Goal: Task Accomplishment & Management: Use online tool/utility

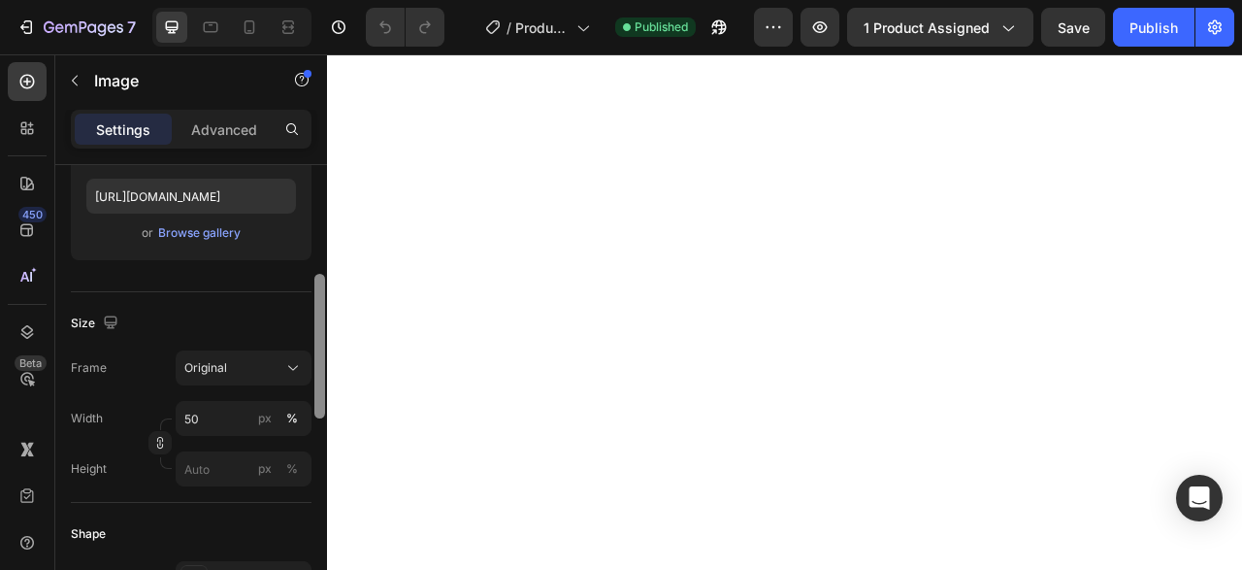
drag, startPoint x: 314, startPoint y: 261, endPoint x: 324, endPoint y: 368, distance: 107.2
click at [324, 368] on div at bounding box center [319, 346] width 11 height 145
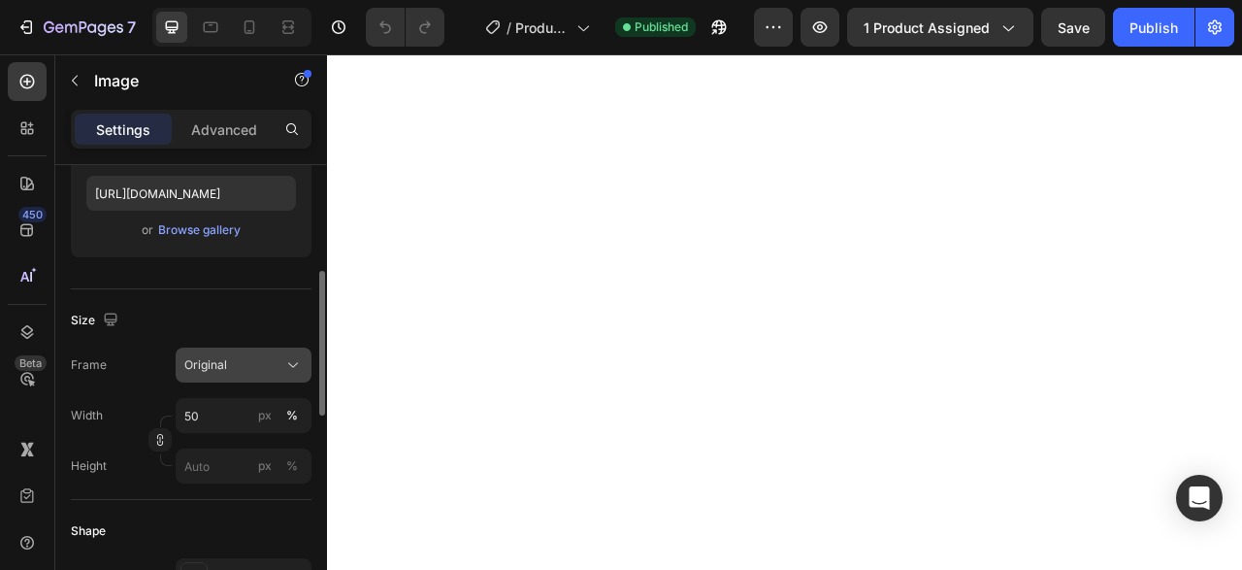
click at [249, 356] on div "Original" at bounding box center [231, 364] width 95 height 17
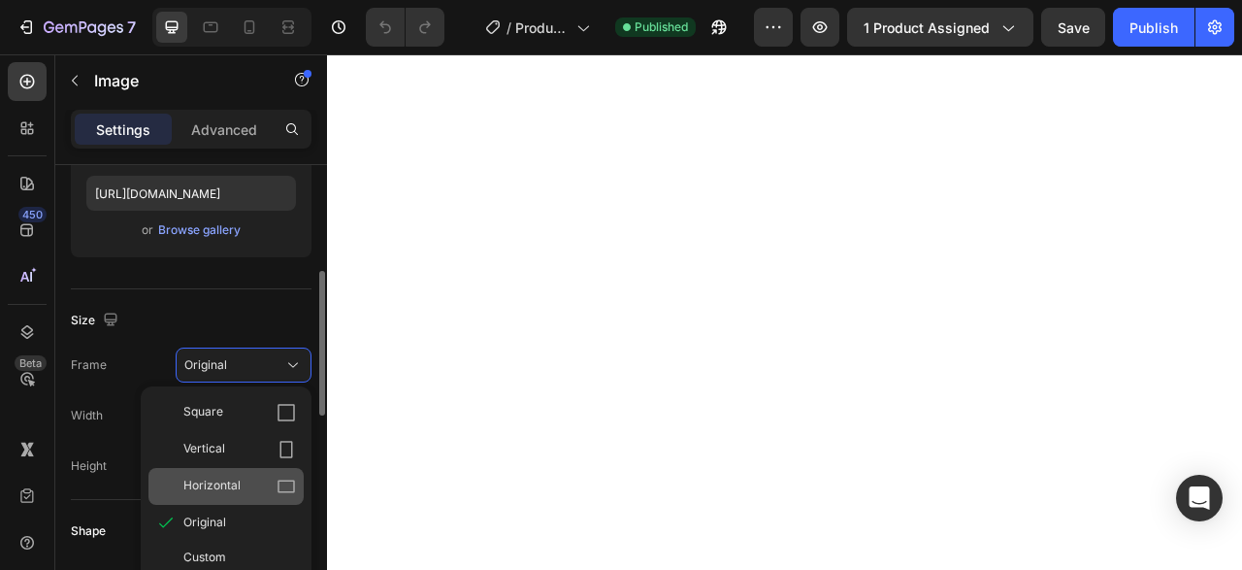
click at [246, 473] on div "Horizontal" at bounding box center [225, 486] width 155 height 37
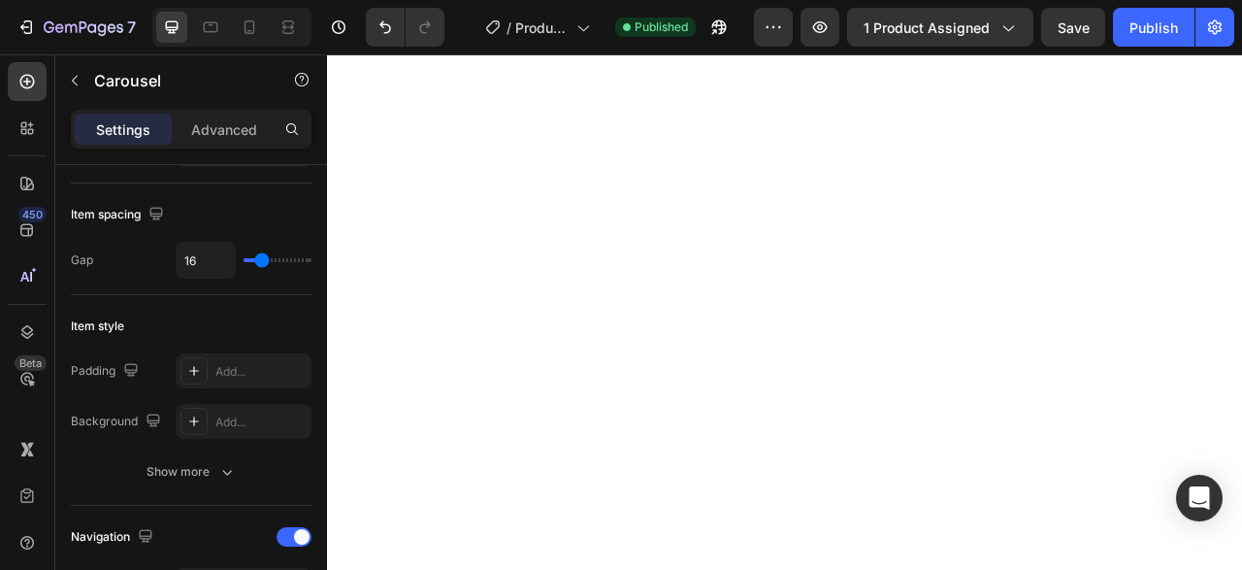
scroll to position [0, 0]
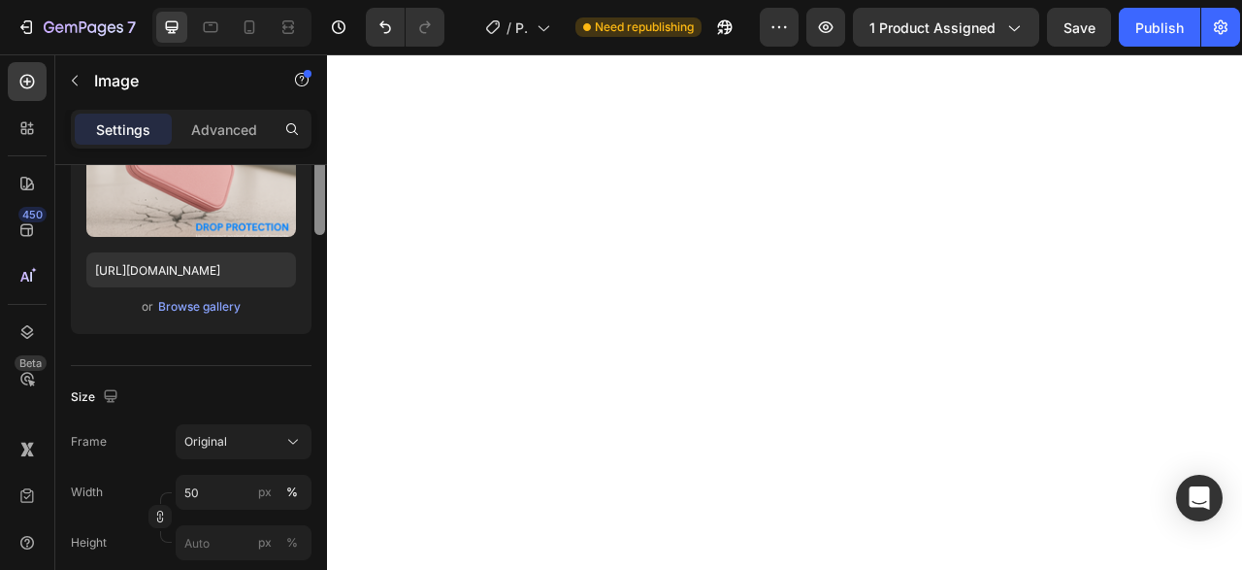
drag, startPoint x: 314, startPoint y: 266, endPoint x: 323, endPoint y: 350, distance: 84.9
click at [323, 235] on div at bounding box center [319, 162] width 11 height 145
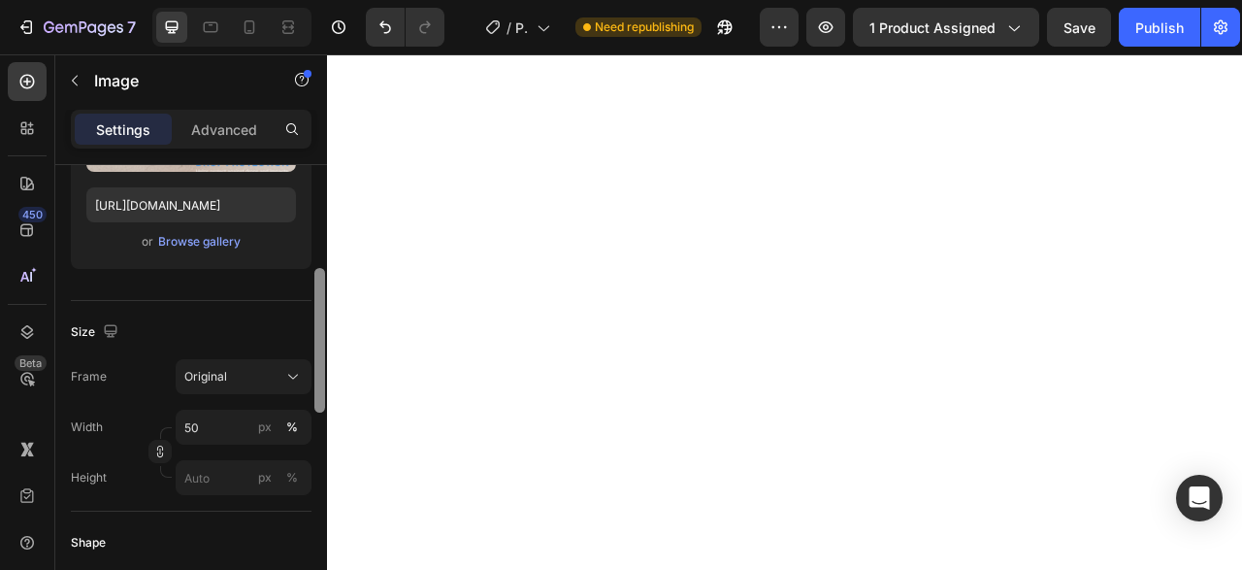
drag, startPoint x: 323, startPoint y: 350, endPoint x: 323, endPoint y: 366, distance: 15.5
click at [323, 366] on div at bounding box center [319, 340] width 11 height 145
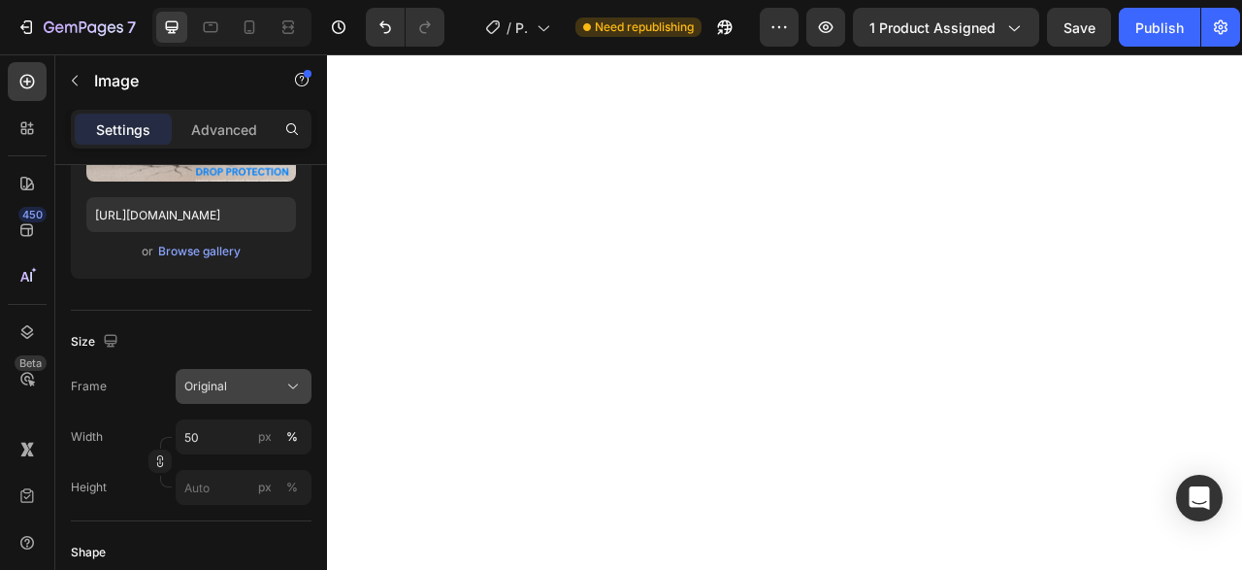
click at [256, 379] on div "Original" at bounding box center [231, 385] width 95 height 17
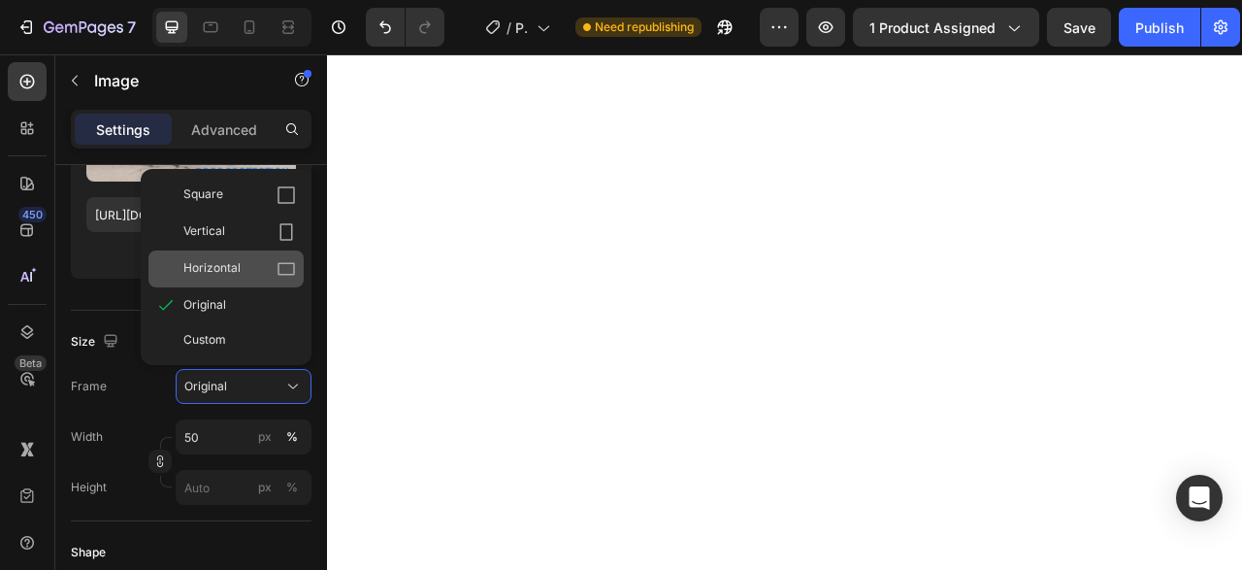
click at [221, 265] on span "Horizontal" at bounding box center [211, 268] width 57 height 19
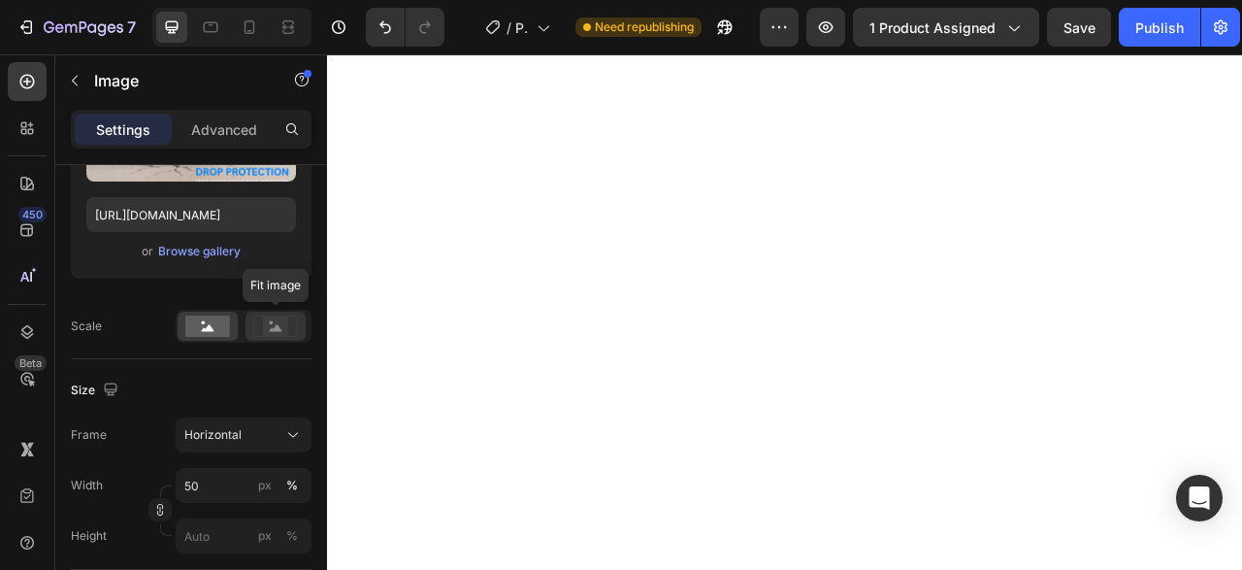
click at [271, 324] on rect at bounding box center [275, 325] width 25 height 19
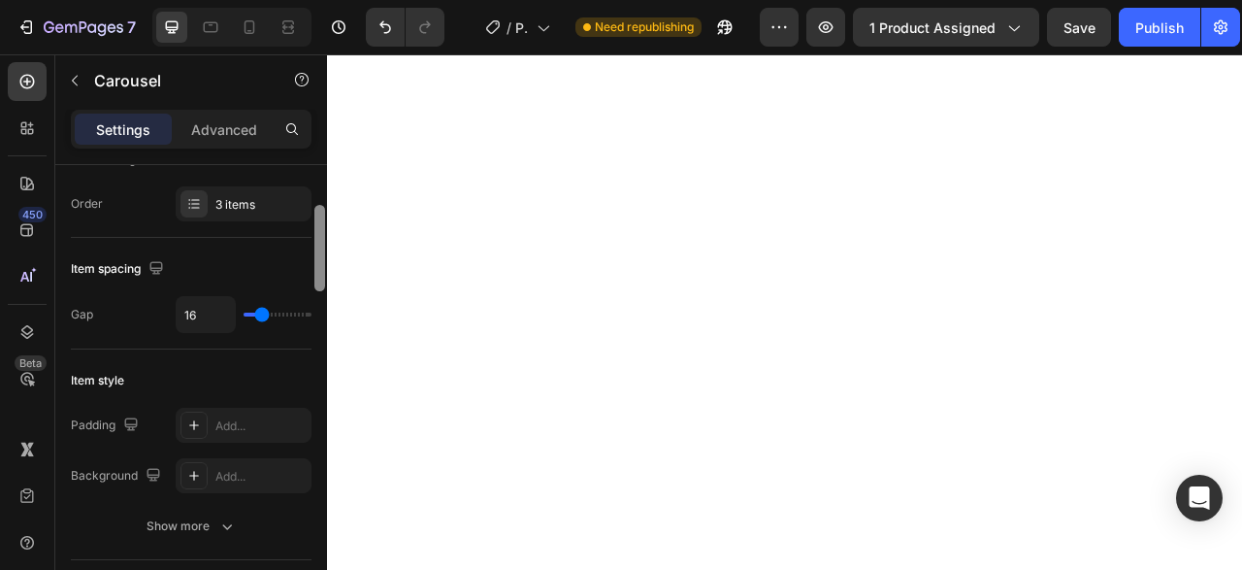
scroll to position [273, 0]
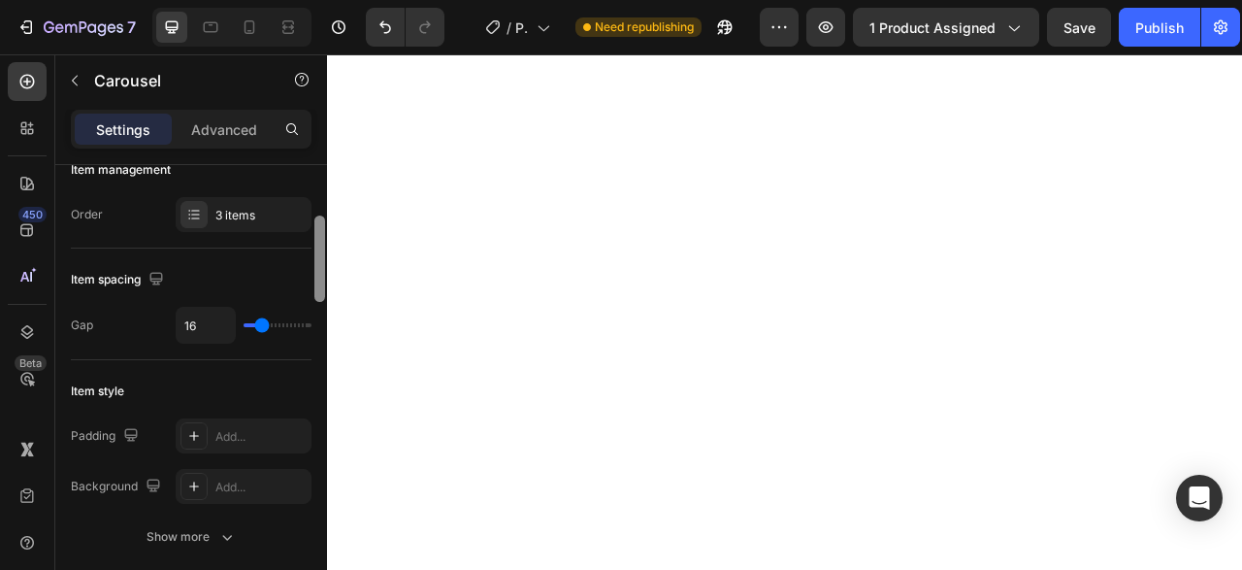
drag, startPoint x: 317, startPoint y: 223, endPoint x: 323, endPoint y: 275, distance: 51.8
click at [323, 275] on div at bounding box center [319, 258] width 11 height 86
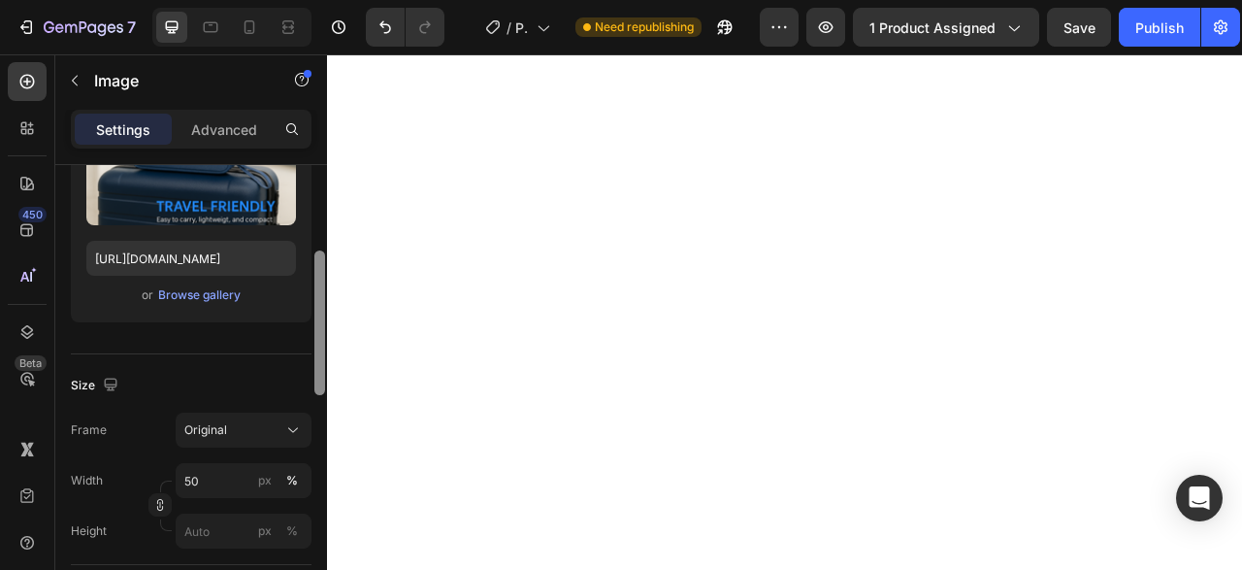
scroll to position [0, 0]
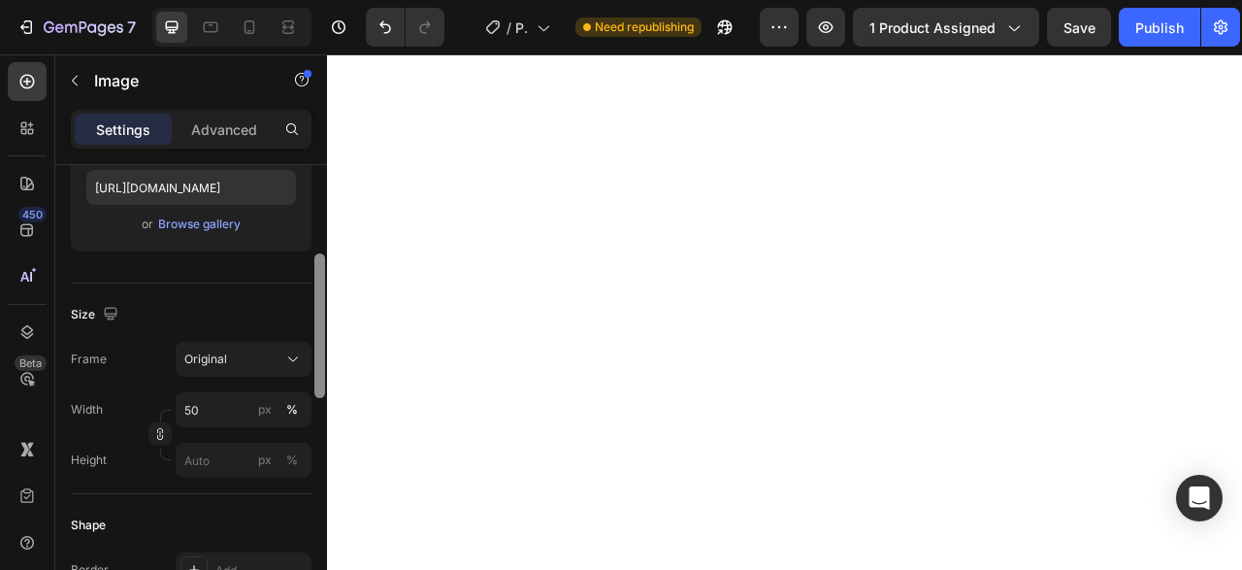
drag, startPoint x: 321, startPoint y: 234, endPoint x: 323, endPoint y: 343, distance: 109.7
click at [323, 343] on div at bounding box center [319, 325] width 11 height 145
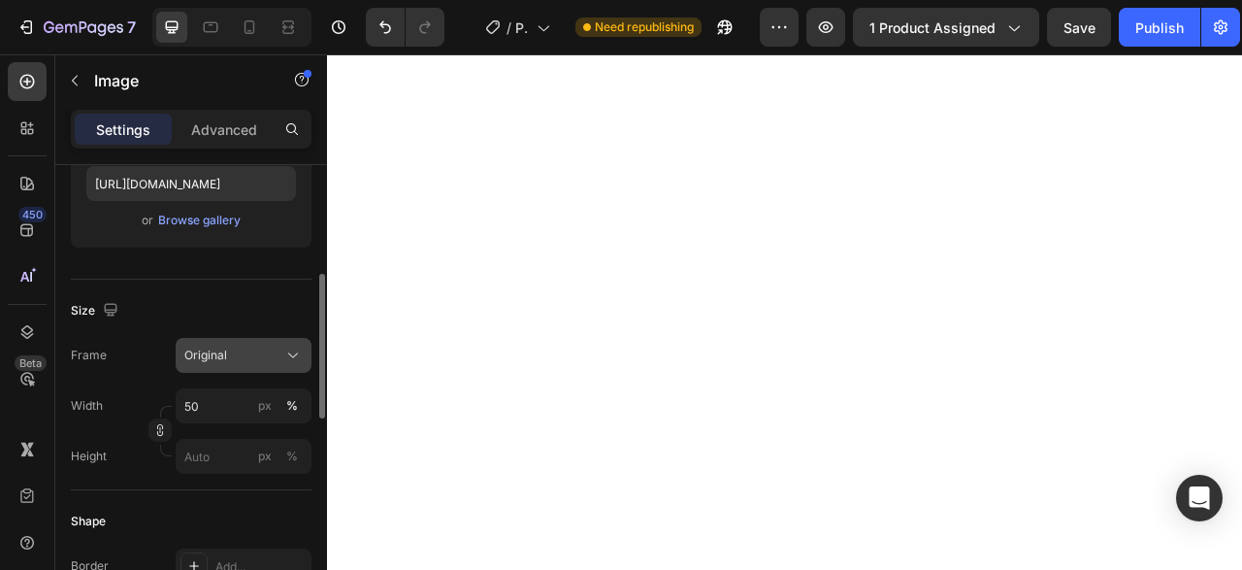
click at [245, 358] on div "Original" at bounding box center [231, 354] width 95 height 17
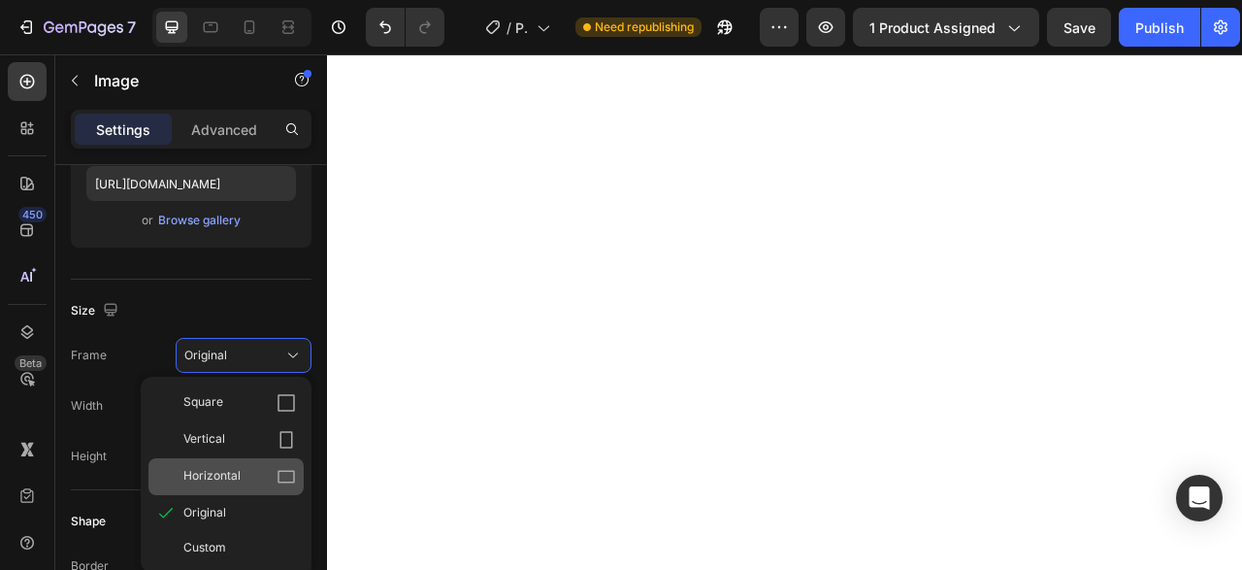
click at [239, 486] on div "Horizontal" at bounding box center [225, 476] width 155 height 37
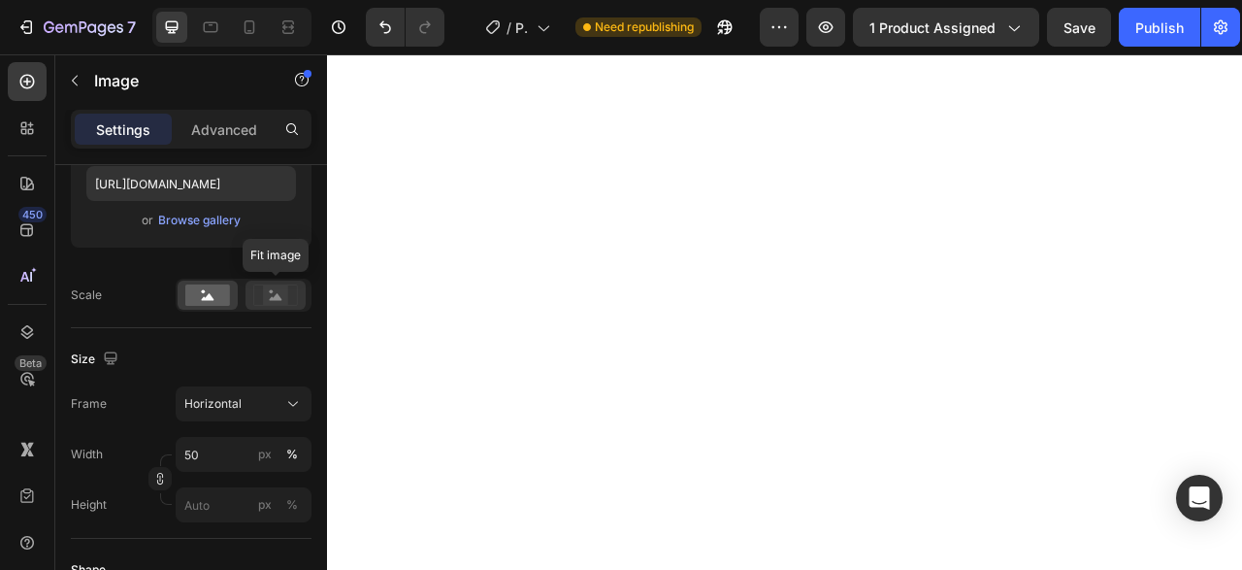
click at [266, 307] on div at bounding box center [275, 294] width 60 height 29
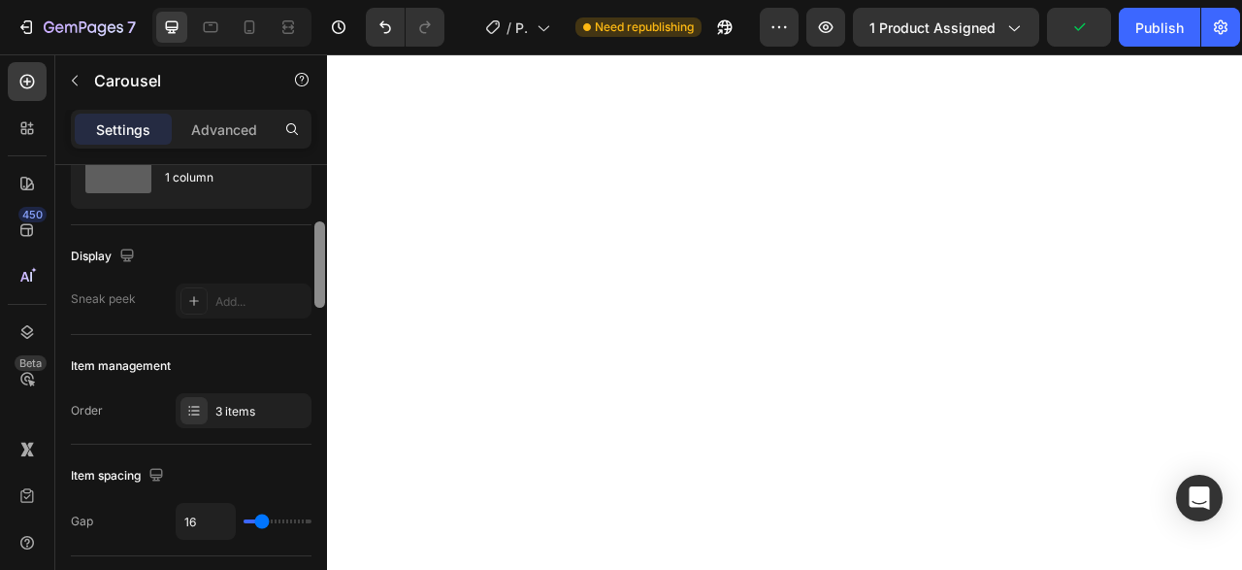
scroll to position [195, 0]
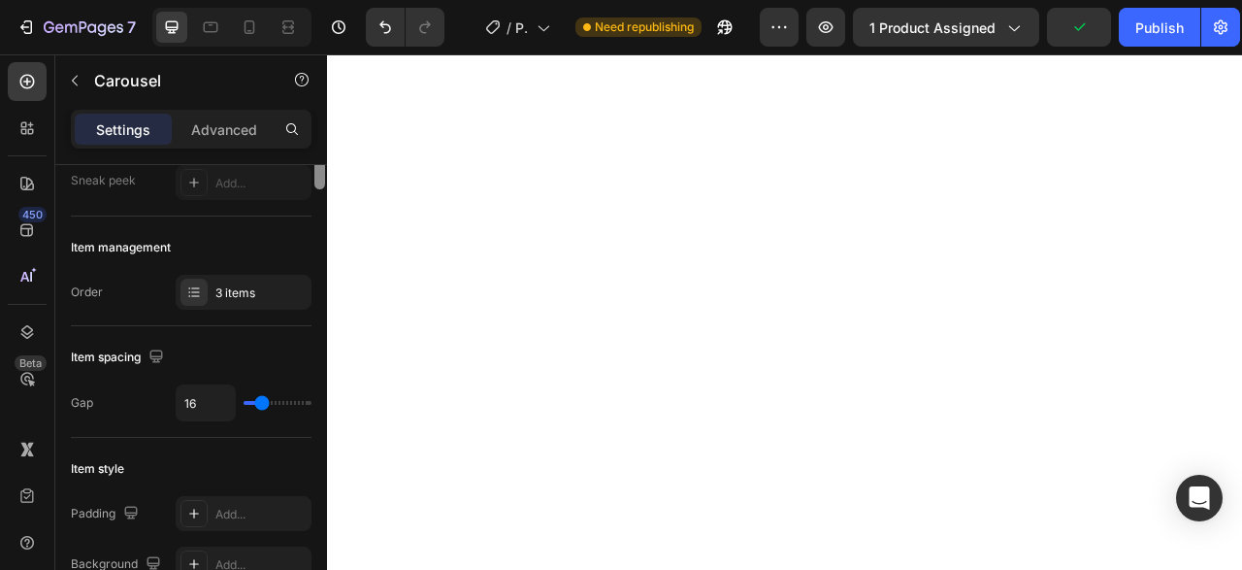
drag, startPoint x: 315, startPoint y: 227, endPoint x: 318, endPoint y: 264, distance: 37.0
click at [318, 189] on div at bounding box center [319, 146] width 11 height 86
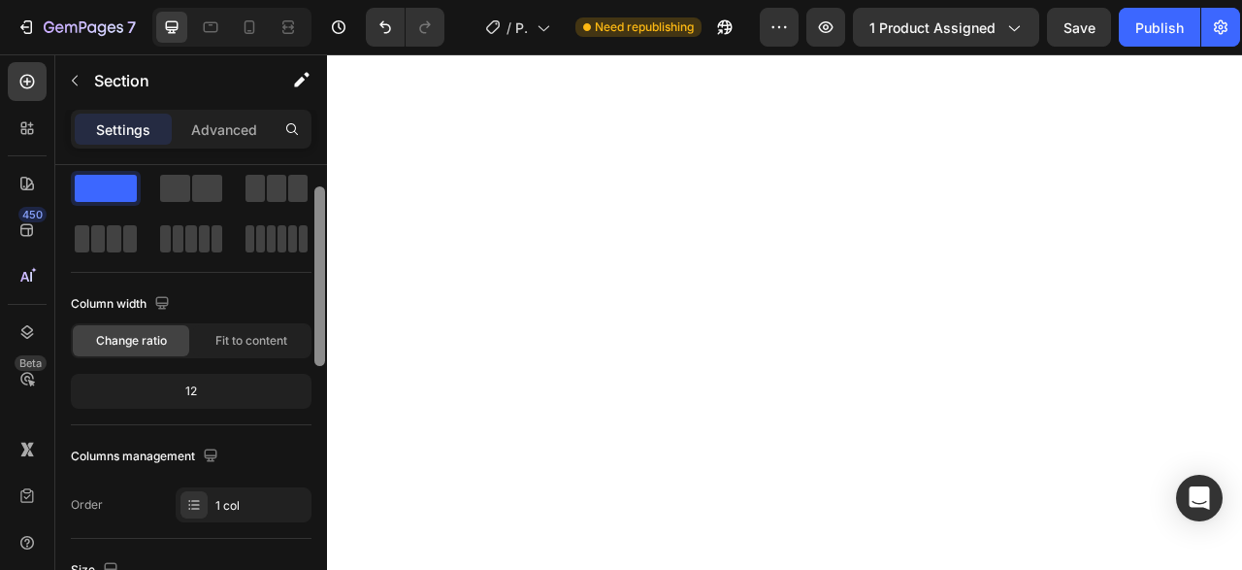
scroll to position [21, 0]
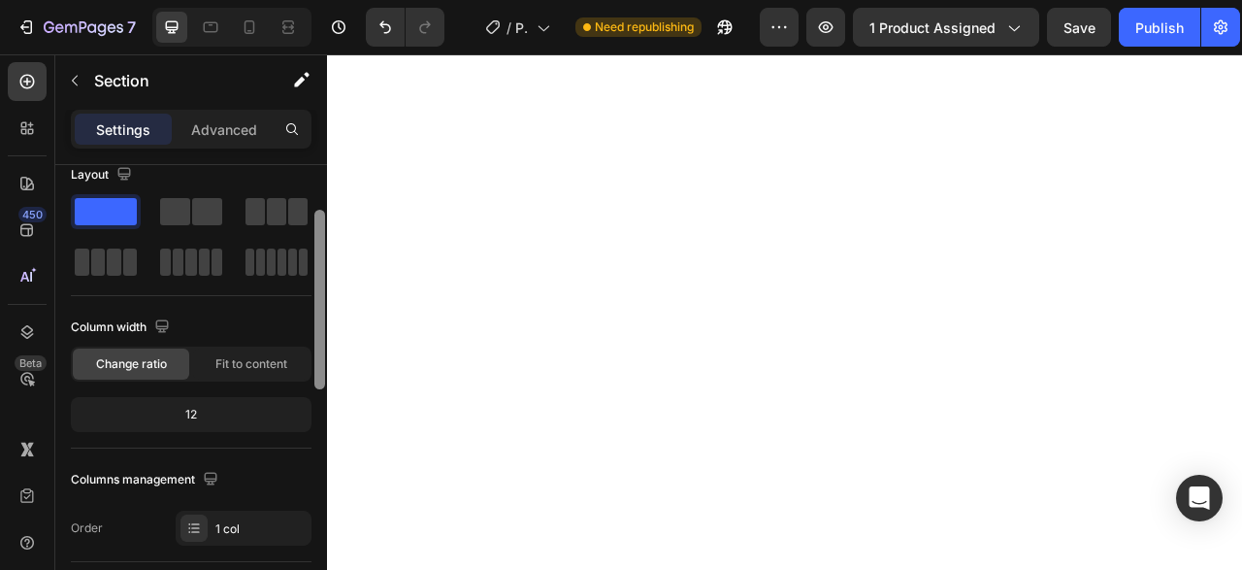
drag, startPoint x: 308, startPoint y: 290, endPoint x: 327, endPoint y: 213, distance: 80.0
click at [327, 213] on div "Layout Column width Change ratio Fit to content 12 Columns management Order 1 c…" at bounding box center [191, 395] width 272 height 460
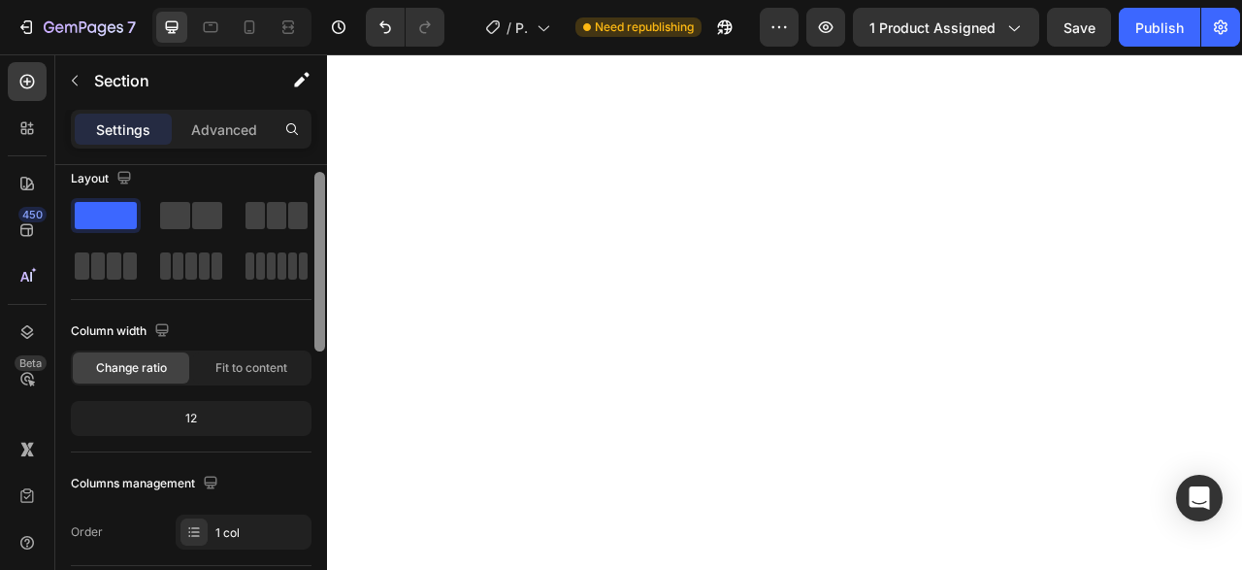
scroll to position [0, 0]
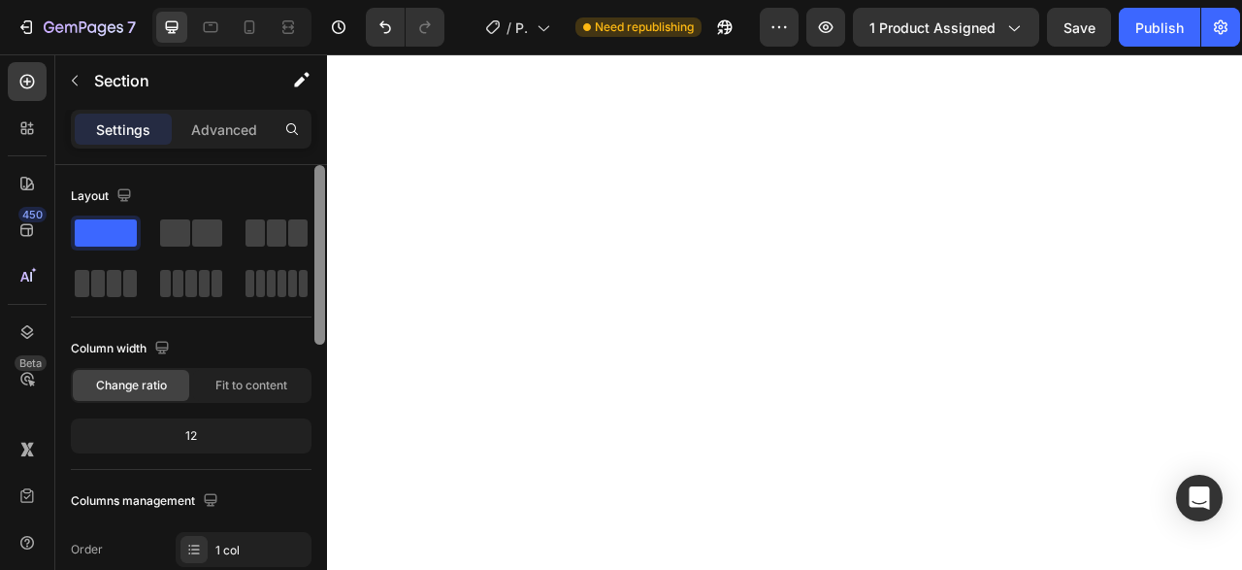
click at [322, 209] on div at bounding box center [319, 255] width 11 height 180
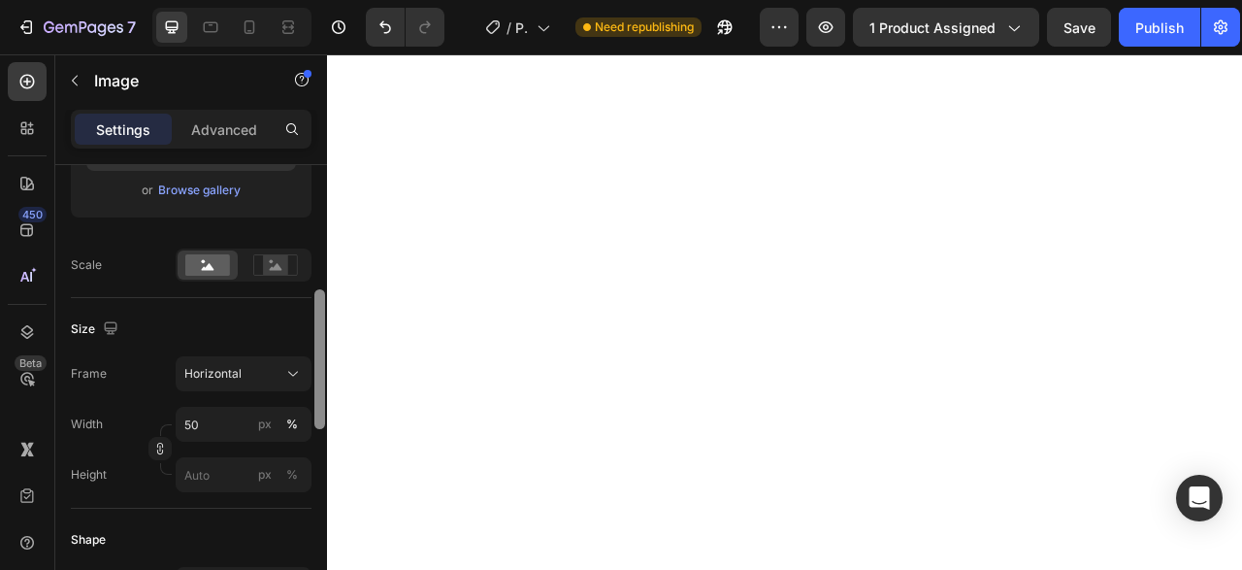
drag, startPoint x: 320, startPoint y: 228, endPoint x: 317, endPoint y: 348, distance: 120.4
click at [317, 348] on div at bounding box center [319, 359] width 11 height 140
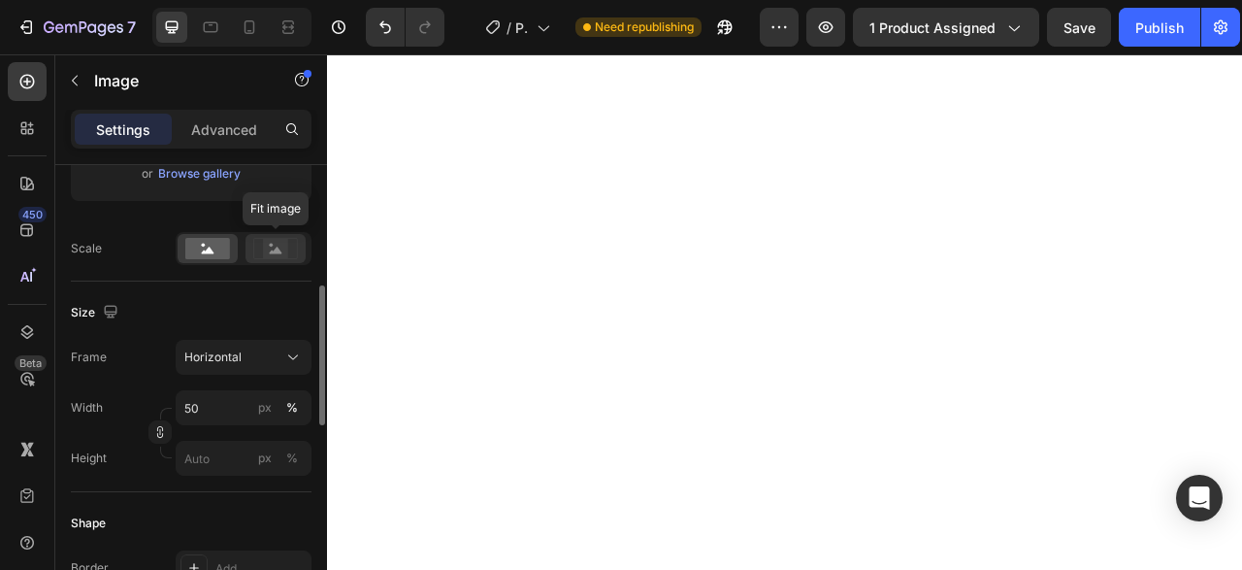
click at [258, 253] on icon at bounding box center [275, 248] width 45 height 21
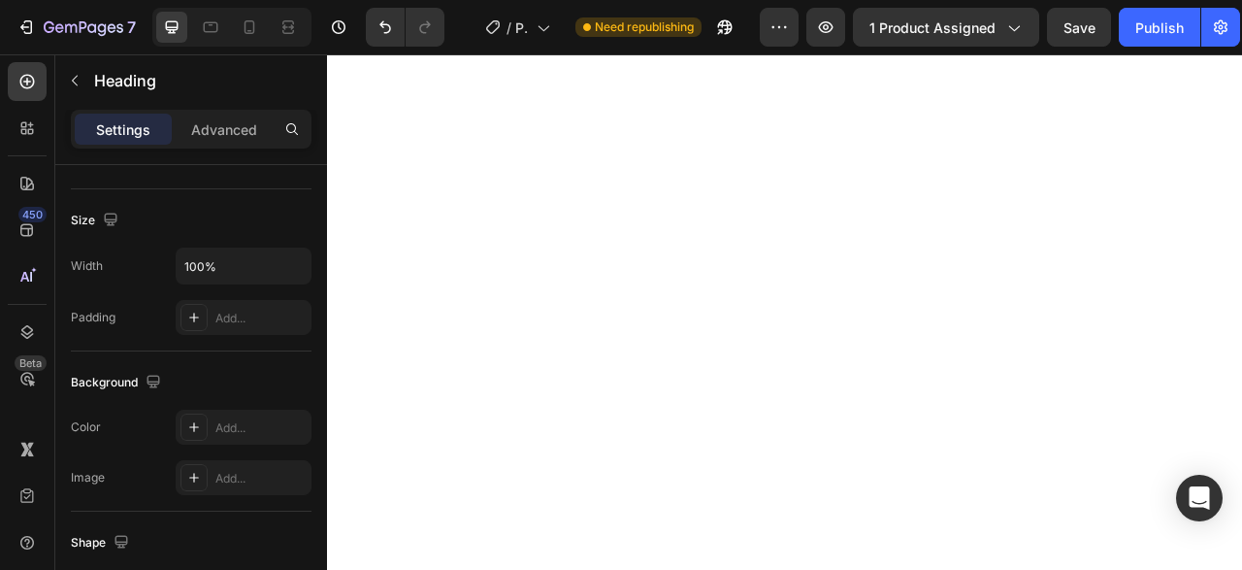
scroll to position [0, 0]
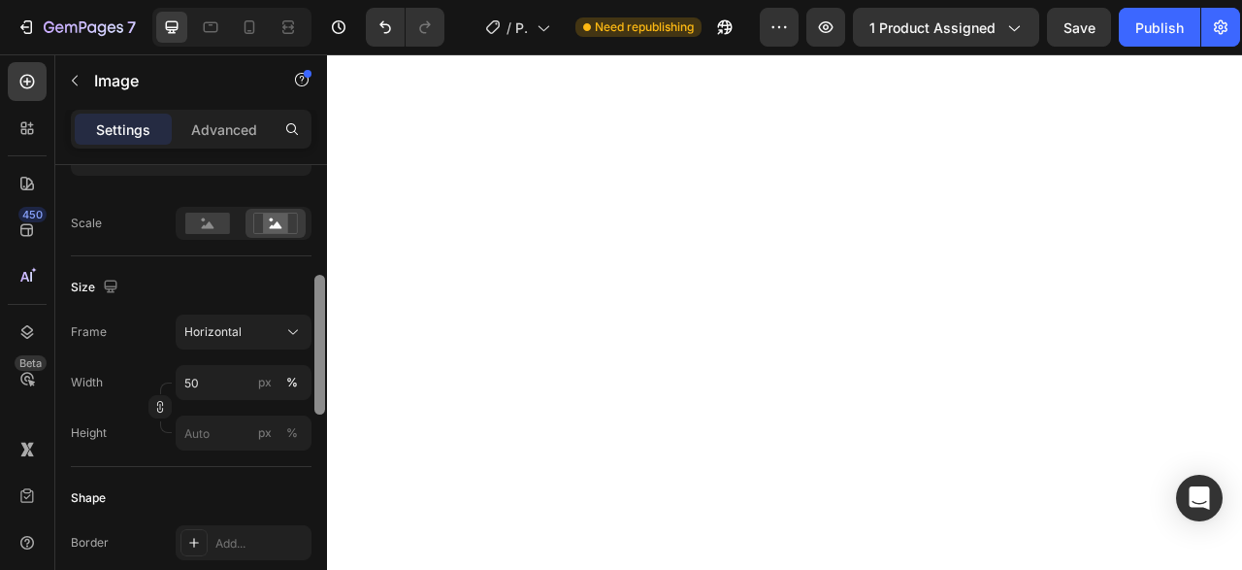
drag, startPoint x: 321, startPoint y: 218, endPoint x: 320, endPoint y: 346, distance: 128.1
click at [320, 346] on div at bounding box center [319, 345] width 11 height 140
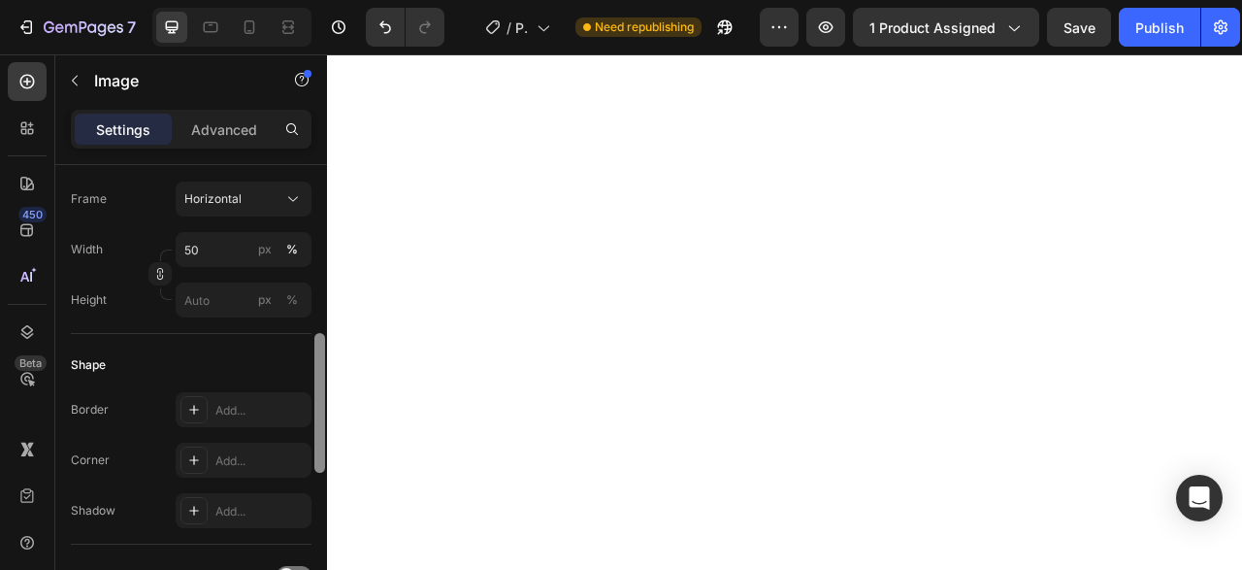
scroll to position [574, 0]
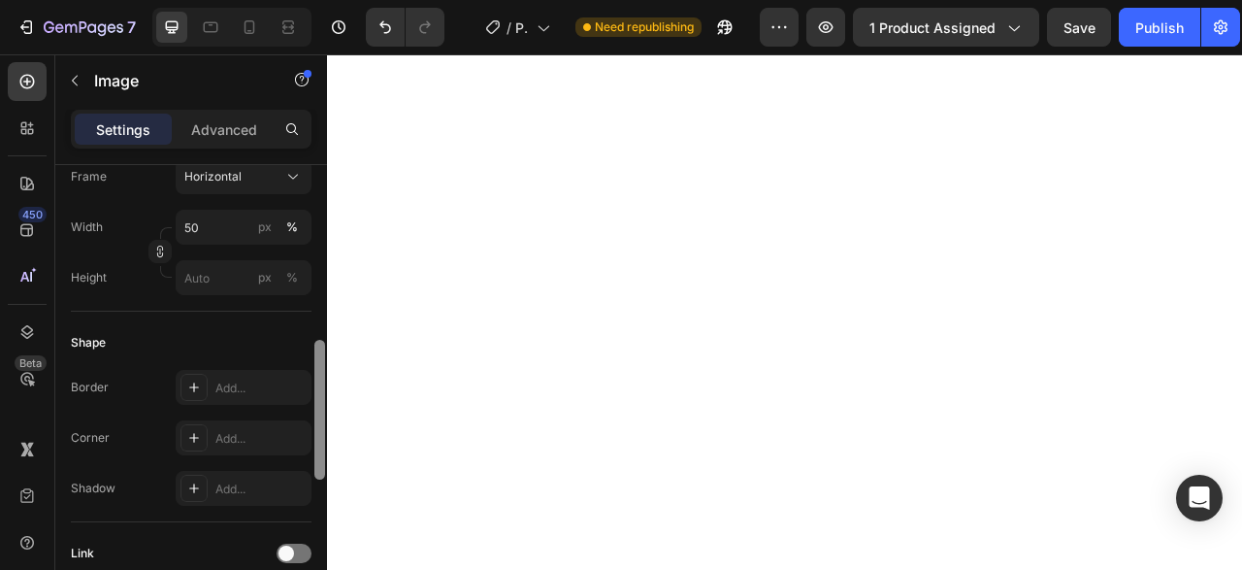
drag, startPoint x: 320, startPoint y: 346, endPoint x: 317, endPoint y: 394, distance: 47.6
click at [317, 394] on div at bounding box center [319, 410] width 11 height 140
click at [235, 445] on div "Add..." at bounding box center [260, 438] width 91 height 17
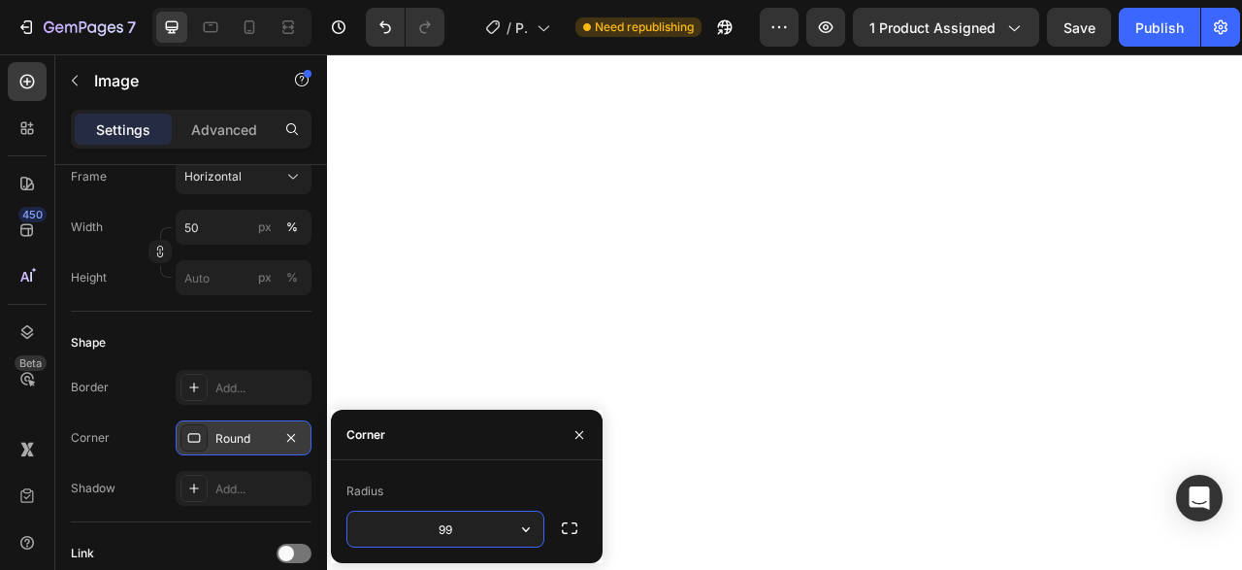
type input "9"
type input "1"
type input "2"
type input "8"
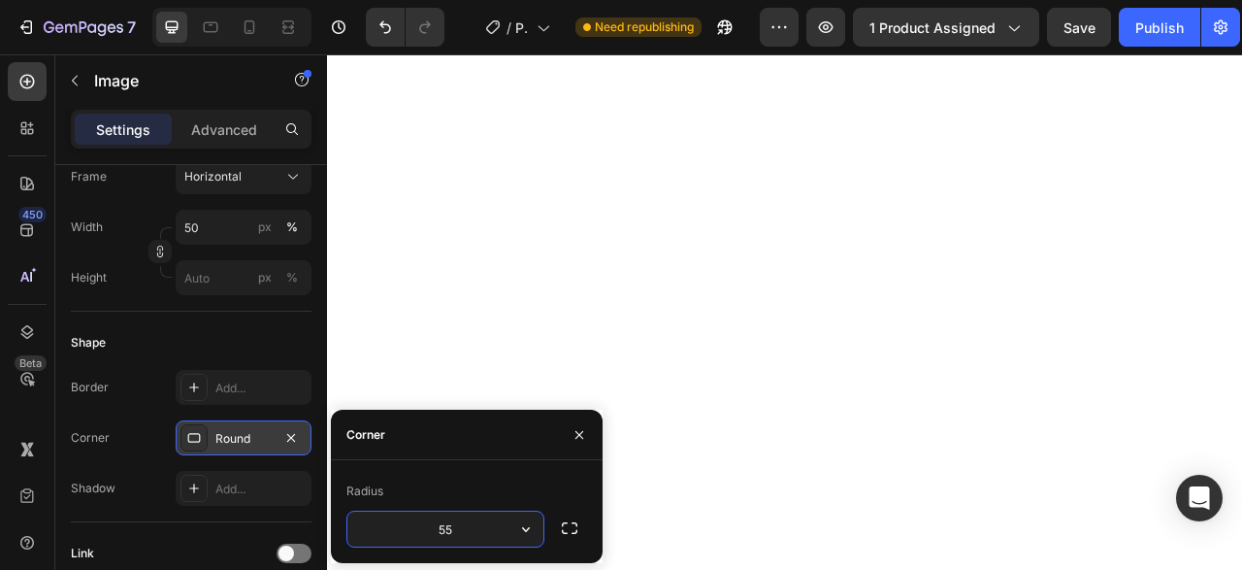
type input "5"
type input "1"
type input "9"
type input "2"
type input "8"
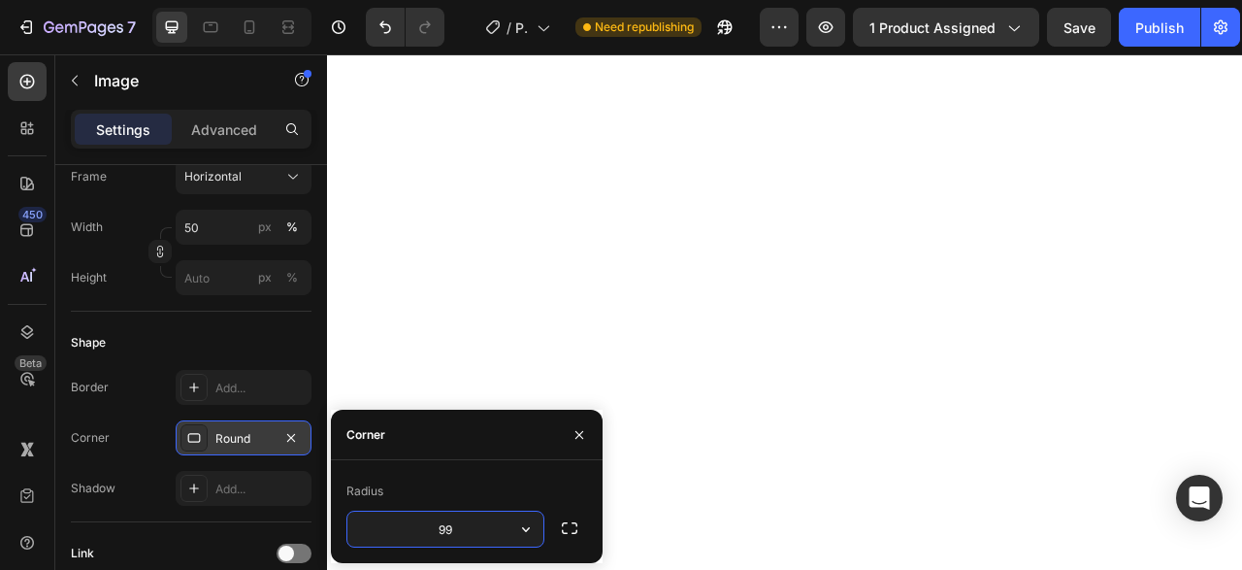
type input "9"
click at [273, 436] on div "Round" at bounding box center [244, 437] width 136 height 35
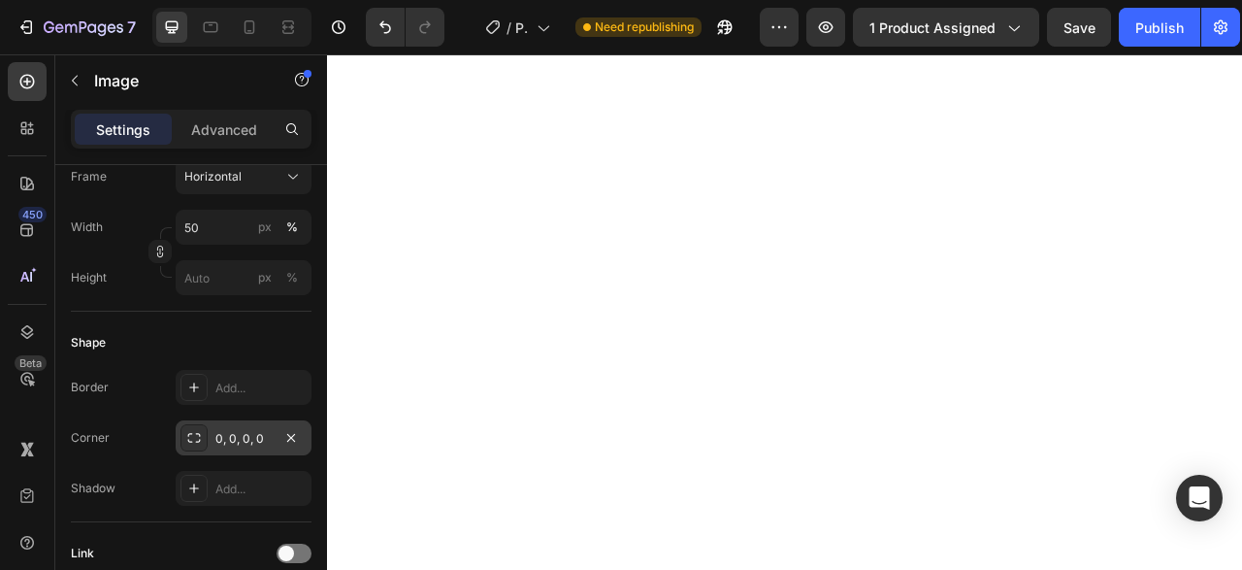
click at [273, 436] on div "0, 0, 0, 0" at bounding box center [244, 437] width 136 height 35
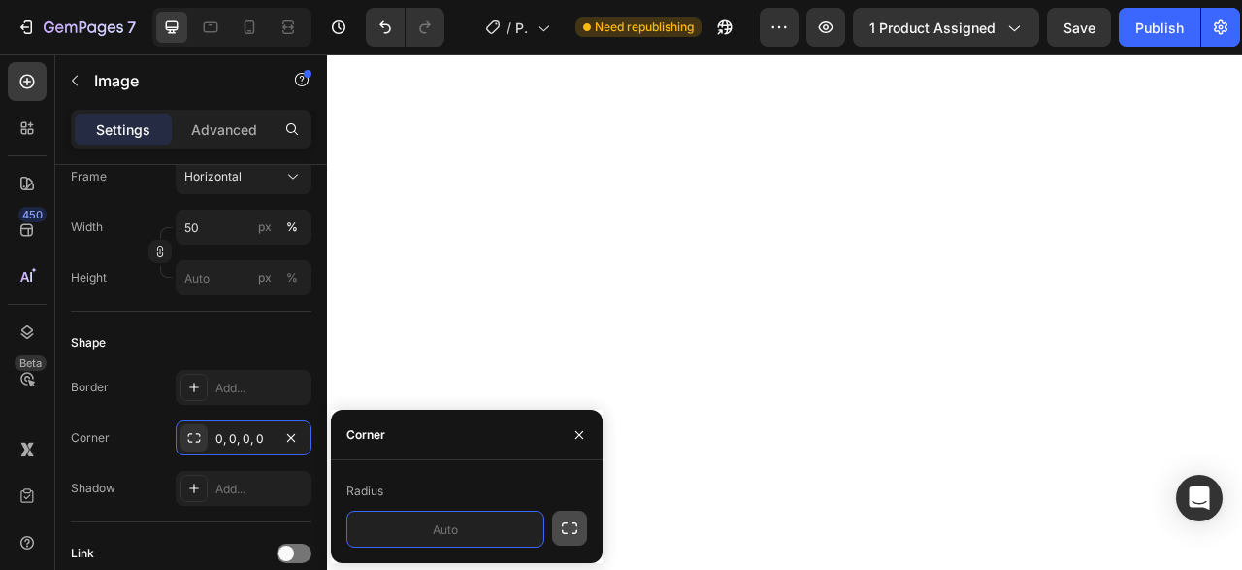
click at [565, 523] on icon "button" at bounding box center [570, 528] width 16 height 12
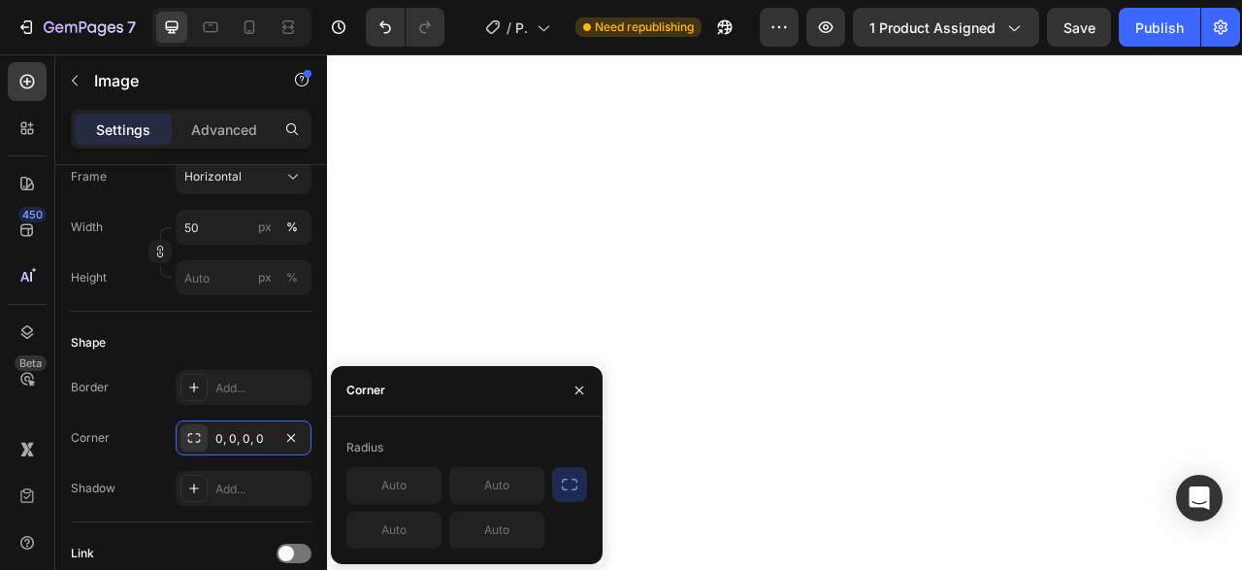
click at [562, 478] on icon "button" at bounding box center [569, 483] width 19 height 19
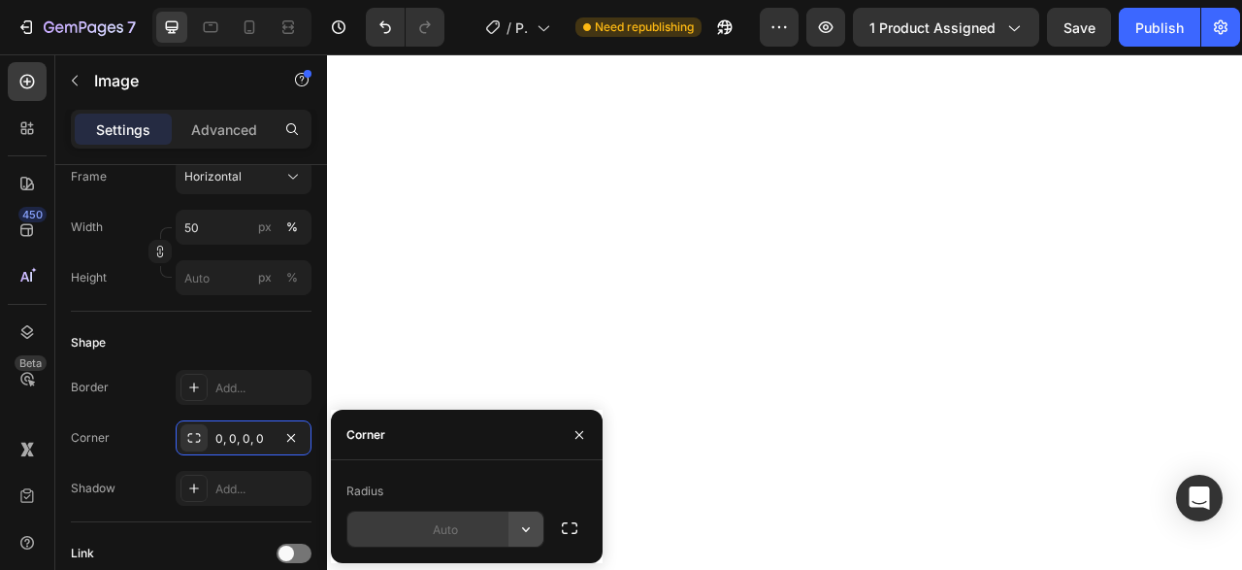
click at [537, 517] on button "button" at bounding box center [525, 528] width 35 height 35
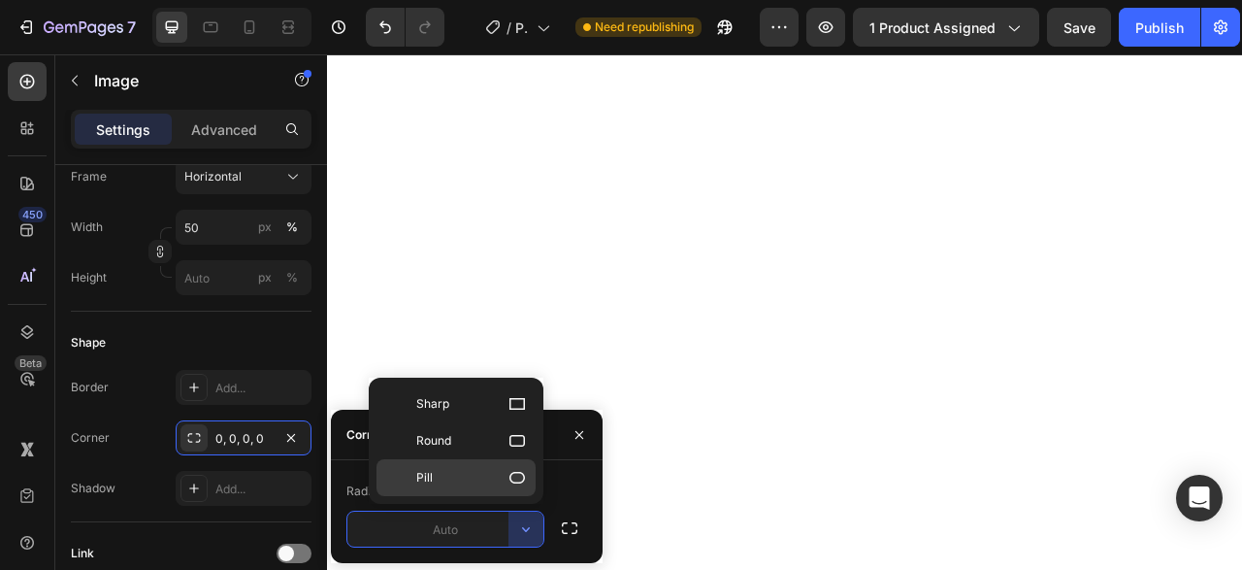
click at [515, 475] on icon at bounding box center [516, 477] width 19 height 19
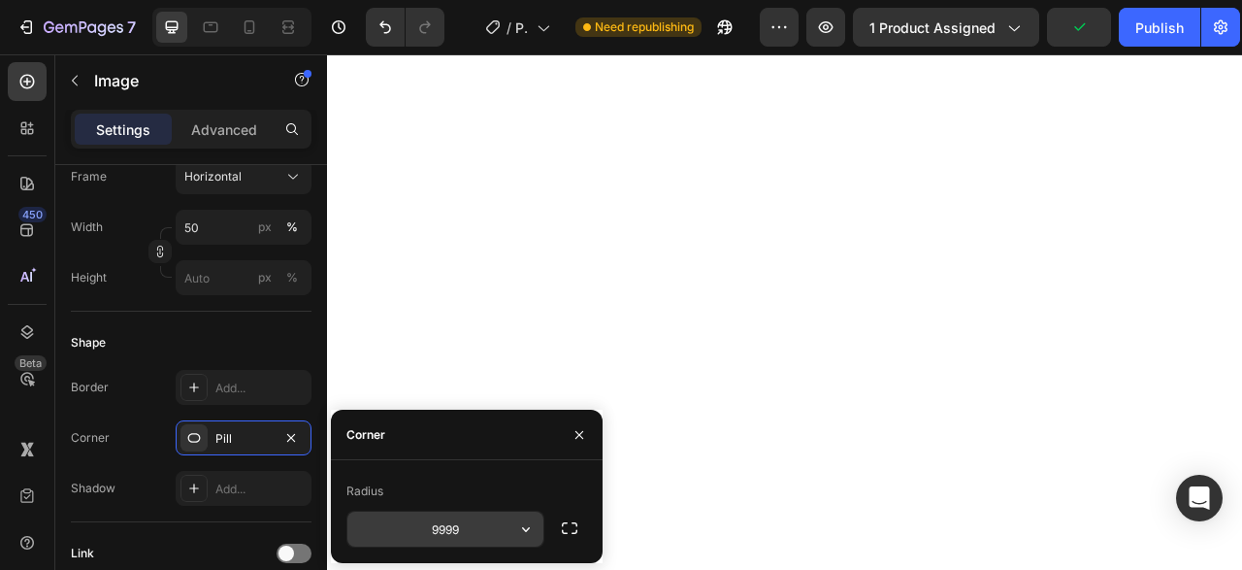
click at [441, 519] on input "9999" at bounding box center [445, 528] width 196 height 35
type input "7"
type input "8"
type input "99"
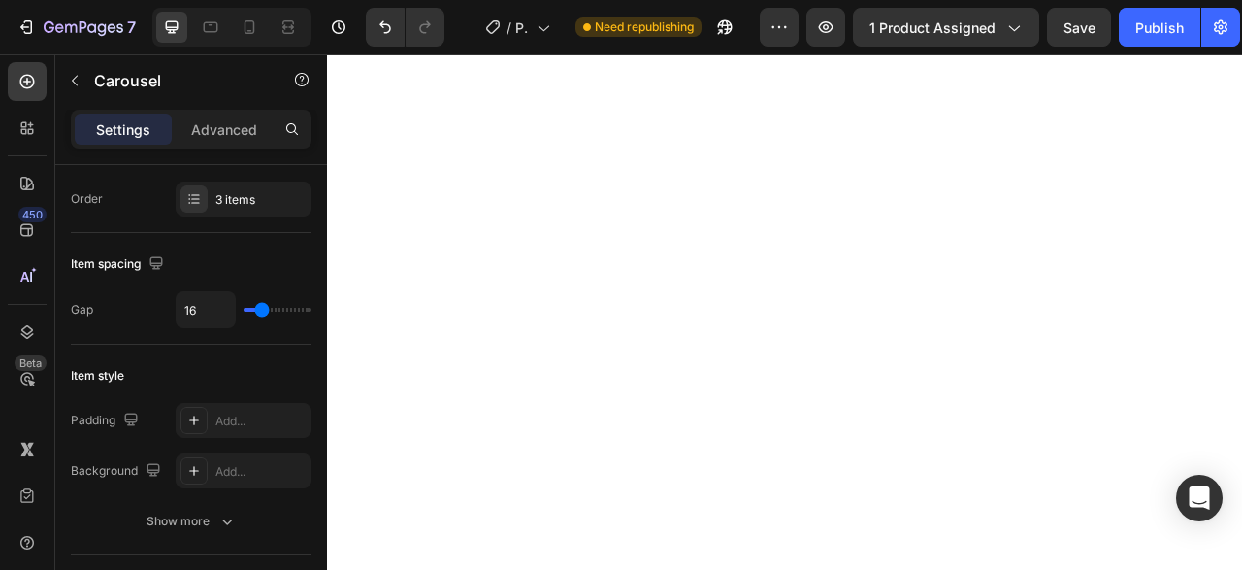
scroll to position [407, 0]
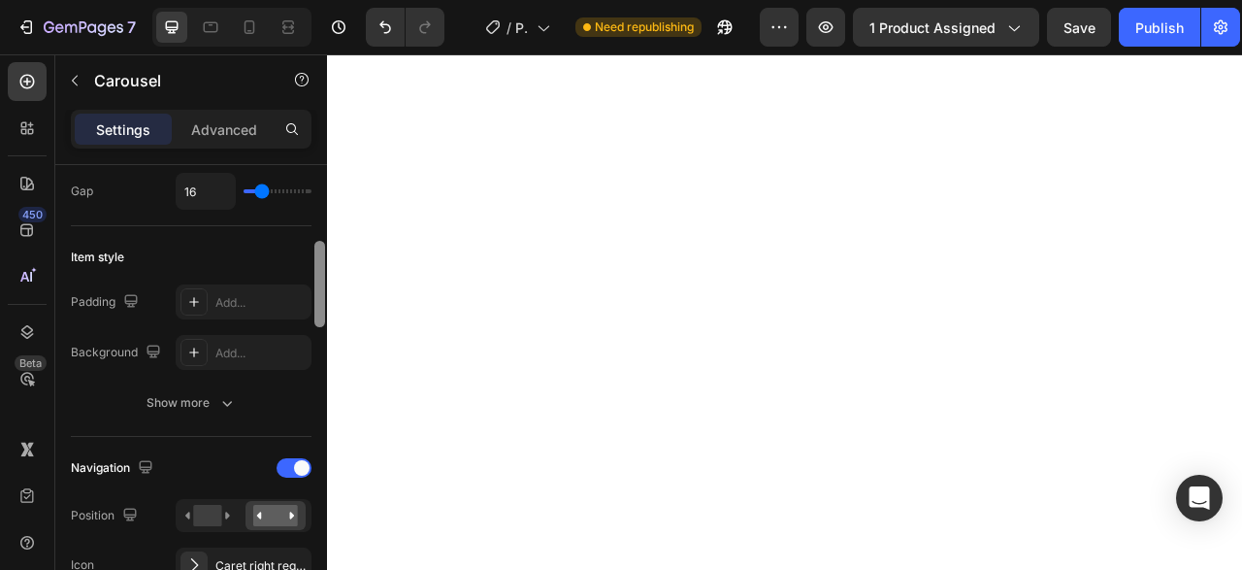
drag, startPoint x: 315, startPoint y: 180, endPoint x: 319, endPoint y: 257, distance: 76.8
click at [319, 257] on div at bounding box center [319, 284] width 11 height 86
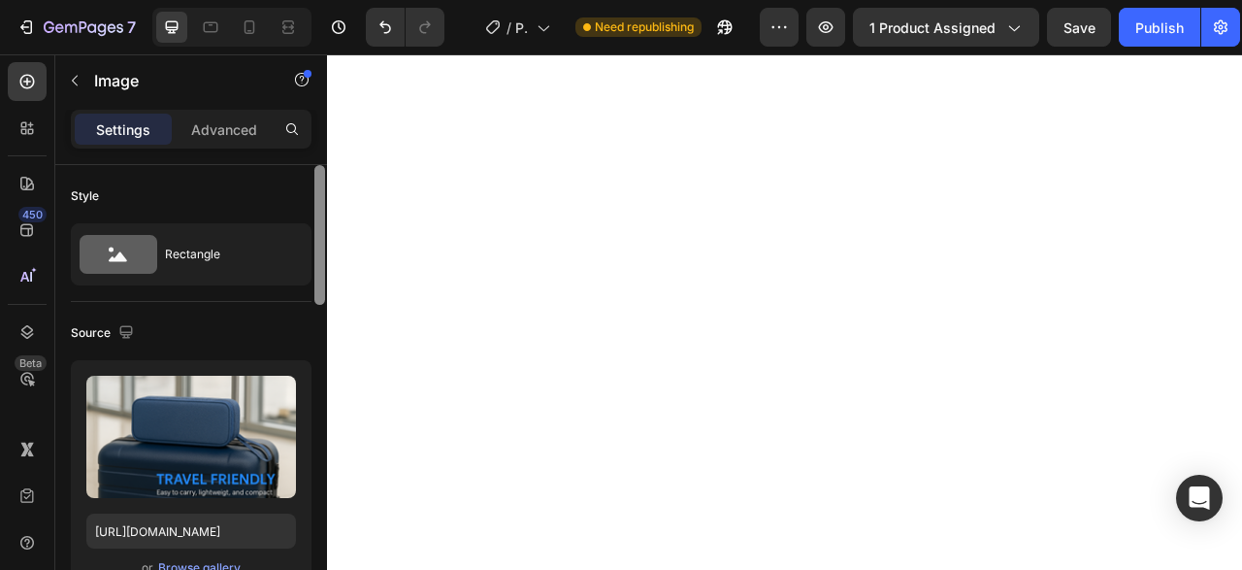
scroll to position [461, 0]
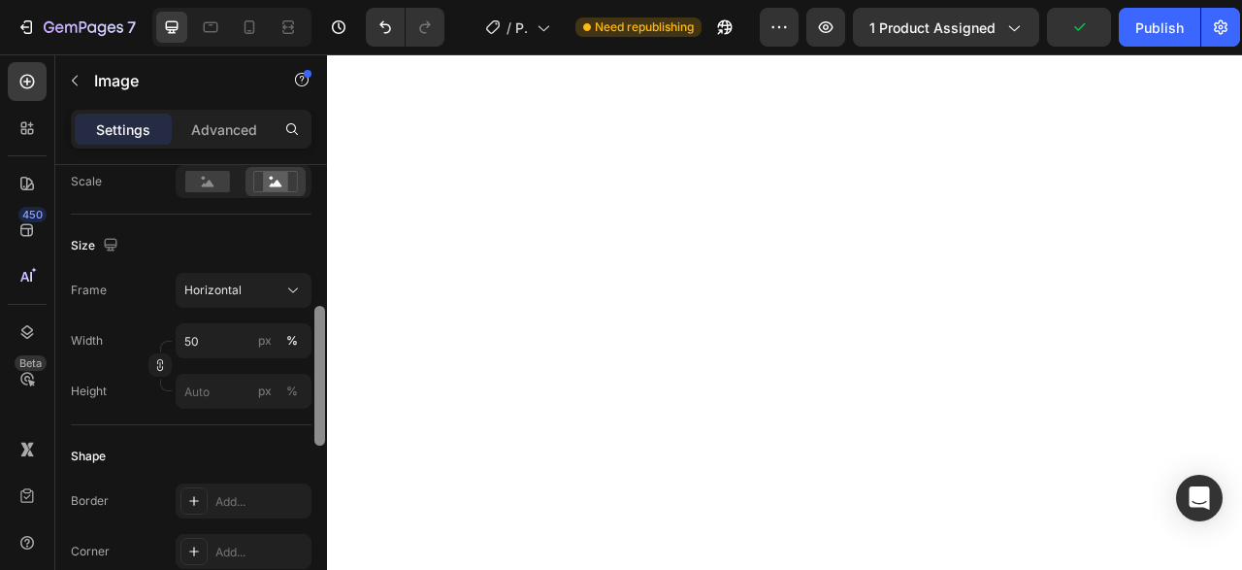
click at [327, 247] on div at bounding box center [319, 395] width 15 height 461
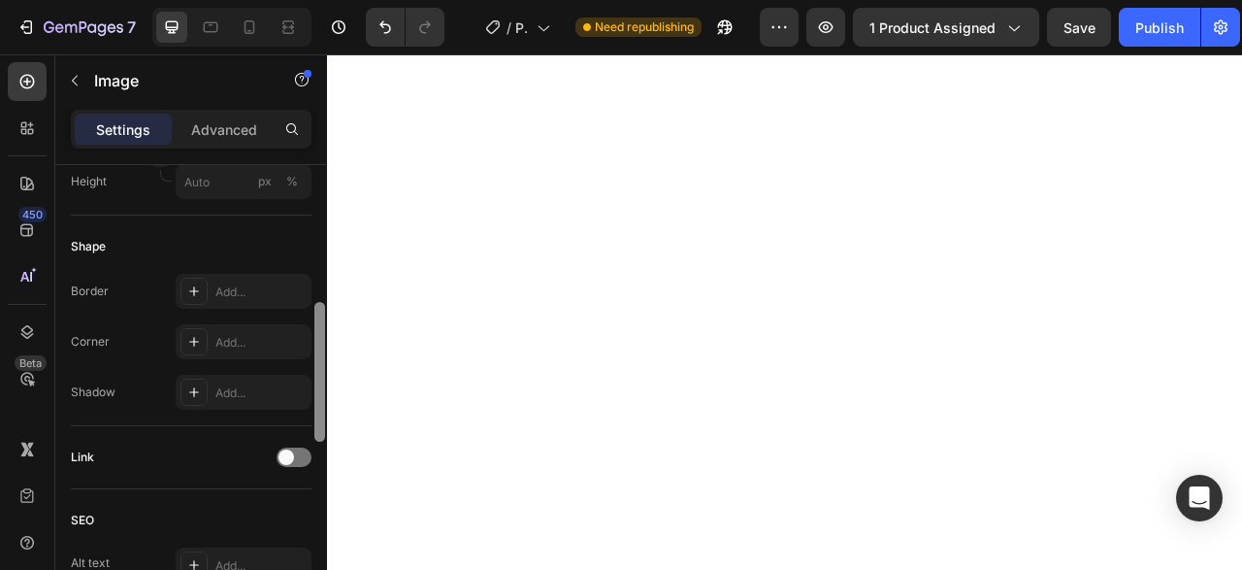
scroll to position [680, 0]
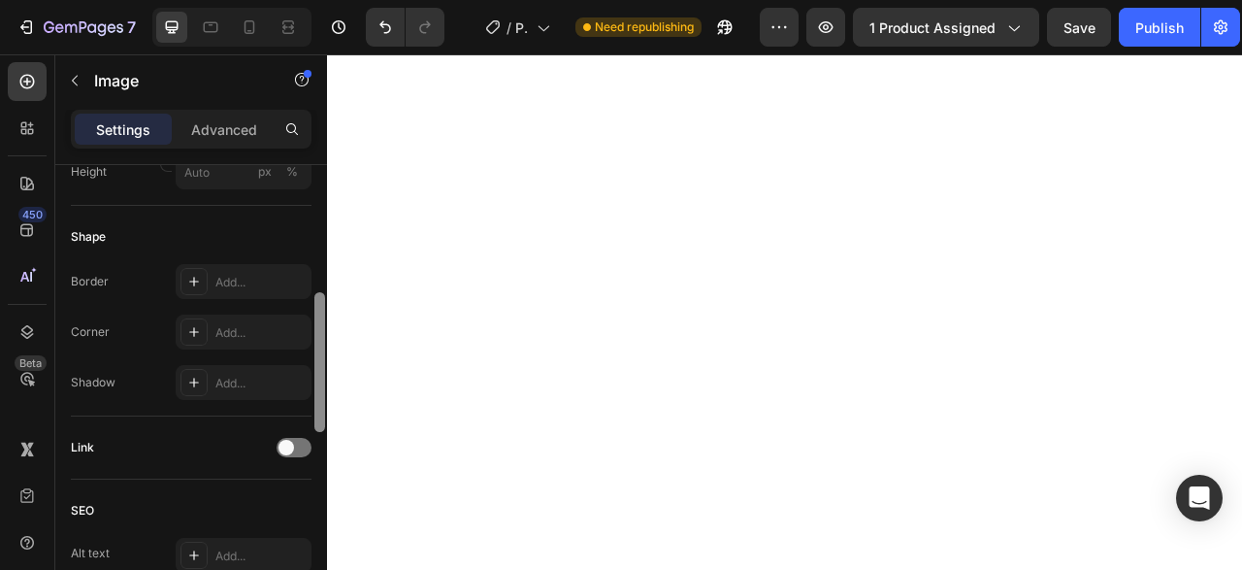
drag, startPoint x: 318, startPoint y: 335, endPoint x: 317, endPoint y: 402, distance: 67.0
click at [317, 402] on div at bounding box center [319, 362] width 11 height 140
click at [226, 341] on div "Add..." at bounding box center [244, 331] width 136 height 35
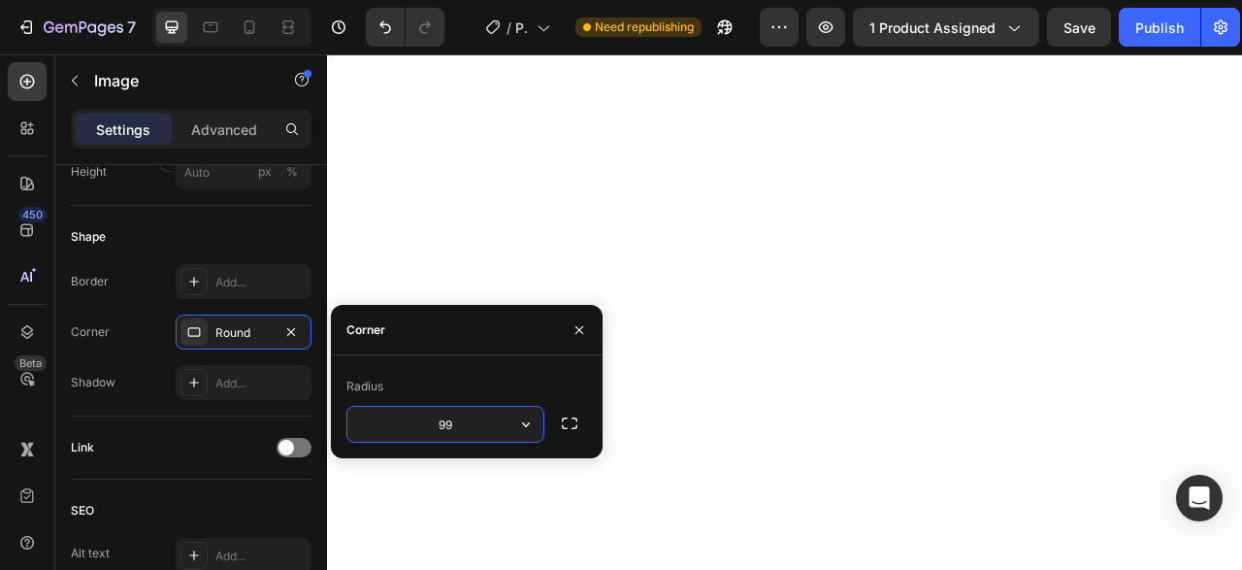
type input "9"
type input "8"
type input "7"
type input "6"
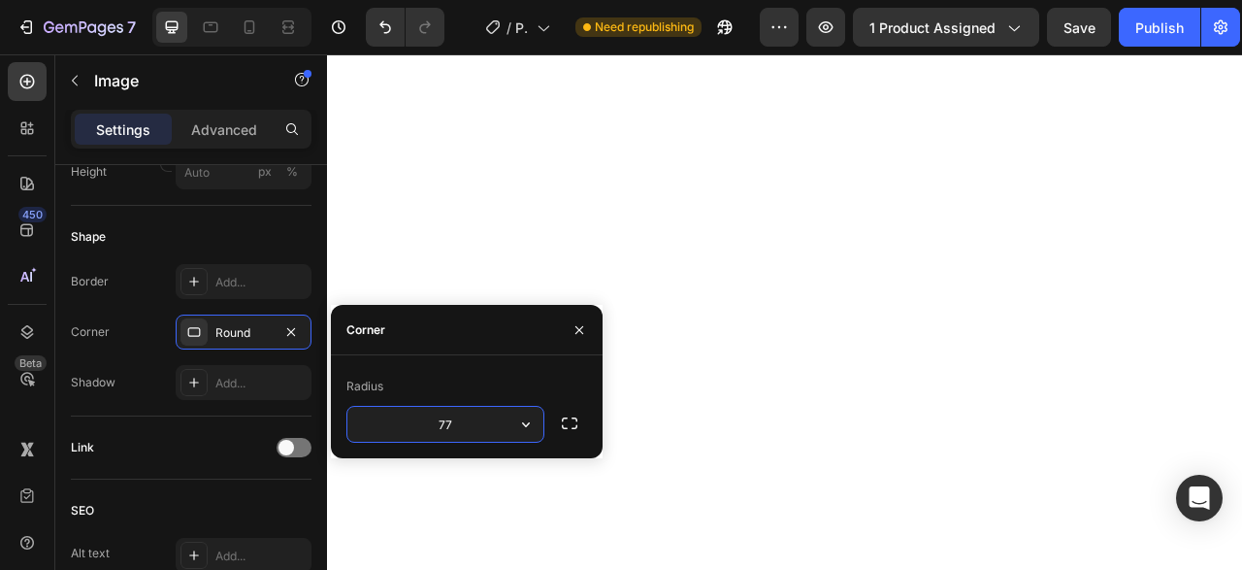
type input "7"
type input "88"
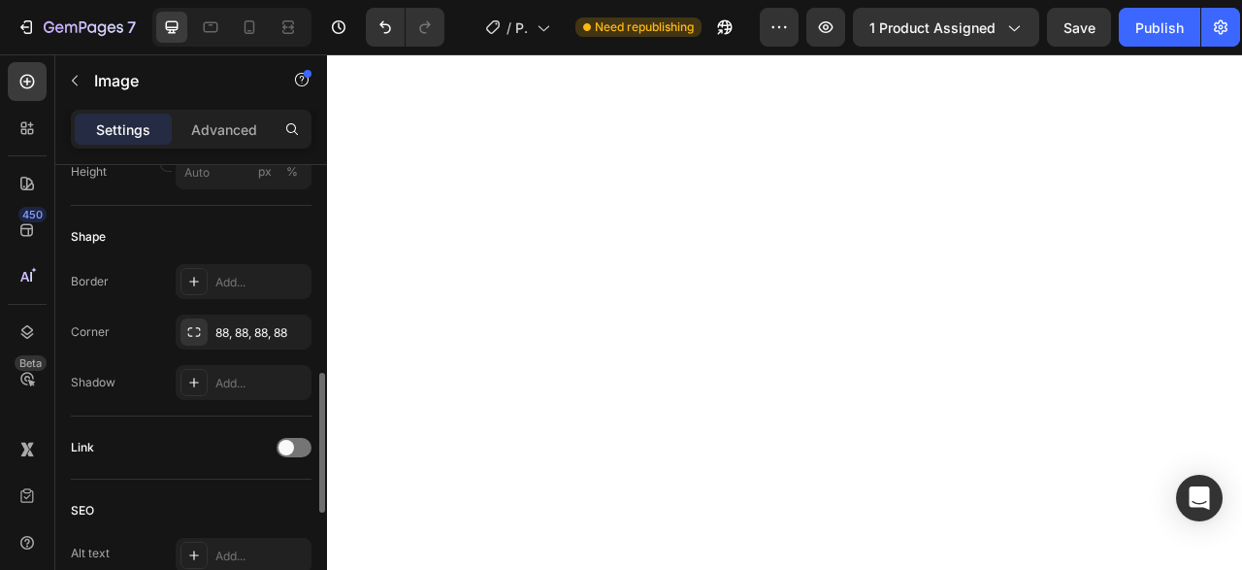
click at [236, 206] on div "Shape Border Add... Corner 88, 88, 88, 88 Shadow Add..." at bounding box center [191, 311] width 241 height 211
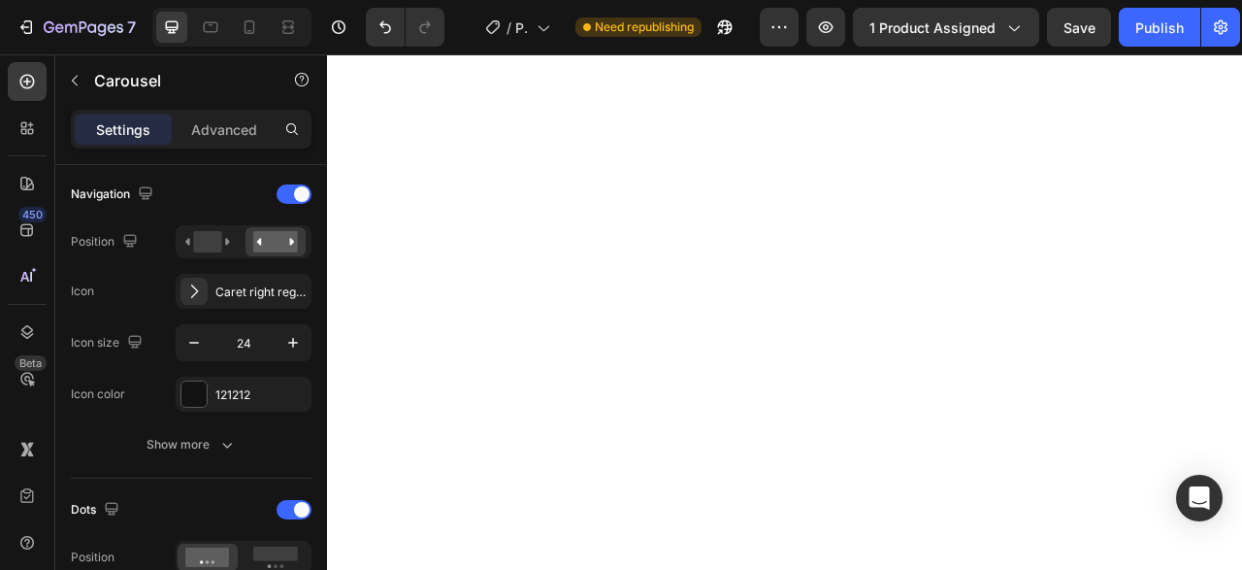
scroll to position [0, 0]
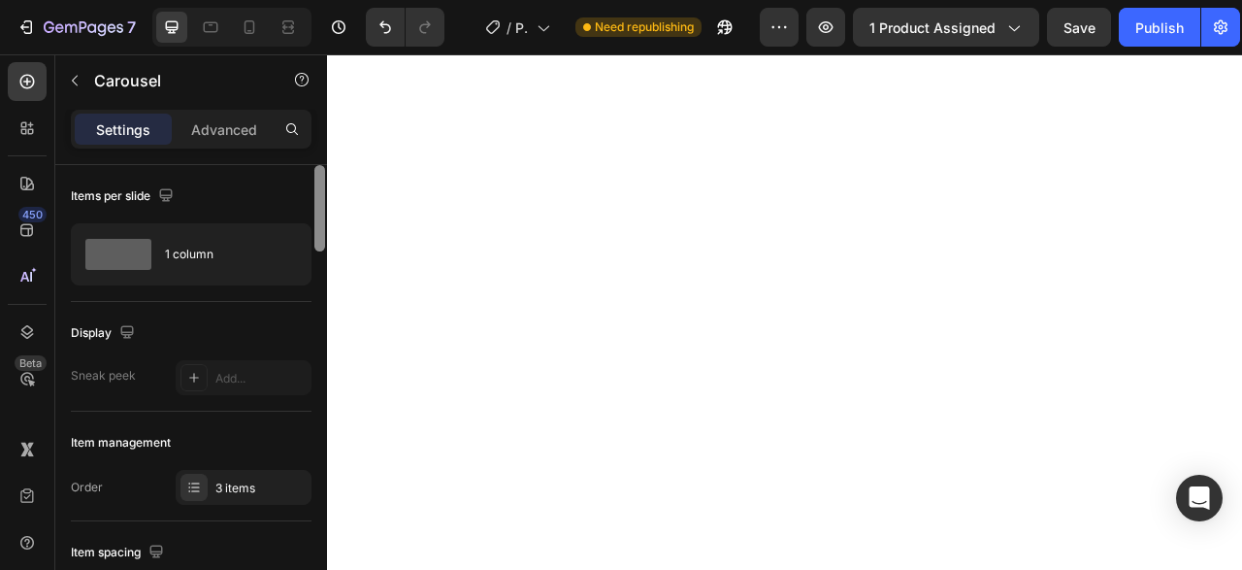
click at [320, 223] on div at bounding box center [319, 208] width 11 height 86
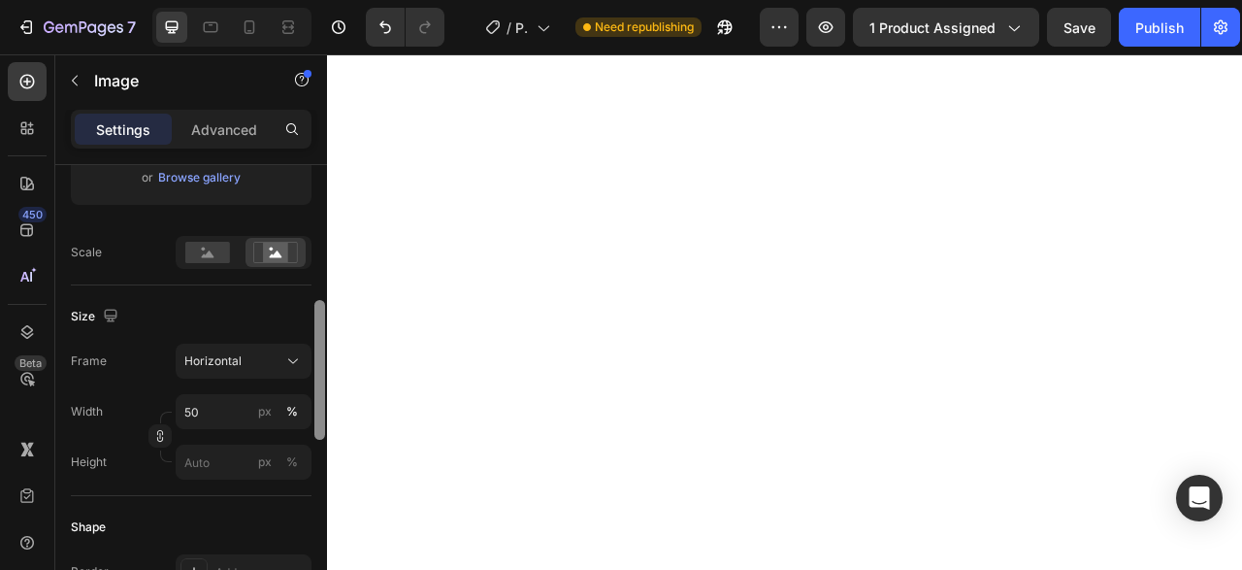
scroll to position [403, 0]
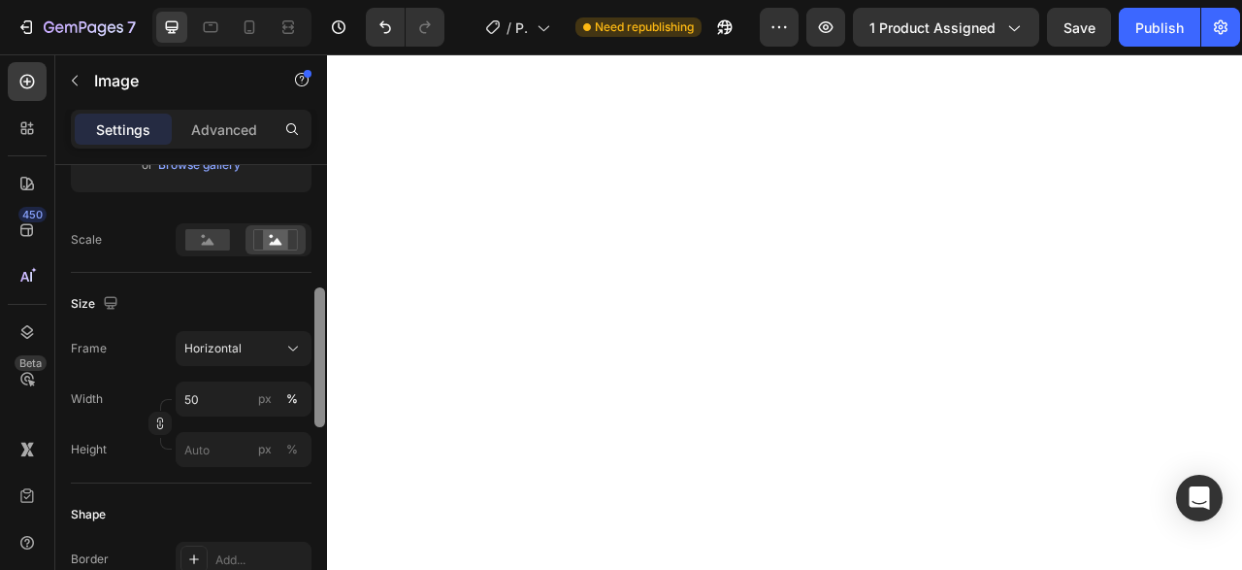
drag, startPoint x: 319, startPoint y: 233, endPoint x: 322, endPoint y: 356, distance: 123.3
click at [322, 356] on div at bounding box center [319, 357] width 11 height 140
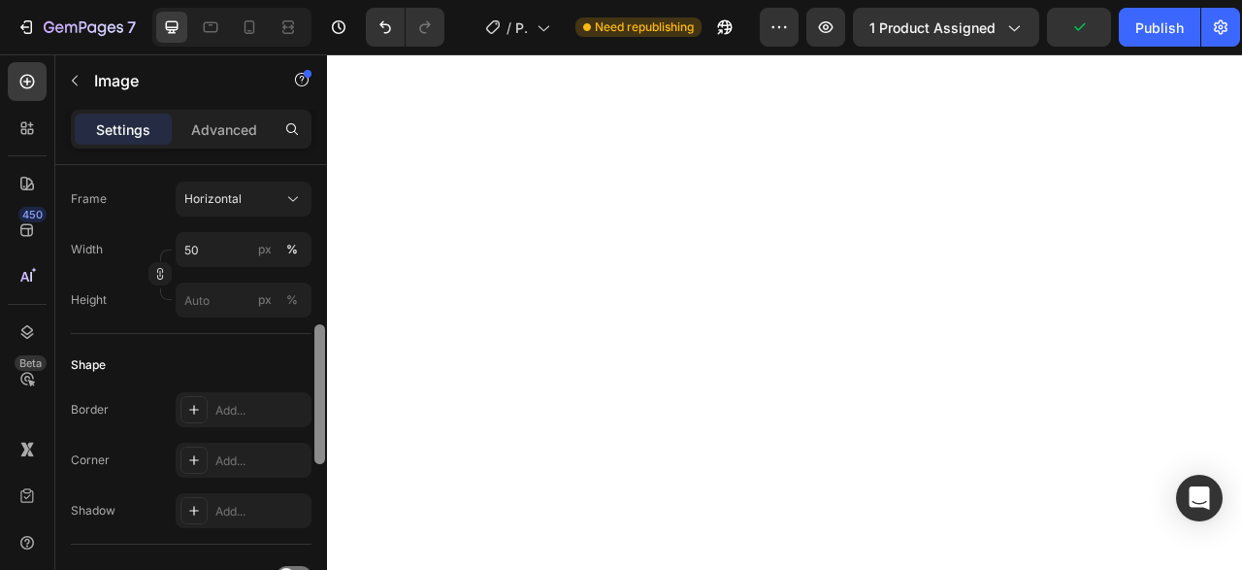
scroll to position [590, 0]
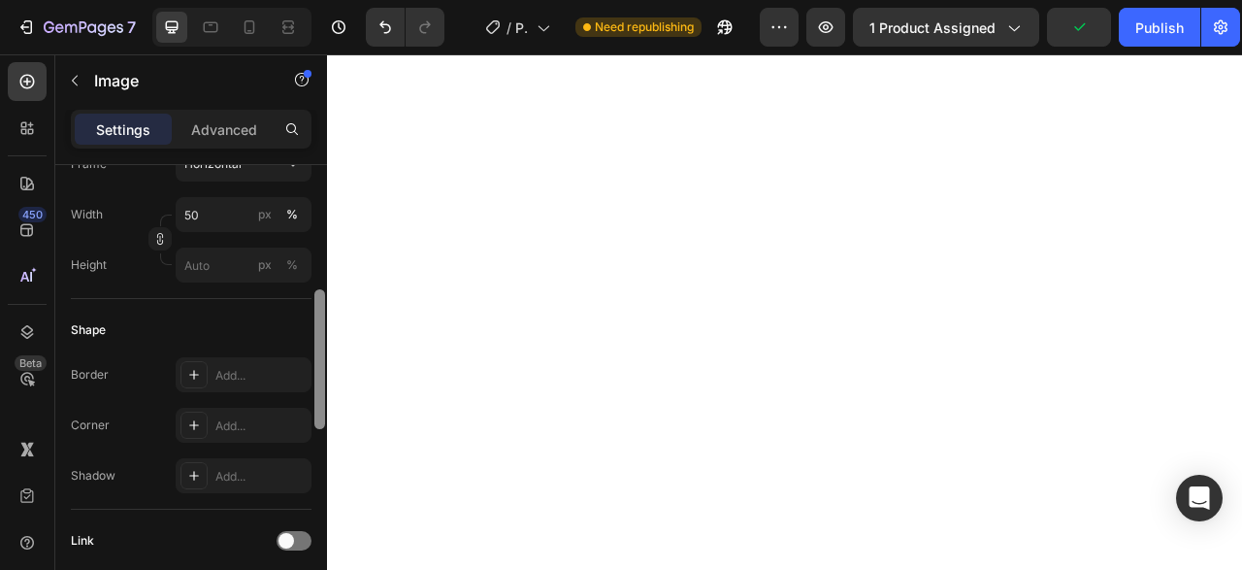
drag, startPoint x: 320, startPoint y: 334, endPoint x: 317, endPoint y: 391, distance: 57.3
click at [317, 391] on div at bounding box center [319, 359] width 11 height 140
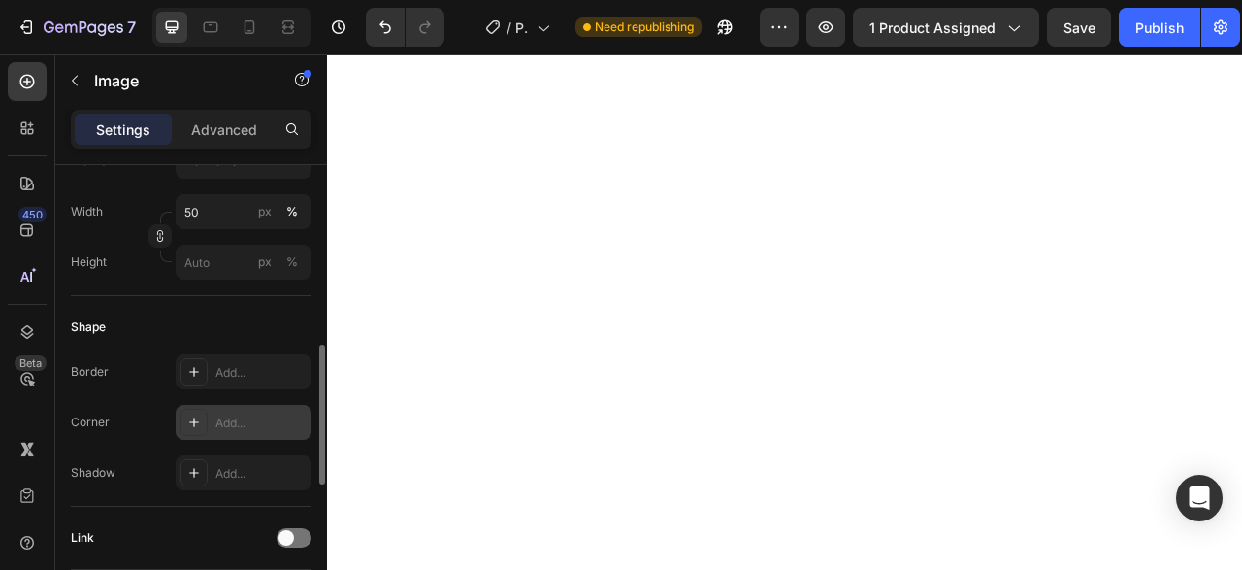
click at [233, 423] on div "Add..." at bounding box center [260, 422] width 91 height 17
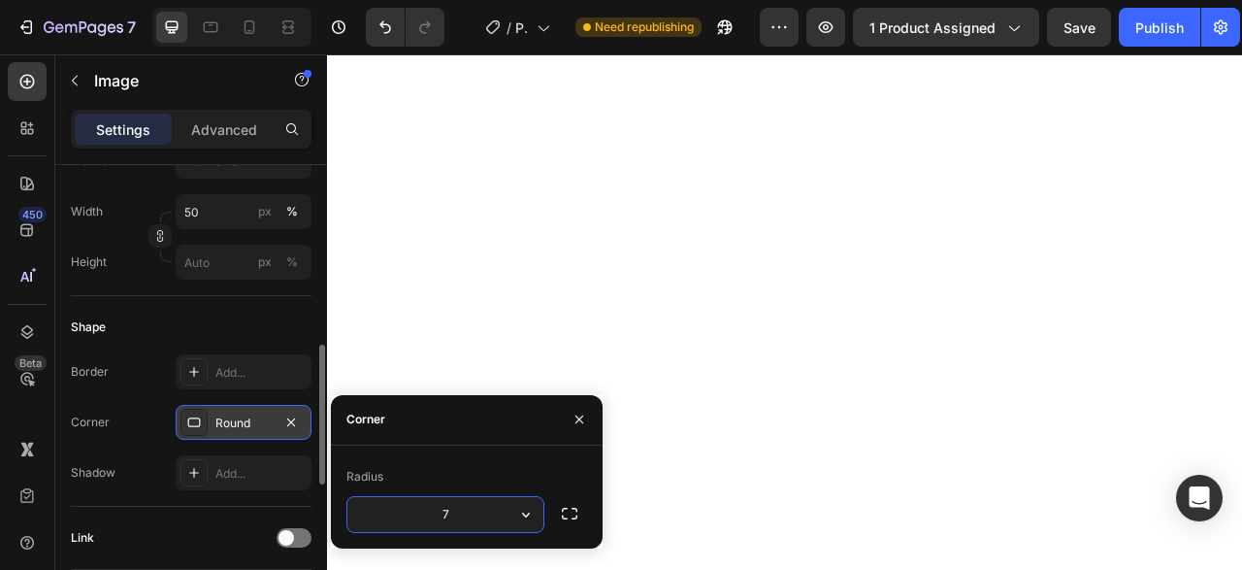
type input "77"
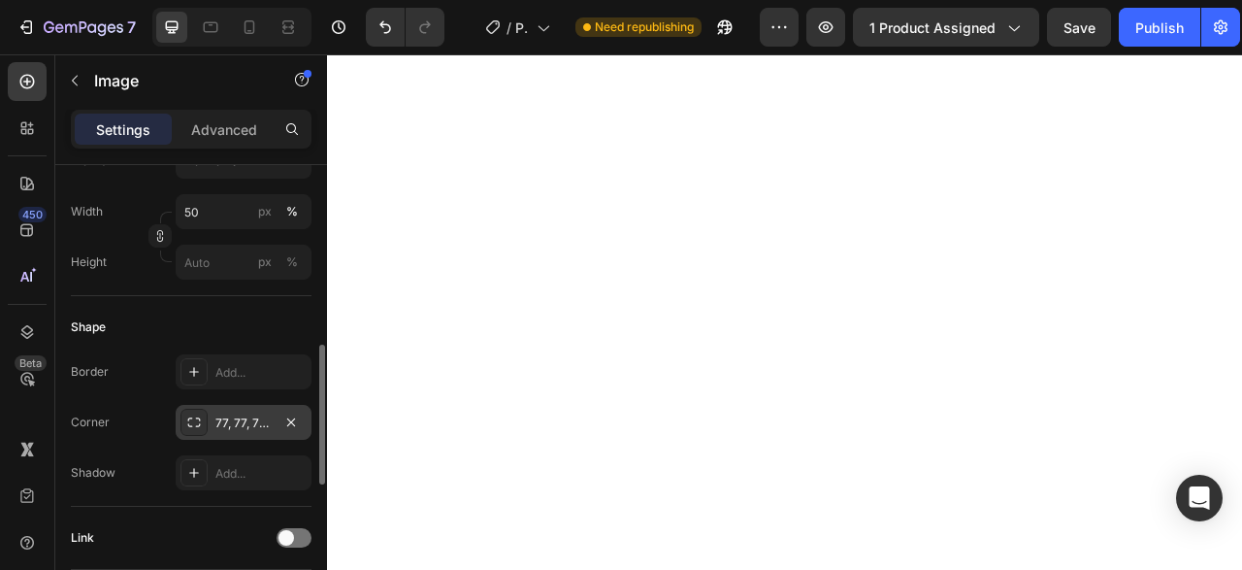
click at [282, 304] on div "Shape Border Add... Corner 77, 77, 77, 77 Shadow Add..." at bounding box center [191, 401] width 241 height 211
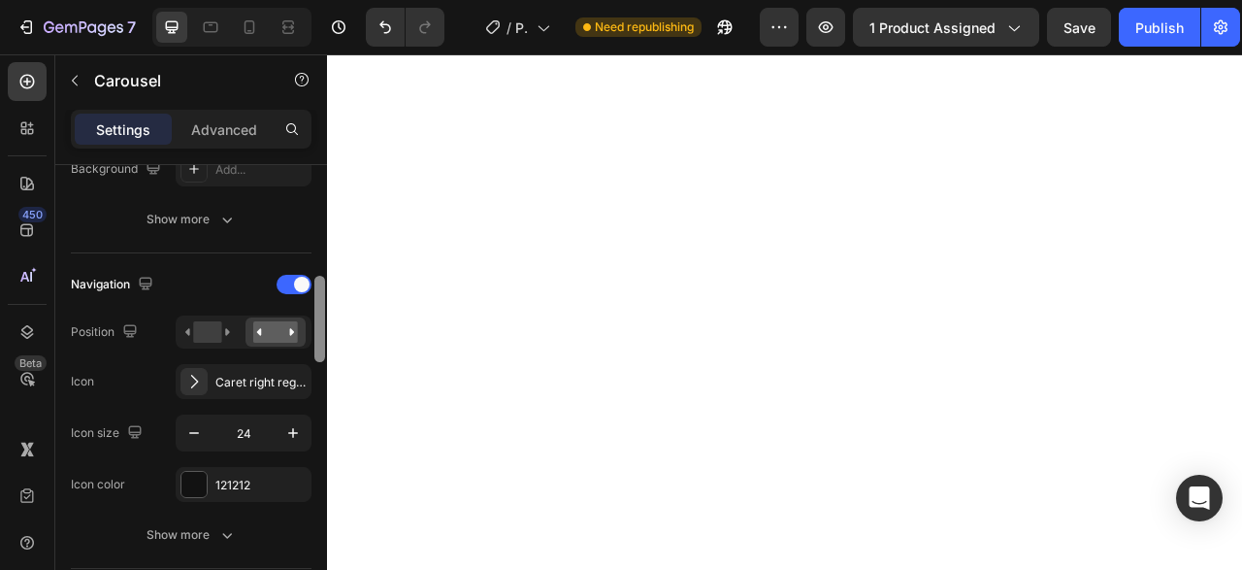
scroll to position [0, 0]
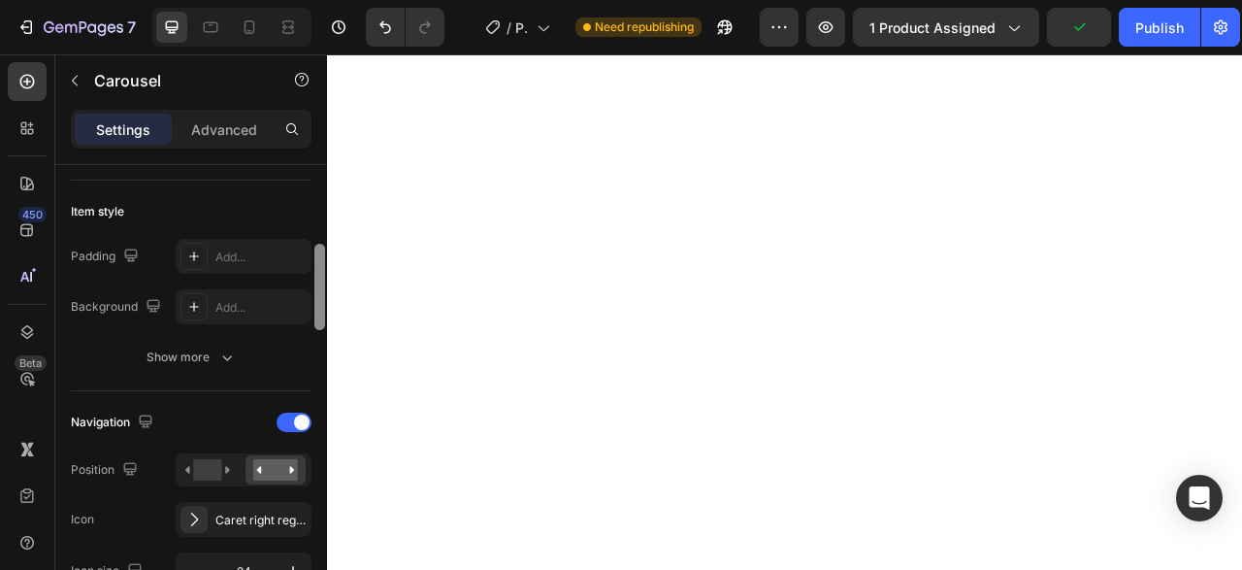
drag, startPoint x: 319, startPoint y: 211, endPoint x: 315, endPoint y: 290, distance: 79.7
click at [315, 290] on div at bounding box center [319, 287] width 11 height 86
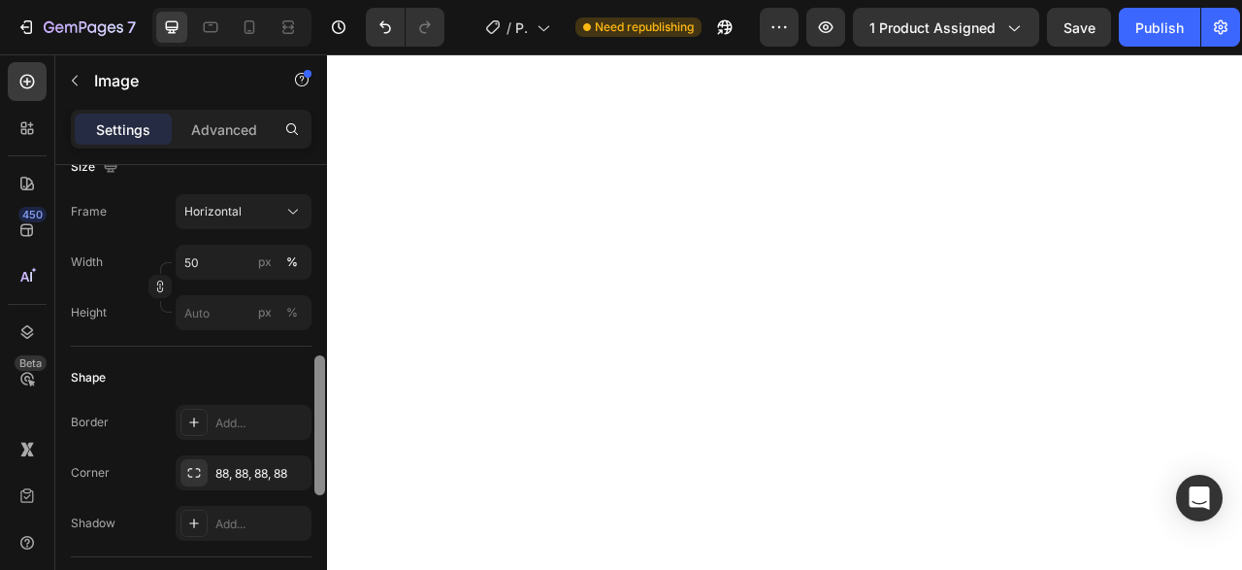
scroll to position [559, 0]
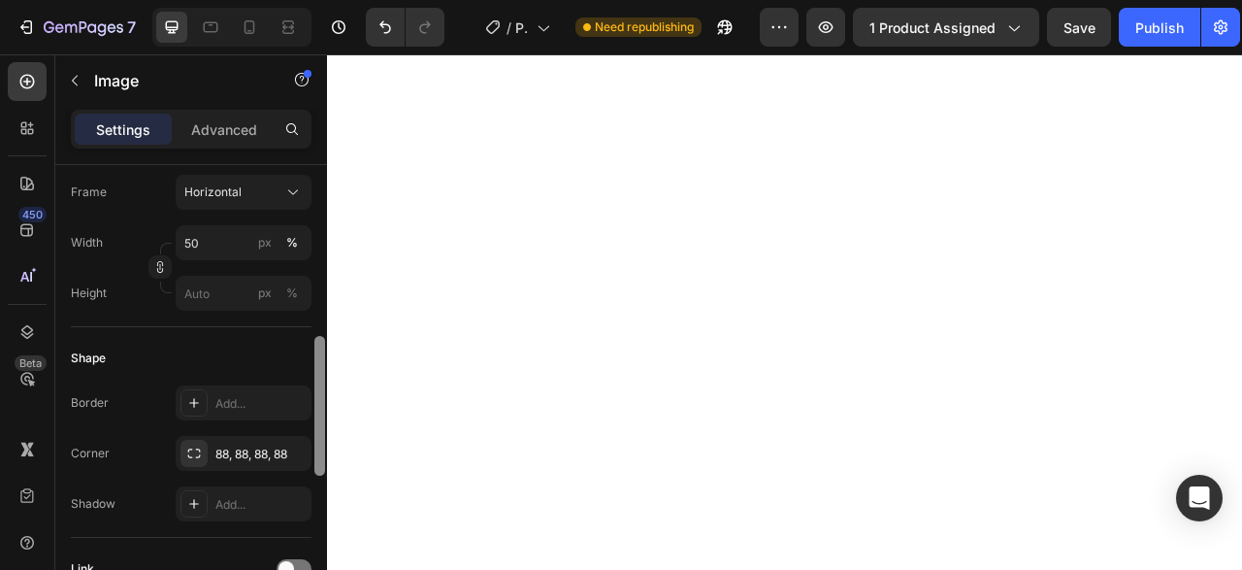
drag, startPoint x: 318, startPoint y: 251, endPoint x: 319, endPoint y: 422, distance: 170.8
click at [319, 422] on div at bounding box center [319, 406] width 11 height 140
click at [257, 451] on div "88, 88, 88, 88" at bounding box center [243, 453] width 56 height 17
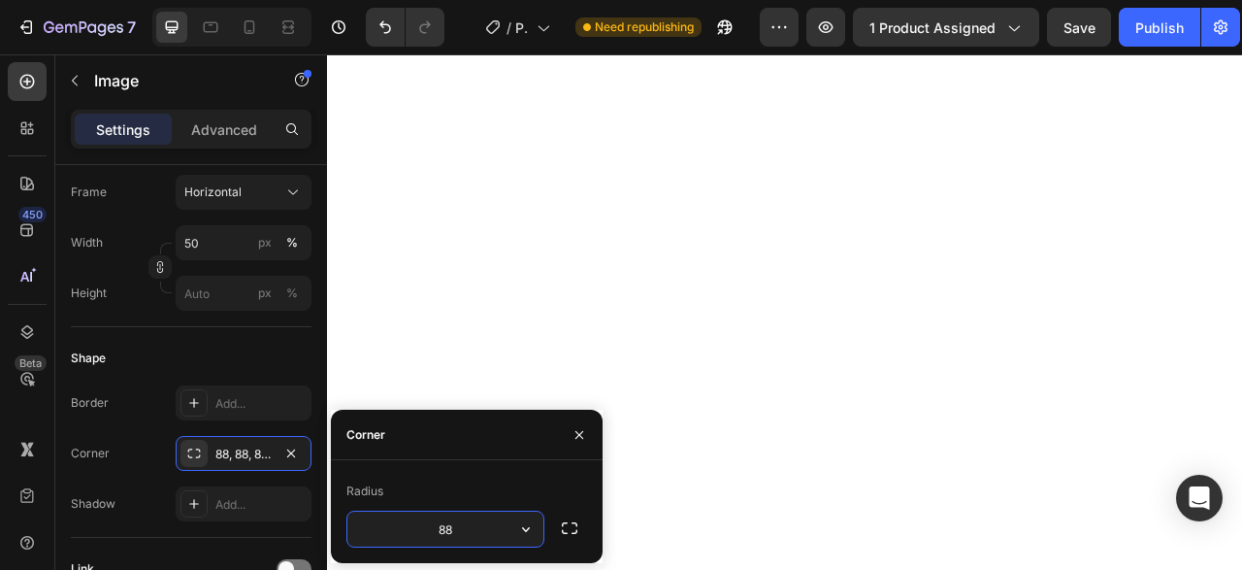
click at [438, 531] on input "88" at bounding box center [445, 528] width 196 height 35
type input "77"
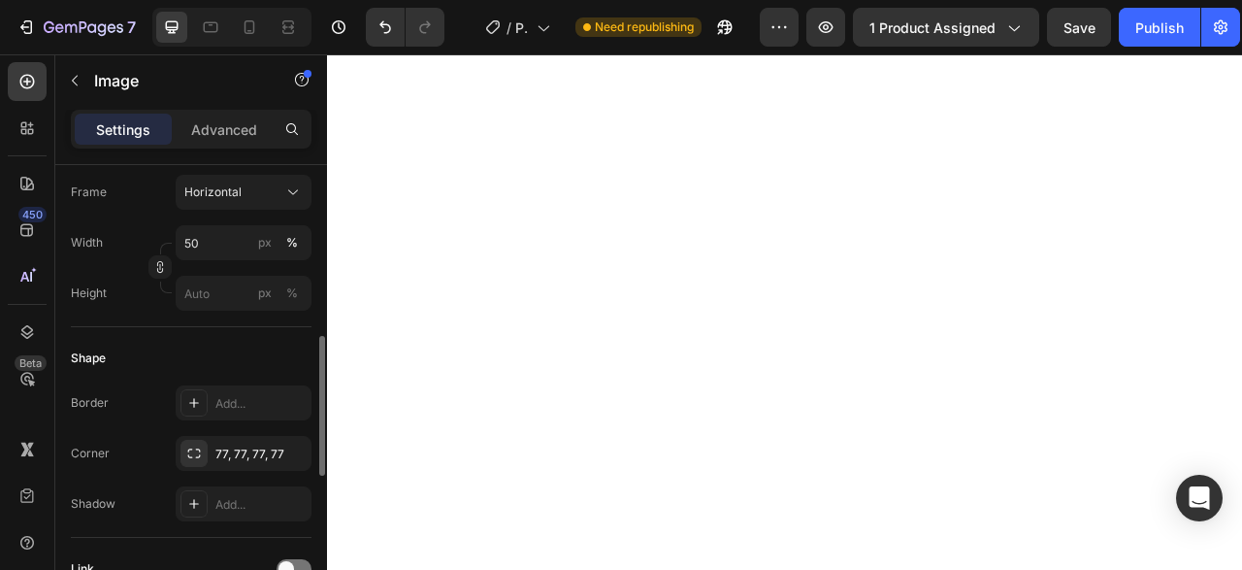
click at [273, 366] on div "Shape" at bounding box center [191, 358] width 241 height 31
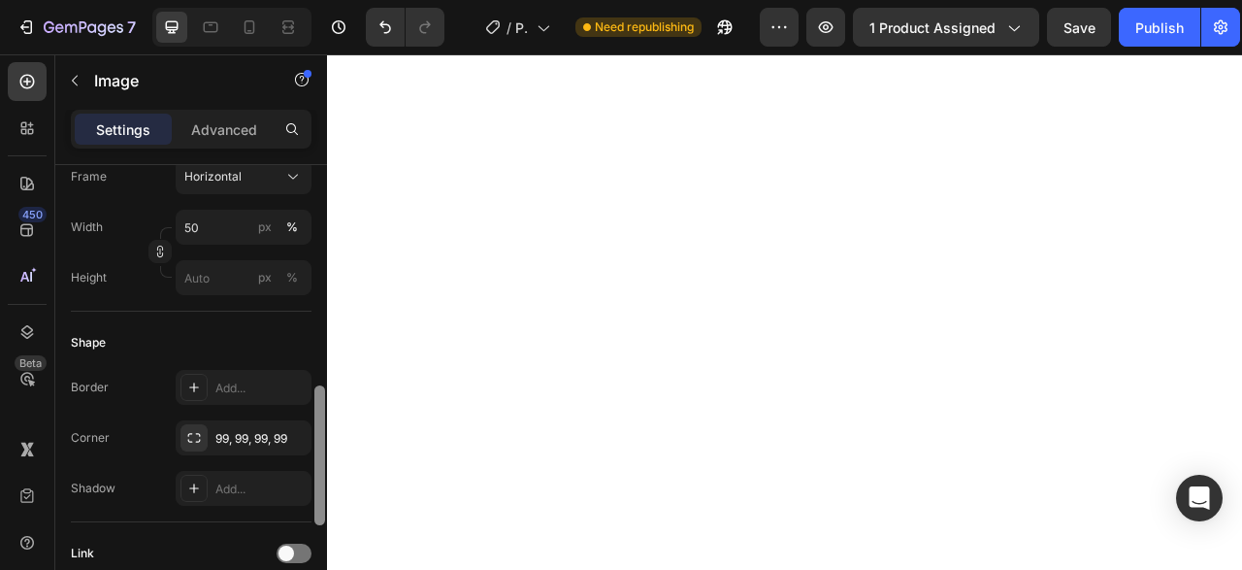
scroll to position [619, 0]
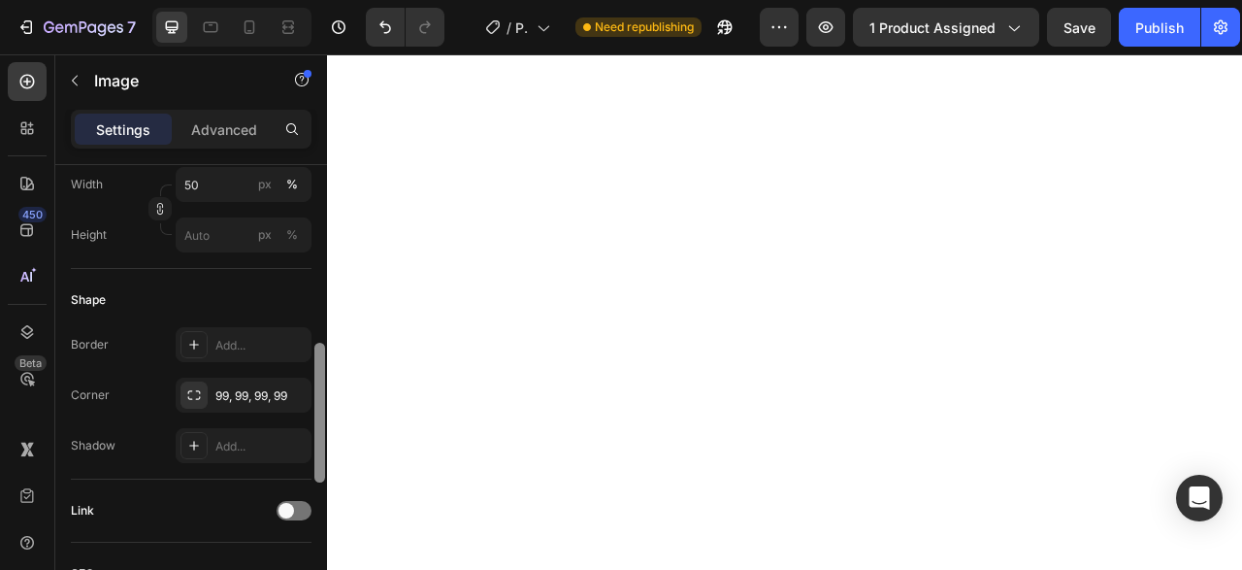
drag, startPoint x: 319, startPoint y: 215, endPoint x: 318, endPoint y: 405, distance: 189.2
click at [318, 405] on div at bounding box center [319, 413] width 11 height 140
click at [263, 396] on div "99, 99, 99, 99" at bounding box center [243, 393] width 56 height 17
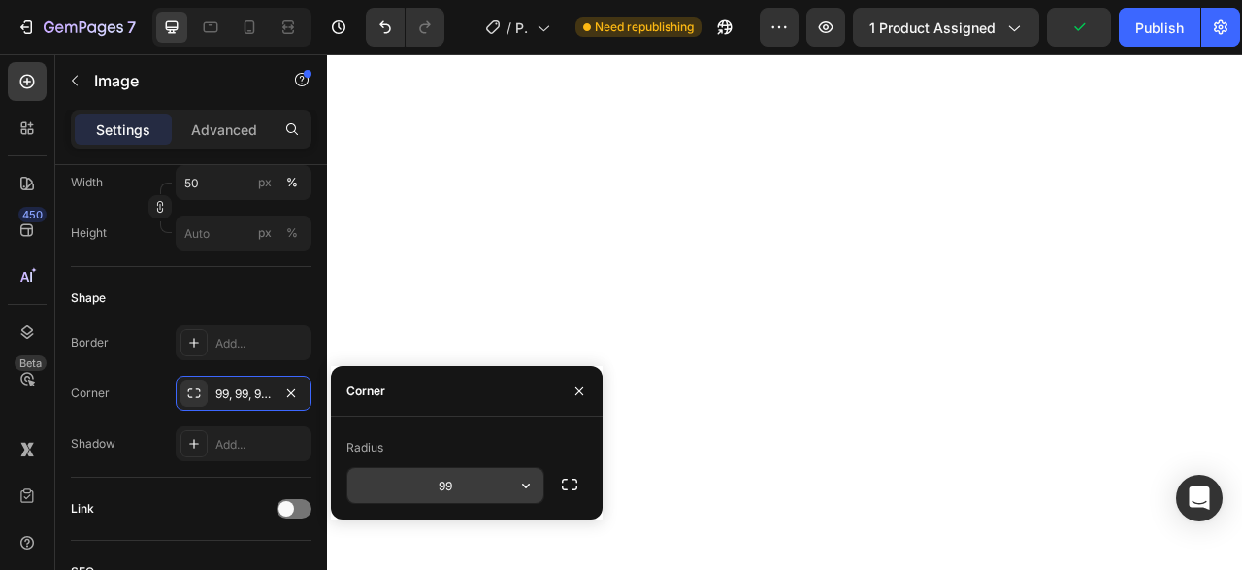
click at [434, 484] on input "99" at bounding box center [445, 485] width 196 height 35
type input "77"
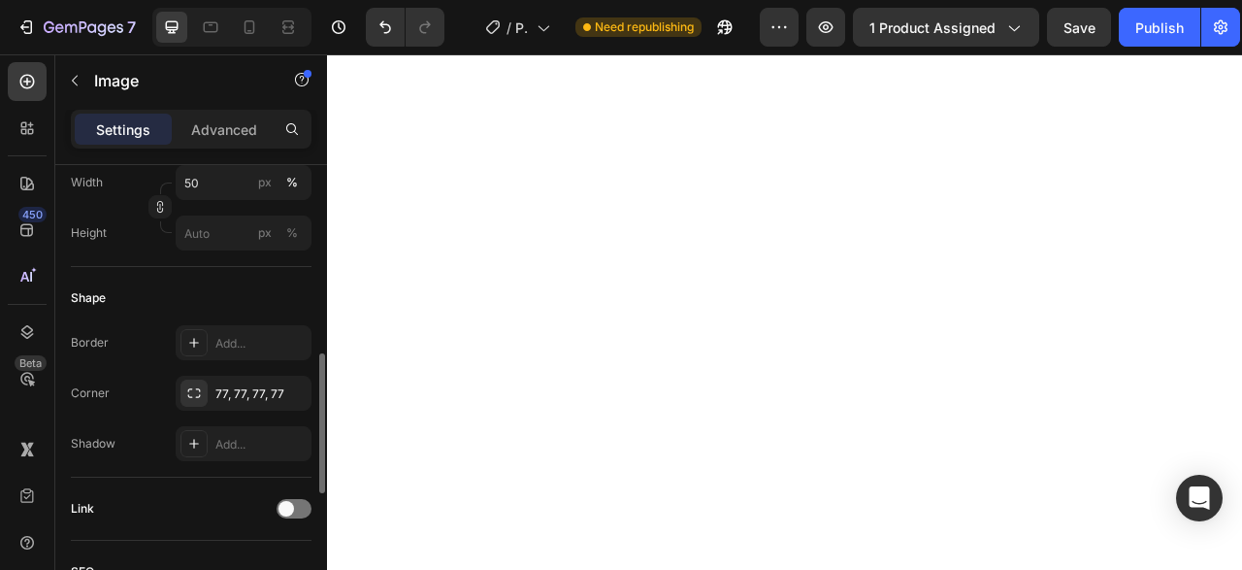
click at [294, 300] on div "Shape" at bounding box center [191, 297] width 241 height 31
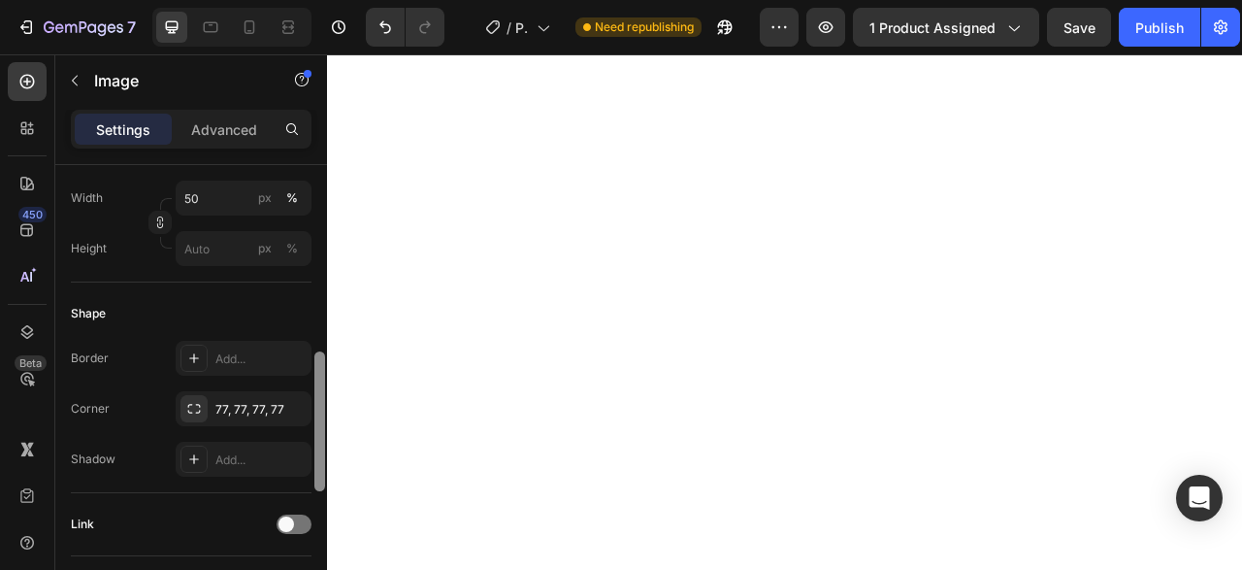
scroll to position [609, 0]
drag, startPoint x: 321, startPoint y: 271, endPoint x: 313, endPoint y: 457, distance: 186.5
click at [313, 457] on div at bounding box center [319, 395] width 15 height 461
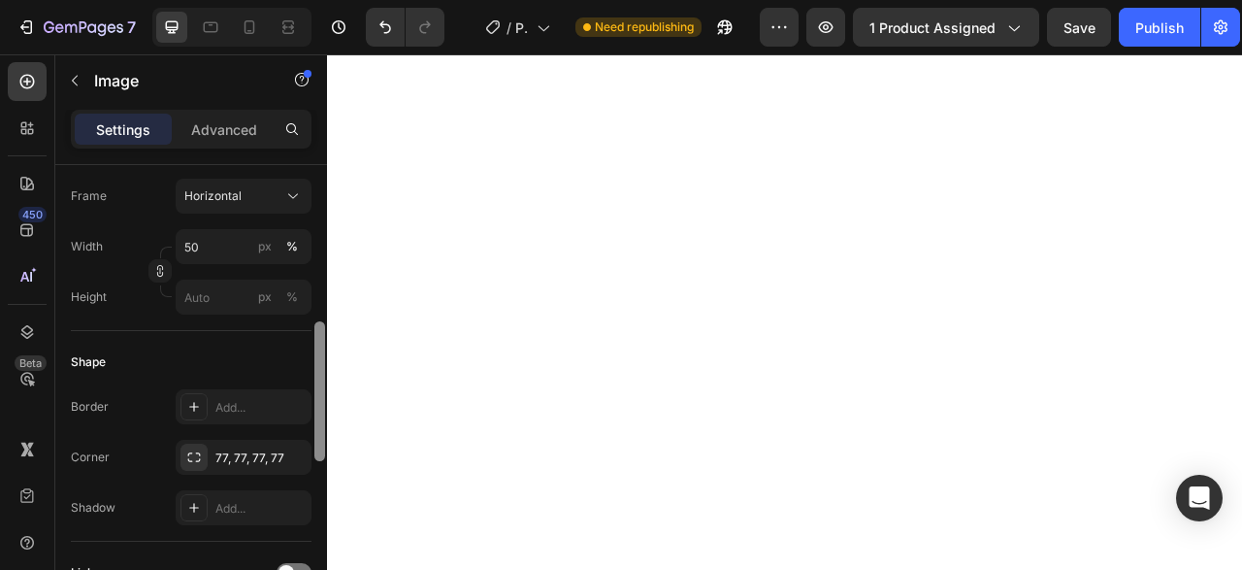
scroll to position [545, 0]
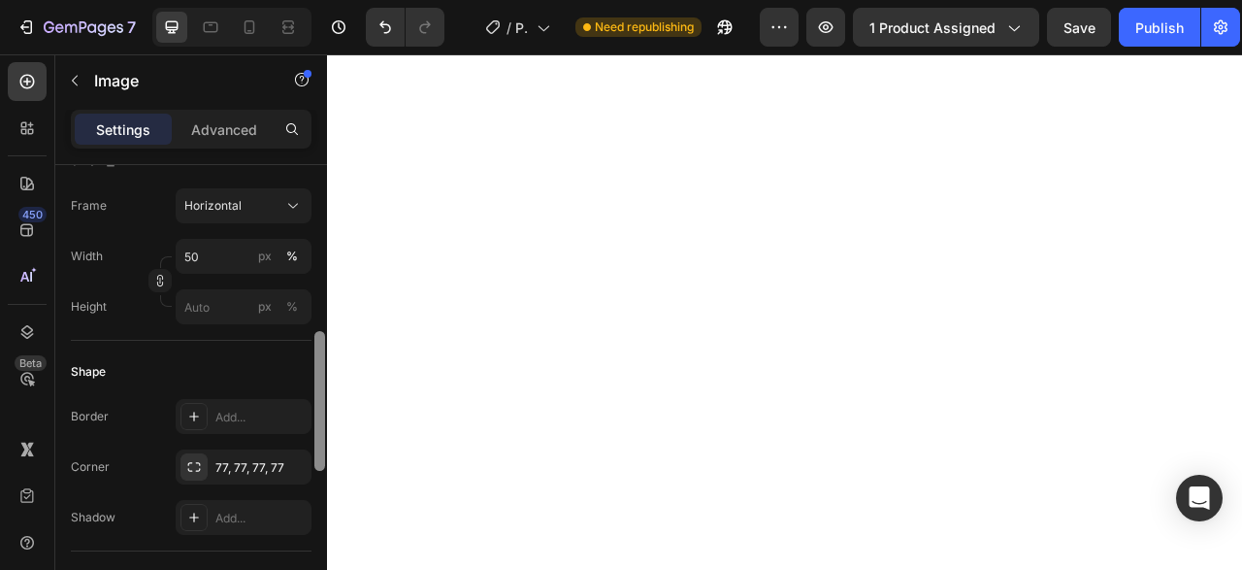
drag, startPoint x: 319, startPoint y: 251, endPoint x: 312, endPoint y: 418, distance: 167.0
click at [312, 418] on div at bounding box center [319, 395] width 15 height 461
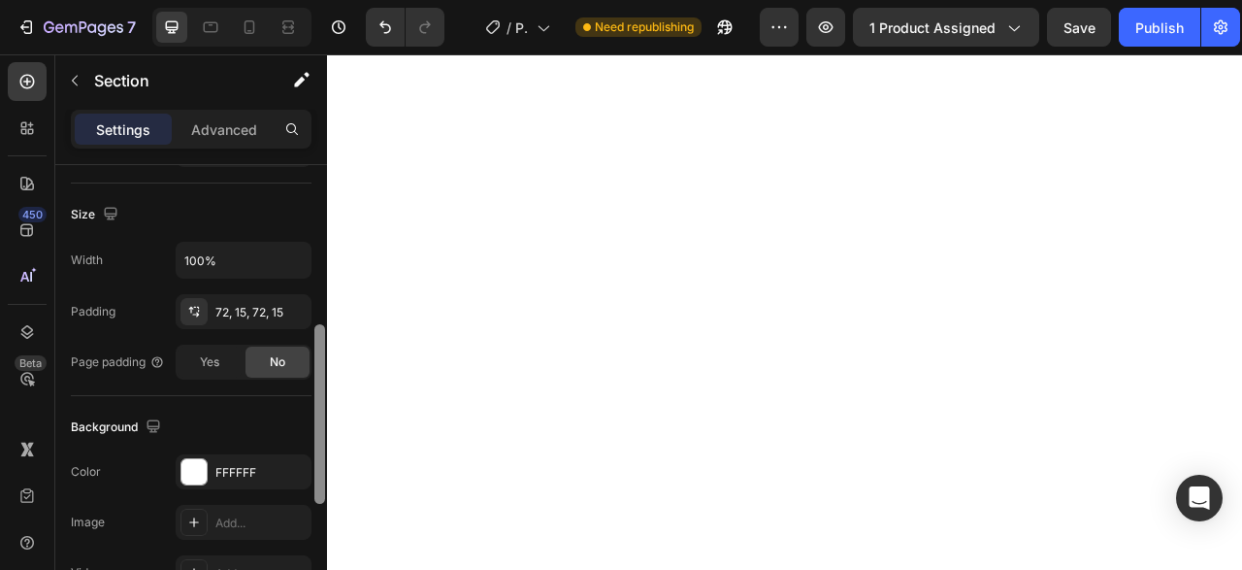
scroll to position [403, 0]
drag, startPoint x: 317, startPoint y: 218, endPoint x: 318, endPoint y: 376, distance: 157.2
click at [318, 376] on div at bounding box center [319, 411] width 11 height 180
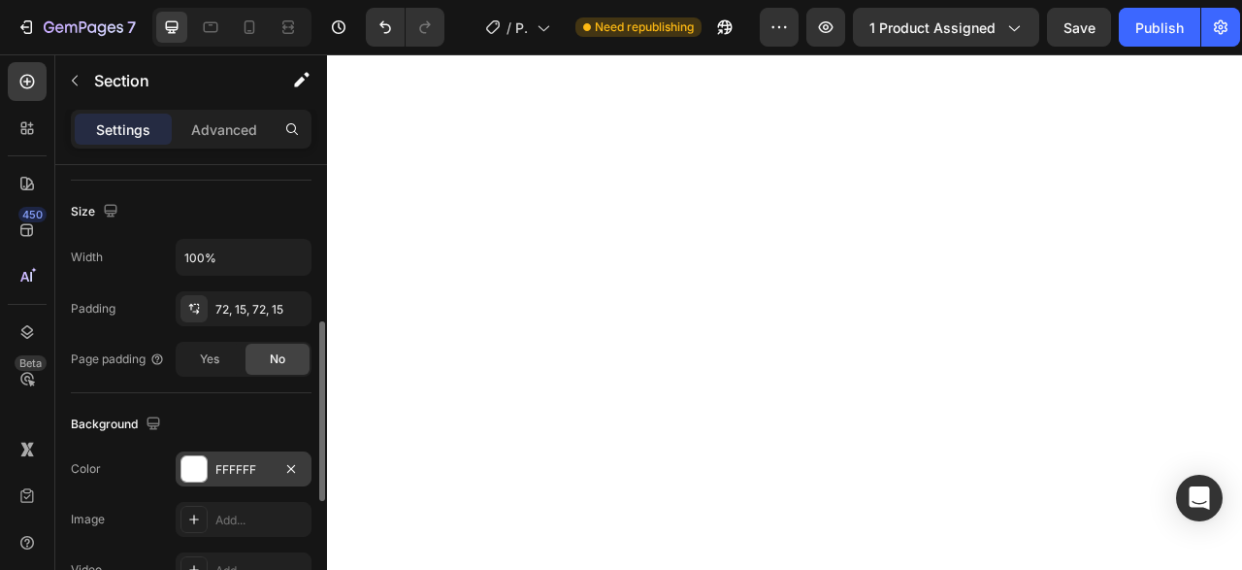
click at [240, 464] on div "FFFFFF" at bounding box center [243, 469] width 56 height 17
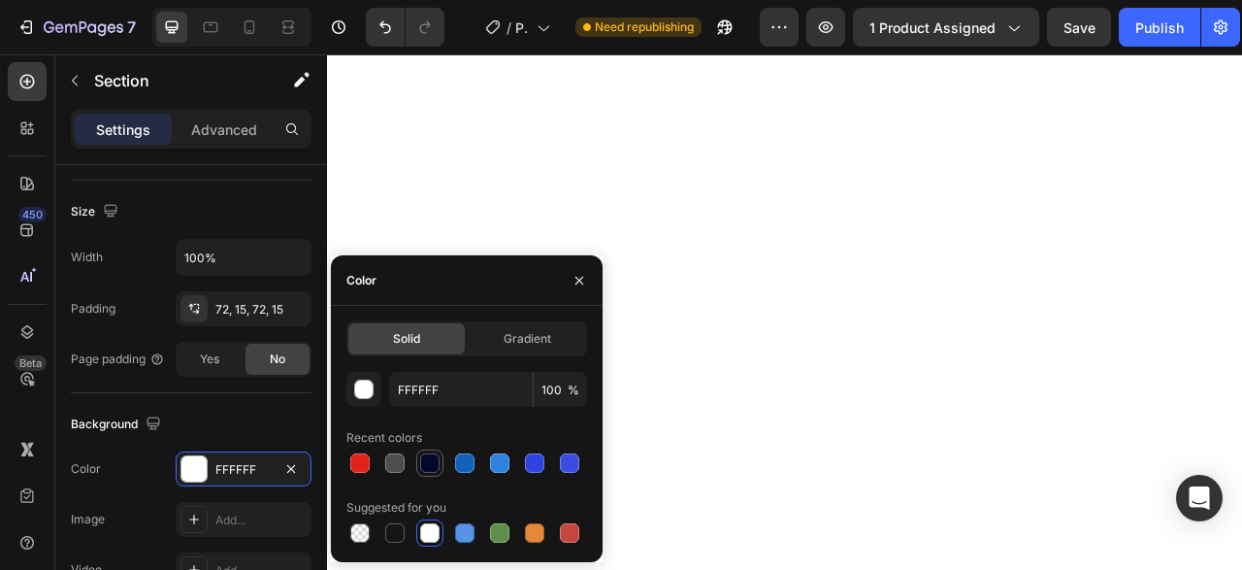
click at [417, 468] on div at bounding box center [429, 462] width 27 height 27
type input "000929"
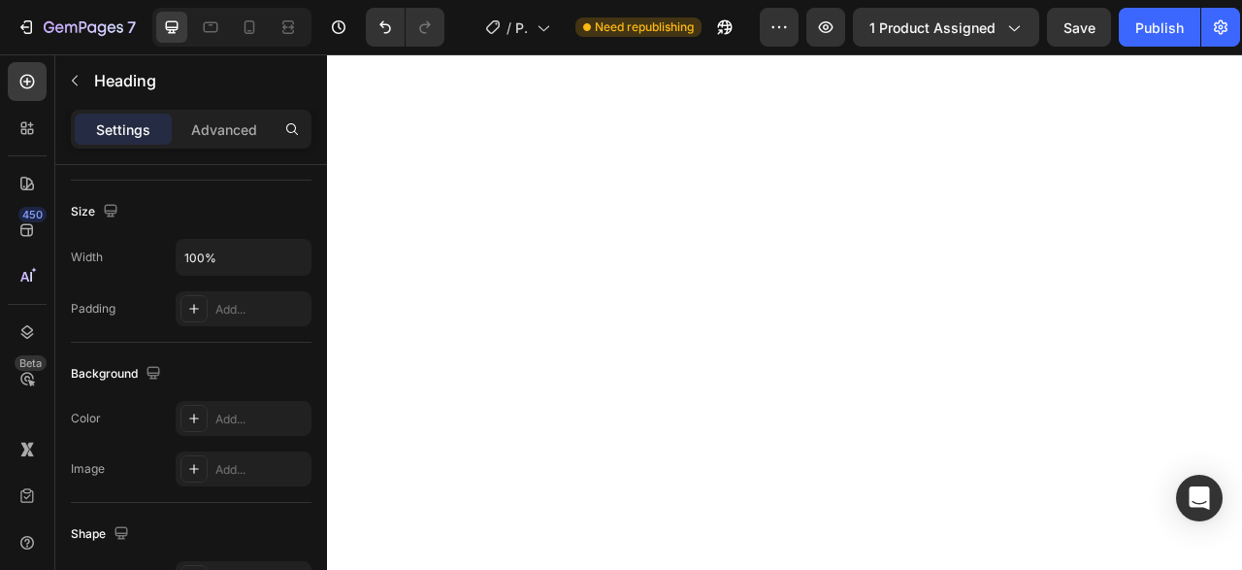
scroll to position [0, 0]
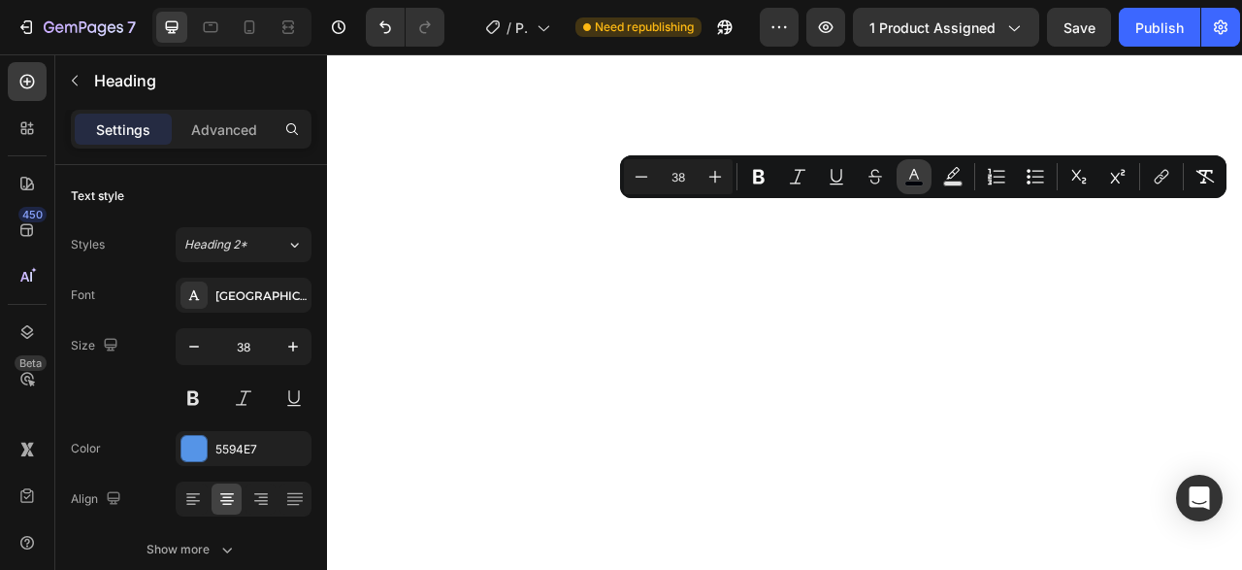
click at [909, 166] on button "color" at bounding box center [914, 176] width 35 height 35
type input "00040A"
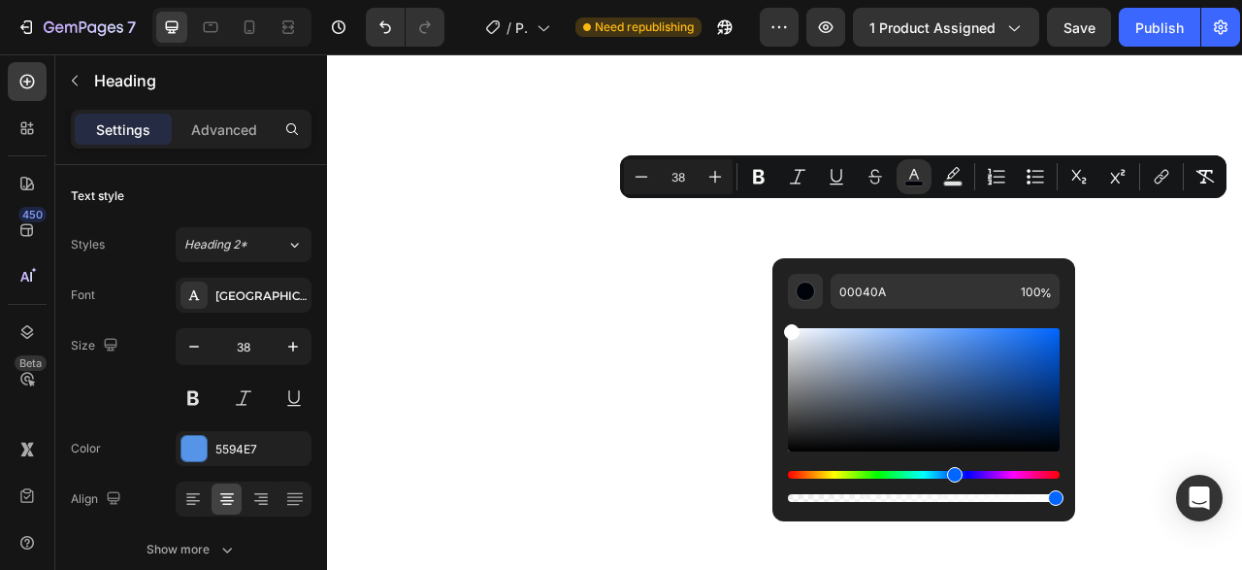
type input "FFFFFF"
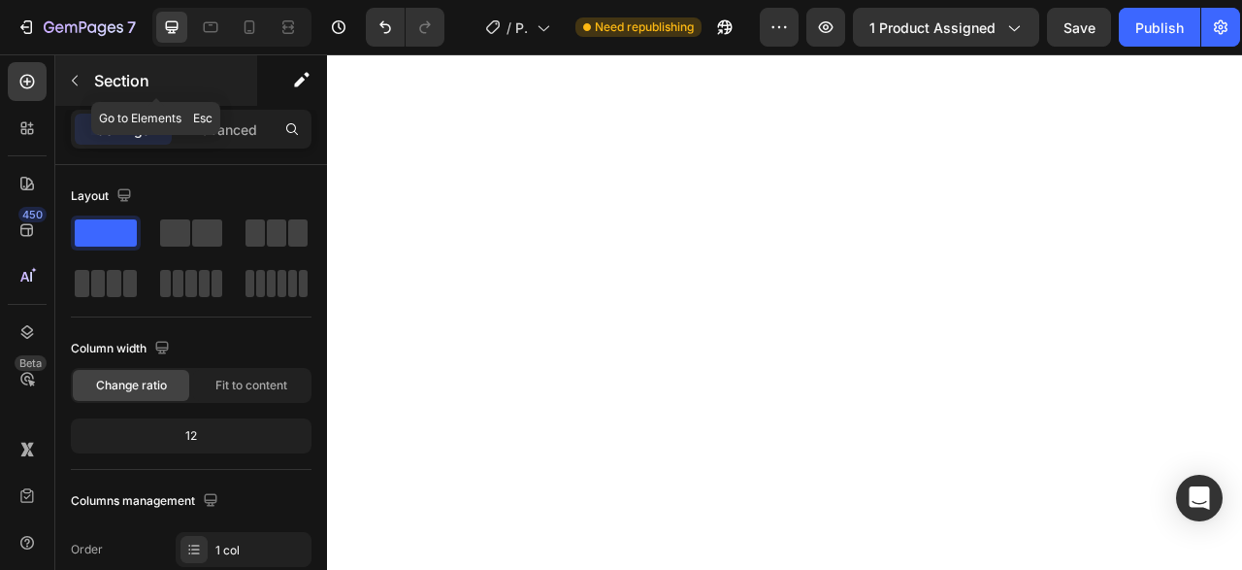
click at [73, 86] on icon "button" at bounding box center [75, 81] width 16 height 16
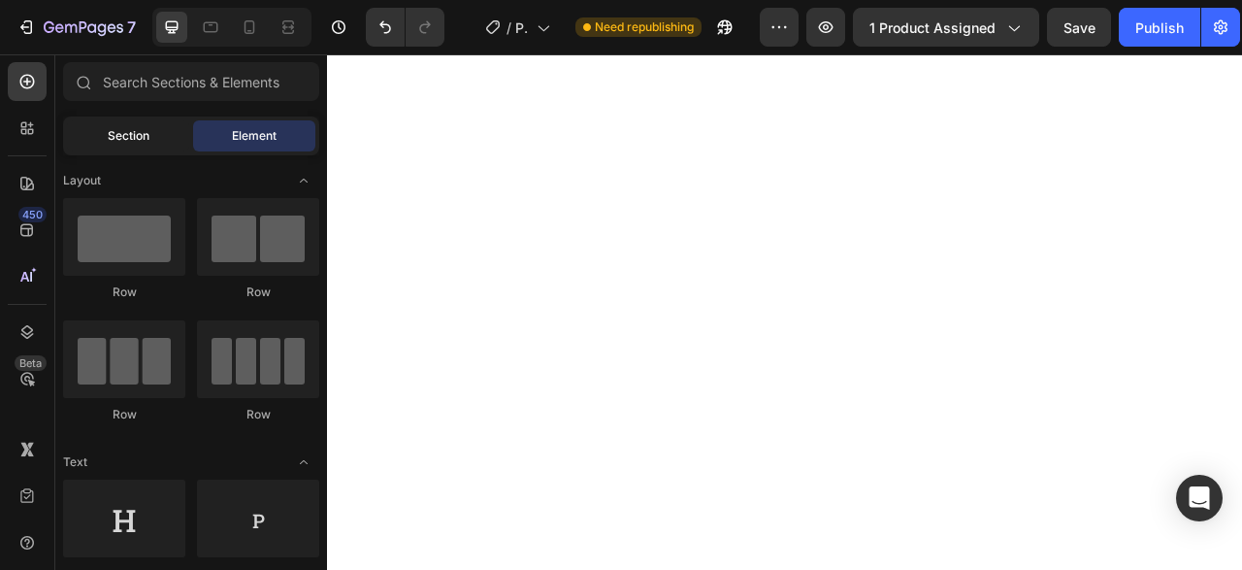
click at [118, 127] on span "Section" at bounding box center [129, 135] width 42 height 17
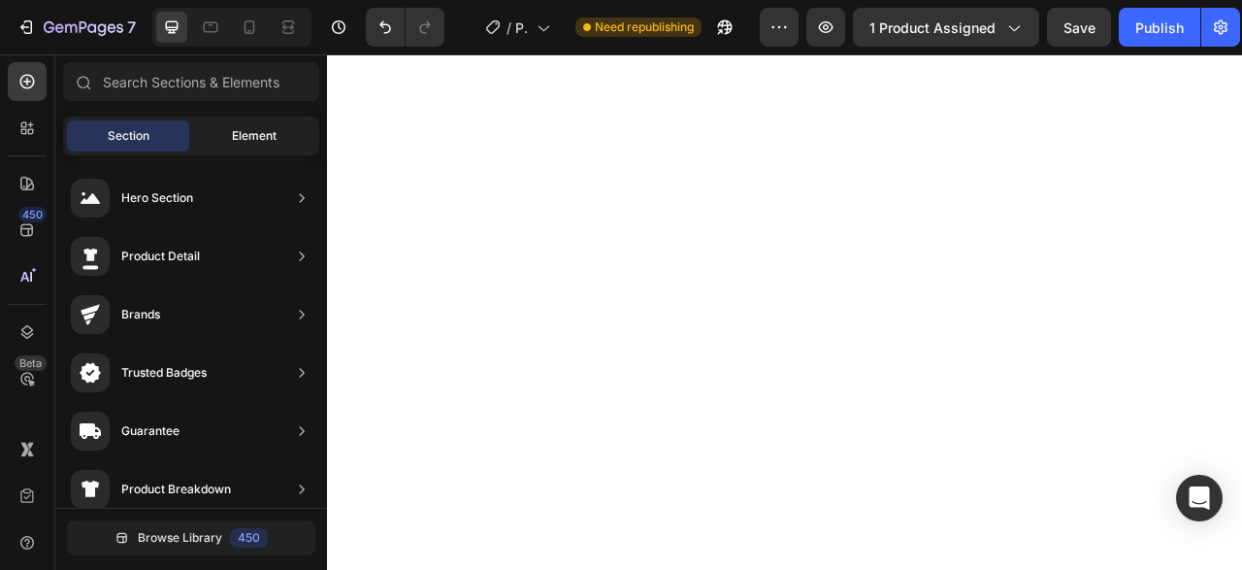
click at [214, 131] on div "Element" at bounding box center [254, 135] width 122 height 31
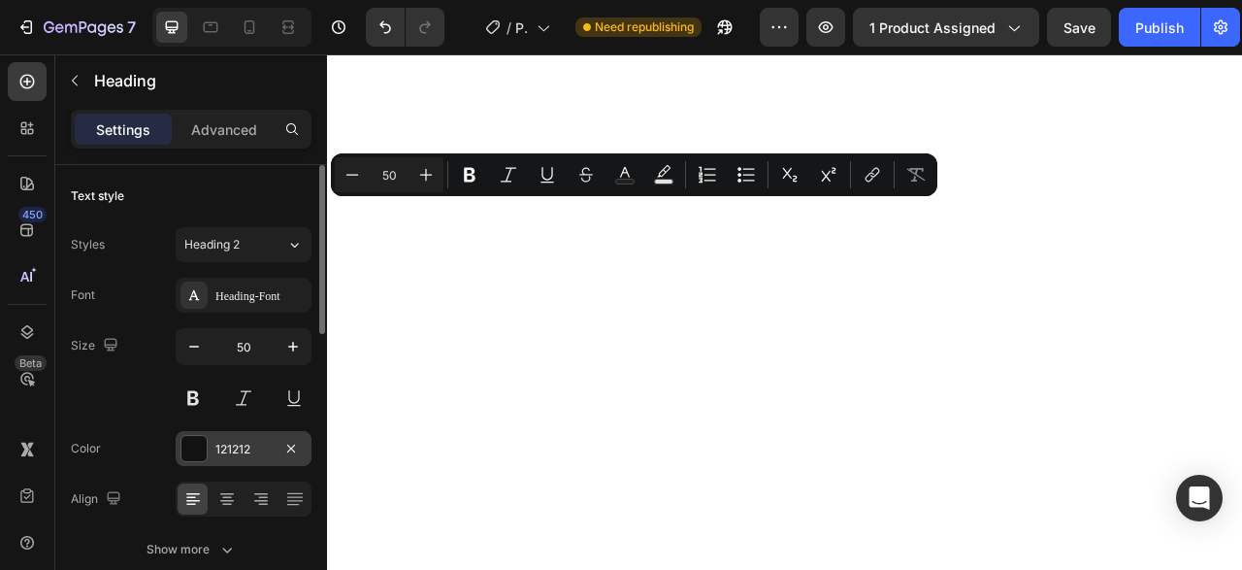
click at [226, 447] on div "121212" at bounding box center [243, 449] width 56 height 17
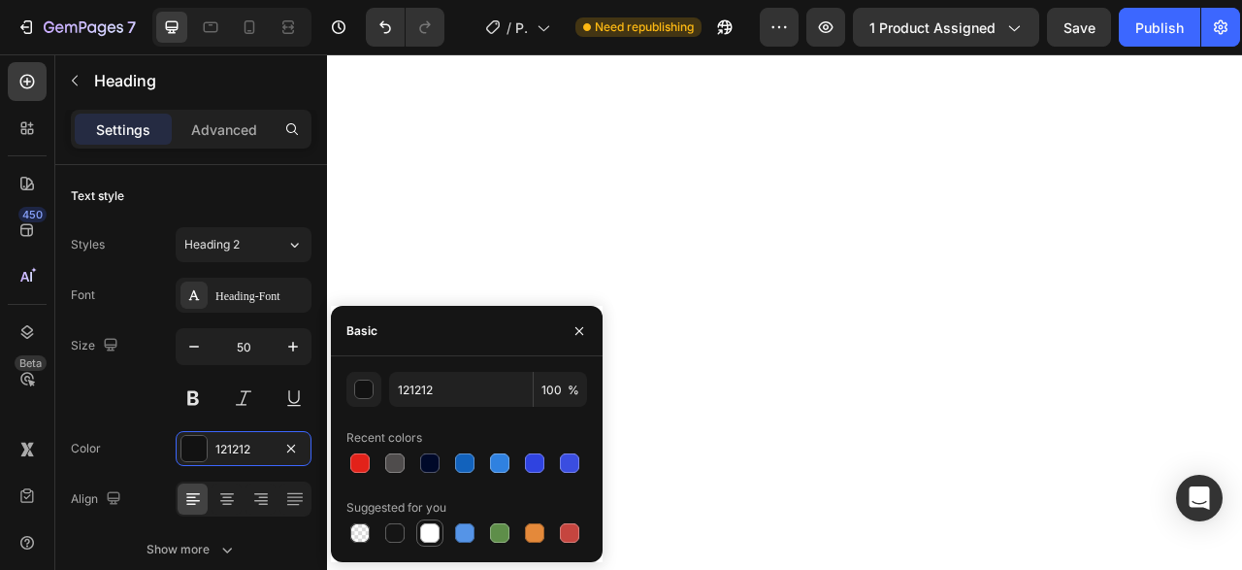
click at [431, 537] on div at bounding box center [429, 532] width 19 height 19
type input "FFFFFF"
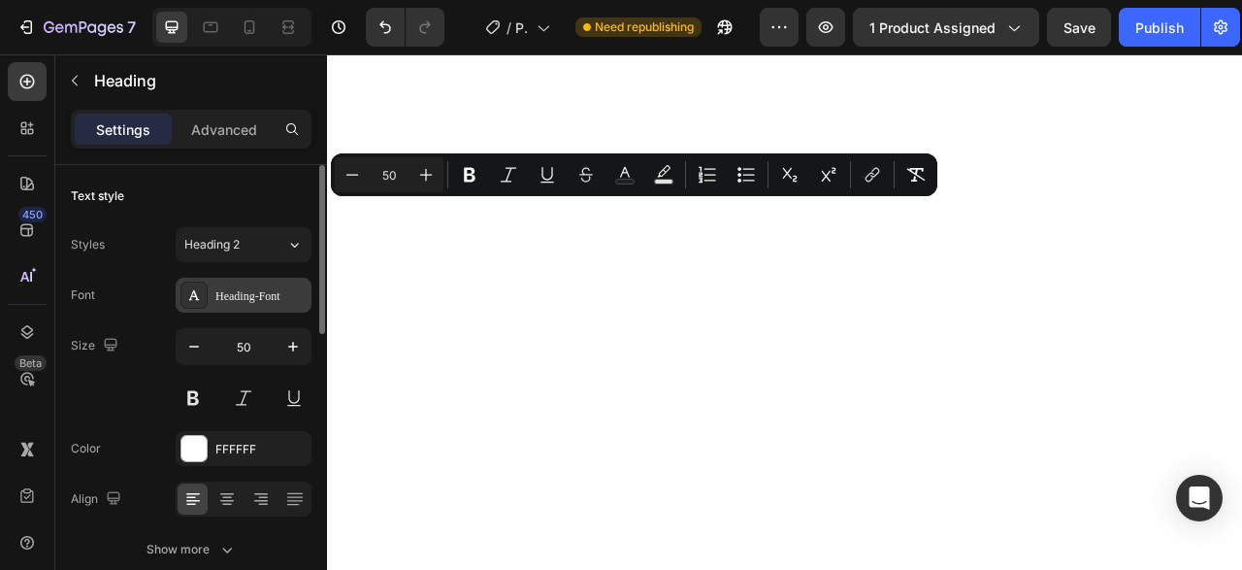
click at [235, 299] on div "Heading-Font" at bounding box center [260, 295] width 91 height 17
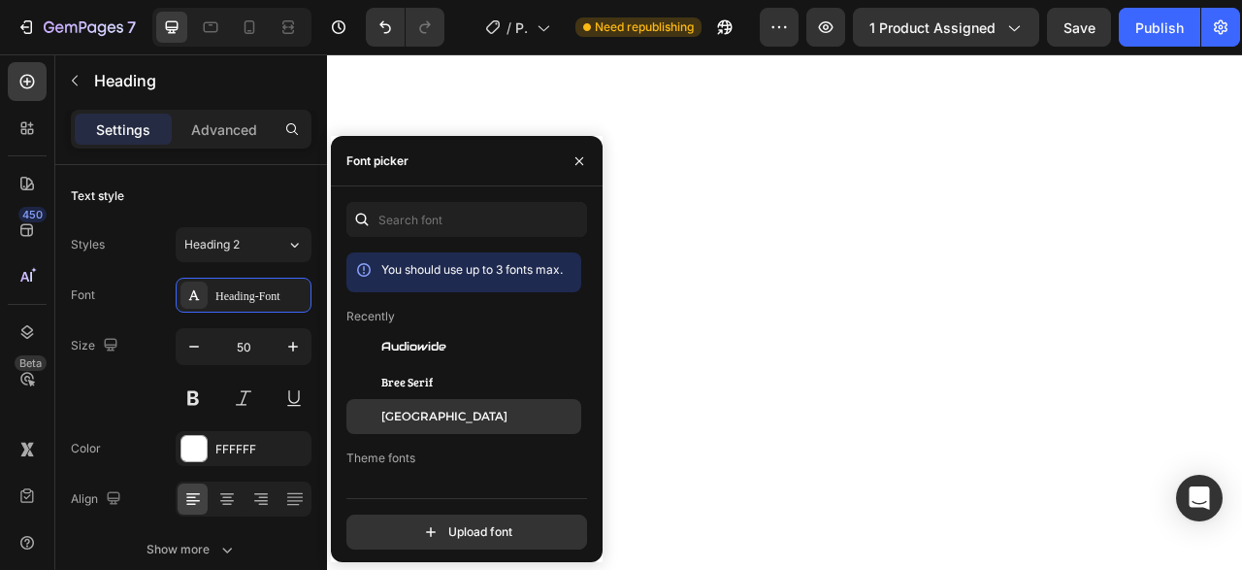
click at [426, 422] on span "[GEOGRAPHIC_DATA]" at bounding box center [444, 416] width 126 height 17
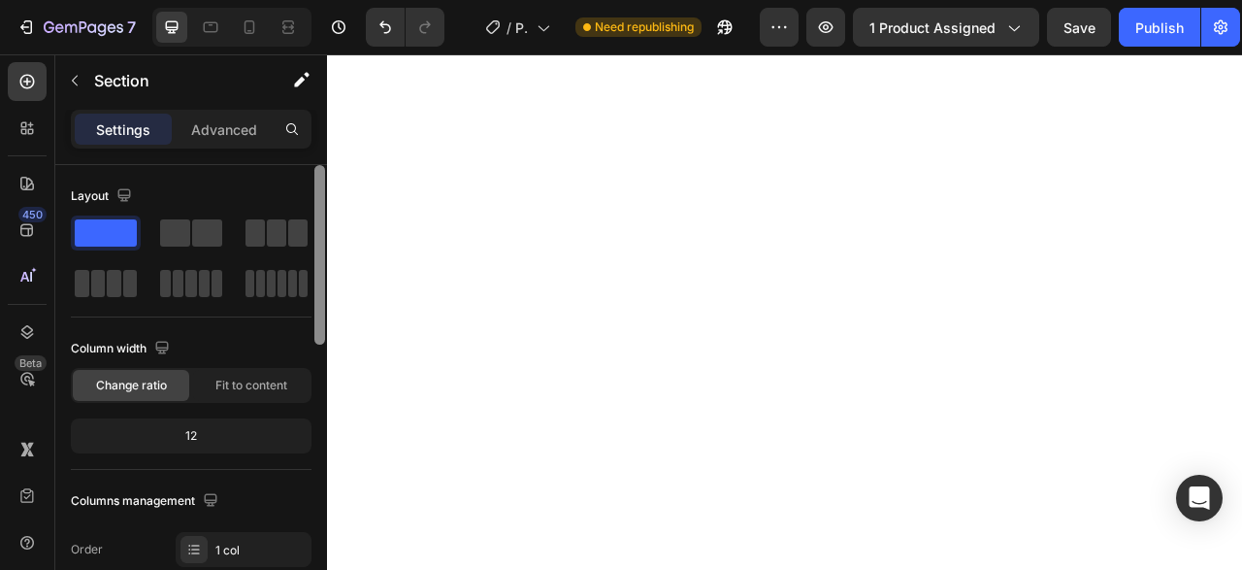
scroll to position [461, 0]
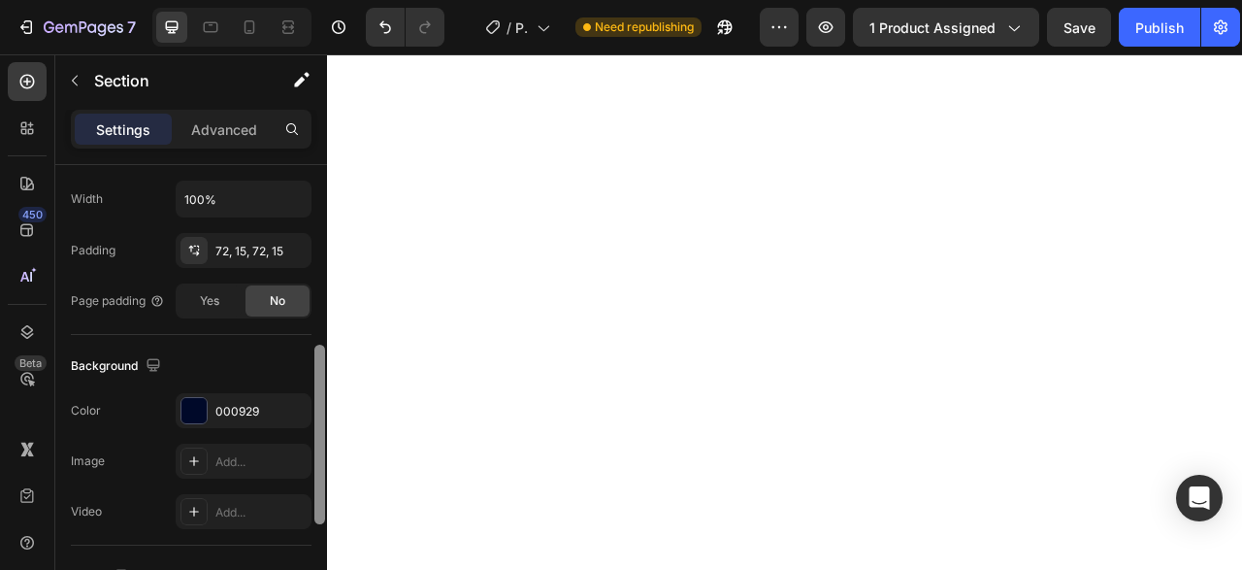
drag, startPoint x: 327, startPoint y: 299, endPoint x: 327, endPoint y: 315, distance: 16.5
click at [327, 315] on div at bounding box center [319, 395] width 15 height 461
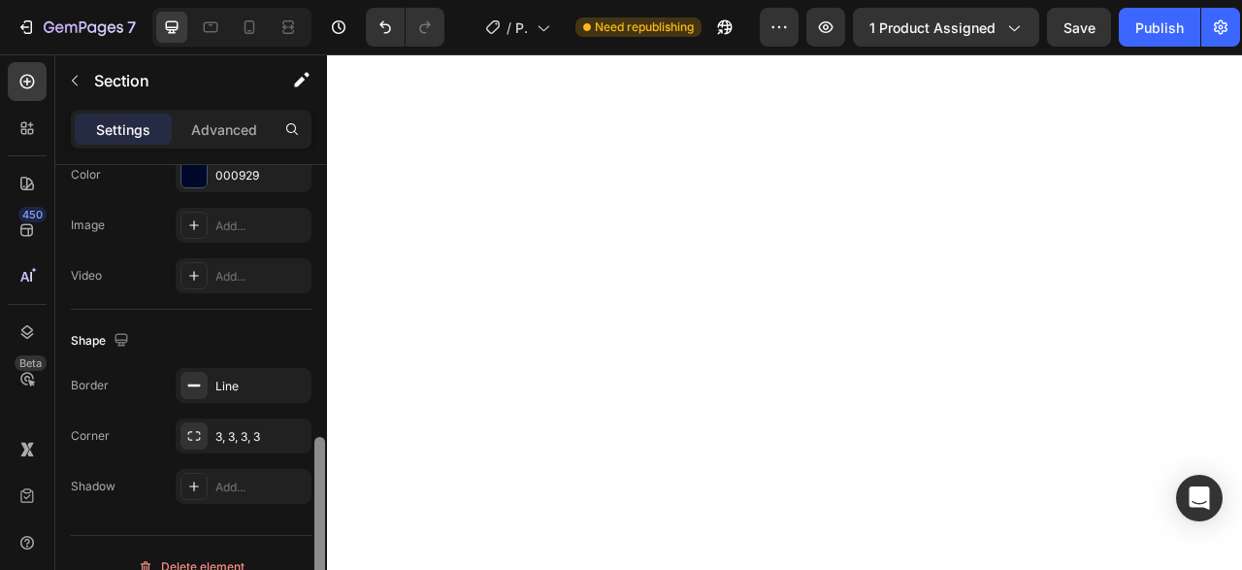
scroll to position [721, 0]
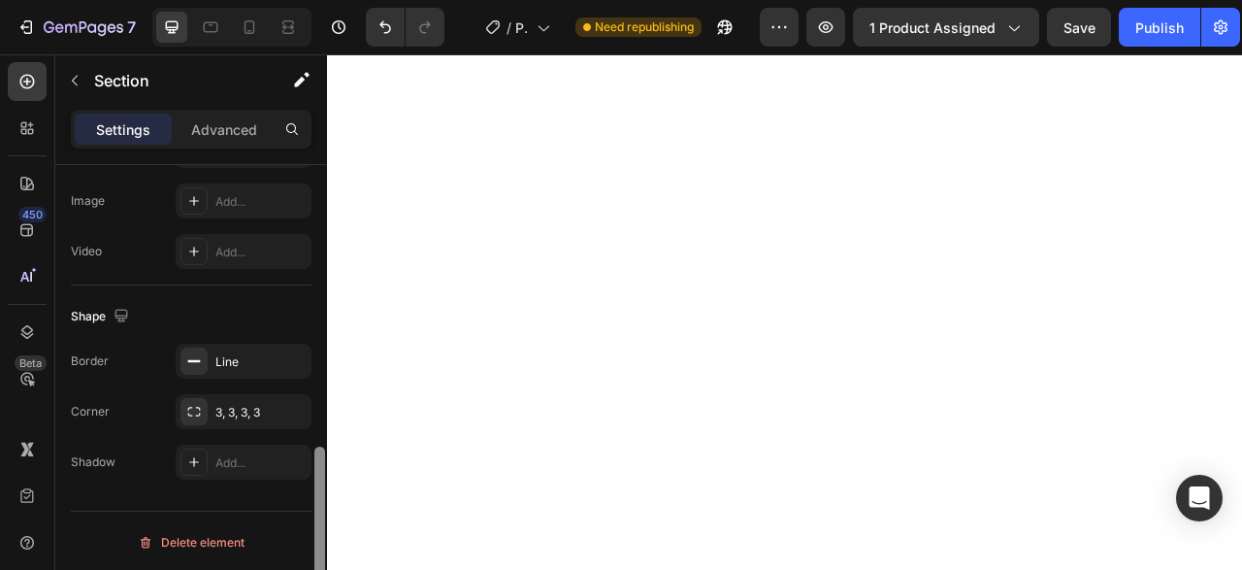
drag, startPoint x: 321, startPoint y: 365, endPoint x: 317, endPoint y: 476, distance: 111.7
click at [317, 476] on div at bounding box center [319, 536] width 11 height 180
click at [242, 356] on div "Line" at bounding box center [243, 361] width 56 height 17
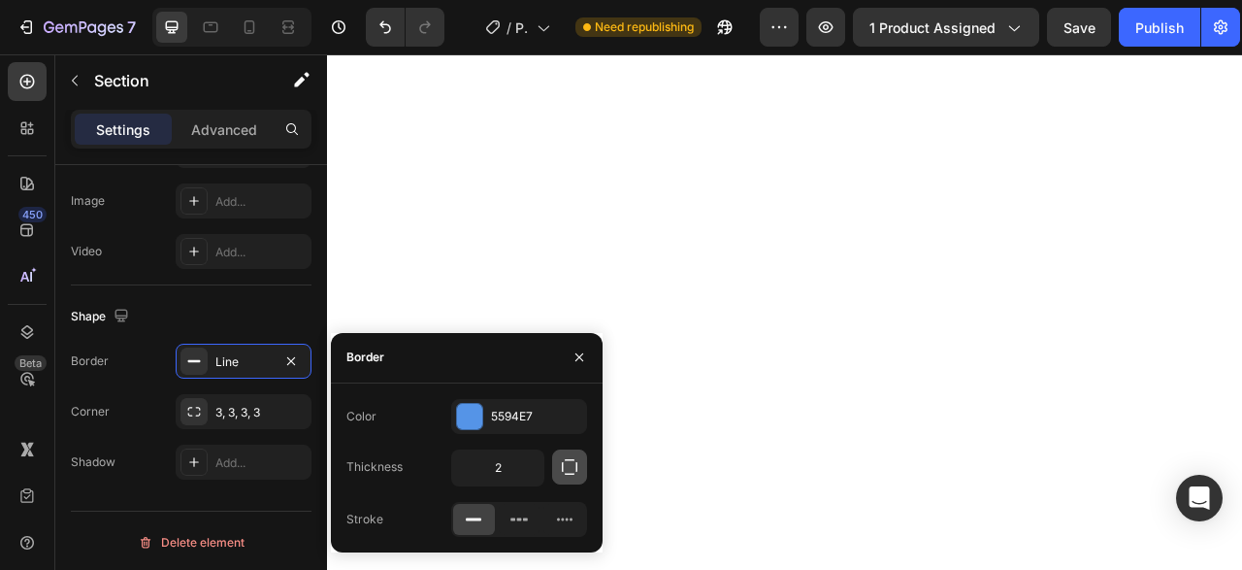
click at [573, 467] on icon "button" at bounding box center [569, 466] width 19 height 19
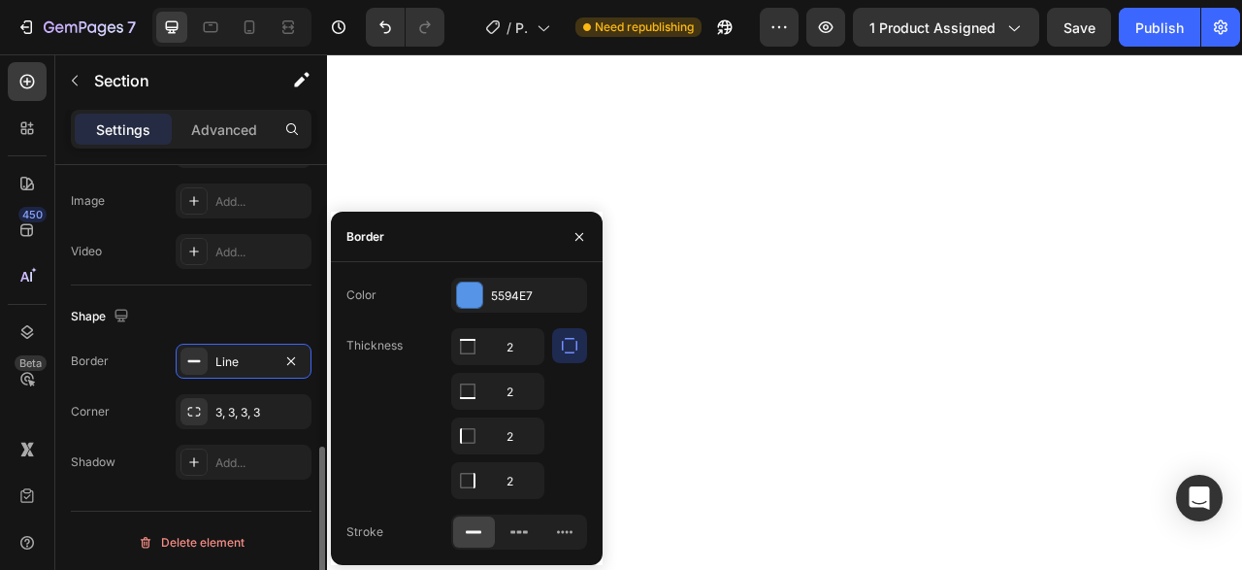
click at [269, 285] on div "Shape Border Line Corner 3, 3, 3, 3 Shadow Add..." at bounding box center [191, 390] width 241 height 210
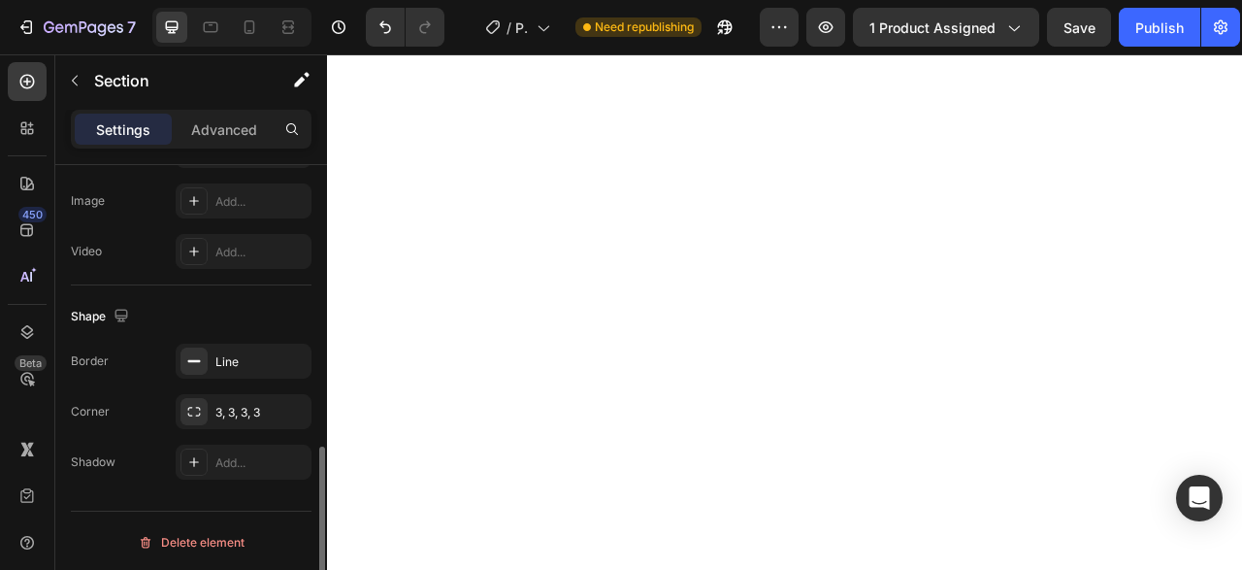
click at [269, 285] on div "Shape Border Line Corner 3, 3, 3, 3 Shadow Add..." at bounding box center [191, 390] width 241 height 210
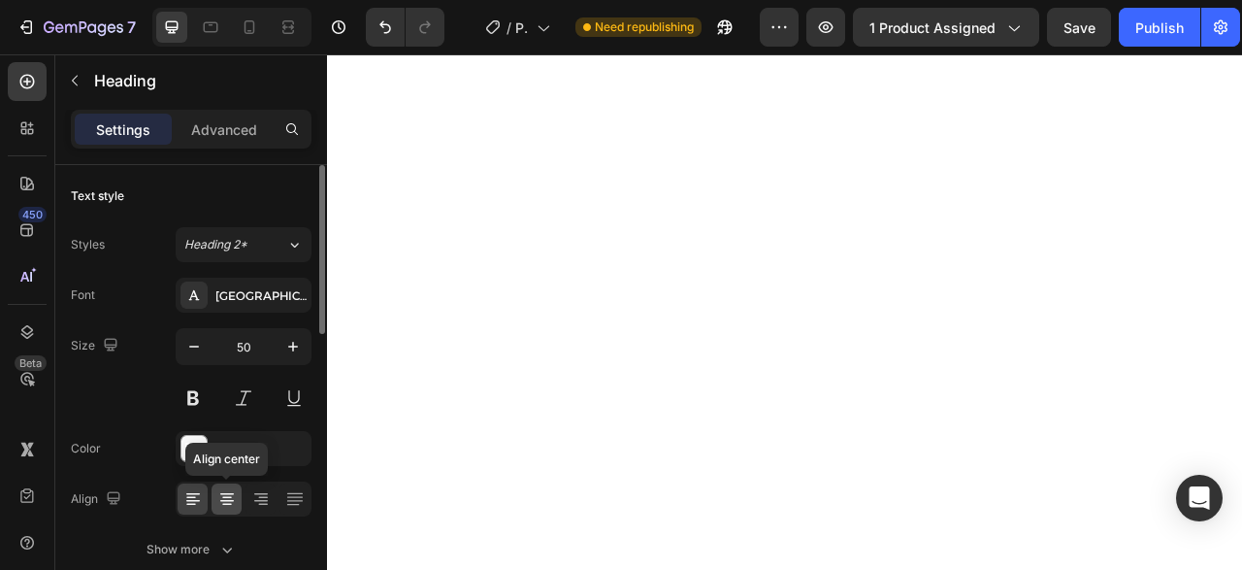
click at [231, 489] on icon at bounding box center [226, 498] width 19 height 19
click at [228, 123] on p "Advanced" at bounding box center [224, 129] width 66 height 20
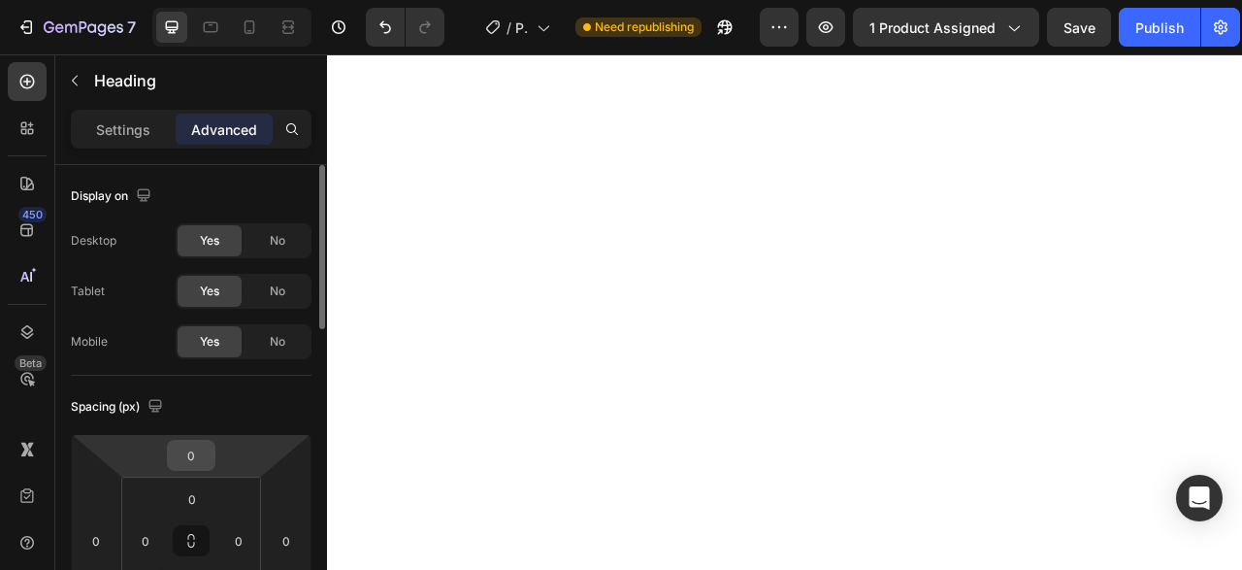
click at [203, 457] on input "0" at bounding box center [191, 455] width 39 height 29
type input "-2"
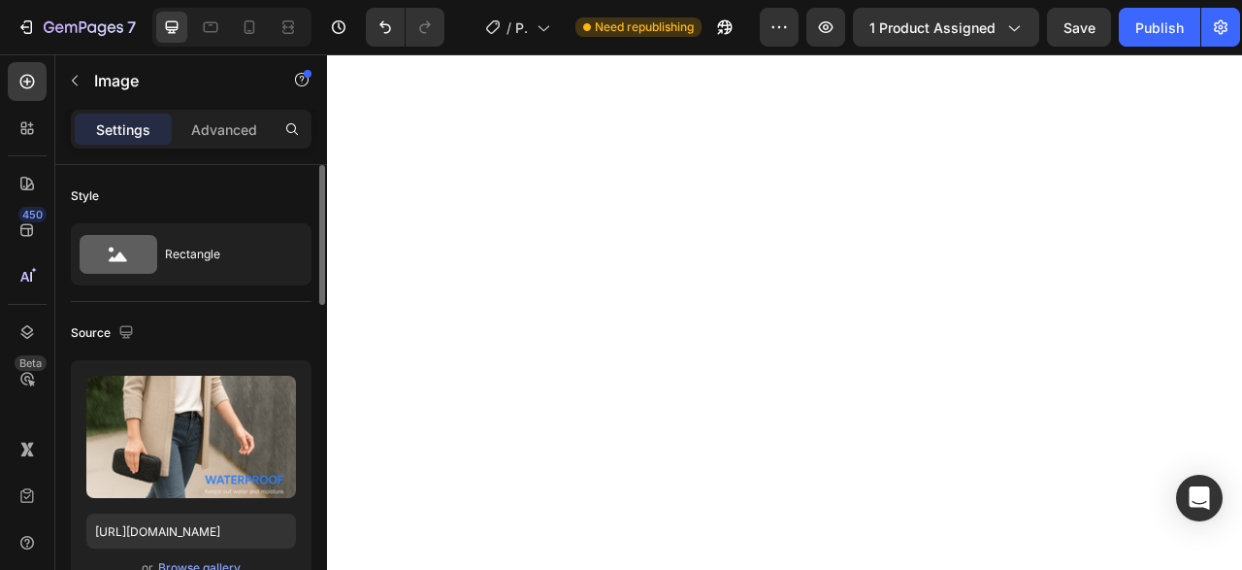
click at [223, 111] on div "Settings Advanced" at bounding box center [191, 129] width 241 height 39
click at [218, 120] on p "Advanced" at bounding box center [224, 129] width 66 height 20
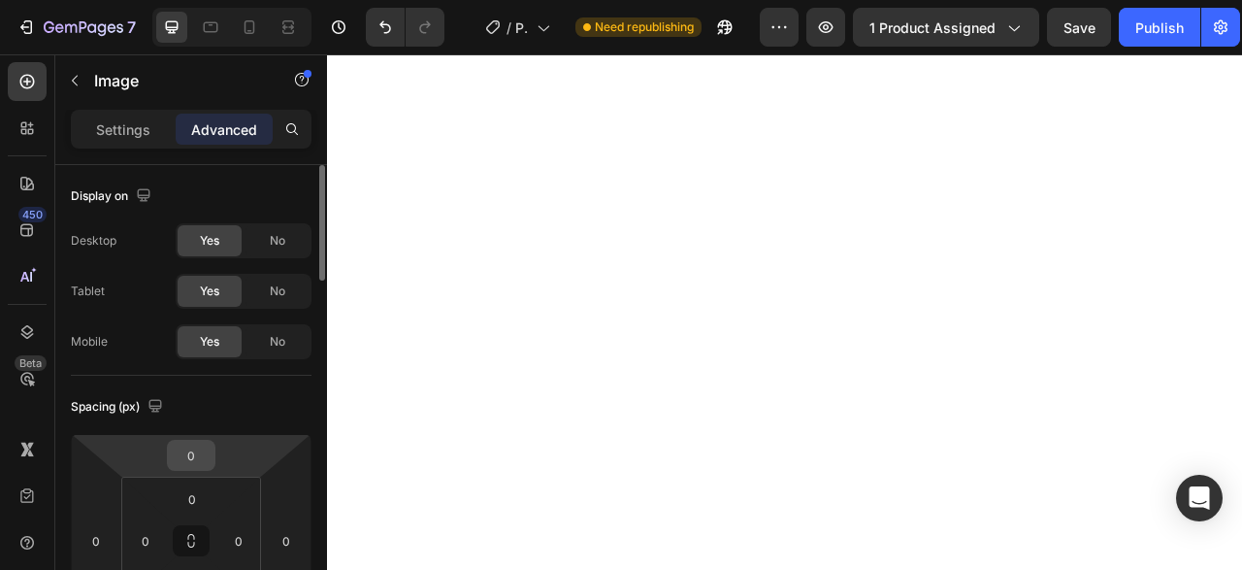
click at [189, 469] on div "0" at bounding box center [191, 455] width 49 height 31
click at [194, 463] on input "0" at bounding box center [191, 455] width 39 height 29
type input "-2"
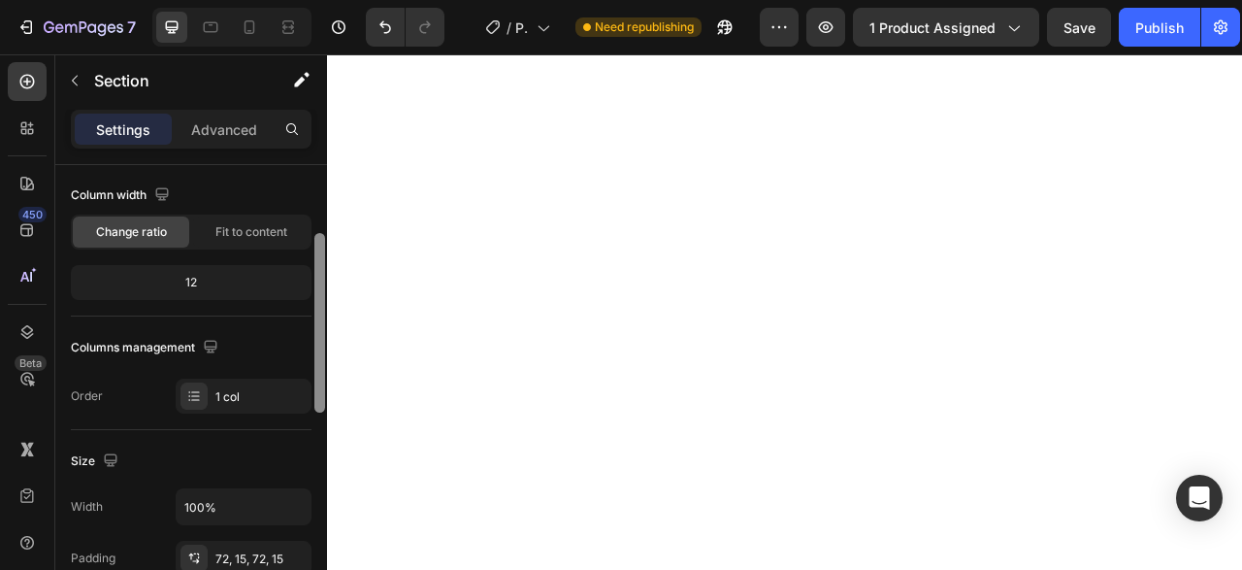
scroll to position [159, 0]
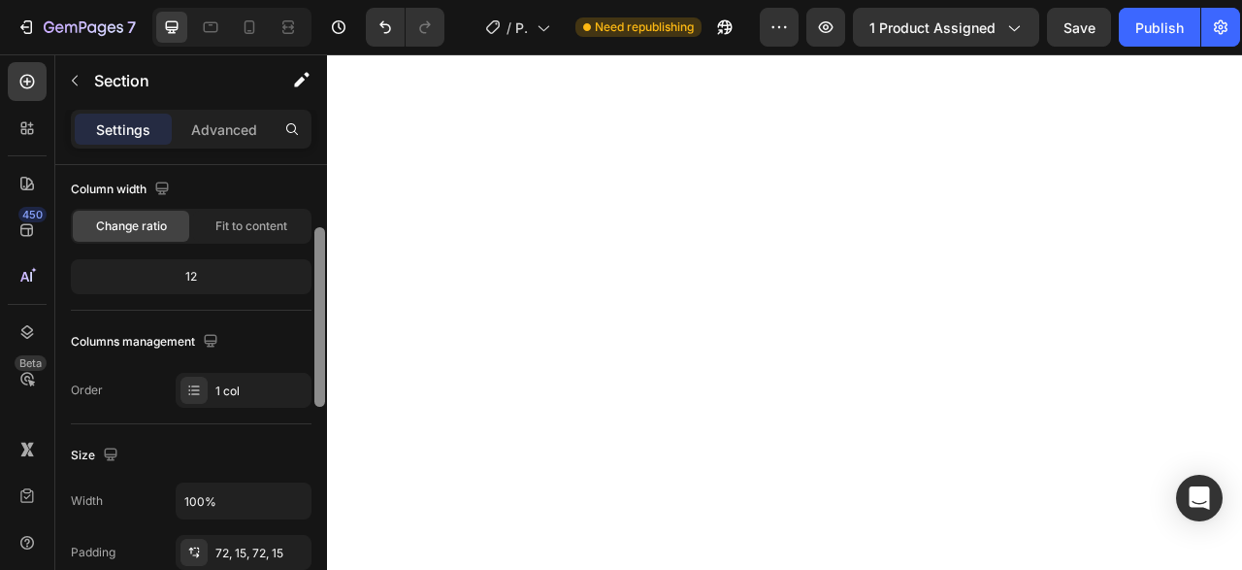
drag, startPoint x: 317, startPoint y: 282, endPoint x: 317, endPoint y: 344, distance: 62.1
click at [317, 344] on div at bounding box center [319, 317] width 11 height 180
click at [226, 133] on p "Advanced" at bounding box center [224, 129] width 66 height 20
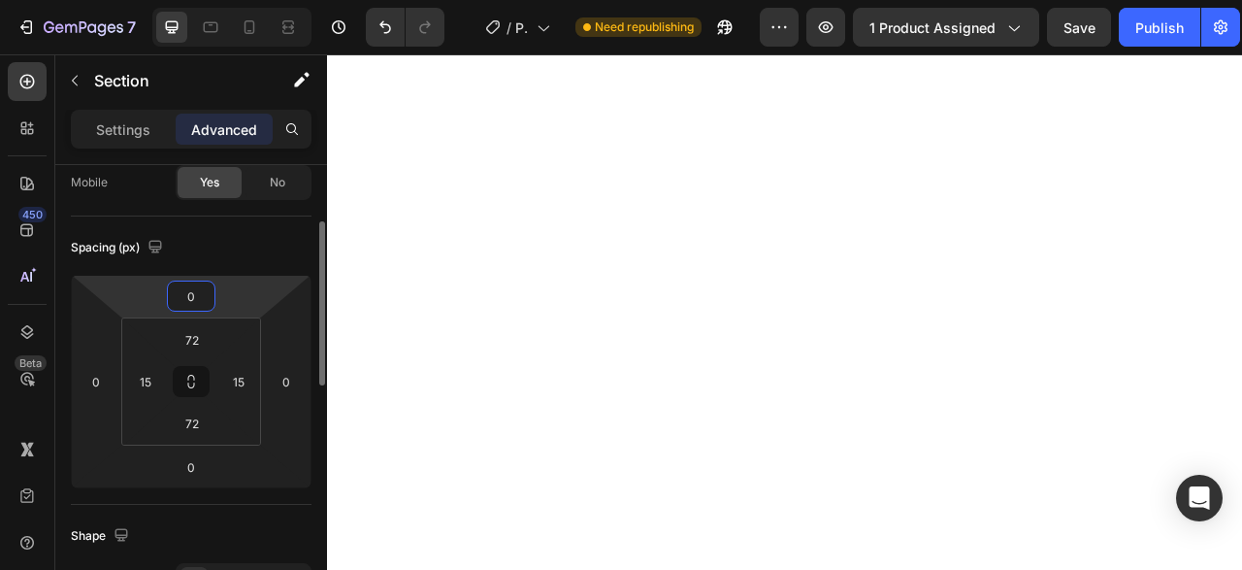
click at [193, 301] on input "0" at bounding box center [191, 295] width 39 height 29
type input "-2"
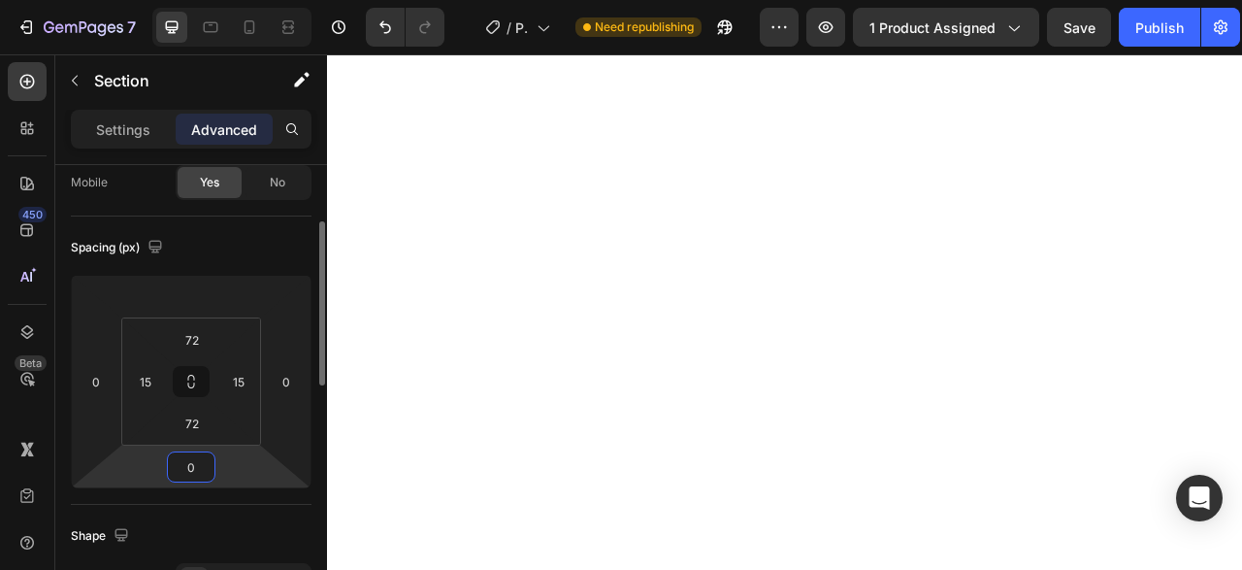
type input "0"
click at [190, 471] on input "0" at bounding box center [191, 466] width 39 height 29
type input "-20"
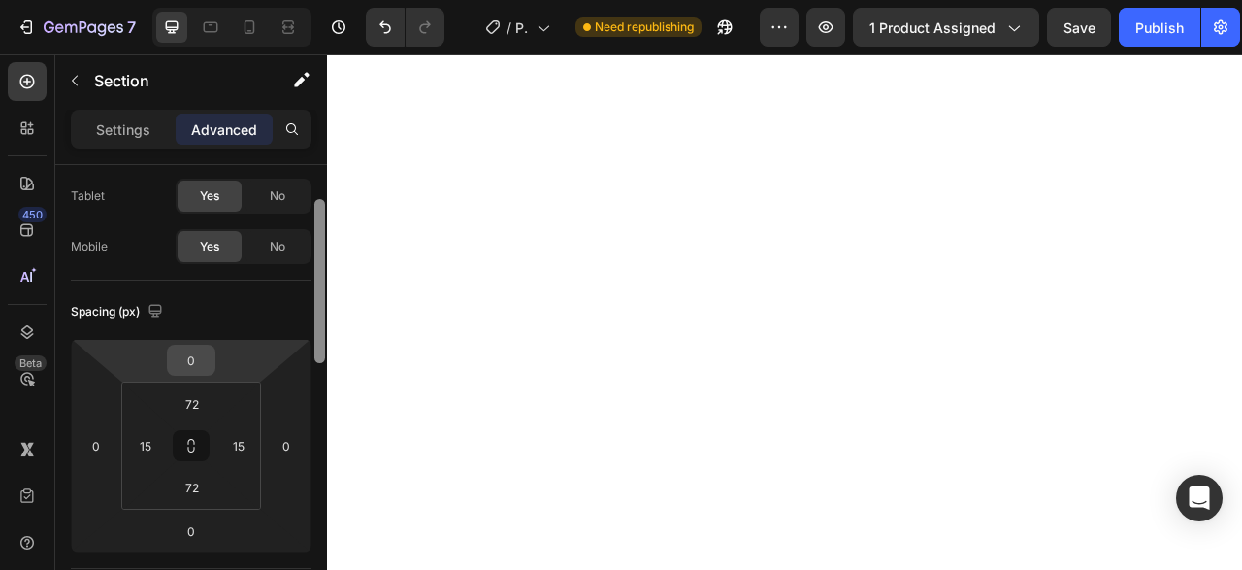
scroll to position [92, 0]
click at [191, 359] on input "0" at bounding box center [191, 362] width 39 height 29
type input "-2"
type input "2"
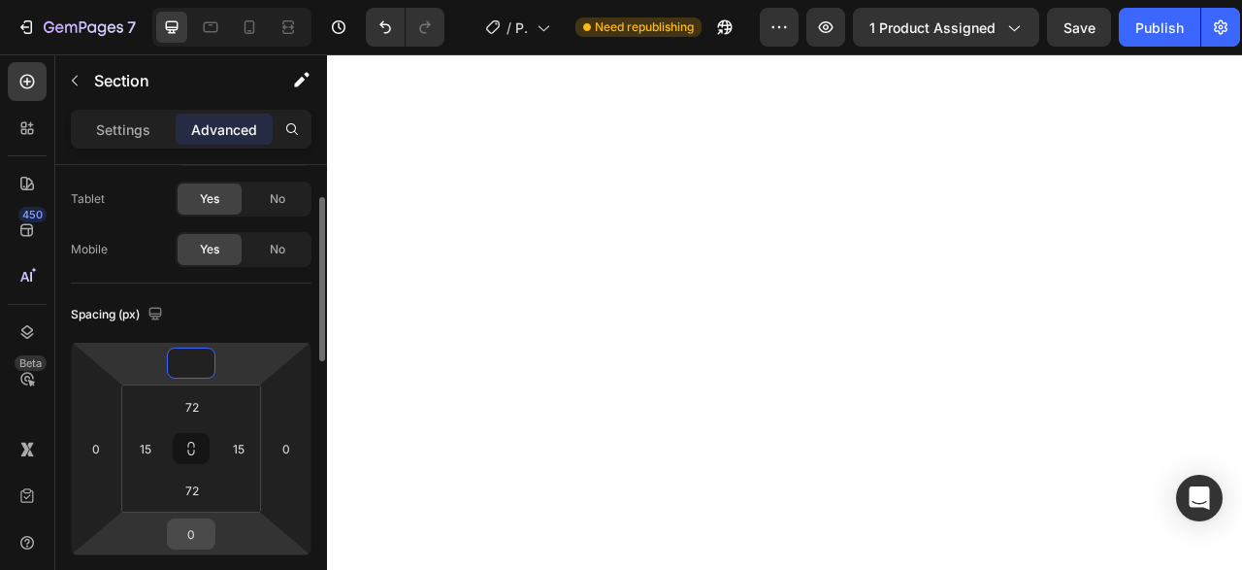
type input "0"
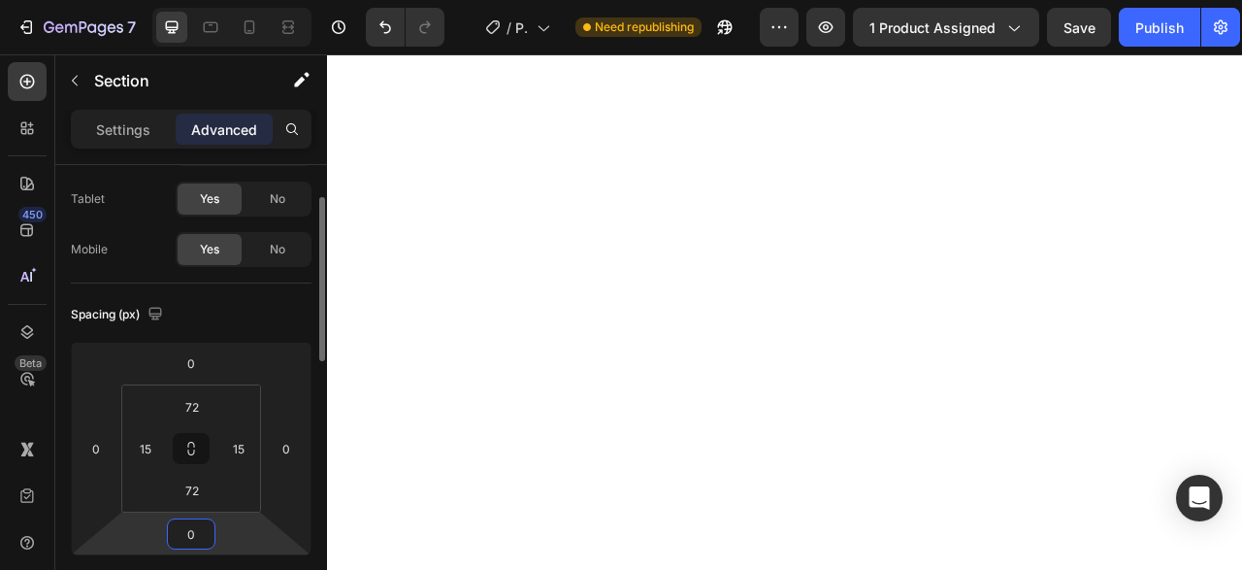
click at [195, 532] on input "0" at bounding box center [191, 533] width 39 height 29
type input "-2"
type input "2"
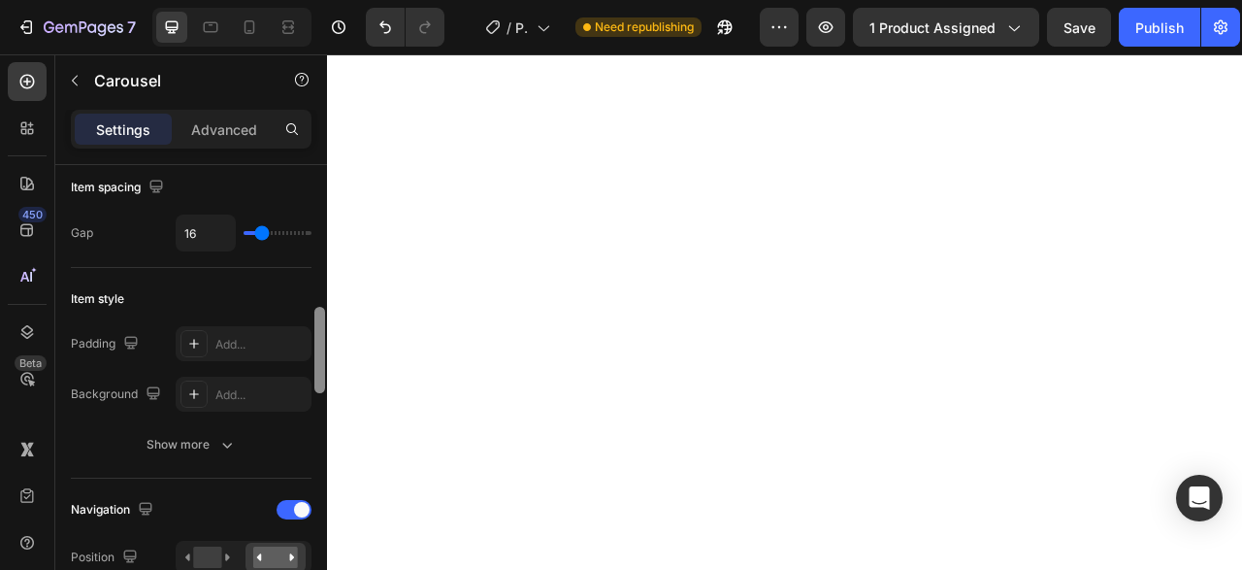
scroll to position [252, 0]
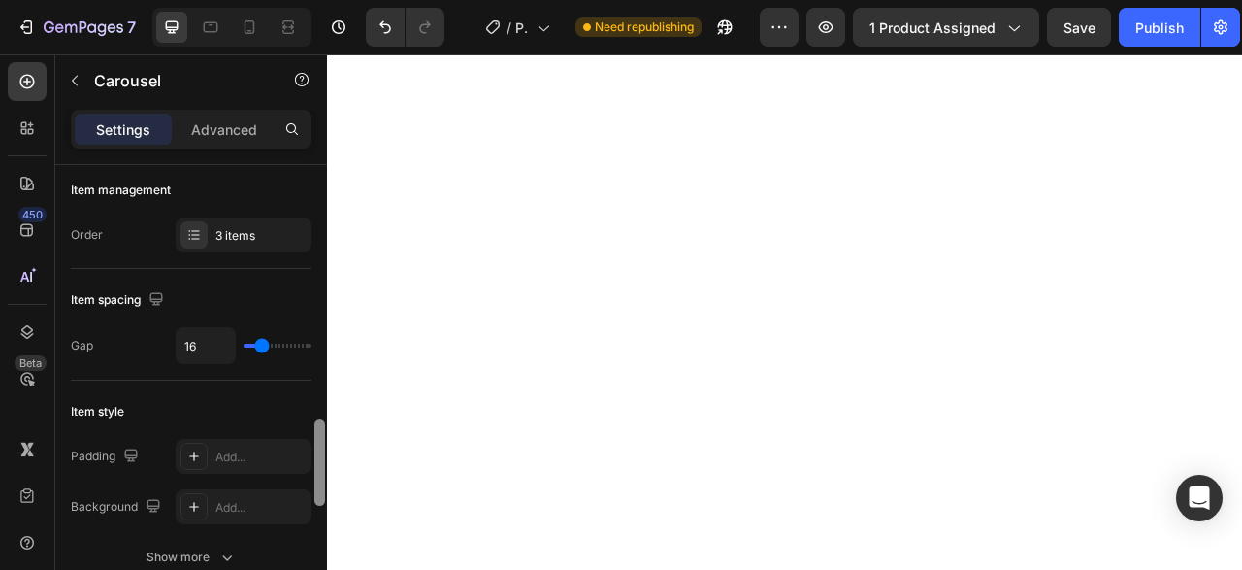
drag, startPoint x: 322, startPoint y: 220, endPoint x: 310, endPoint y: 268, distance: 49.2
click at [310, 268] on div "Items per slide 1 column Display Sneak peek Add... Item management Order 3 item…" at bounding box center [191, 395] width 272 height 460
click at [221, 144] on div "Advanced" at bounding box center [224, 129] width 97 height 31
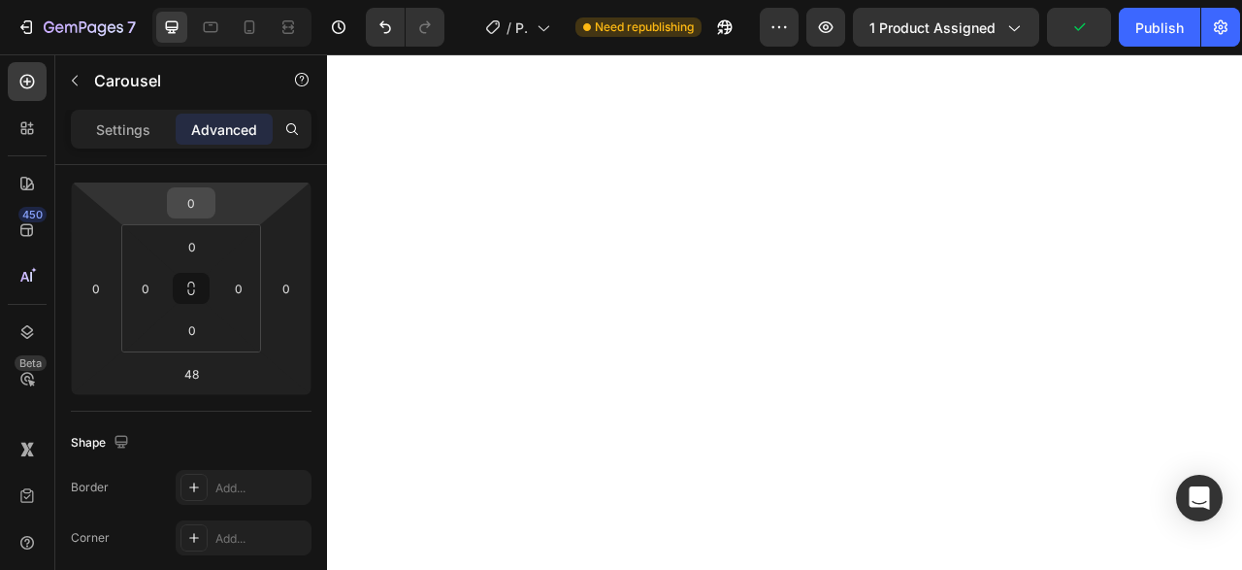
click at [195, 214] on input "0" at bounding box center [191, 202] width 39 height 29
type input "-2"
type input "-3"
type input "4"
type input "-5"
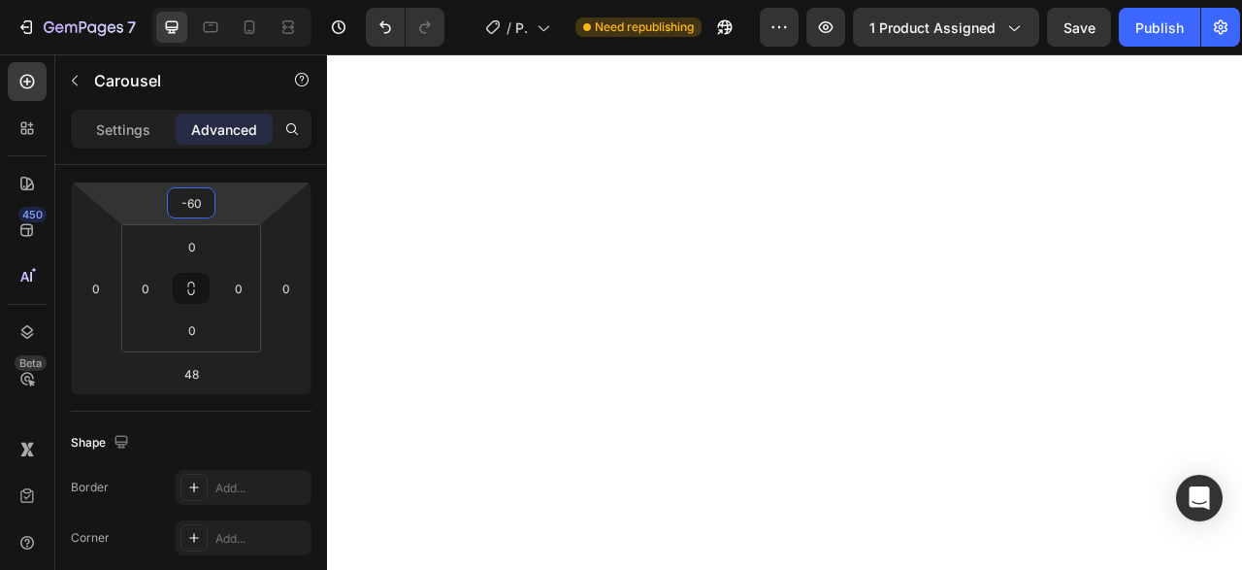
type input "-6"
type input "-7"
type input "-80"
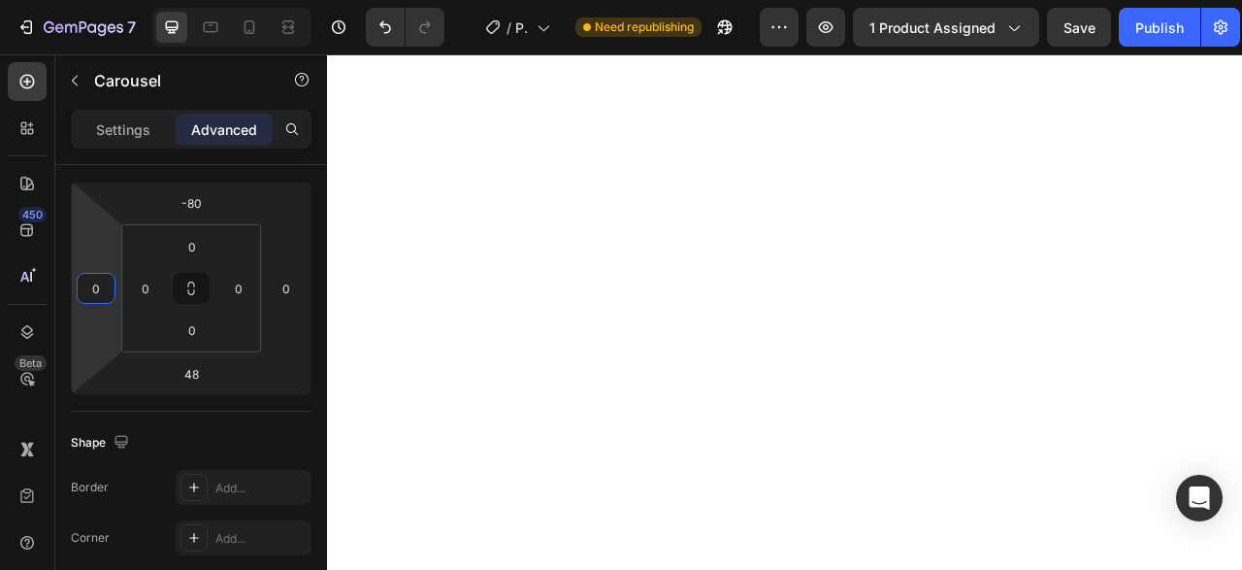
click at [95, 301] on input "0" at bounding box center [96, 288] width 29 height 29
type input "-2"
type input "-30"
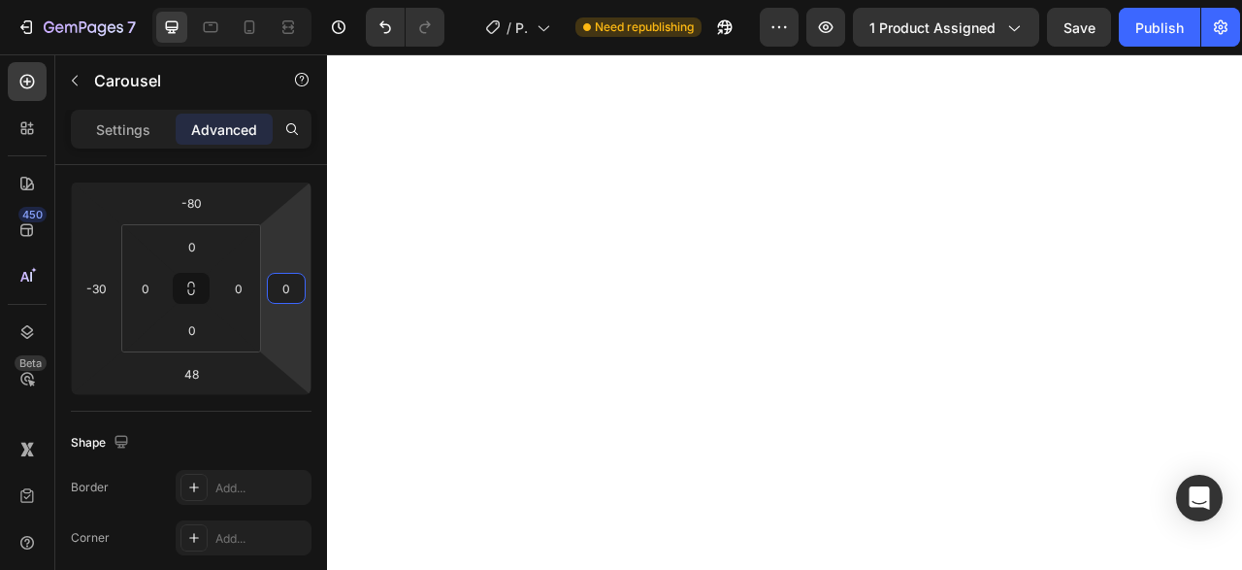
click at [286, 288] on input "0" at bounding box center [286, 288] width 29 height 29
type input "-3"
type input "-1"
type input "-5"
type input "-60"
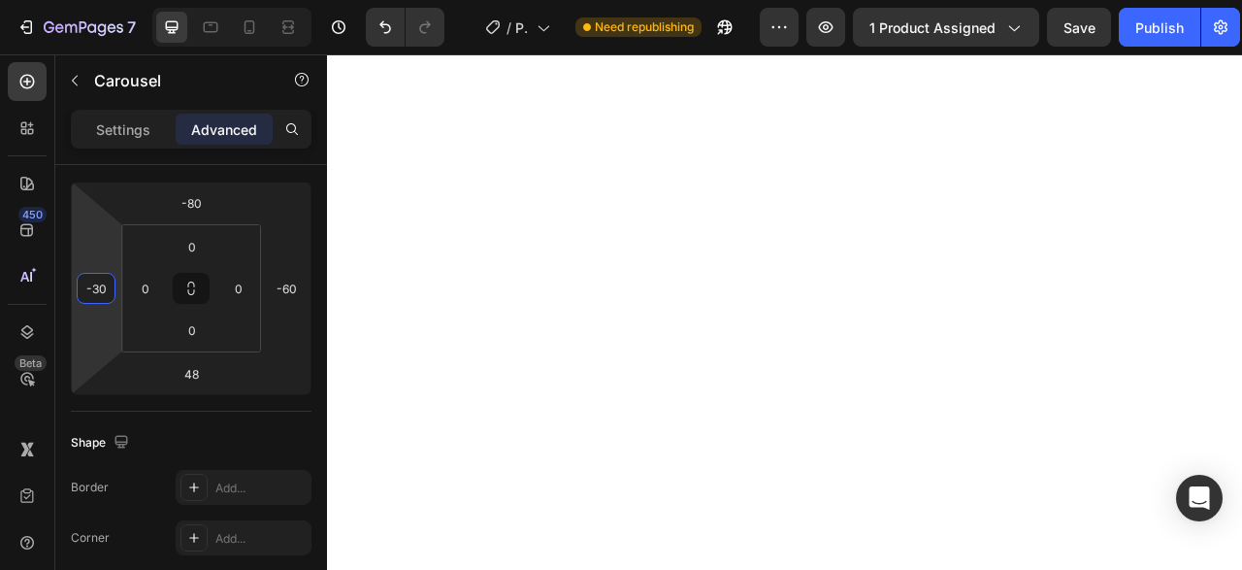
click at [104, 284] on input "-30" at bounding box center [96, 288] width 29 height 29
type input "-6"
type input "-2"
type input "2"
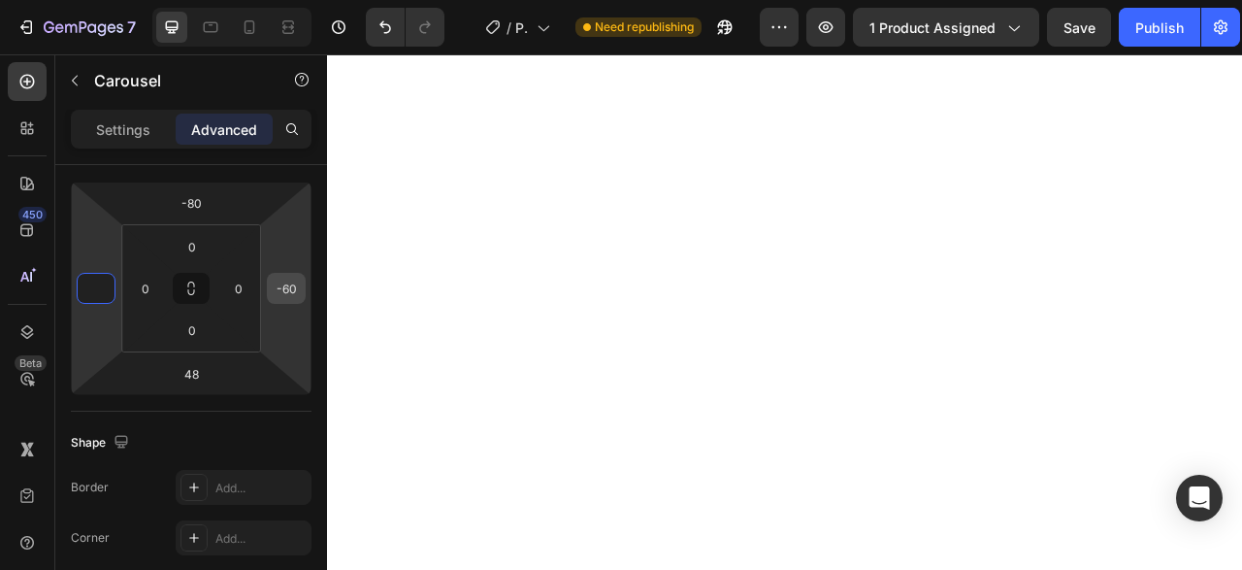
type input "0"
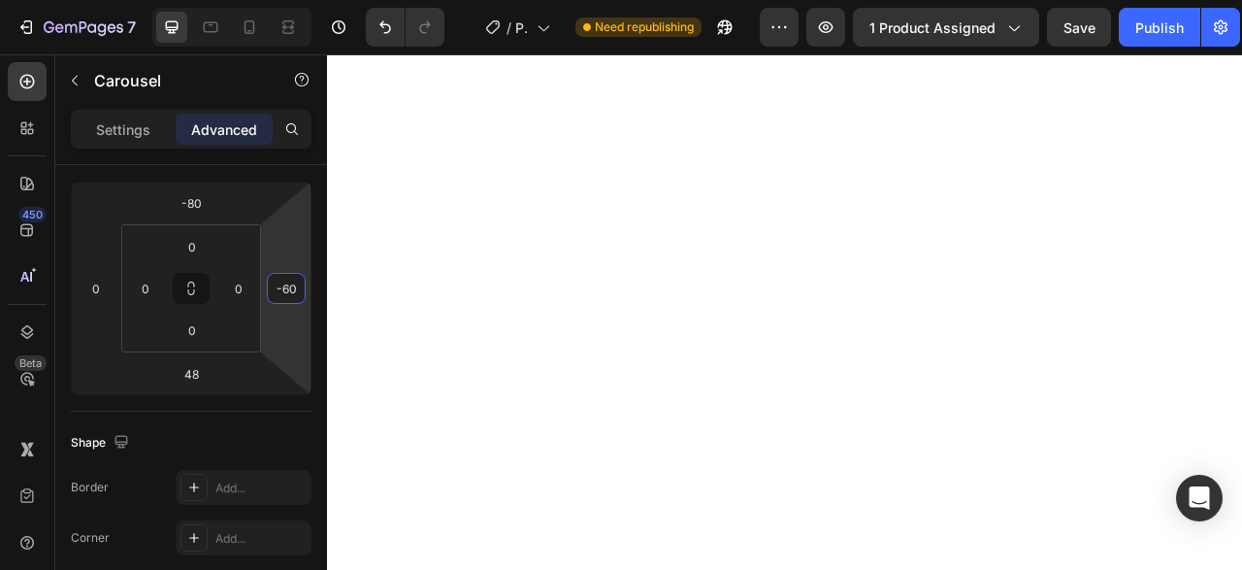
click at [279, 282] on input "-60" at bounding box center [286, 288] width 29 height 29
type input "50"
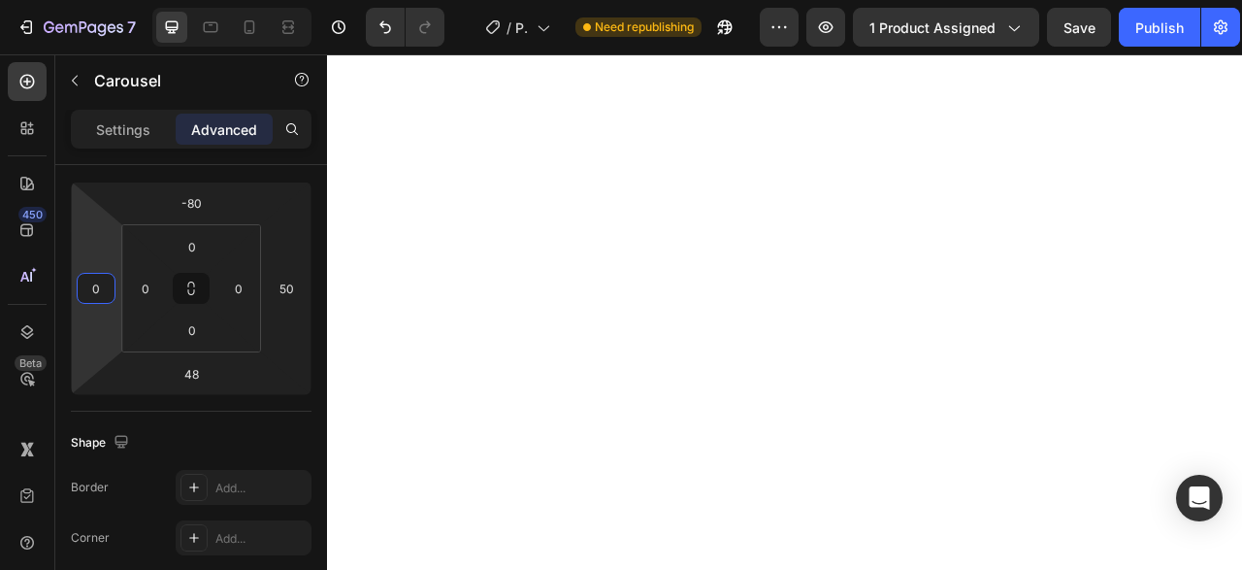
click at [89, 292] on input "0" at bounding box center [96, 288] width 29 height 29
type input "5"
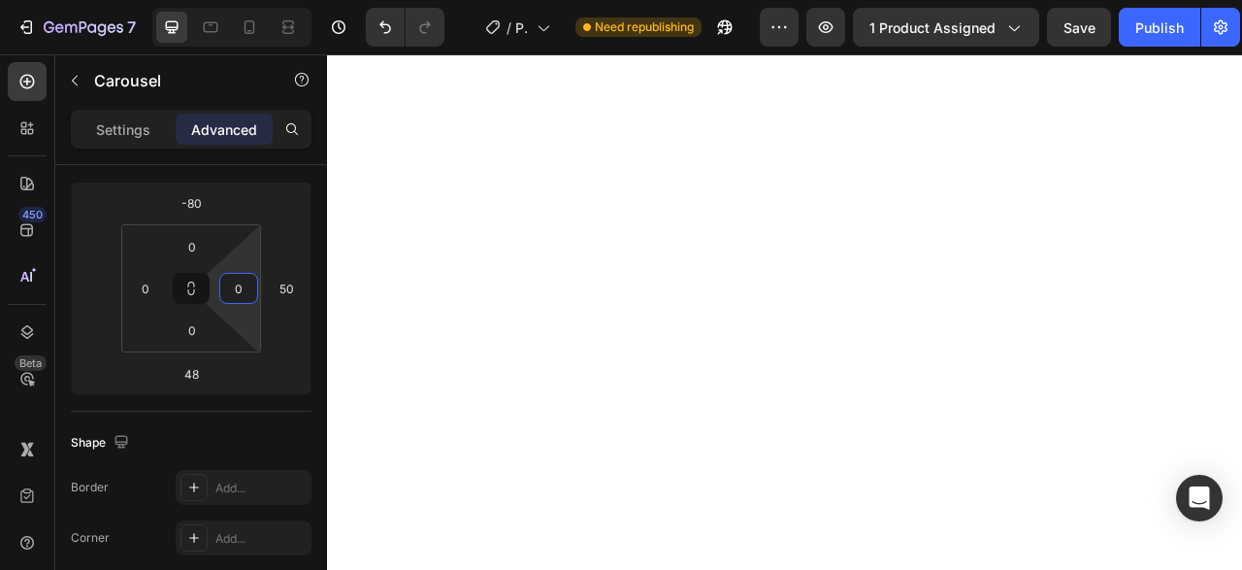
type input "0"
click at [244, 295] on input "0" at bounding box center [238, 288] width 29 height 29
type input "2"
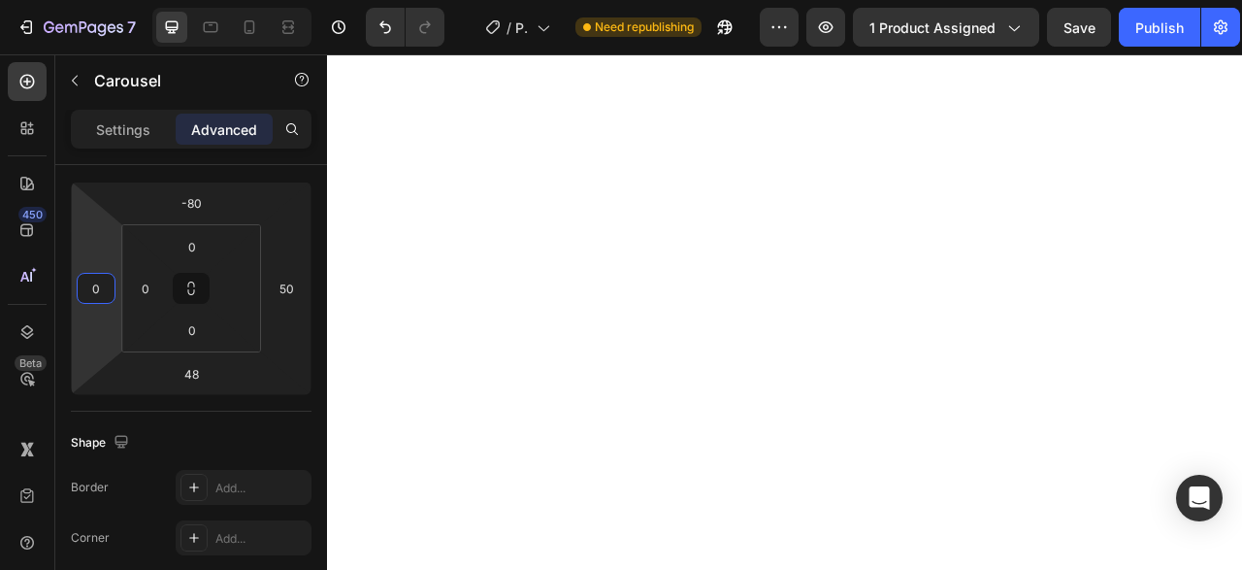
type input "0"
click at [90, 297] on input "0" at bounding box center [96, 288] width 29 height 29
type input "2"
type input "0"
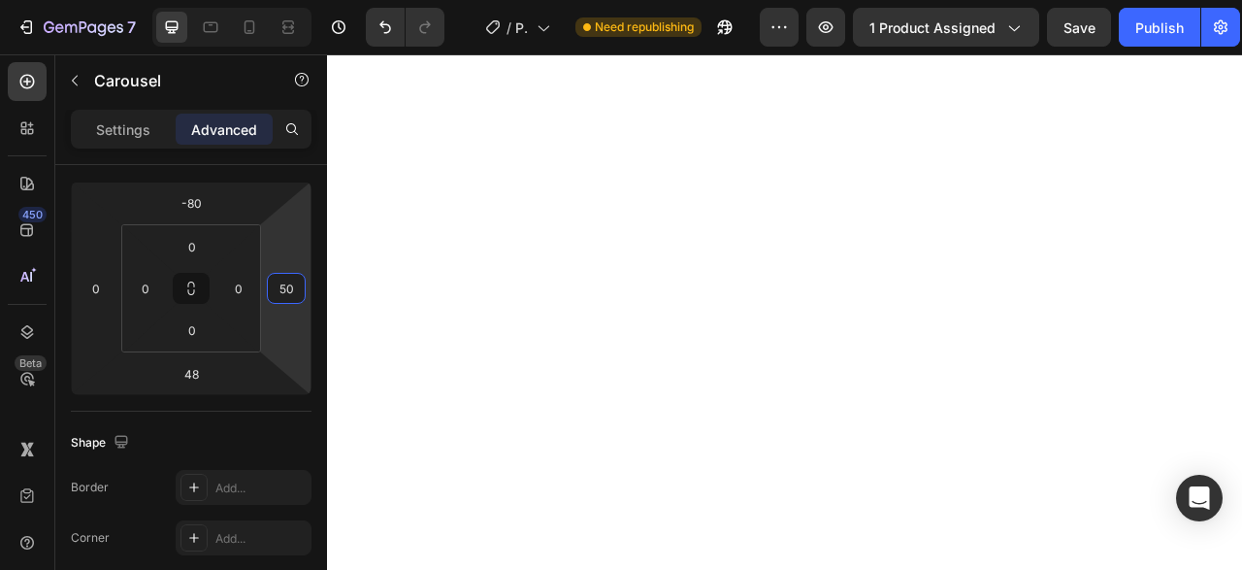
click at [277, 283] on input "50" at bounding box center [286, 288] width 29 height 29
type input "-2"
type input "1"
type input "-30"
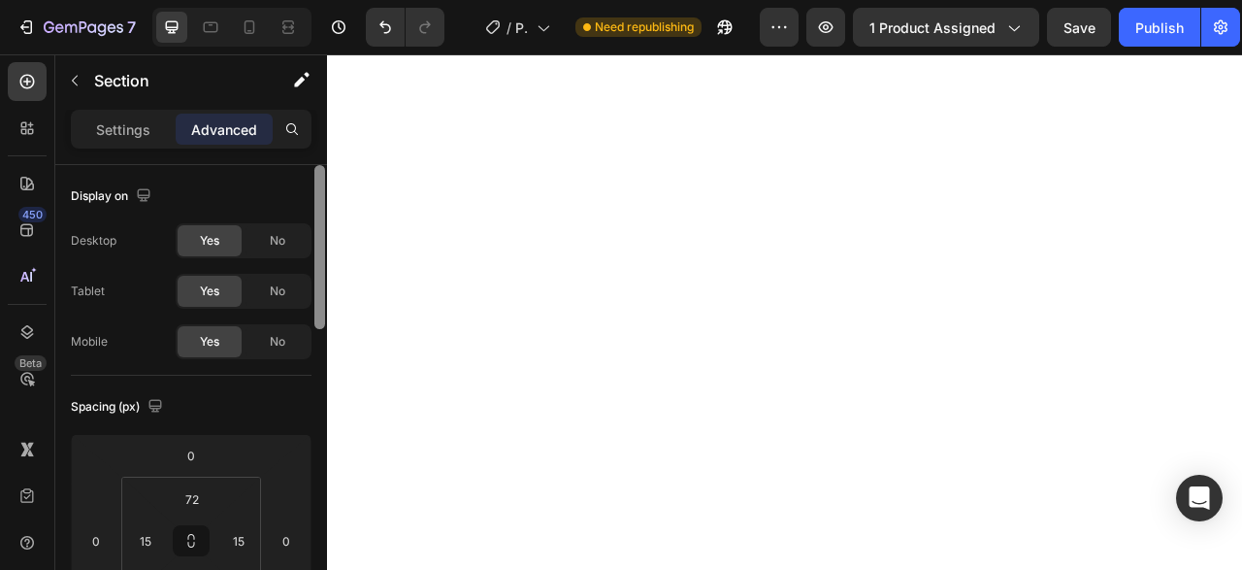
scroll to position [461, 0]
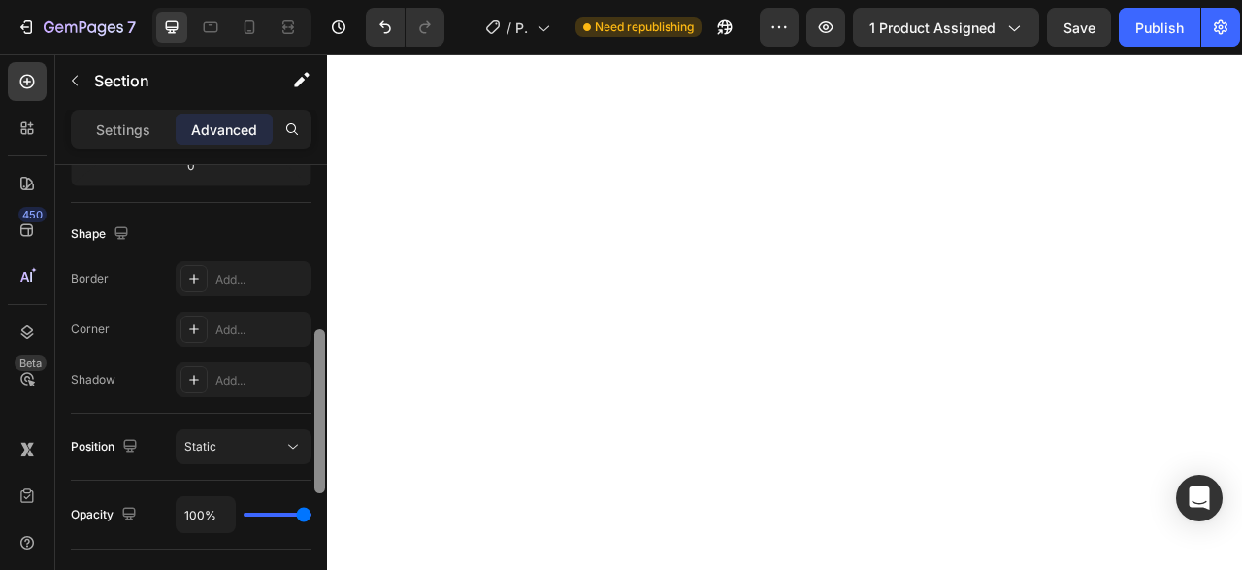
click at [313, 266] on div at bounding box center [319, 395] width 15 height 461
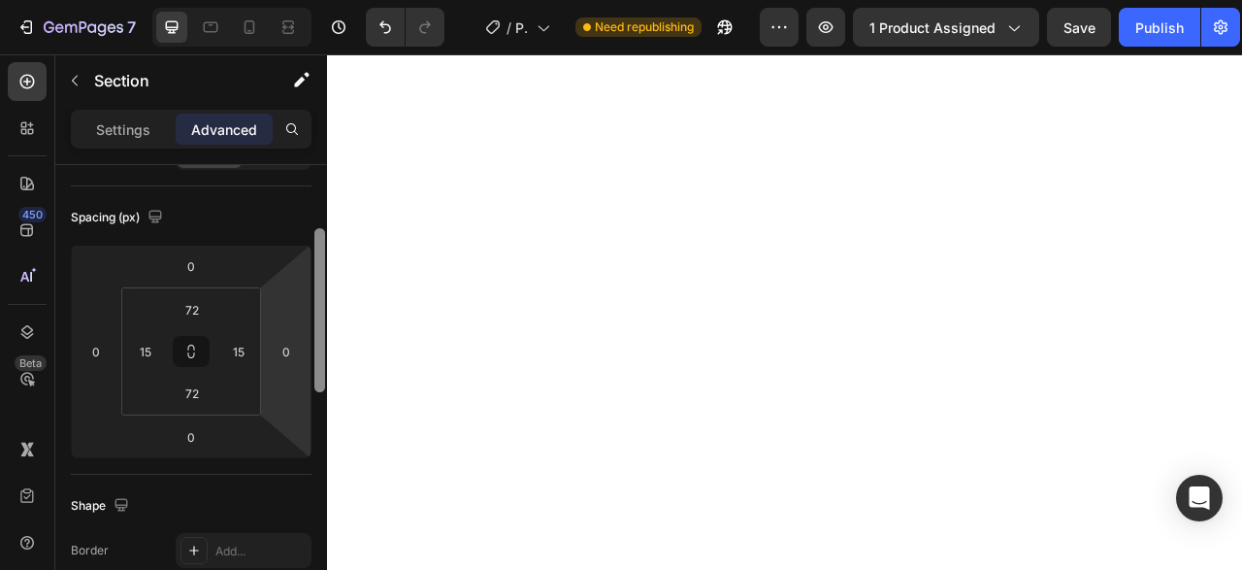
scroll to position [184, 0]
drag, startPoint x: 320, startPoint y: 406, endPoint x: 310, endPoint y: 307, distance: 99.5
click at [310, 307] on div "Display on Desktop Yes No Tablet Yes No Mobile Yes No Spacing (px) 0 0 0 0 72 1…" at bounding box center [191, 395] width 272 height 460
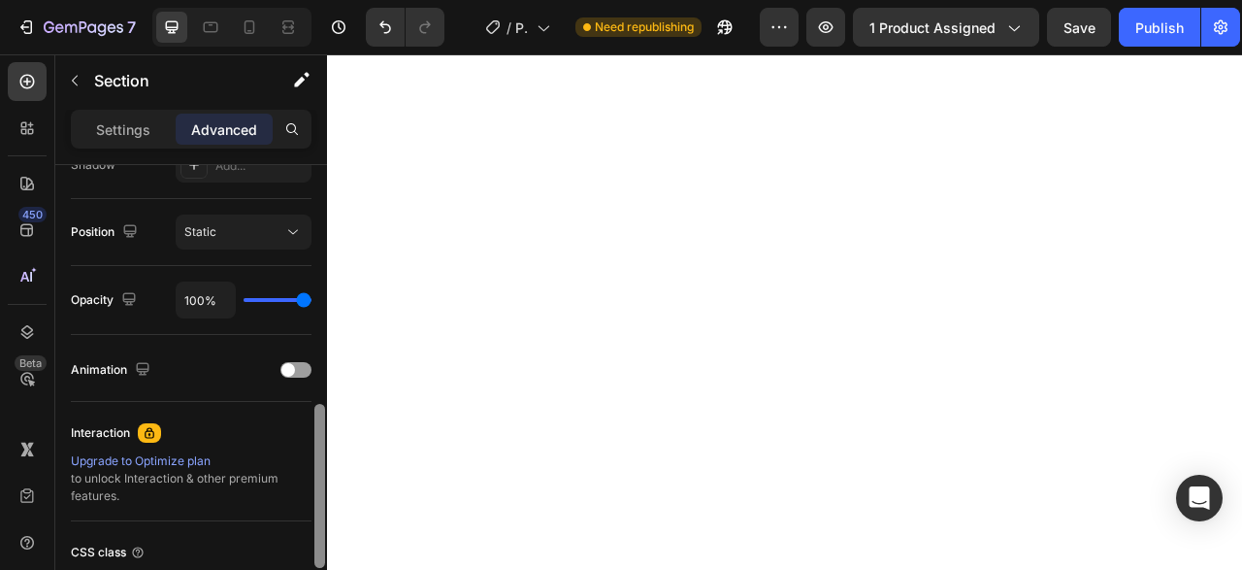
scroll to position [681, 0]
drag, startPoint x: 321, startPoint y: 190, endPoint x: 319, endPoint y: 434, distance: 243.6
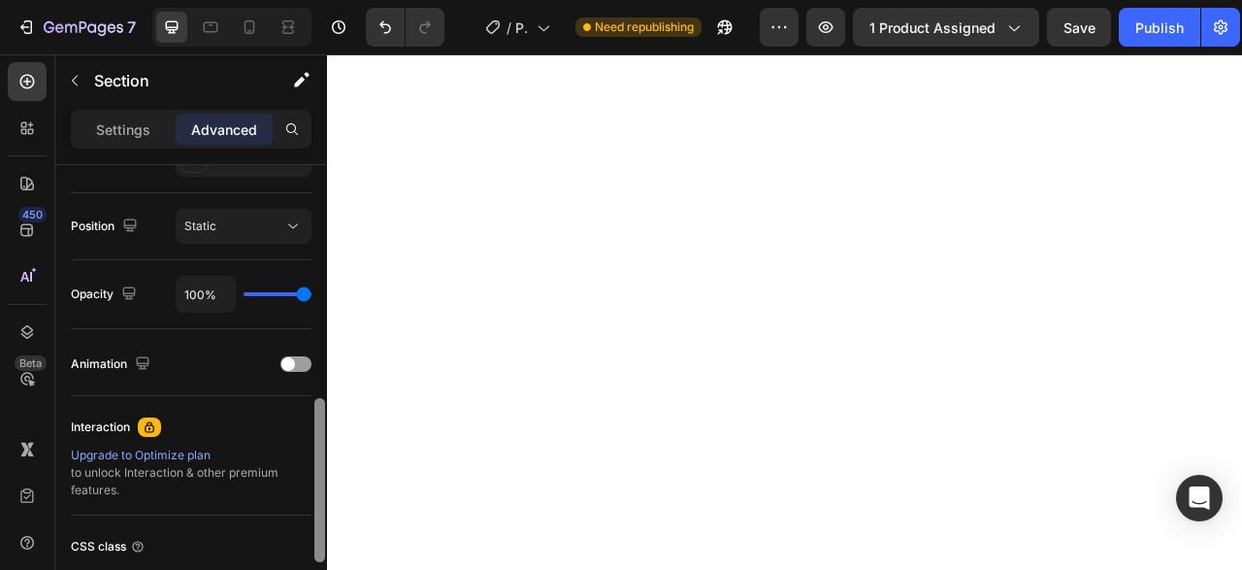
click at [319, 434] on div at bounding box center [319, 480] width 11 height 164
click at [134, 130] on p "Settings" at bounding box center [123, 129] width 54 height 20
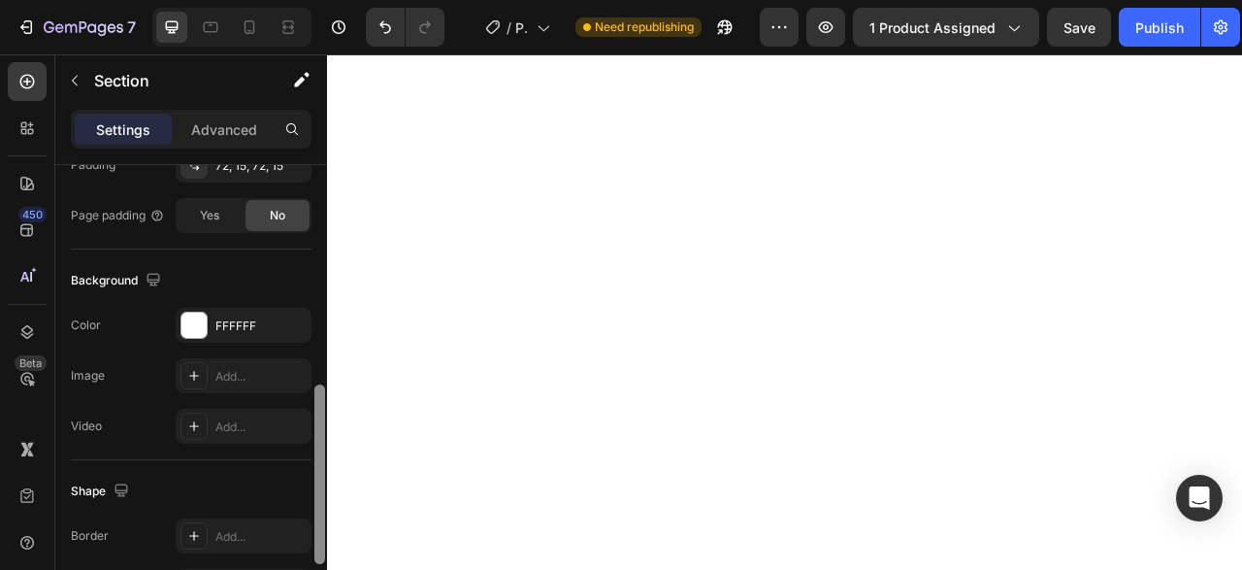
drag, startPoint x: 319, startPoint y: 476, endPoint x: 322, endPoint y: 423, distance: 53.4
click at [322, 423] on div at bounding box center [319, 474] width 11 height 180
click at [226, 333] on div "FFFFFF" at bounding box center [243, 327] width 56 height 17
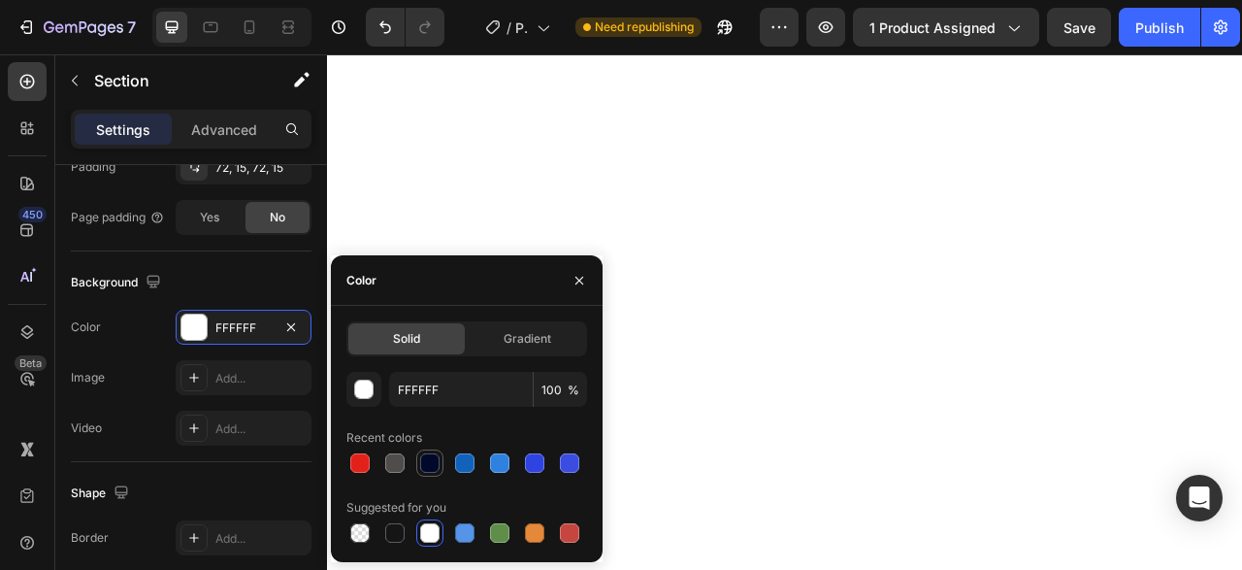
click at [428, 465] on div at bounding box center [429, 462] width 19 height 19
type input "000929"
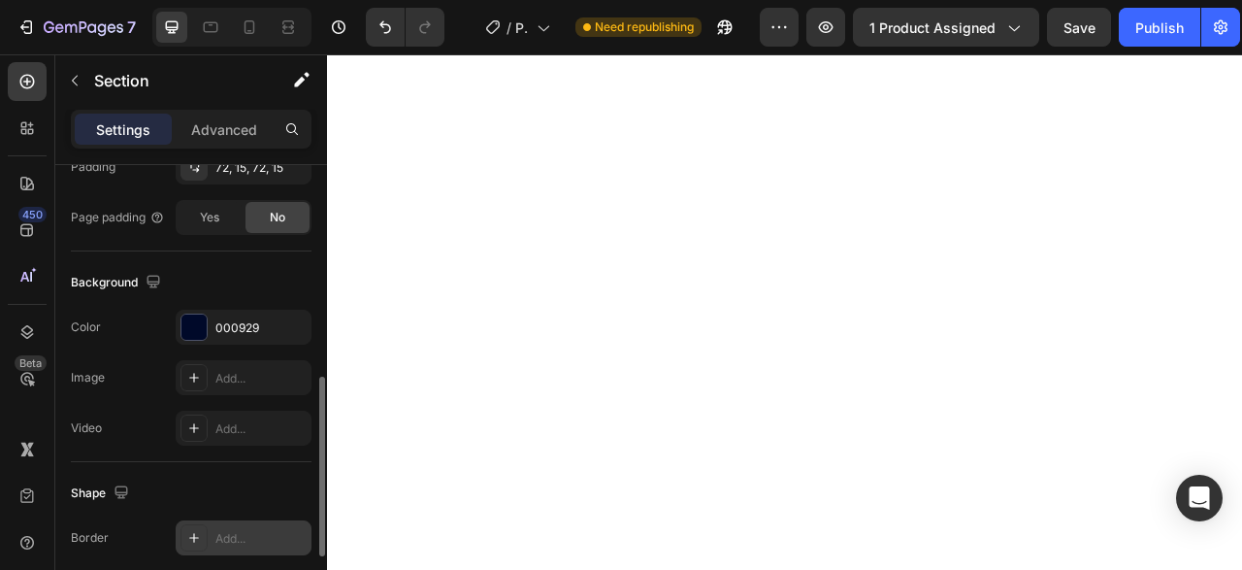
click at [240, 530] on div "Add..." at bounding box center [260, 538] width 91 height 17
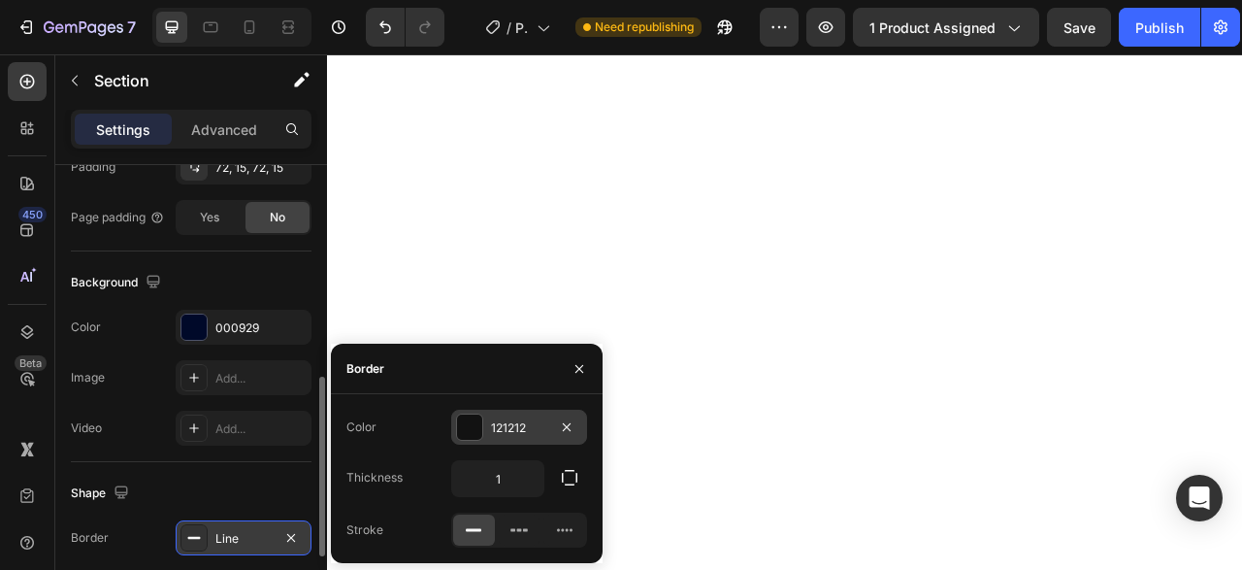
click at [480, 428] on div at bounding box center [469, 426] width 25 height 25
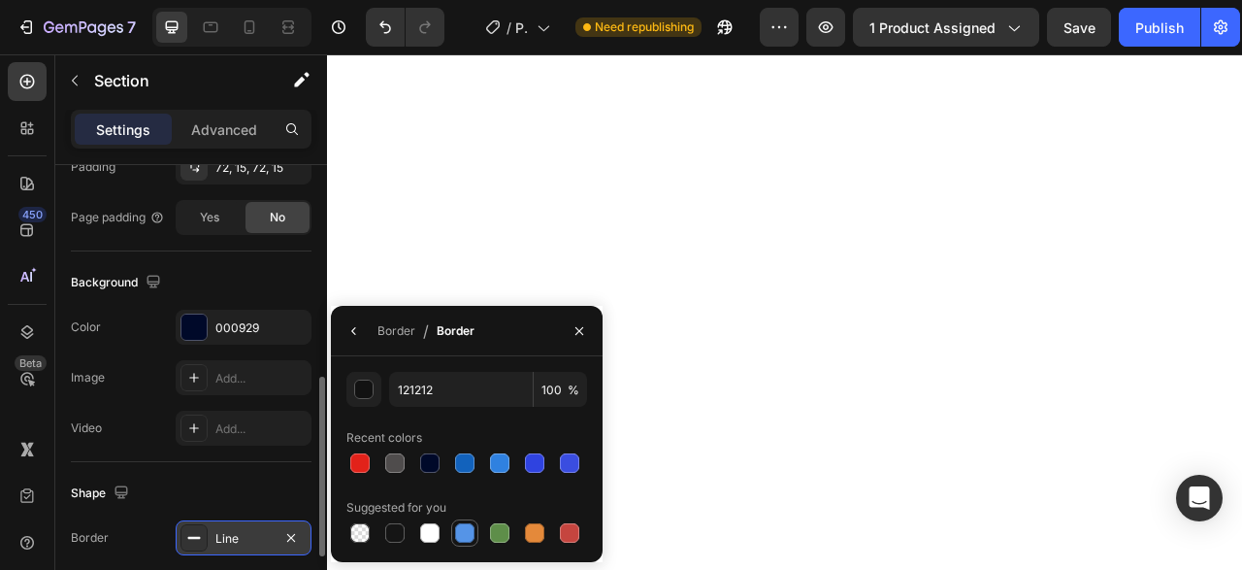
click at [471, 529] on div at bounding box center [464, 532] width 19 height 19
type input "5594E7"
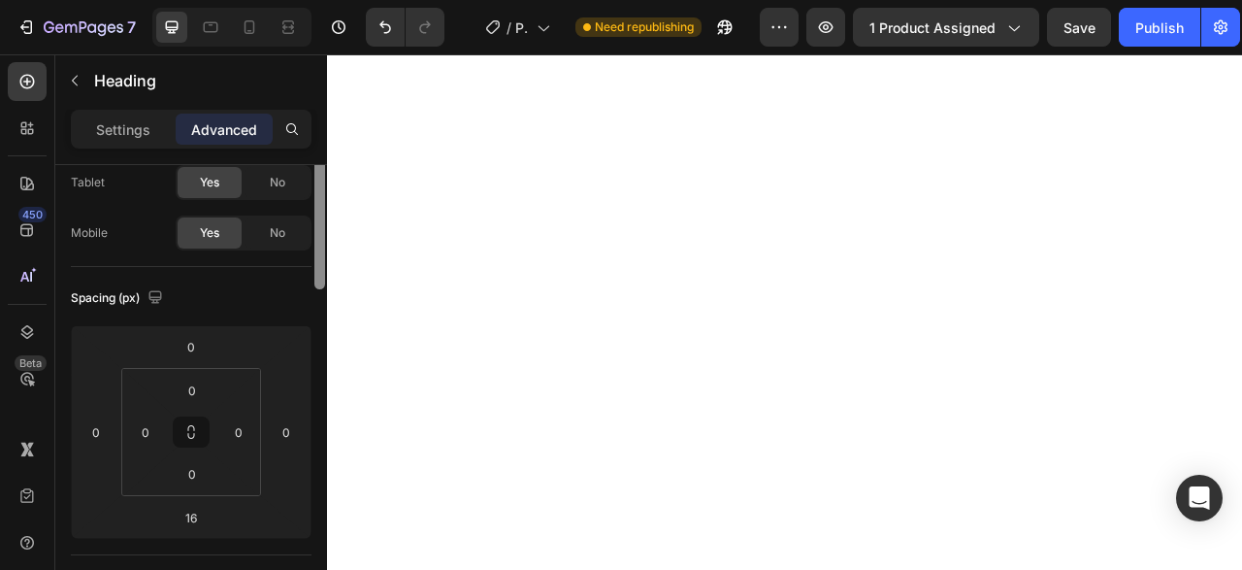
scroll to position [141, 0]
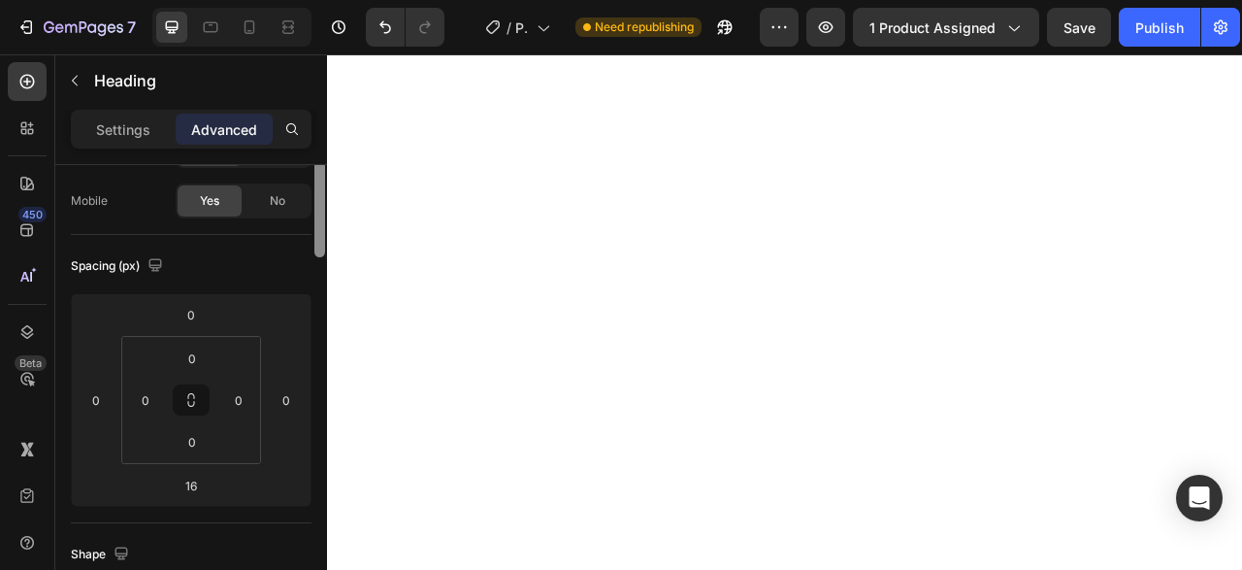
drag, startPoint x: 316, startPoint y: 284, endPoint x: 319, endPoint y: 335, distance: 50.5
click at [319, 257] on div at bounding box center [319, 175] width 11 height 164
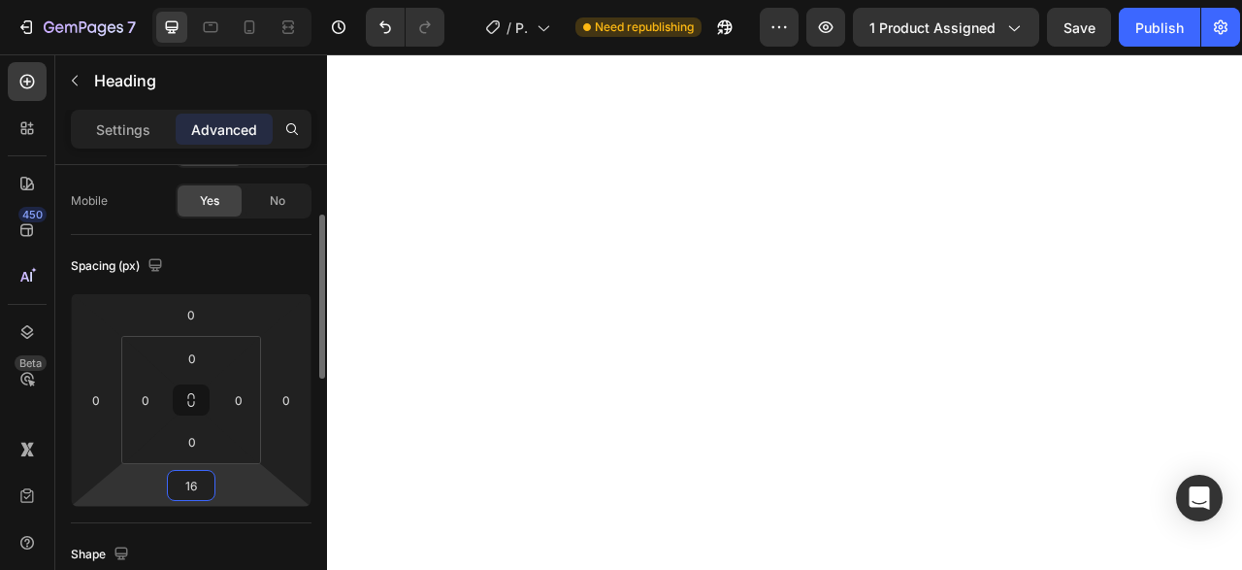
click at [201, 480] on input "16" at bounding box center [191, 485] width 39 height 29
type input "0"
click at [199, 325] on input "0" at bounding box center [191, 314] width 39 height 29
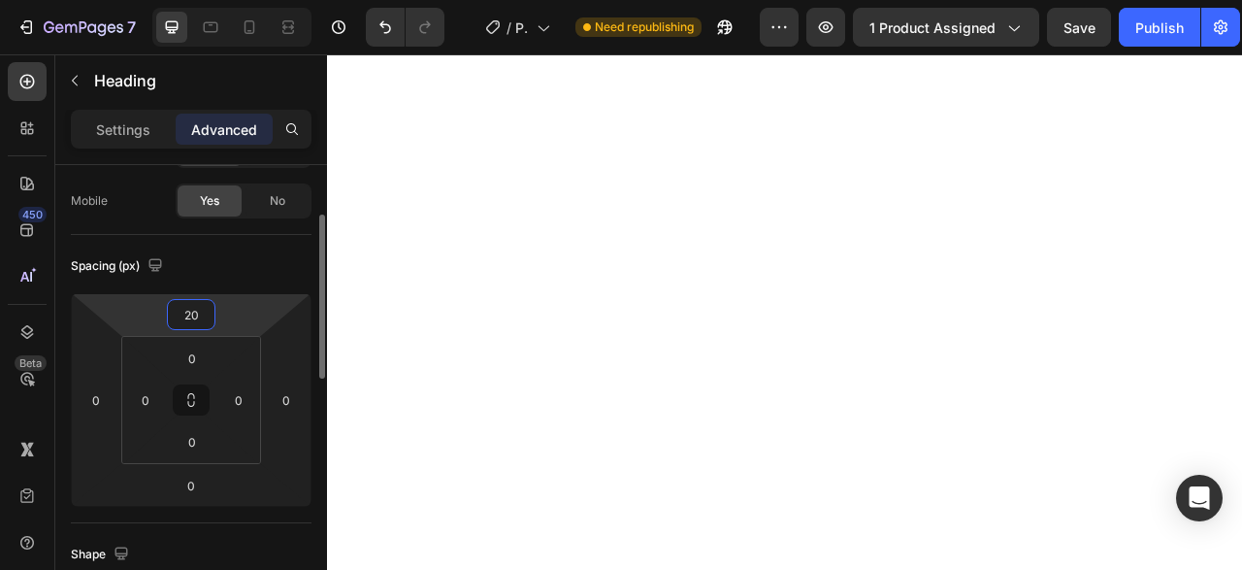
type input "2"
type input "3"
type input "4"
type input "20"
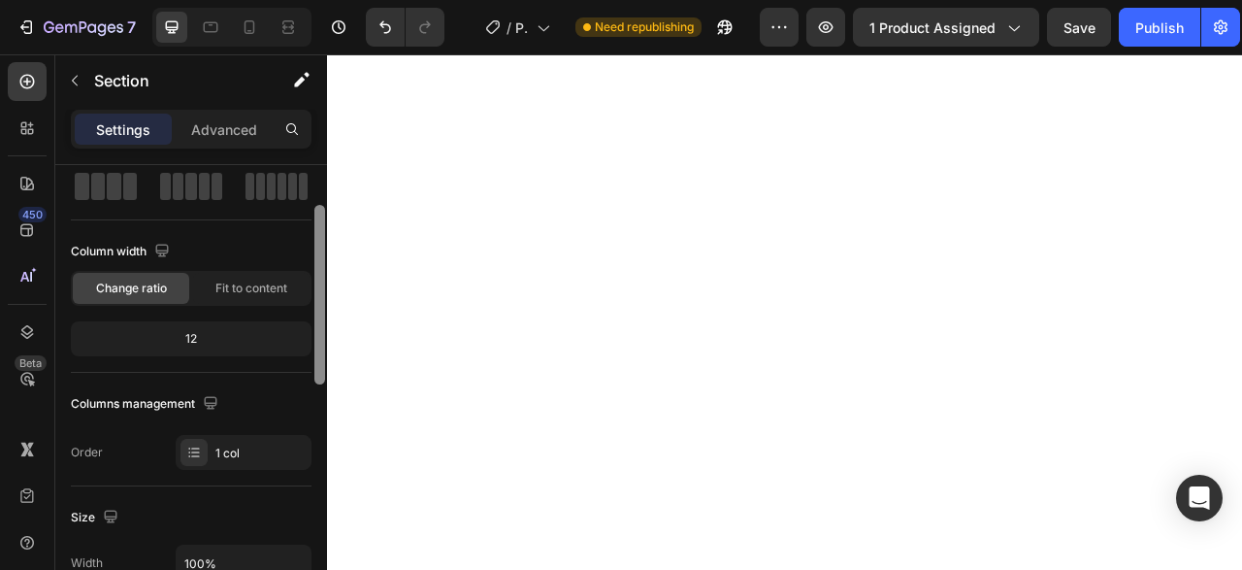
scroll to position [99, 0]
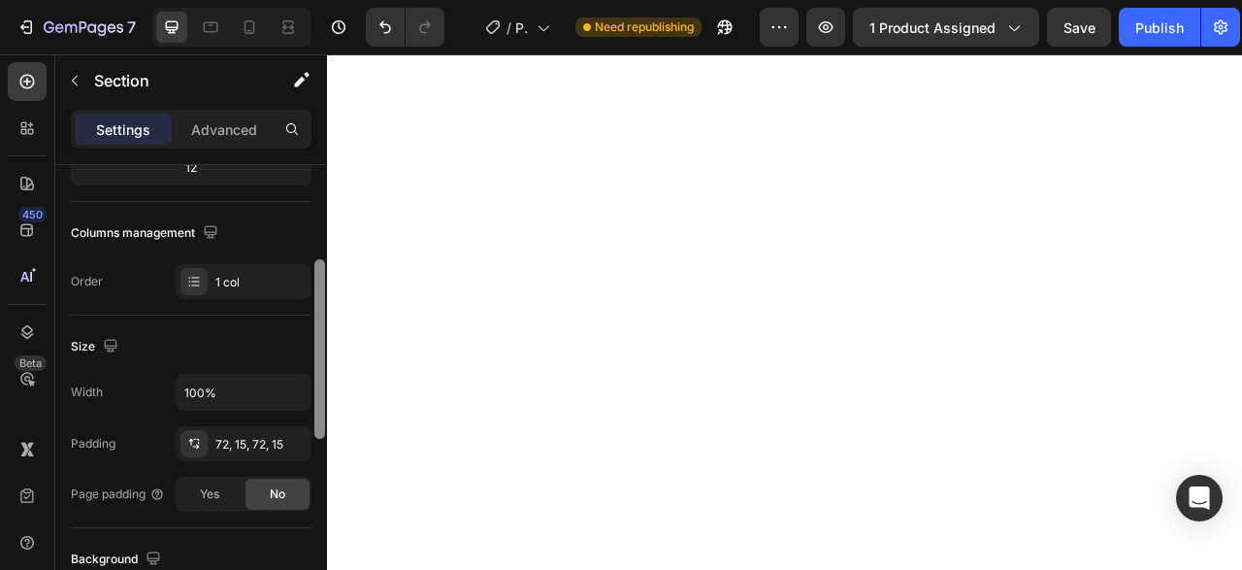
drag, startPoint x: 324, startPoint y: 271, endPoint x: 311, endPoint y: 374, distance: 103.6
click at [311, 374] on div "Layout Column width Change ratio Fit to content 12 Columns management Order 1 c…" at bounding box center [191, 395] width 272 height 460
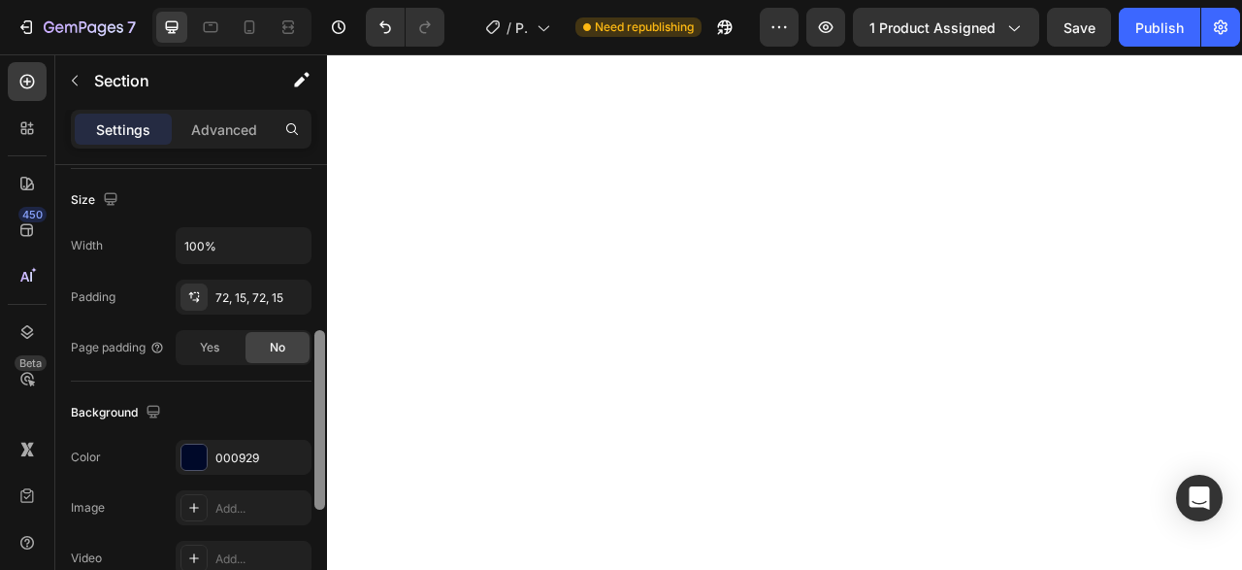
scroll to position [422, 0]
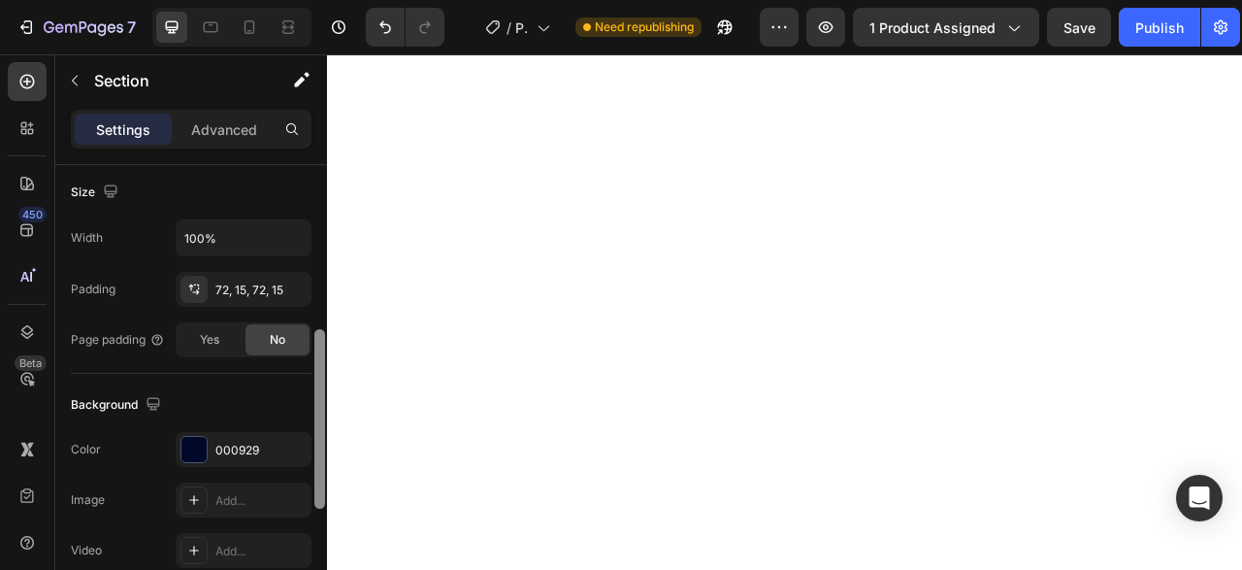
drag, startPoint x: 317, startPoint y: 358, endPoint x: 320, endPoint y: 420, distance: 62.2
click at [320, 420] on div at bounding box center [319, 419] width 11 height 180
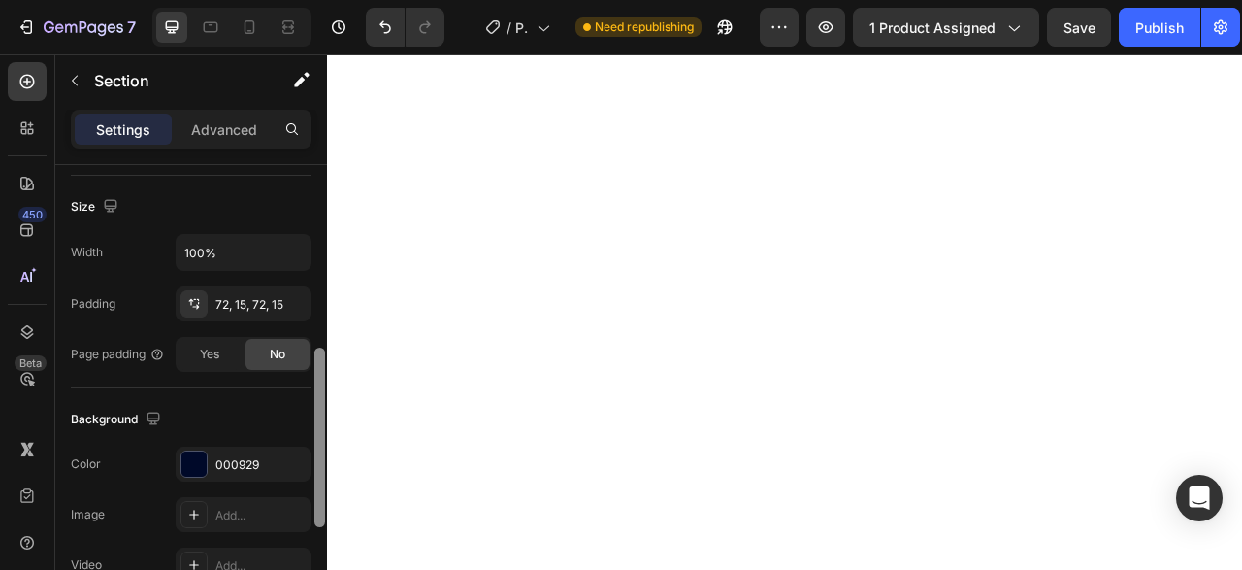
scroll to position [427, 0]
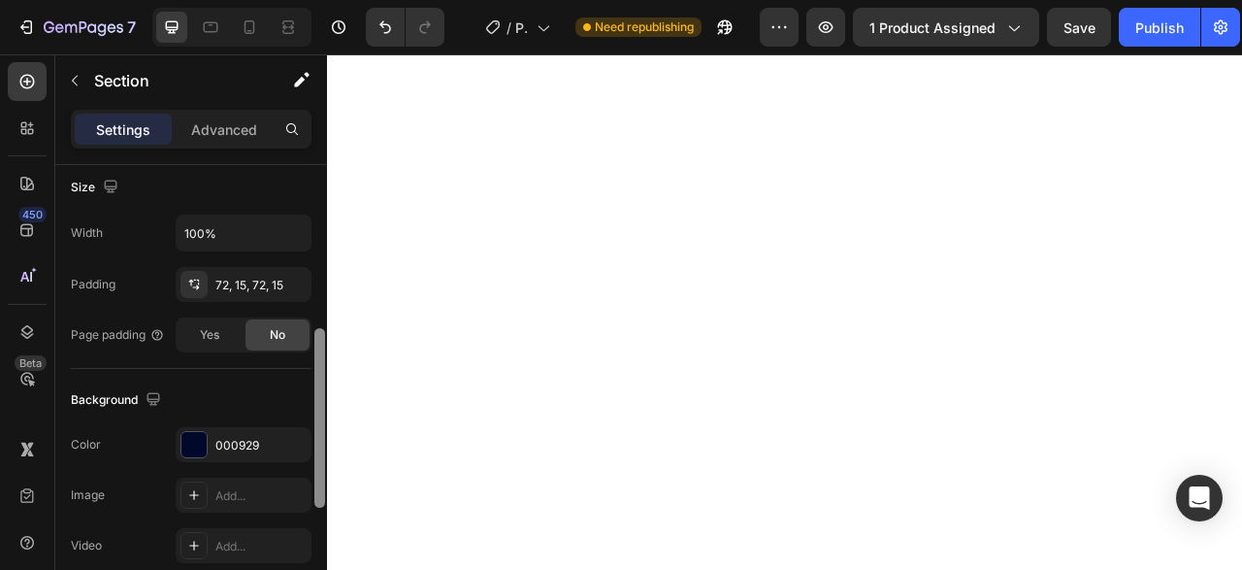
drag, startPoint x: 320, startPoint y: 218, endPoint x: 320, endPoint y: 385, distance: 166.9
click at [320, 385] on div at bounding box center [319, 418] width 11 height 180
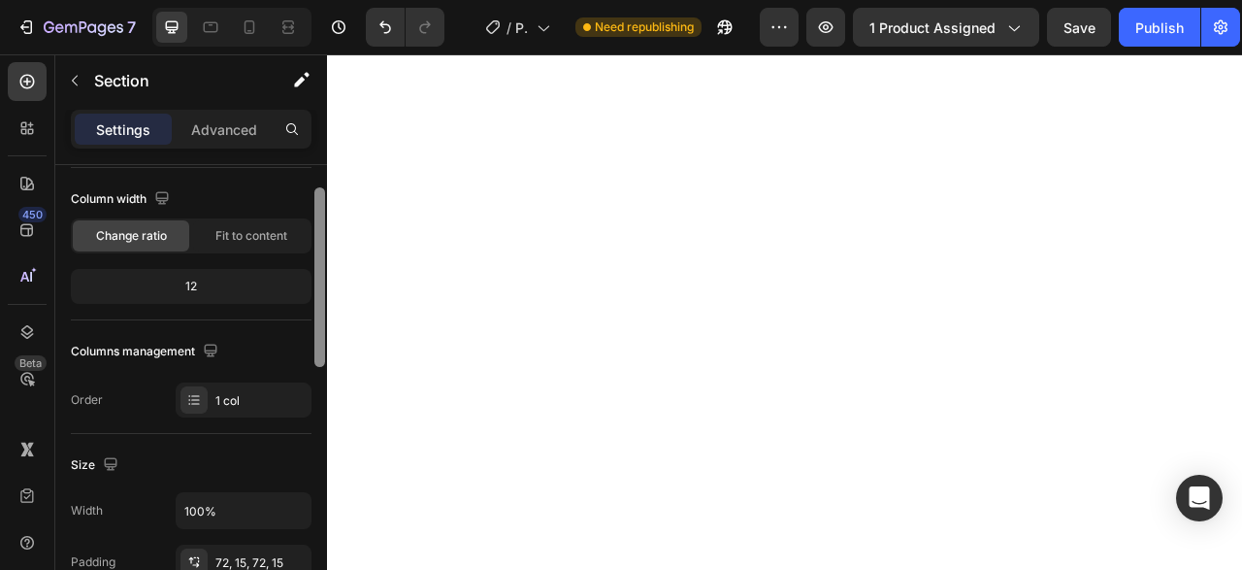
scroll to position [112, 0]
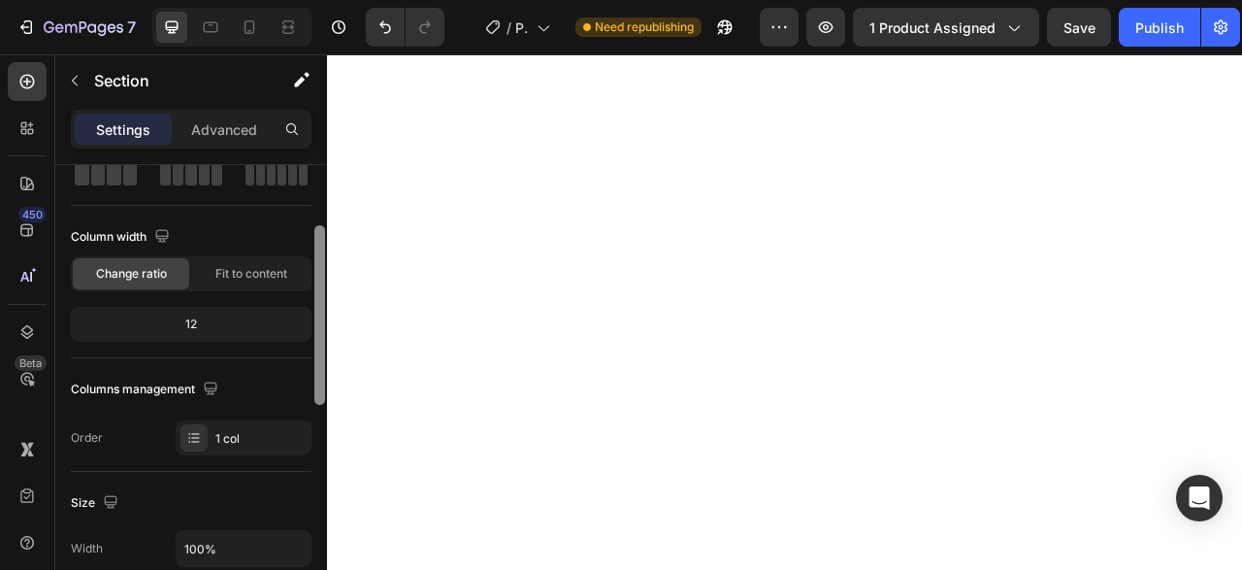
drag, startPoint x: 320, startPoint y: 385, endPoint x: 321, endPoint y: 262, distance: 123.2
click at [321, 262] on div at bounding box center [319, 315] width 11 height 180
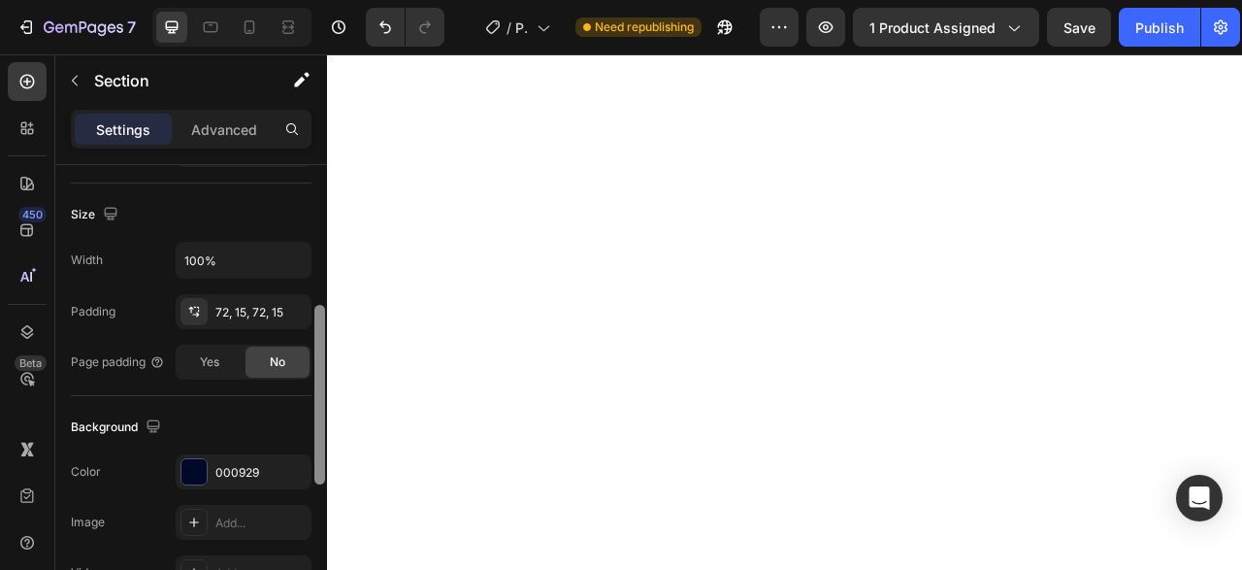
drag, startPoint x: 321, startPoint y: 262, endPoint x: 315, endPoint y: 375, distance: 112.7
click at [315, 375] on div at bounding box center [319, 395] width 11 height 180
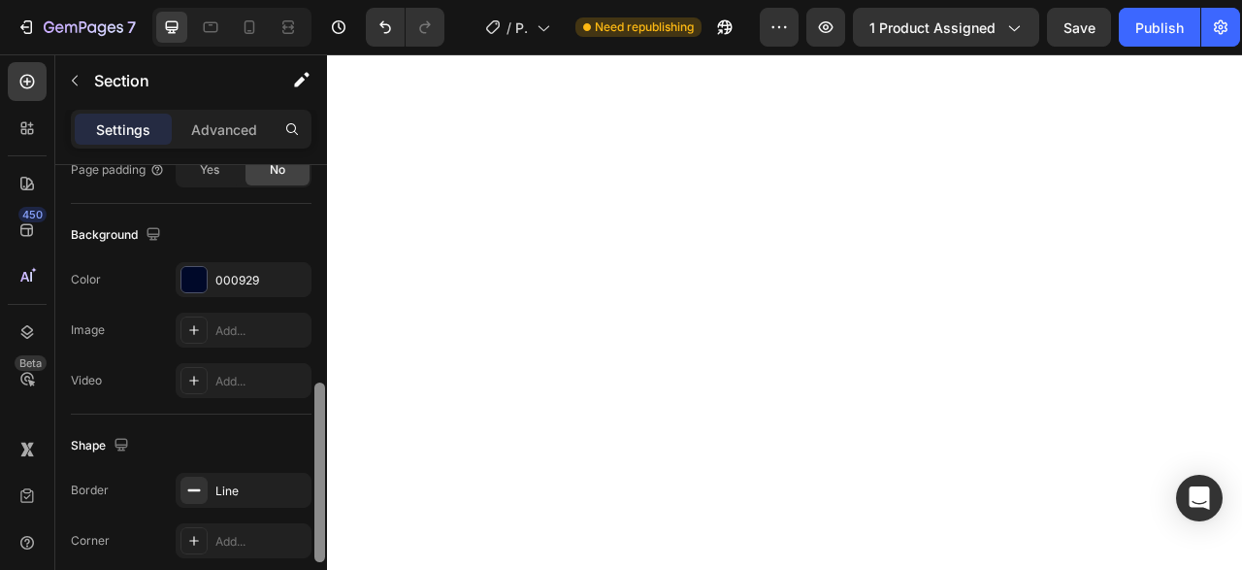
drag, startPoint x: 315, startPoint y: 375, endPoint x: 317, endPoint y: 447, distance: 72.8
click at [317, 447] on div at bounding box center [319, 472] width 11 height 180
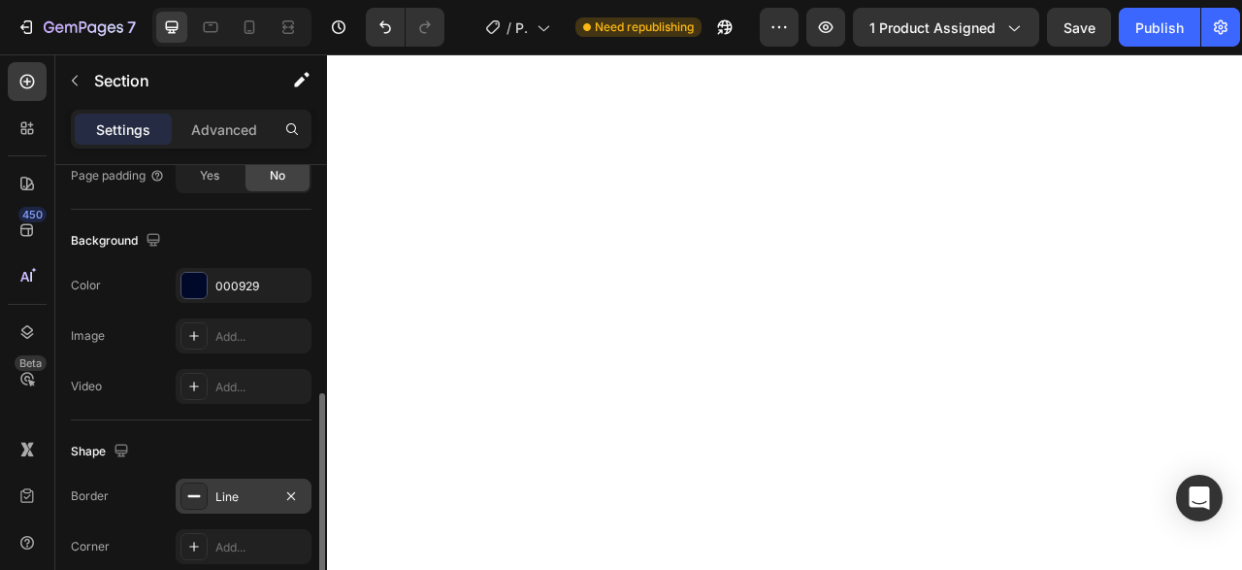
click at [245, 480] on div "Line" at bounding box center [244, 495] width 136 height 35
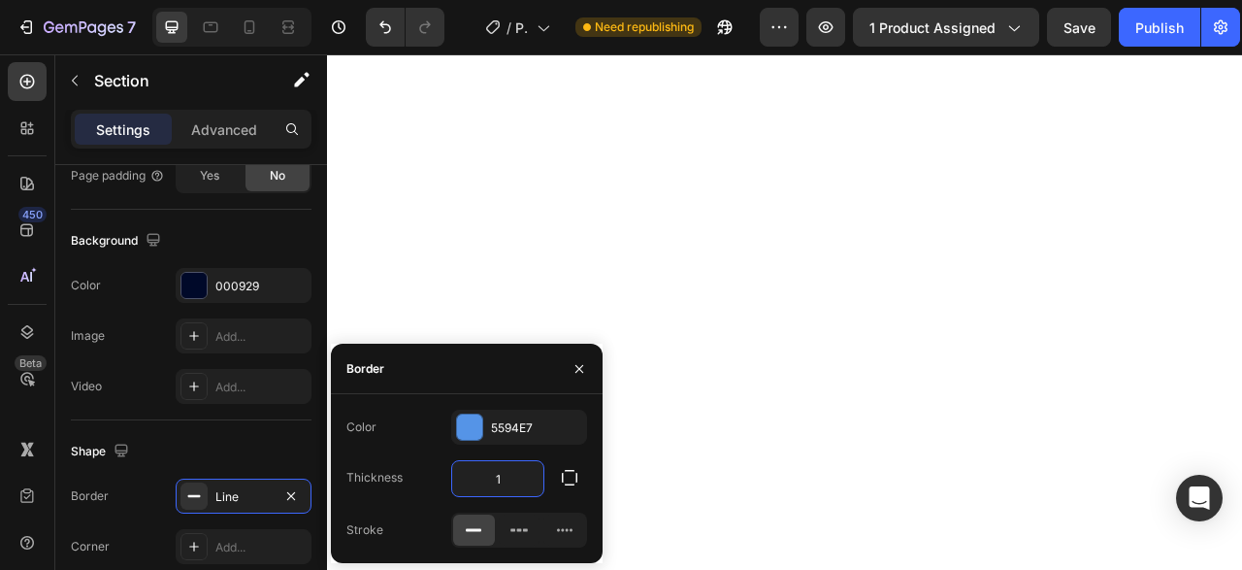
click at [502, 479] on input "1" at bounding box center [497, 478] width 91 height 35
type input "2"
type input "3"
type input "1"
type input "2"
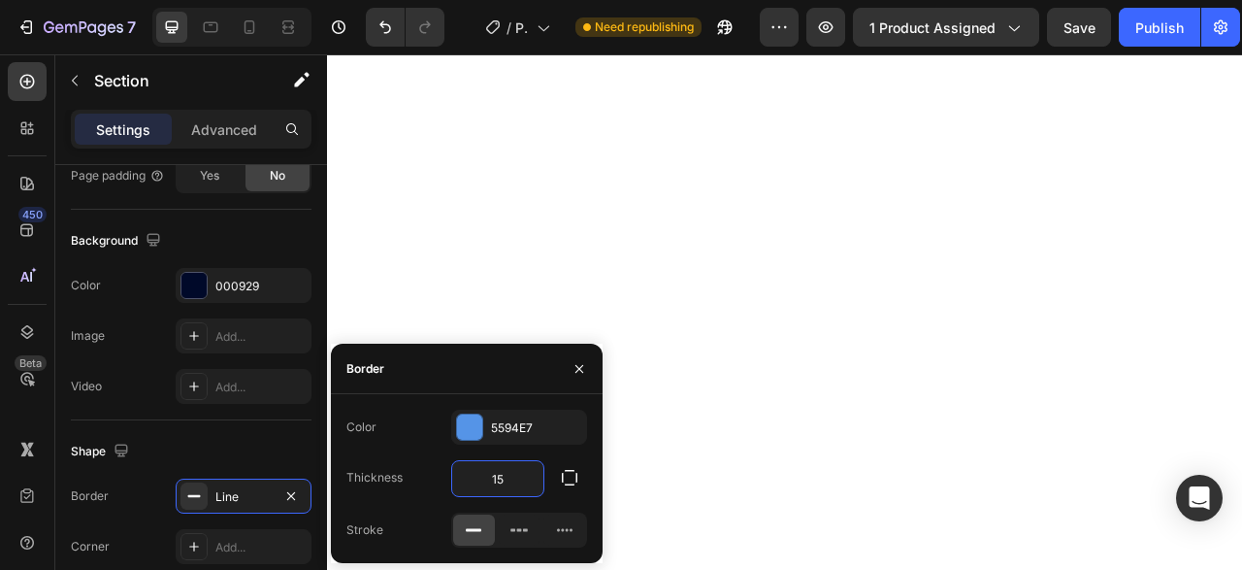
type input "150"
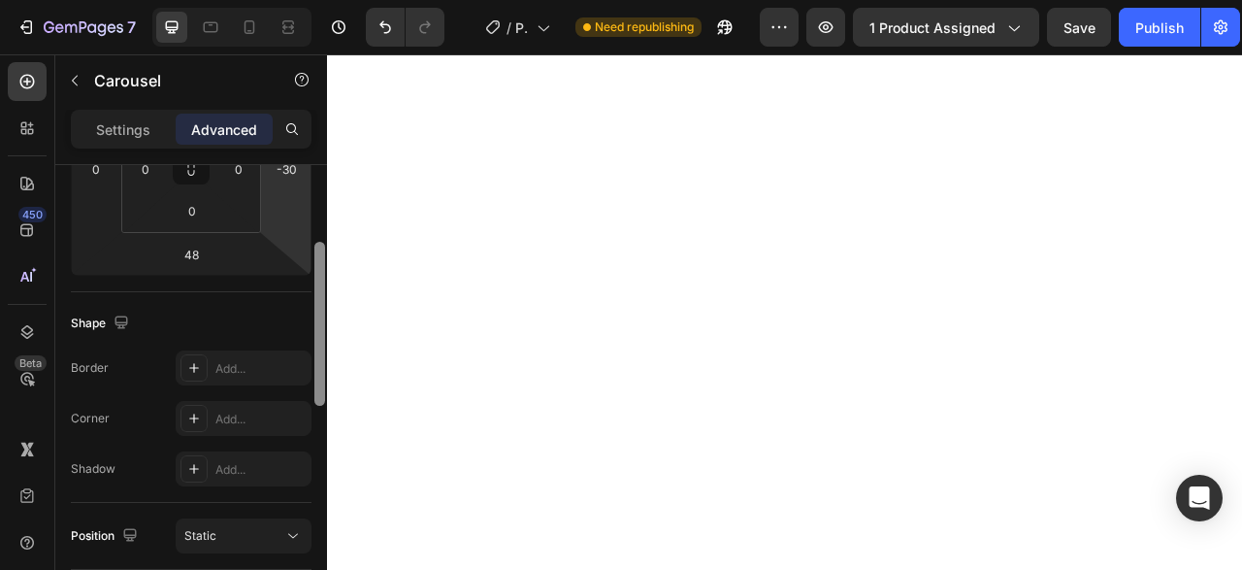
scroll to position [309, 0]
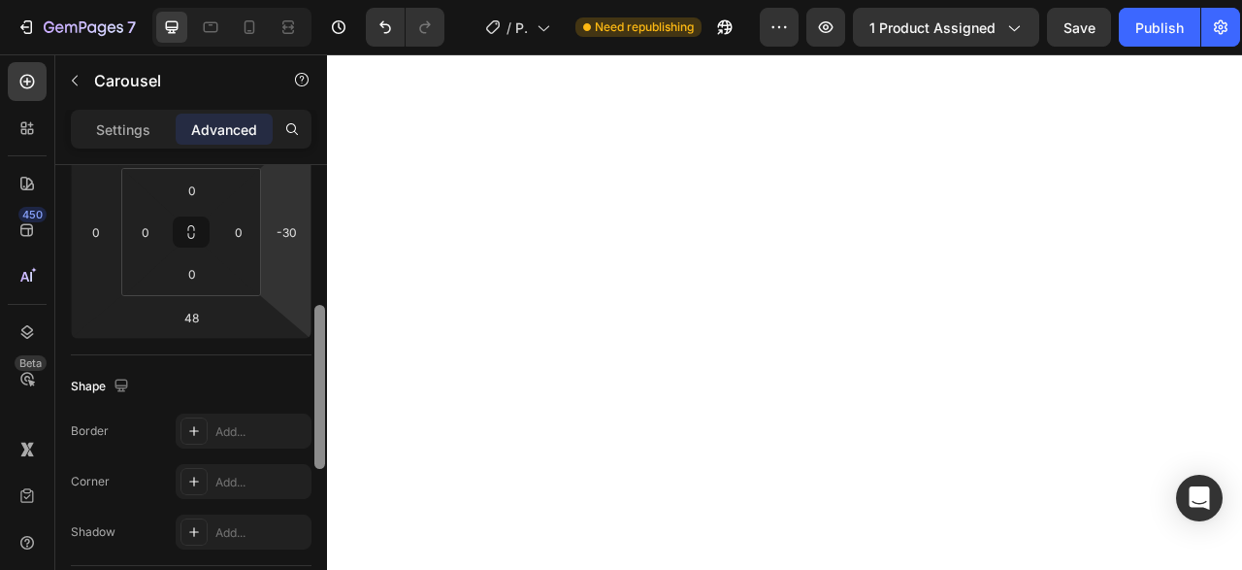
drag, startPoint x: 321, startPoint y: 181, endPoint x: 309, endPoint y: 292, distance: 111.3
click at [309, 292] on div "Display on Desktop Yes No Tablet Yes No Mobile Yes No Spacing (px) -80 0 48 -30…" at bounding box center [191, 395] width 272 height 460
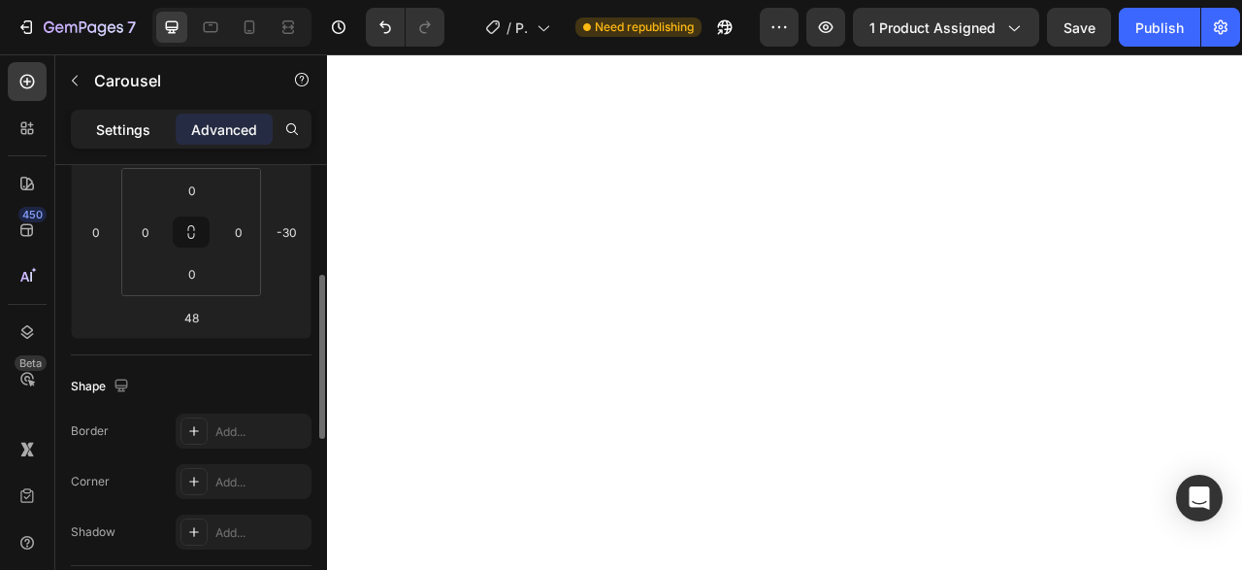
click at [127, 132] on p "Settings" at bounding box center [123, 129] width 54 height 20
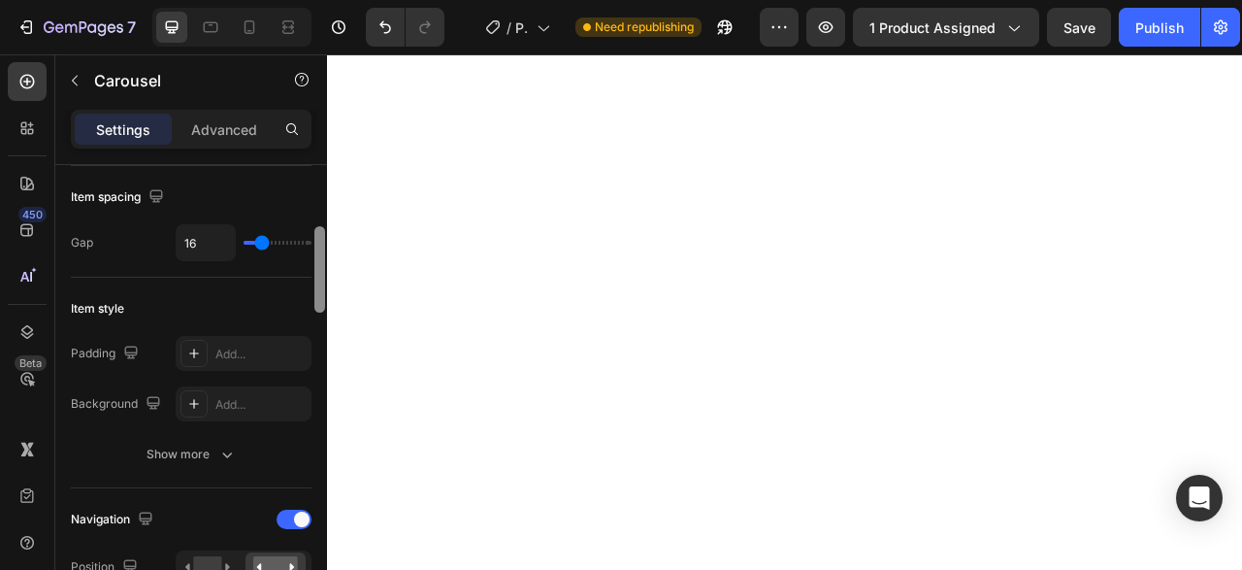
scroll to position [350, 0]
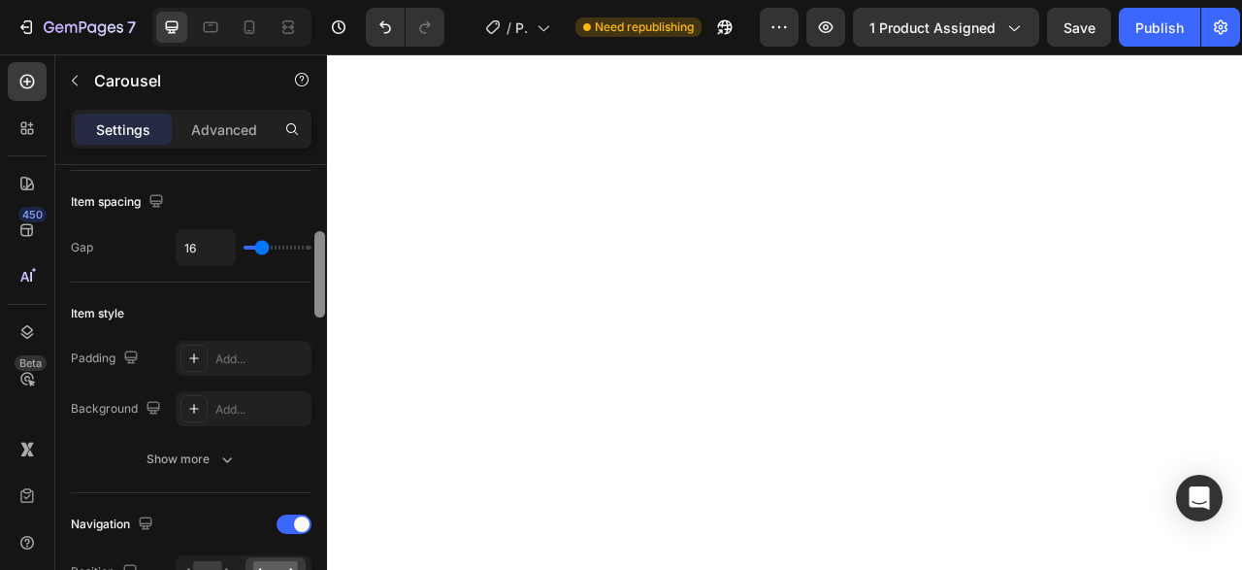
click at [315, 273] on div at bounding box center [319, 274] width 11 height 86
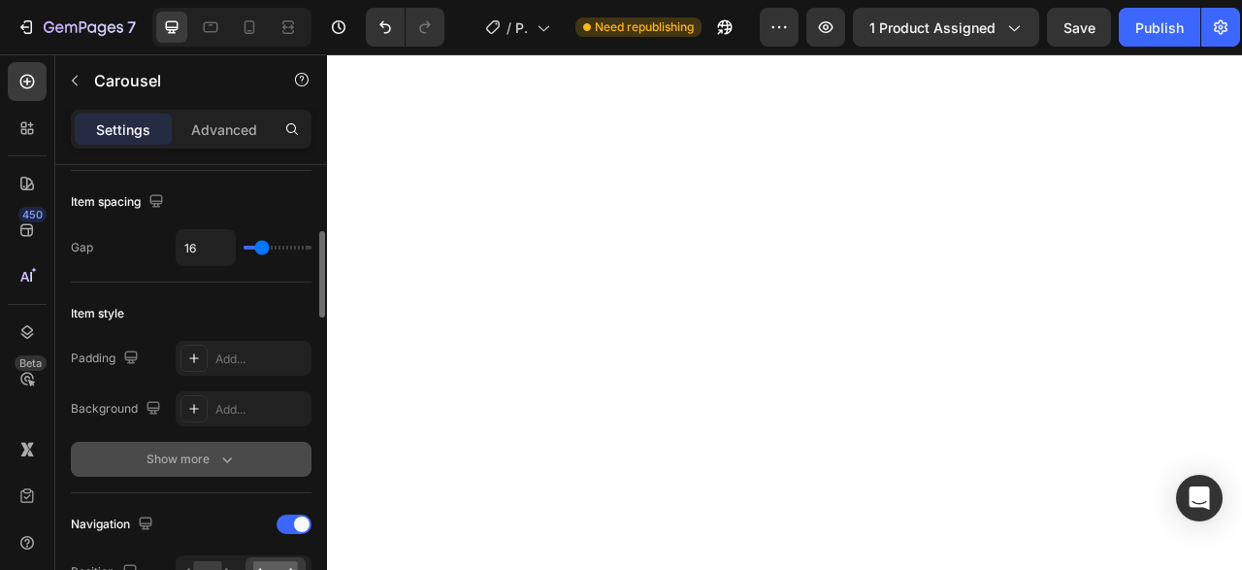
click at [227, 449] on icon "button" at bounding box center [226, 458] width 19 height 19
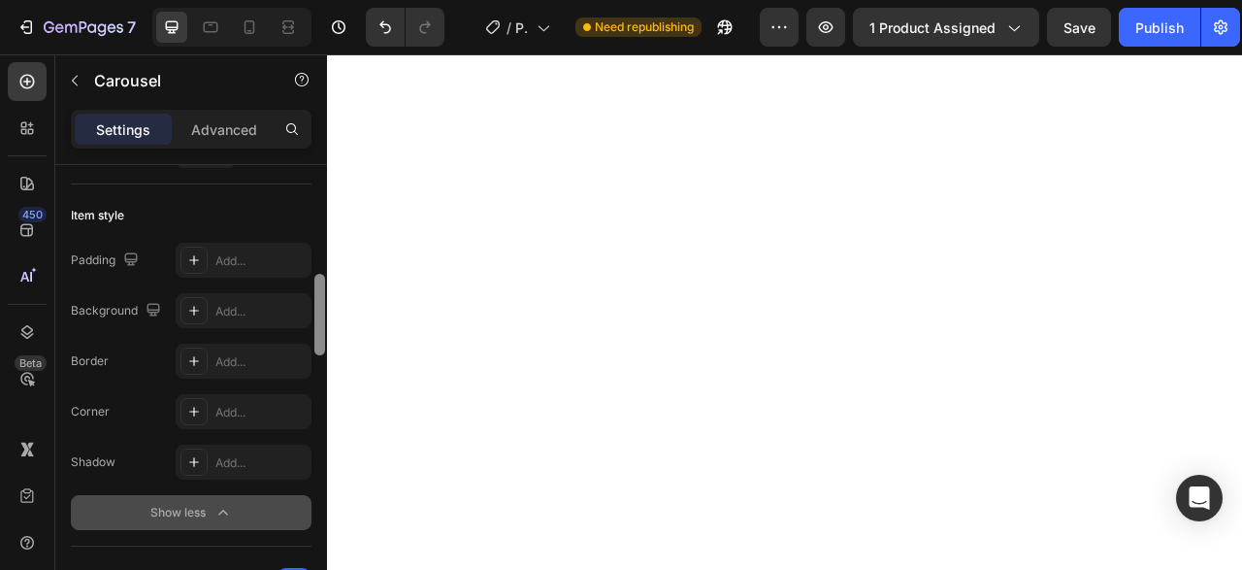
scroll to position [474, 0]
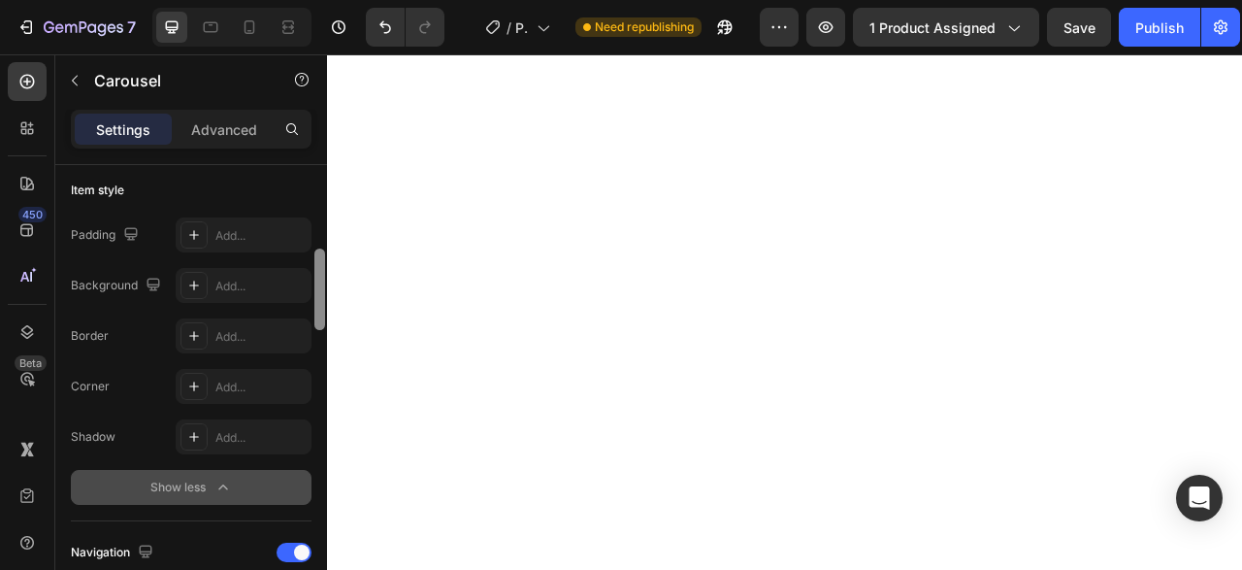
drag, startPoint x: 314, startPoint y: 277, endPoint x: 318, endPoint y: 300, distance: 23.6
click at [318, 300] on div at bounding box center [319, 289] width 11 height 82
click at [248, 282] on div "Add..." at bounding box center [260, 286] width 91 height 17
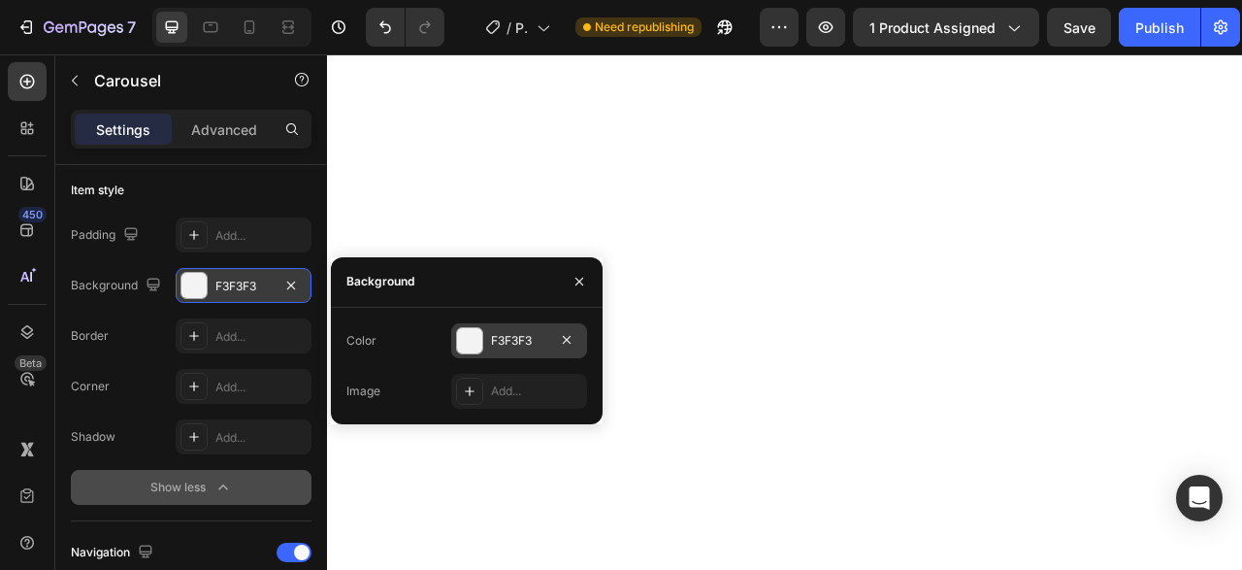
click at [467, 334] on div at bounding box center [469, 340] width 25 height 25
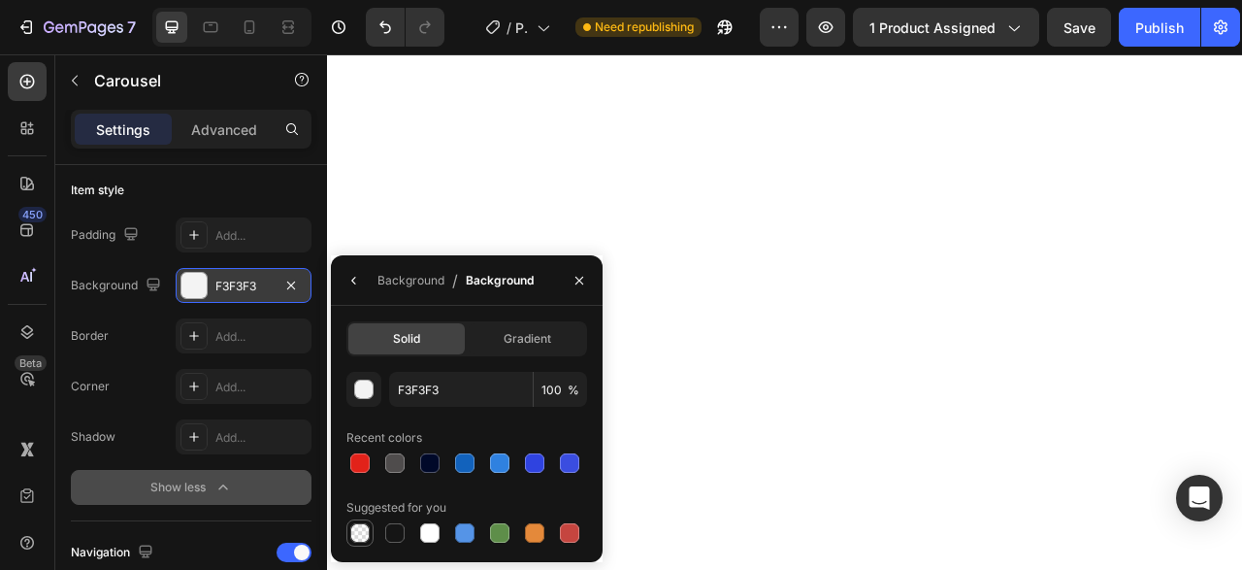
click at [359, 536] on div at bounding box center [359, 532] width 19 height 19
type input "000000"
type input "0"
click at [292, 274] on button "button" at bounding box center [290, 285] width 23 height 23
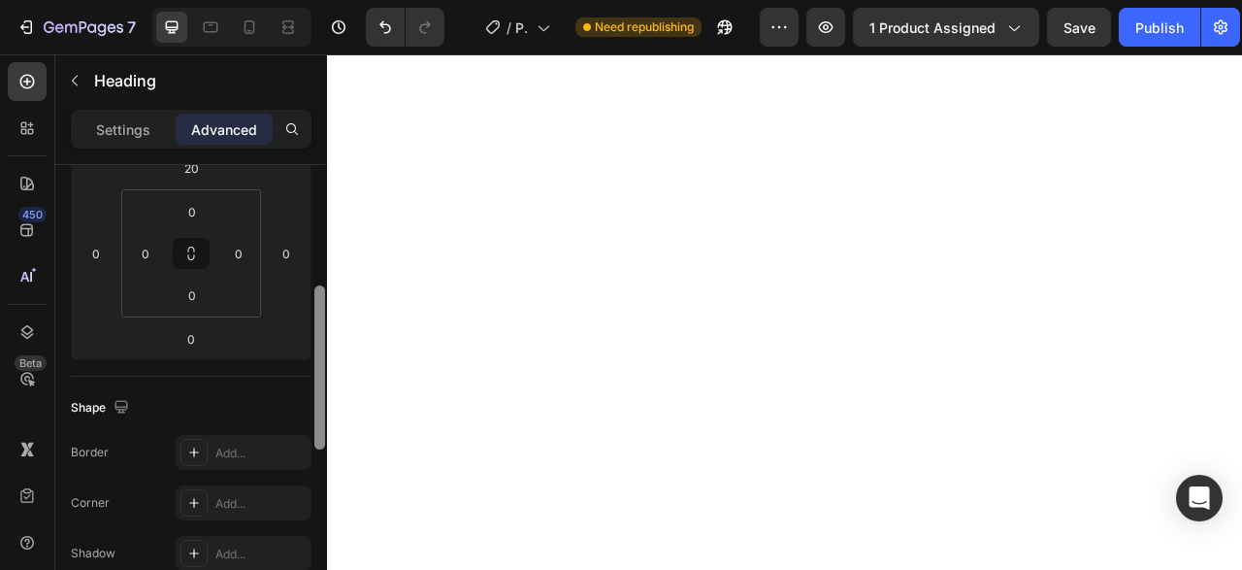
scroll to position [304, 0]
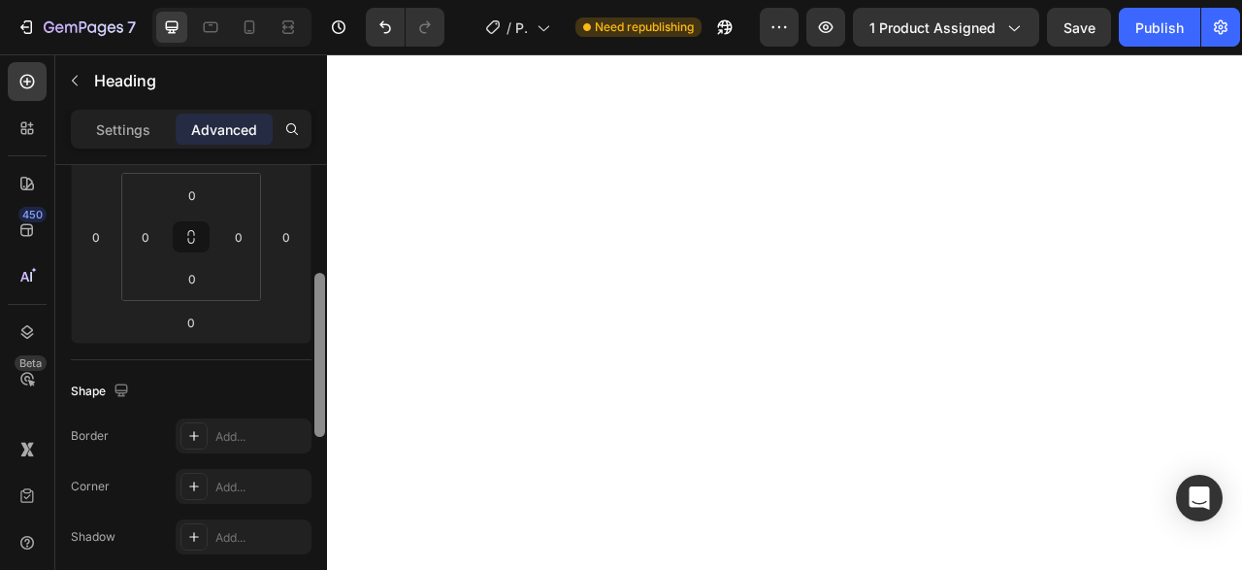
drag, startPoint x: 315, startPoint y: 232, endPoint x: 317, endPoint y: 339, distance: 106.8
click at [317, 339] on div at bounding box center [319, 355] width 11 height 164
click at [129, 138] on p "Settings" at bounding box center [123, 129] width 54 height 20
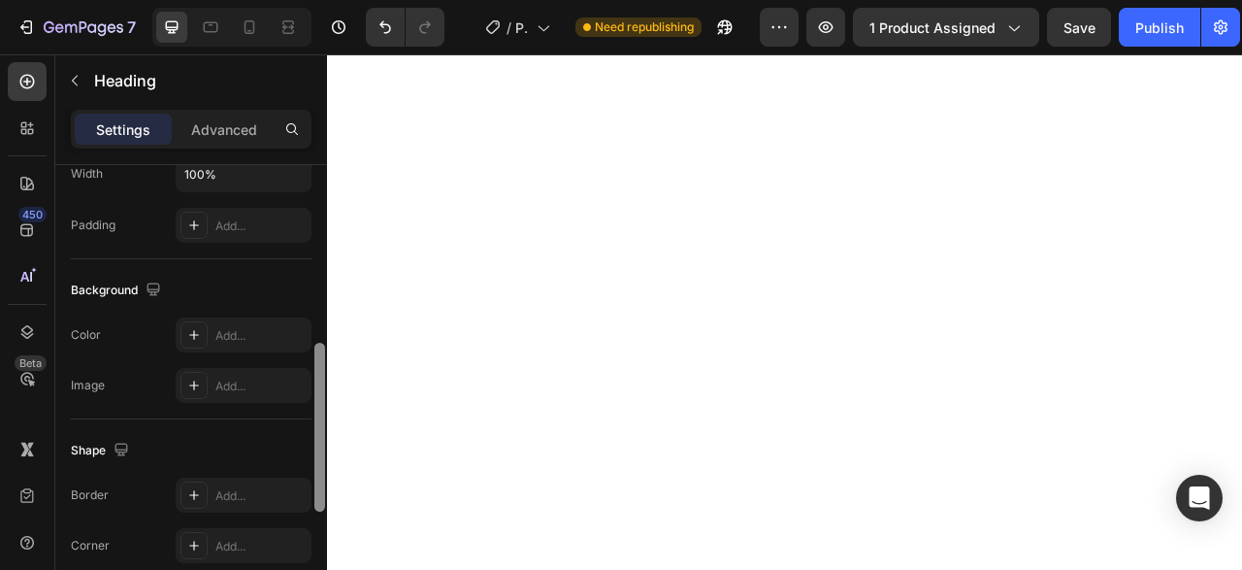
scroll to position [489, 0]
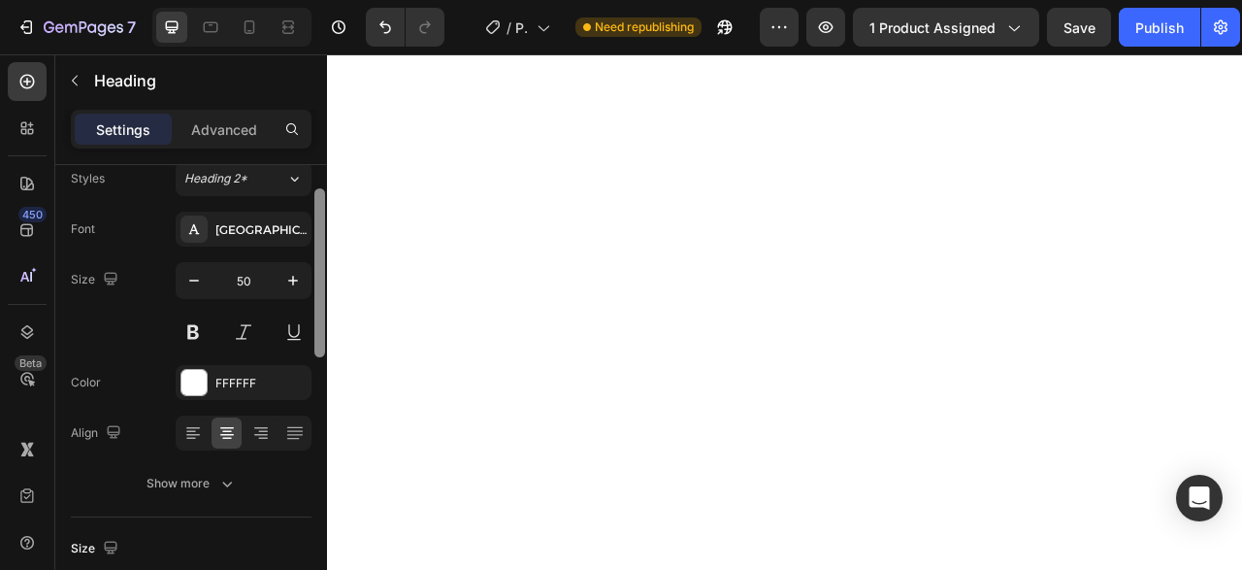
drag, startPoint x: 321, startPoint y: 286, endPoint x: 298, endPoint y: 200, distance: 89.4
click at [298, 200] on div "Text style Styles Heading 2* Font Alexandria Size 50 Color FFFFFF Align Show mo…" at bounding box center [191, 395] width 272 height 460
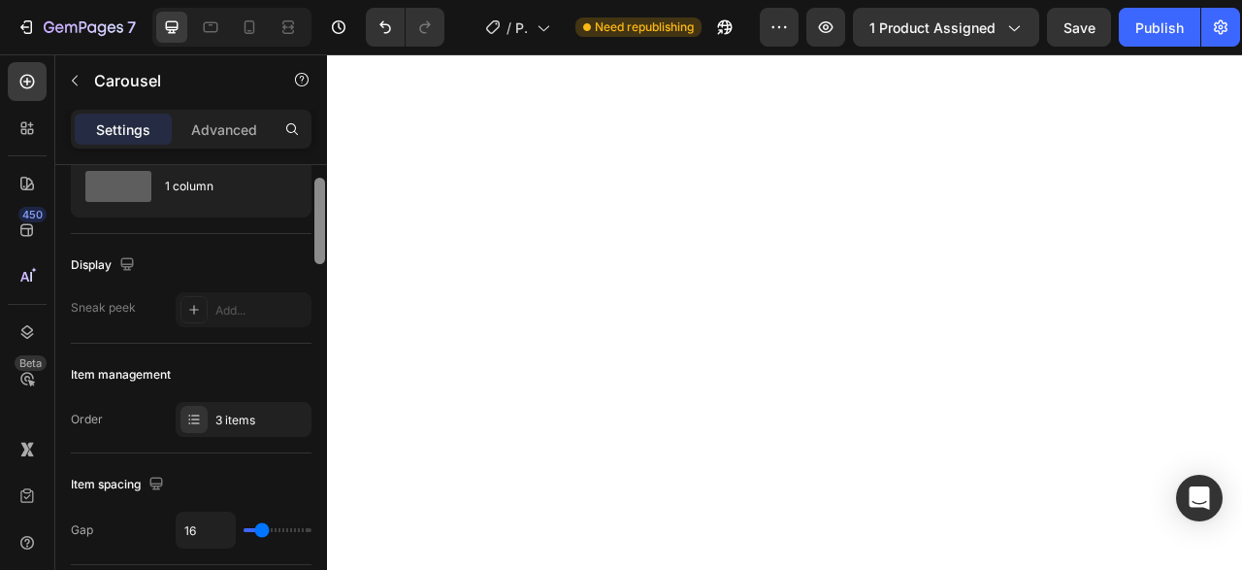
scroll to position [0, 0]
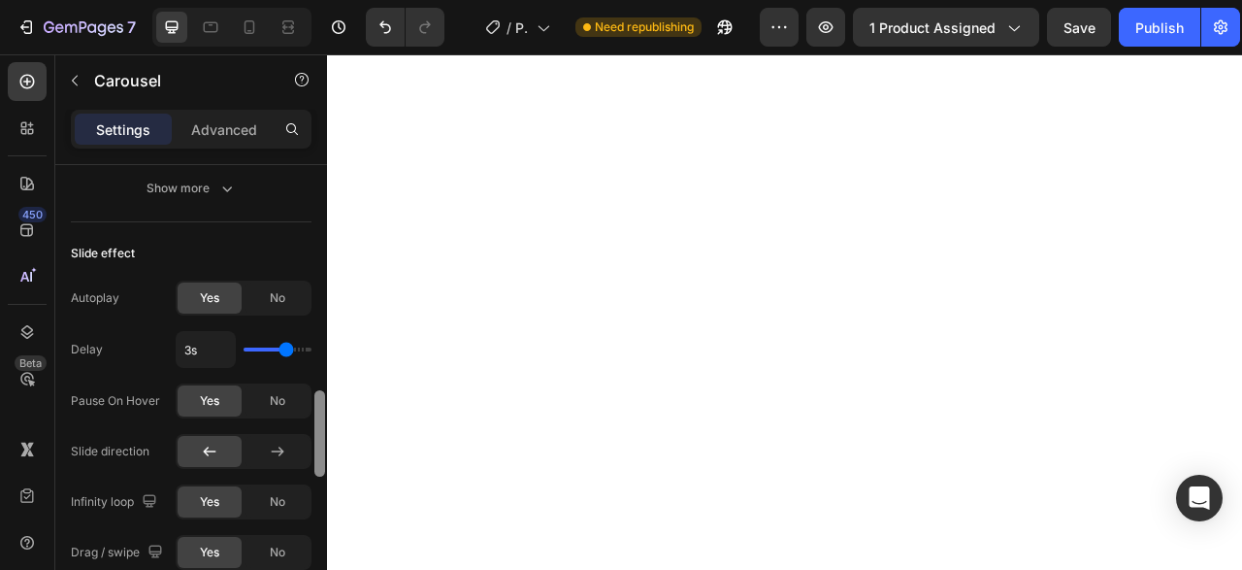
drag, startPoint x: 317, startPoint y: 196, endPoint x: 321, endPoint y: 422, distance: 226.1
click at [321, 422] on div at bounding box center [319, 433] width 11 height 86
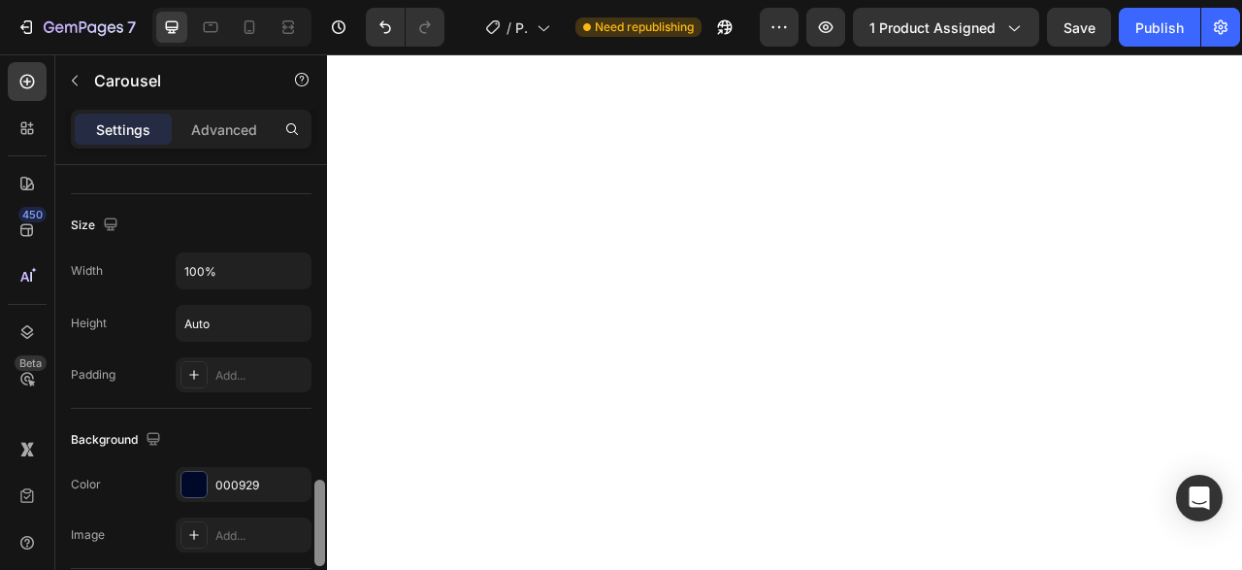
scroll to position [1662, 0]
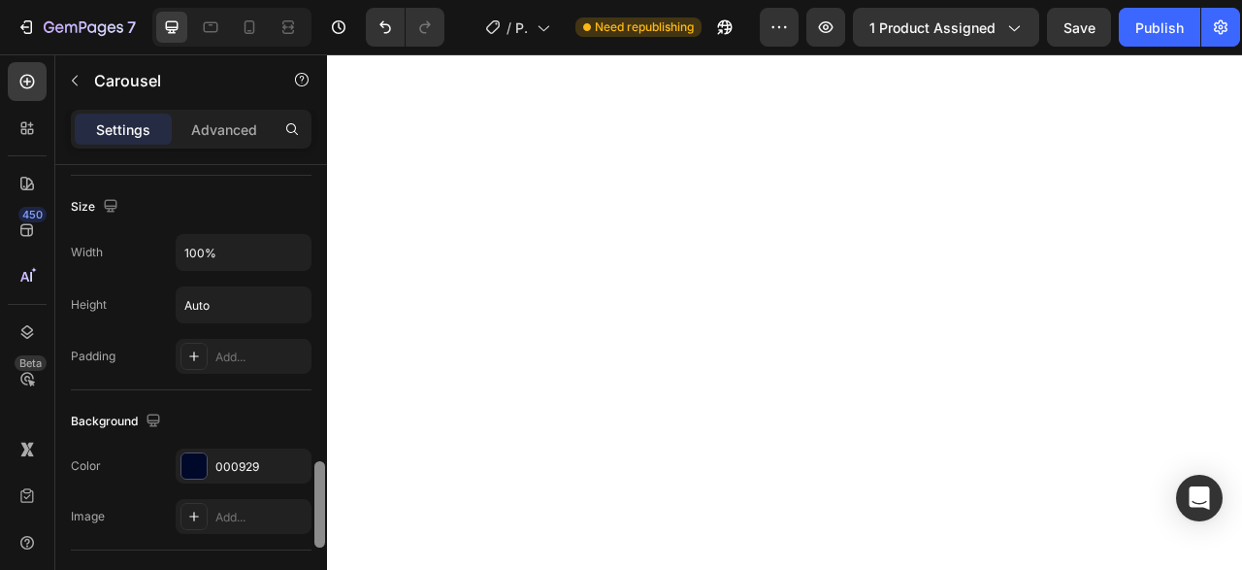
drag, startPoint x: 321, startPoint y: 422, endPoint x: 317, endPoint y: 509, distance: 87.4
click at [317, 509] on div at bounding box center [319, 504] width 11 height 86
click at [229, 470] on div "000929" at bounding box center [244, 463] width 136 height 35
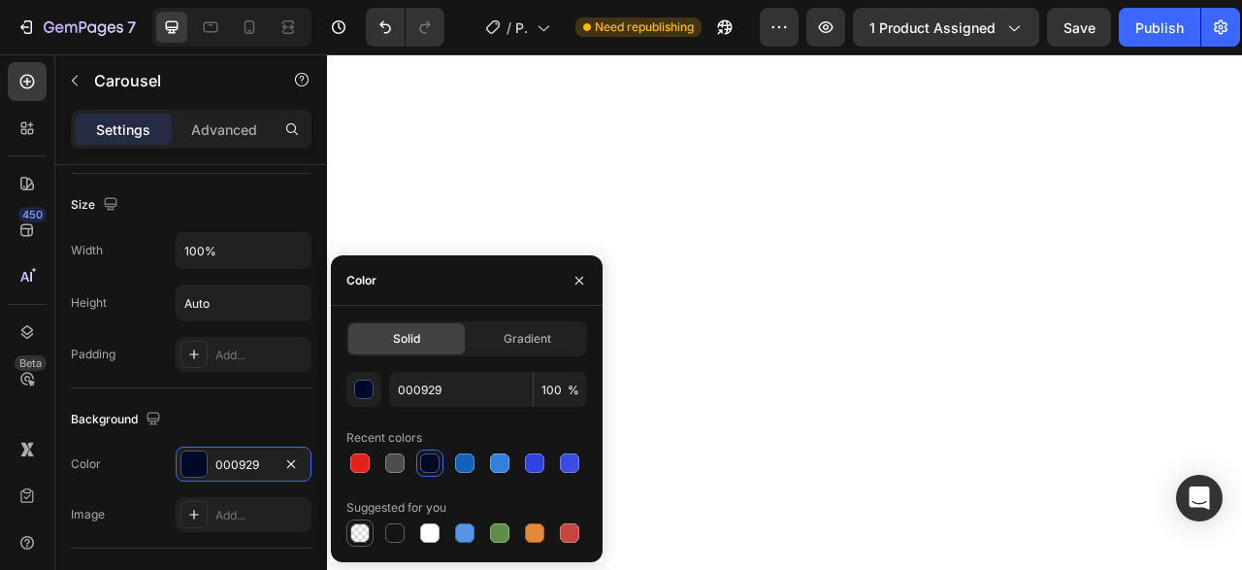
click at [354, 524] on div at bounding box center [359, 532] width 19 height 19
type input "000000"
type input "0"
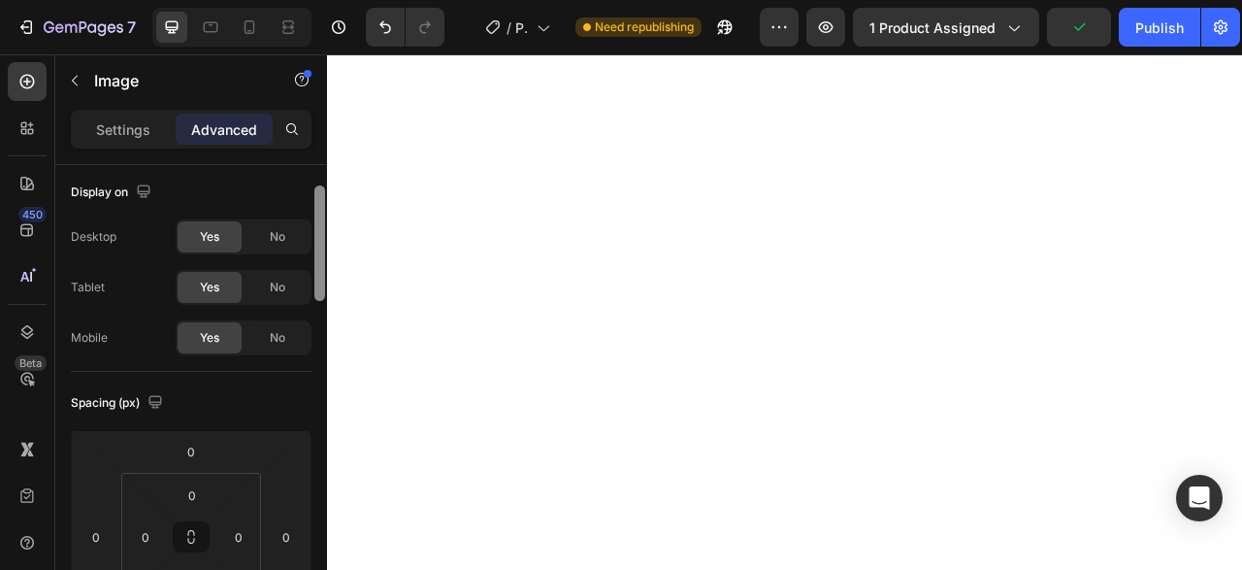
scroll to position [0, 0]
click at [319, 181] on div at bounding box center [319, 222] width 11 height 115
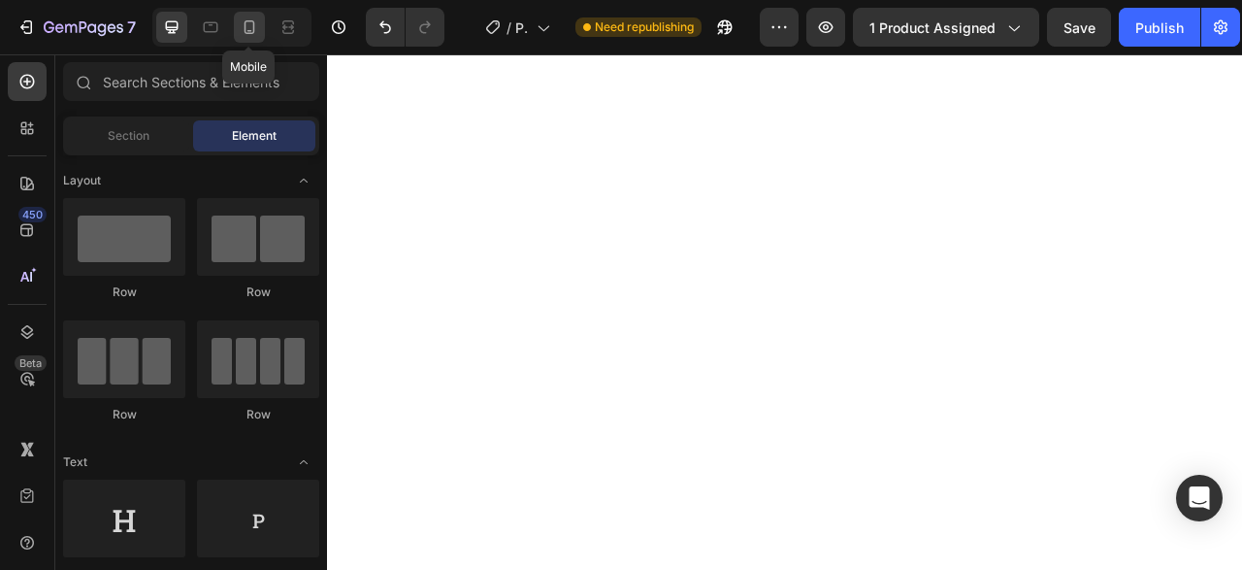
click at [247, 31] on icon at bounding box center [250, 27] width 11 height 14
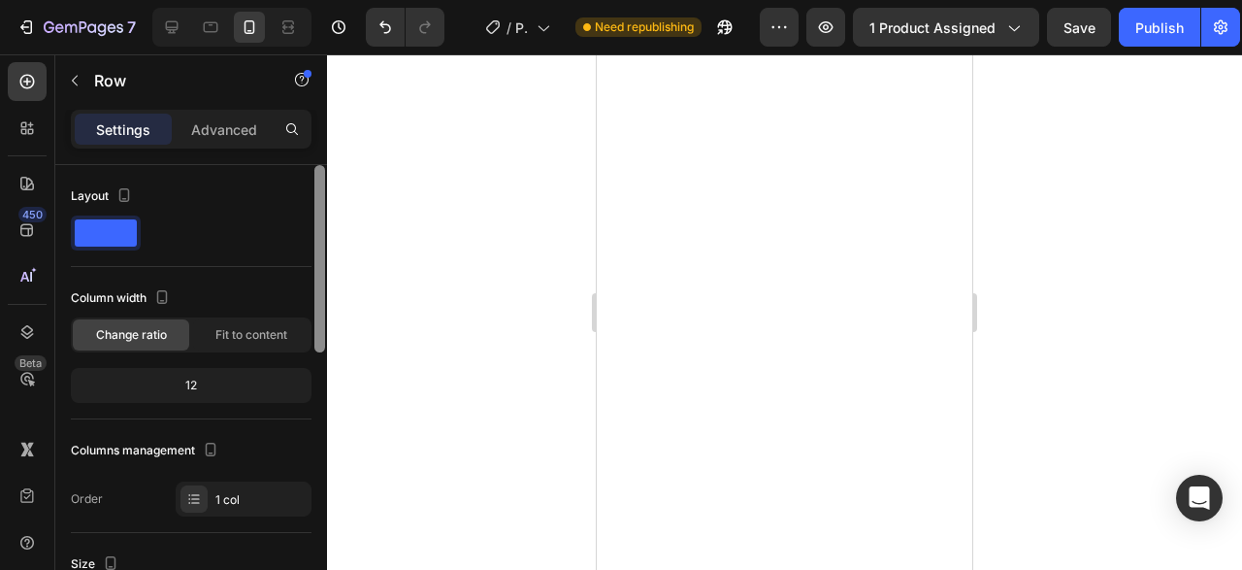
drag, startPoint x: 317, startPoint y: 253, endPoint x: 305, endPoint y: 240, distance: 18.5
click at [305, 240] on div "Layout Column width Change ratio Fit to content 12 Columns management Order 1 c…" at bounding box center [191, 395] width 272 height 460
click at [208, 127] on p "Advanced" at bounding box center [224, 129] width 66 height 20
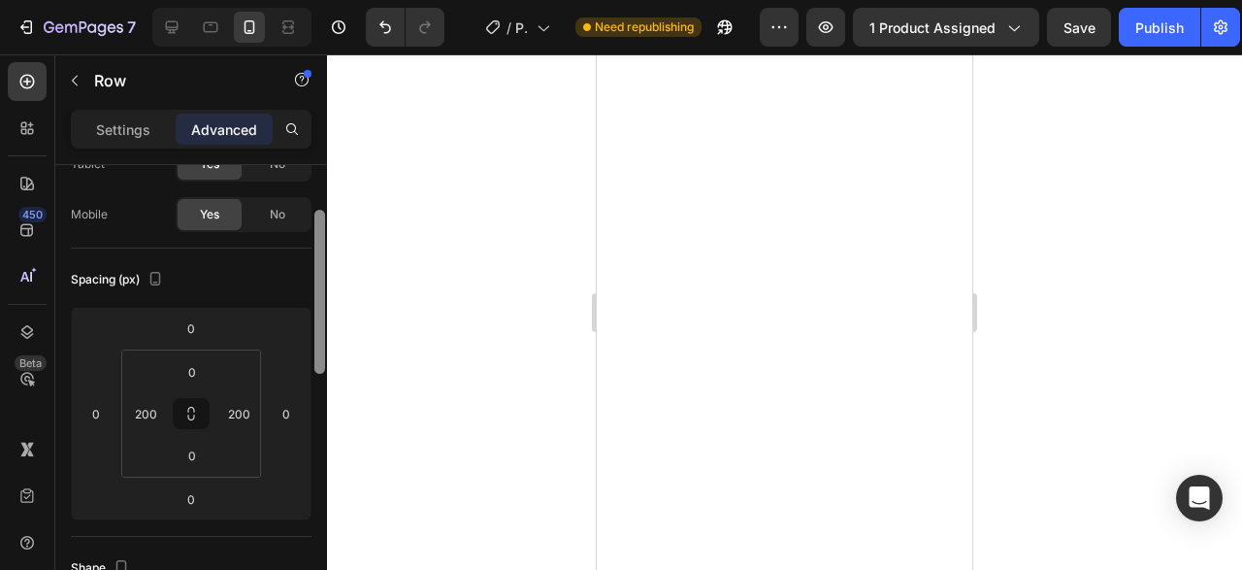
scroll to position [151, 0]
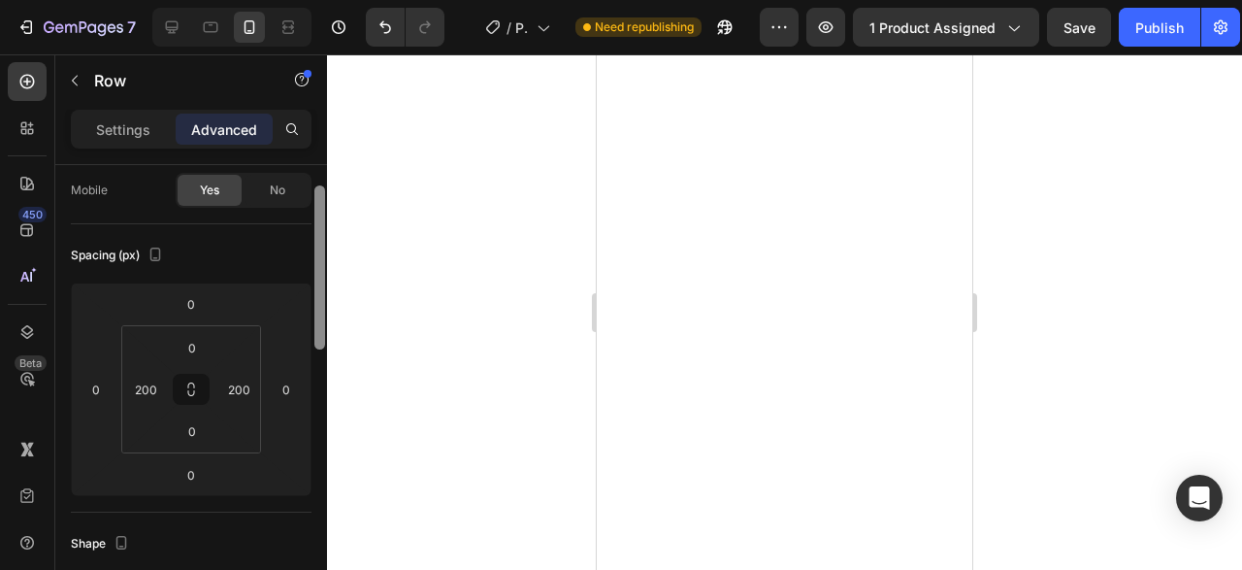
drag, startPoint x: 315, startPoint y: 247, endPoint x: 322, endPoint y: 302, distance: 54.8
click at [322, 302] on div at bounding box center [319, 267] width 11 height 164
click at [150, 385] on input "200" at bounding box center [145, 389] width 29 height 29
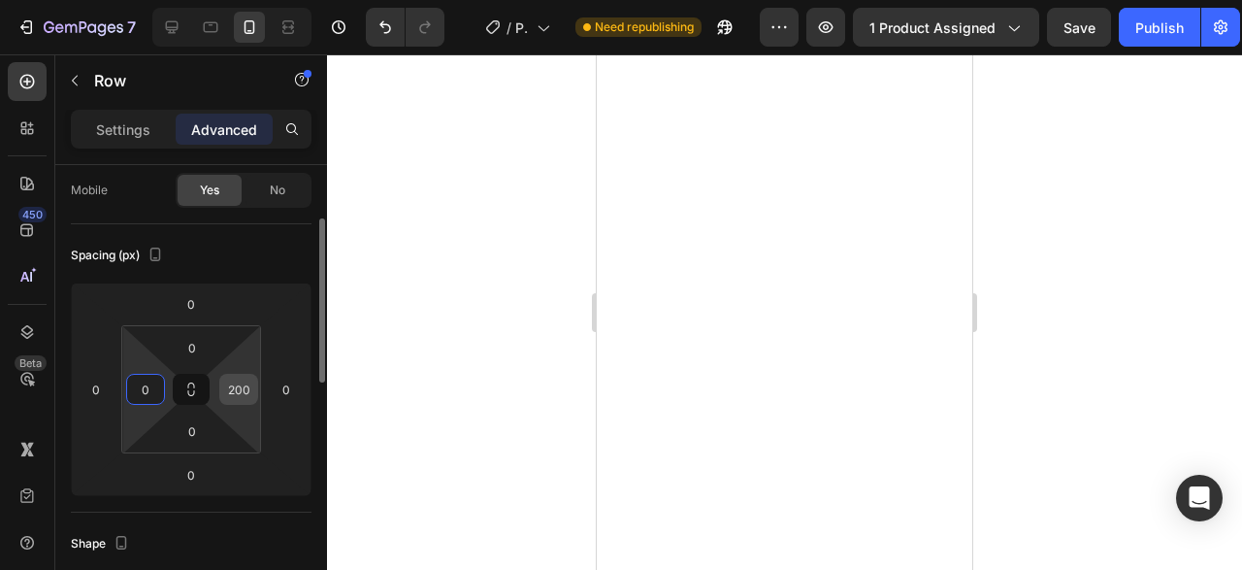
type input "0"
click at [238, 375] on input "200" at bounding box center [238, 389] width 29 height 29
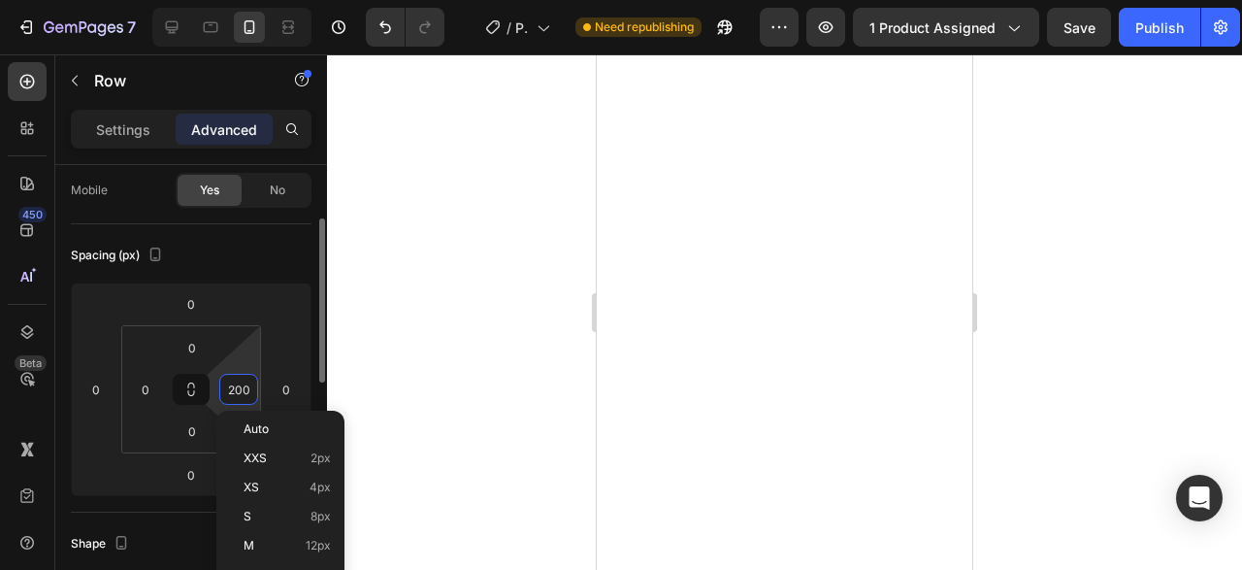
type input "0"
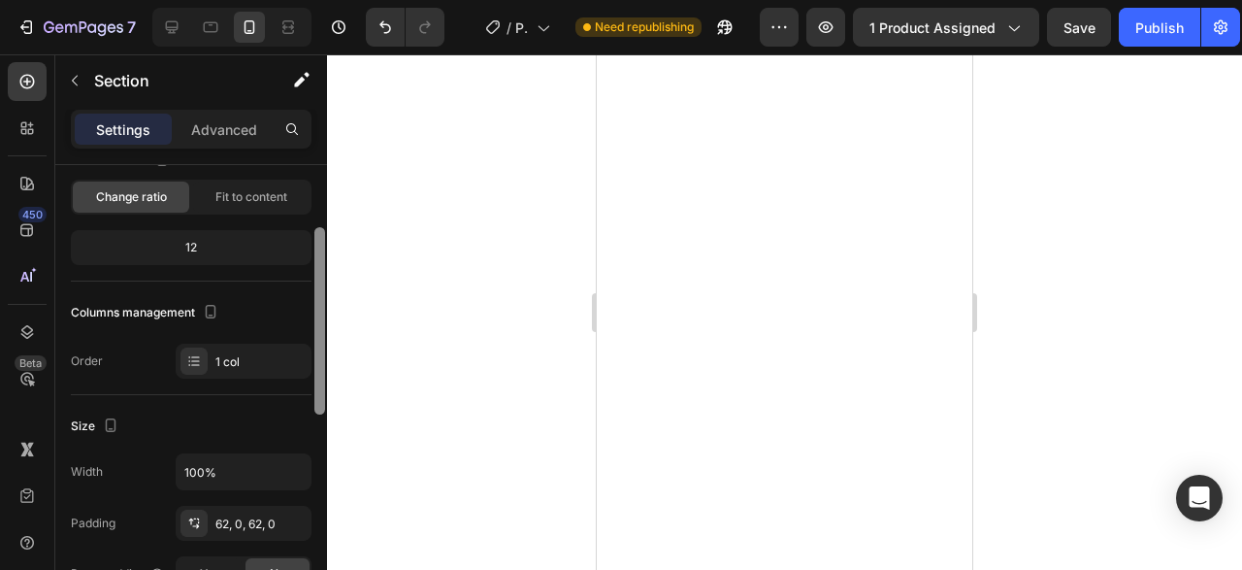
scroll to position [149, 0]
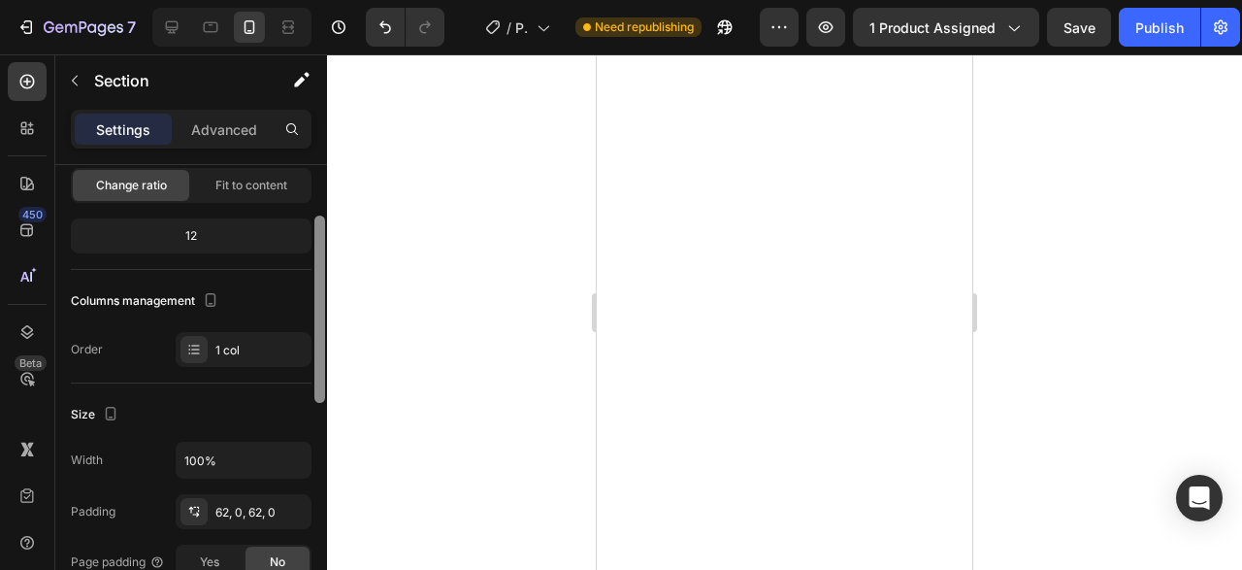
drag, startPoint x: 321, startPoint y: 257, endPoint x: 316, endPoint y: 318, distance: 61.3
click at [316, 318] on div at bounding box center [319, 308] width 11 height 187
click at [316, 318] on div at bounding box center [319, 318] width 11 height 187
click at [230, 147] on div "Settings Advanced" at bounding box center [191, 129] width 241 height 39
click at [221, 140] on div "Advanced" at bounding box center [224, 129] width 97 height 31
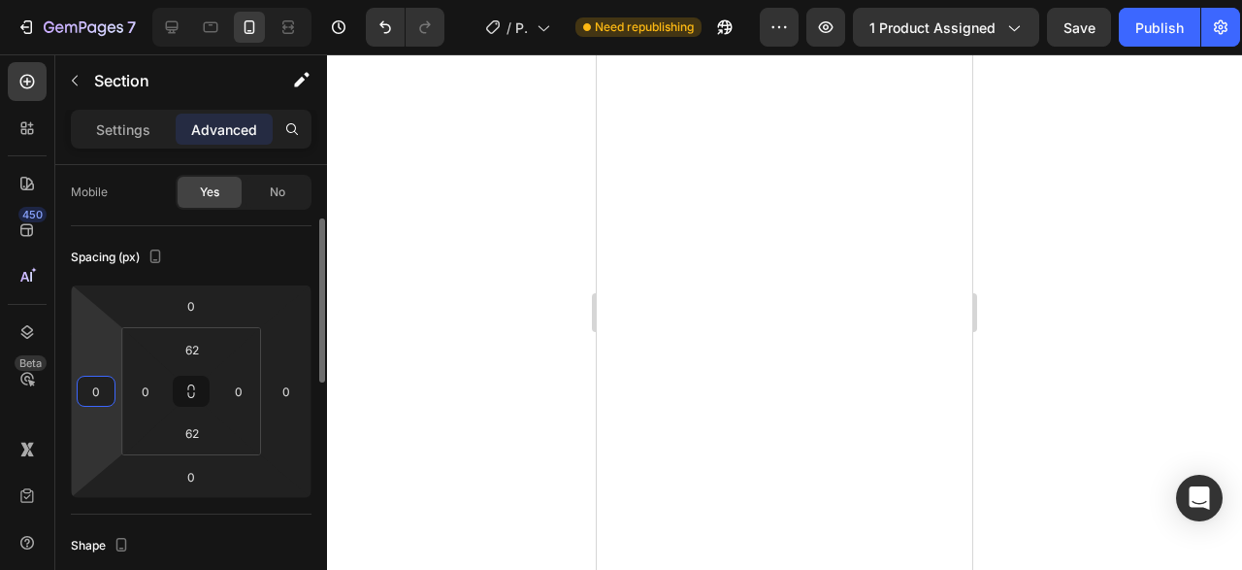
click at [96, 399] on input "0" at bounding box center [96, 390] width 29 height 29
type input "-2"
type input "0"
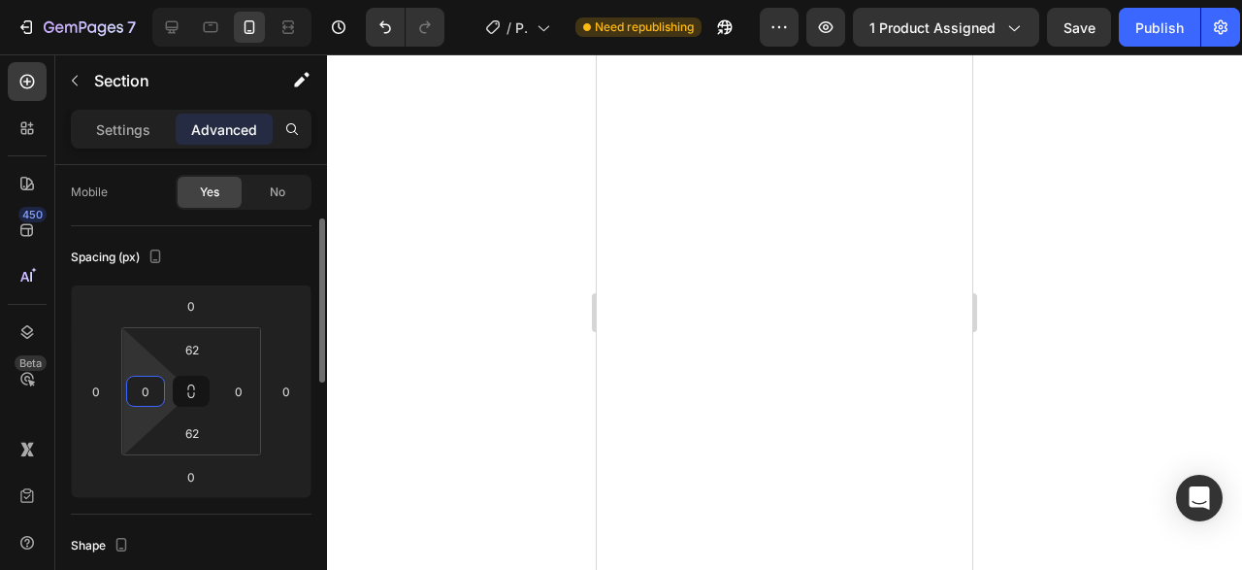
click at [139, 379] on input "0" at bounding box center [145, 390] width 29 height 29
type input "-"
type input "0"
click at [193, 352] on input "62" at bounding box center [192, 349] width 39 height 29
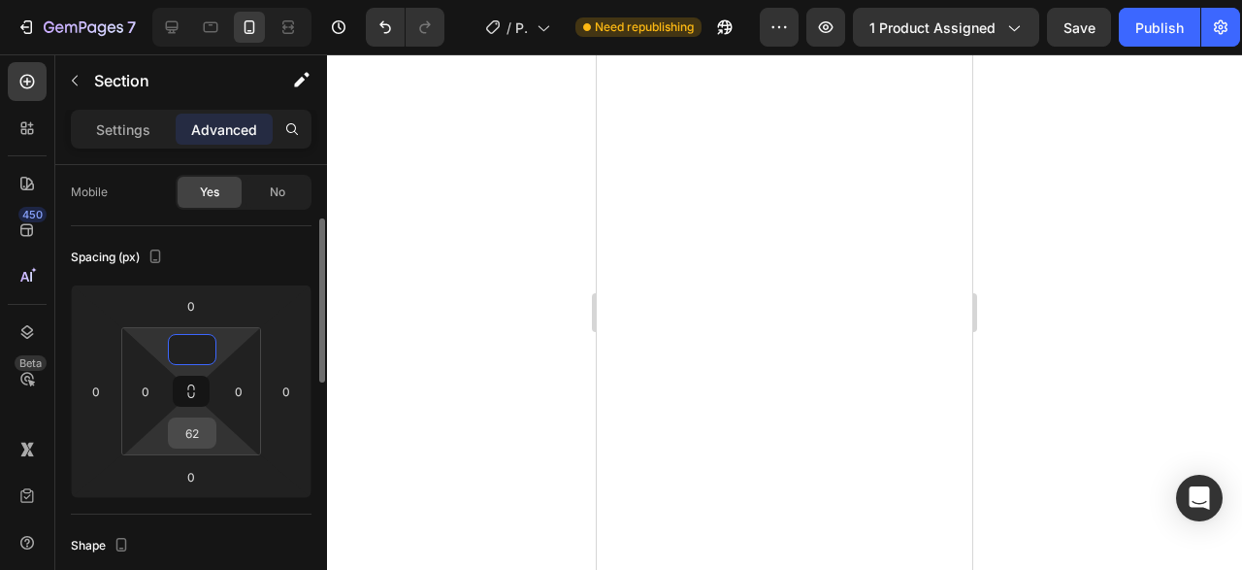
type input "0"
click at [198, 421] on input "62" at bounding box center [192, 432] width 39 height 29
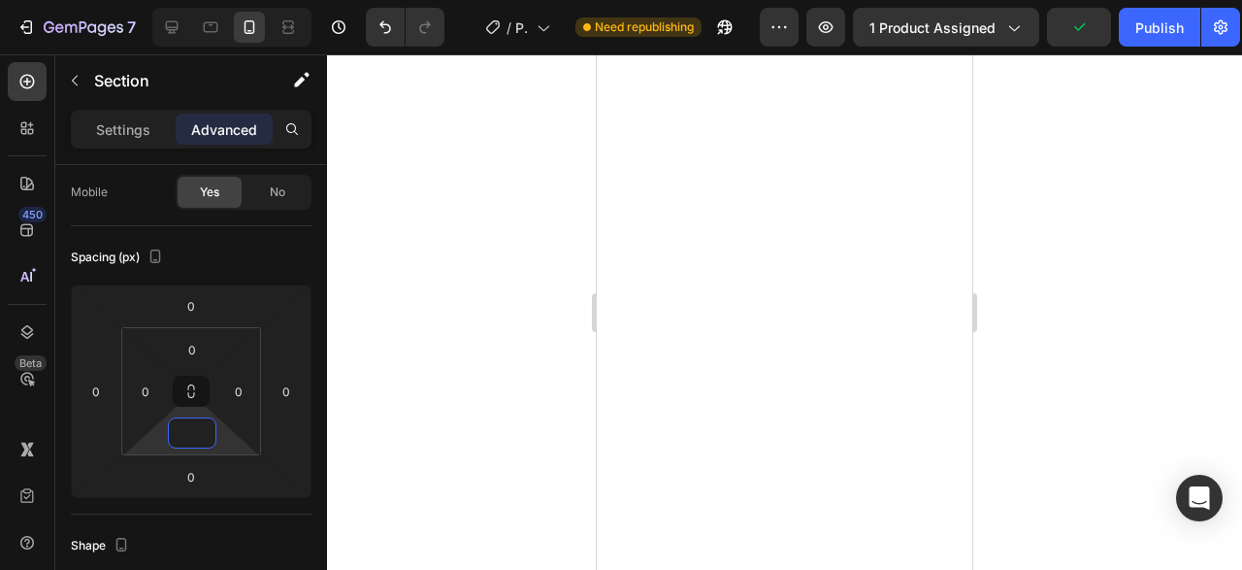
type input "0"
click at [434, 232] on div at bounding box center [784, 311] width 915 height 515
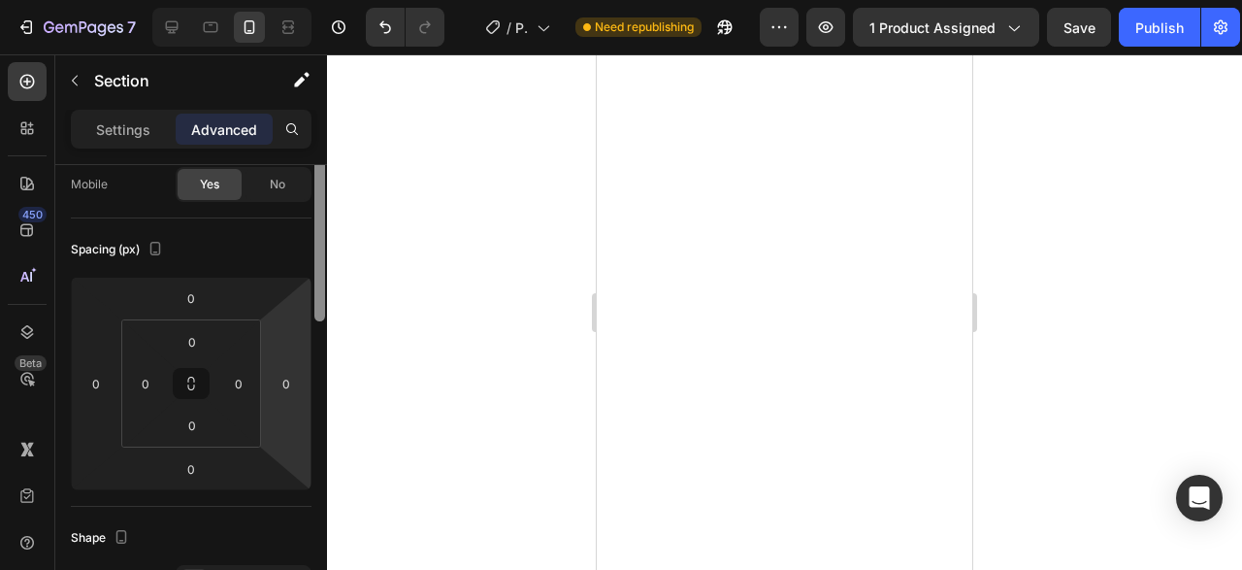
drag, startPoint x: 321, startPoint y: 245, endPoint x: 310, endPoint y: 310, distance: 65.1
click at [310, 310] on div "Display on Desktop Yes No Tablet Yes No Mobile Yes No Spacing (px) 0 0 0 0 0 0 …" at bounding box center [191, 395] width 272 height 460
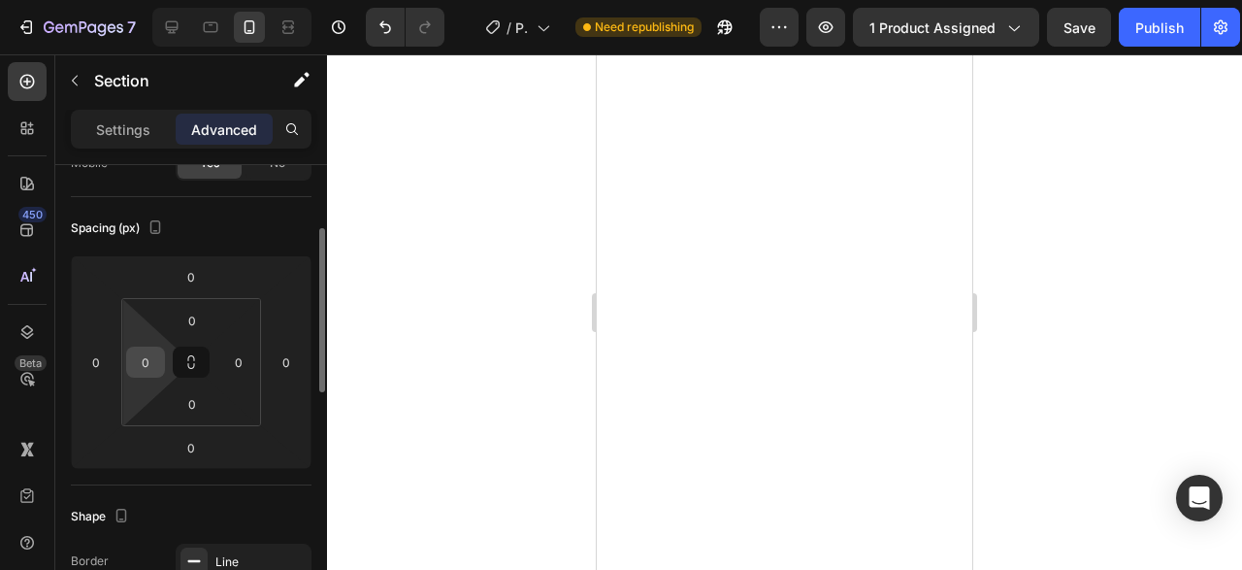
click at [138, 357] on input "0" at bounding box center [145, 361] width 29 height 29
type input "-"
type input "2"
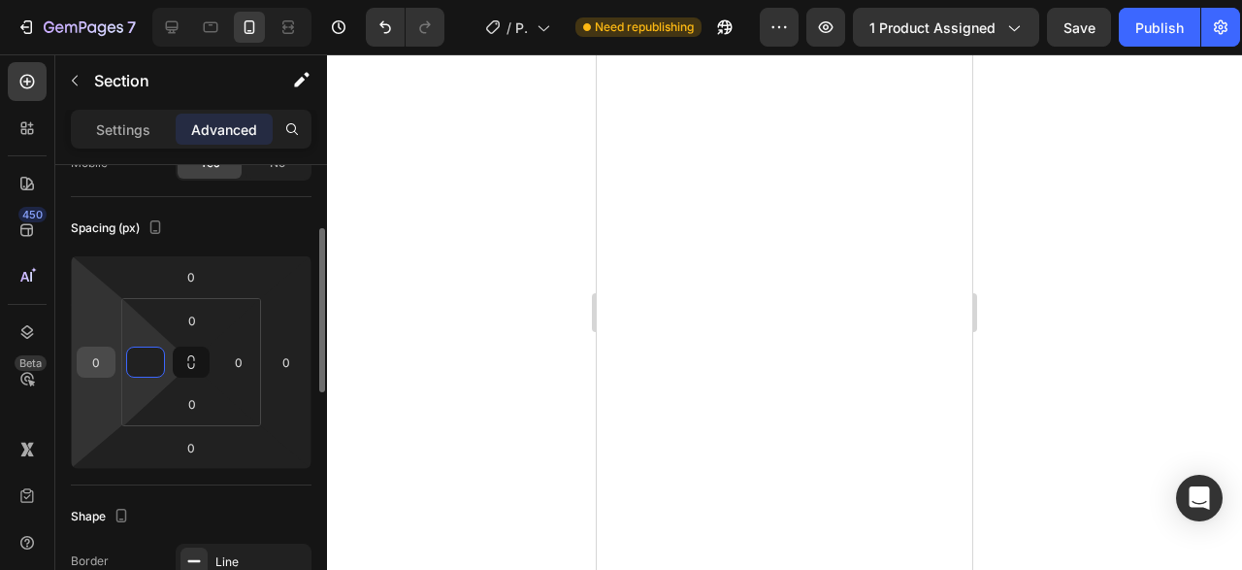
type input "0"
click at [107, 364] on input "0" at bounding box center [96, 361] width 29 height 29
type input "-2"
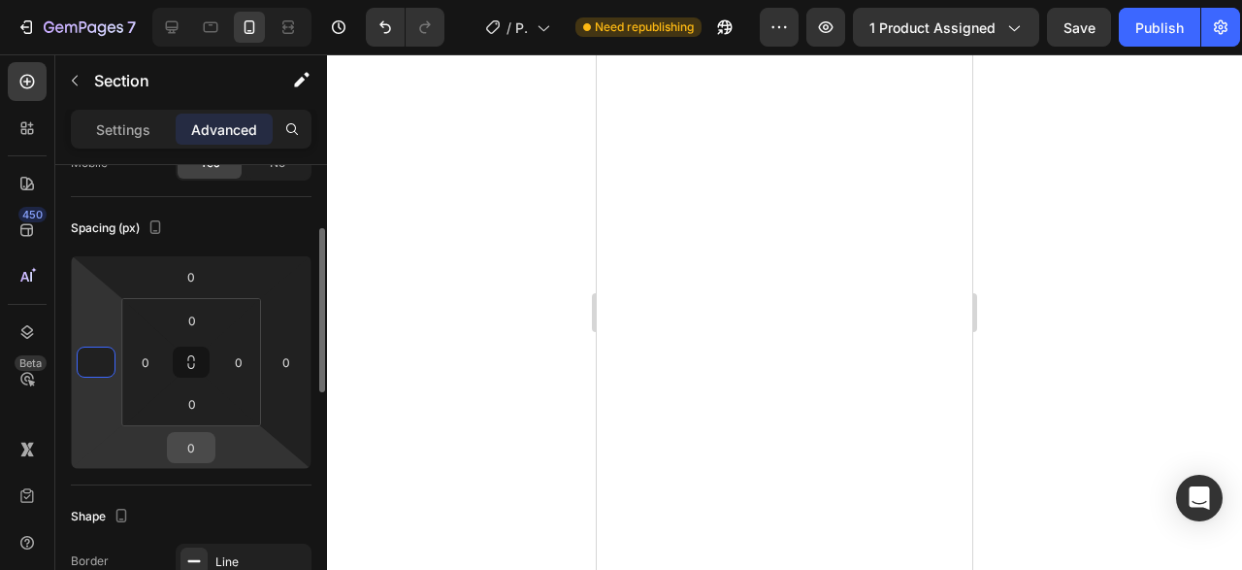
type input "0"
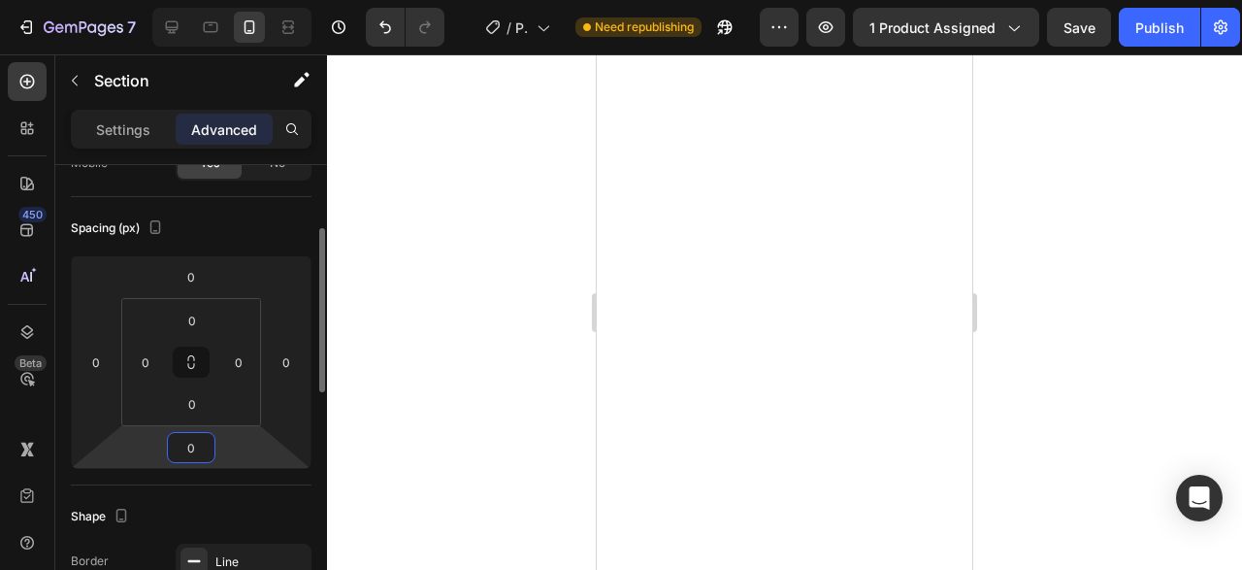
click at [194, 449] on input "0" at bounding box center [191, 447] width 39 height 29
type input "-2"
type input "-3"
type input "-1"
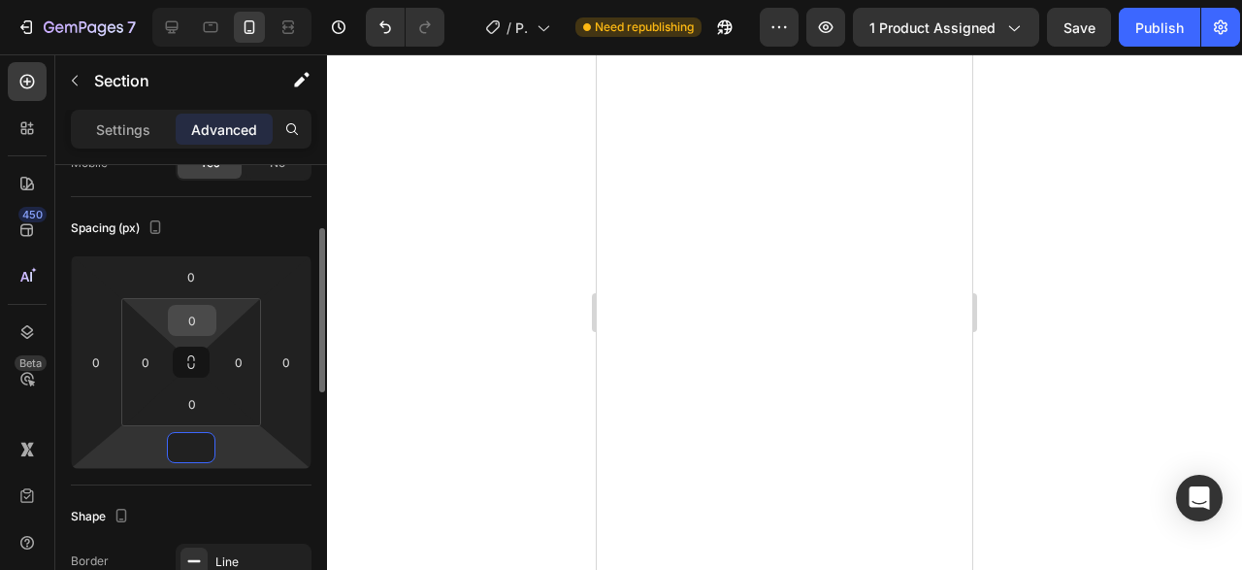
type input "0"
click at [195, 318] on input "0" at bounding box center [192, 320] width 39 height 29
type input "-"
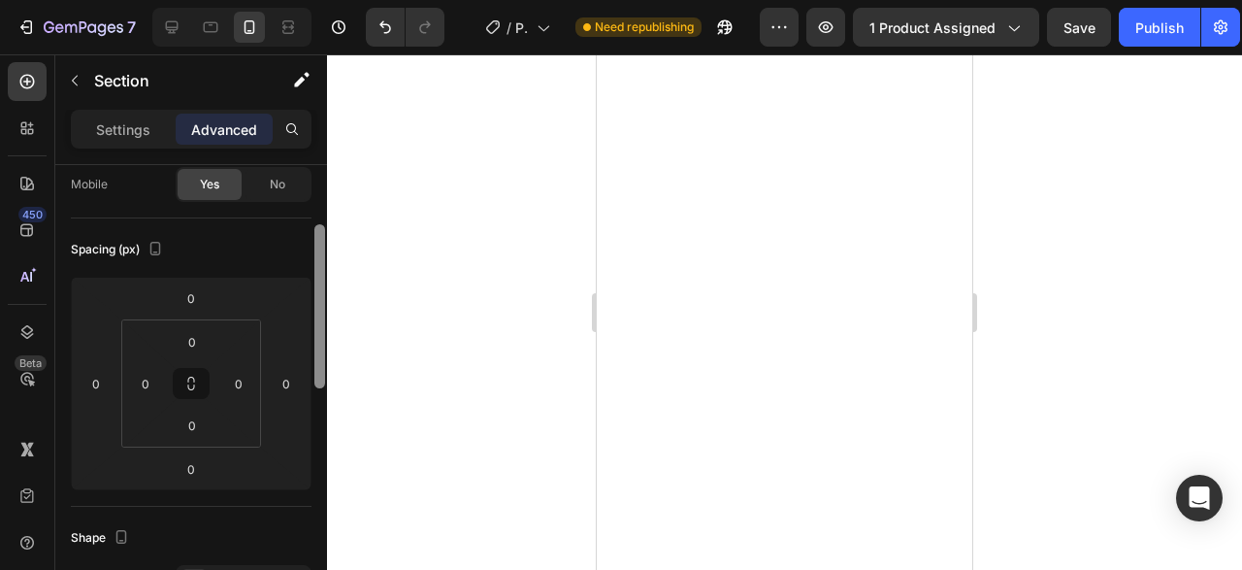
drag, startPoint x: 315, startPoint y: 309, endPoint x: 311, endPoint y: 366, distance: 57.4
click at [311, 366] on div "Display on Desktop Yes No Tablet Yes No Mobile Yes No Spacing (px) 0 0 0 0 0 0 …" at bounding box center [191, 395] width 272 height 460
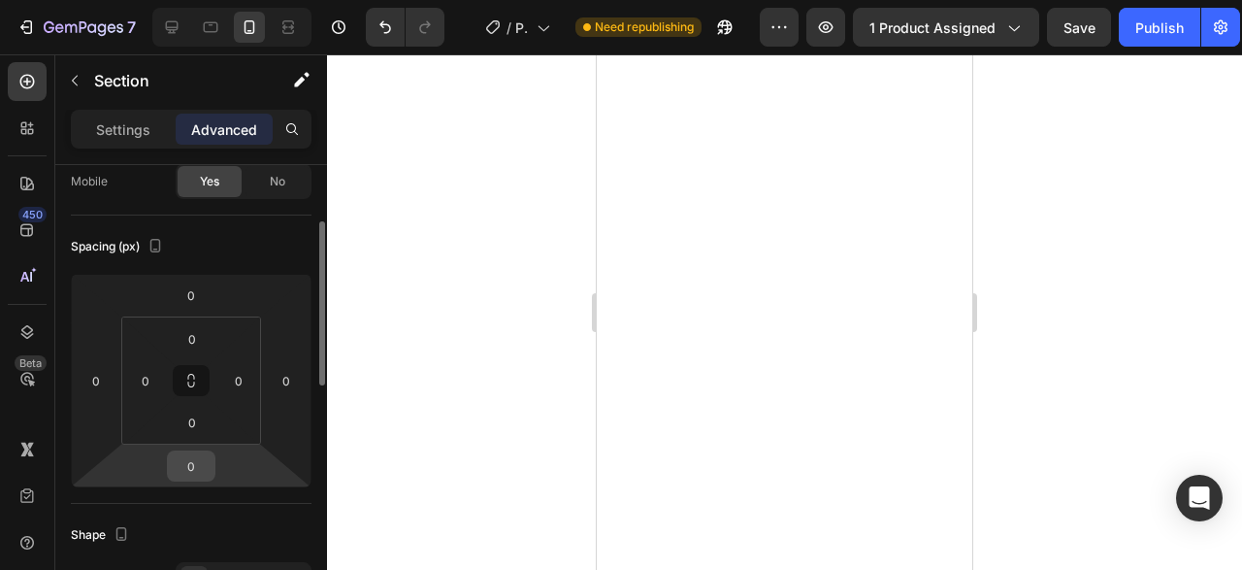
click at [201, 463] on input "0" at bounding box center [191, 465] width 39 height 29
type input "-200"
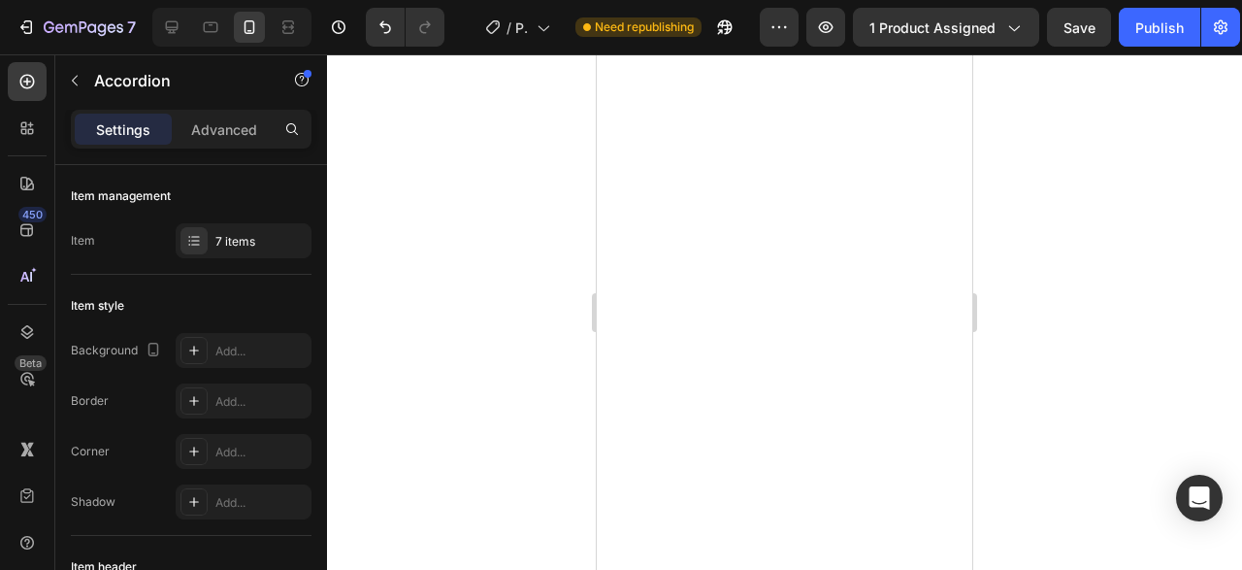
type input "100%"
type input "100"
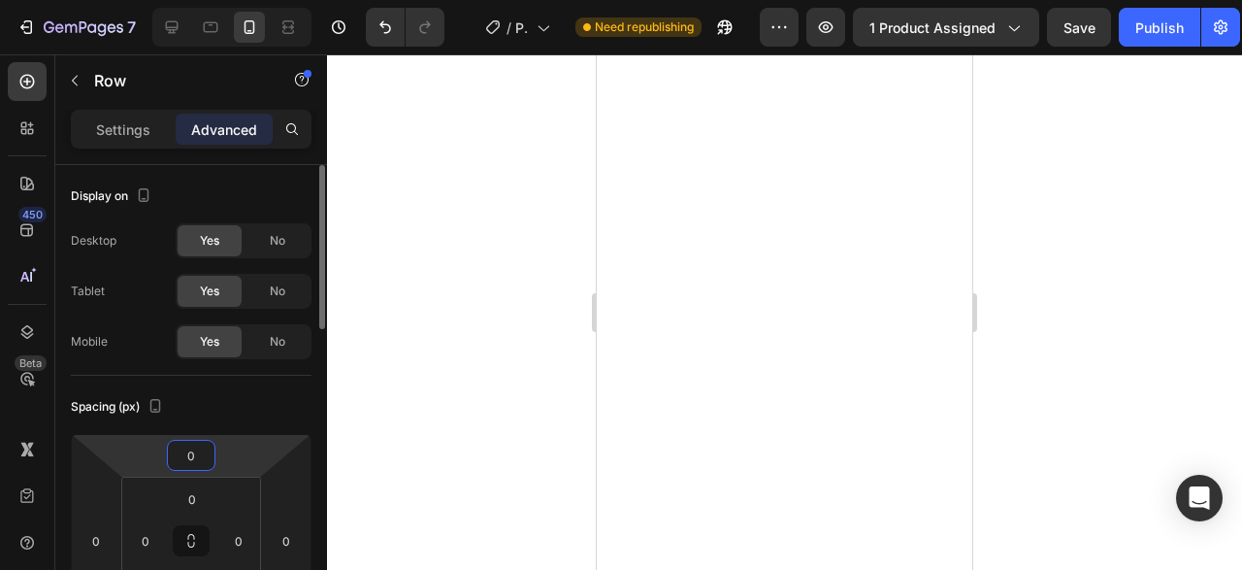
click at [192, 452] on input "0" at bounding box center [191, 455] width 39 height 29
type input "-2"
type input "-3"
type input "-40"
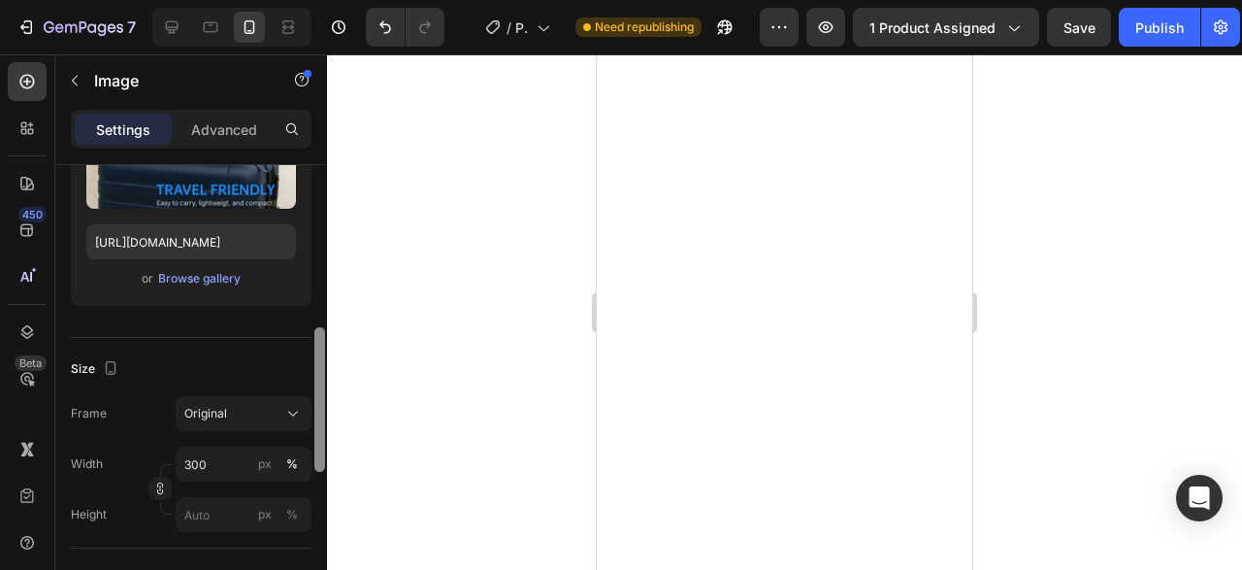
scroll to position [359, 0]
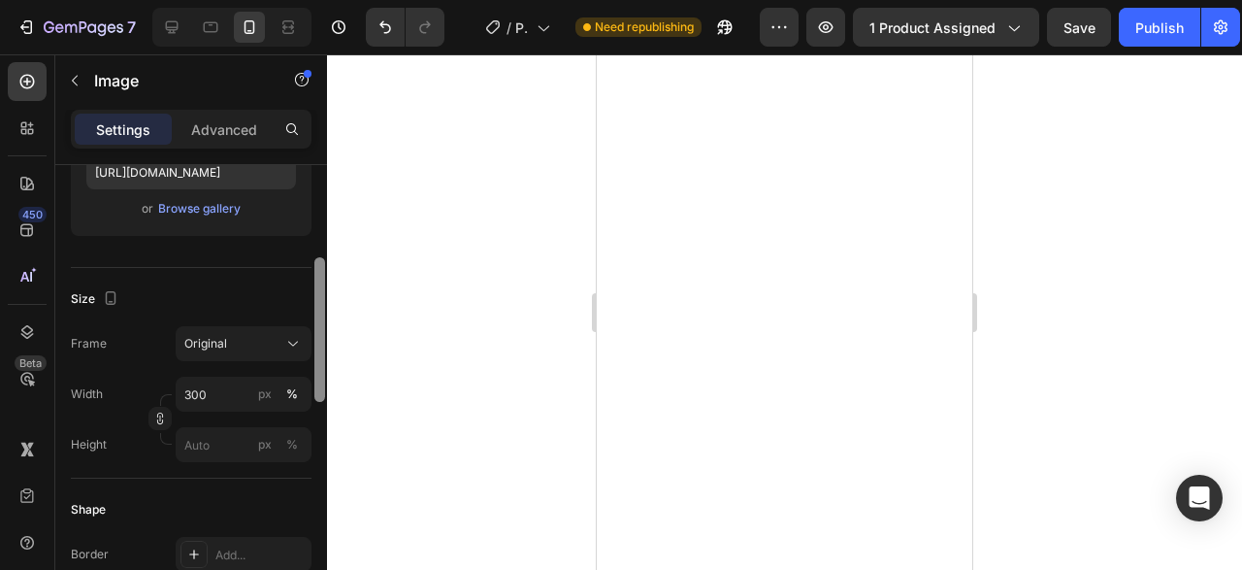
drag, startPoint x: 317, startPoint y: 249, endPoint x: 322, endPoint y: 363, distance: 113.6
click at [322, 363] on div at bounding box center [319, 329] width 11 height 145
click at [219, 136] on p "Advanced" at bounding box center [224, 129] width 66 height 20
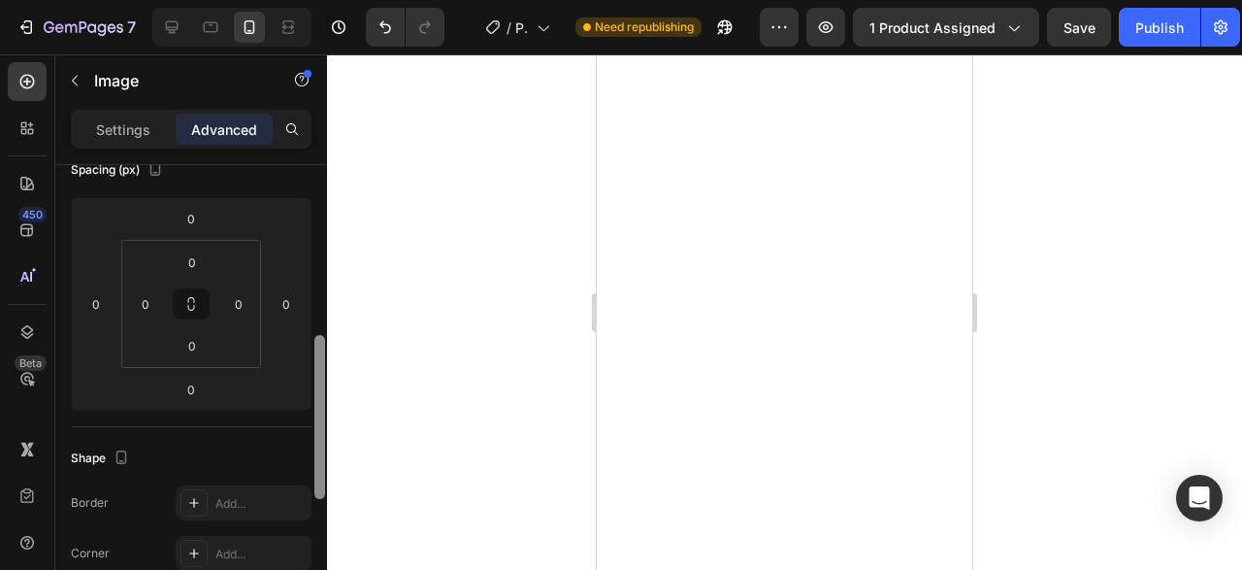
drag, startPoint x: 317, startPoint y: 389, endPoint x: 319, endPoint y: 343, distance: 45.6
click at [319, 343] on div at bounding box center [319, 417] width 11 height 164
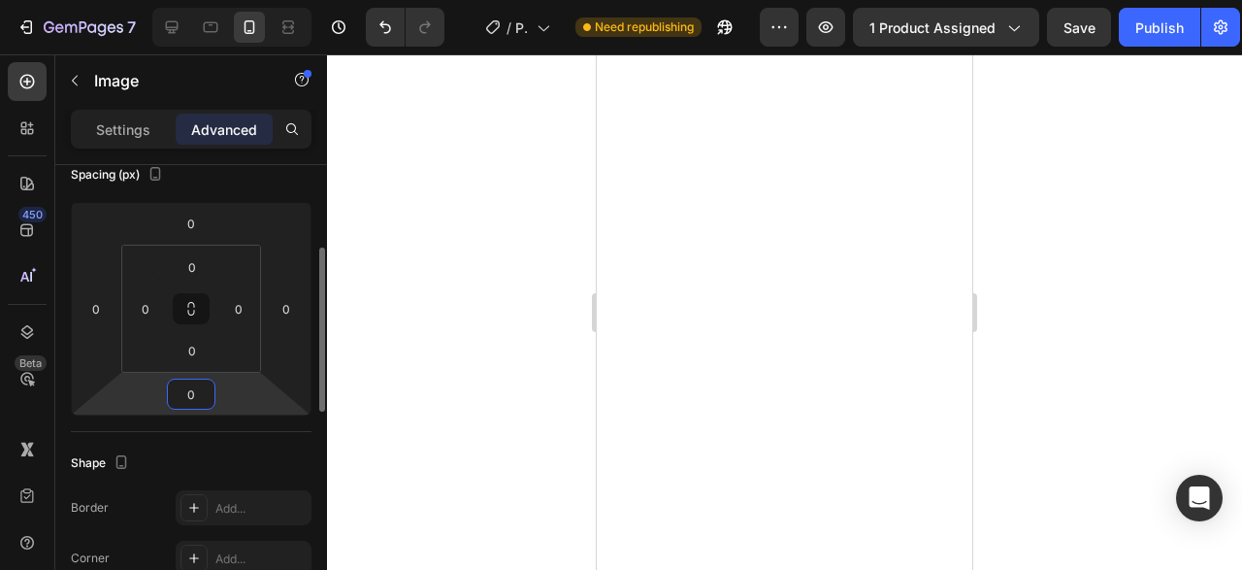
click at [199, 381] on input "0" at bounding box center [191, 393] width 39 height 29
type input "2"
type input "-2"
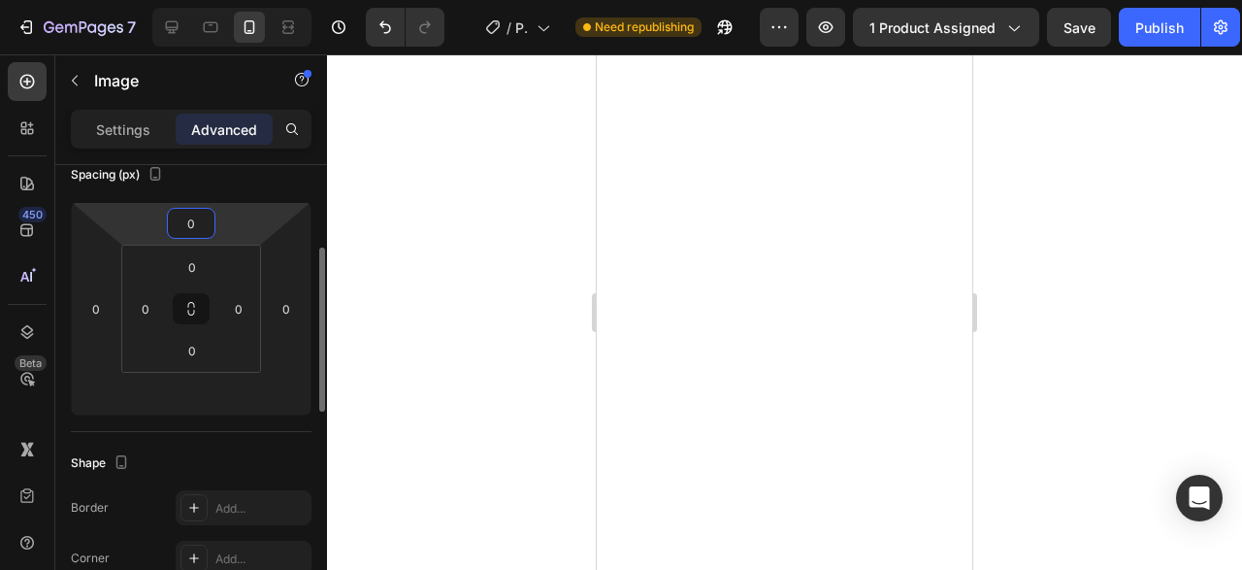
type input "0"
click at [199, 228] on input "0" at bounding box center [191, 223] width 39 height 29
type input "2"
type input "1"
type input "200"
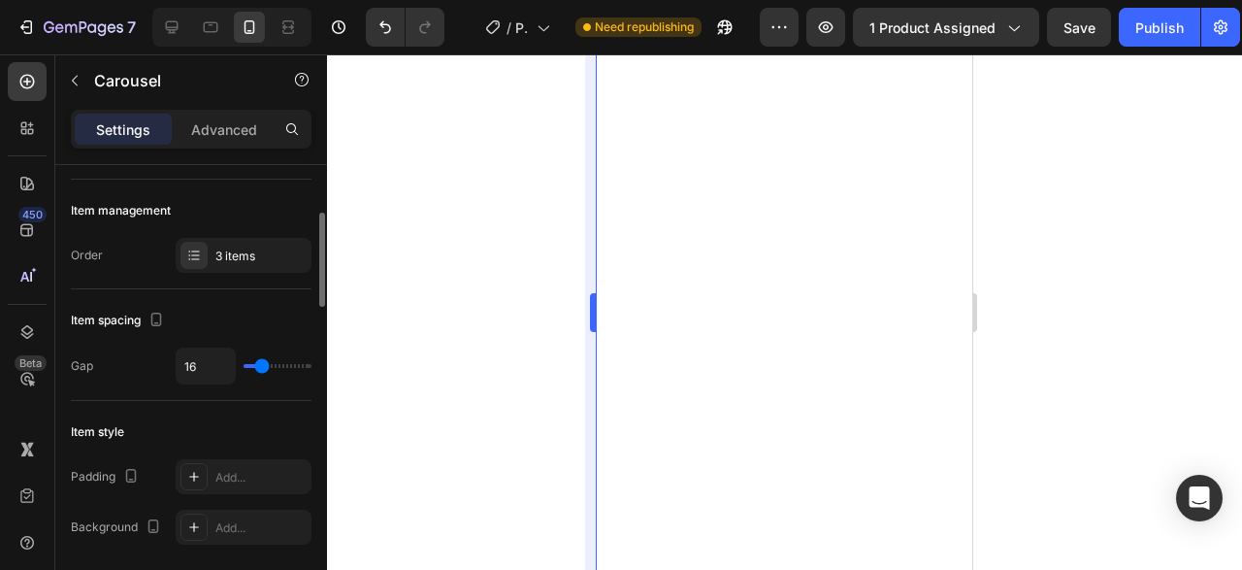
scroll to position [0, 0]
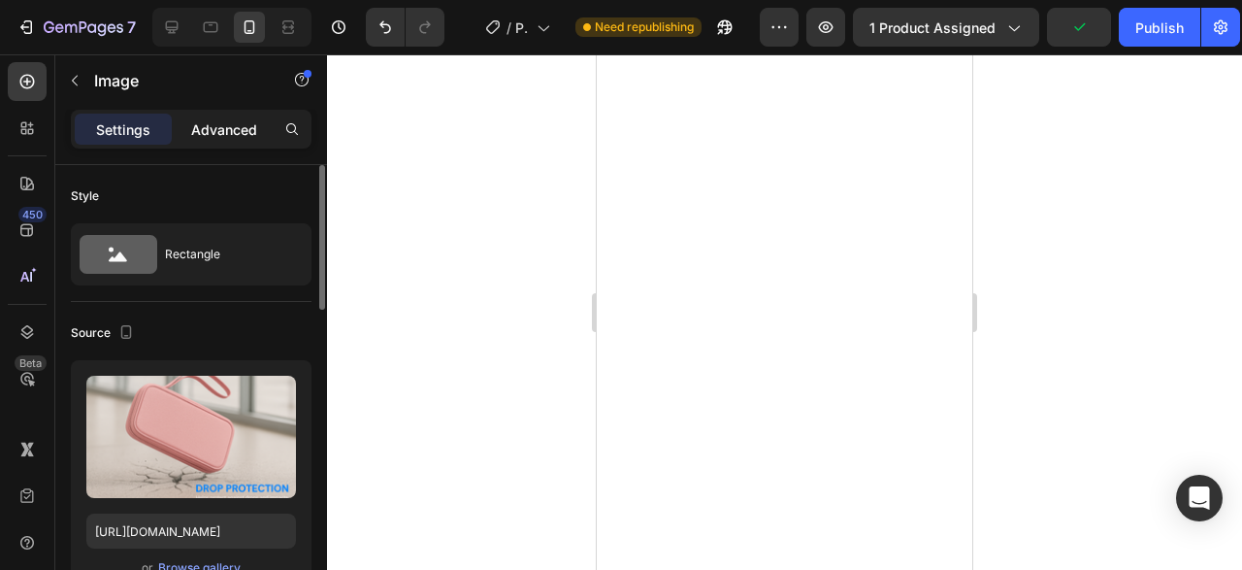
click at [247, 138] on p "Advanced" at bounding box center [224, 129] width 66 height 20
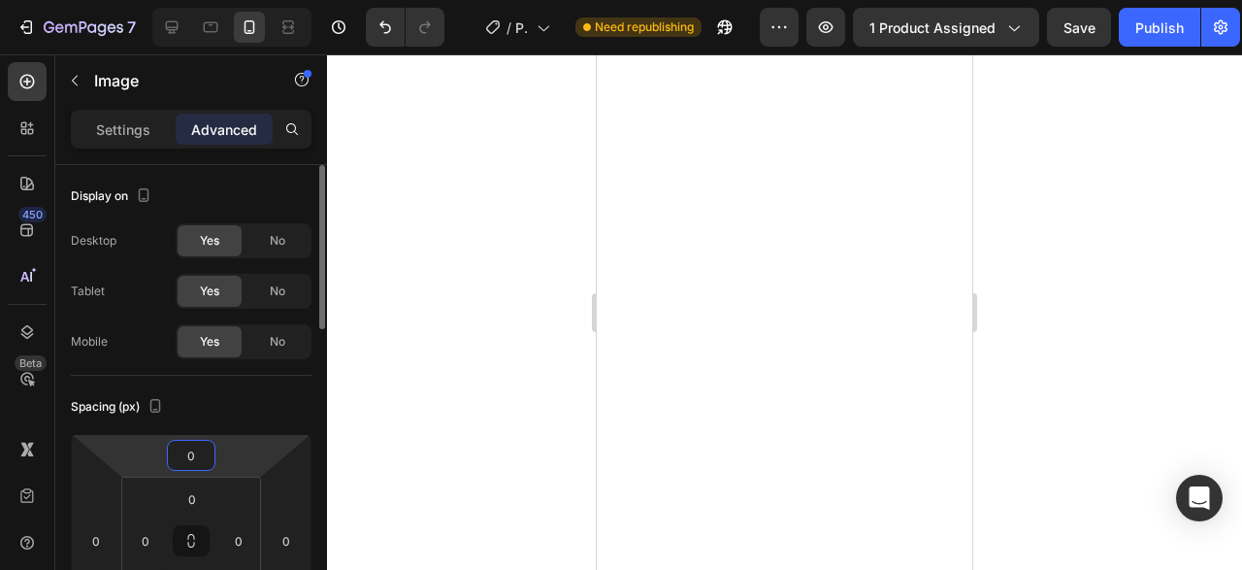
click at [191, 444] on input "0" at bounding box center [191, 455] width 39 height 29
type input "2"
type input "3"
type input "200"
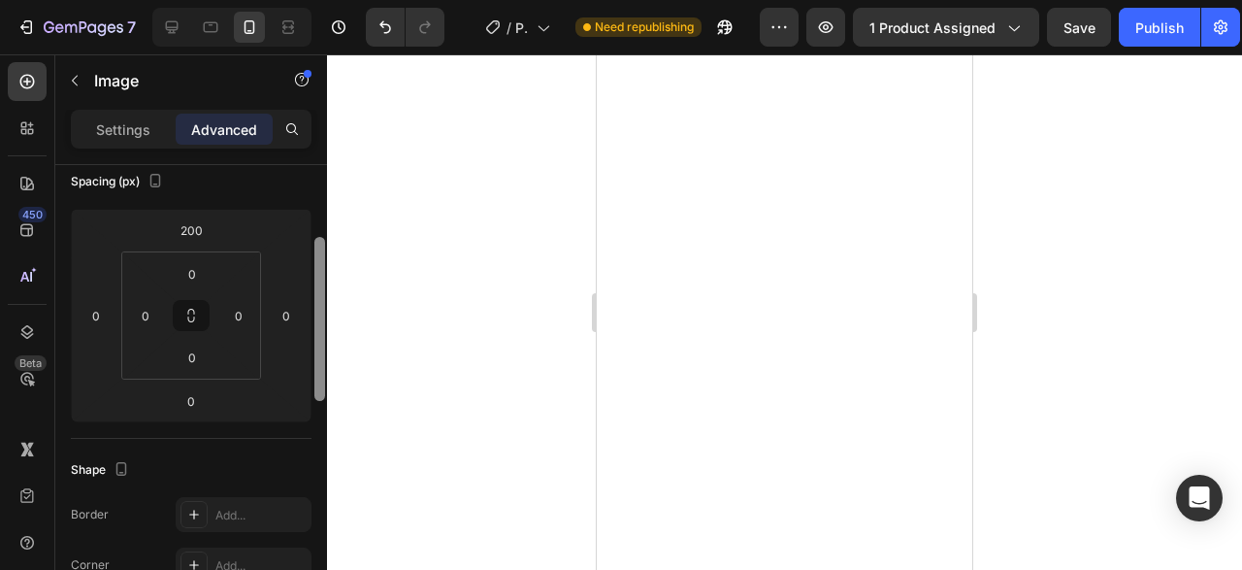
scroll to position [236, 0]
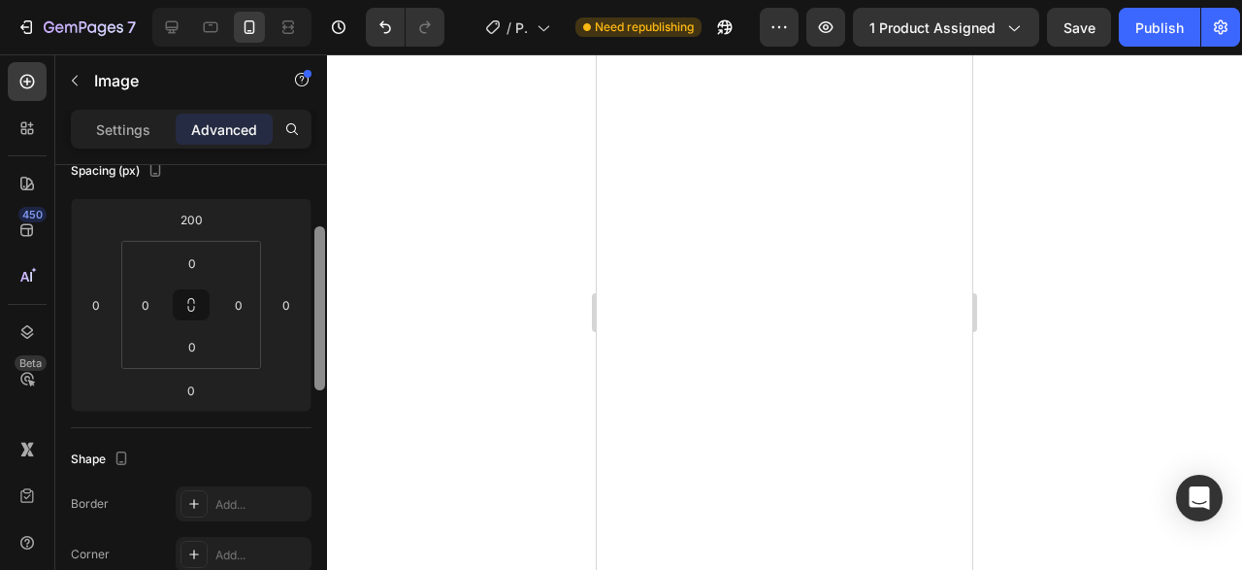
drag, startPoint x: 321, startPoint y: 202, endPoint x: 321, endPoint y: 286, distance: 84.4
click at [321, 286] on div at bounding box center [319, 308] width 11 height 164
click at [147, 141] on div "Settings" at bounding box center [123, 129] width 97 height 31
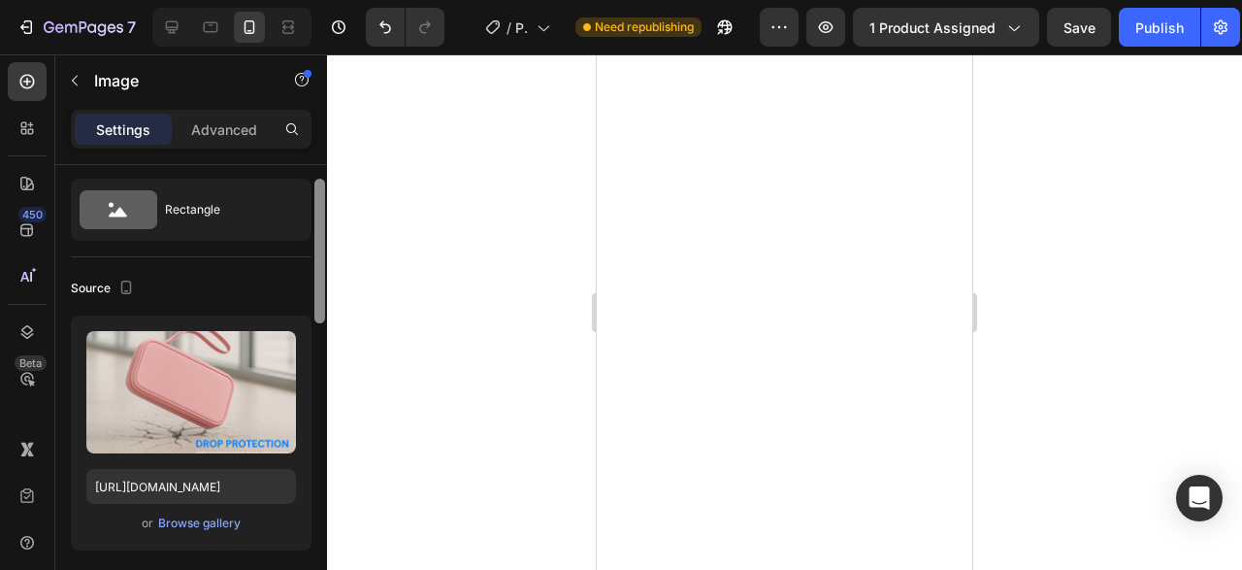
scroll to position [0, 0]
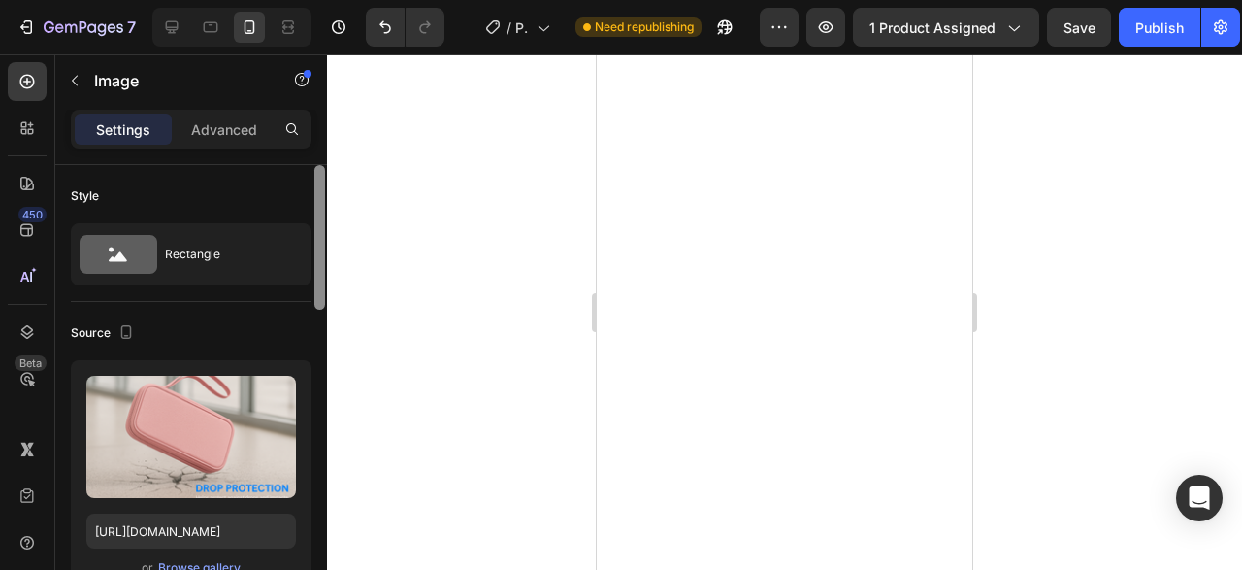
drag, startPoint x: 314, startPoint y: 284, endPoint x: 319, endPoint y: 175, distance: 109.8
click at [319, 175] on div at bounding box center [319, 237] width 11 height 145
drag, startPoint x: 319, startPoint y: 175, endPoint x: 330, endPoint y: 145, distance: 31.9
click at [330, 0] on div "7 Version history / Product Page - Aug 28, 01:11:15 Need republishing Preview 1…" at bounding box center [621, 0] width 1242 height 0
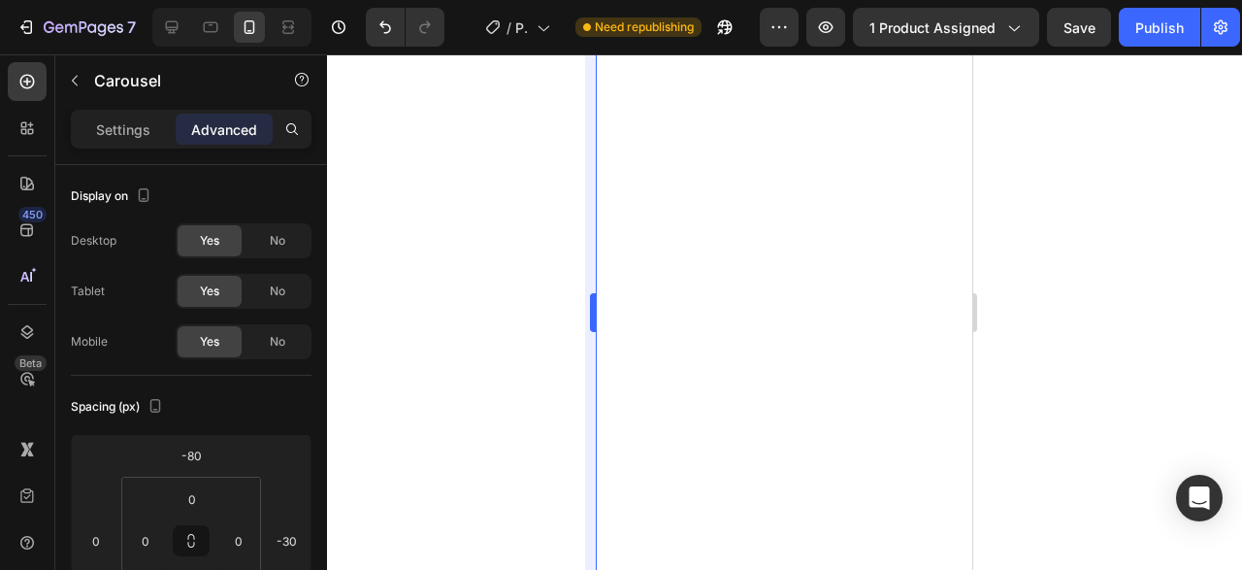
type input "0"
type input "138"
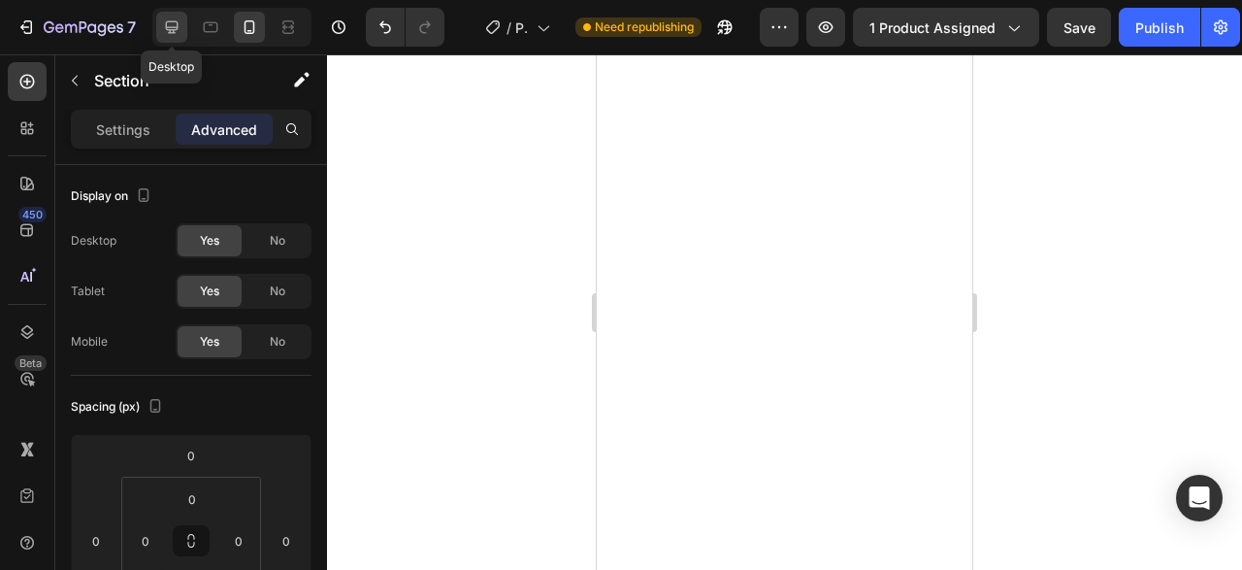
click at [174, 26] on icon at bounding box center [171, 26] width 19 height 19
type input "0"
type input "72"
type input "15"
type input "72"
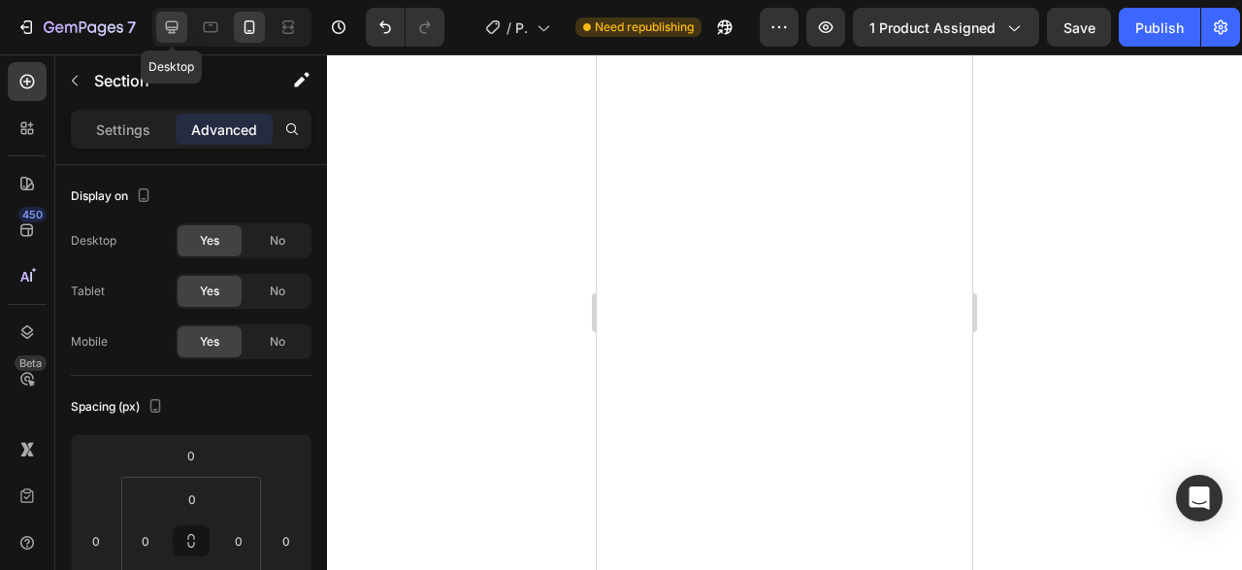
type input "15"
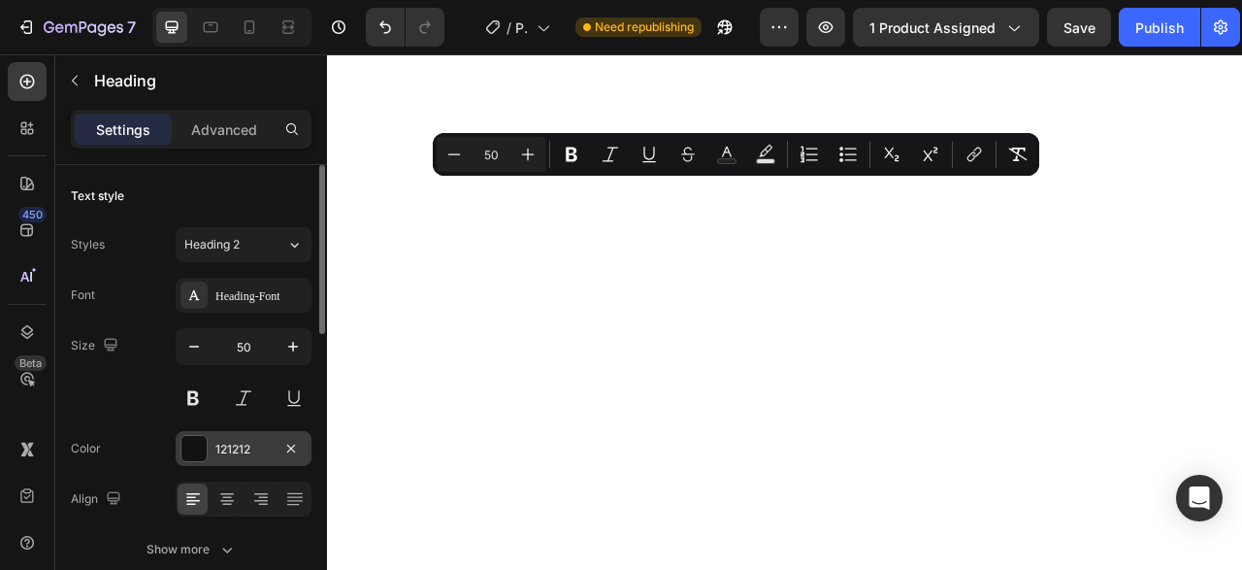
click at [228, 431] on div "121212" at bounding box center [244, 448] width 136 height 35
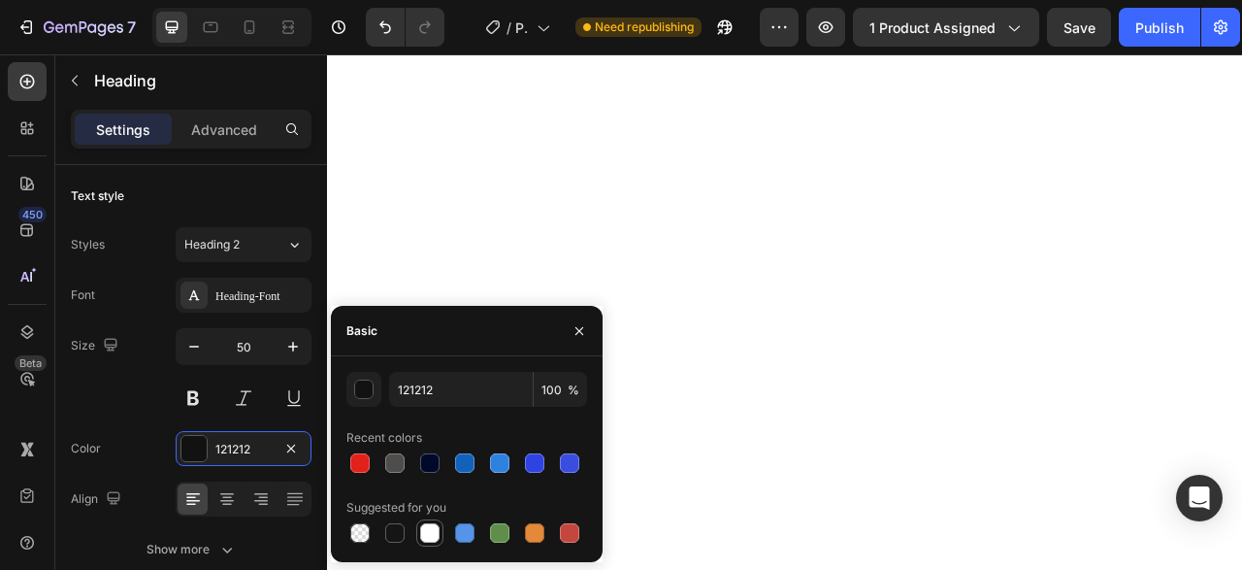
click at [436, 524] on div at bounding box center [429, 532] width 19 height 19
type input "FFFFFF"
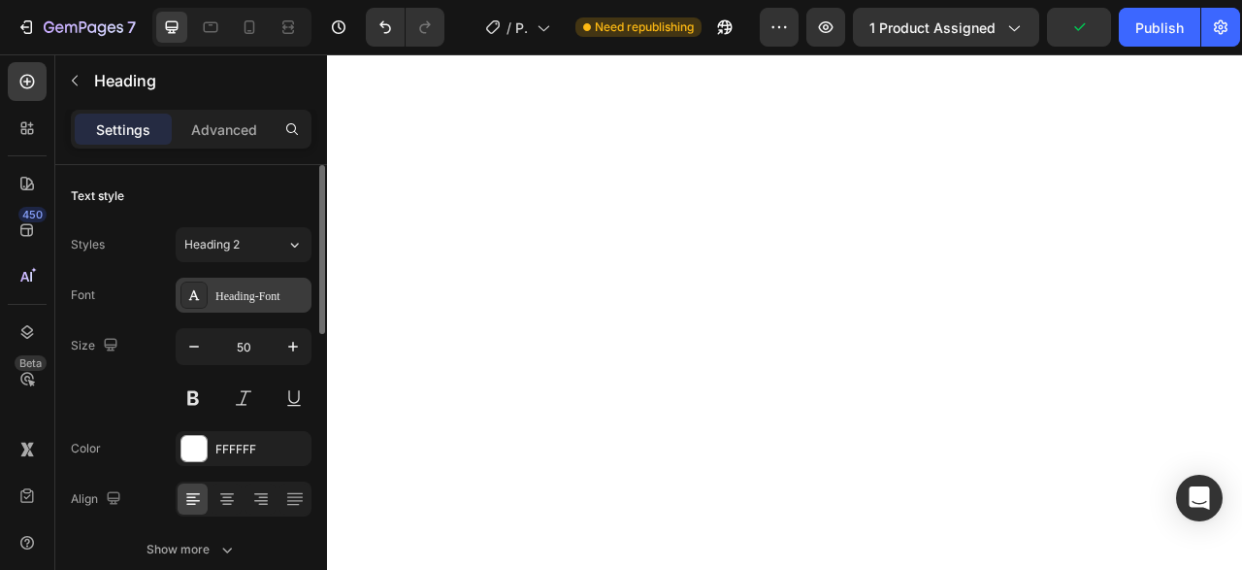
click at [234, 298] on div "Heading-Font" at bounding box center [260, 295] width 91 height 17
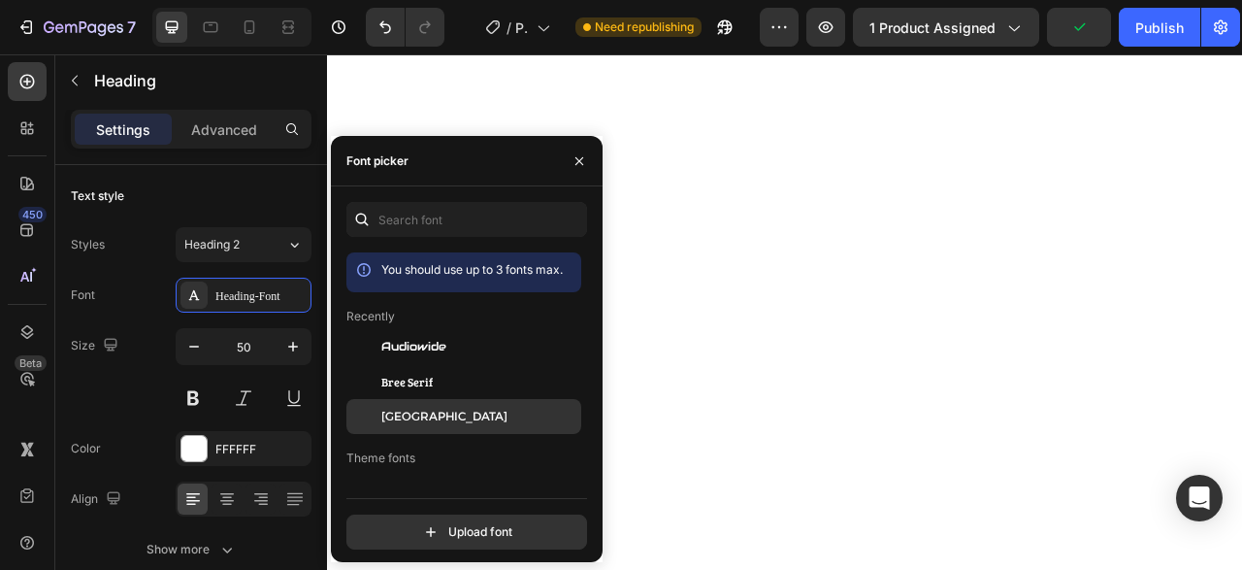
click at [387, 412] on span "[GEOGRAPHIC_DATA]" at bounding box center [444, 416] width 126 height 17
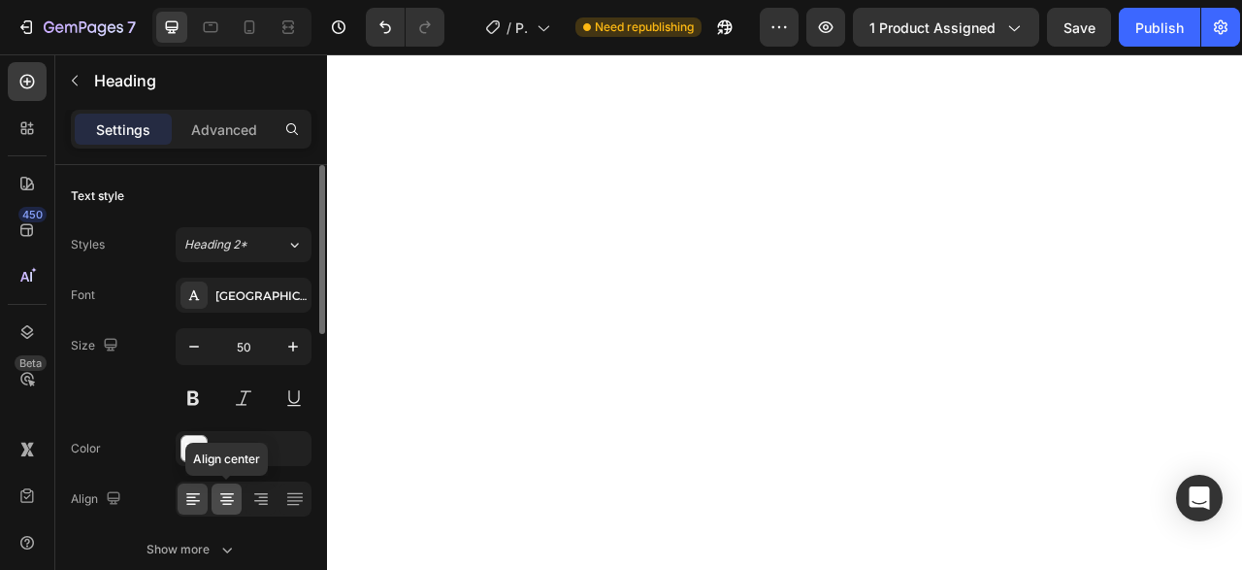
click at [231, 485] on div at bounding box center [227, 498] width 30 height 31
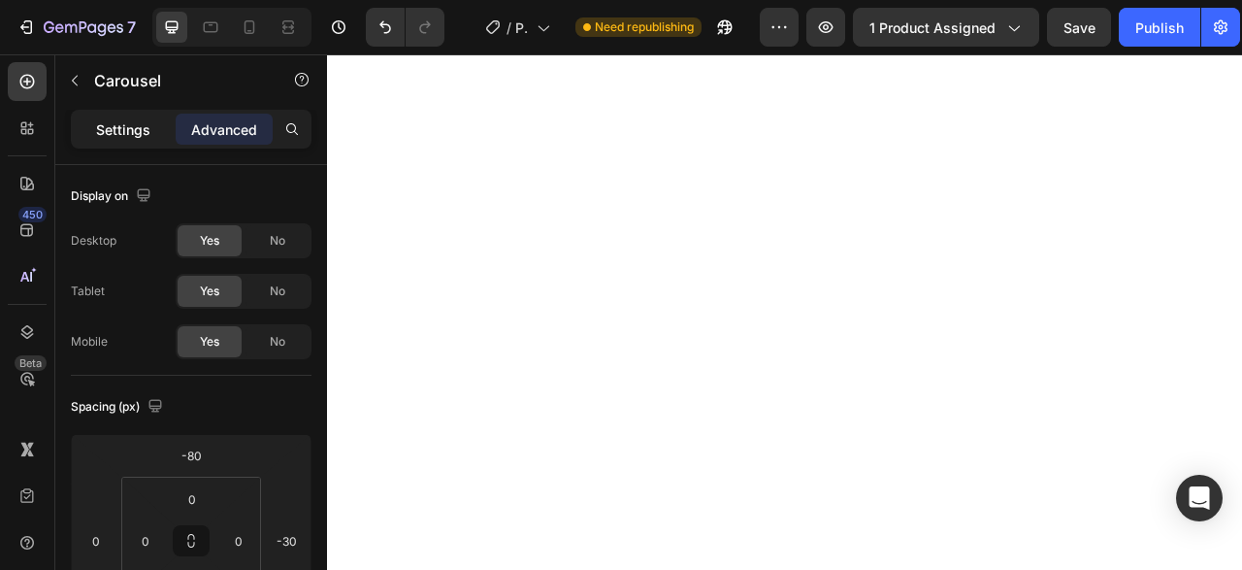
click at [153, 121] on div "Settings" at bounding box center [123, 129] width 97 height 31
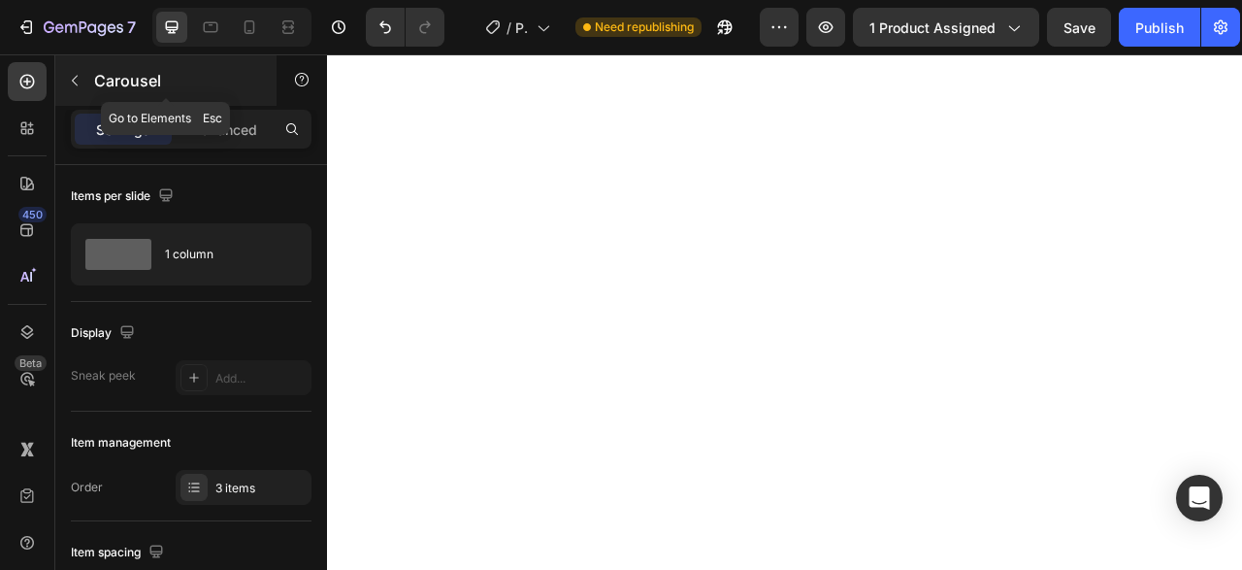
click at [71, 76] on icon "button" at bounding box center [75, 81] width 16 height 16
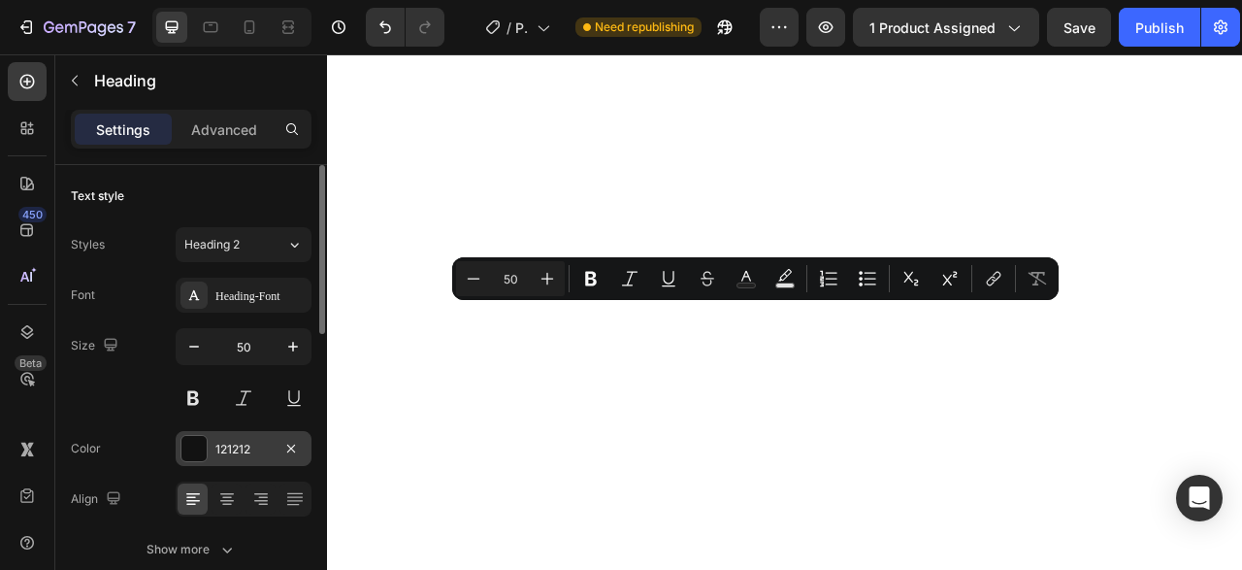
click at [188, 449] on div at bounding box center [193, 448] width 25 height 25
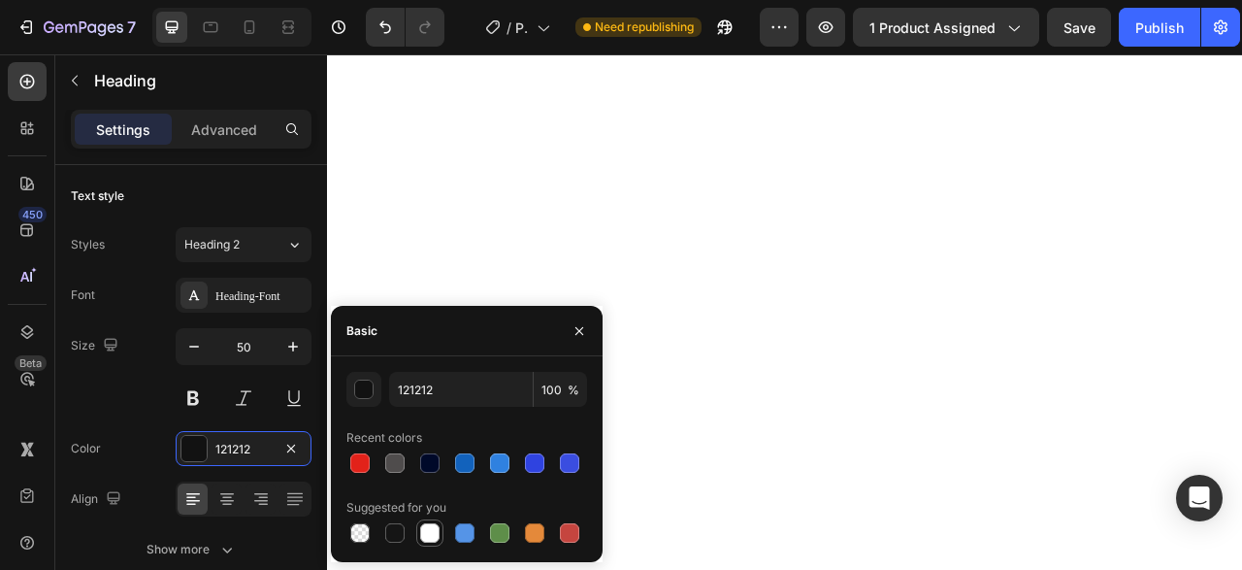
click at [430, 538] on div at bounding box center [429, 532] width 19 height 19
type input "FFFFFF"
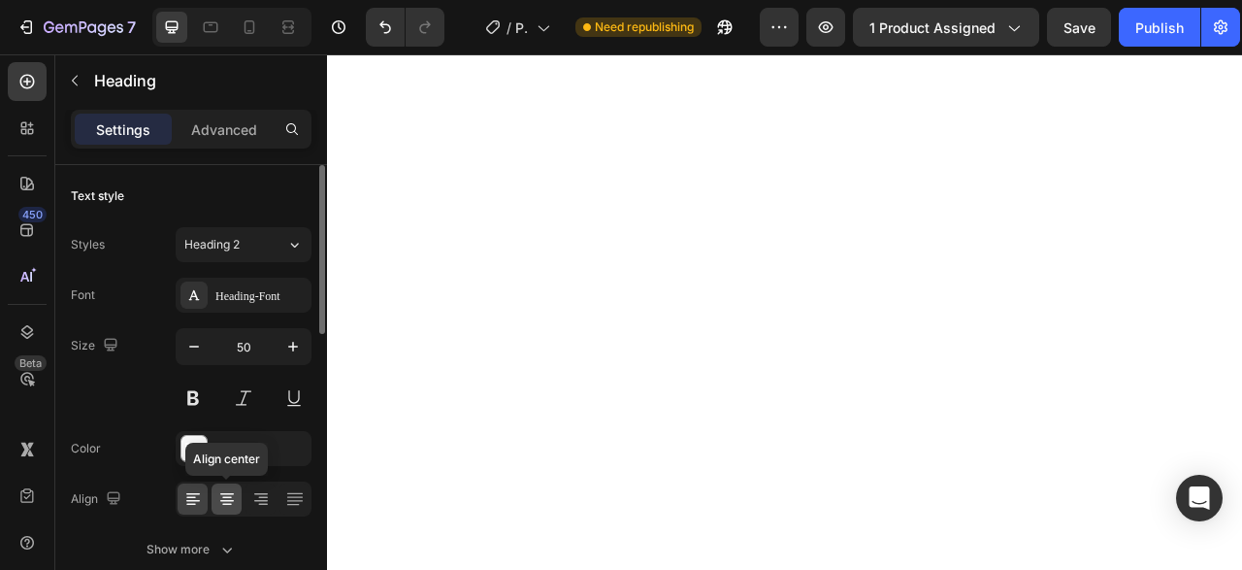
click at [229, 490] on icon at bounding box center [226, 498] width 19 height 19
click at [255, 290] on div "Heading-Font" at bounding box center [260, 295] width 91 height 17
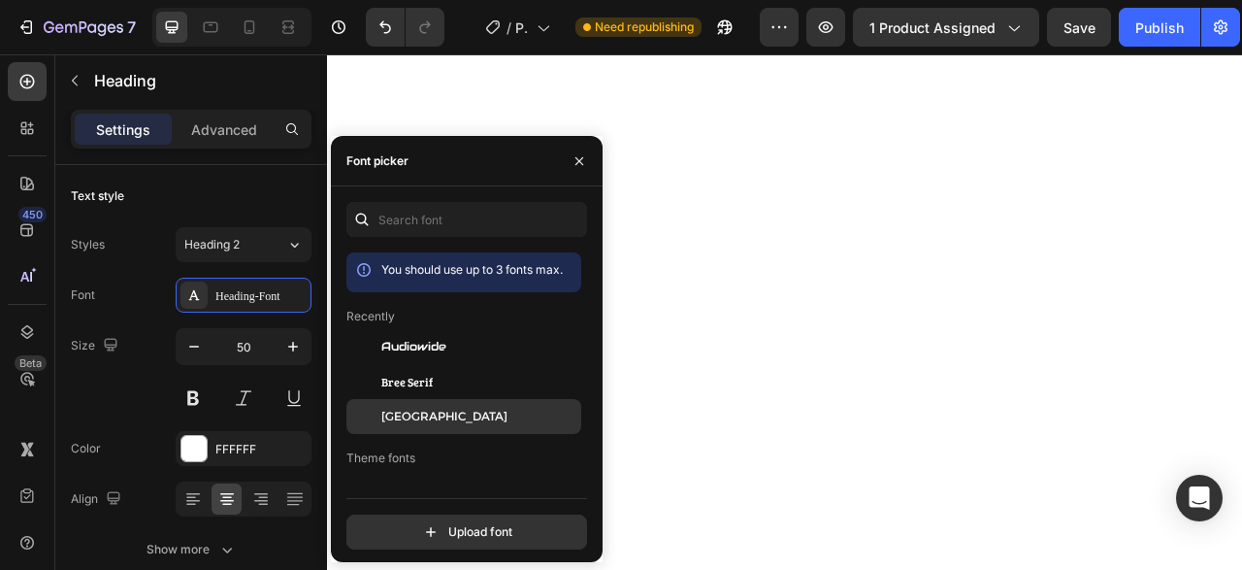
click at [418, 413] on span "[GEOGRAPHIC_DATA]" at bounding box center [444, 416] width 126 height 17
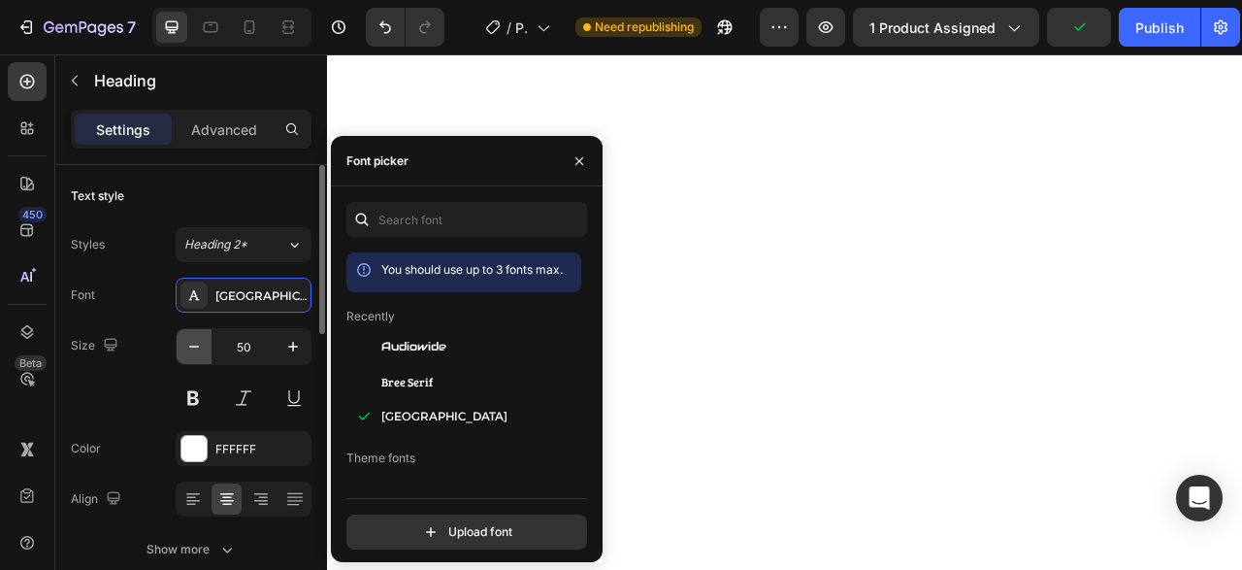
click at [203, 353] on icon "button" at bounding box center [193, 346] width 19 height 19
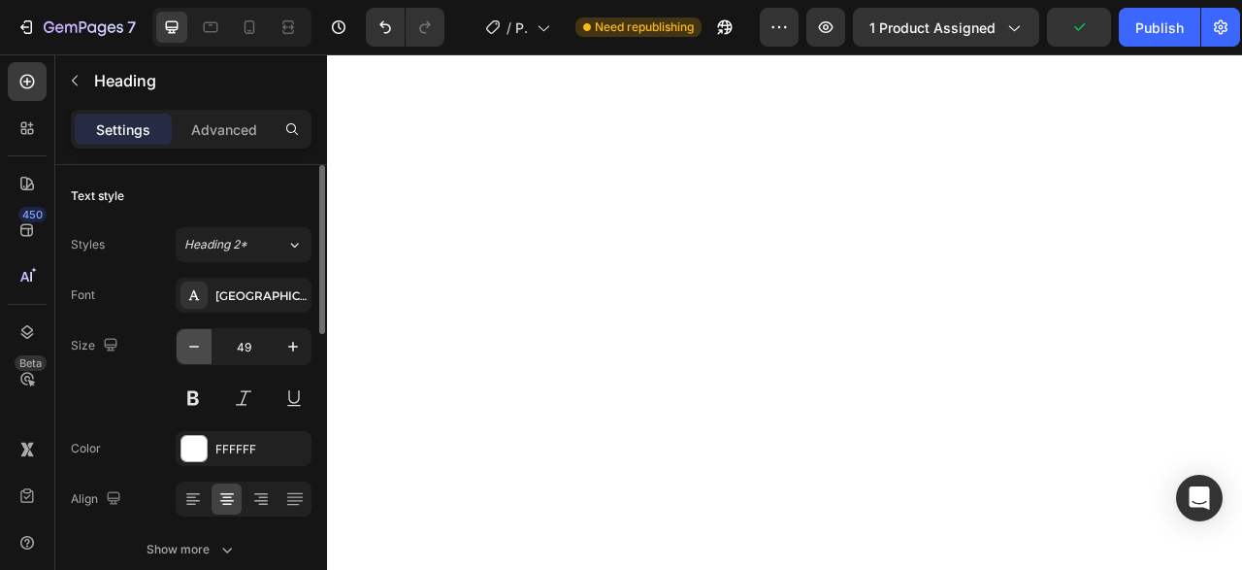
click at [203, 353] on icon "button" at bounding box center [193, 346] width 19 height 19
click at [294, 342] on icon "button" at bounding box center [293, 347] width 10 height 10
type input "48"
click at [200, 349] on icon "button" at bounding box center [193, 346] width 19 height 19
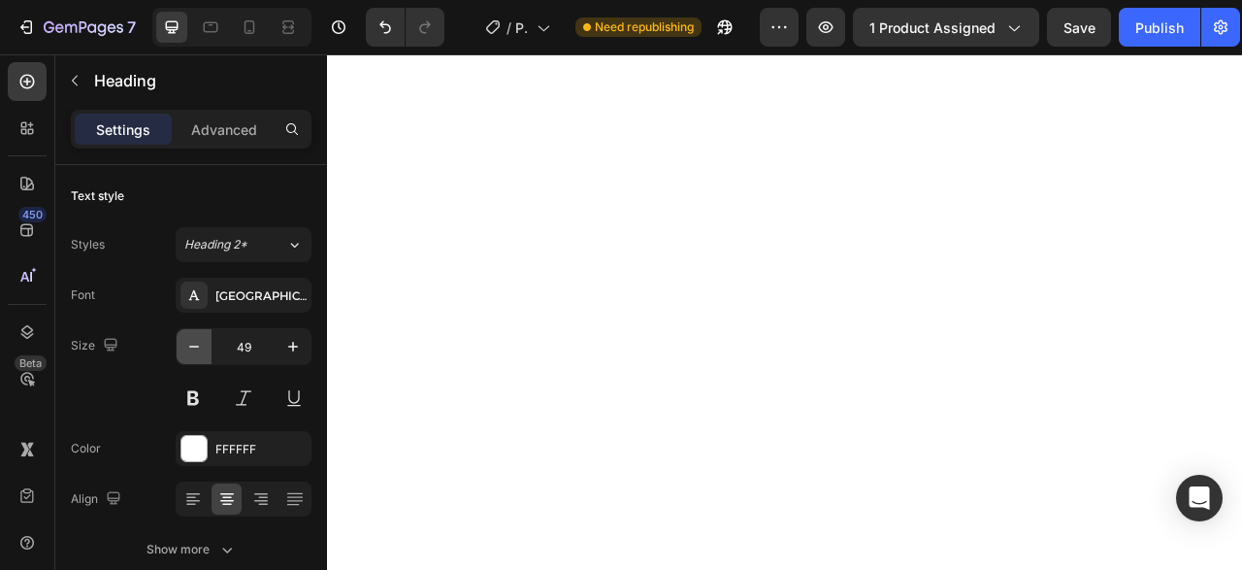
click at [200, 349] on icon "button" at bounding box center [193, 346] width 19 height 19
type input "48"
click at [192, 346] on icon "button" at bounding box center [193, 346] width 19 height 19
type input "48"
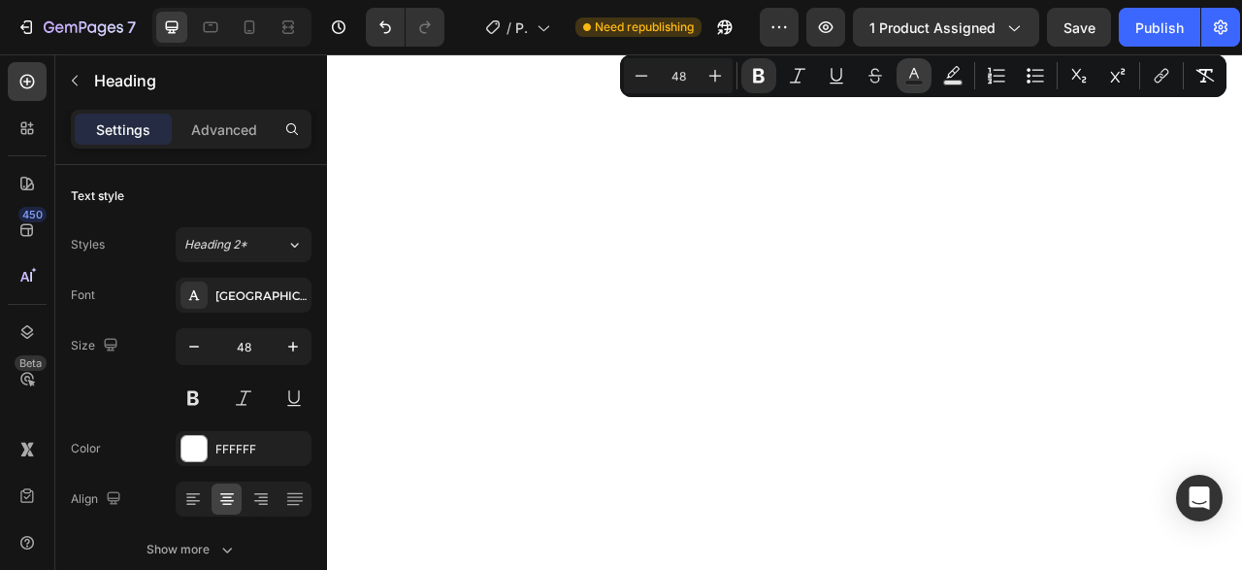
click at [913, 86] on button "Text Color" at bounding box center [914, 75] width 35 height 35
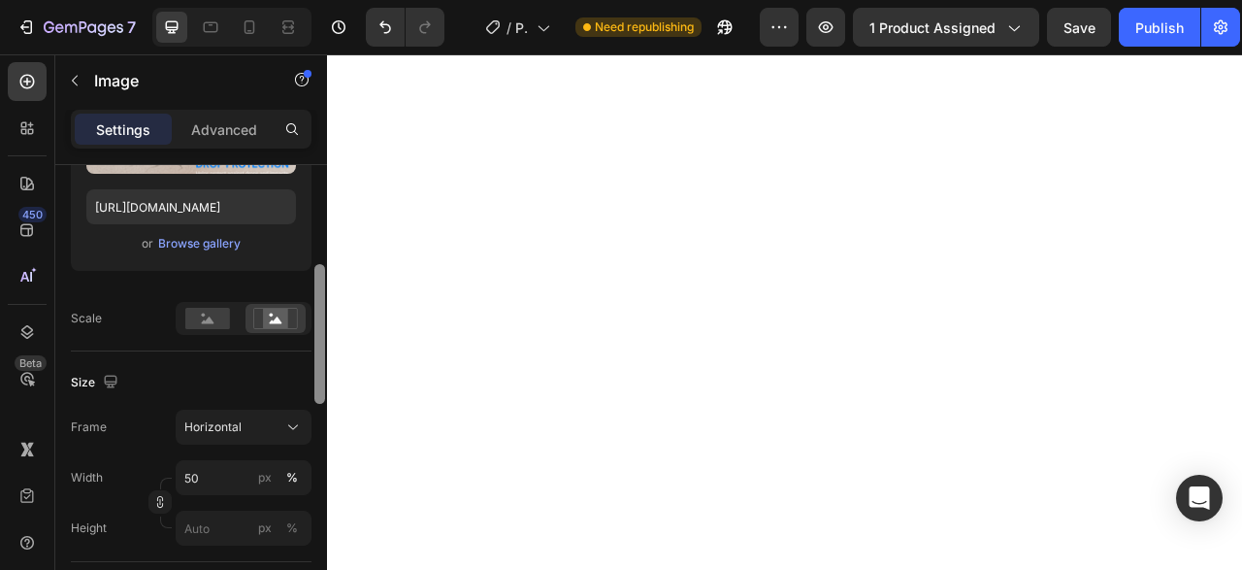
scroll to position [371, 0]
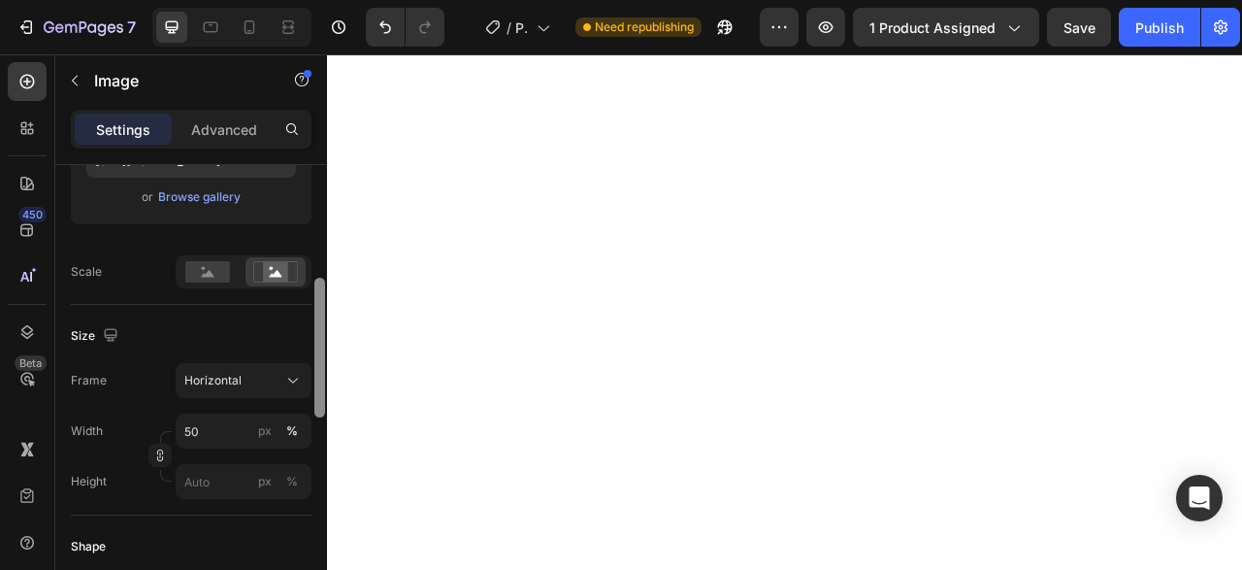
drag, startPoint x: 319, startPoint y: 181, endPoint x: 321, endPoint y: 295, distance: 113.5
click at [321, 295] on div at bounding box center [319, 348] width 11 height 140
click at [214, 434] on input "50" at bounding box center [244, 430] width 136 height 35
type input "60"
click at [283, 332] on div "Size" at bounding box center [191, 335] width 241 height 31
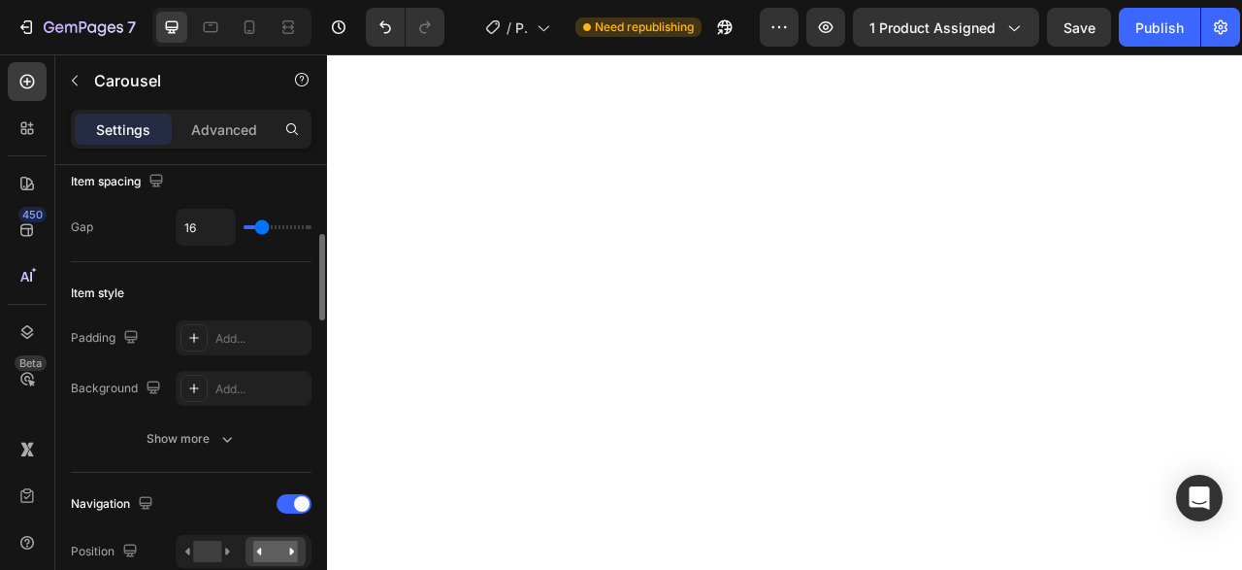
scroll to position [0, 0]
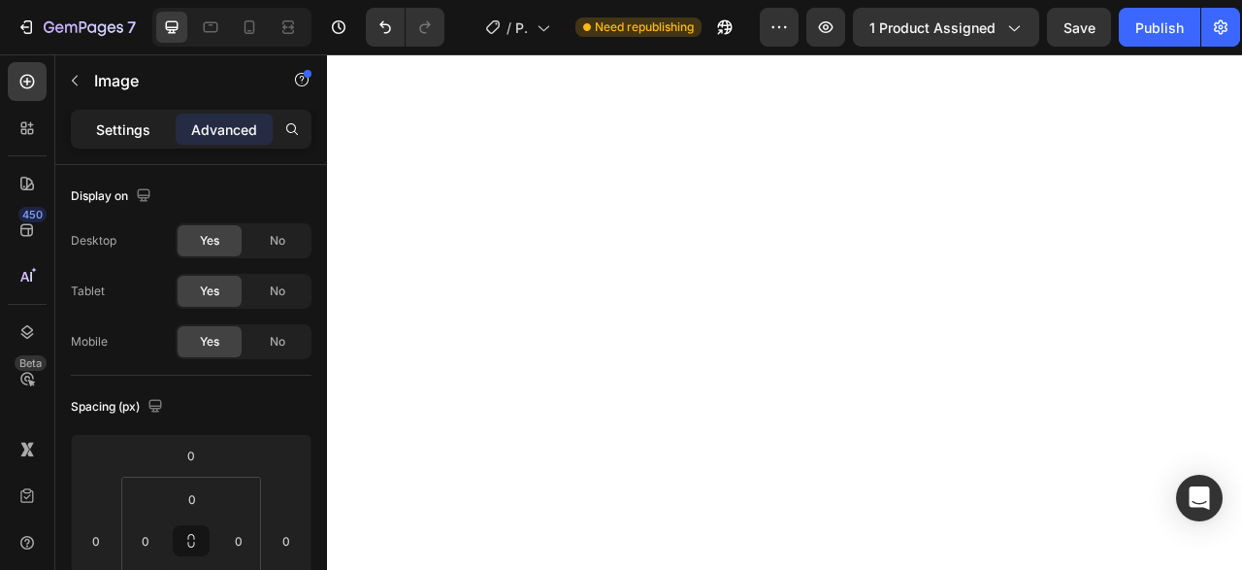
click at [131, 122] on p "Settings" at bounding box center [123, 129] width 54 height 20
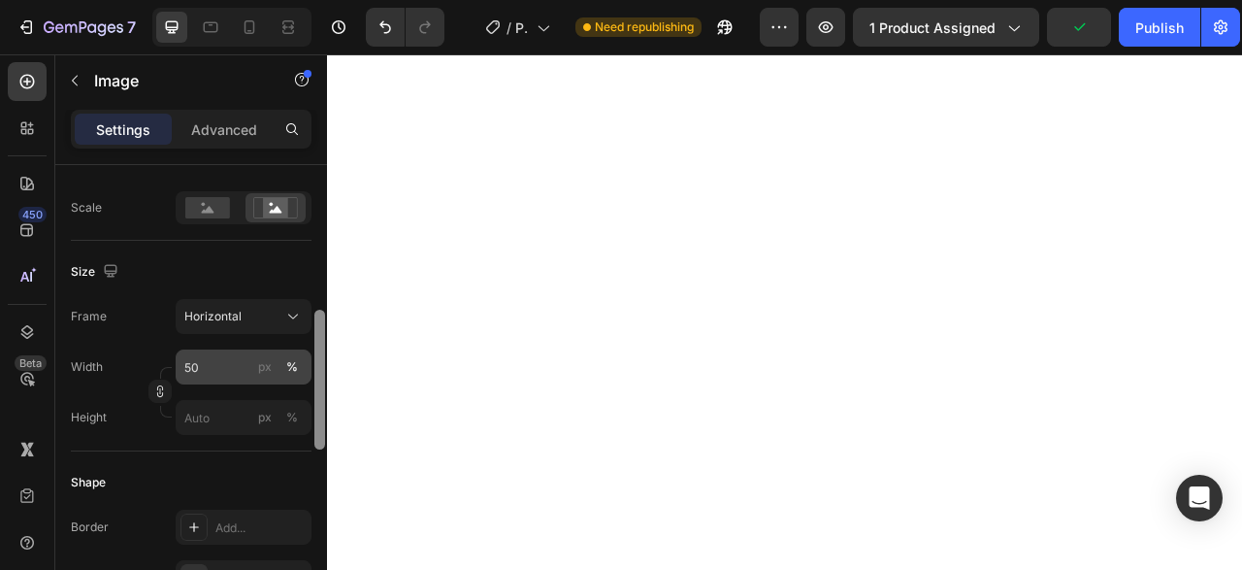
scroll to position [450, 0]
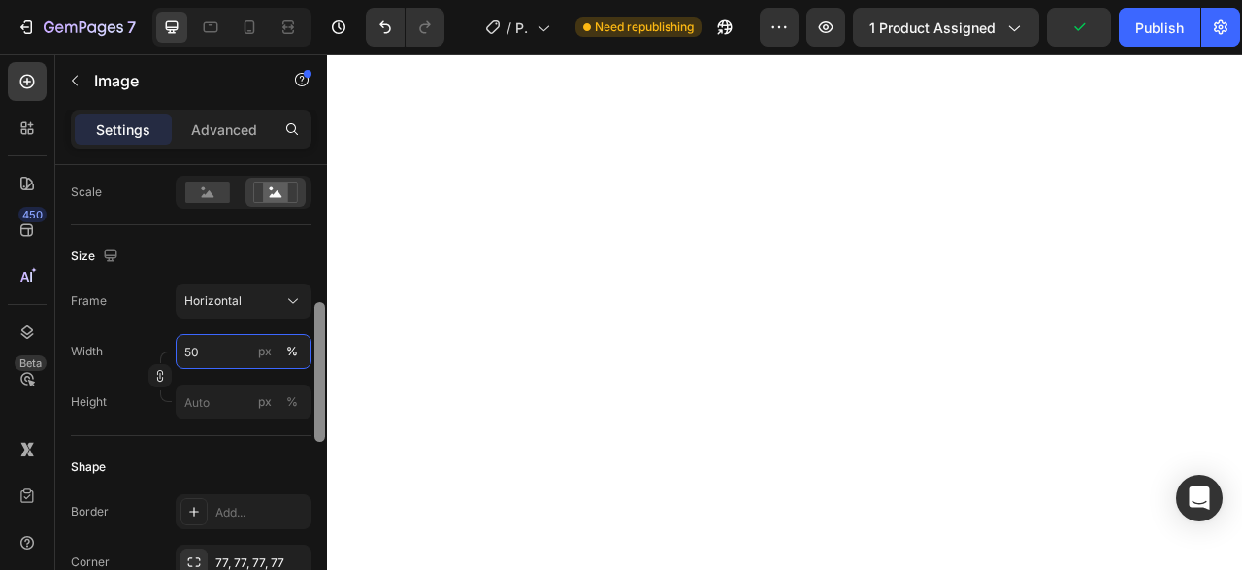
click at [230, 354] on input "50" at bounding box center [244, 351] width 136 height 35
type input "60"
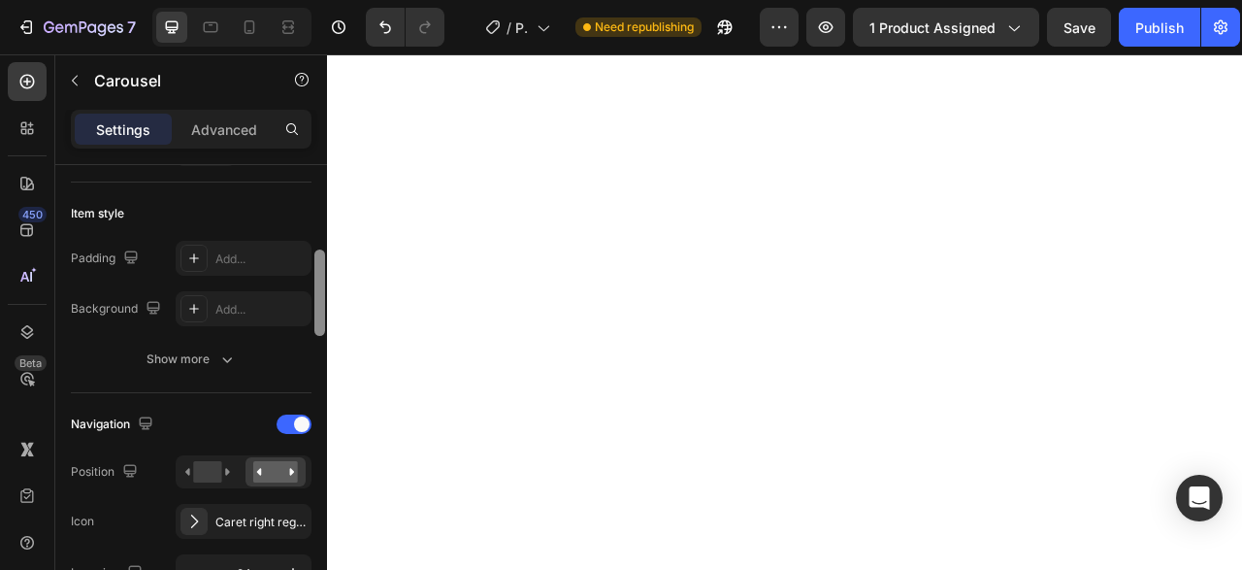
scroll to position [0, 0]
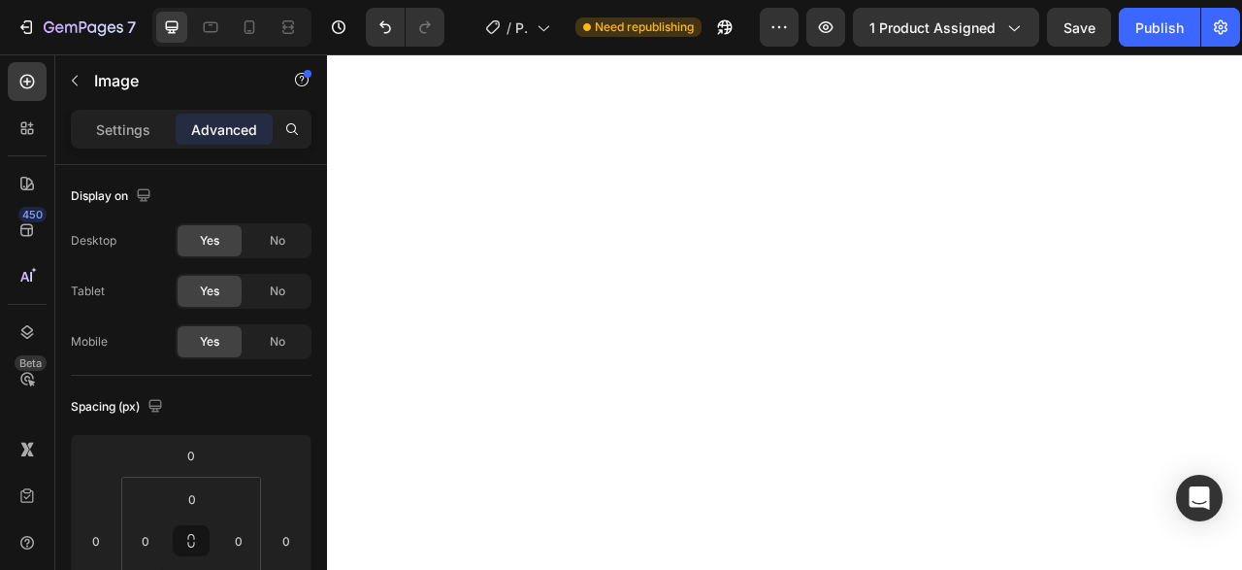
click at [131, 147] on div "Settings Advanced" at bounding box center [191, 129] width 241 height 39
click at [121, 135] on p "Settings" at bounding box center [123, 129] width 54 height 20
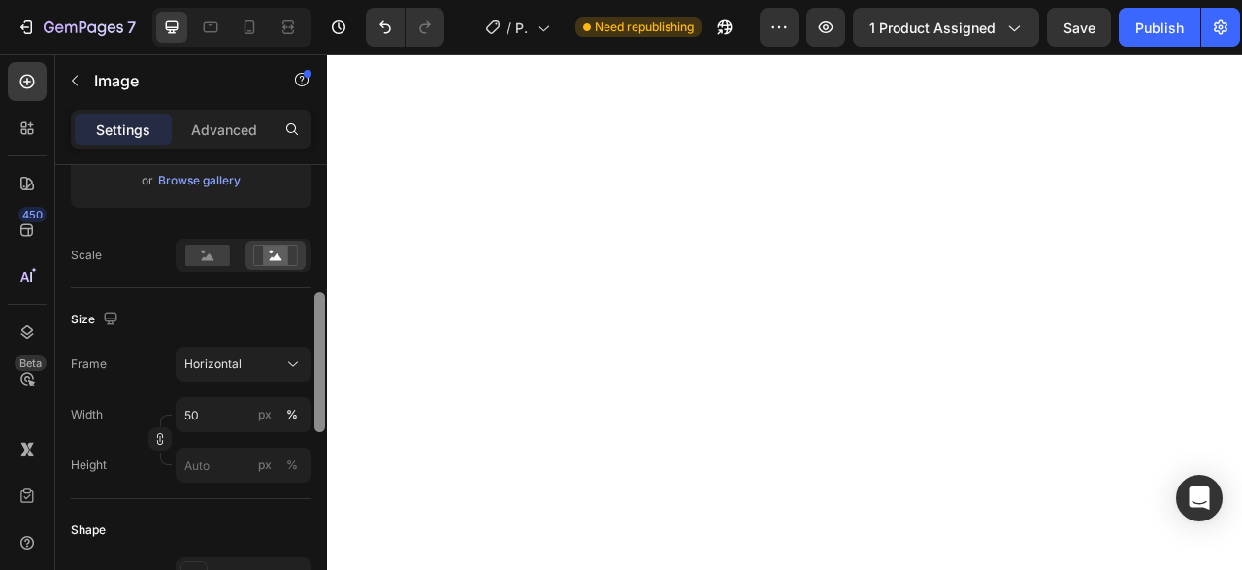
drag, startPoint x: 321, startPoint y: 265, endPoint x: 313, endPoint y: 385, distance: 120.6
click at [313, 385] on div at bounding box center [319, 402] width 15 height 461
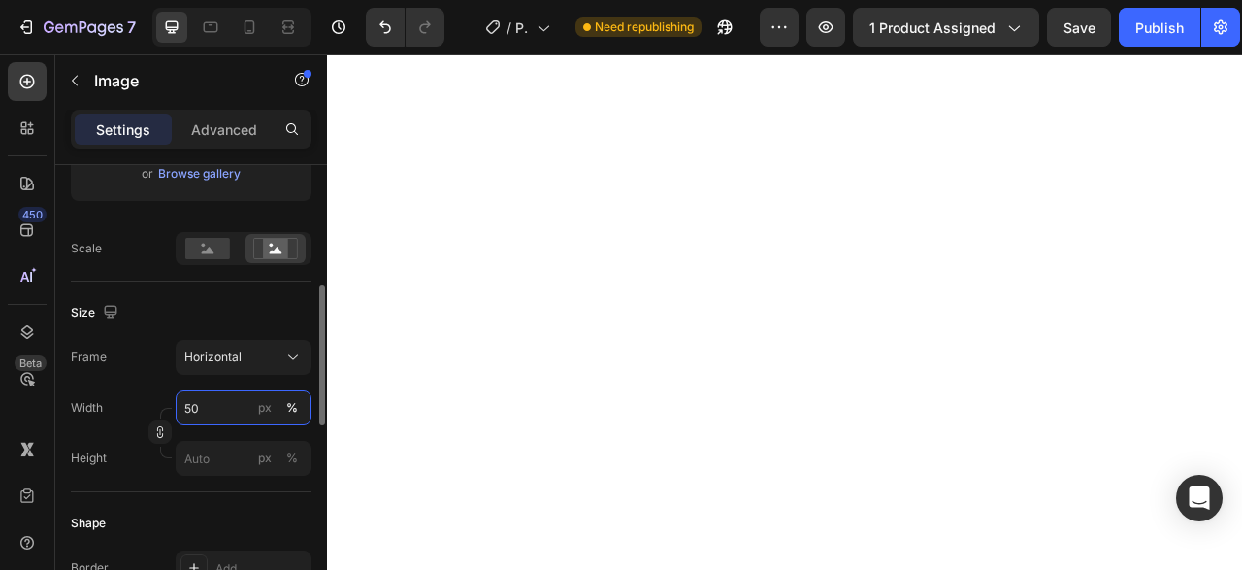
click at [220, 410] on input "50" at bounding box center [244, 407] width 136 height 35
type input "60"
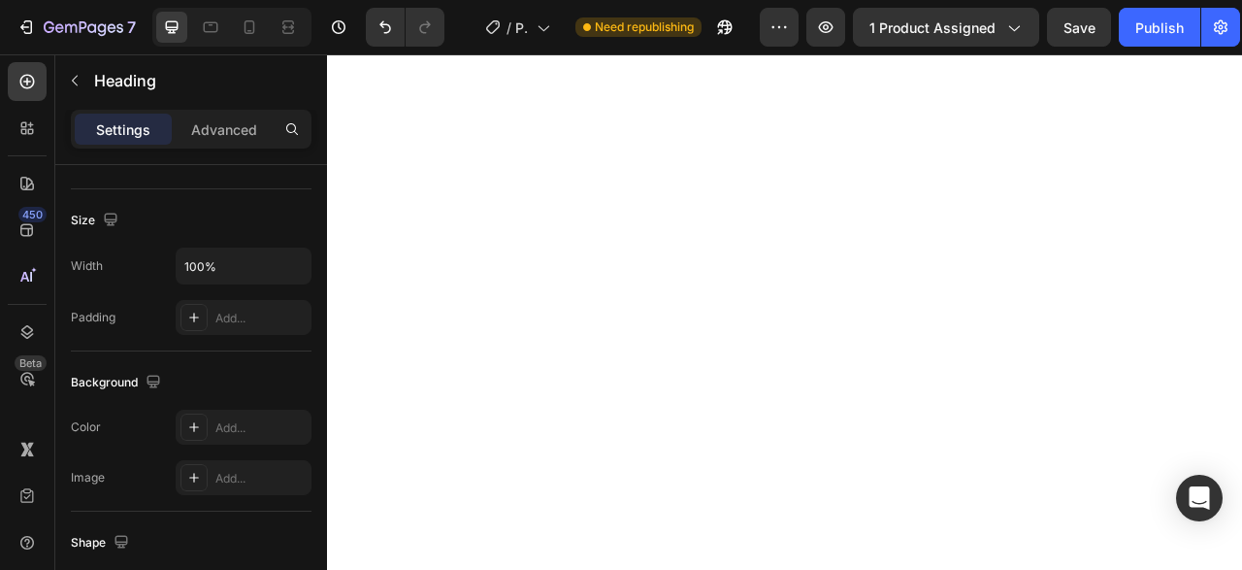
scroll to position [0, 0]
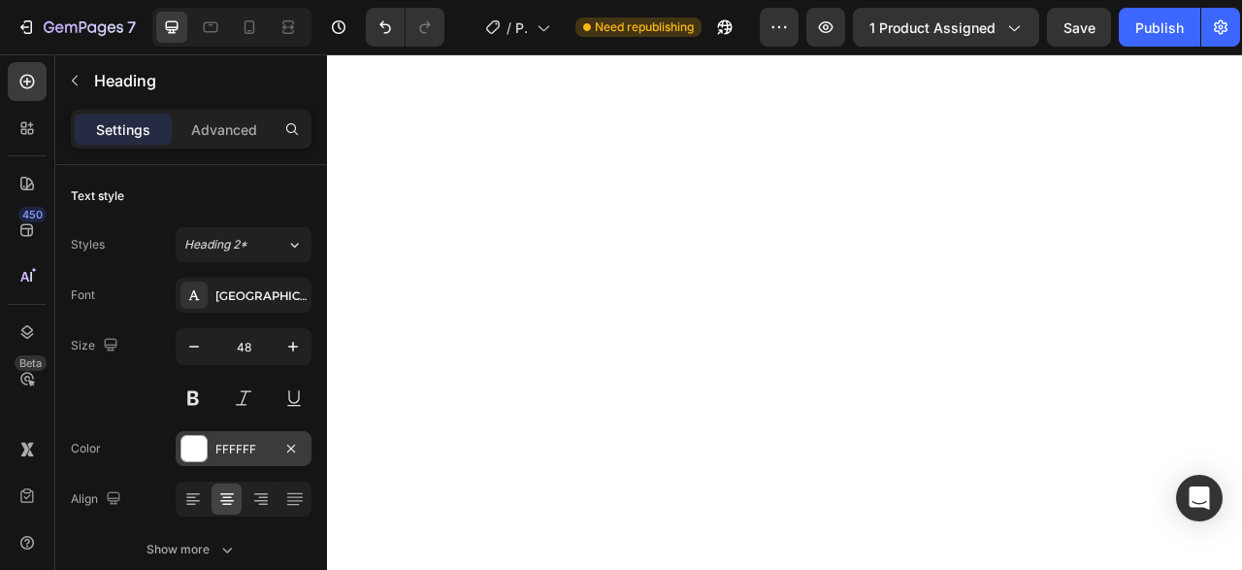
click at [219, 445] on div "FFFFFF" at bounding box center [243, 449] width 56 height 17
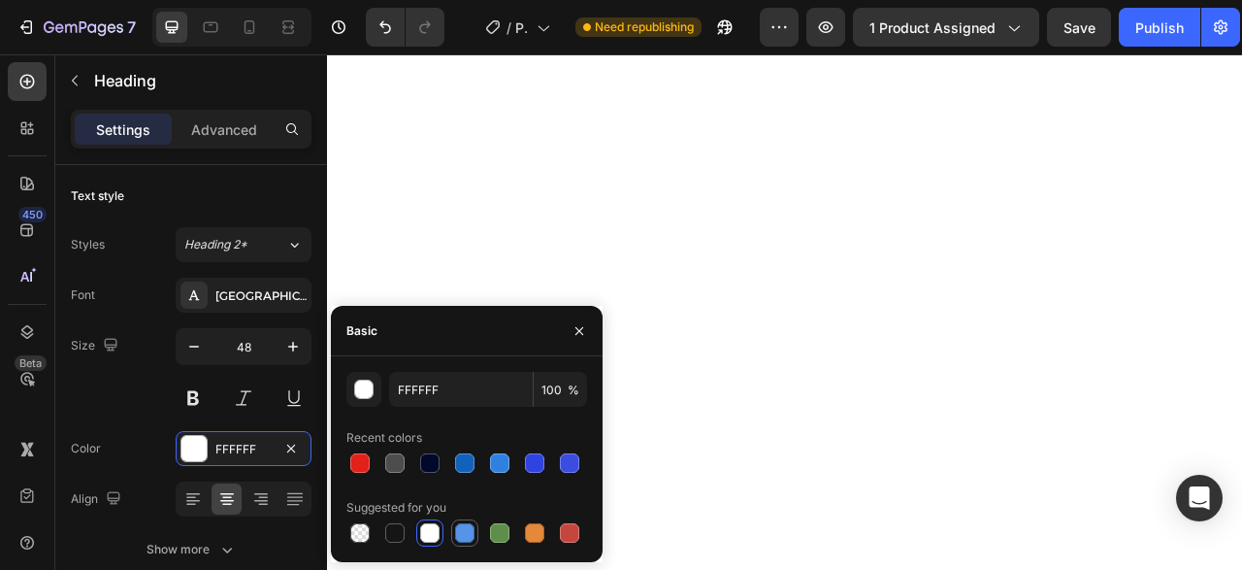
click at [471, 533] on div at bounding box center [464, 532] width 19 height 19
type input "5594E7"
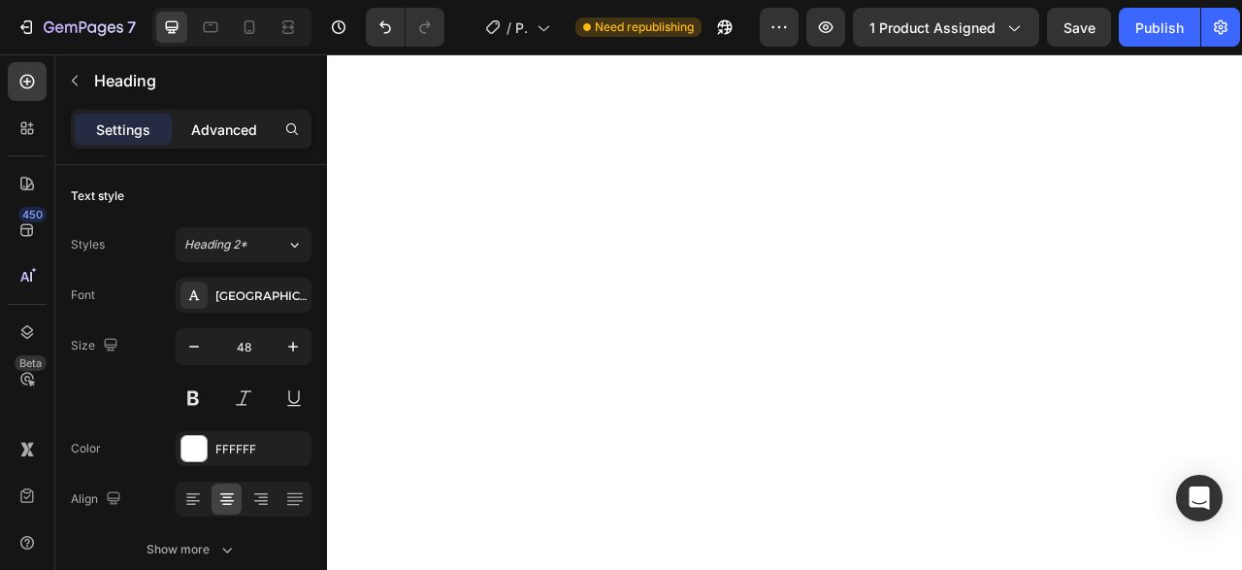
click at [213, 136] on p "Advanced" at bounding box center [224, 129] width 66 height 20
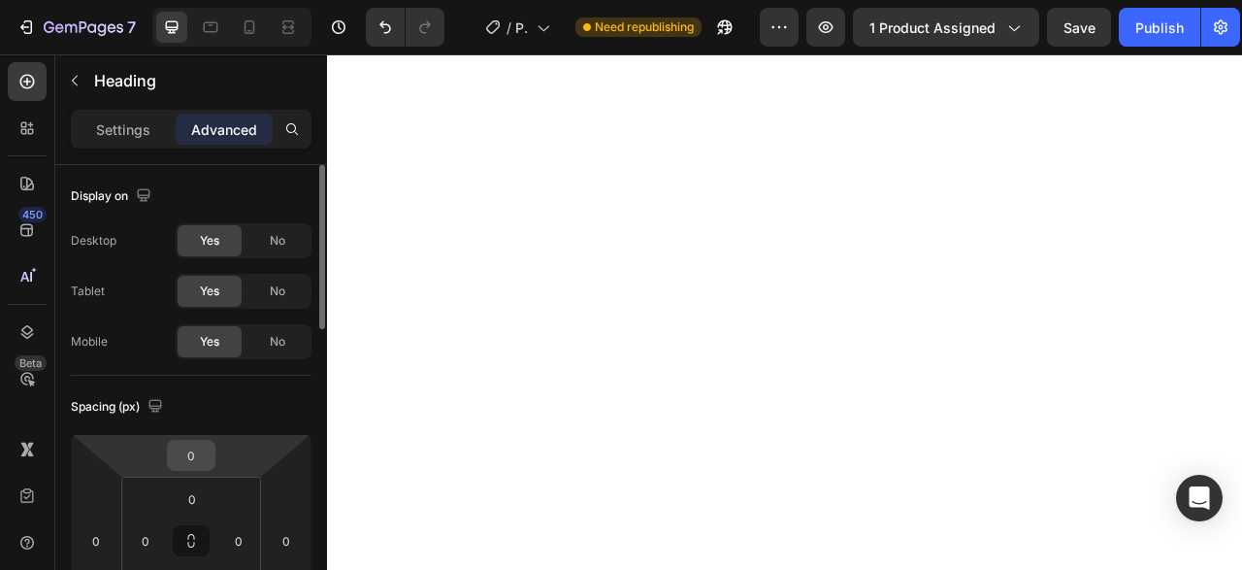
click at [197, 447] on input "0" at bounding box center [191, 455] width 39 height 29
type input "5"
type input "1"
type input "20"
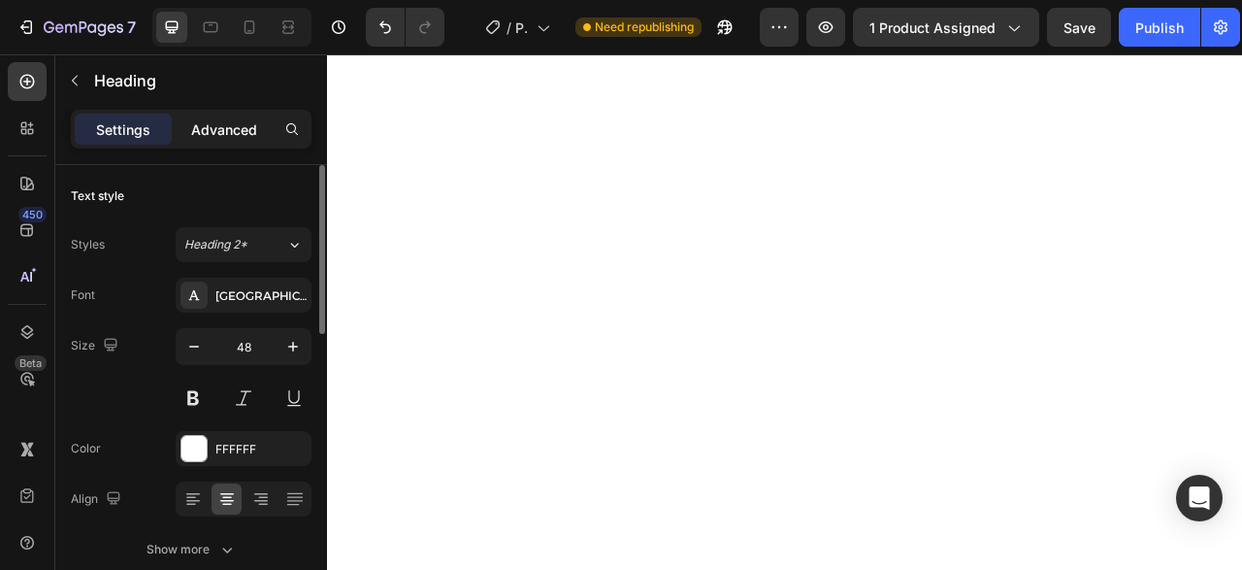
click at [231, 119] on p "Advanced" at bounding box center [224, 129] width 66 height 20
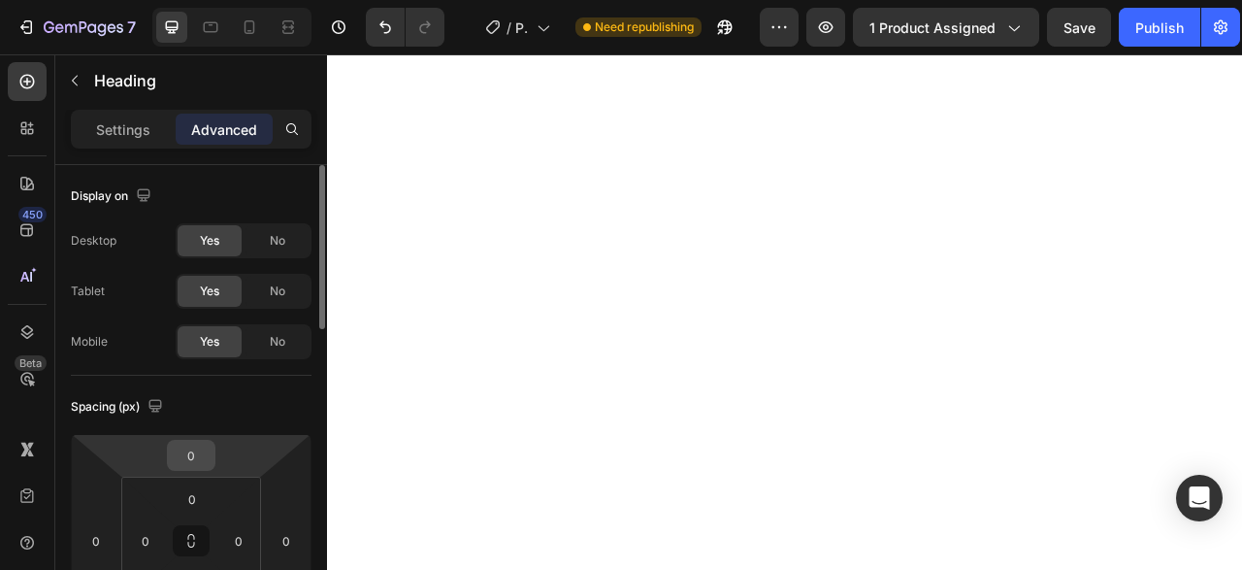
click at [183, 459] on input "0" at bounding box center [191, 455] width 39 height 29
type input "5"
type input "1"
type input "20"
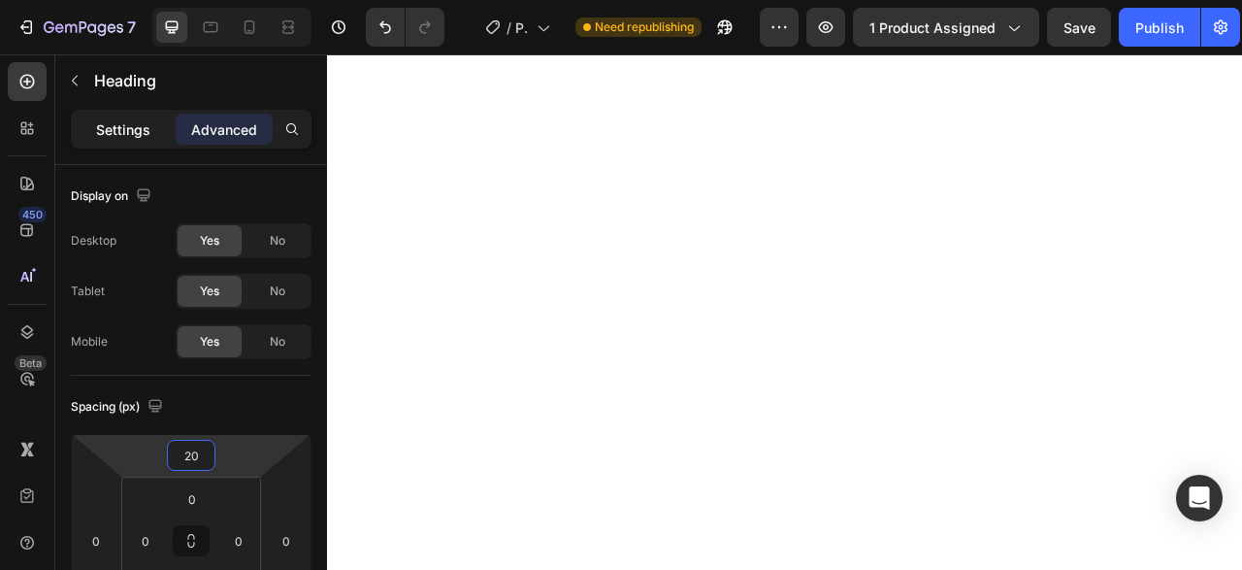
click at [115, 123] on p "Settings" at bounding box center [123, 129] width 54 height 20
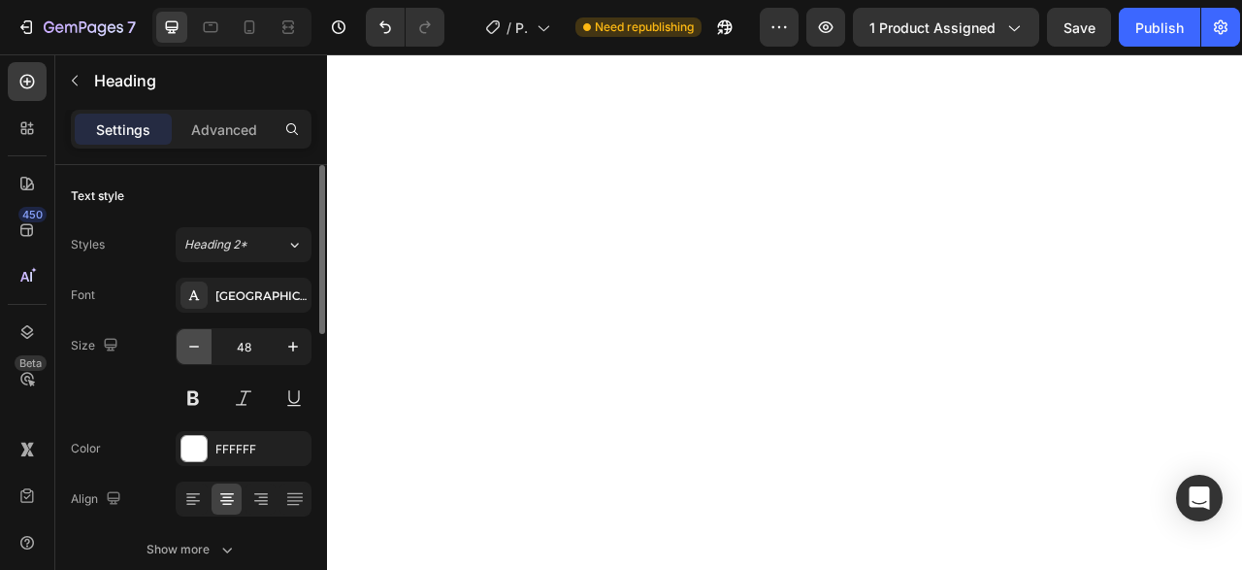
click at [197, 349] on icon "button" at bounding box center [193, 346] width 19 height 19
type input "46"
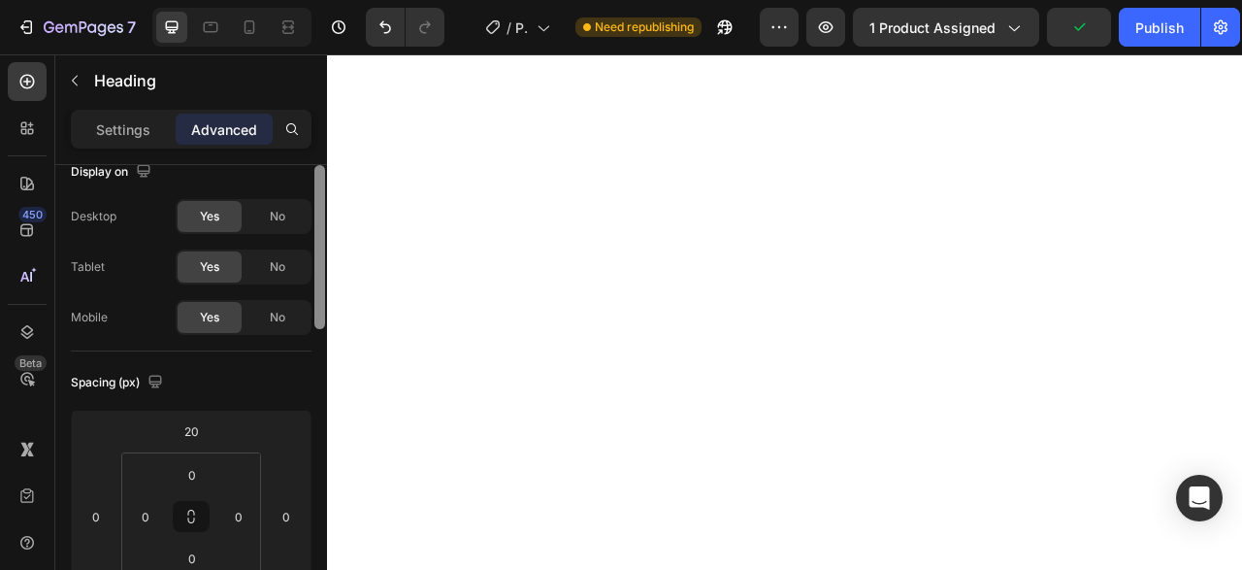
scroll to position [51, 0]
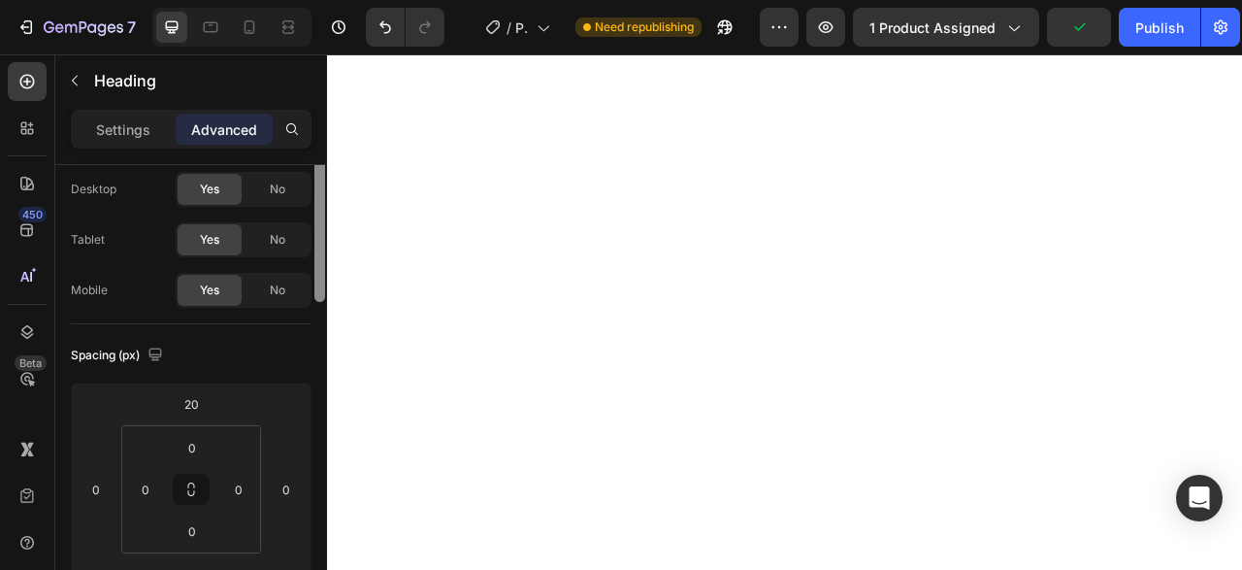
drag, startPoint x: 317, startPoint y: 294, endPoint x: 315, endPoint y: 312, distance: 18.5
click at [315, 302] on div at bounding box center [319, 220] width 11 height 164
click at [138, 141] on div "Settings" at bounding box center [123, 129] width 97 height 31
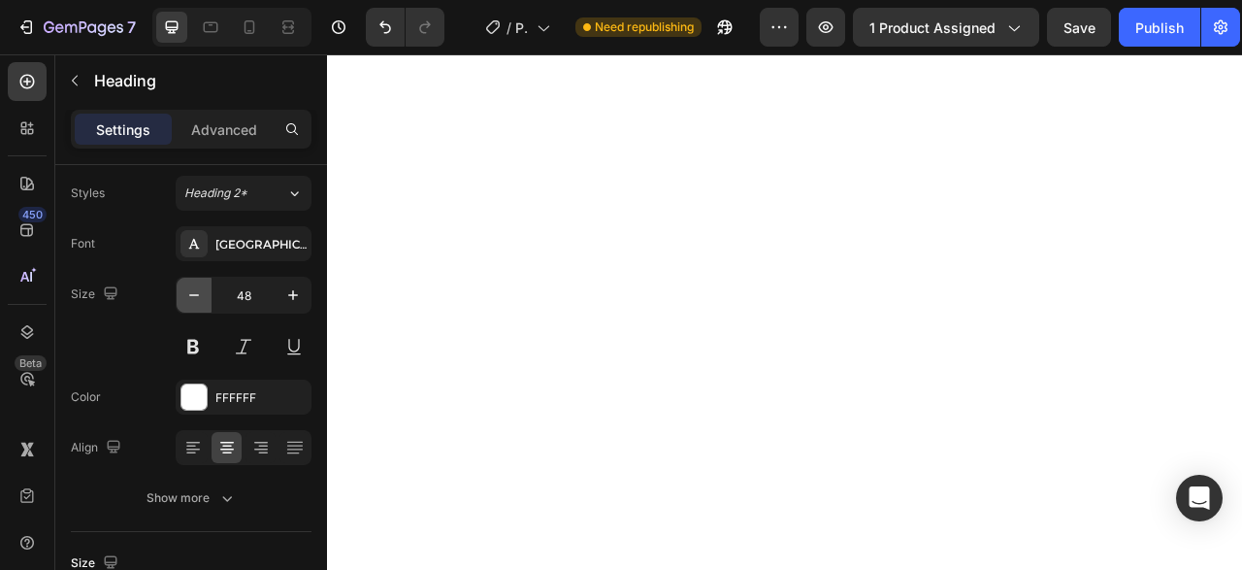
click at [194, 297] on icon "button" at bounding box center [193, 294] width 19 height 19
type input "45"
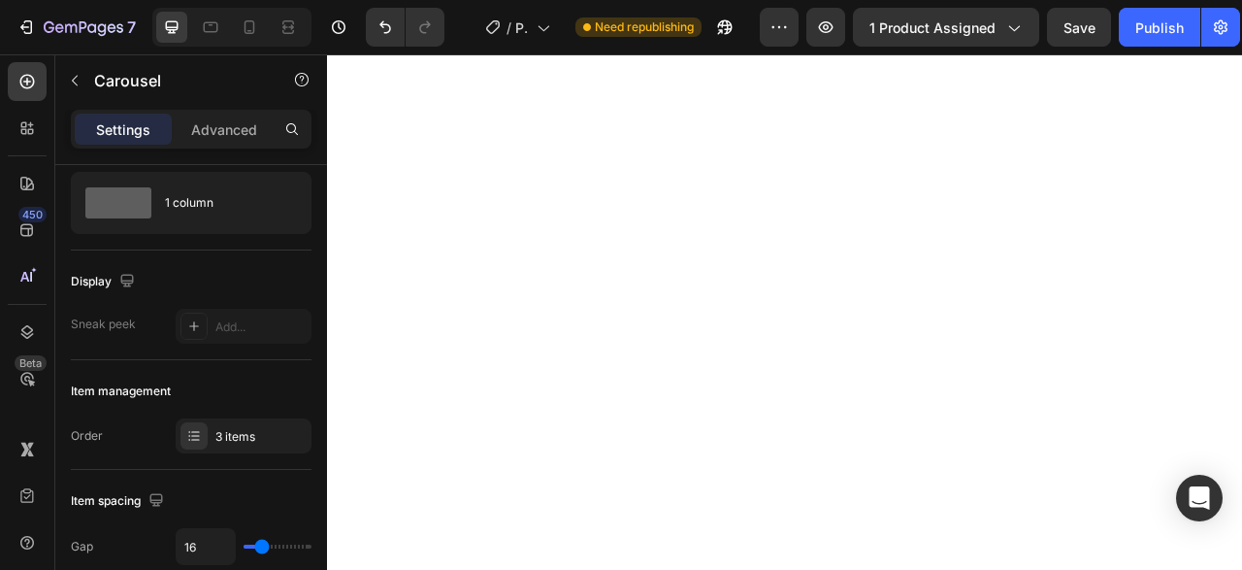
scroll to position [0, 0]
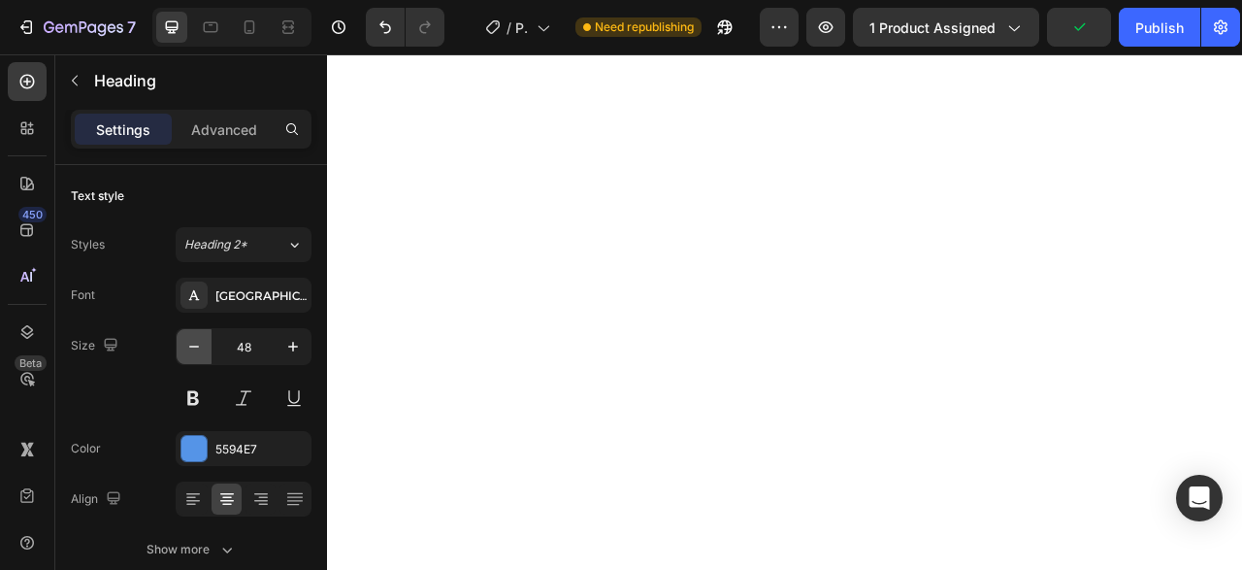
click at [180, 346] on button "button" at bounding box center [194, 346] width 35 height 35
click at [195, 346] on icon "button" at bounding box center [193, 346] width 19 height 19
type input "45"
click at [198, 350] on icon "button" at bounding box center [193, 346] width 19 height 19
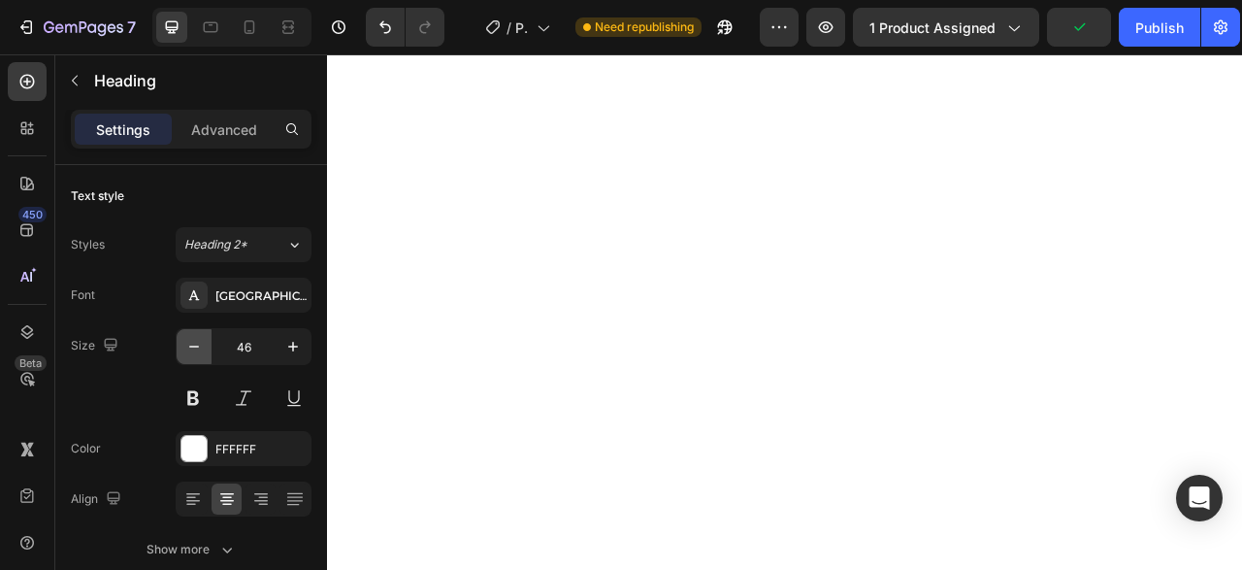
type input "45"
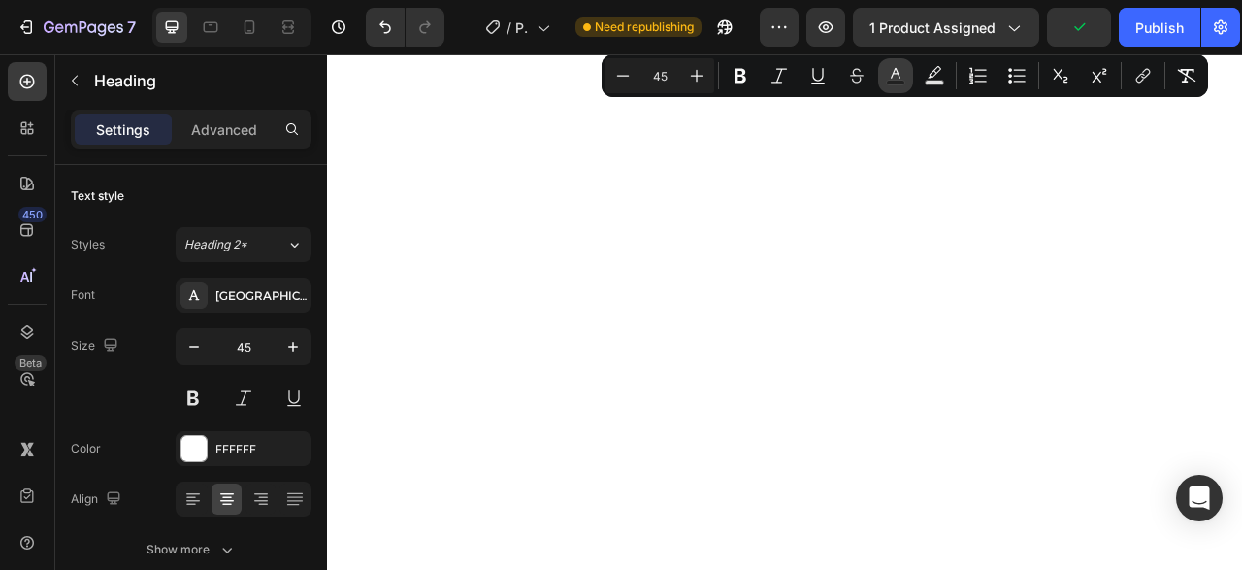
click at [896, 71] on icon "Editor contextual toolbar" at bounding box center [895, 75] width 19 height 19
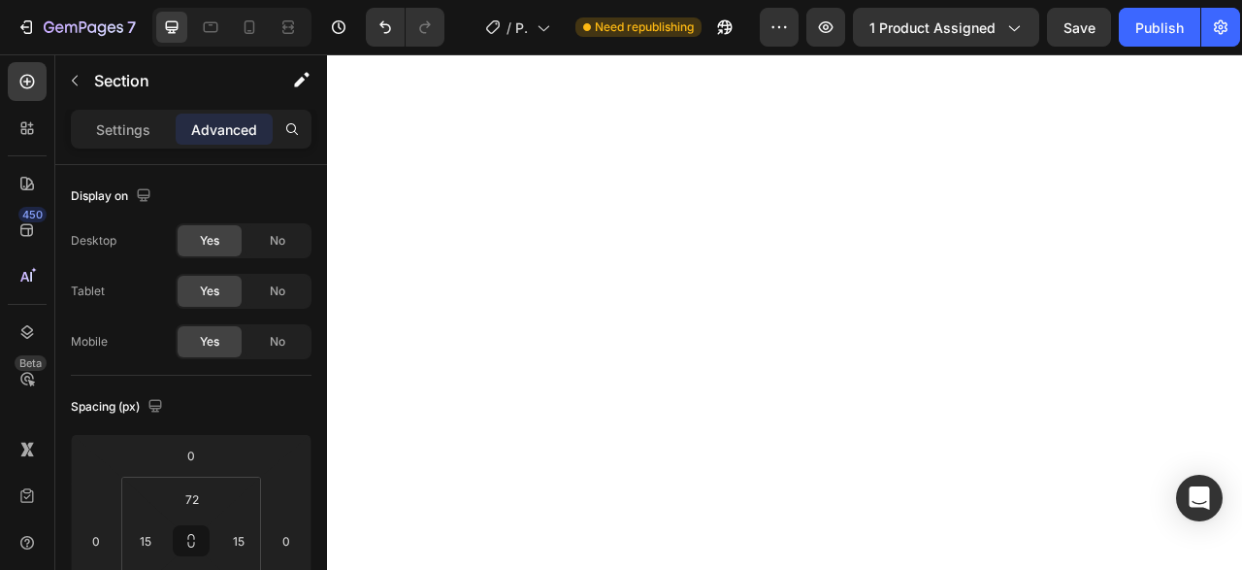
scroll to position [461, 0]
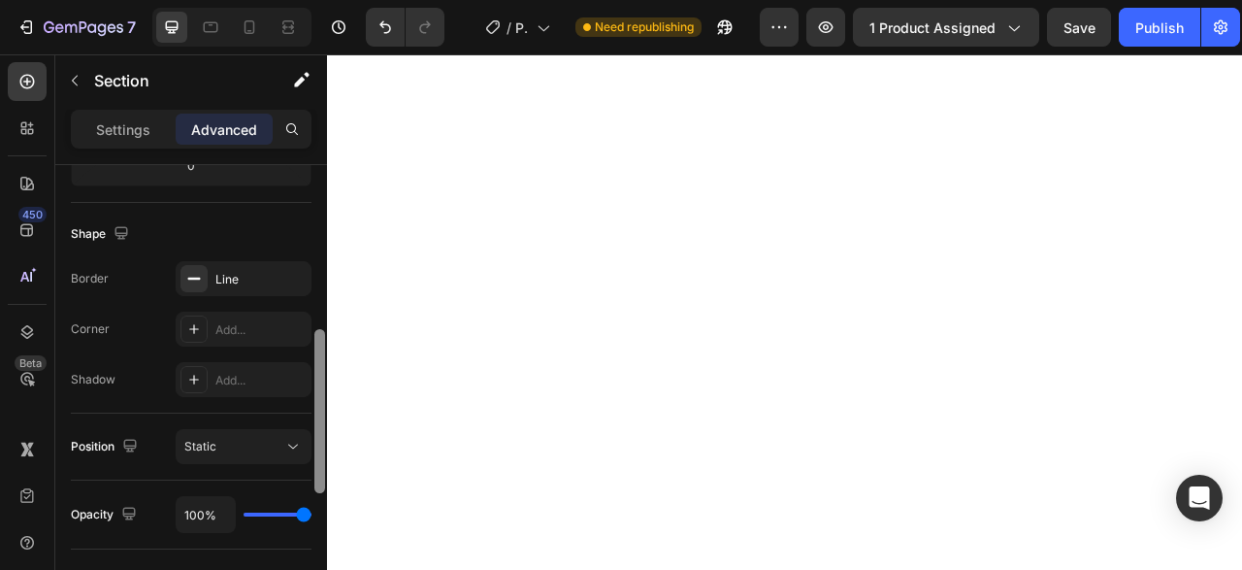
click at [315, 374] on div at bounding box center [319, 395] width 15 height 461
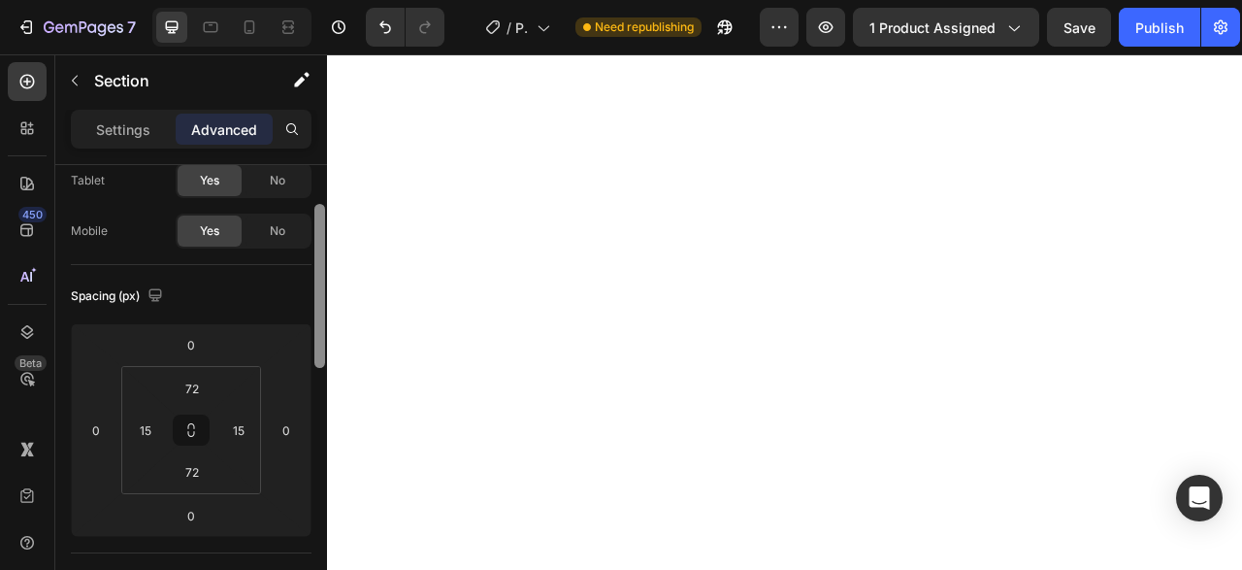
scroll to position [116, 0]
drag, startPoint x: 319, startPoint y: 328, endPoint x: 319, endPoint y: 370, distance: 41.7
click at [319, 370] on div at bounding box center [319, 389] width 15 height 461
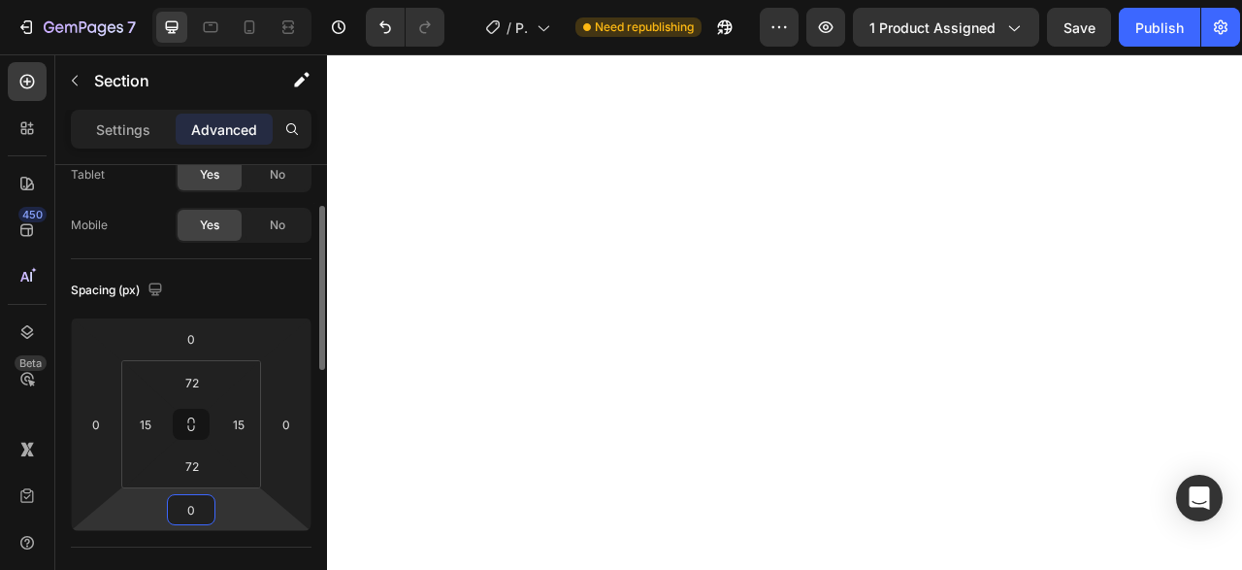
click at [188, 0] on html "7 Version history / Product Page - [DATE] 01:11:15 Need republishing Preview 1 …" at bounding box center [621, 0] width 1242 height 0
type input "-2"
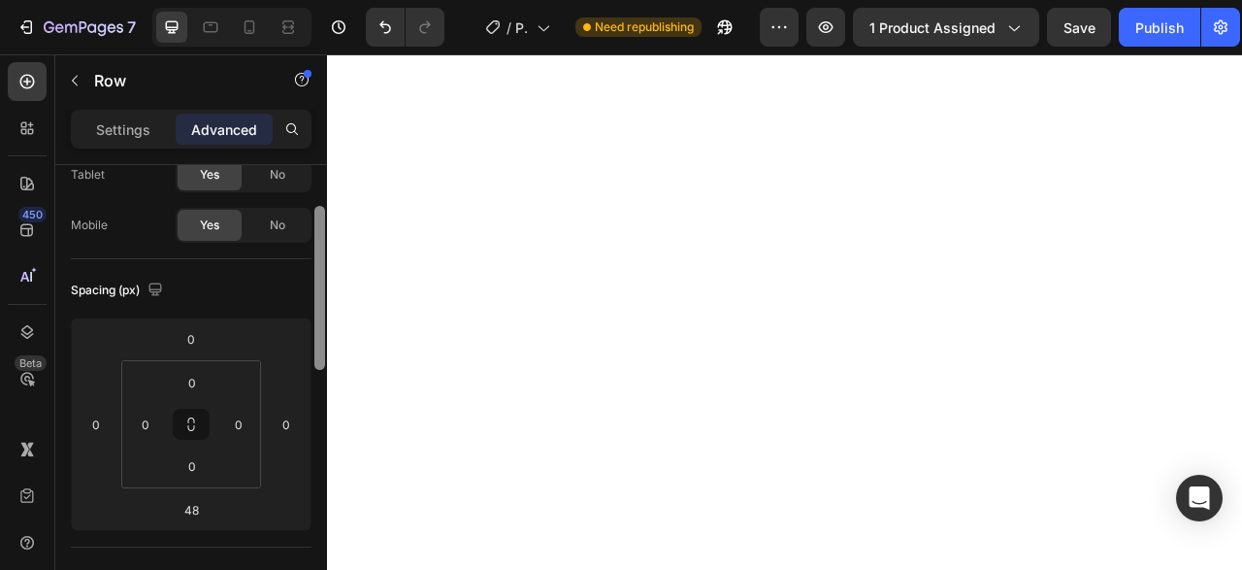
scroll to position [0, 0]
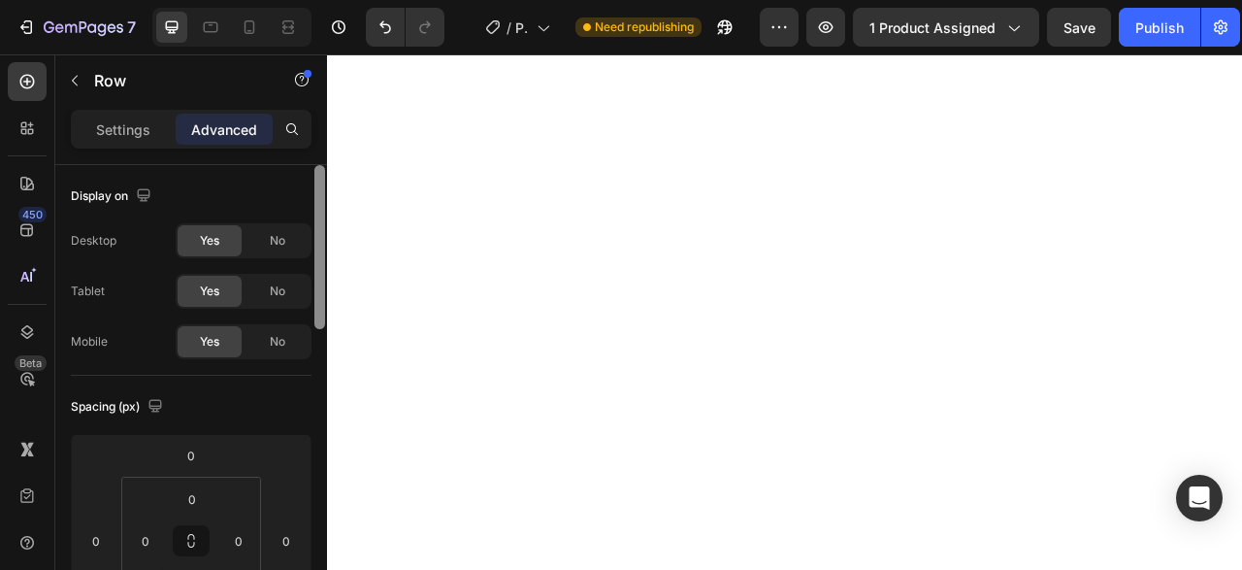
type input "0"
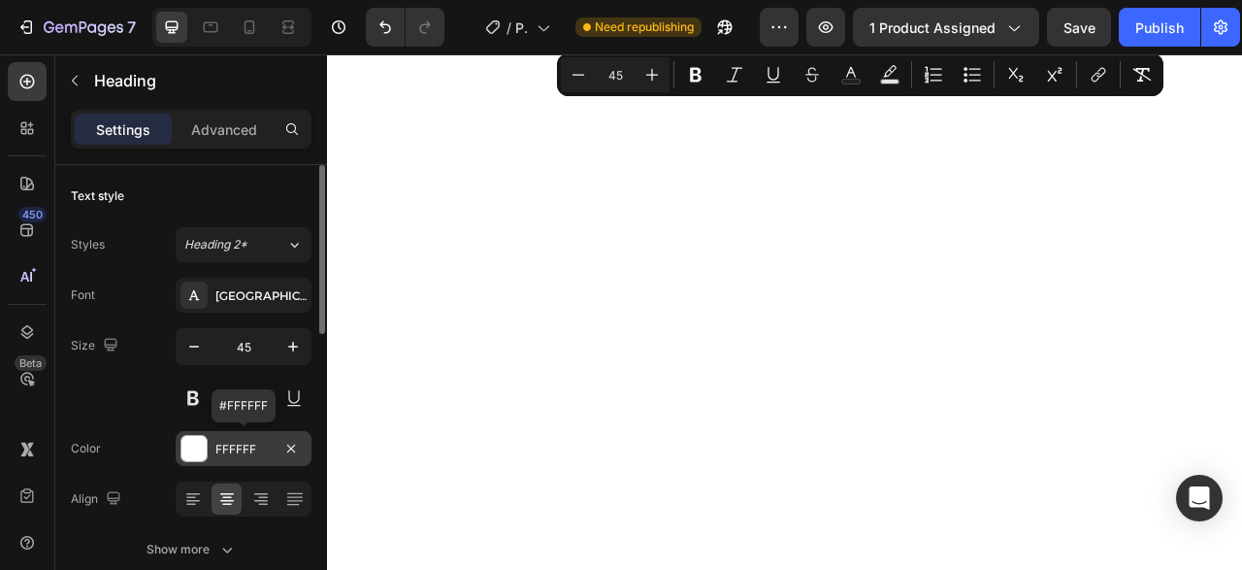
click at [247, 438] on div "FFFFFF" at bounding box center [244, 448] width 136 height 35
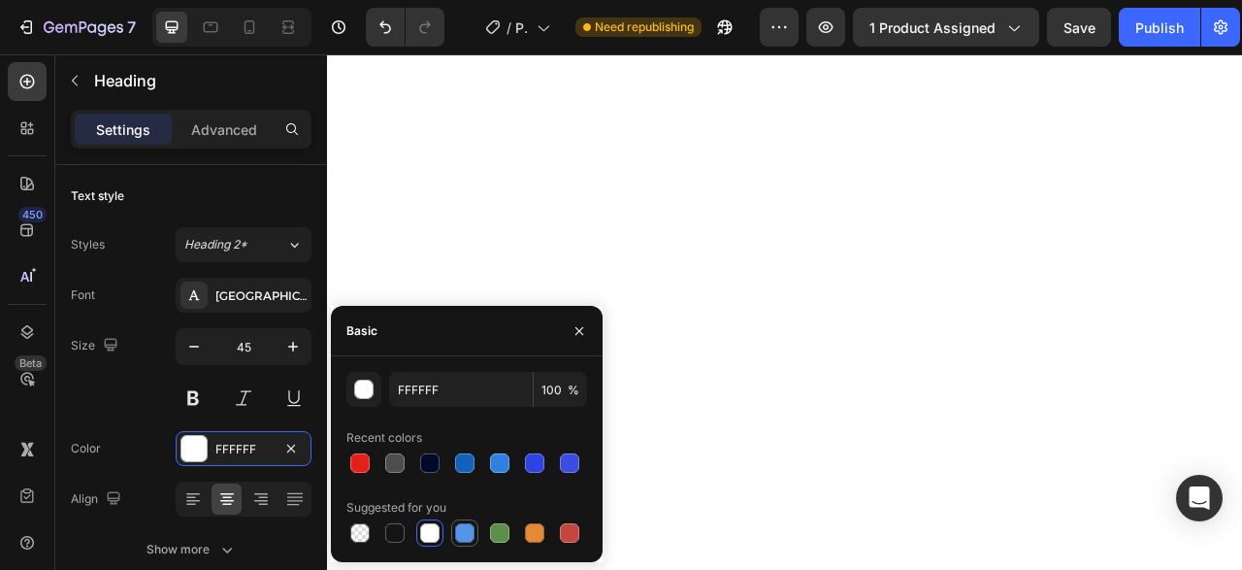
click at [459, 538] on div at bounding box center [464, 532] width 19 height 19
type input "5594E7"
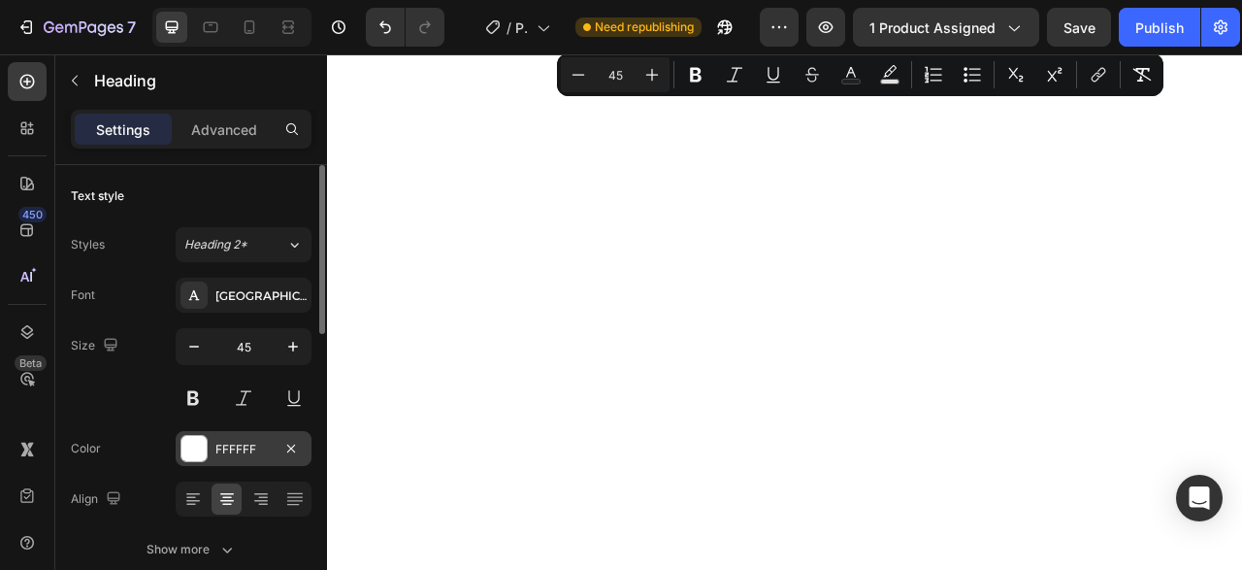
click at [228, 439] on div "FFFFFF" at bounding box center [244, 448] width 136 height 35
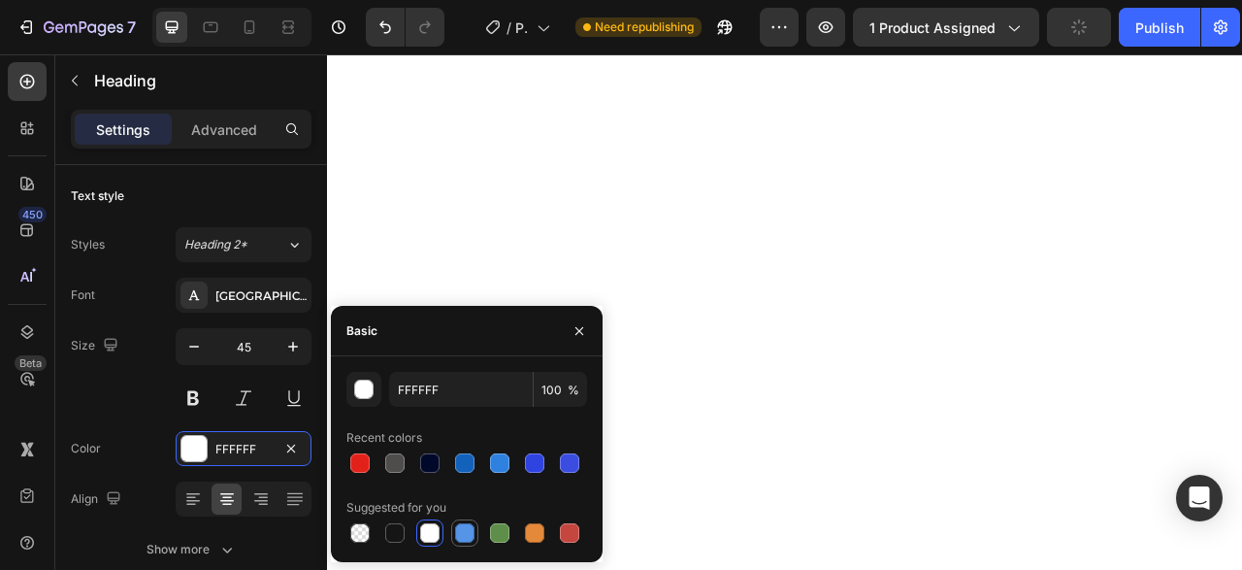
click at [469, 534] on div at bounding box center [464, 532] width 19 height 19
type input "5594E7"
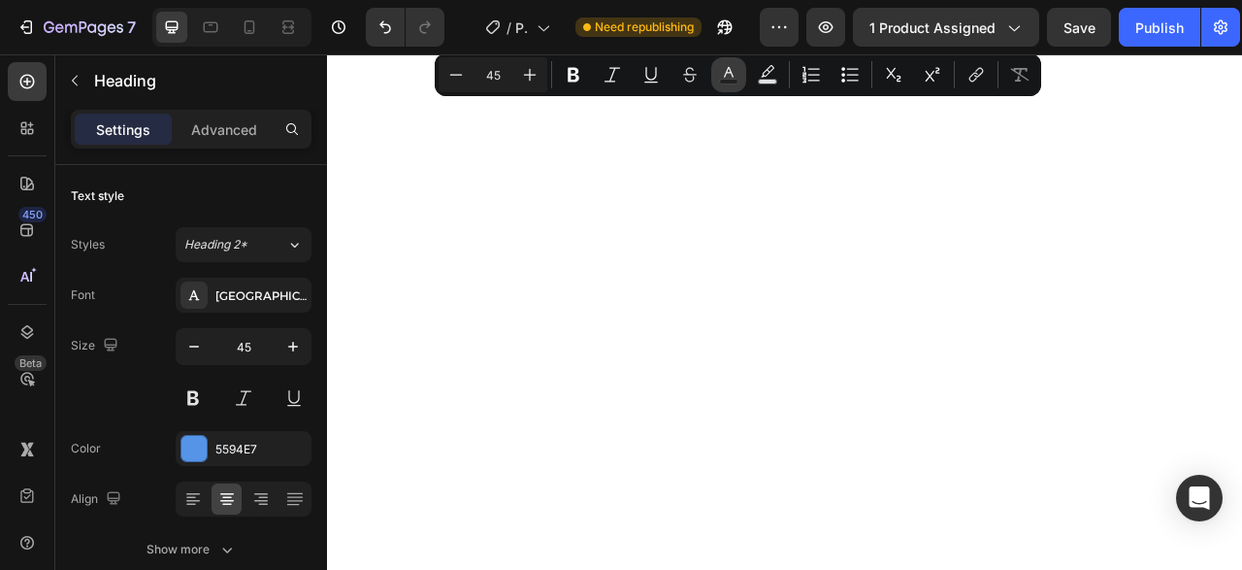
click at [733, 84] on button "Text Color" at bounding box center [728, 74] width 35 height 35
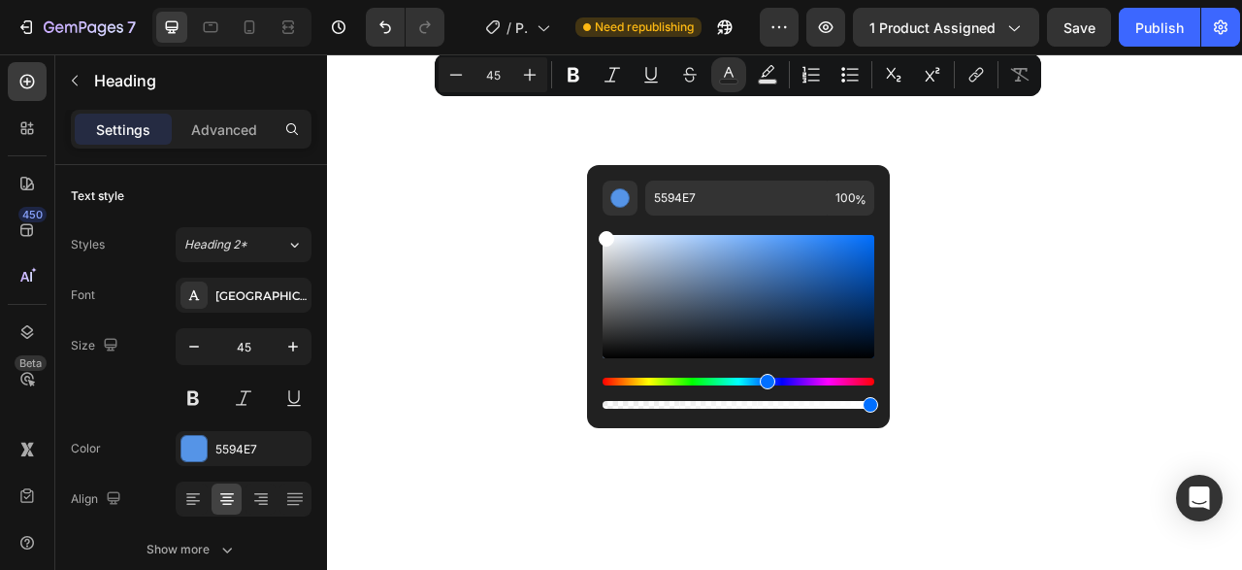
type input "FFFFFF"
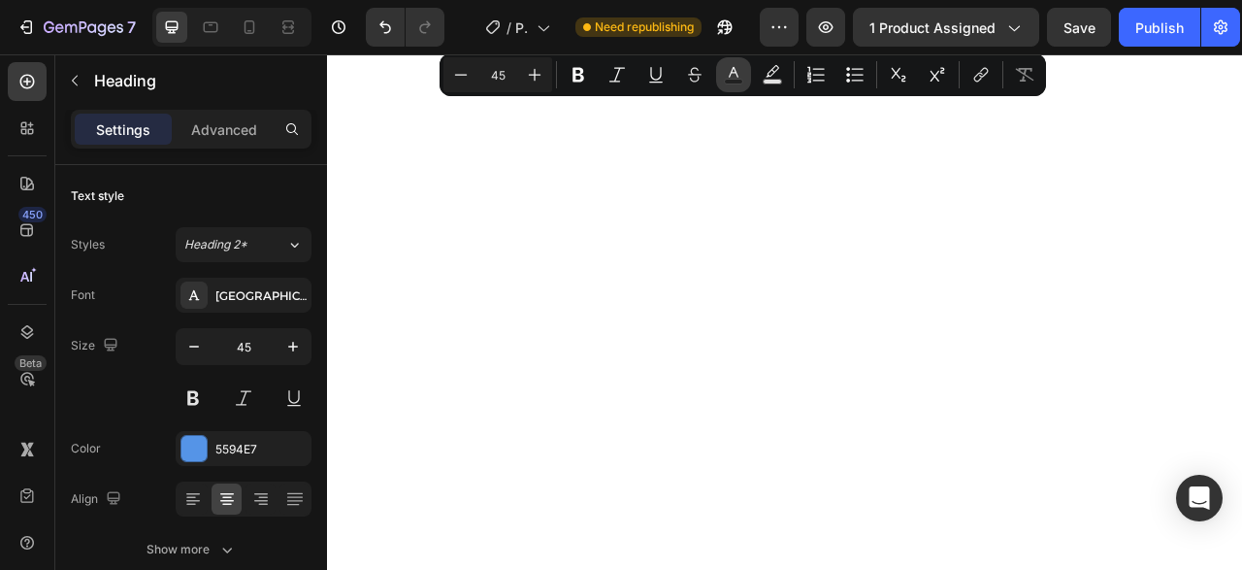
click at [744, 75] on button "Text Color" at bounding box center [733, 74] width 35 height 35
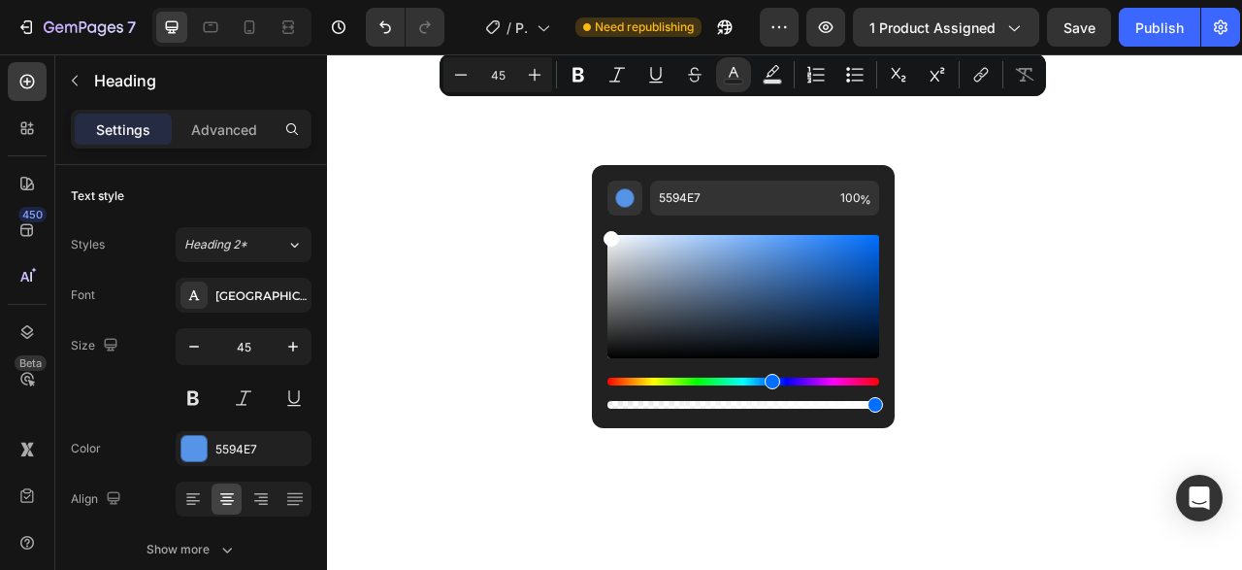
type input "FFFFFF"
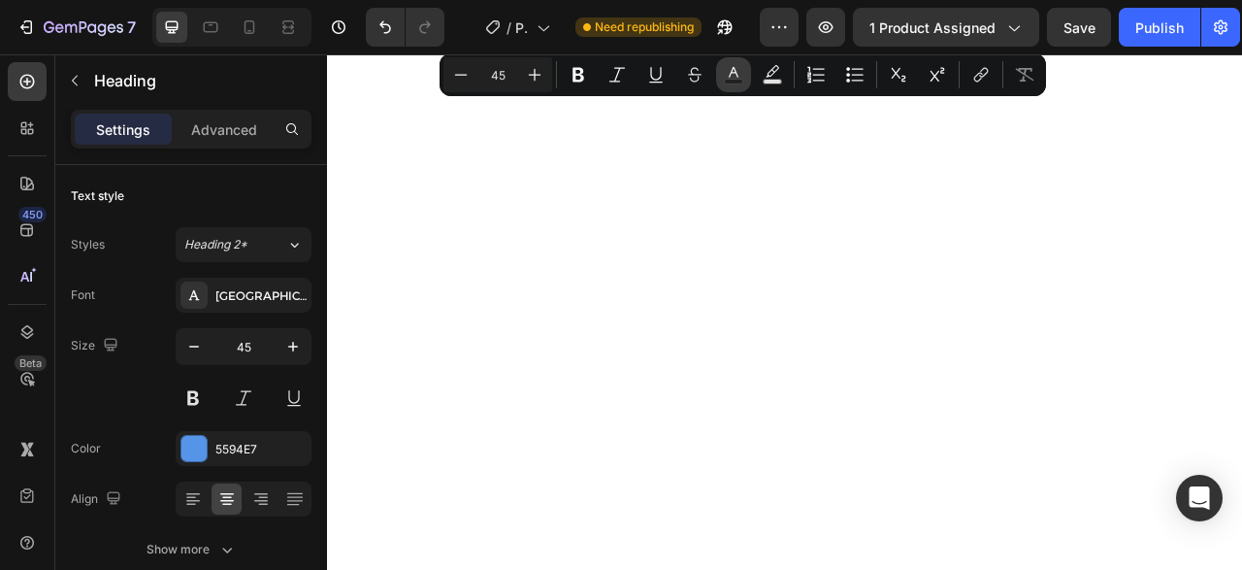
click at [721, 71] on button "Text Color" at bounding box center [733, 74] width 35 height 35
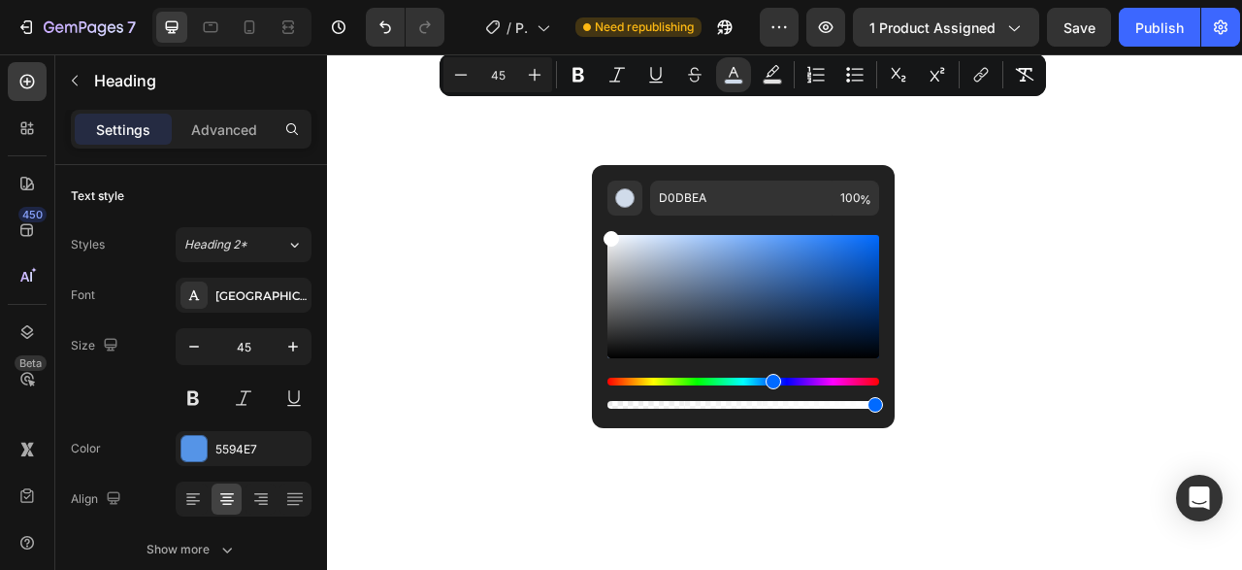
type input "FFFFFF"
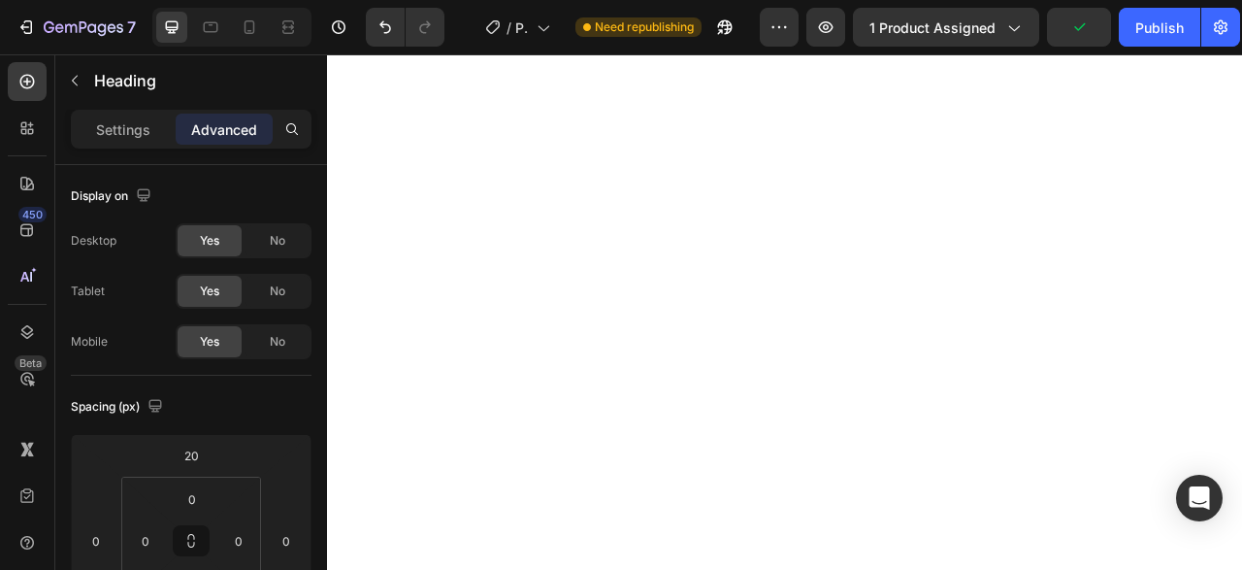
type input "35"
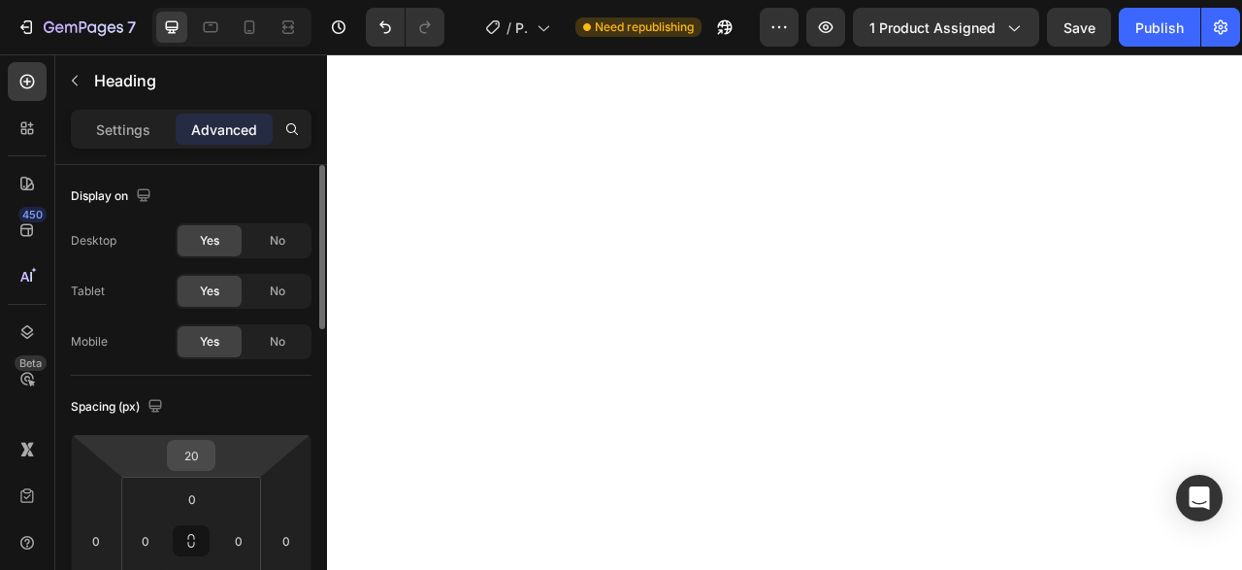
click at [197, 445] on input "20" at bounding box center [191, 455] width 39 height 29
type input "2"
type input "3"
type input "40"
click at [174, 459] on input "20" at bounding box center [191, 455] width 39 height 29
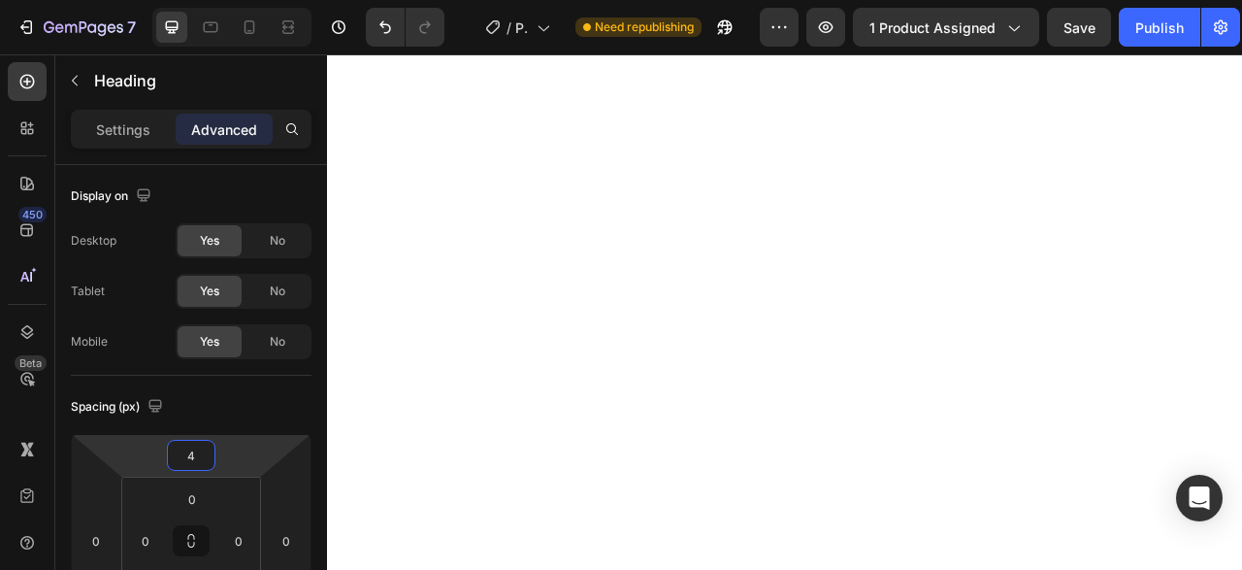
type input "40"
click at [201, 460] on input "20" at bounding box center [191, 455] width 39 height 29
type input "40"
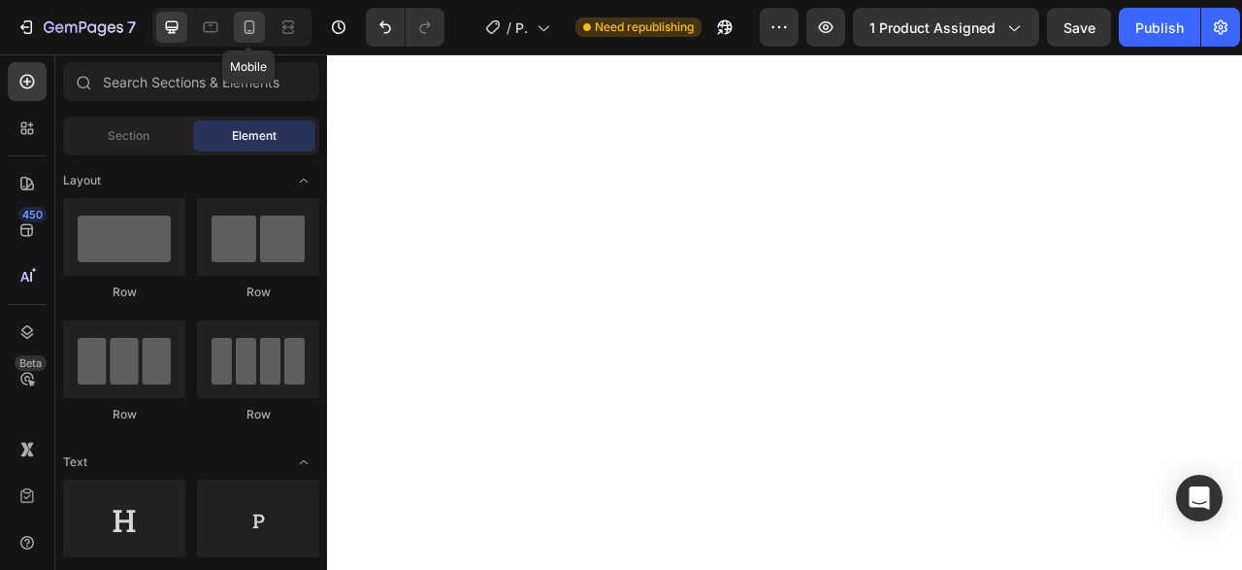
click at [236, 30] on div at bounding box center [249, 27] width 31 height 31
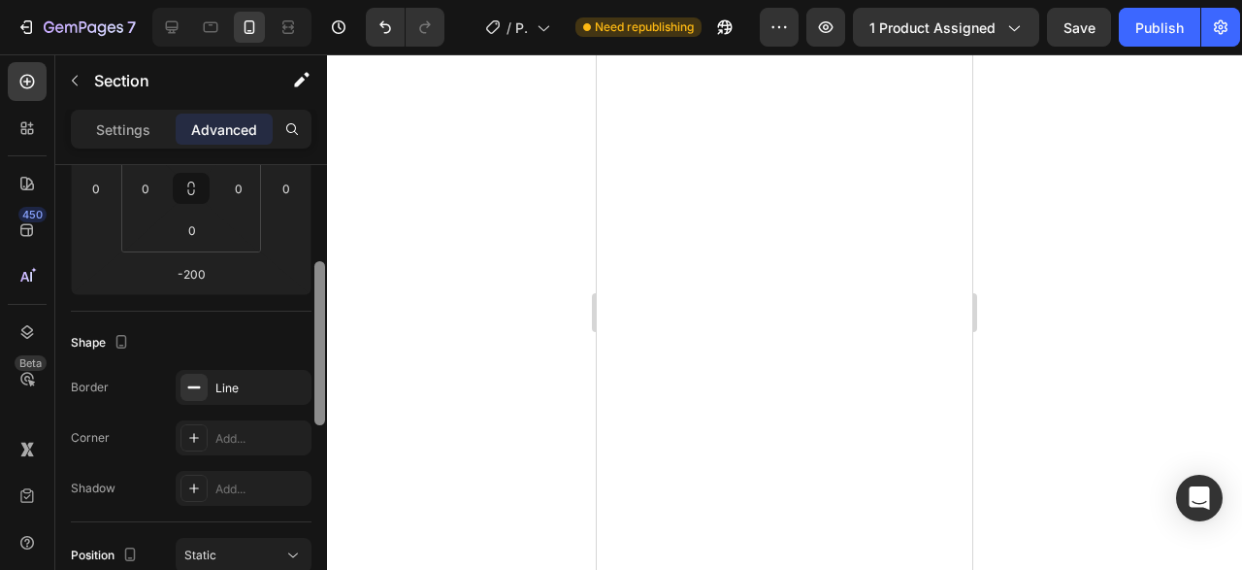
scroll to position [355, 0]
drag, startPoint x: 323, startPoint y: 271, endPoint x: 313, endPoint y: 398, distance: 127.5
click at [313, 398] on div at bounding box center [319, 371] width 15 height 461
click at [240, 378] on div "Line" at bounding box center [243, 384] width 56 height 17
click at [298, 332] on div "Shape" at bounding box center [191, 339] width 241 height 31
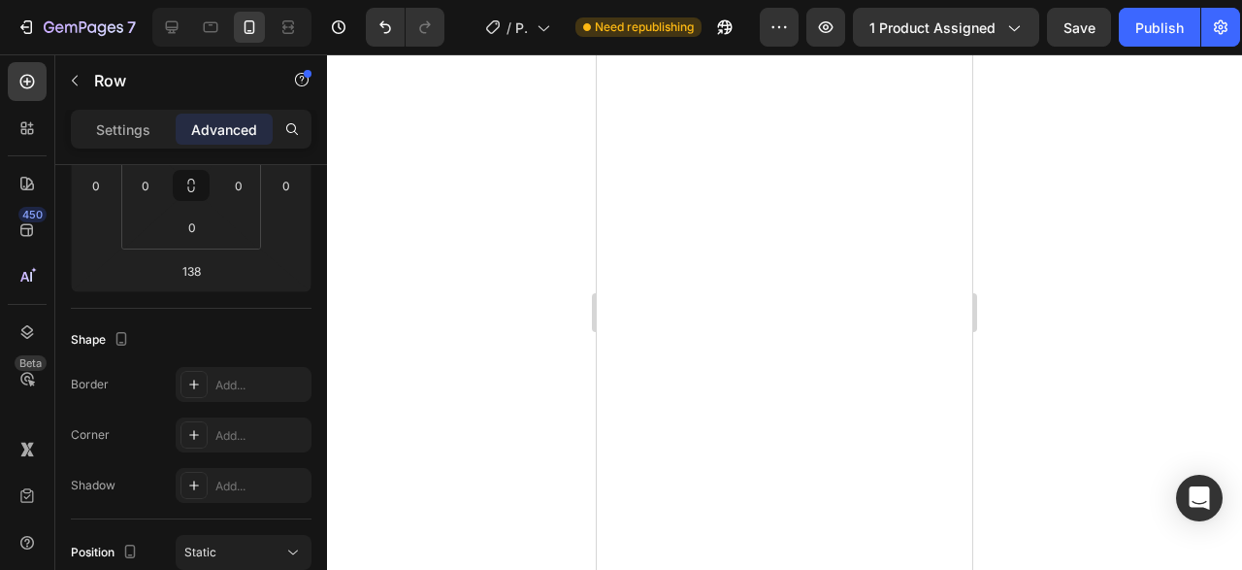
scroll to position [0, 0]
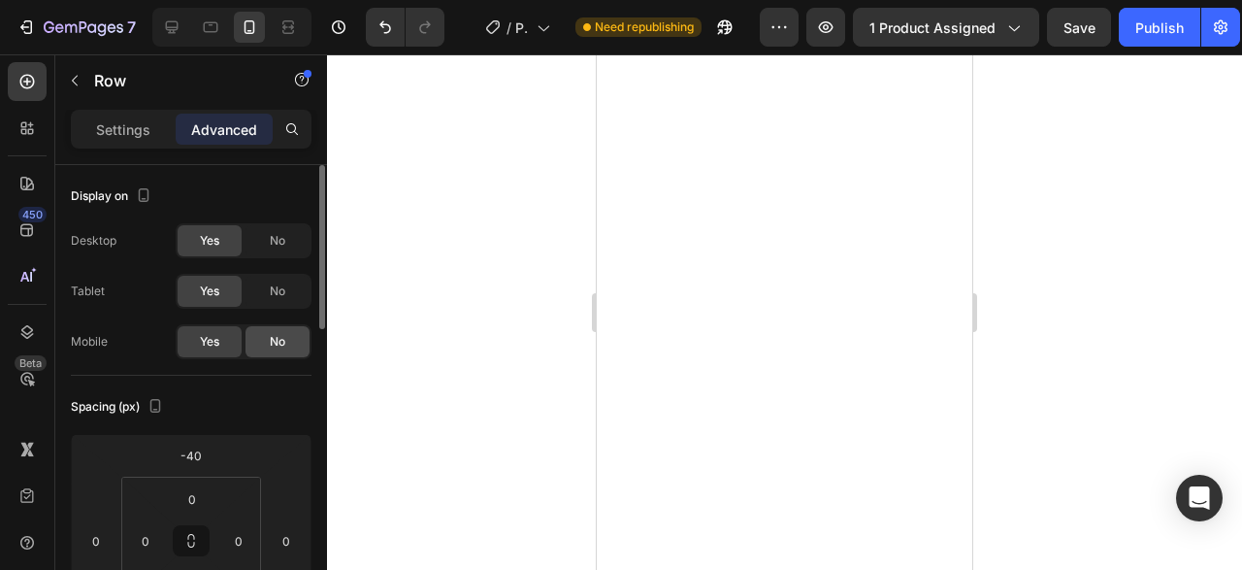
click at [280, 344] on span "No" at bounding box center [278, 341] width 16 height 17
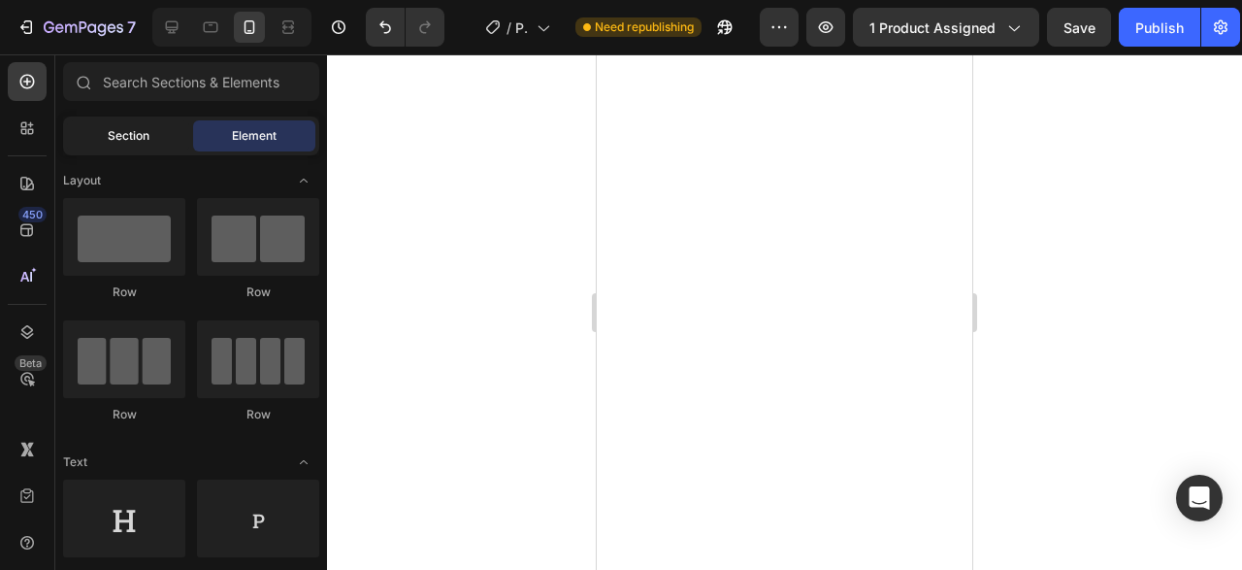
click at [107, 141] on div "Section" at bounding box center [128, 135] width 122 height 31
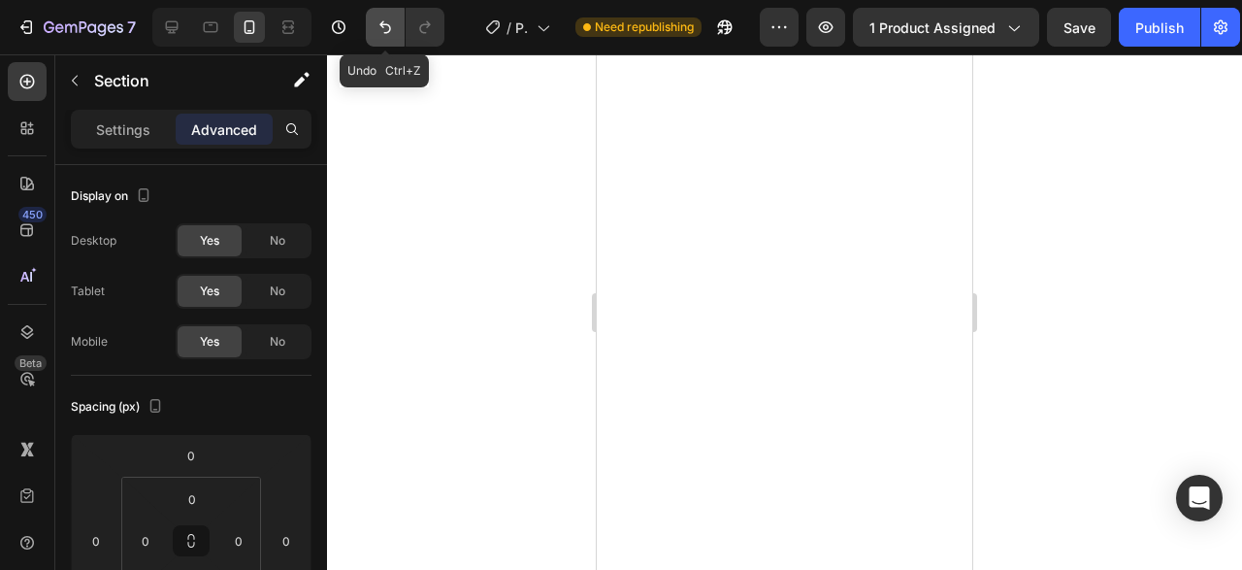
click at [385, 36] on icon "Undo/Redo" at bounding box center [385, 26] width 19 height 19
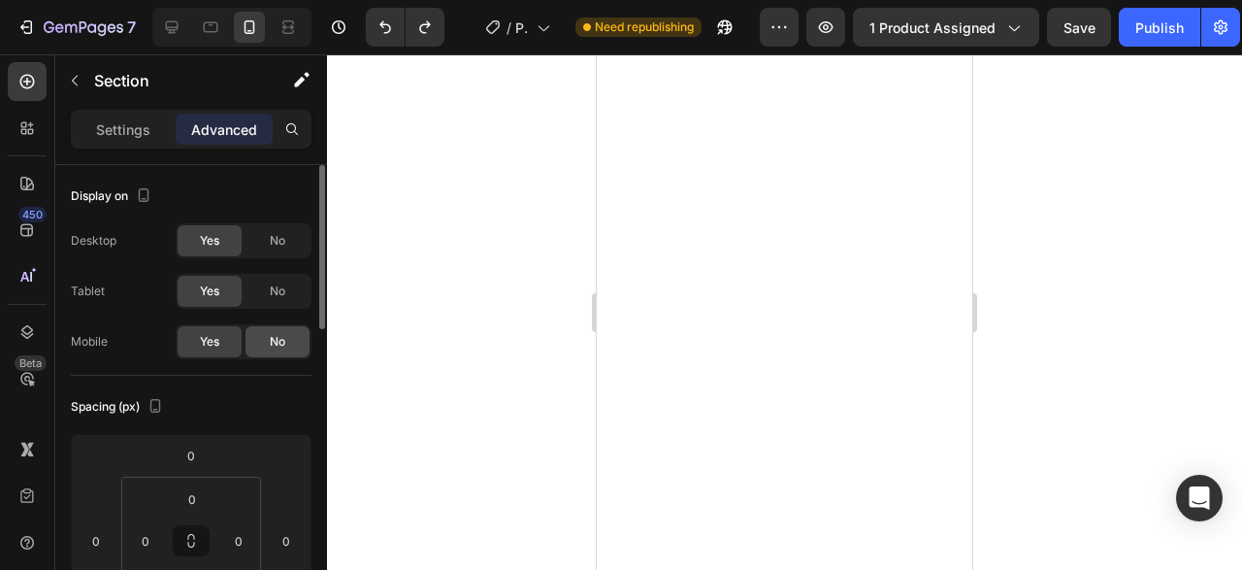
click at [296, 344] on div "No" at bounding box center [277, 341] width 64 height 31
click at [215, 344] on span "Yes" at bounding box center [209, 341] width 19 height 17
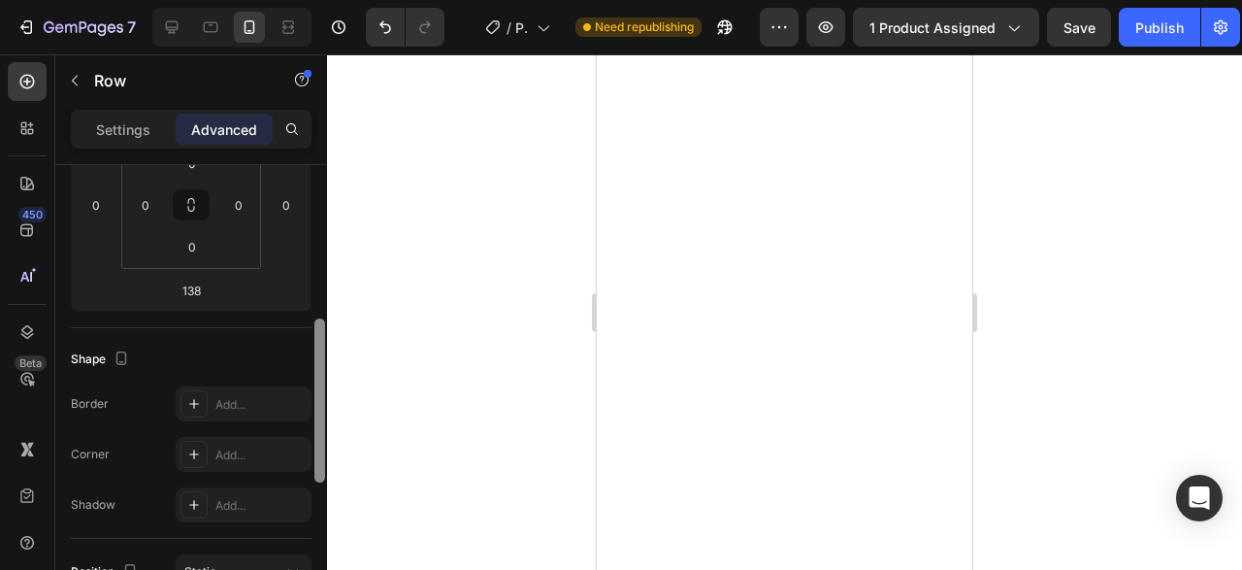
scroll to position [407, 0]
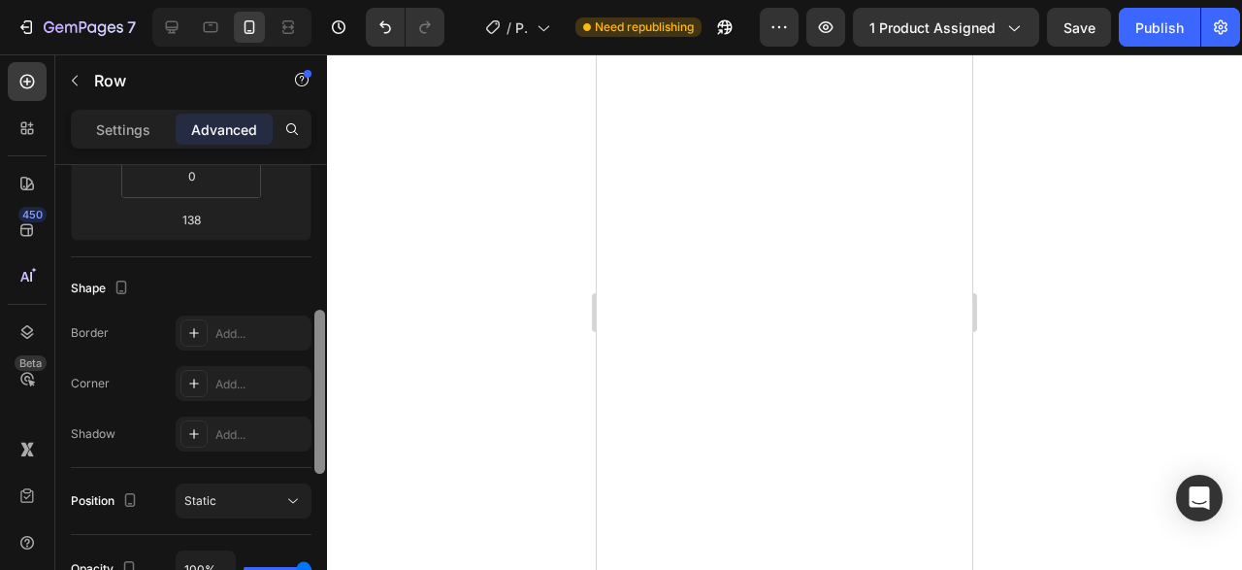
drag, startPoint x: 317, startPoint y: 273, endPoint x: 320, endPoint y: 418, distance: 145.6
click at [320, 418] on div at bounding box center [319, 392] width 11 height 164
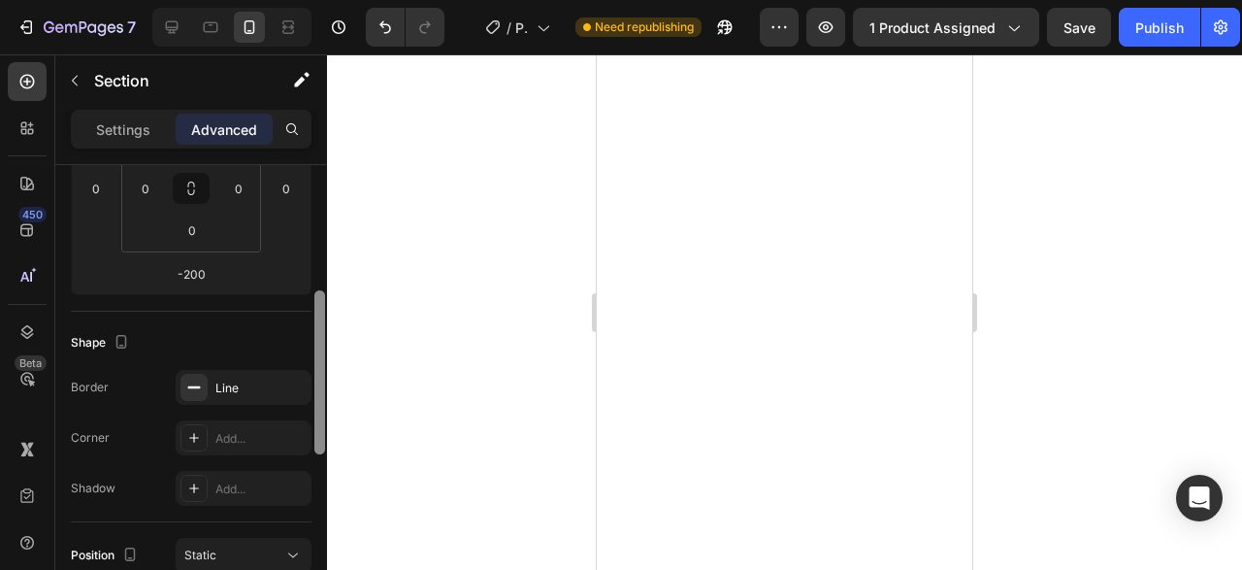
scroll to position [349, 0]
drag, startPoint x: 317, startPoint y: 257, endPoint x: 315, endPoint y: 382, distance: 125.2
click at [315, 382] on div at bounding box center [319, 375] width 11 height 164
click at [253, 383] on div "Line" at bounding box center [243, 390] width 56 height 17
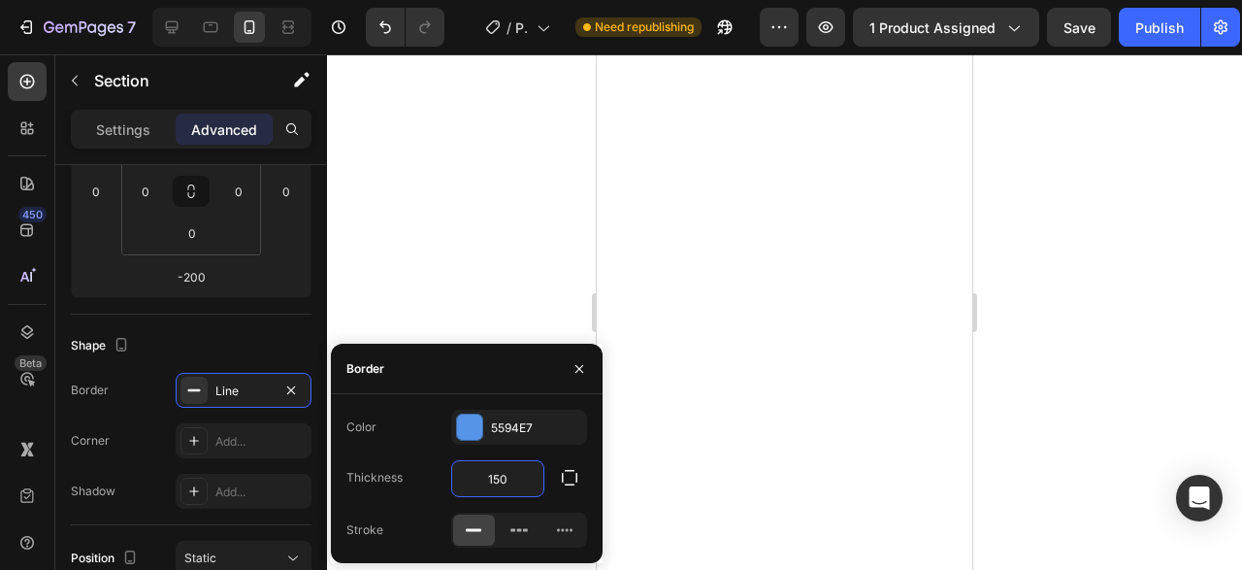
click at [512, 475] on input "150" at bounding box center [497, 478] width 91 height 35
type input "9"
type input "2"
type input "1"
type input "4"
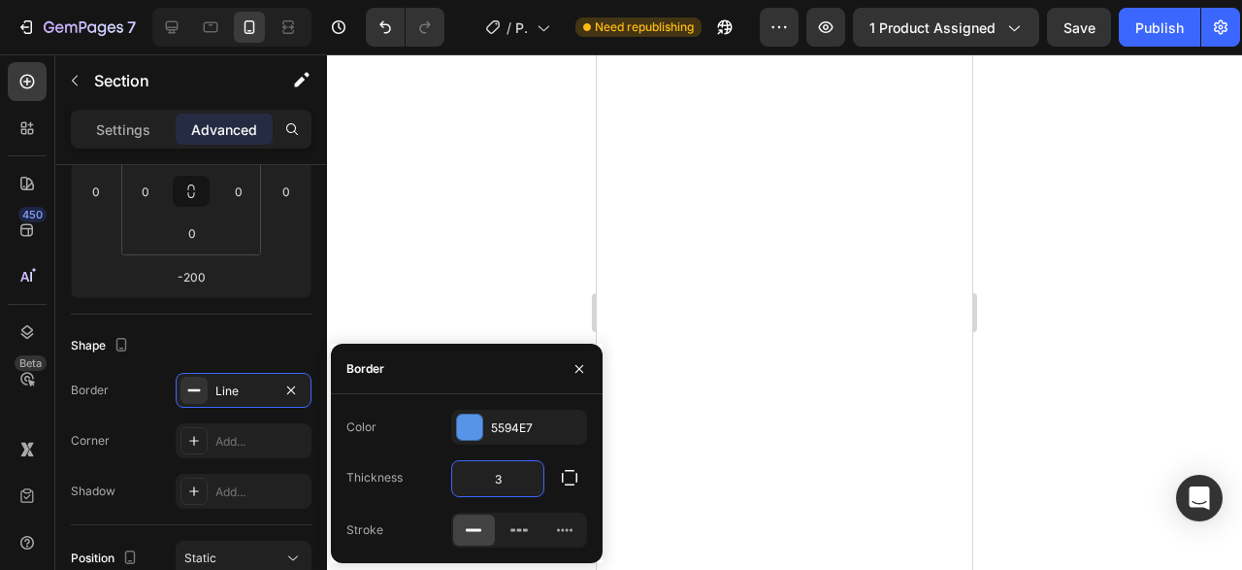
type input "30"
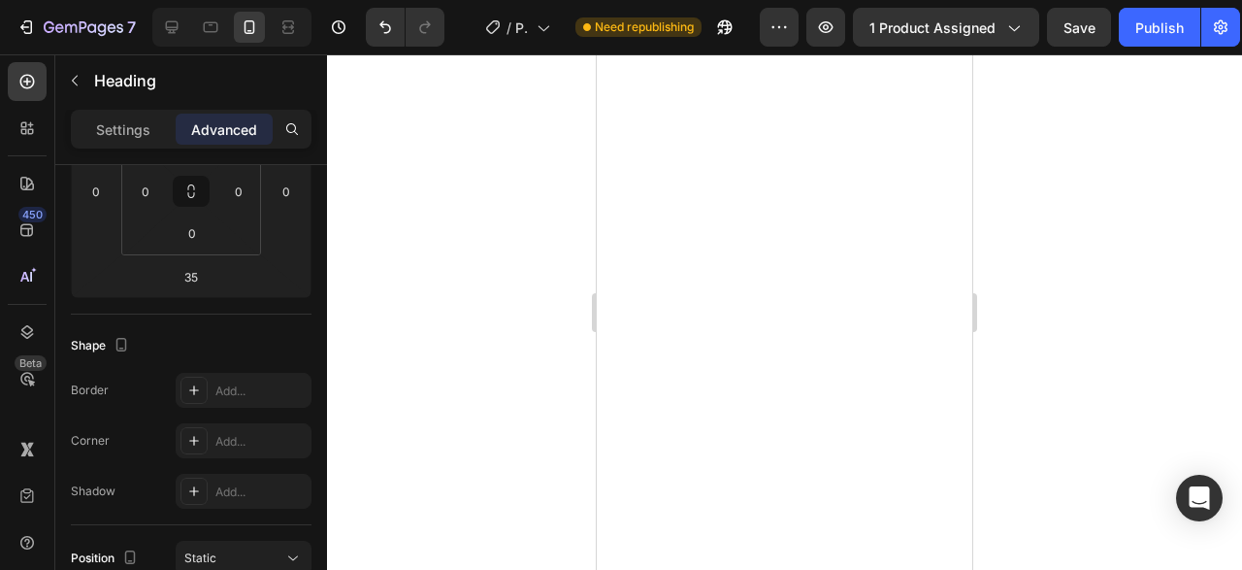
scroll to position [0, 0]
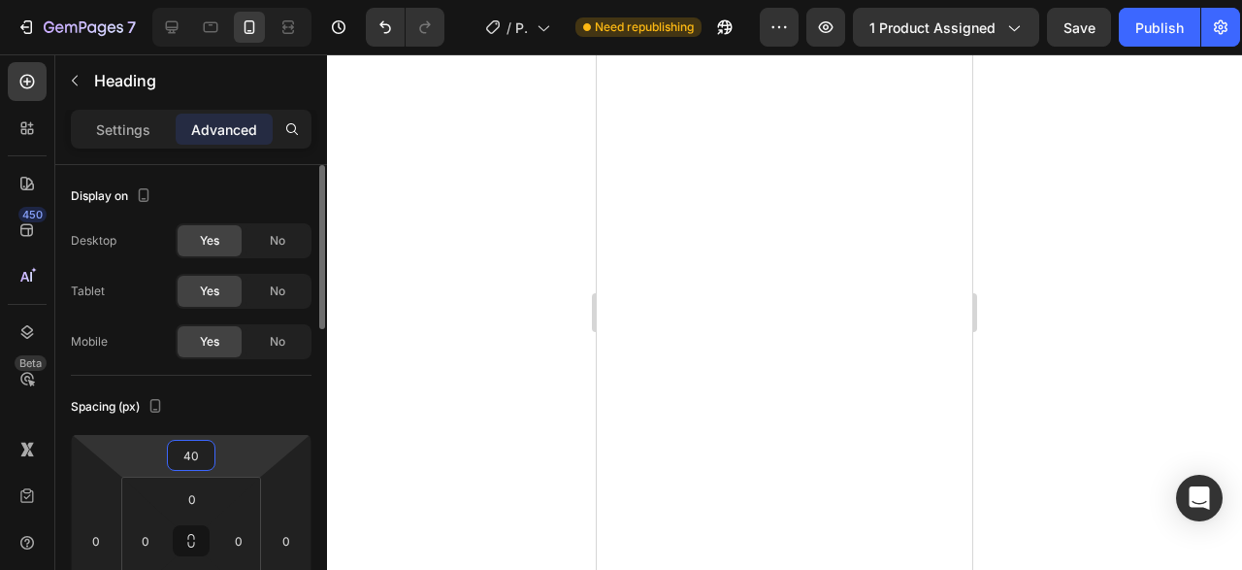
click at [178, 453] on input "40" at bounding box center [191, 455] width 39 height 29
type input "6"
type input "7"
type input "8"
type input "9"
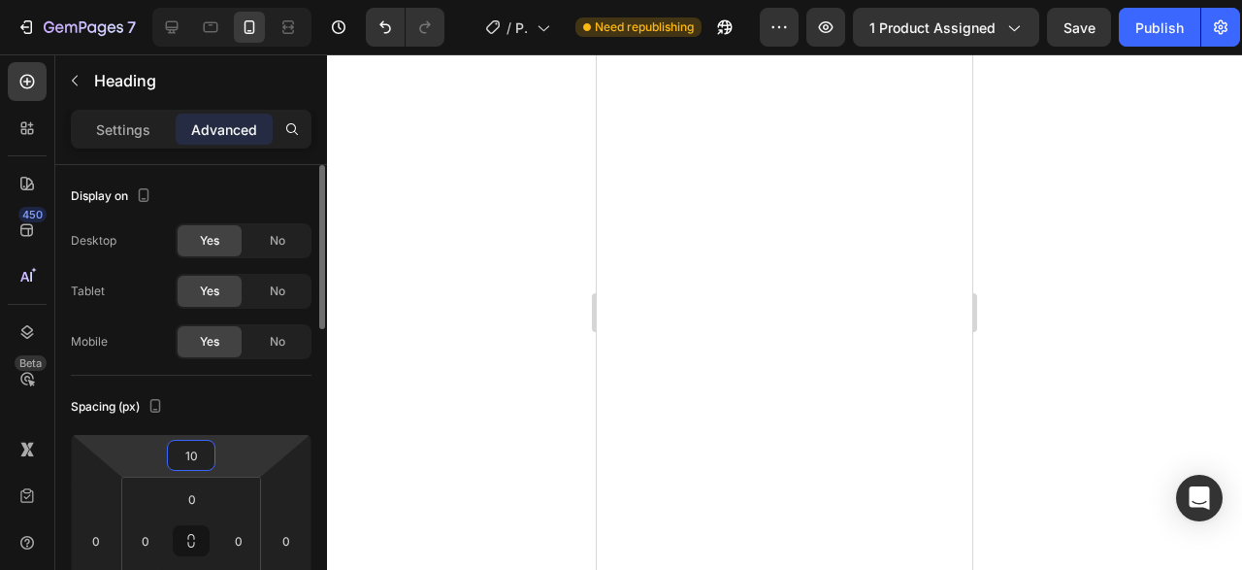
type input "1"
type input "120"
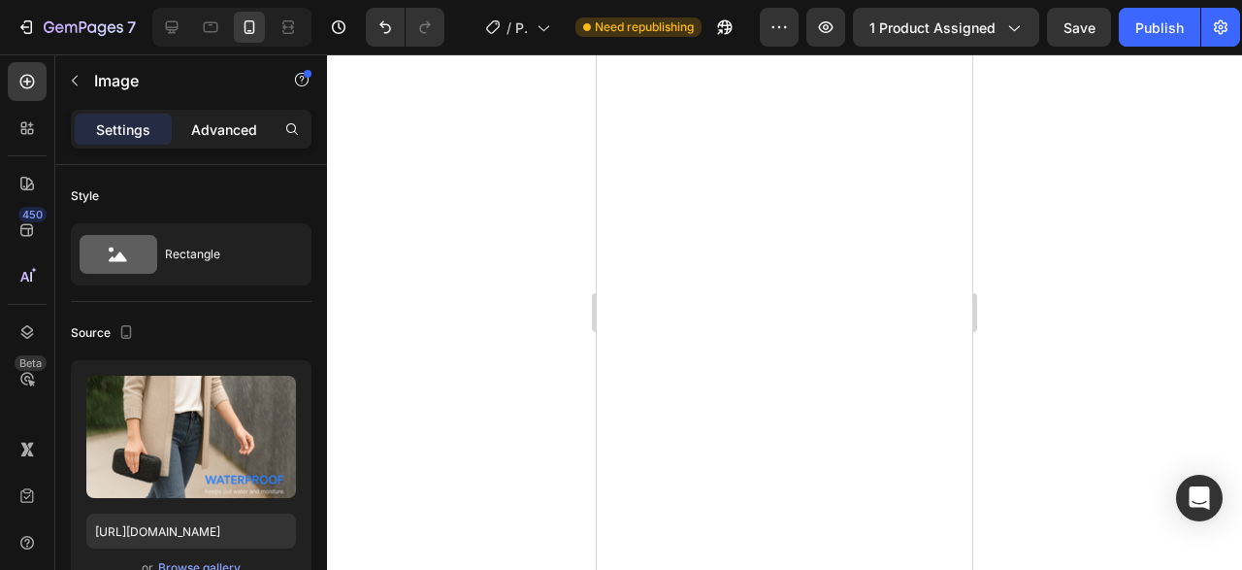
click at [209, 128] on p "Advanced" at bounding box center [224, 129] width 66 height 20
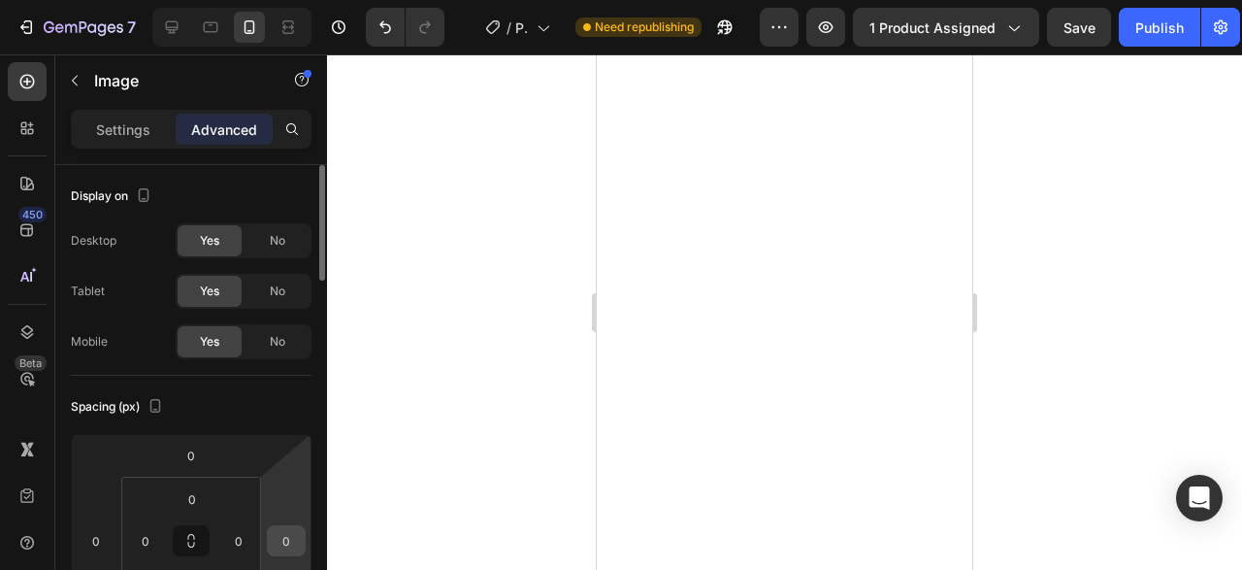
click at [288, 546] on input "0" at bounding box center [286, 540] width 29 height 29
type input "-2"
type input "2"
type input "3"
type input "2"
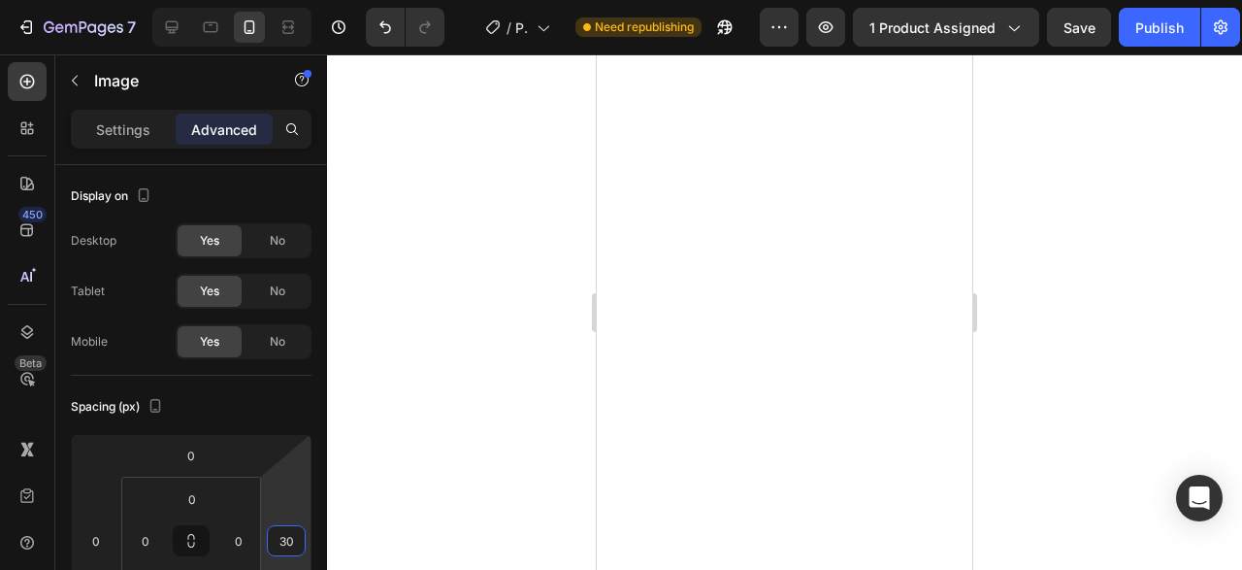
type input "30"
click at [468, 337] on div at bounding box center [784, 311] width 915 height 515
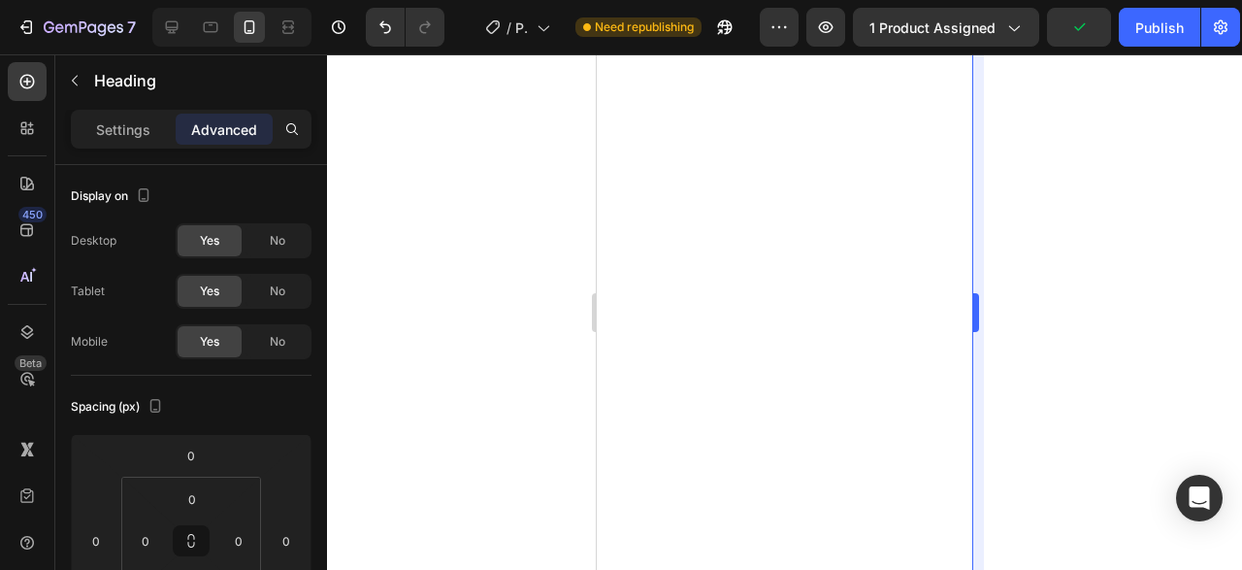
type input "20"
click at [1153, 216] on div at bounding box center [784, 311] width 915 height 515
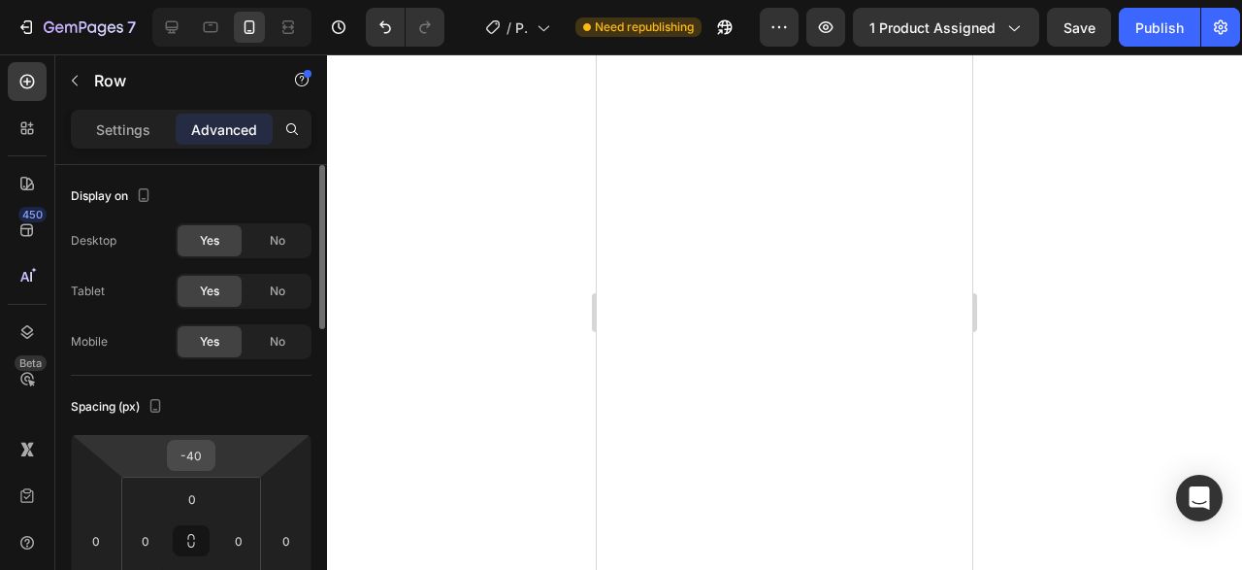
click at [203, 443] on input "-40" at bounding box center [191, 455] width 39 height 29
type input "2"
type input "-2"
type input "-3"
type input "-2"
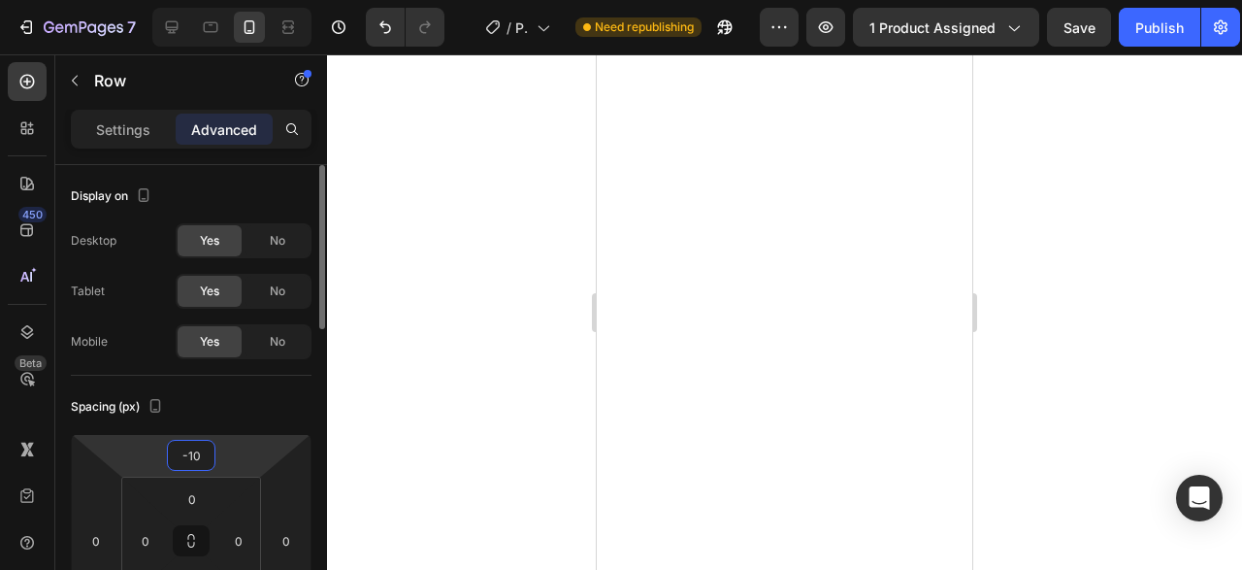
type input "-1"
type input "50"
type input "5"
type input "-5"
type input "-40"
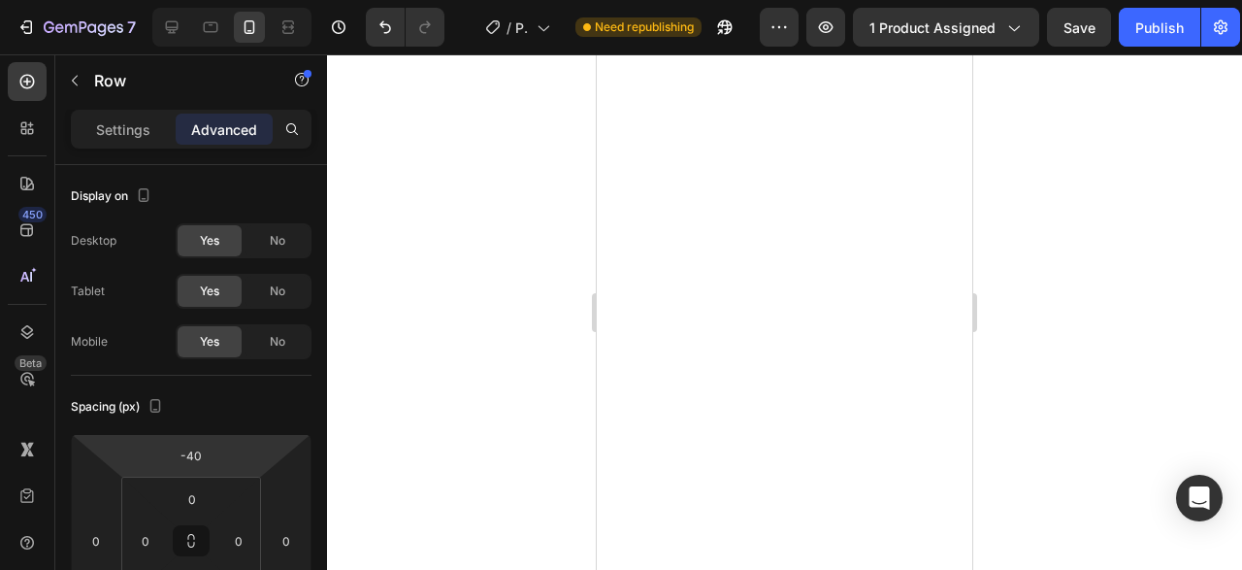
click at [1080, 209] on div at bounding box center [784, 311] width 915 height 515
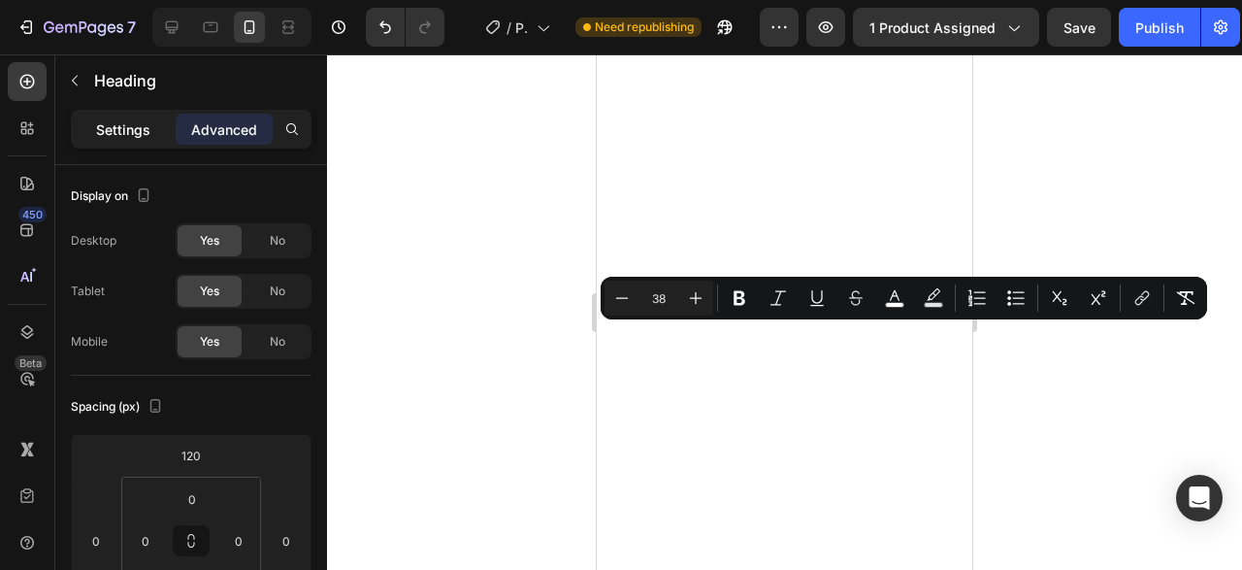
click at [138, 114] on div "Settings" at bounding box center [123, 129] width 97 height 31
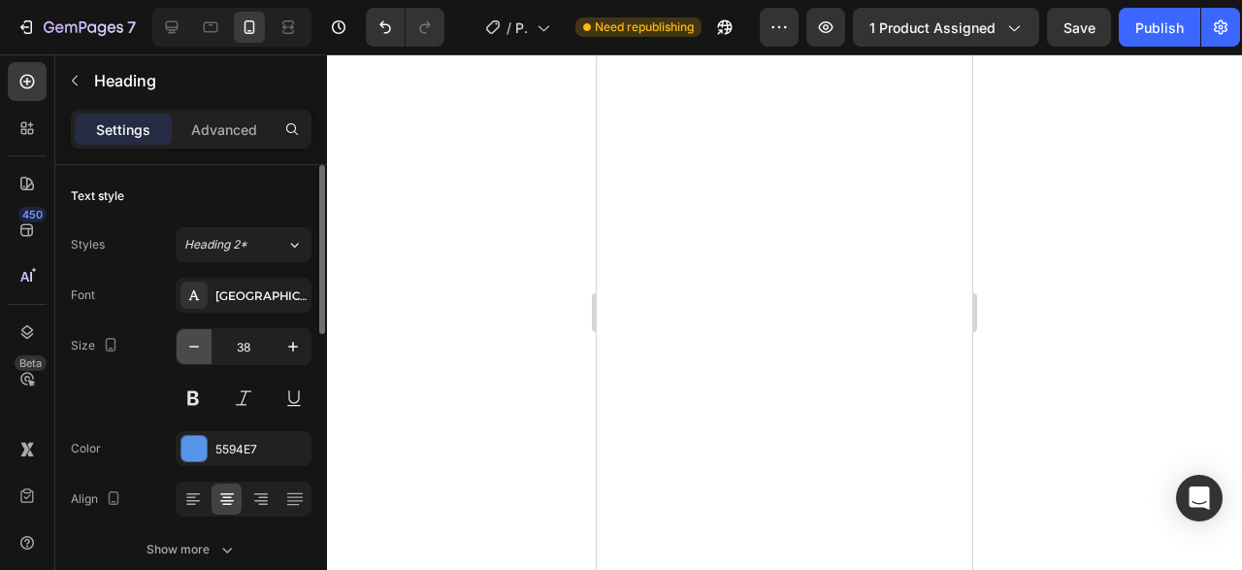
click at [191, 339] on icon "button" at bounding box center [193, 346] width 19 height 19
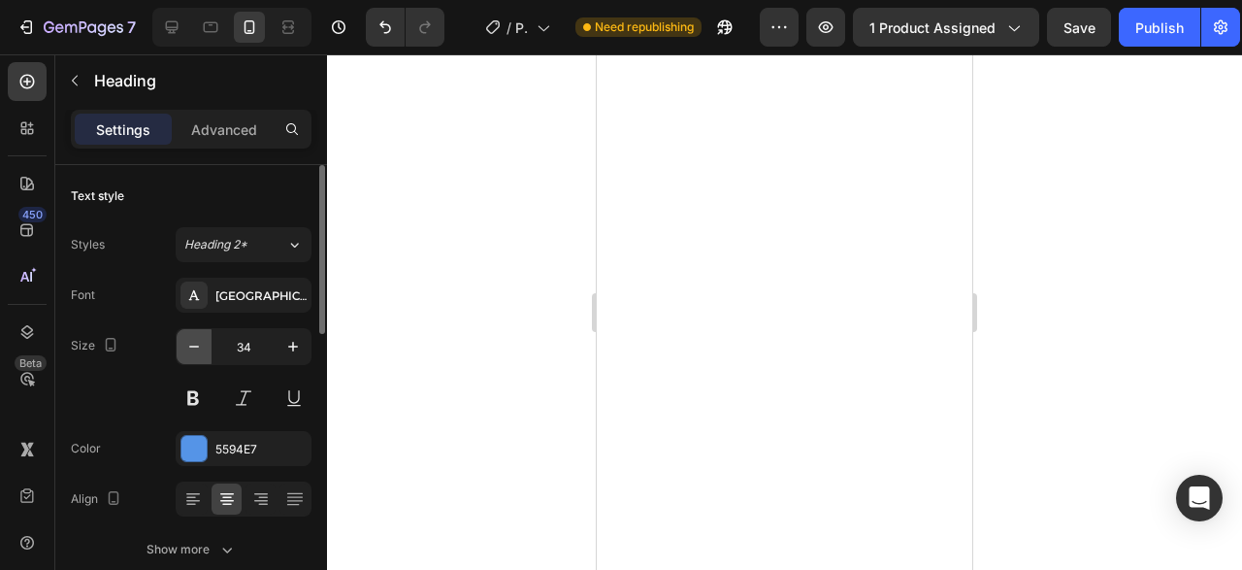
type input "33"
click at [1006, 356] on div at bounding box center [784, 311] width 915 height 515
drag, startPoint x: 242, startPoint y: 146, endPoint x: 232, endPoint y: 141, distance: 10.8
click at [232, 141] on div "Settings Advanced" at bounding box center [191, 129] width 241 height 39
click at [232, 141] on div "Advanced" at bounding box center [224, 129] width 97 height 31
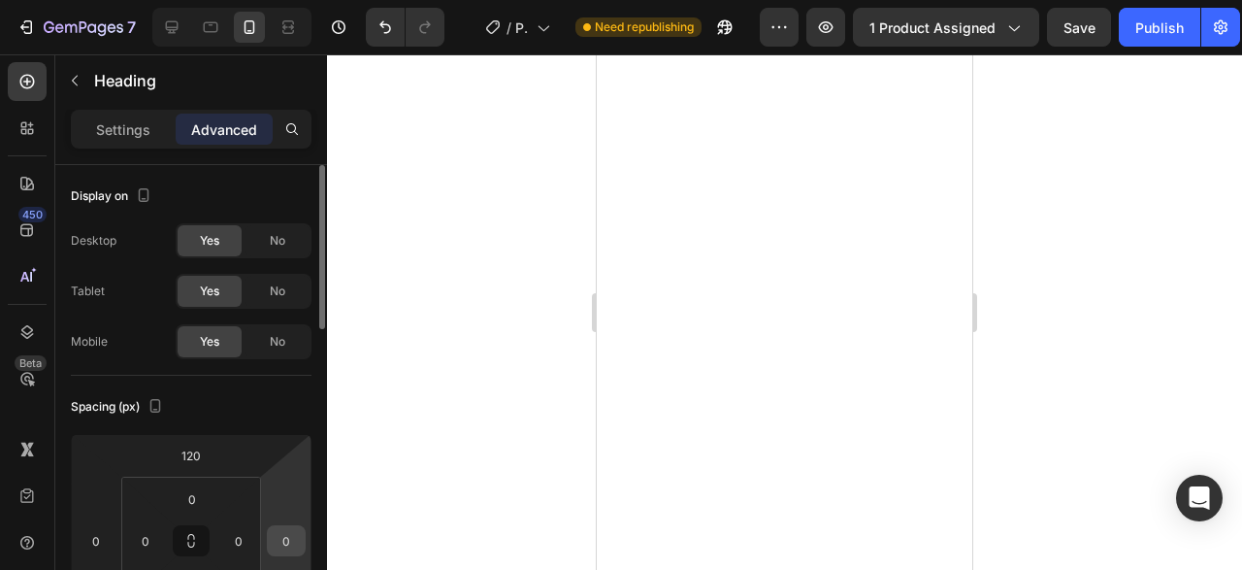
click at [275, 536] on input "0" at bounding box center [286, 540] width 29 height 29
type input "2"
type input "5"
type input "1"
type input "2"
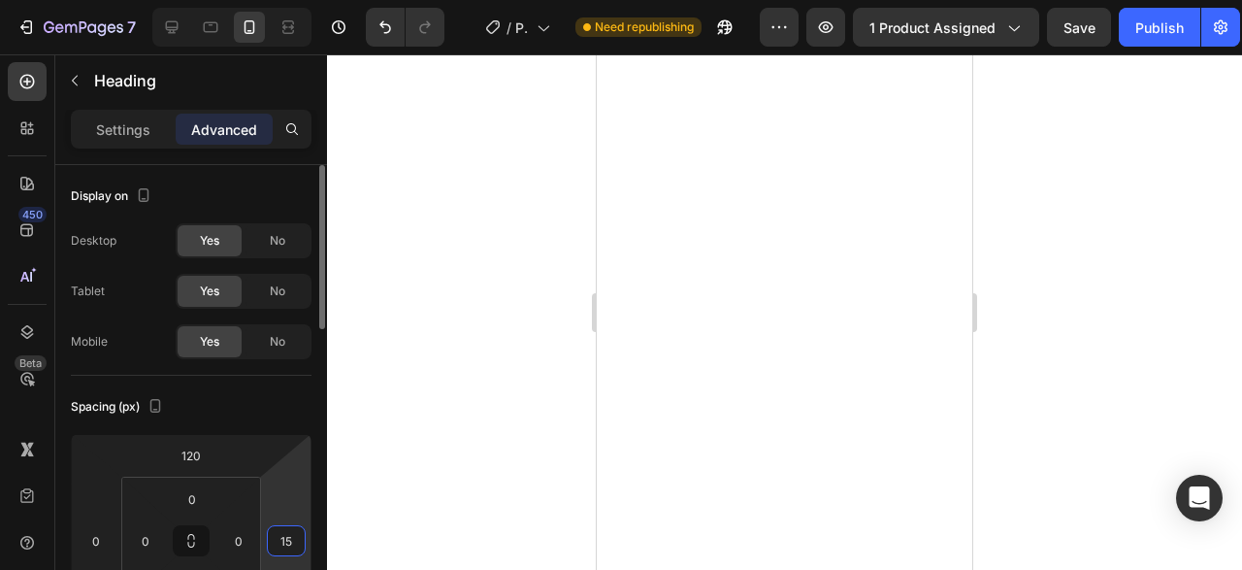
type input "1"
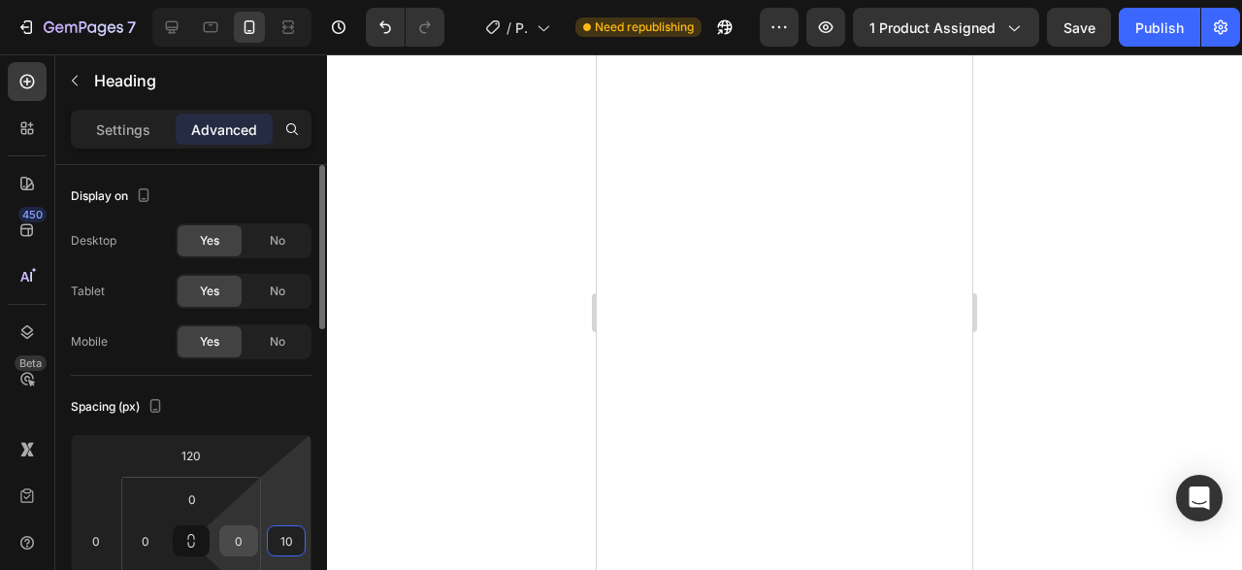
type input "10"
click at [248, 545] on input "0" at bounding box center [238, 540] width 29 height 29
type input "-"
type input "1"
type input "0"
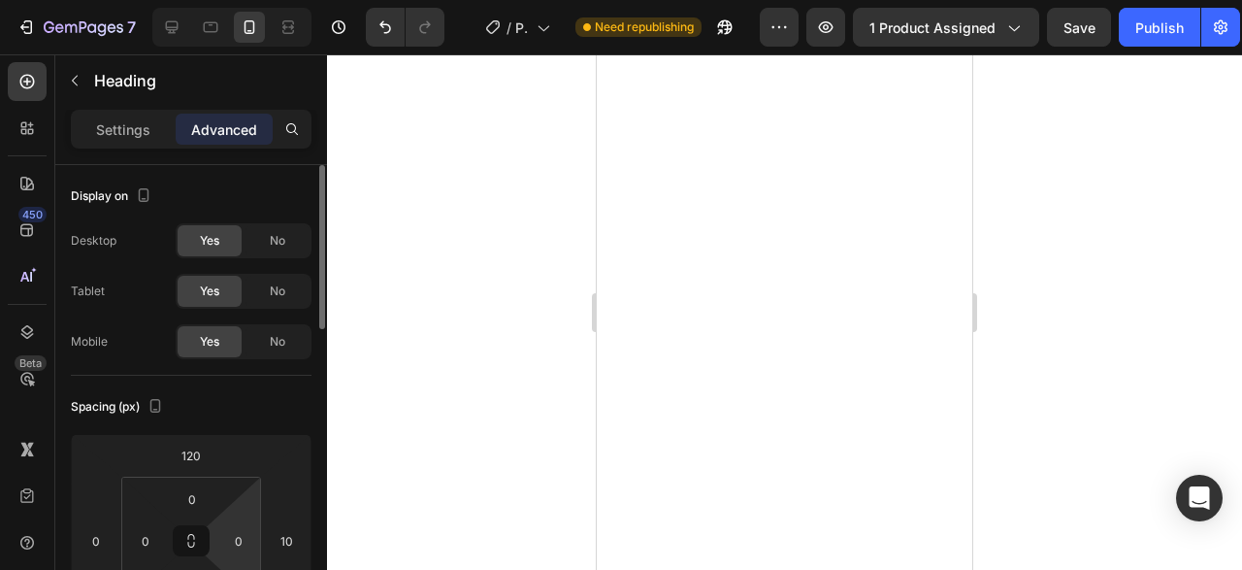
click at [0, 0] on div "Spacing (px) 120 0 35 10 0 0 0 0" at bounding box center [0, 0] width 0 height 0
click at [1092, 240] on div at bounding box center [784, 311] width 915 height 515
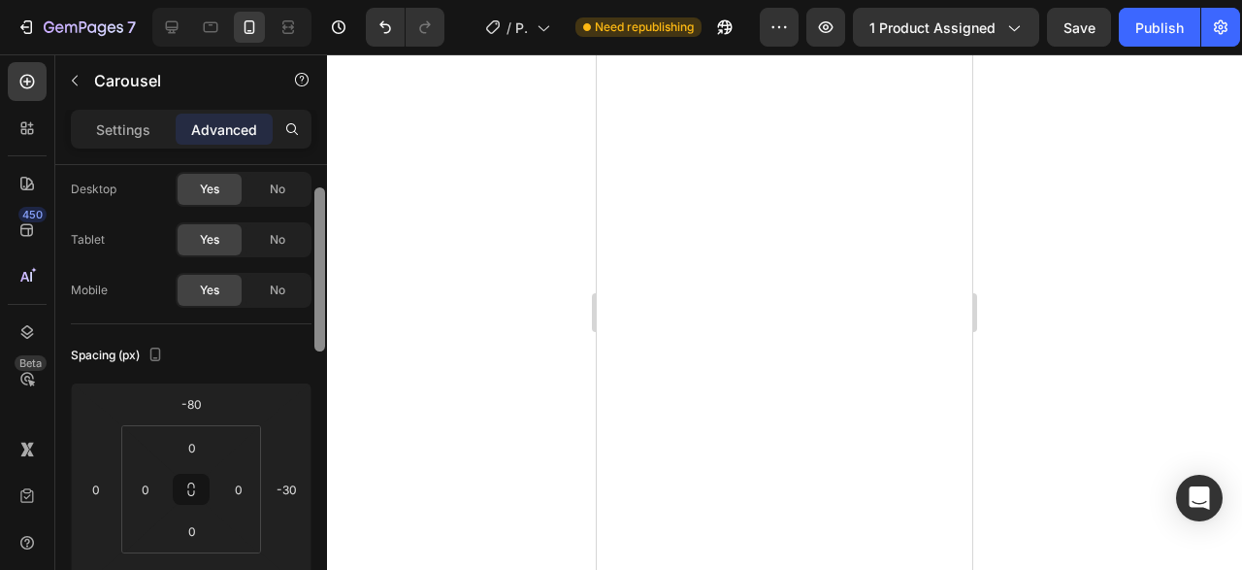
scroll to position [65, 0]
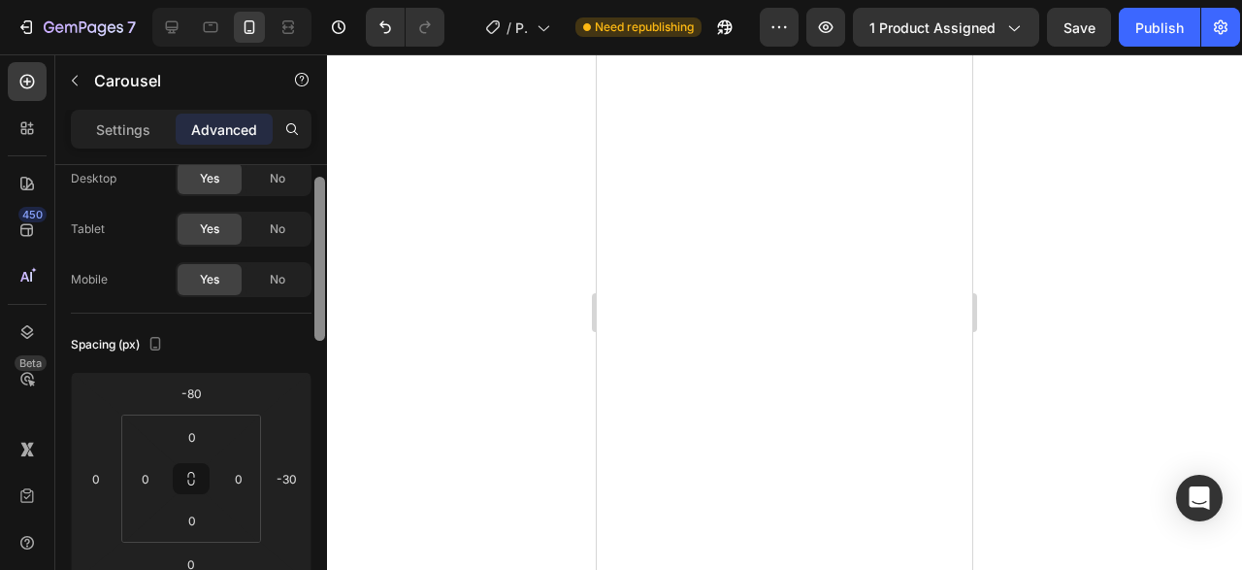
drag, startPoint x: 321, startPoint y: 288, endPoint x: 325, endPoint y: 311, distance: 23.6
click at [325, 311] on div at bounding box center [319, 259] width 11 height 164
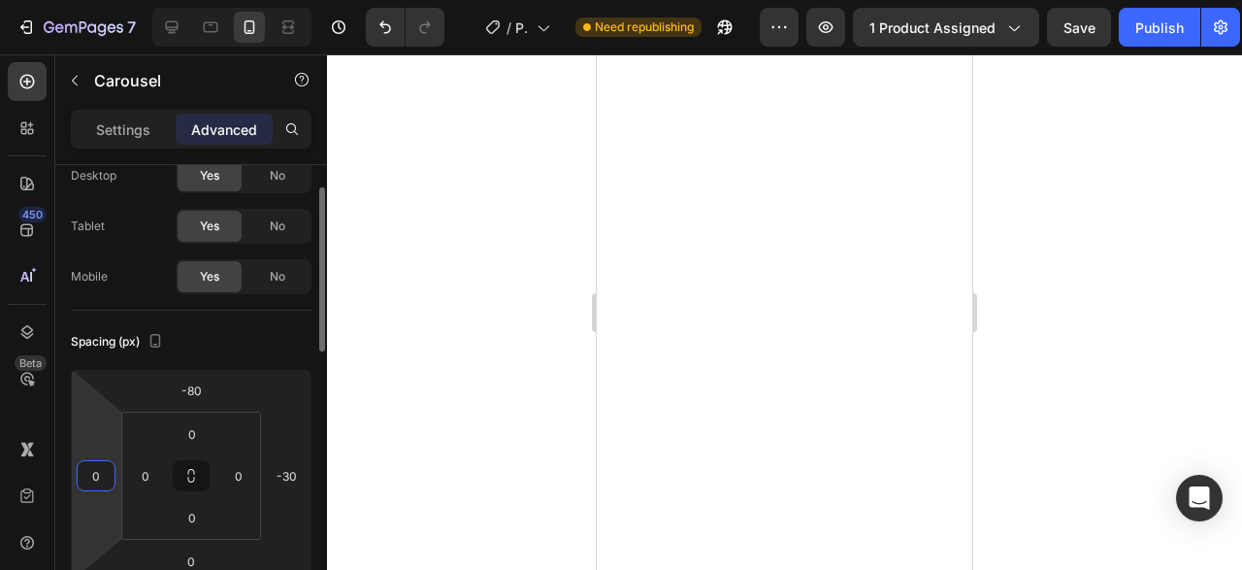
click at [109, 476] on input "0" at bounding box center [96, 475] width 29 height 29
type input "-3"
type input "-20"
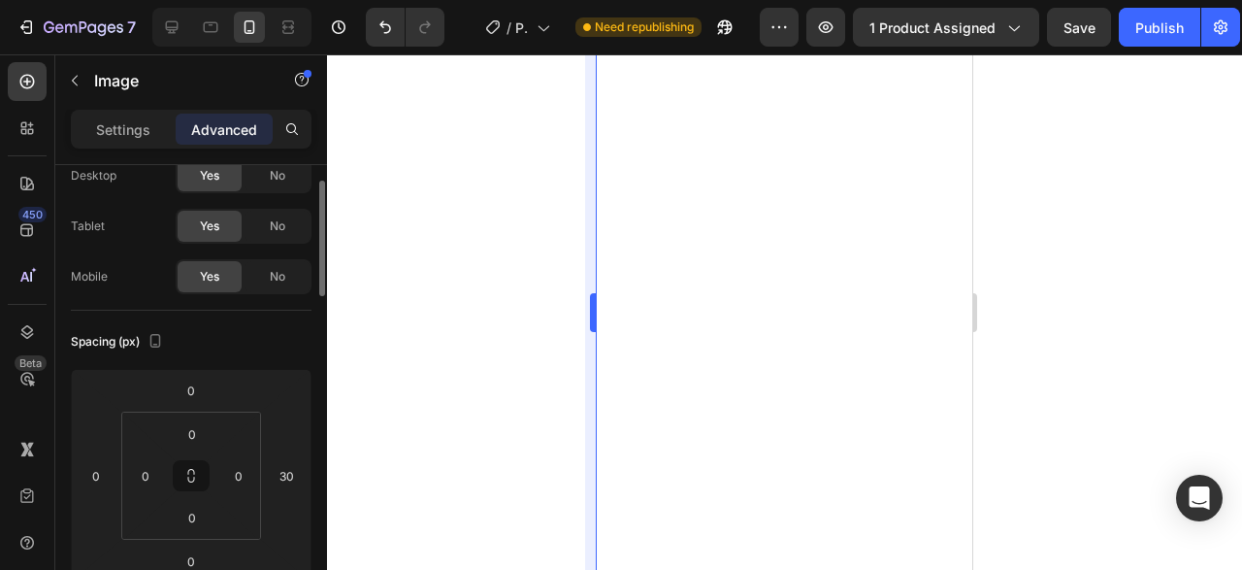
scroll to position [0, 0]
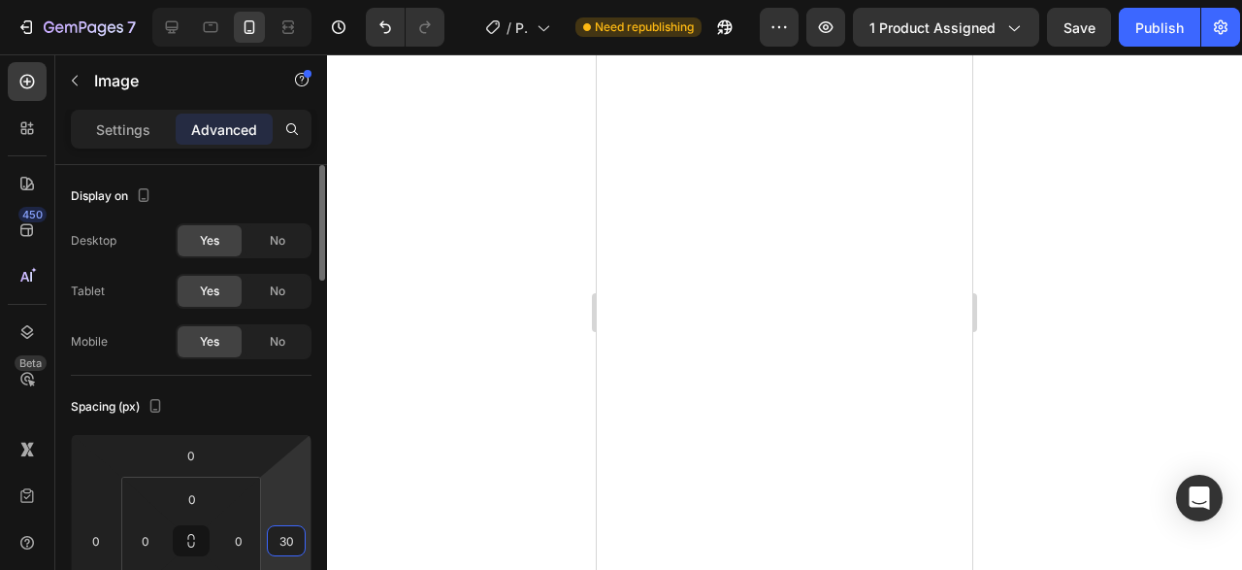
click at [294, 539] on input "30" at bounding box center [286, 540] width 29 height 29
type input "0"
type input "2"
type input "3"
type input "4"
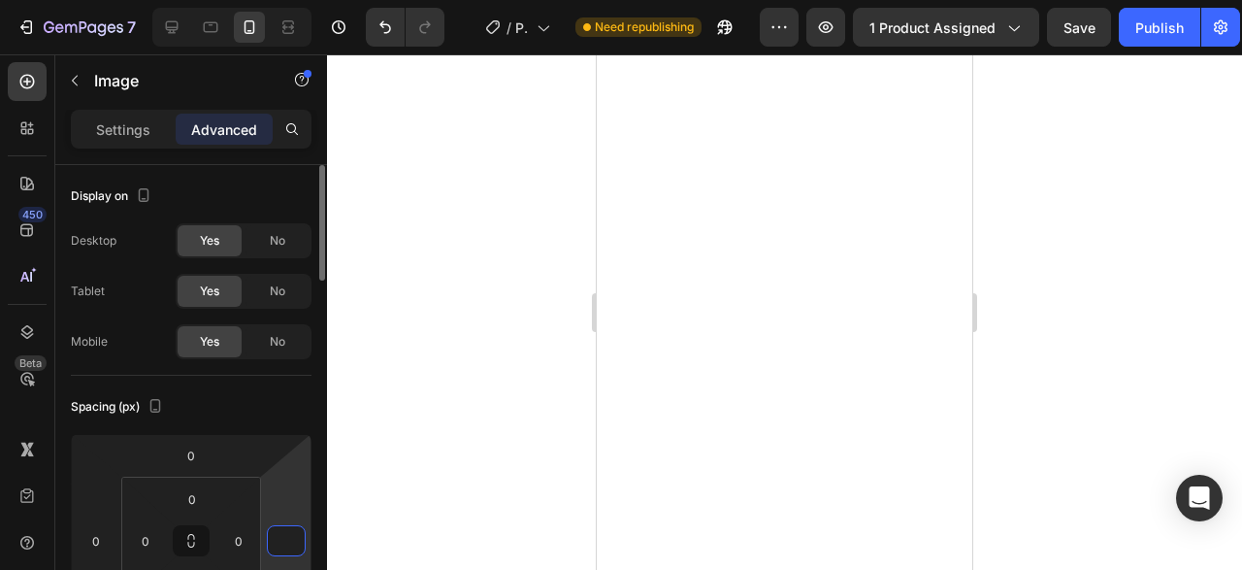
type input "5"
type input "6"
type input "10"
click at [344, 438] on div at bounding box center [784, 311] width 915 height 515
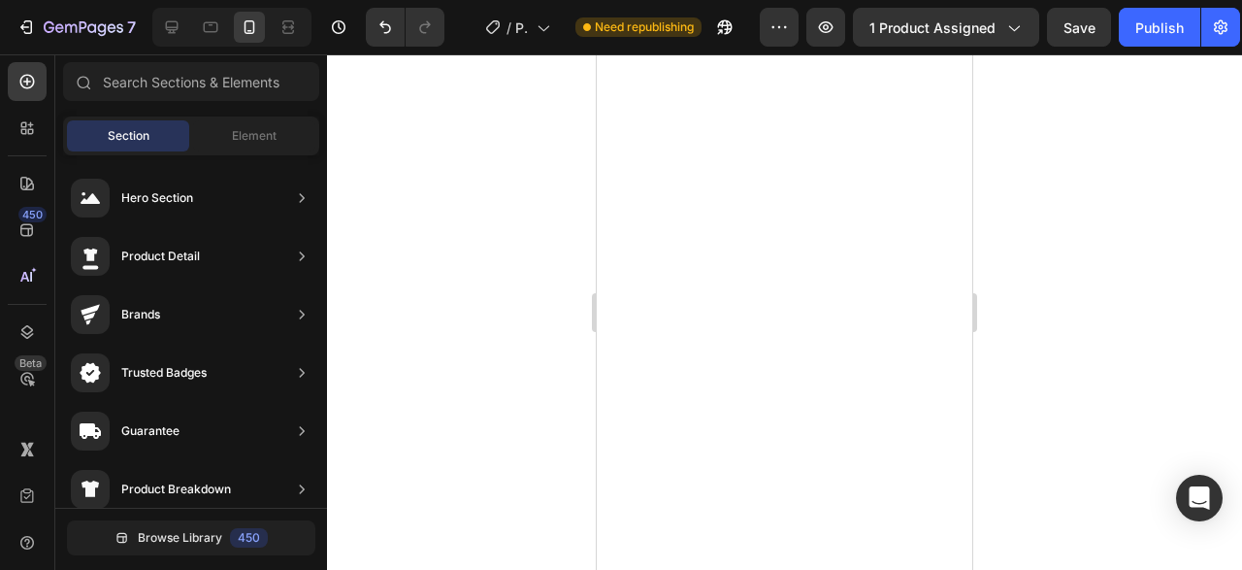
click at [344, 438] on div at bounding box center [784, 311] width 915 height 515
click at [213, 38] on div at bounding box center [210, 27] width 31 height 31
click at [167, 28] on icon at bounding box center [171, 26] width 19 height 19
click at [1144, 46] on div "7 Version history / Product Page - Aug 28, 01:11:15 Need republishing Preview 1…" at bounding box center [621, 27] width 1242 height 55
click at [1144, 46] on button "Publish" at bounding box center [1160, 27] width 82 height 39
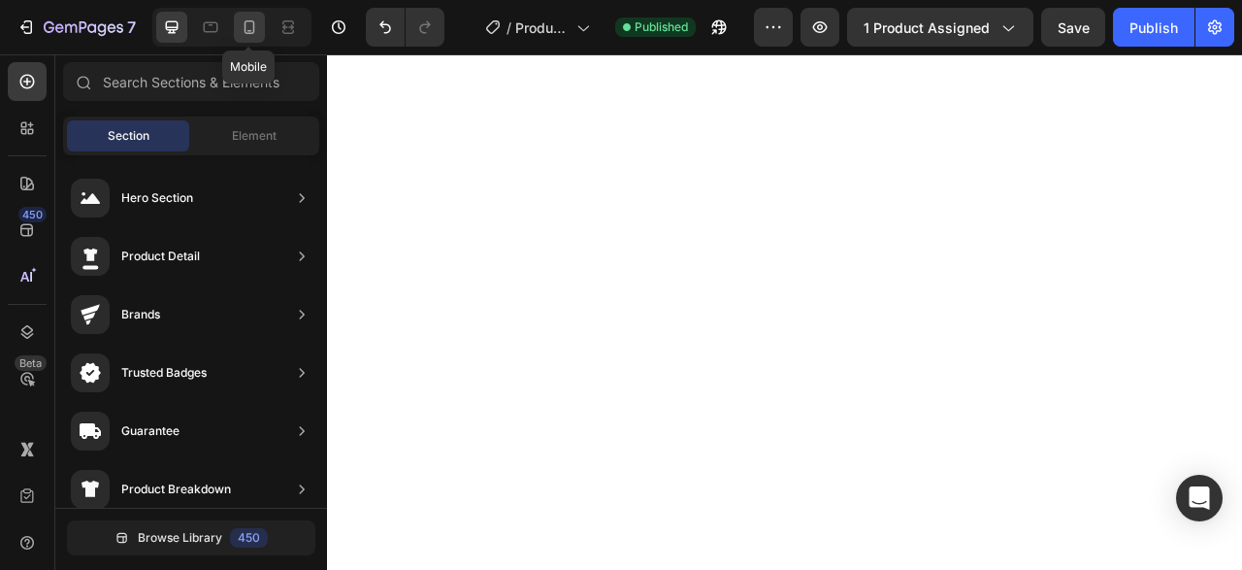
click at [255, 41] on div at bounding box center [249, 27] width 31 height 31
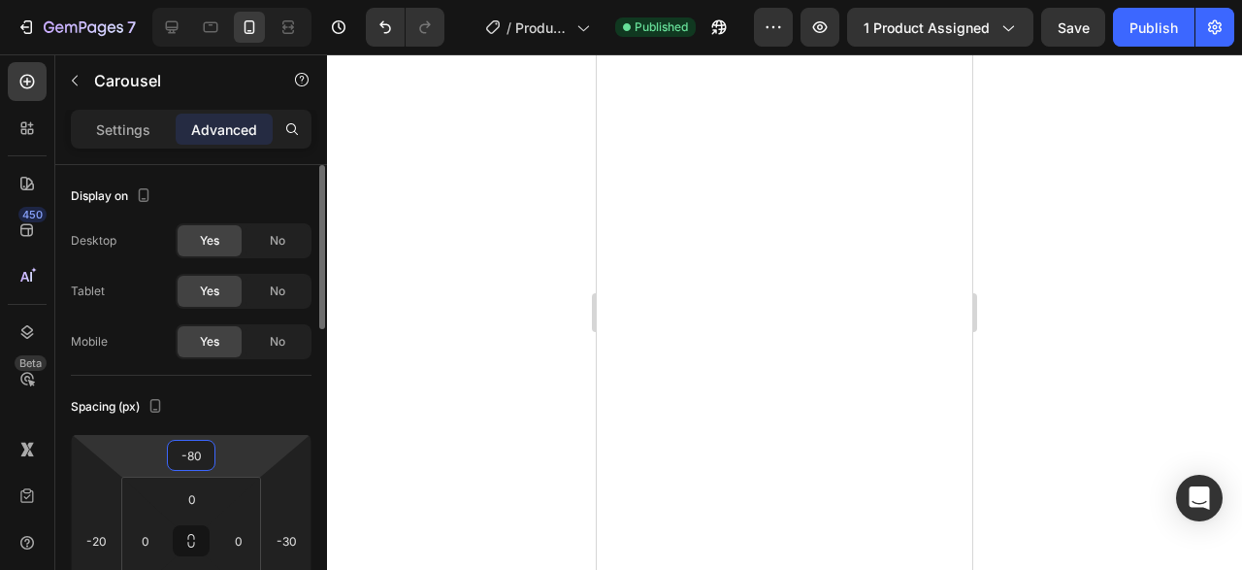
click at [203, 461] on input "-80" at bounding box center [191, 455] width 39 height 29
type input "80"
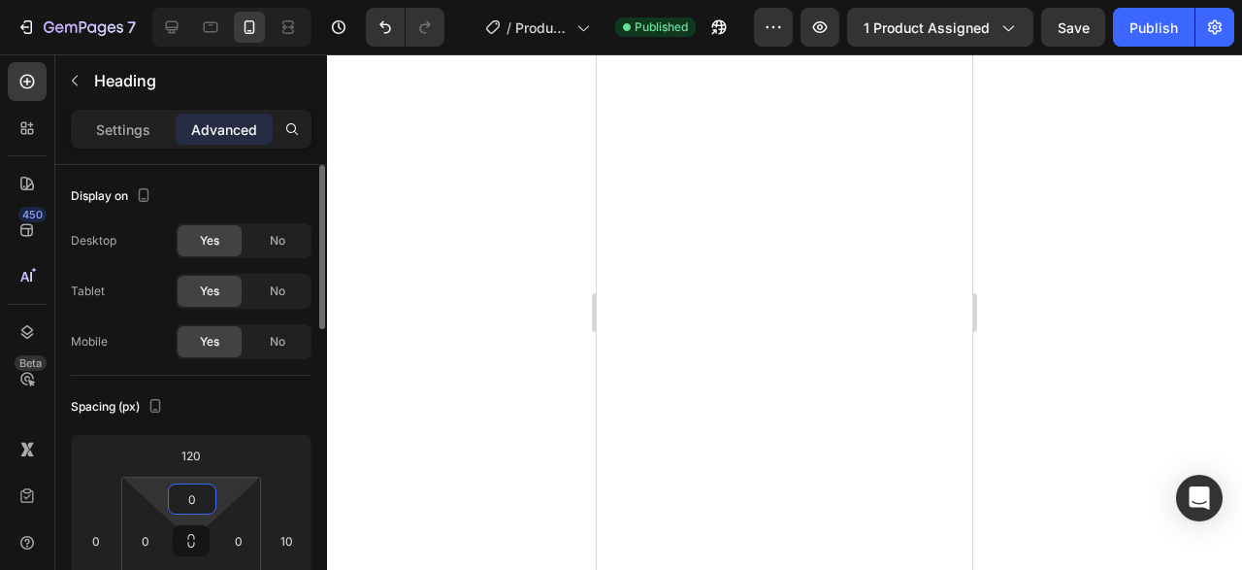
click at [206, 502] on input "0" at bounding box center [192, 498] width 39 height 29
type input "-"
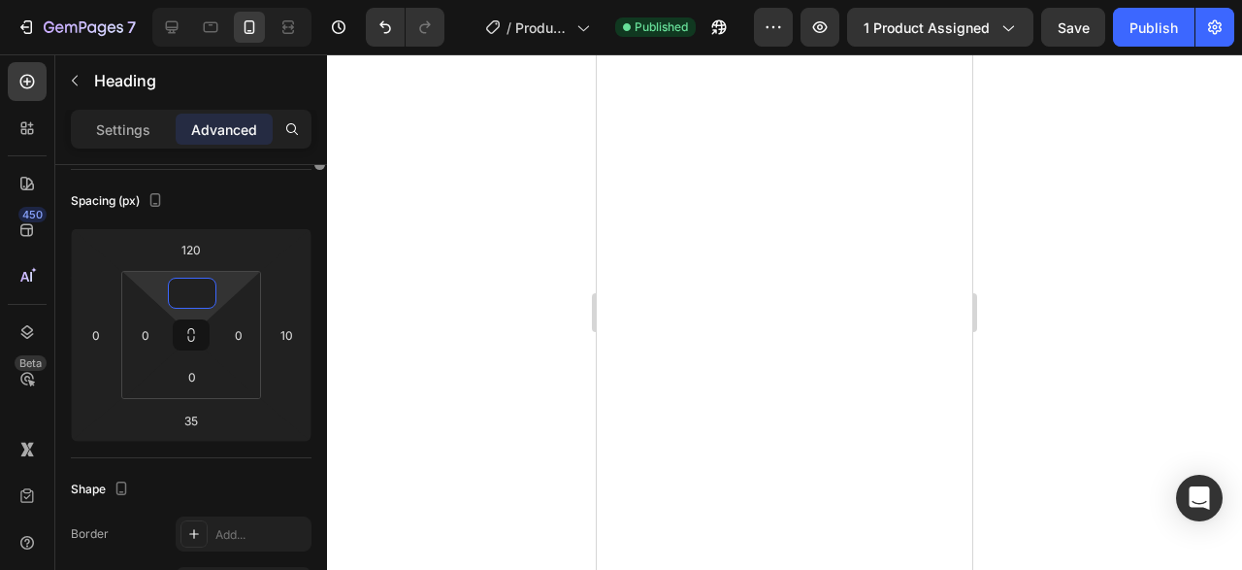
drag, startPoint x: 325, startPoint y: 309, endPoint x: 330, endPoint y: 381, distance: 72.9
click at [330, 0] on div "7 Version history / Product Page - [DATE] 01:11:15 Published Preview 1 product …" at bounding box center [621, 0] width 1242 height 0
type input "0"
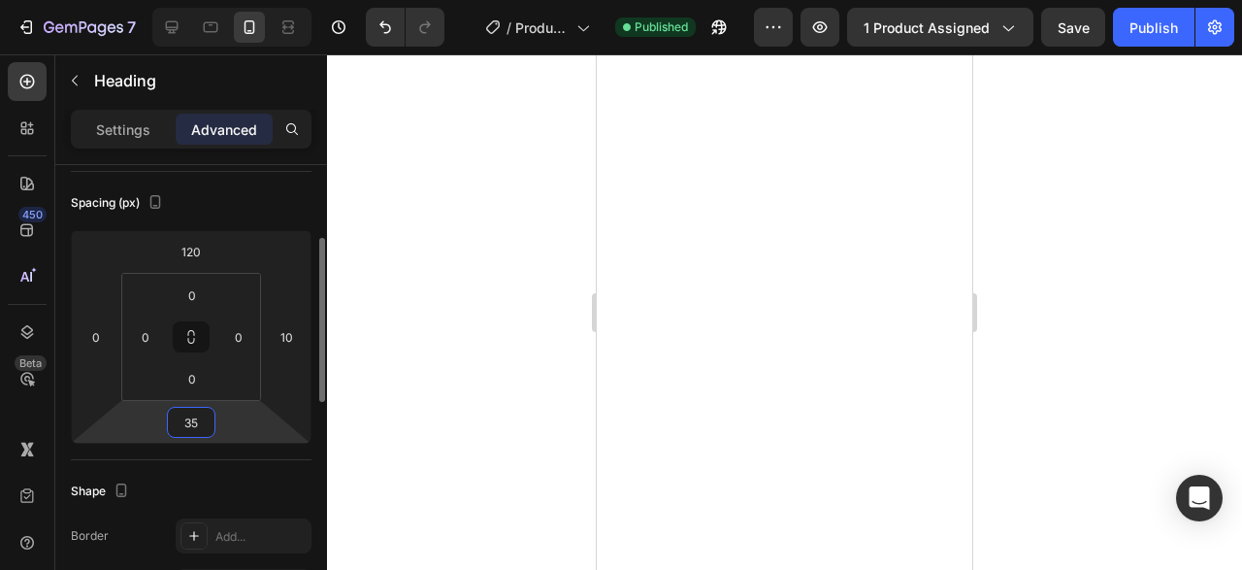
click at [195, 429] on input "35" at bounding box center [191, 422] width 39 height 29
type input "-2"
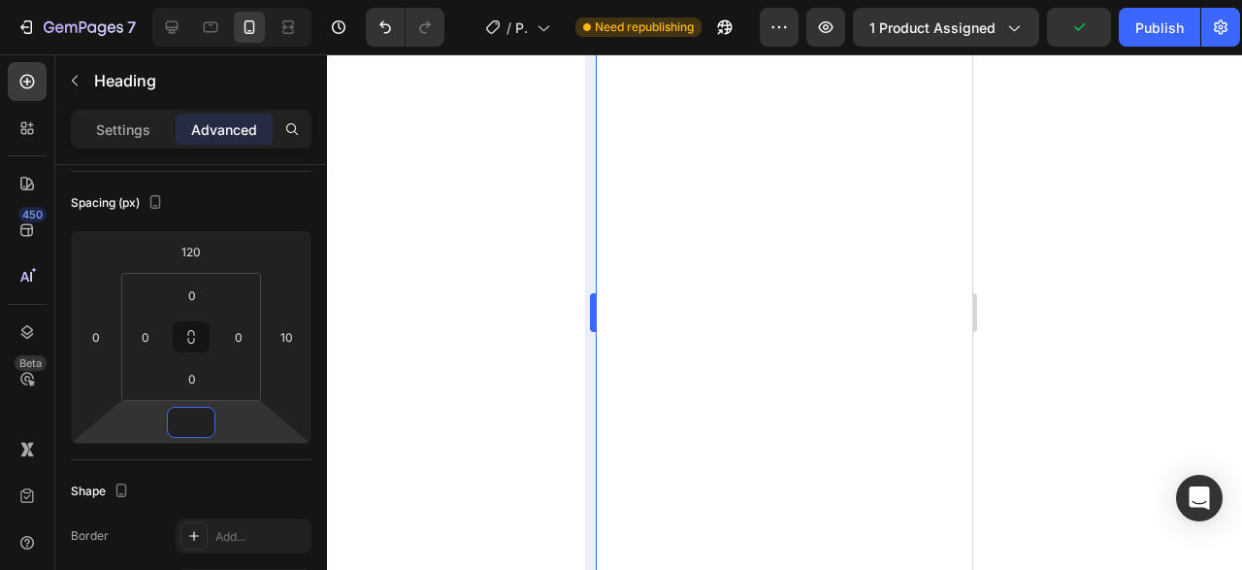
type input "0"
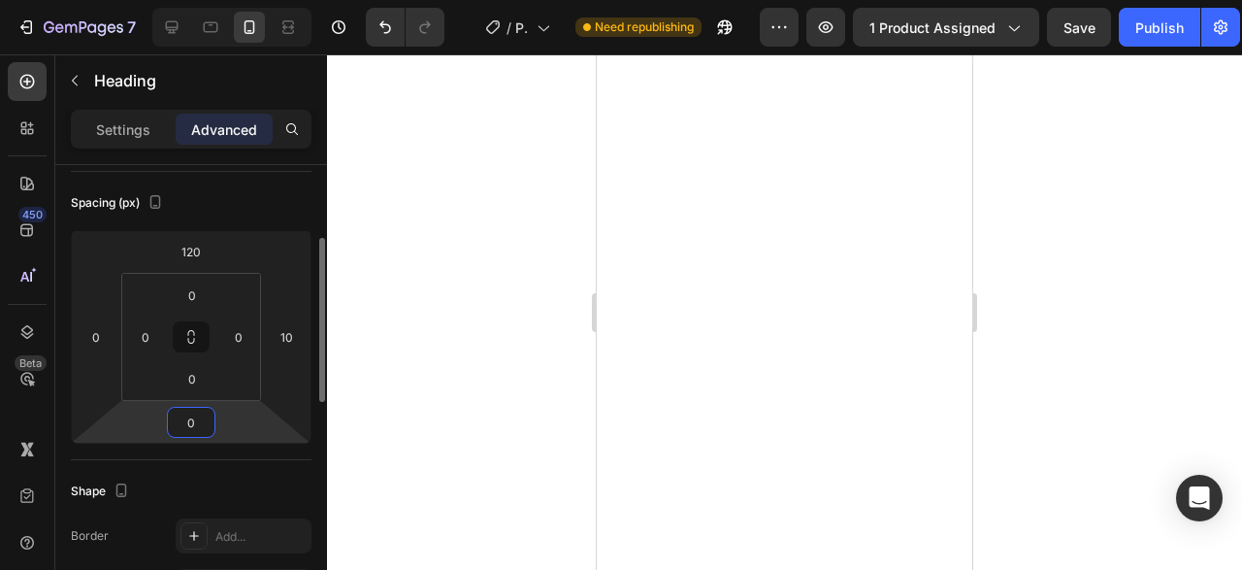
click at [201, 428] on input "0" at bounding box center [191, 422] width 39 height 29
type input "0"
type input "-2"
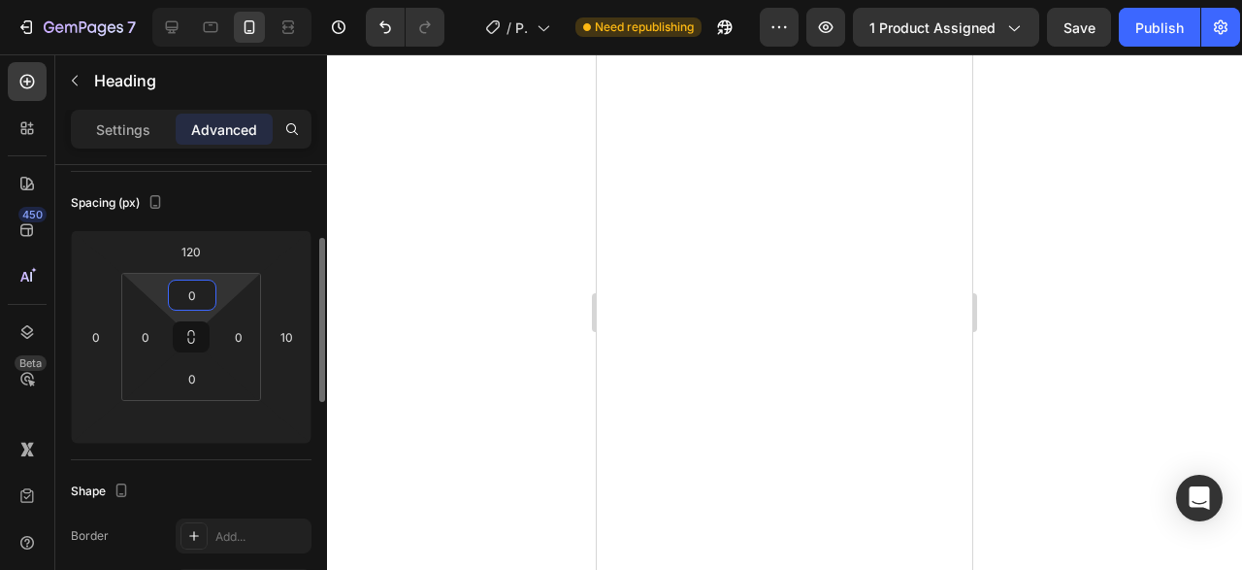
type input "0"
click at [203, 300] on input "0" at bounding box center [192, 294] width 39 height 29
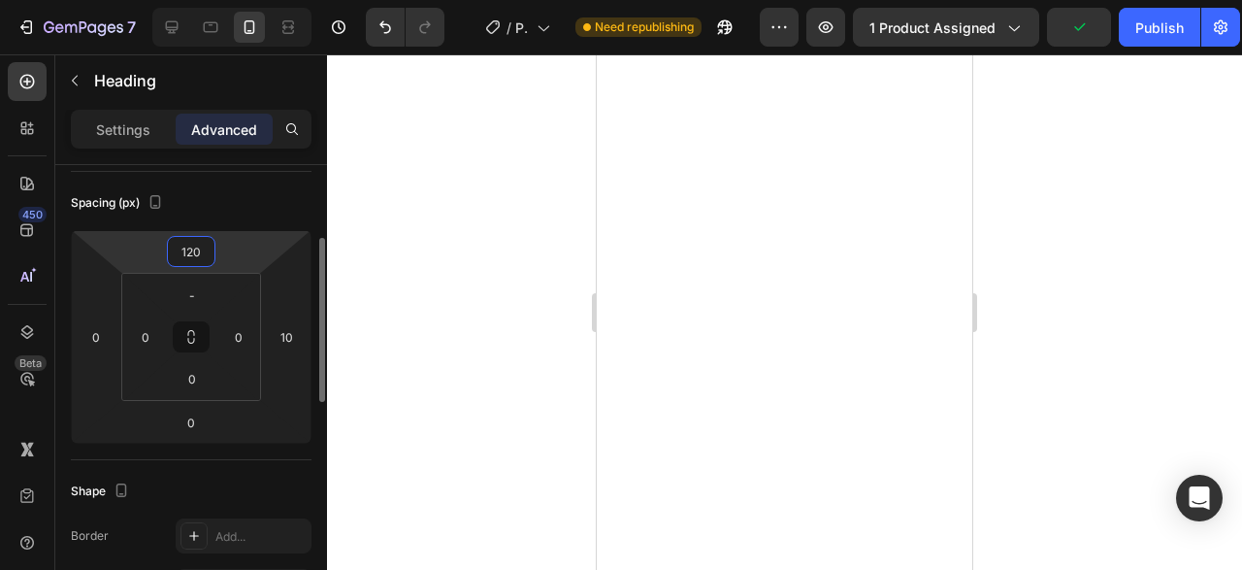
type input "0"
click at [193, 254] on input "120" at bounding box center [191, 251] width 39 height 29
type input "1"
type input "0"
click at [1003, 232] on div at bounding box center [784, 311] width 915 height 515
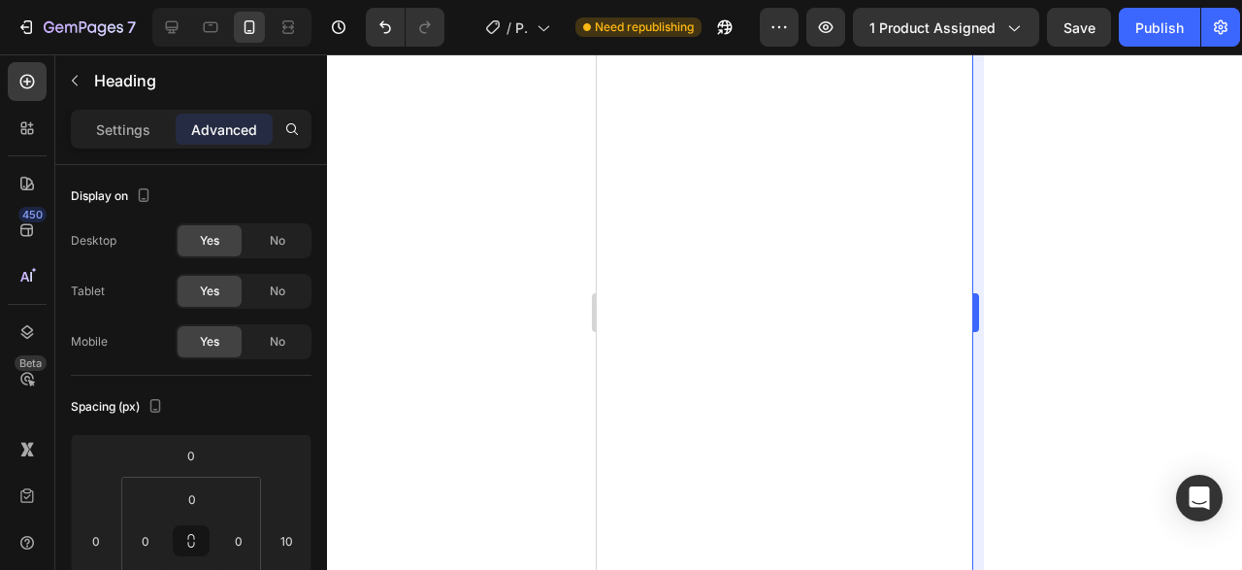
type input "28"
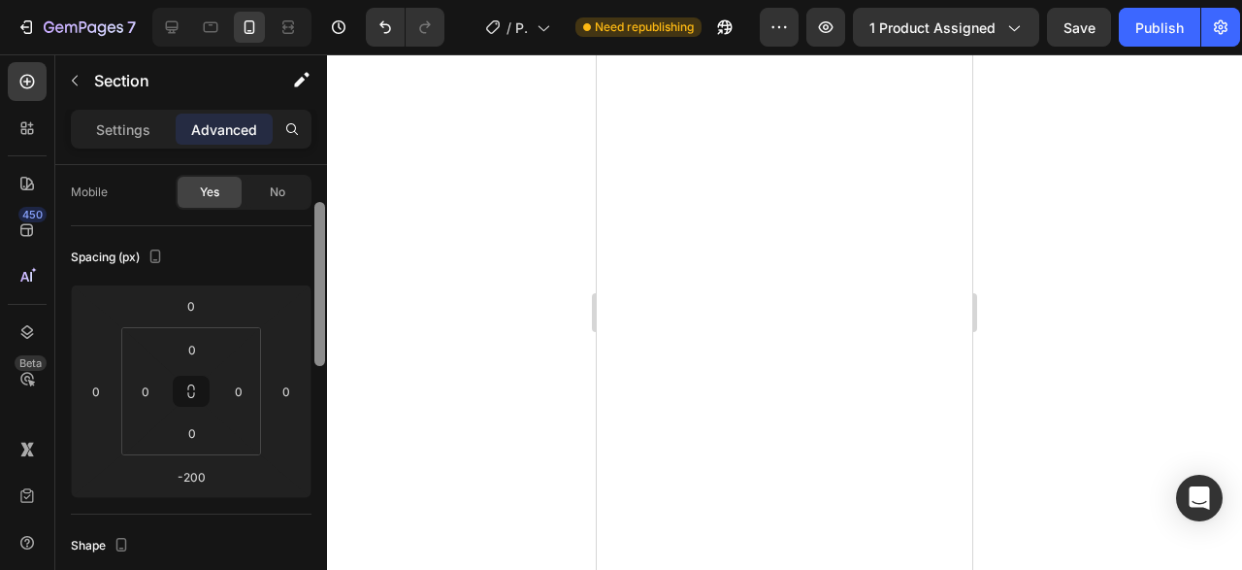
scroll to position [168, 0]
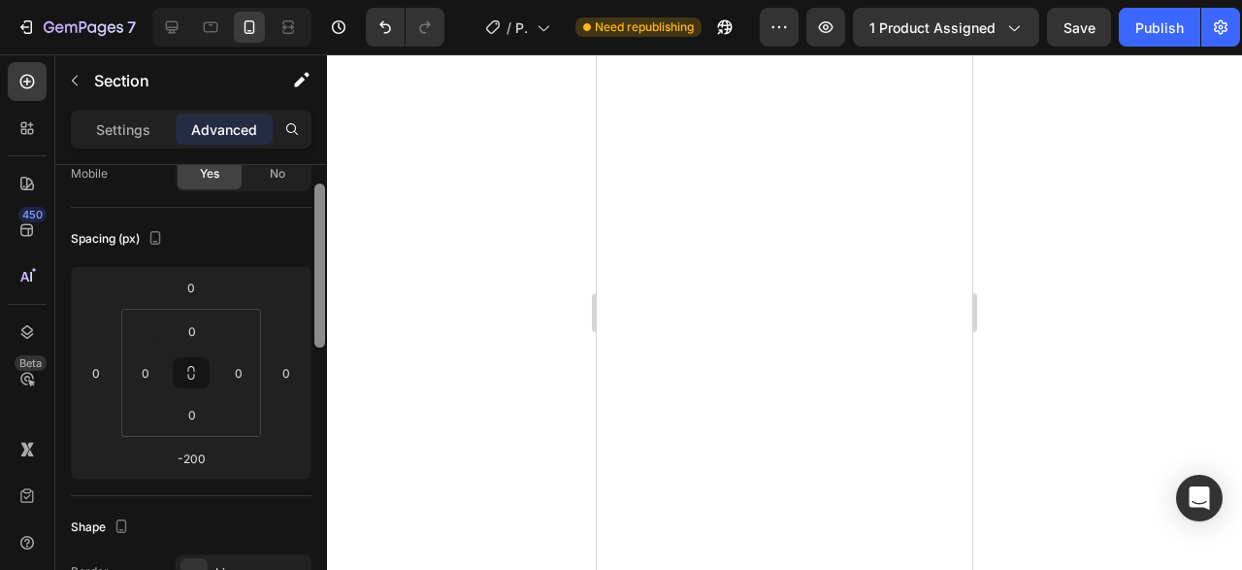
drag, startPoint x: 323, startPoint y: 304, endPoint x: 328, endPoint y: 364, distance: 60.4
click at [328, 0] on div "7 Version history / Product Page - Aug 28, 01:11:15 Need republishing Preview 1…" at bounding box center [621, 0] width 1242 height 0
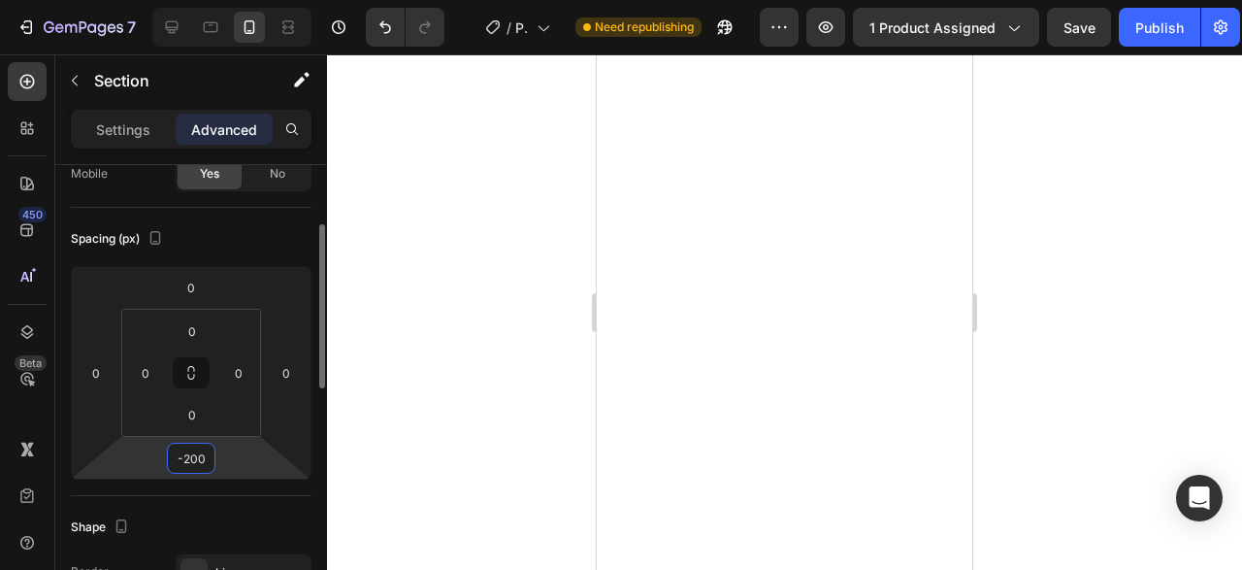
click at [203, 469] on input "-200" at bounding box center [191, 457] width 39 height 29
type input "3"
type input "-5"
type input "-2"
type input "-3"
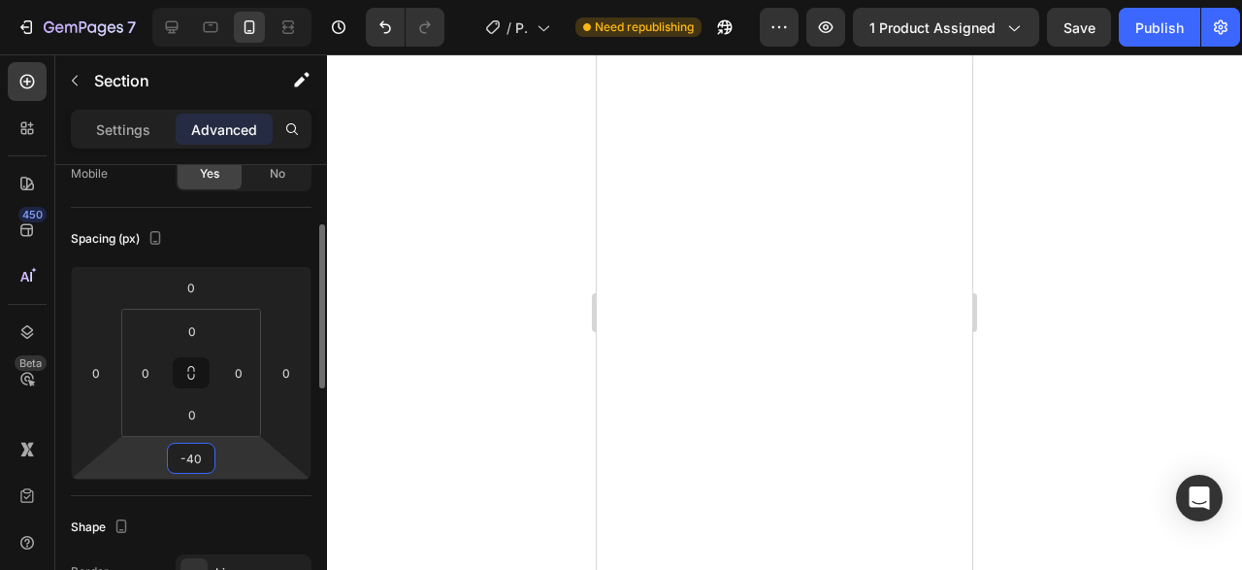
type input "-4"
type input "-370"
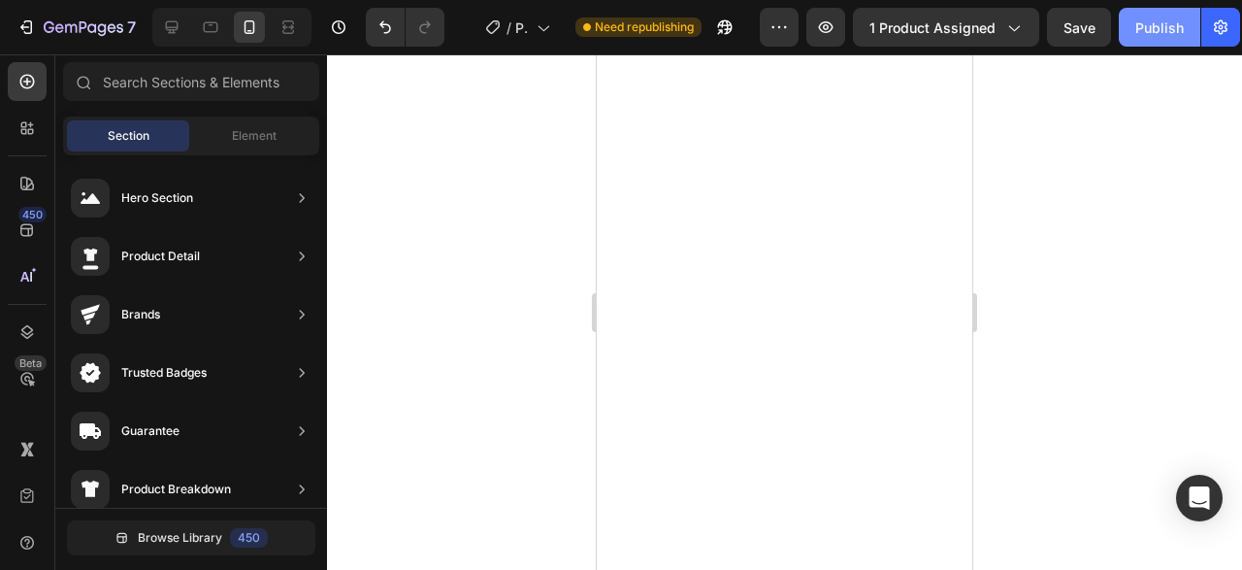
click at [1165, 39] on button "Publish" at bounding box center [1160, 27] width 82 height 39
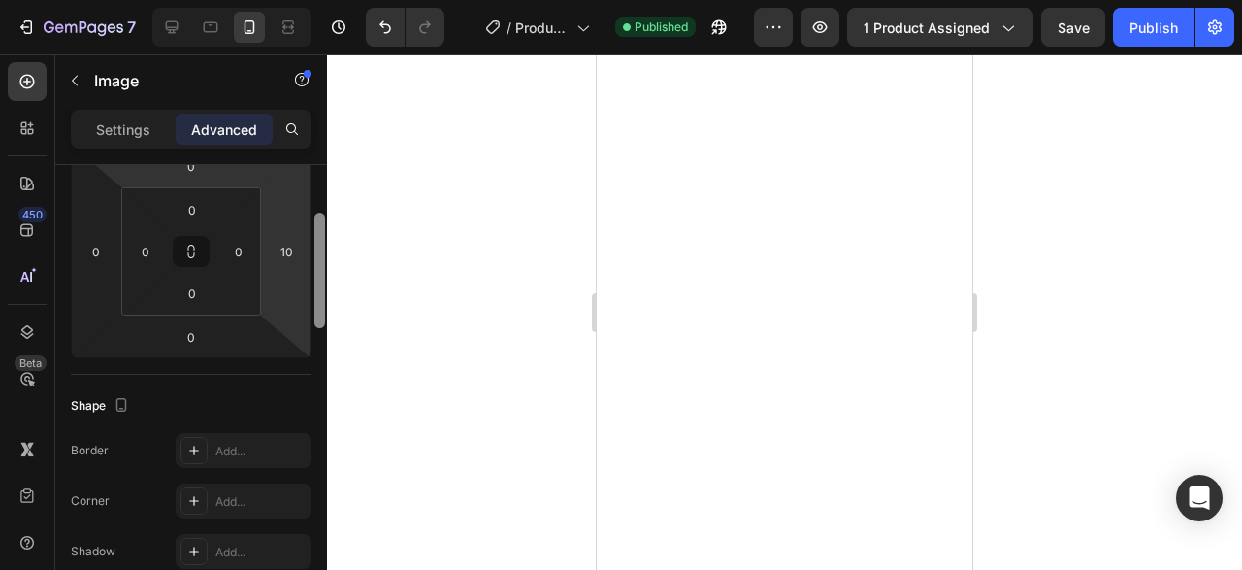
drag, startPoint x: 316, startPoint y: 275, endPoint x: 311, endPoint y: 346, distance: 72.0
click at [311, 346] on div "Display on Desktop Yes No Tablet Yes No Mobile Yes No Spacing (px) 0 0 0 10 0 0…" at bounding box center [191, 395] width 272 height 460
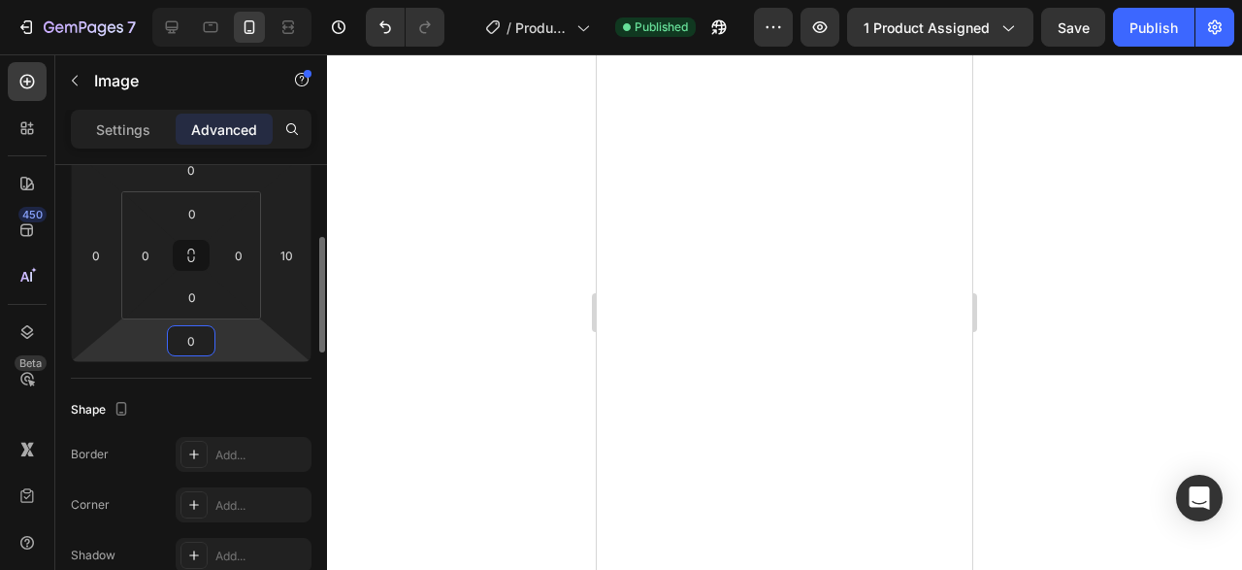
click at [187, 351] on input "0" at bounding box center [191, 340] width 39 height 29
type input "2"
type input "-2"
type input "0"
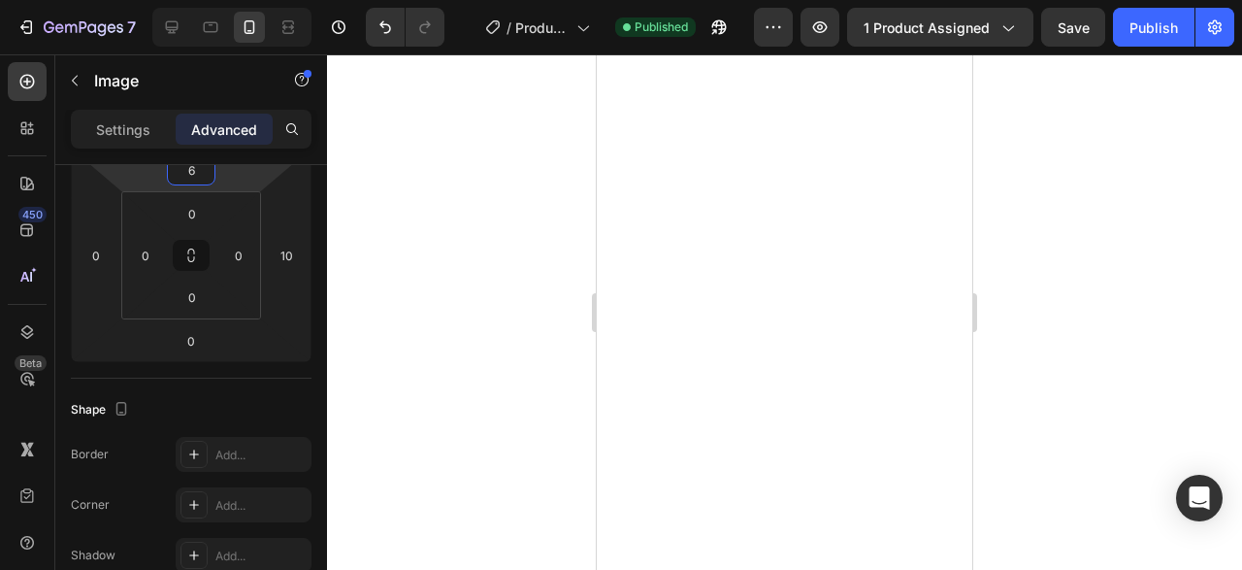
click at [189, 0] on html "7 Version history / Product Page - [DATE] 01:11:15 Published Preview 1 product …" at bounding box center [621, 0] width 1242 height 0
type input "6"
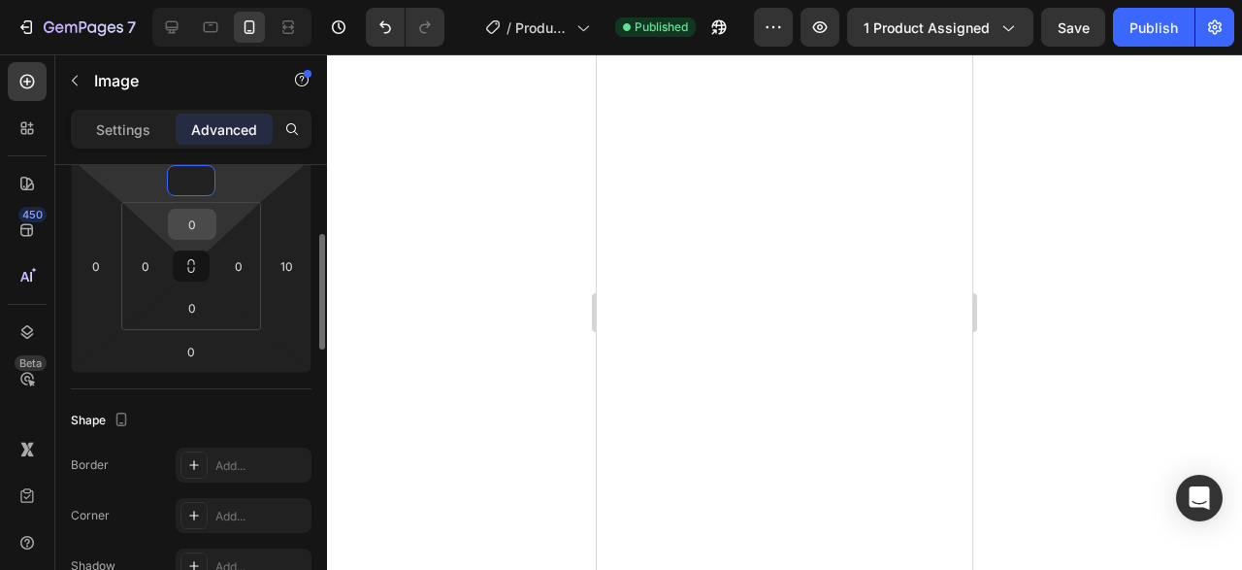
type input "0"
click at [190, 213] on input "0" at bounding box center [192, 224] width 39 height 29
type input "2"
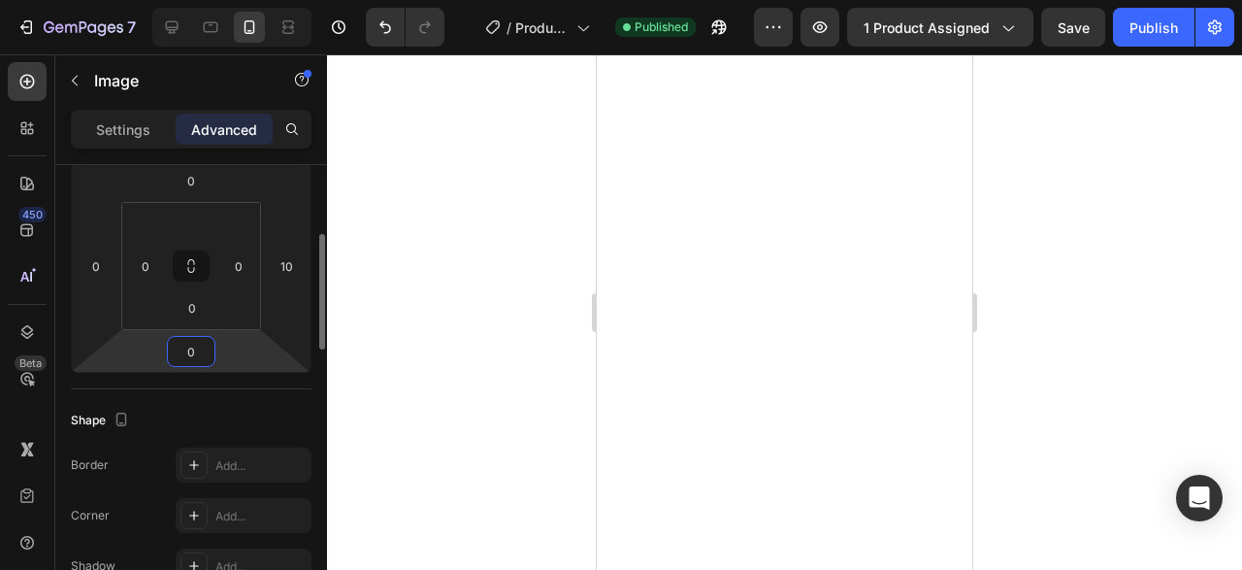
type input "0"
click at [194, 350] on input "0" at bounding box center [191, 351] width 39 height 29
type input "2"
type input "1"
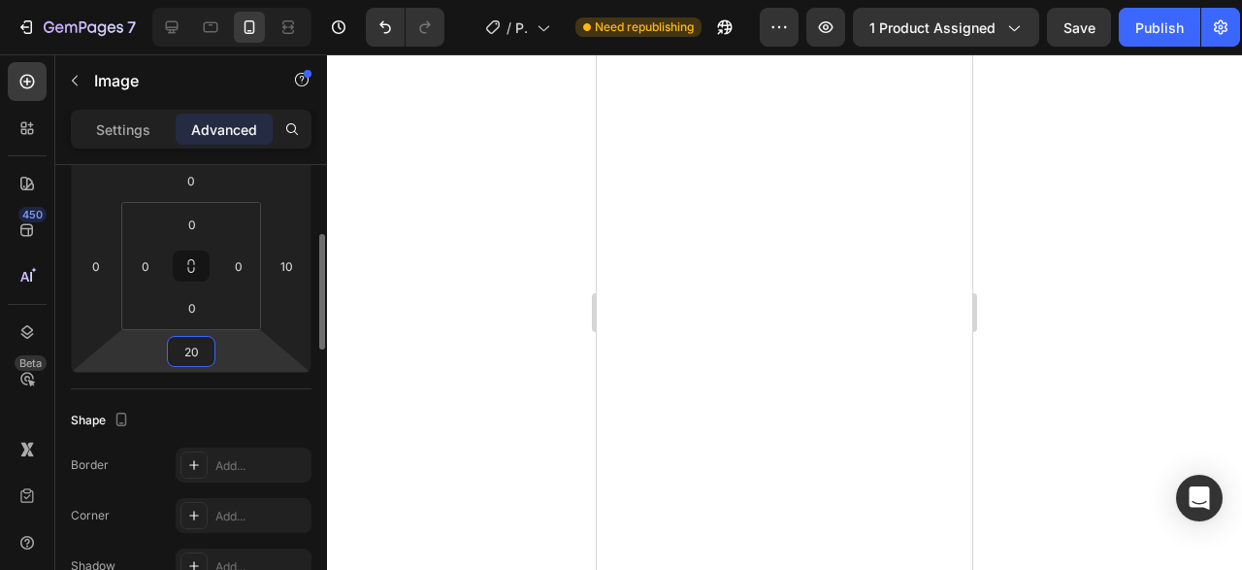
type input "2"
type input "360"
click at [1032, 289] on div at bounding box center [784, 311] width 915 height 515
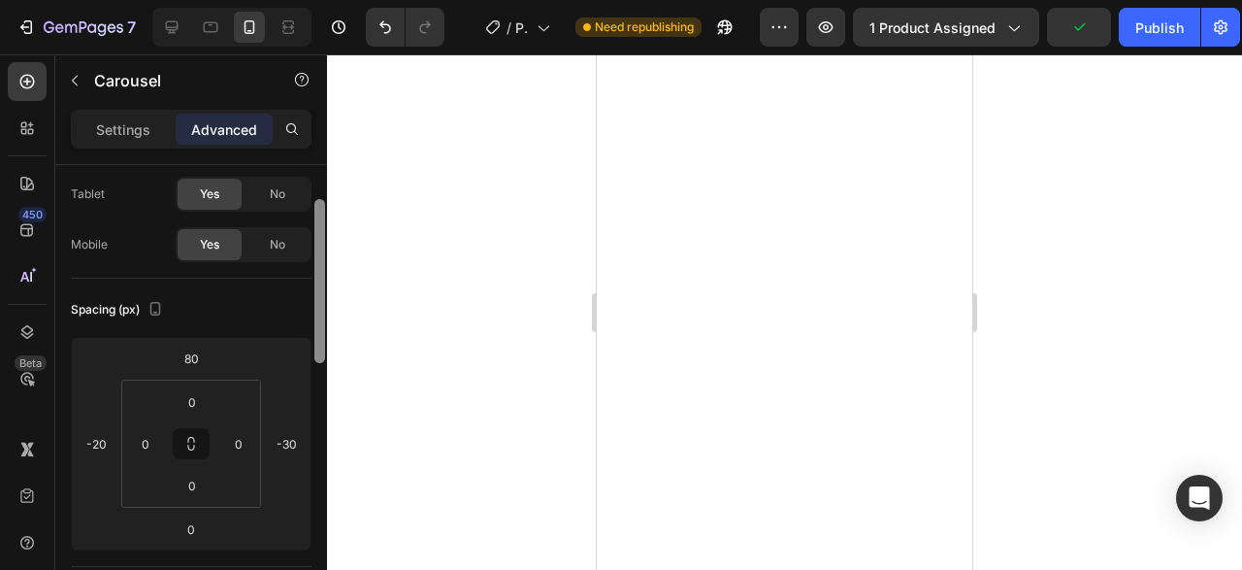
scroll to position [124, 0]
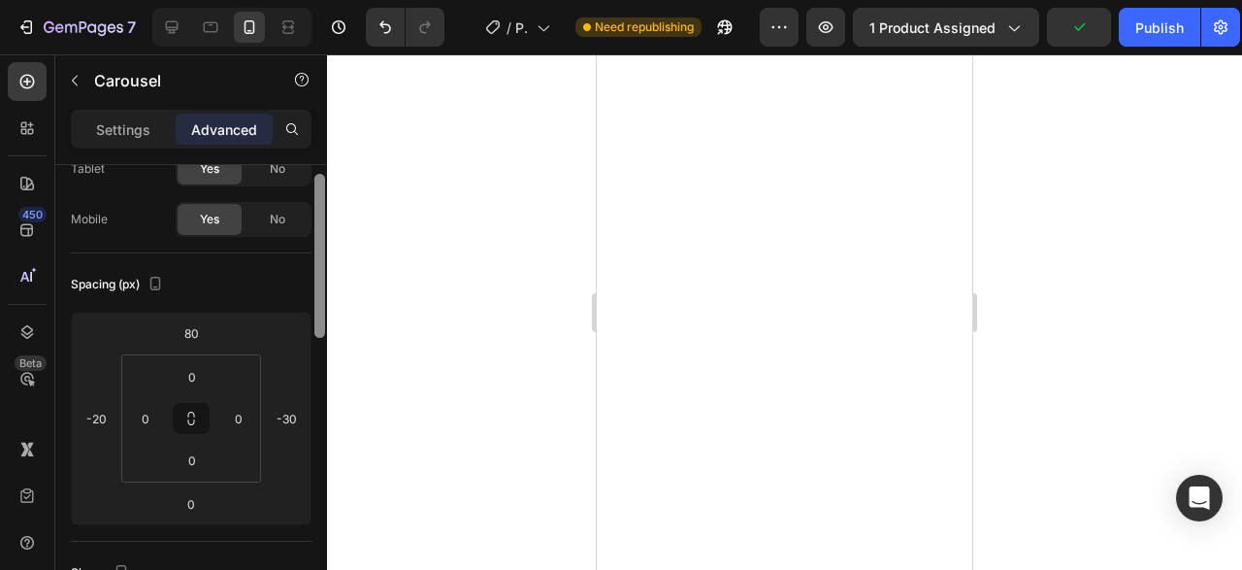
drag, startPoint x: 323, startPoint y: 304, endPoint x: 321, endPoint y: 348, distance: 44.7
click at [321, 338] on div at bounding box center [319, 256] width 11 height 164
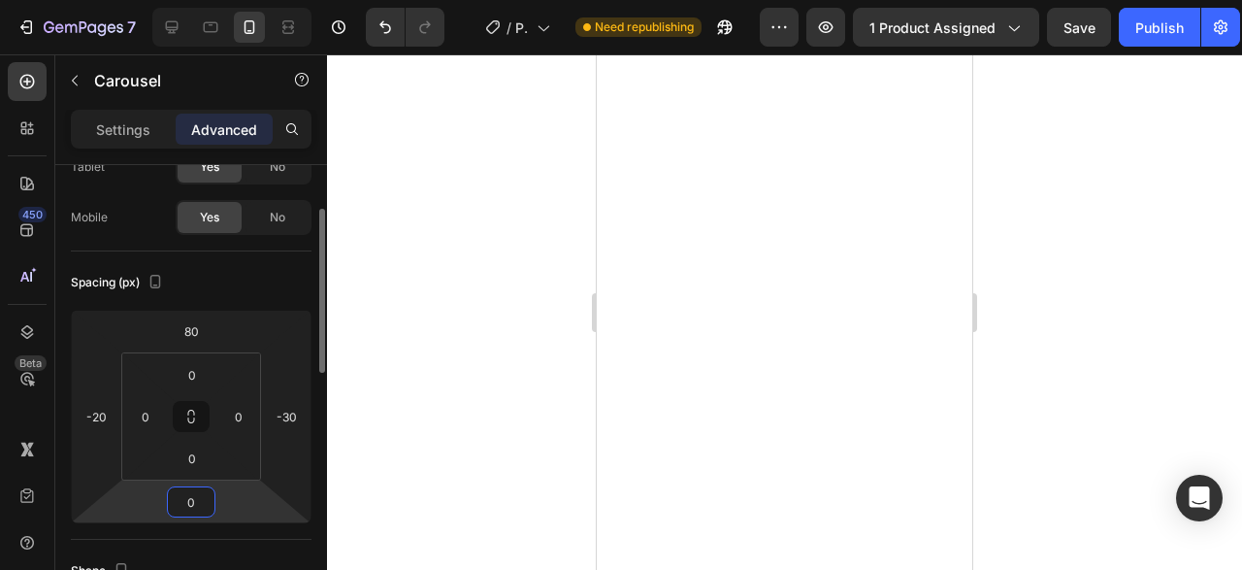
click at [208, 498] on input "0" at bounding box center [191, 501] width 39 height 29
type input "-3"
type input "-2"
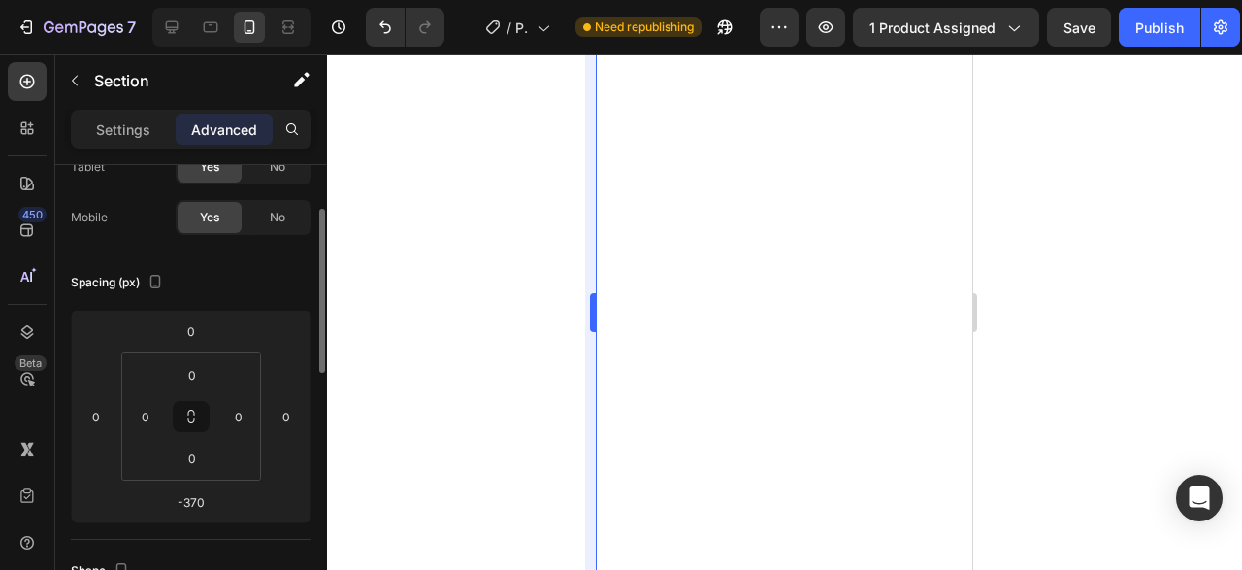
scroll to position [0, 0]
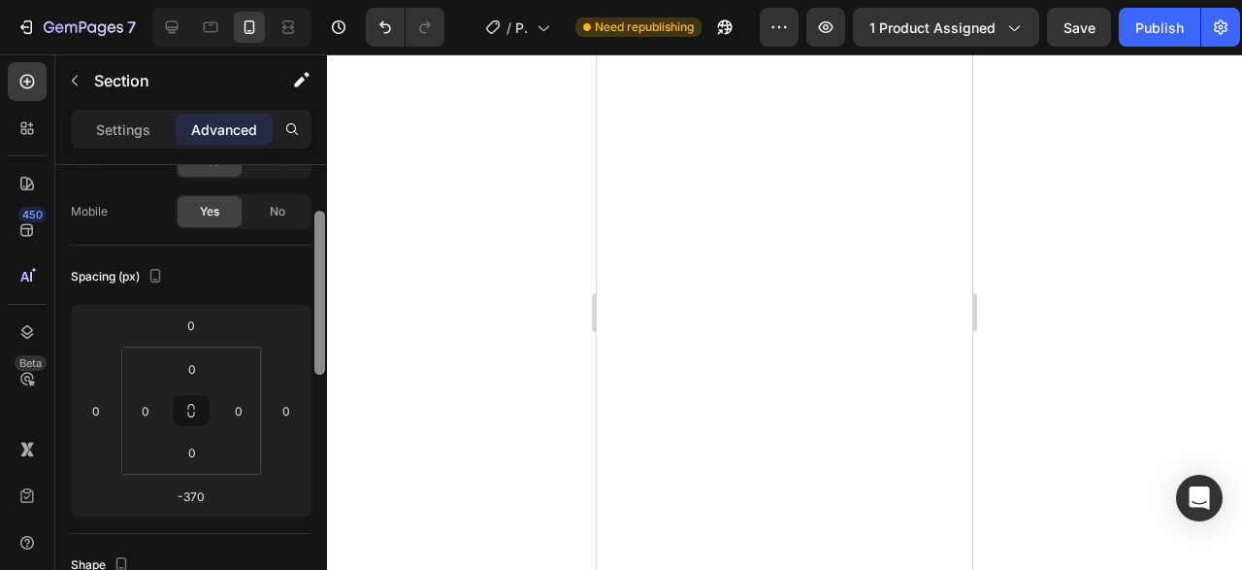
drag, startPoint x: 319, startPoint y: 304, endPoint x: 321, endPoint y: 352, distance: 48.6
click at [321, 352] on div at bounding box center [319, 293] width 11 height 164
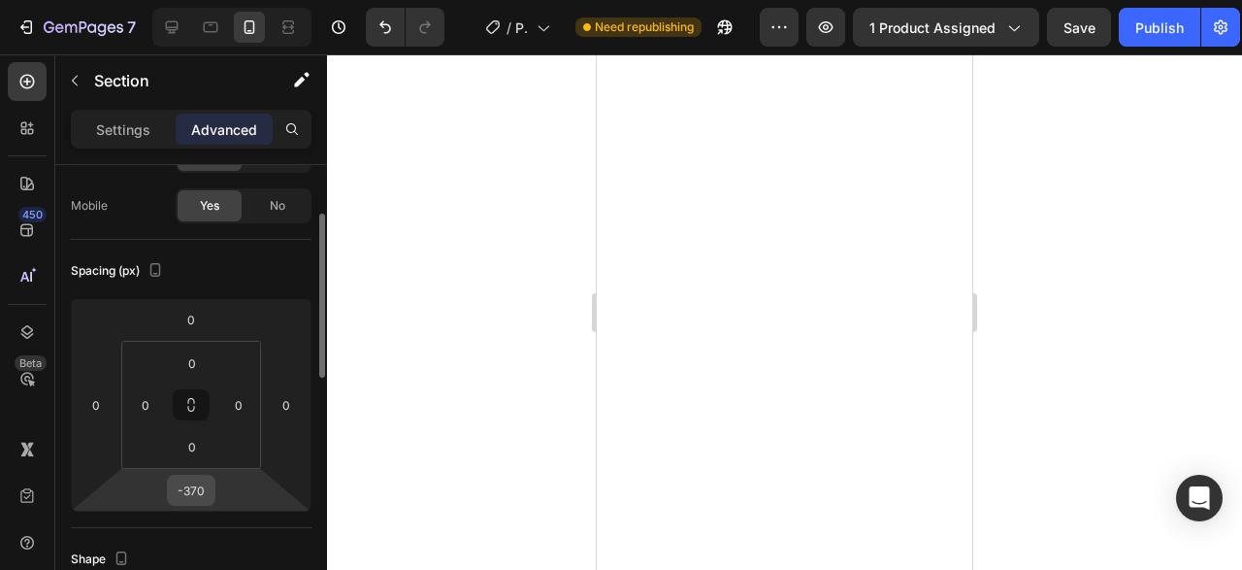
click at [195, 492] on input "-370" at bounding box center [191, 489] width 39 height 29
type input "-3"
type input "-2"
type input "-1"
type input "-5"
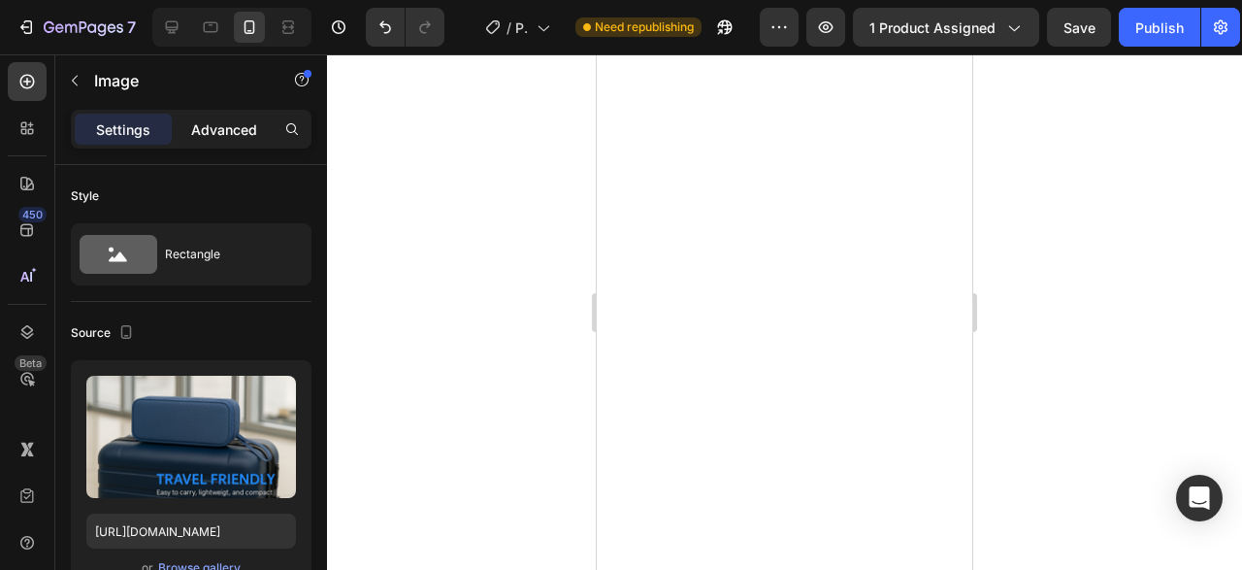
click at [235, 143] on div "Advanced" at bounding box center [224, 129] width 97 height 31
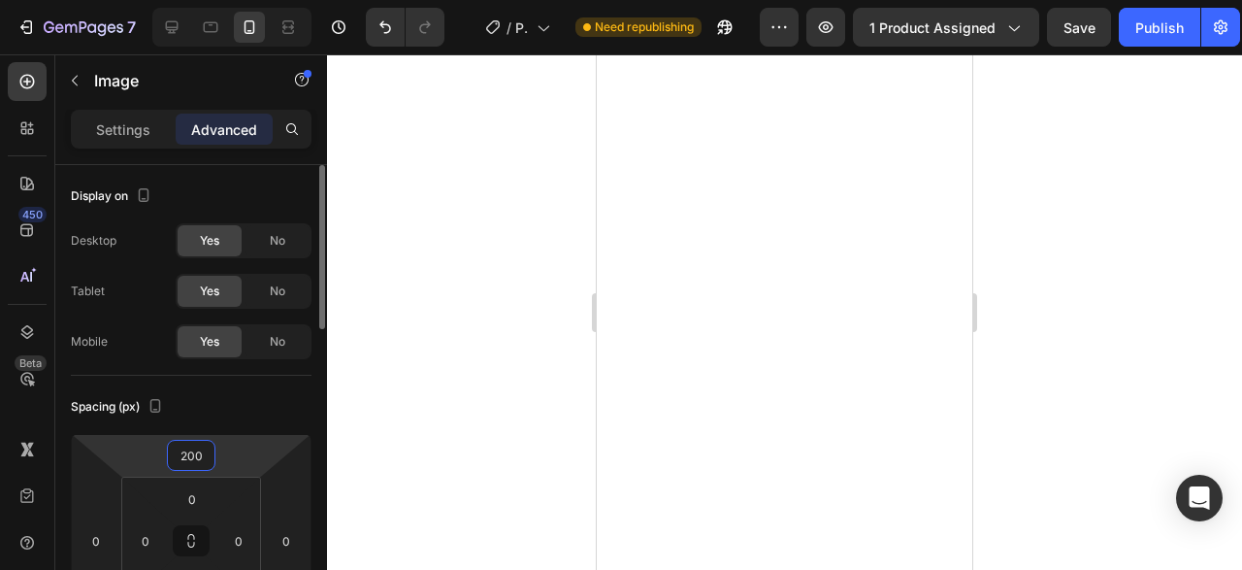
click at [199, 459] on input "200" at bounding box center [191, 455] width 39 height 29
type input "0"
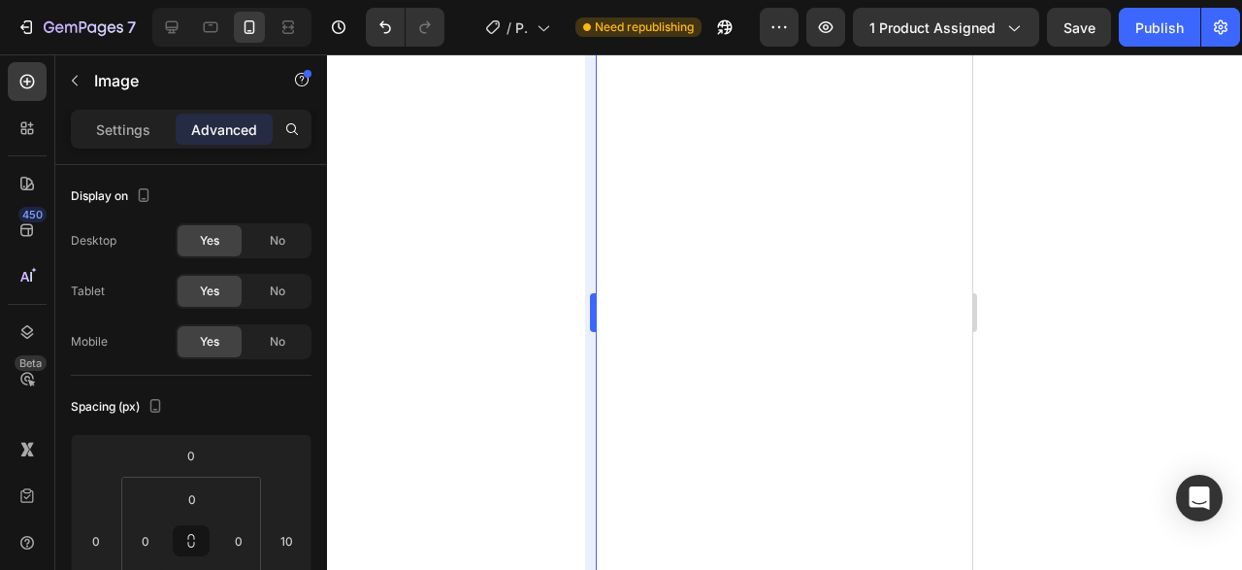
type input "0"
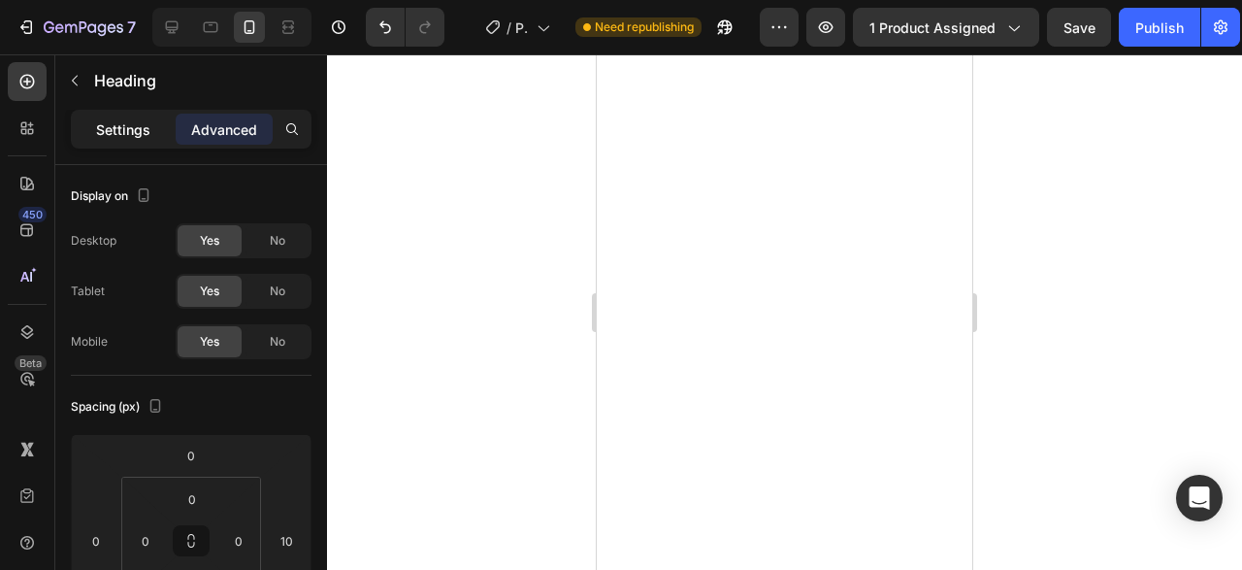
click at [137, 119] on p "Settings" at bounding box center [123, 129] width 54 height 20
click at [133, 123] on p "Settings" at bounding box center [123, 129] width 54 height 20
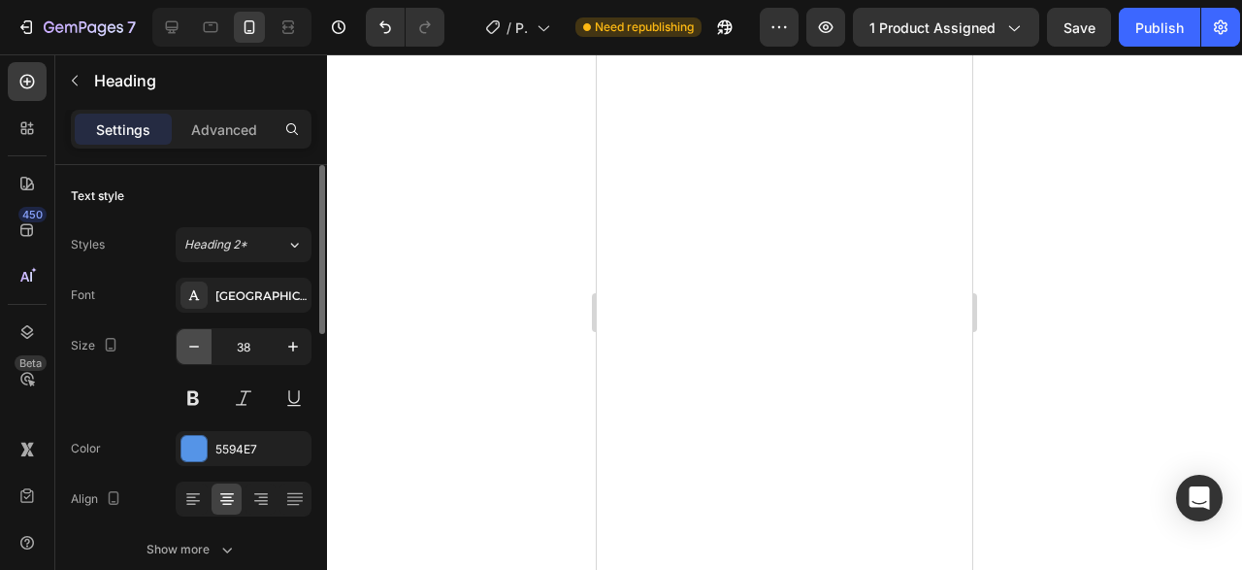
click at [200, 335] on button "button" at bounding box center [194, 346] width 35 height 35
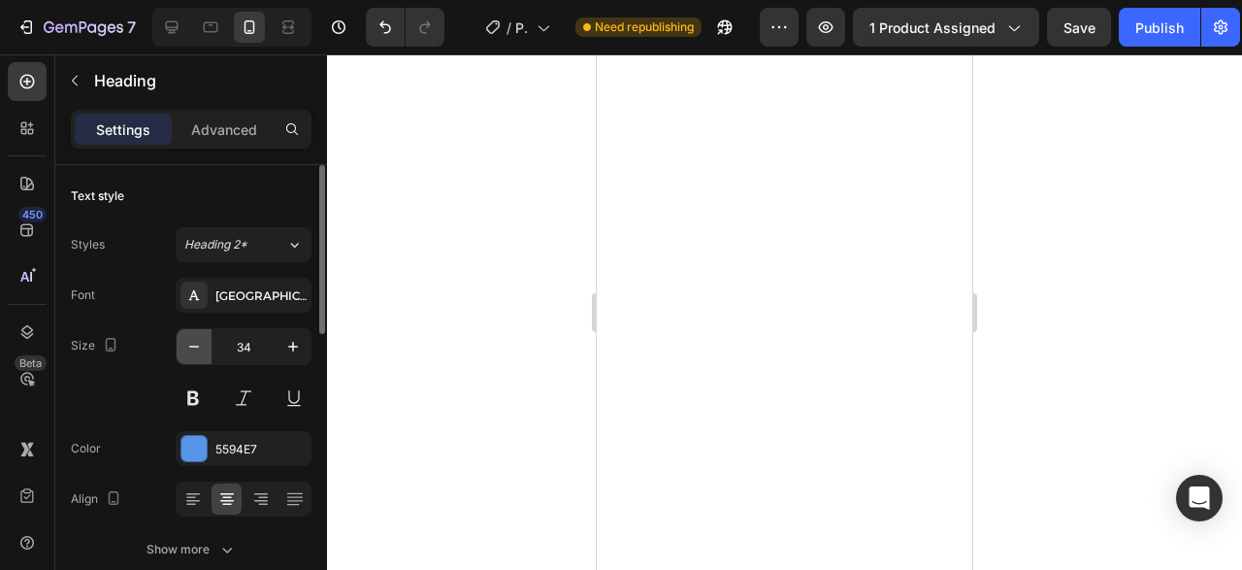
type input "33"
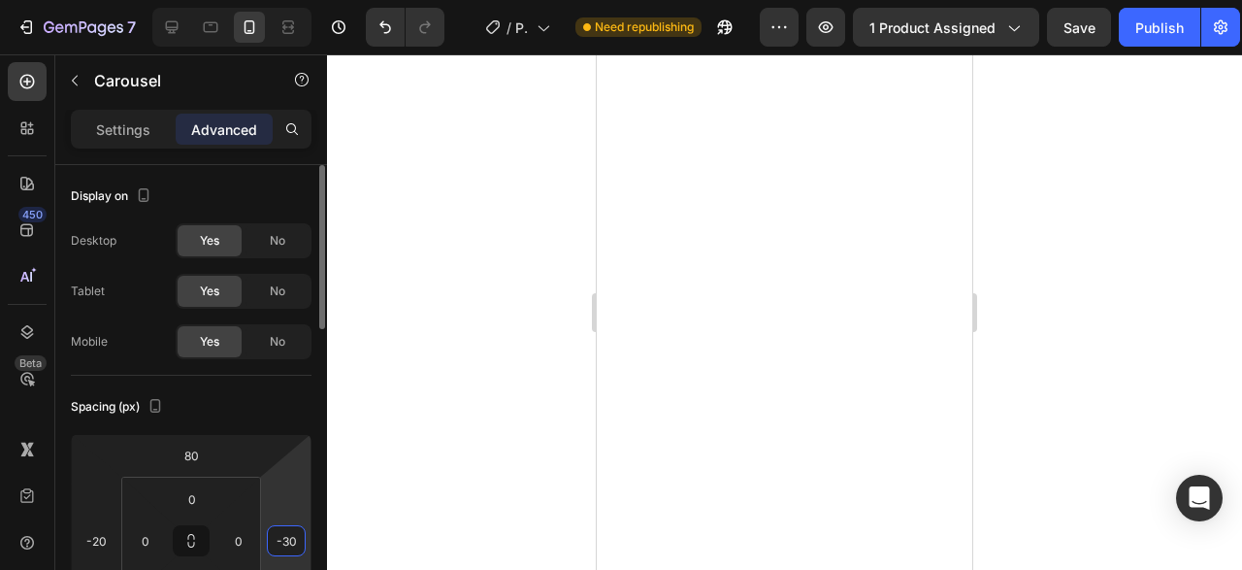
click at [292, 531] on input "-30" at bounding box center [286, 540] width 29 height 29
type input "0"
click at [94, 529] on input "-20" at bounding box center [96, 540] width 29 height 29
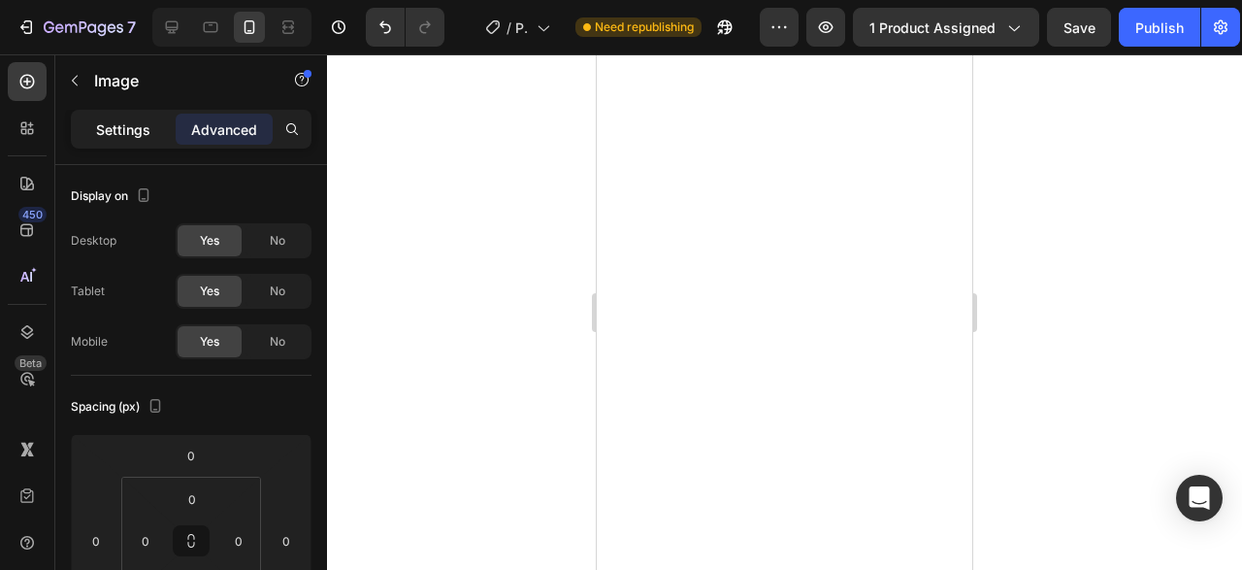
click at [143, 139] on p "Settings" at bounding box center [123, 129] width 54 height 20
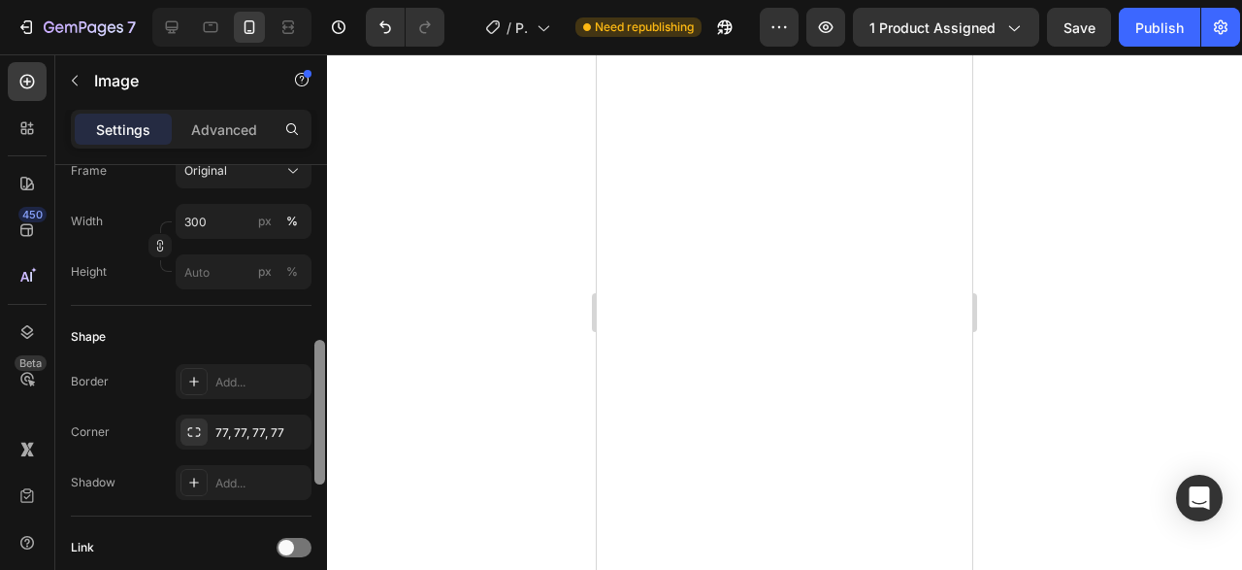
drag, startPoint x: 315, startPoint y: 277, endPoint x: 313, endPoint y: 450, distance: 173.7
click at [313, 450] on div at bounding box center [319, 401] width 15 height 461
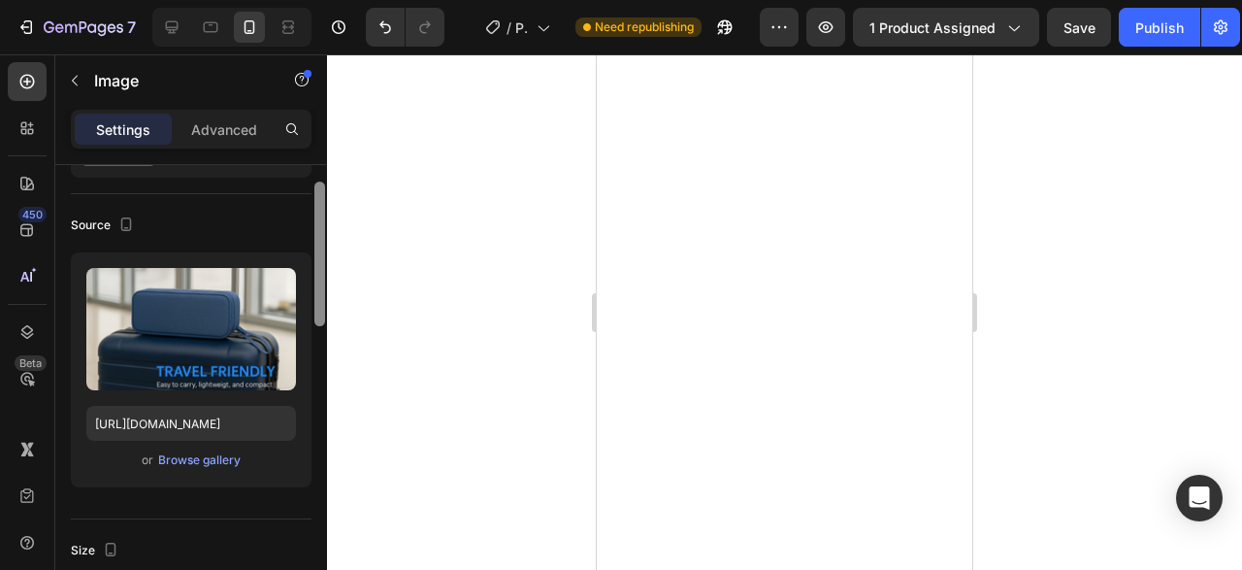
scroll to position [64, 0]
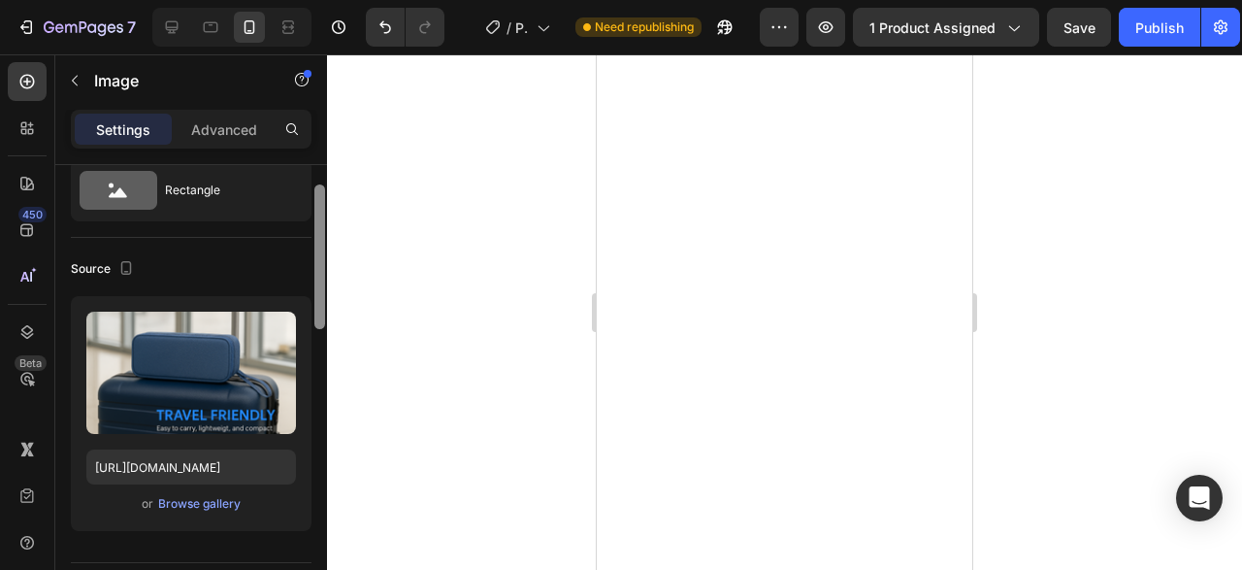
drag, startPoint x: 318, startPoint y: 430, endPoint x: 329, endPoint y: 277, distance: 153.7
click at [329, 0] on div "7 Version history / Product Page - Aug 28, 01:11:15 Need republishing Preview 1…" at bounding box center [621, 0] width 1242 height 0
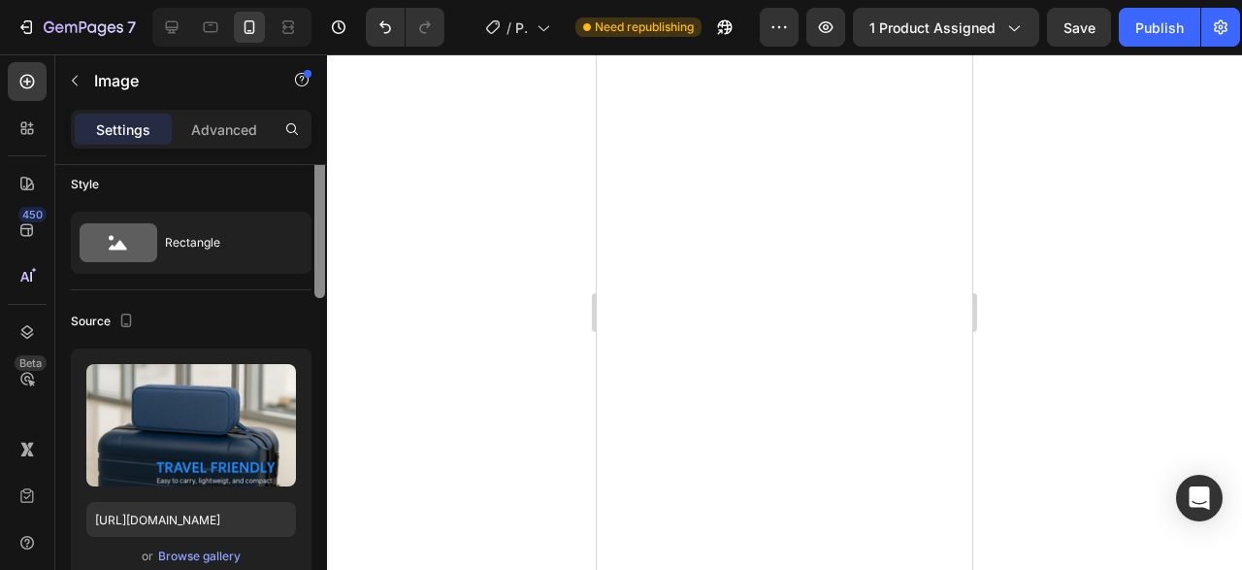
scroll to position [0, 0]
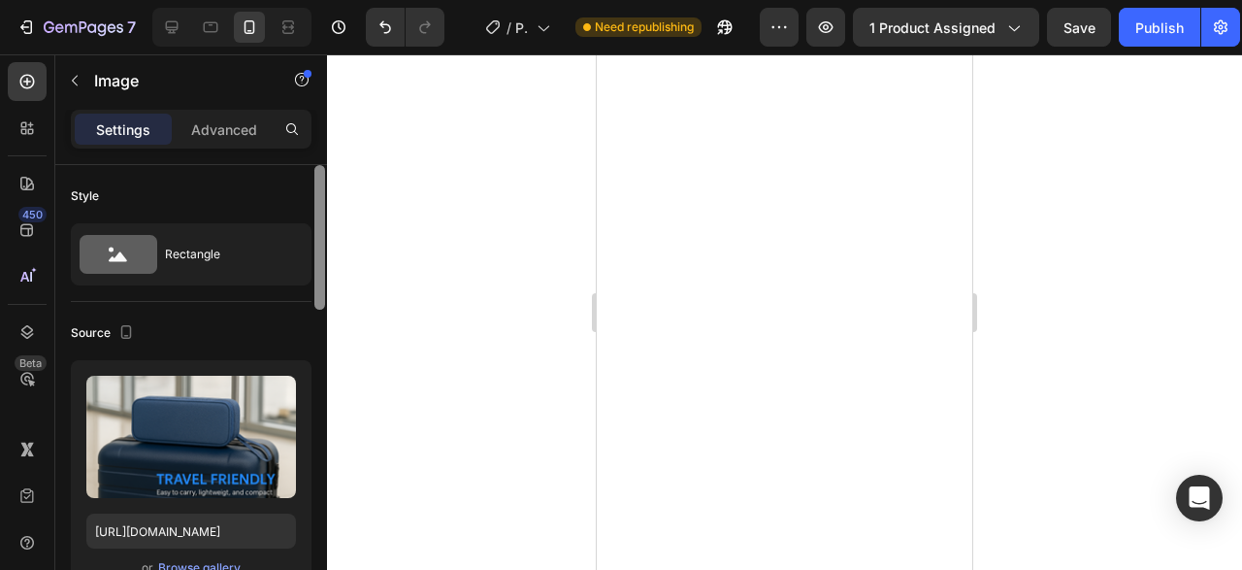
drag, startPoint x: 320, startPoint y: 297, endPoint x: 323, endPoint y: 240, distance: 57.3
click at [323, 240] on div at bounding box center [319, 237] width 11 height 145
click at [197, 136] on p "Advanced" at bounding box center [224, 129] width 66 height 20
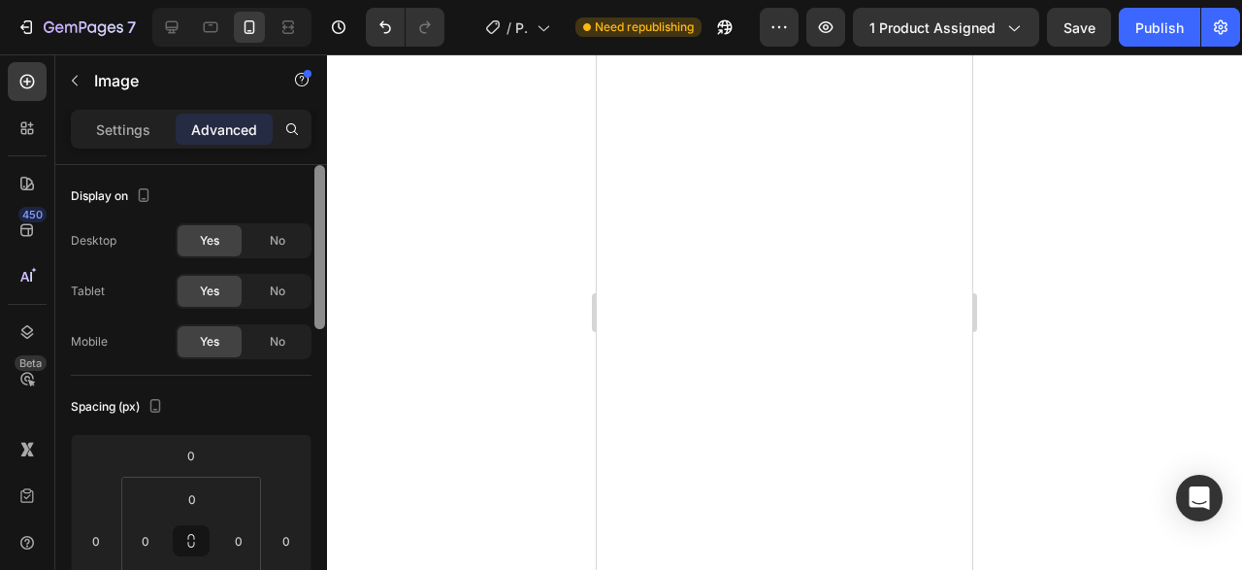
scroll to position [461, 0]
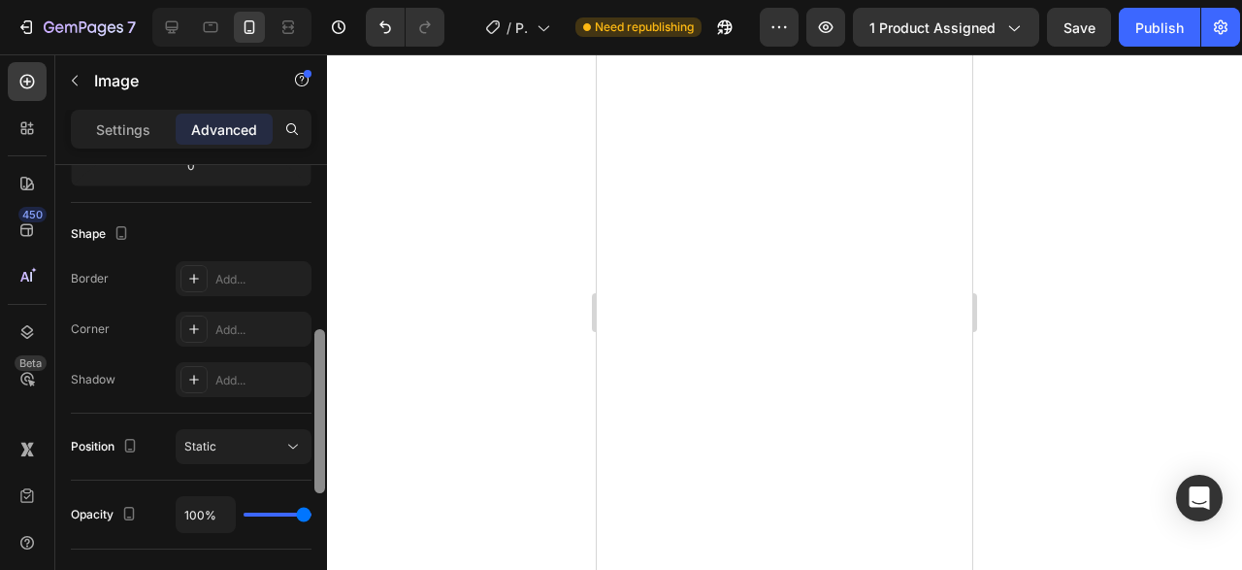
drag, startPoint x: 313, startPoint y: 187, endPoint x: 317, endPoint y: 264, distance: 76.8
click at [317, 264] on div at bounding box center [319, 395] width 15 height 461
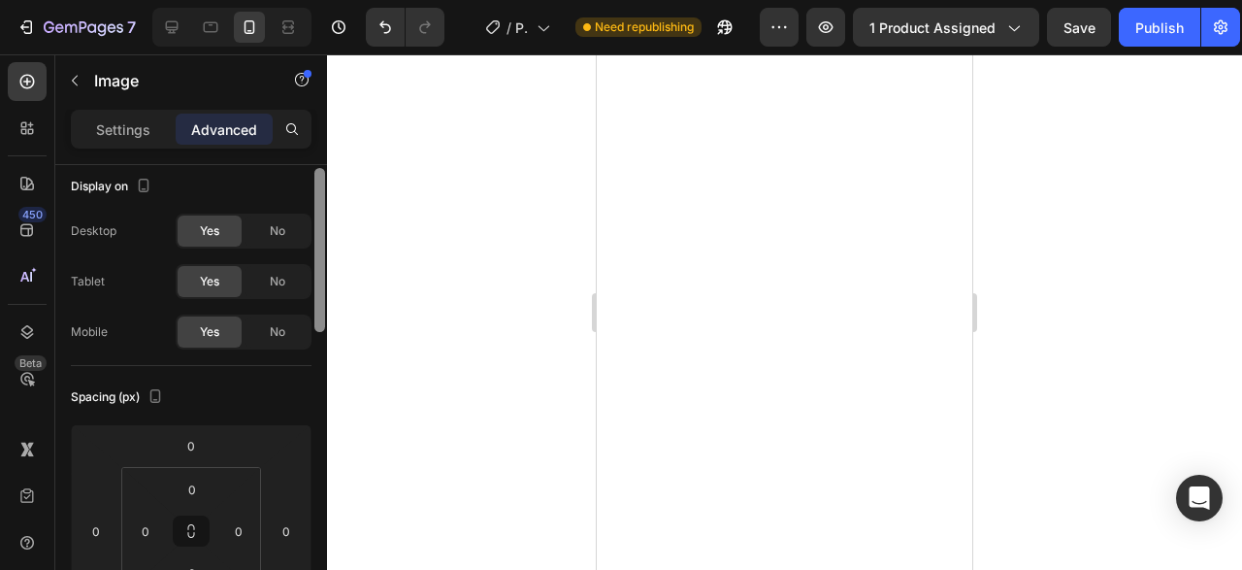
scroll to position [0, 0]
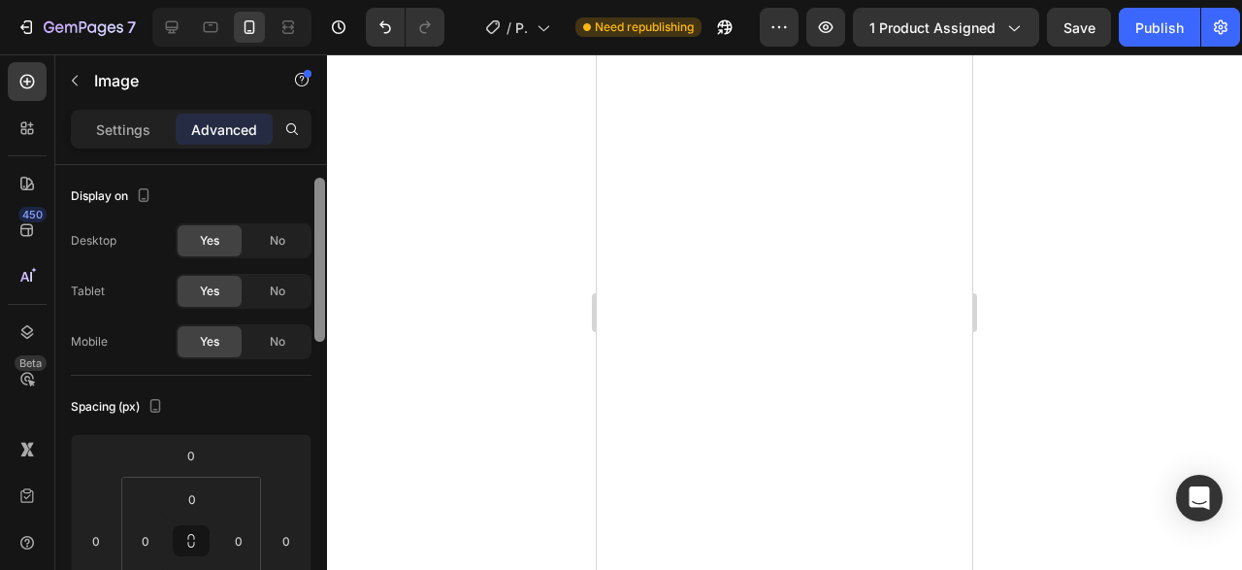
drag, startPoint x: 315, startPoint y: 379, endPoint x: 327, endPoint y: 159, distance: 220.6
click at [327, 159] on div "Settings Advanced Display on Desktop Yes No Tablet Yes No Mobile Yes No Spacing…" at bounding box center [191, 367] width 272 height 515
click at [154, 117] on div "Settings" at bounding box center [123, 129] width 97 height 31
click at [1001, 207] on div at bounding box center [784, 311] width 915 height 515
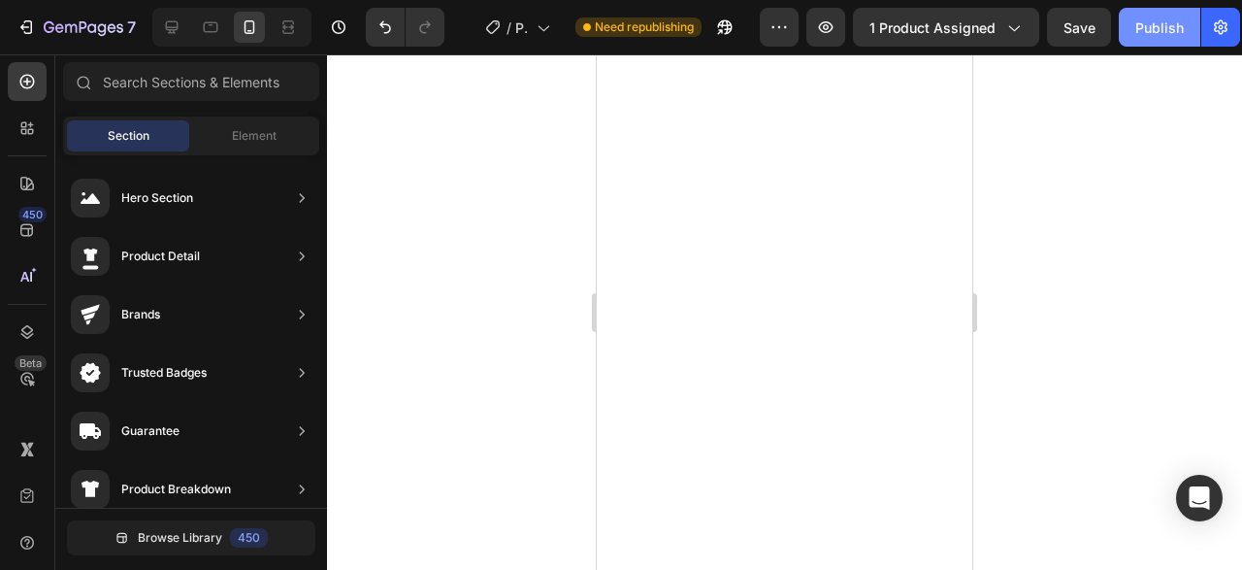
click at [1161, 41] on button "Publish" at bounding box center [1160, 27] width 82 height 39
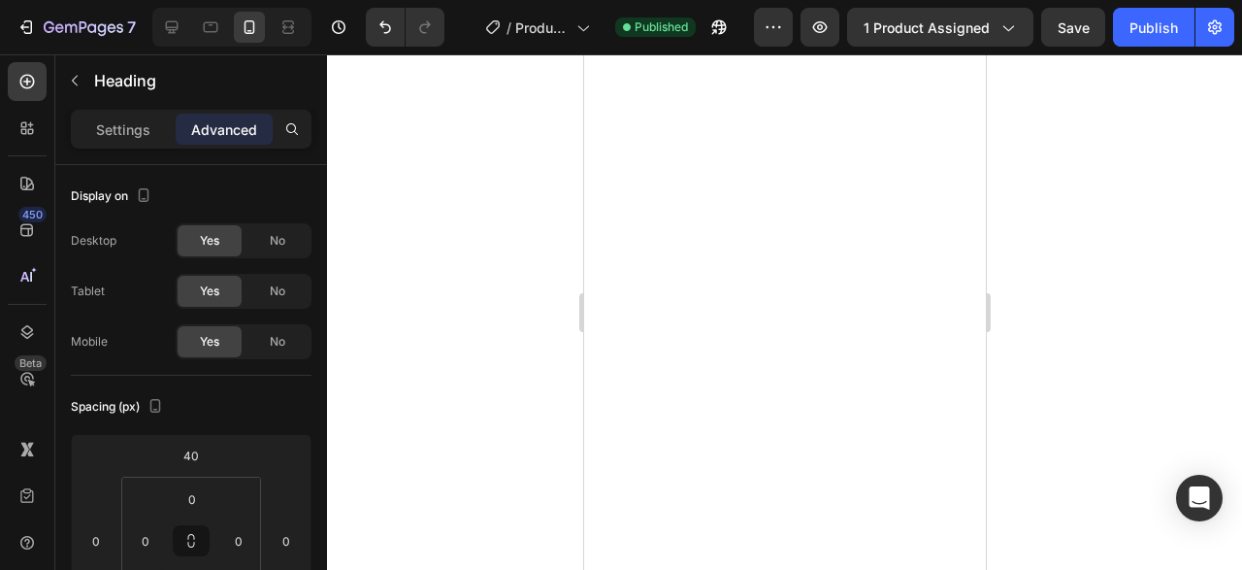
type input "0"
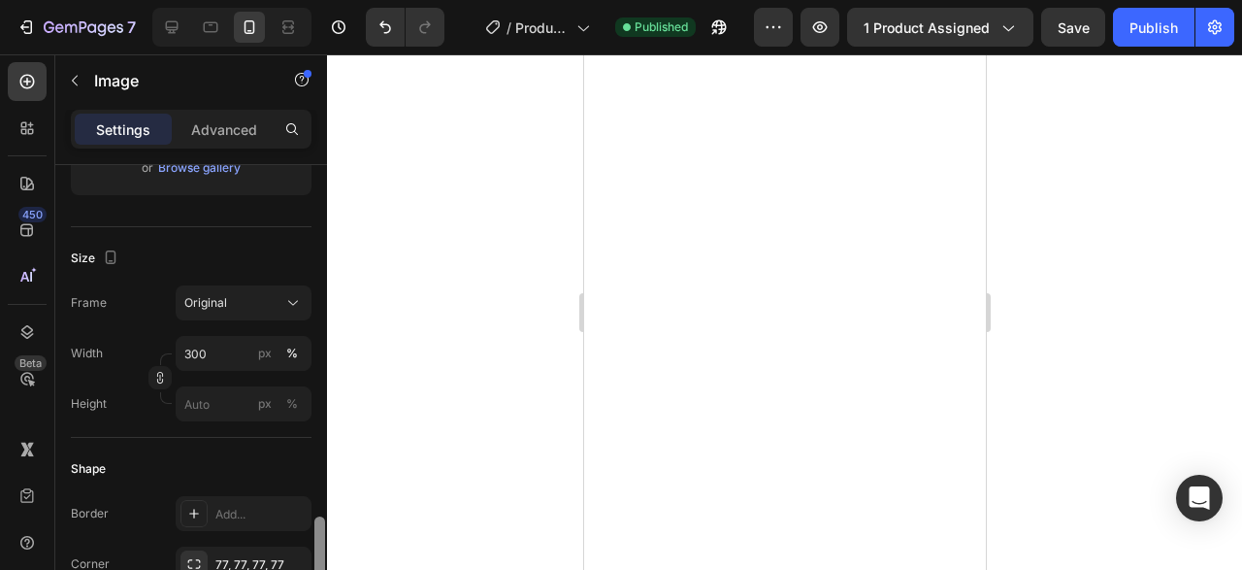
scroll to position [572, 0]
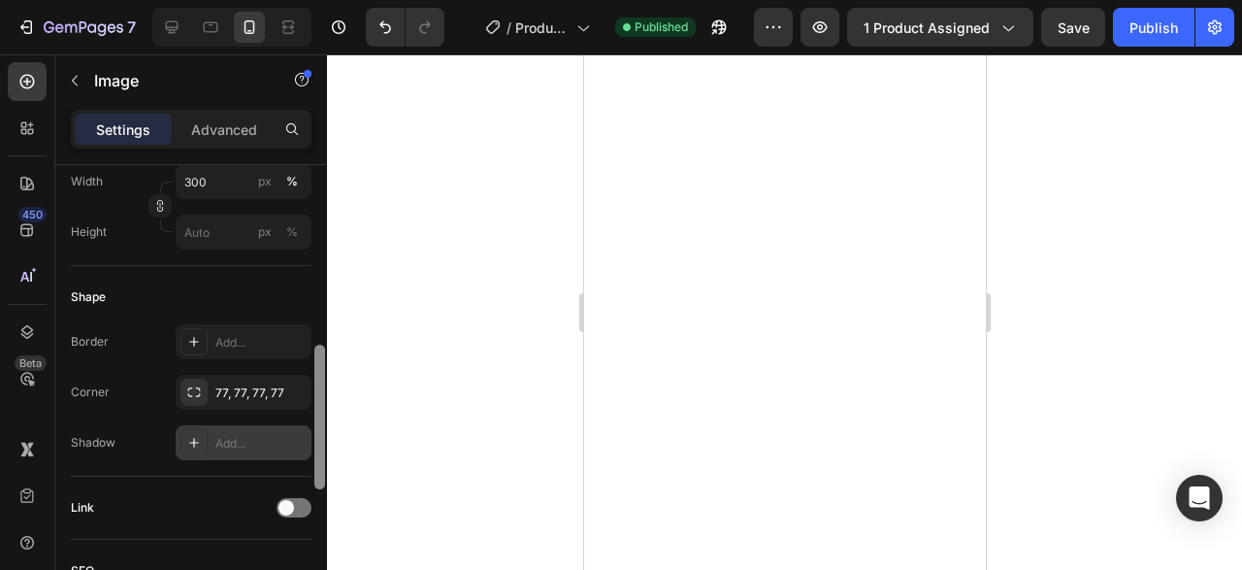
drag, startPoint x: 321, startPoint y: 251, endPoint x: 304, endPoint y: 432, distance: 181.3
click at [304, 432] on div "Style Rectangle Source Upload Image https://cdn.shopify.com/s/files/1/0930/1413…" at bounding box center [191, 395] width 272 height 460
click at [227, 145] on div "Settings Advanced" at bounding box center [191, 129] width 241 height 39
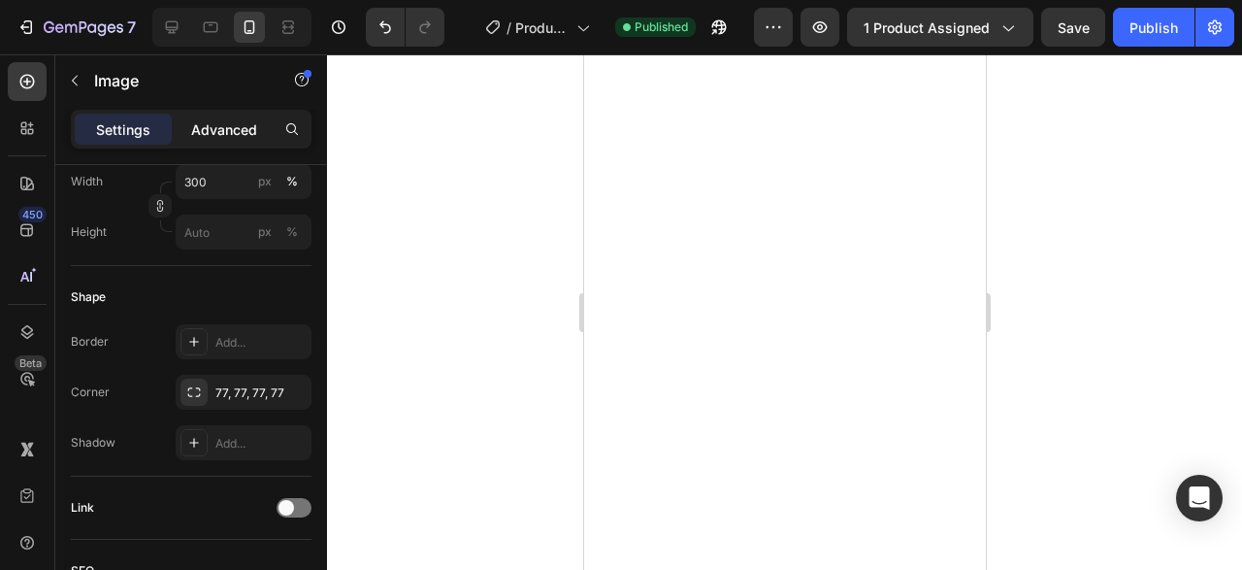
click at [218, 137] on p "Advanced" at bounding box center [224, 129] width 66 height 20
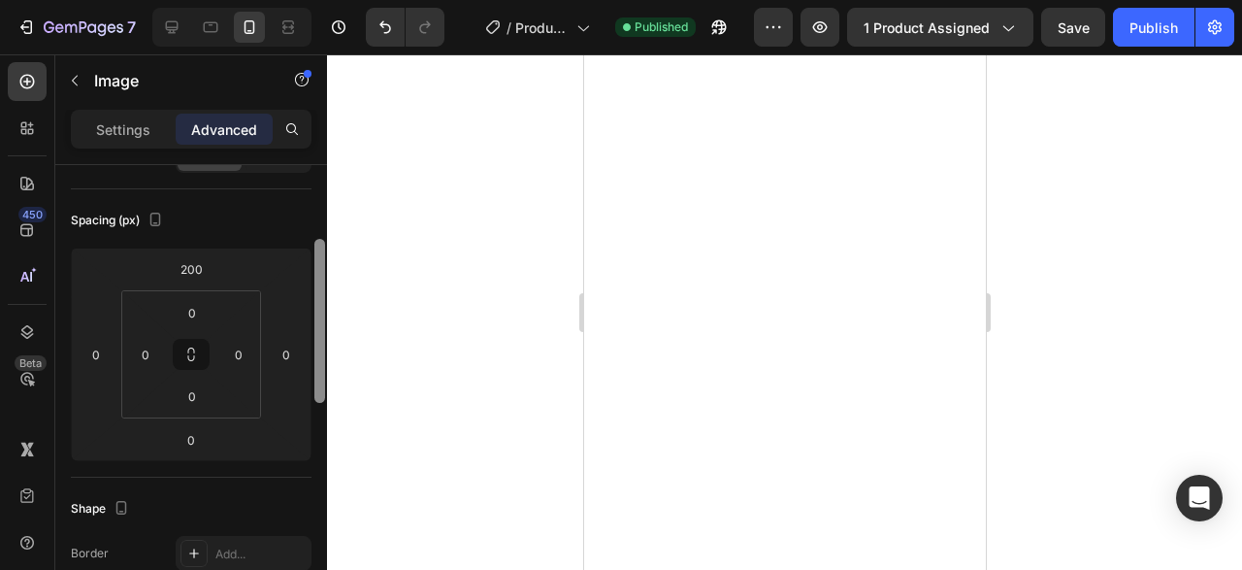
scroll to position [175, 0]
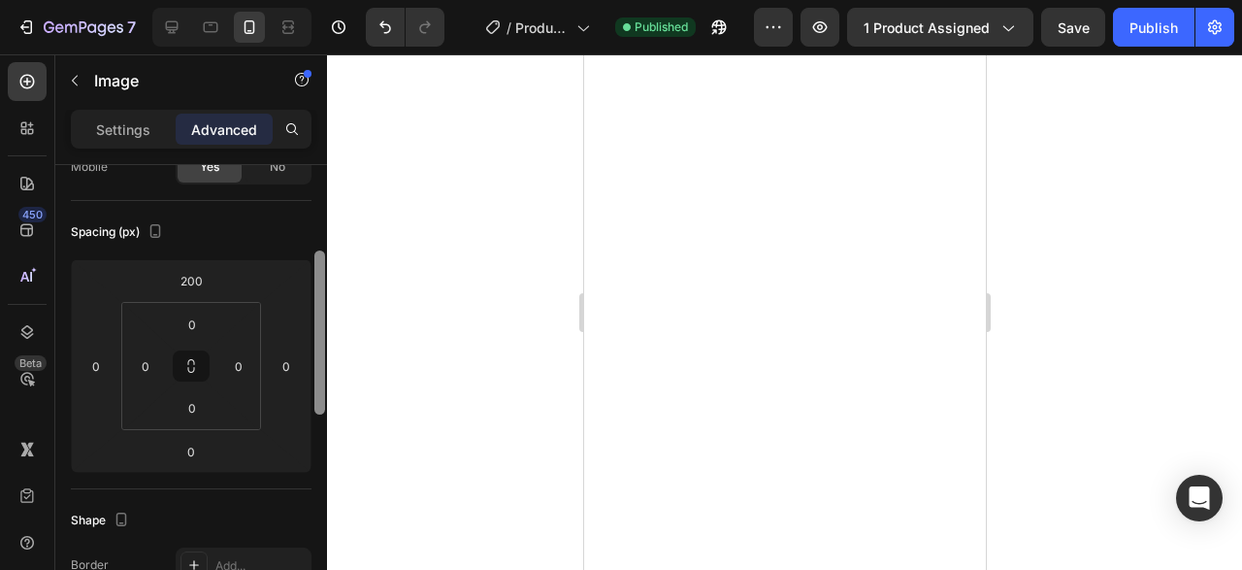
drag, startPoint x: 316, startPoint y: 452, endPoint x: 321, endPoint y: 311, distance: 141.8
click at [321, 311] on div at bounding box center [319, 332] width 11 height 164
click at [202, 288] on input "200" at bounding box center [191, 280] width 39 height 29
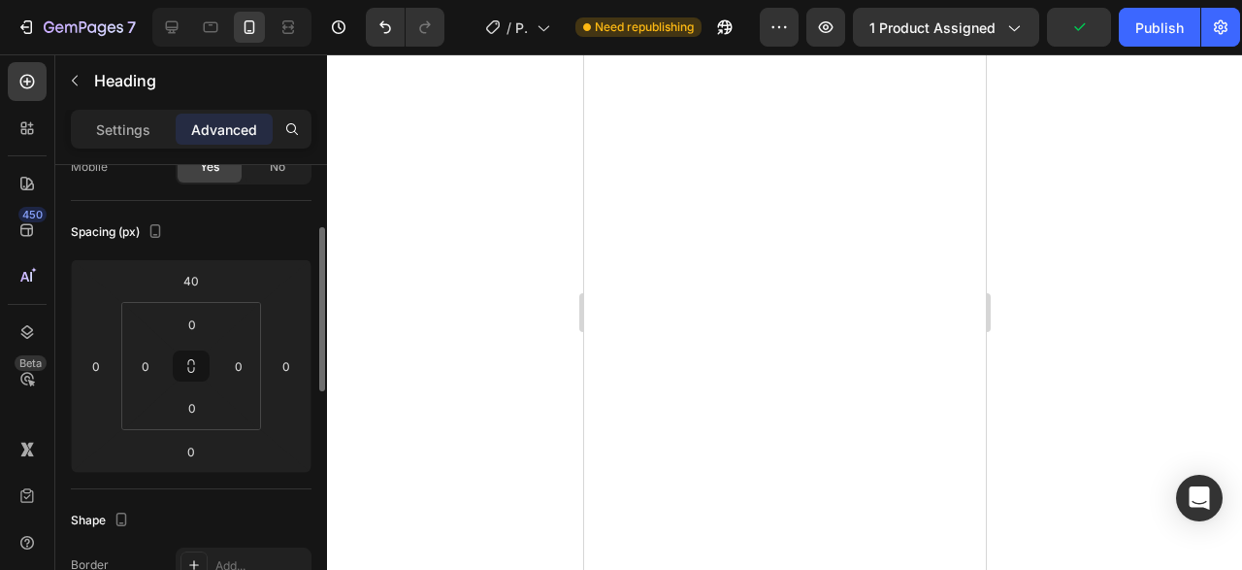
scroll to position [0, 0]
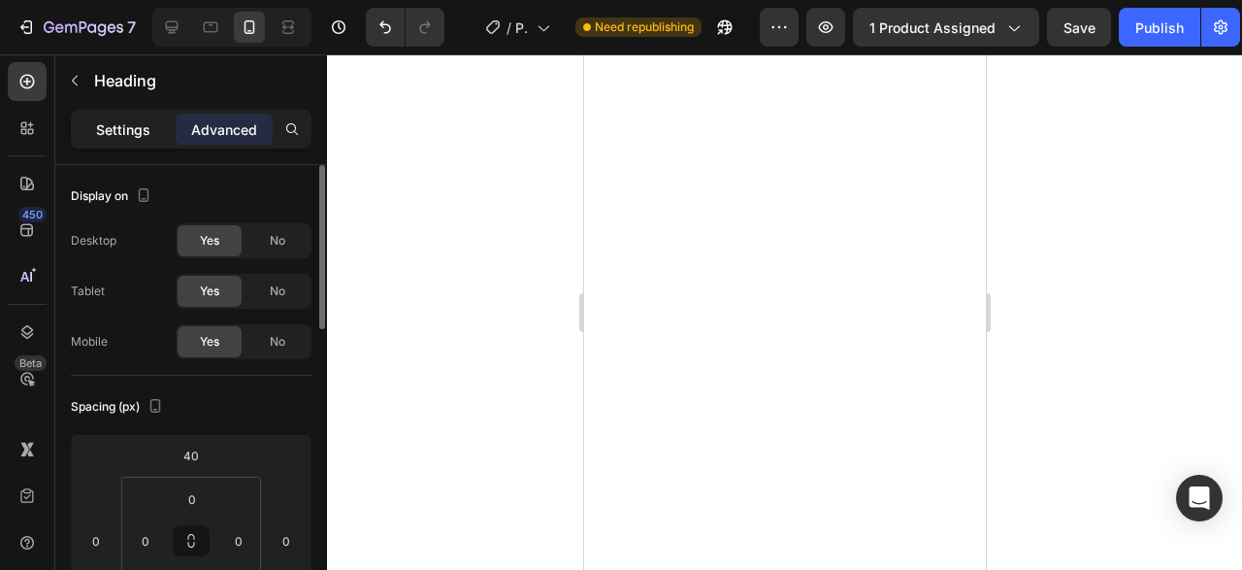
click at [129, 131] on p "Settings" at bounding box center [123, 129] width 54 height 20
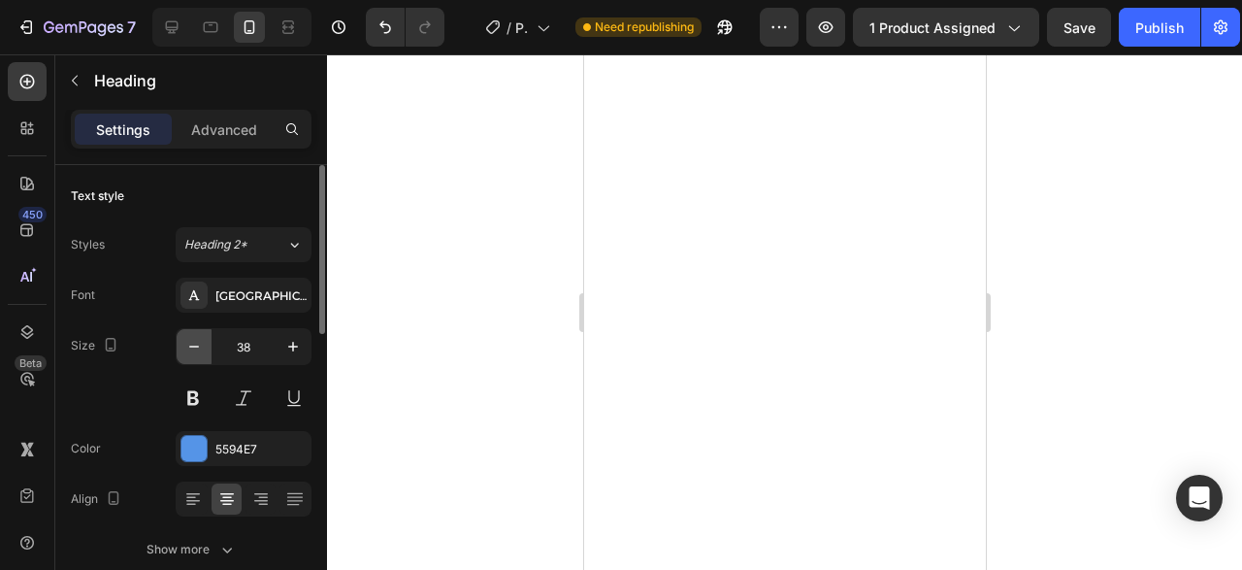
click at [199, 341] on icon "button" at bounding box center [193, 346] width 19 height 19
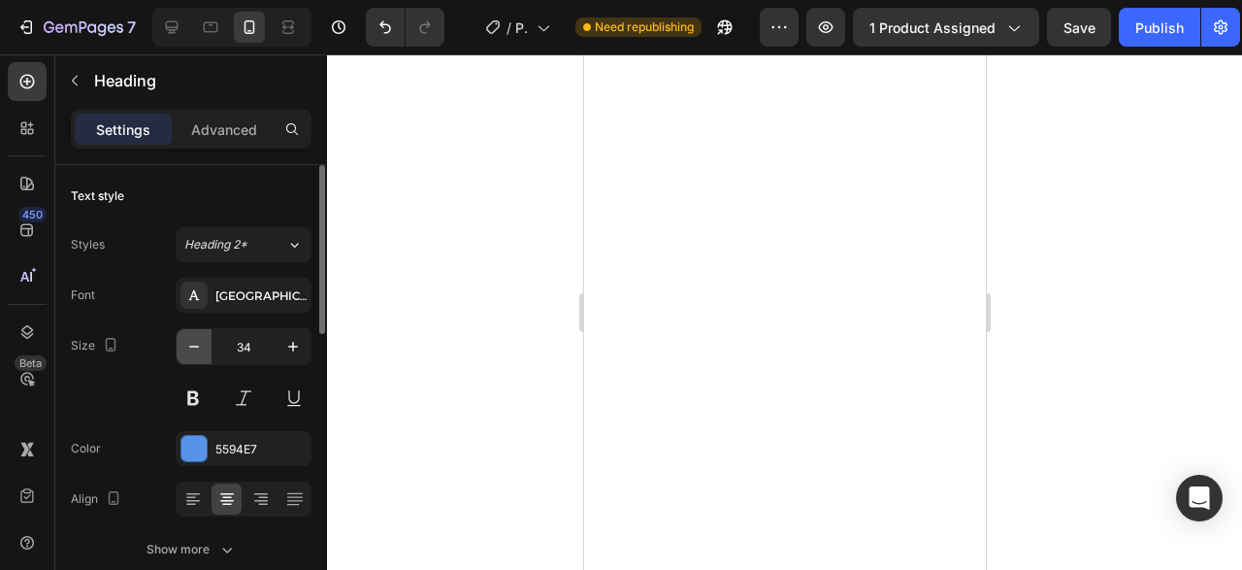
type input "33"
click at [468, 266] on div at bounding box center [784, 311] width 915 height 515
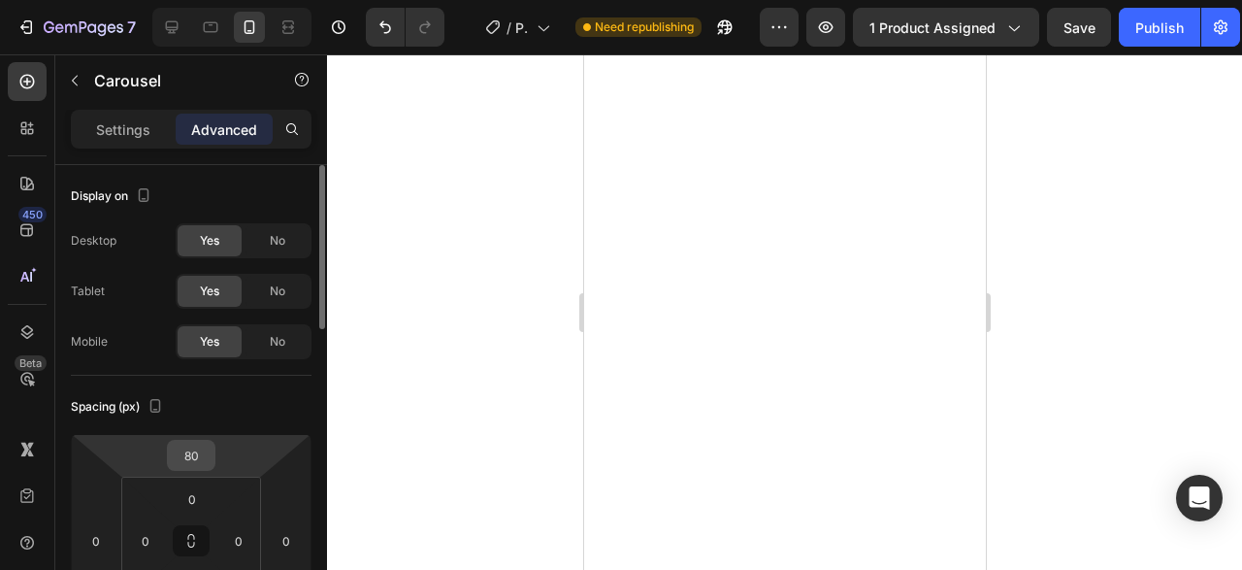
click at [191, 457] on input "80" at bounding box center [191, 455] width 39 height 29
click at [194, 463] on input "20" at bounding box center [191, 455] width 39 height 29
type input "3"
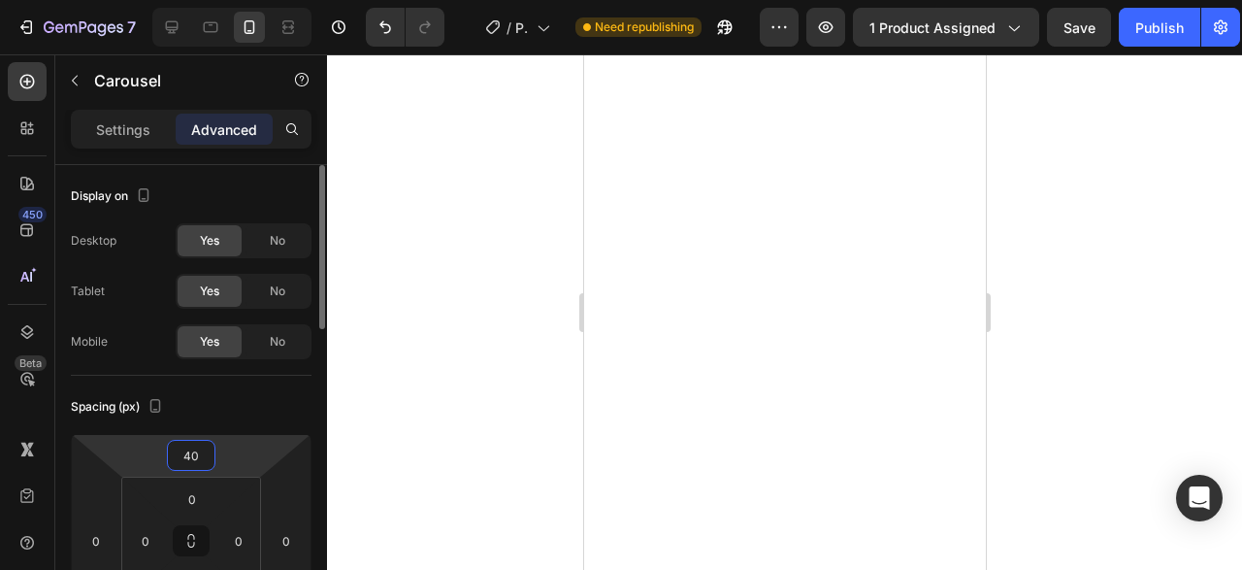
type input "4"
type input "5"
click at [208, 445] on input "60" at bounding box center [191, 455] width 39 height 29
type input "6"
type input "1"
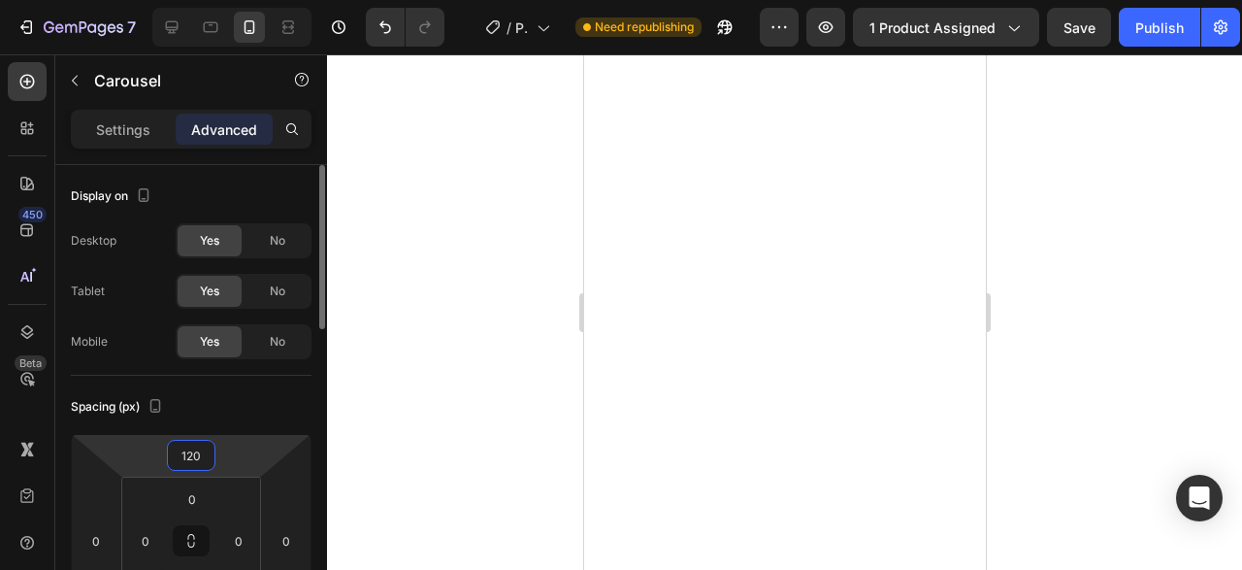
click at [196, 451] on input "120" at bounding box center [191, 455] width 39 height 29
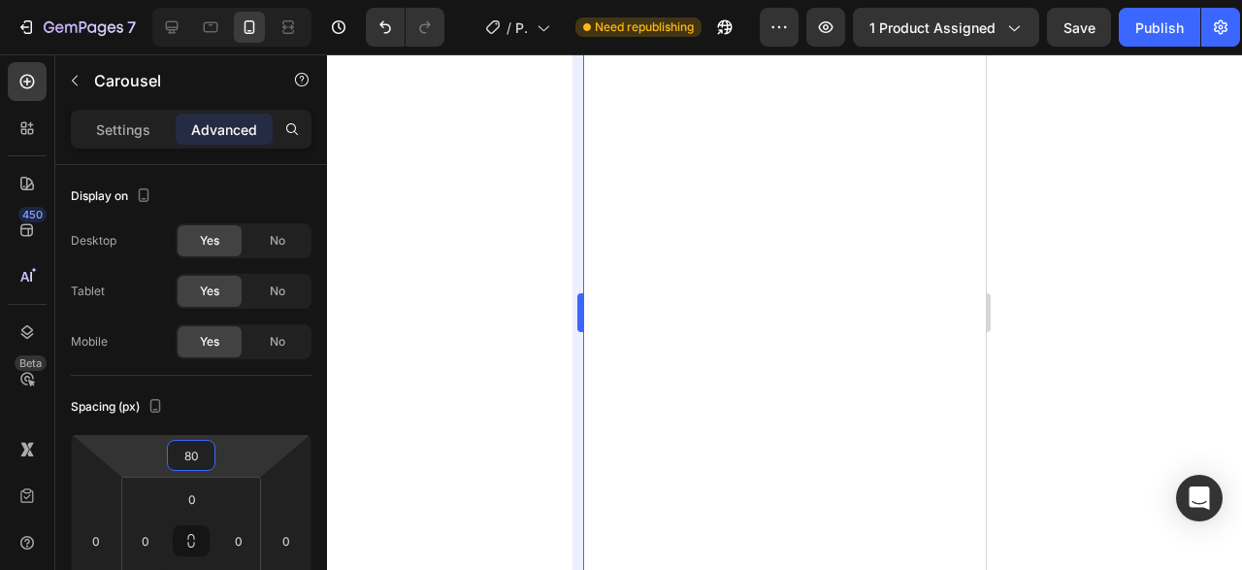
type input "80"
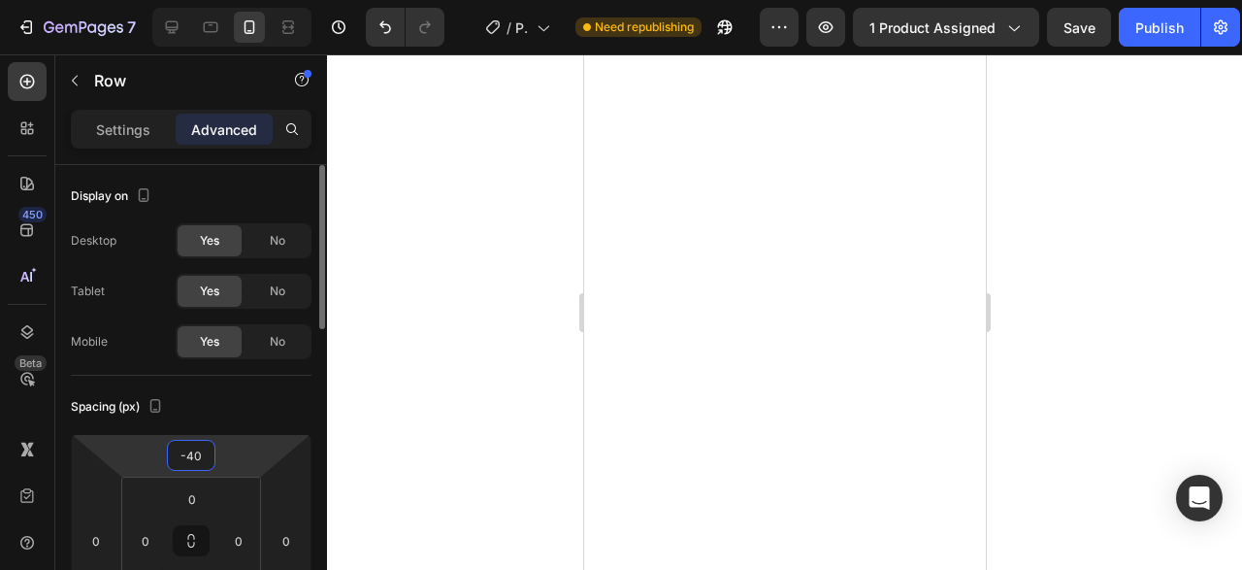
click at [203, 449] on input "-40" at bounding box center [191, 455] width 39 height 29
type input "40"
click at [200, 455] on input "80" at bounding box center [191, 455] width 39 height 29
type input "6"
type input "5"
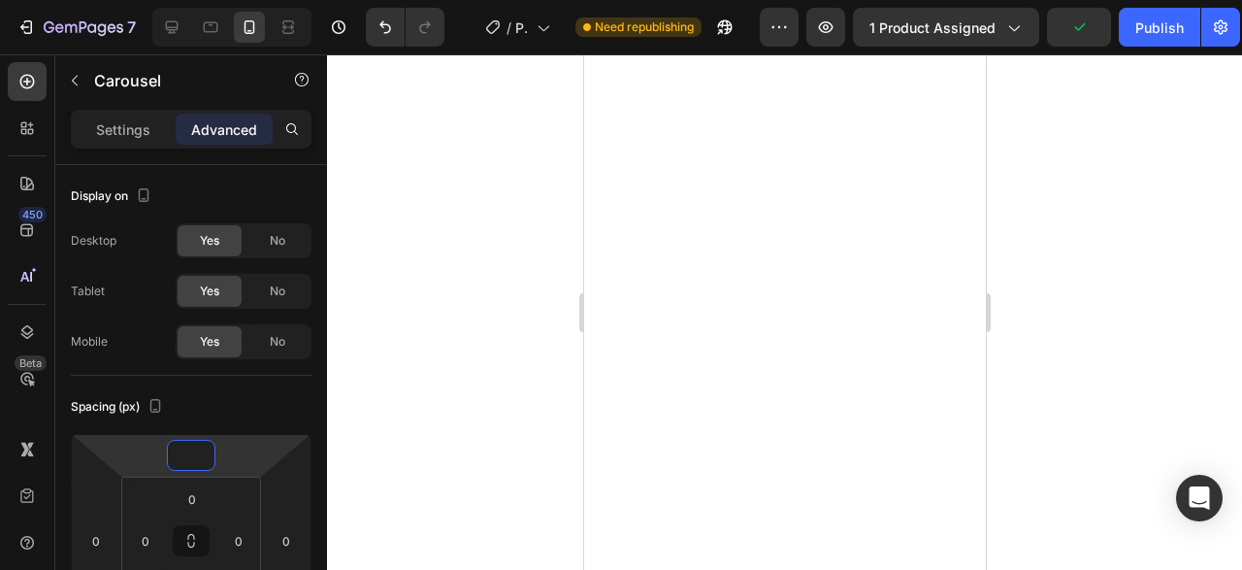
type input "0"
click at [333, 382] on div at bounding box center [784, 311] width 915 height 515
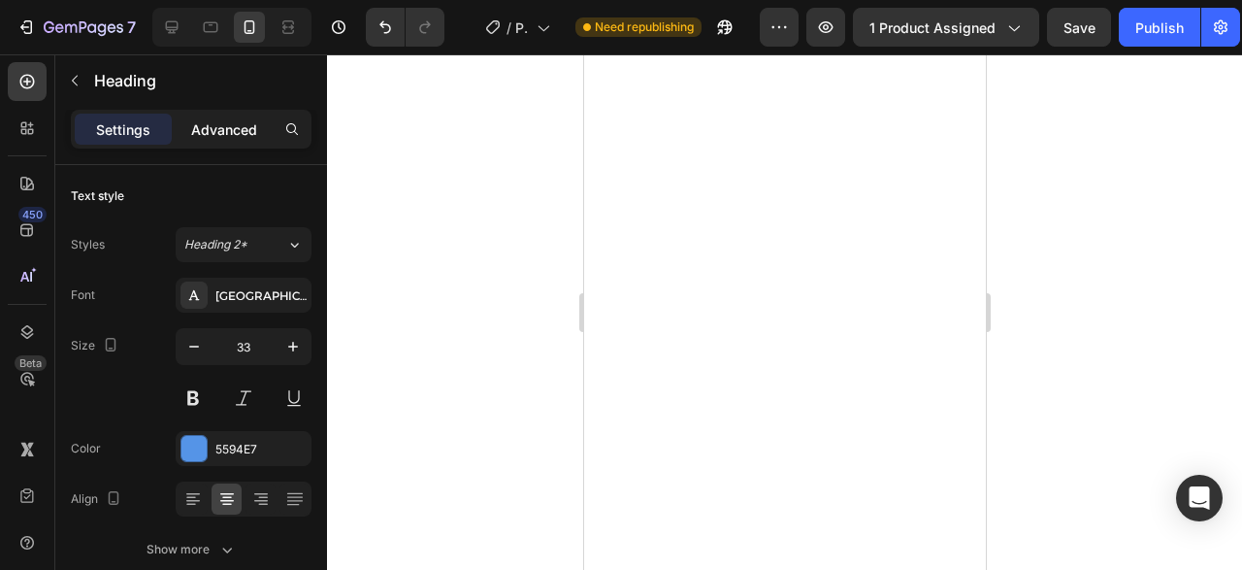
click at [250, 135] on p "Advanced" at bounding box center [224, 129] width 66 height 20
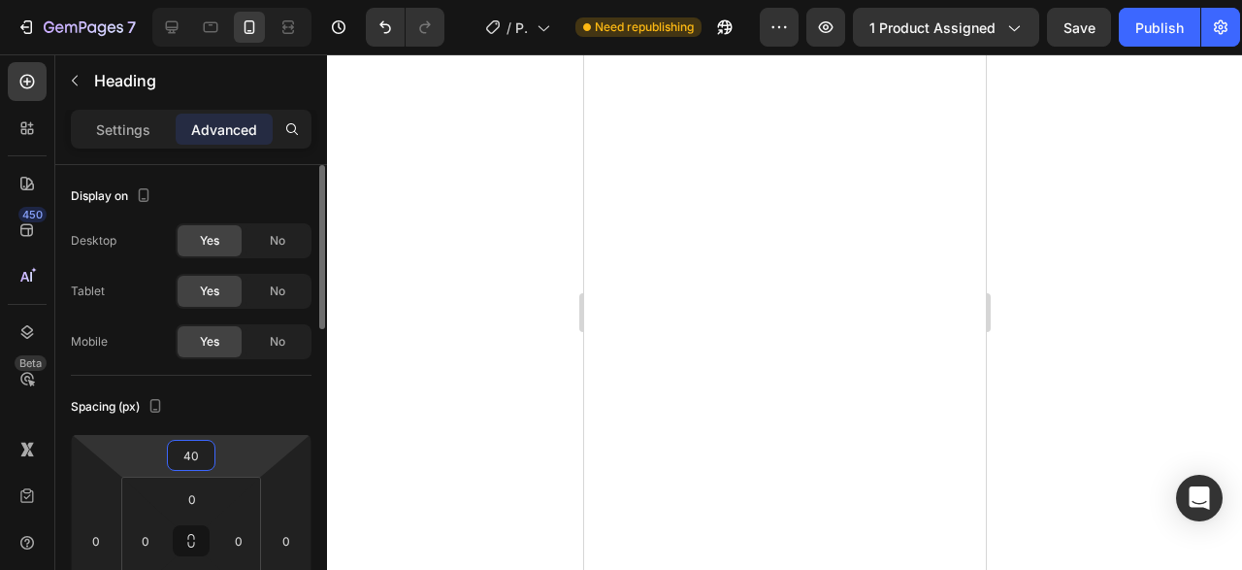
click at [194, 447] on input "40" at bounding box center [191, 455] width 39 height 29
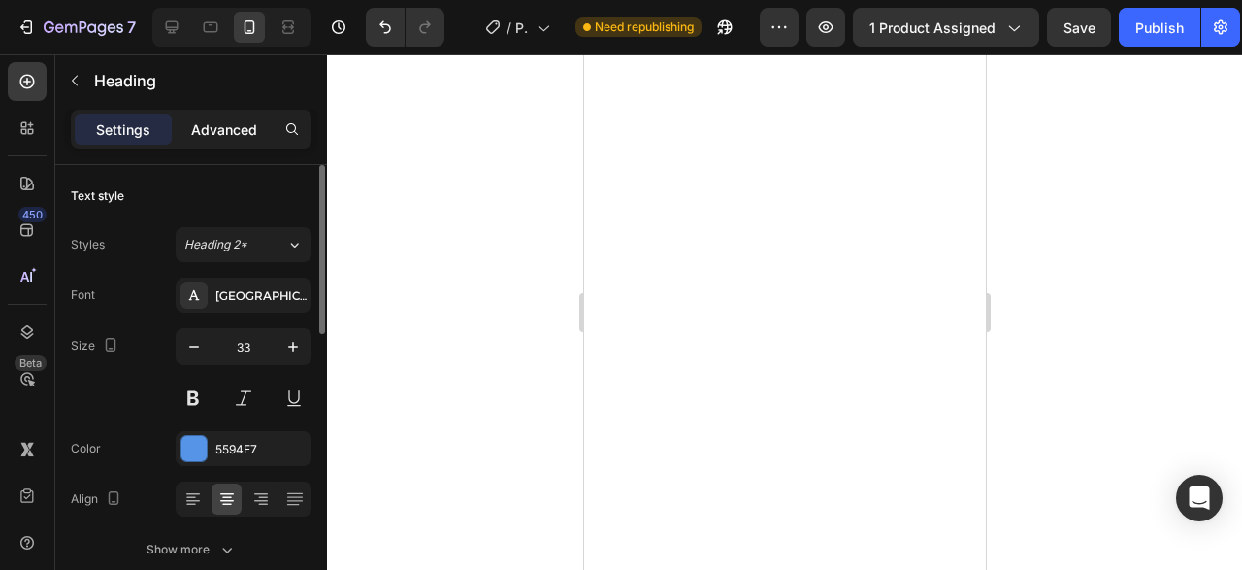
click at [234, 129] on p "Advanced" at bounding box center [224, 129] width 66 height 20
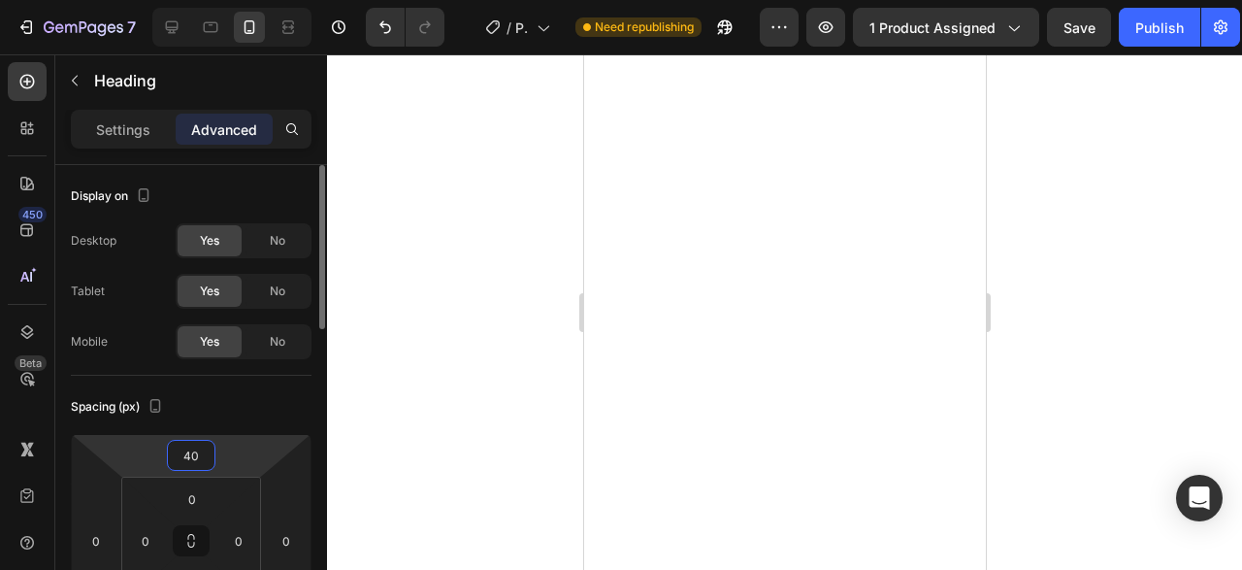
click at [187, 0] on html "7 Version history / Product Page - [DATE] 01:11:15 Need republishing Preview 1 …" at bounding box center [621, 0] width 1242 height 0
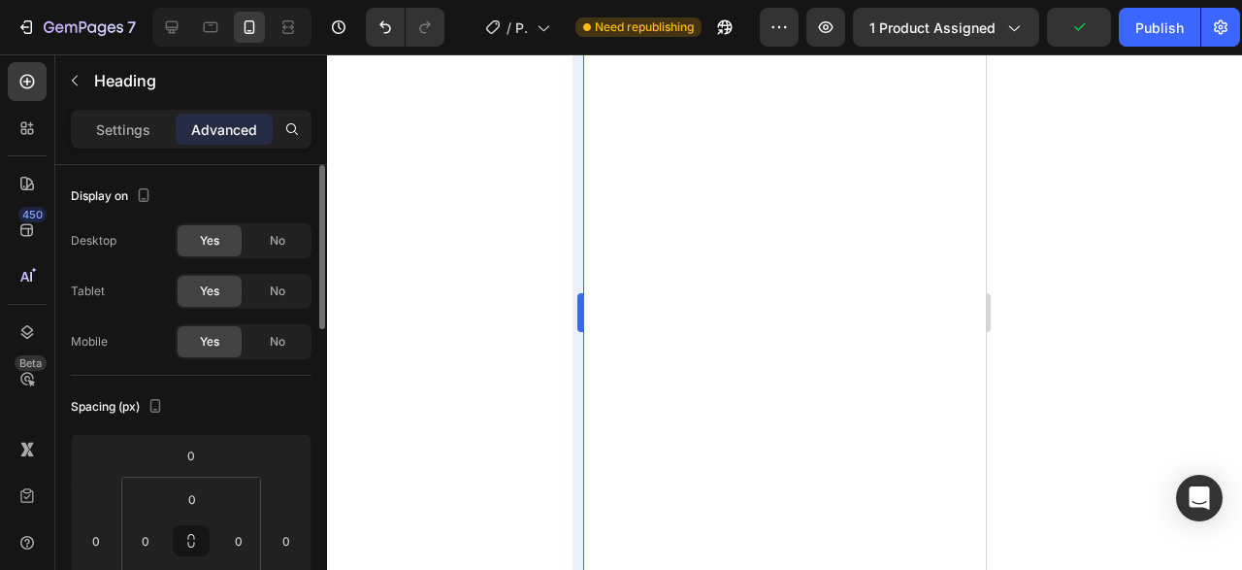
type input "27"
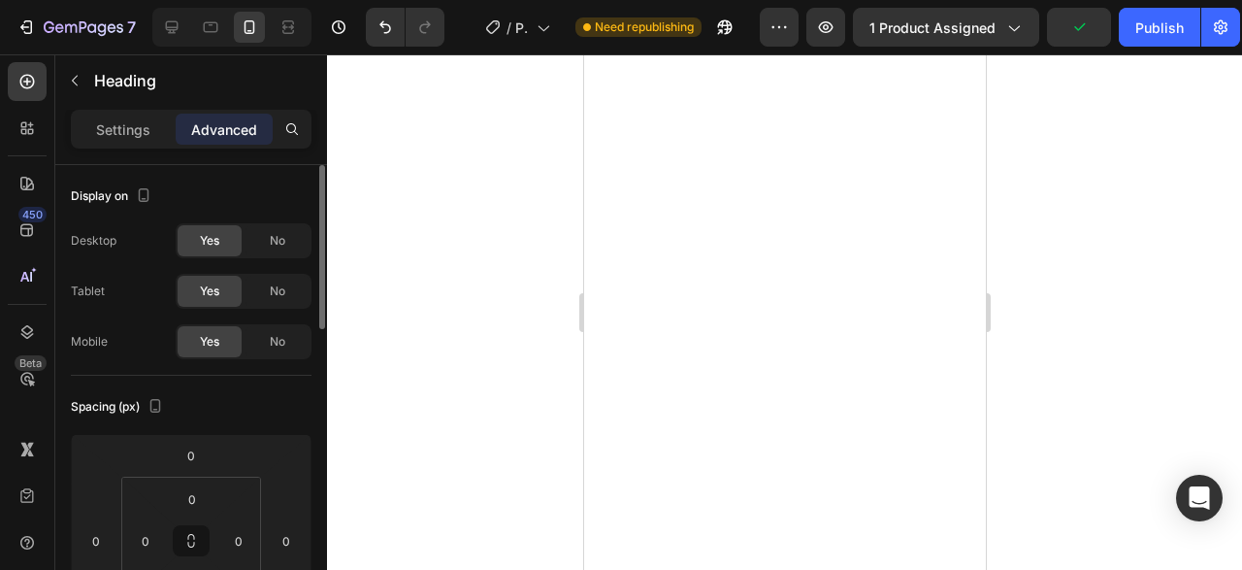
click at [1154, 180] on div at bounding box center [784, 311] width 915 height 515
click at [1113, 166] on div at bounding box center [784, 311] width 915 height 515
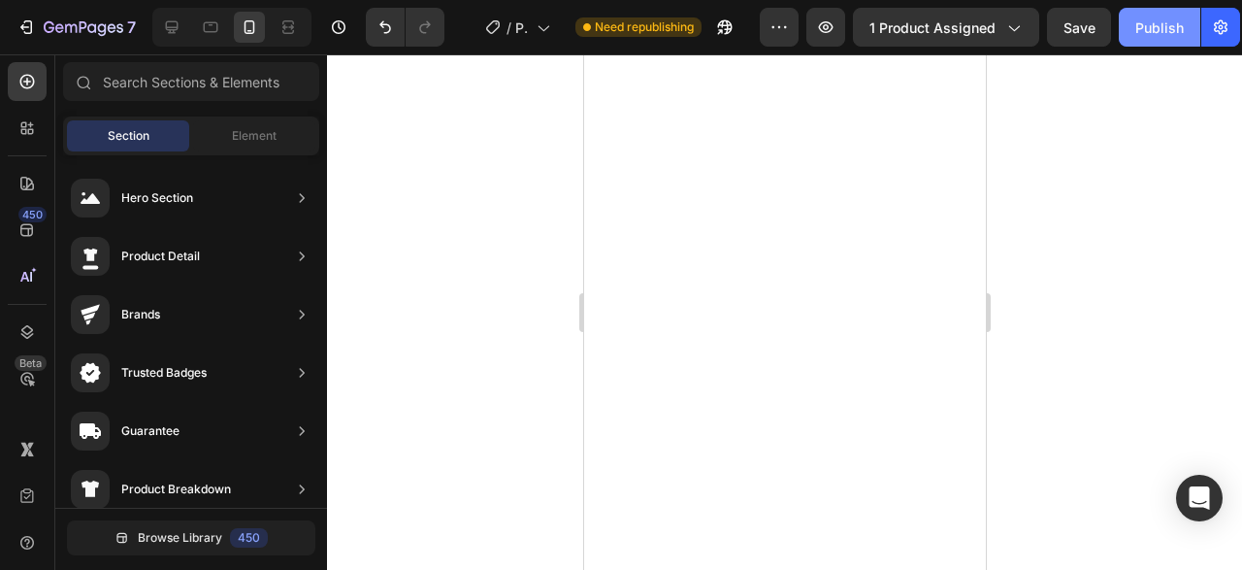
click at [1171, 12] on button "Publish" at bounding box center [1160, 27] width 82 height 39
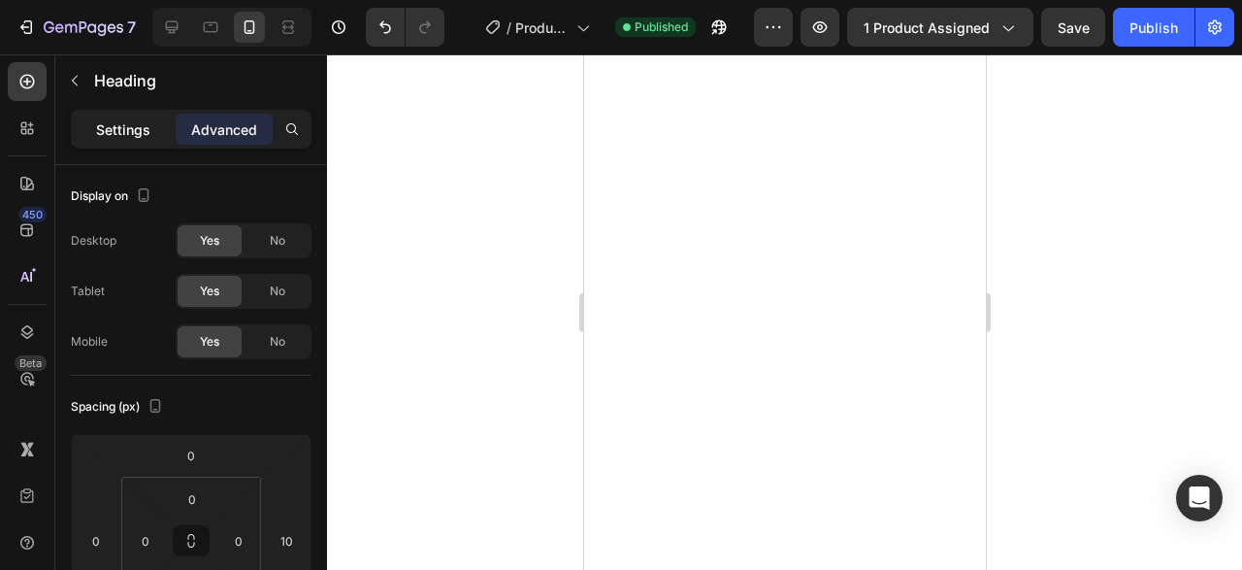
click at [156, 131] on div "Settings" at bounding box center [123, 129] width 97 height 31
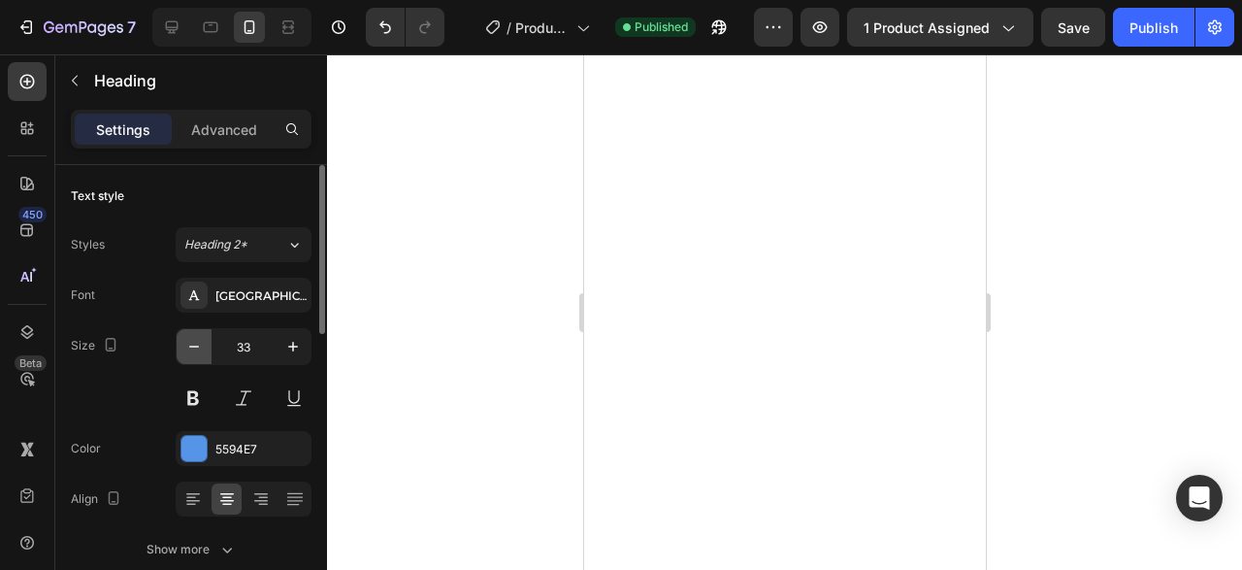
click at [199, 342] on icon "button" at bounding box center [193, 346] width 19 height 19
type input "30"
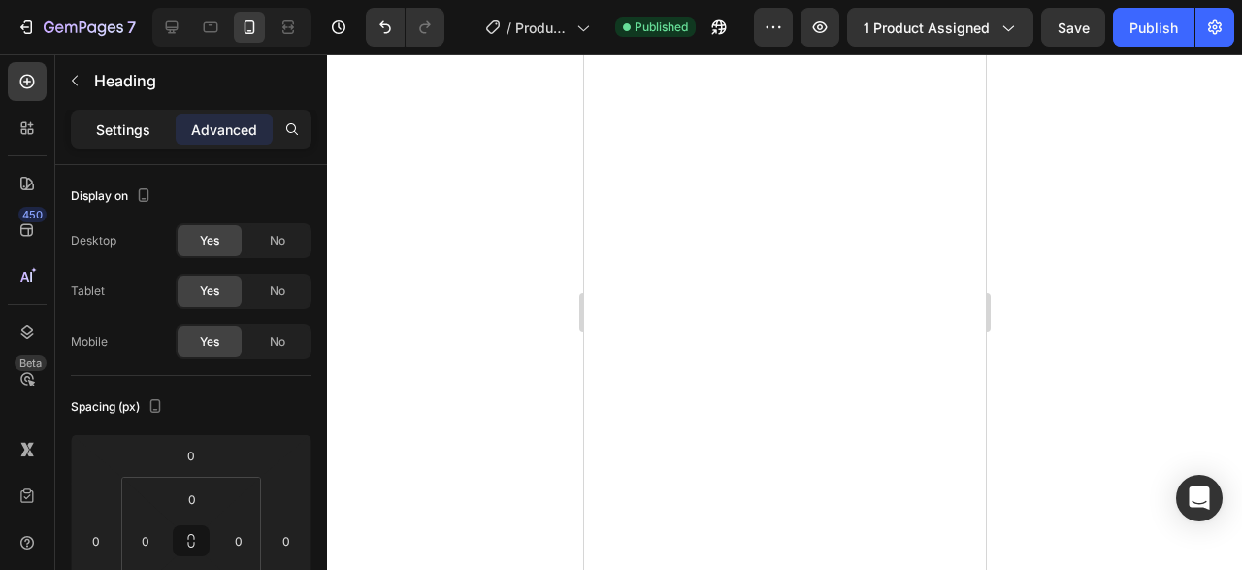
click at [127, 121] on p "Settings" at bounding box center [123, 129] width 54 height 20
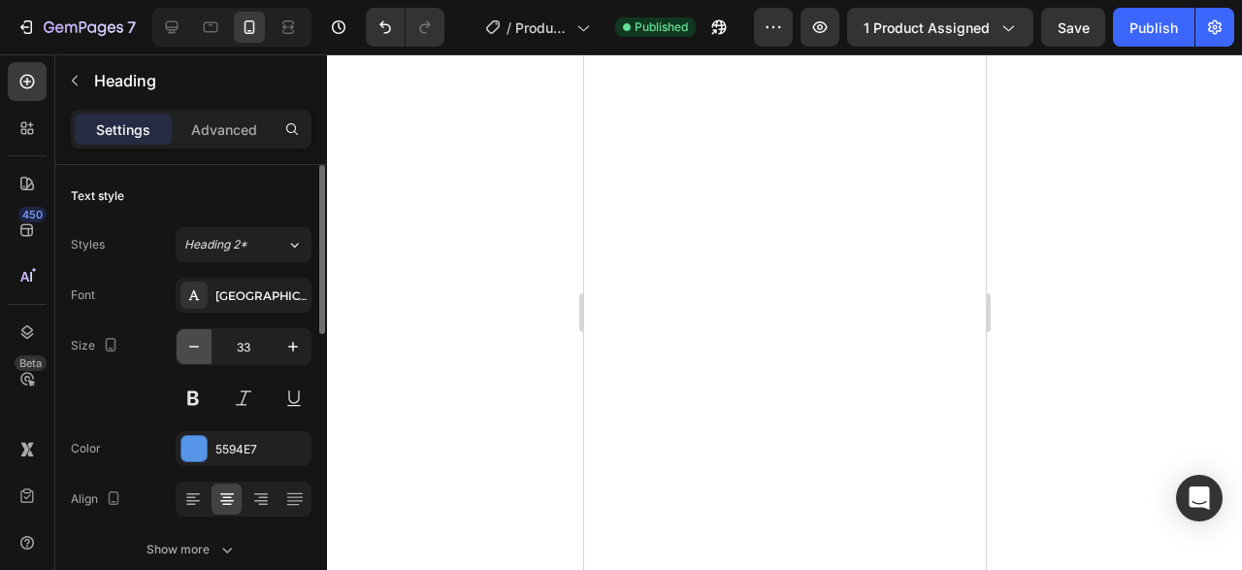
click at [203, 343] on icon "button" at bounding box center [193, 346] width 19 height 19
type input "30"
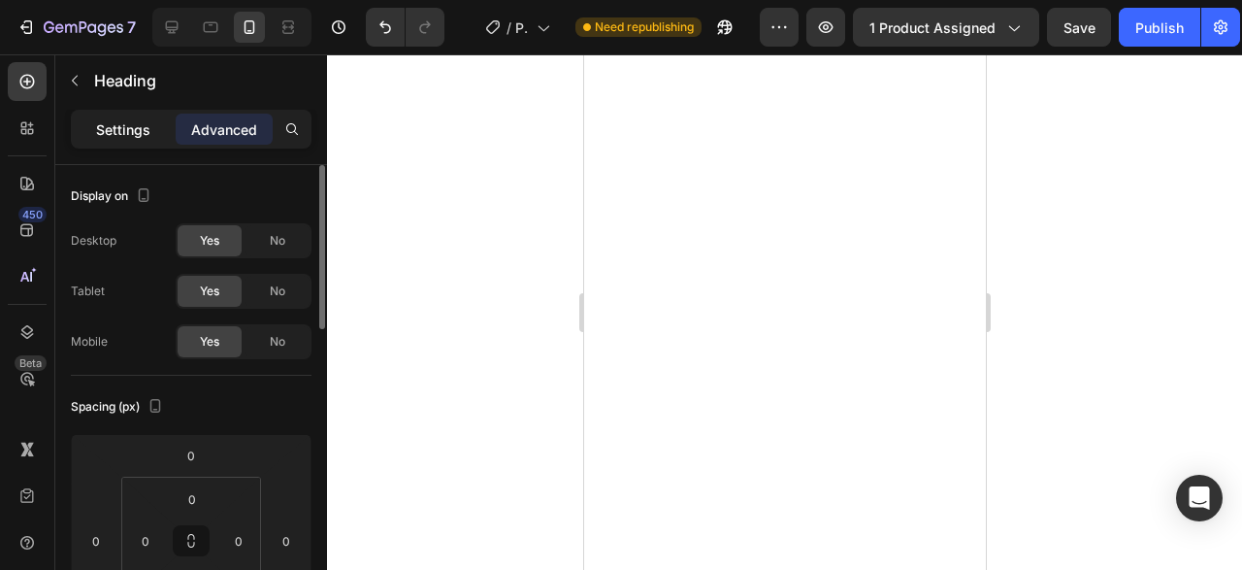
click at [133, 119] on p "Settings" at bounding box center [123, 129] width 54 height 20
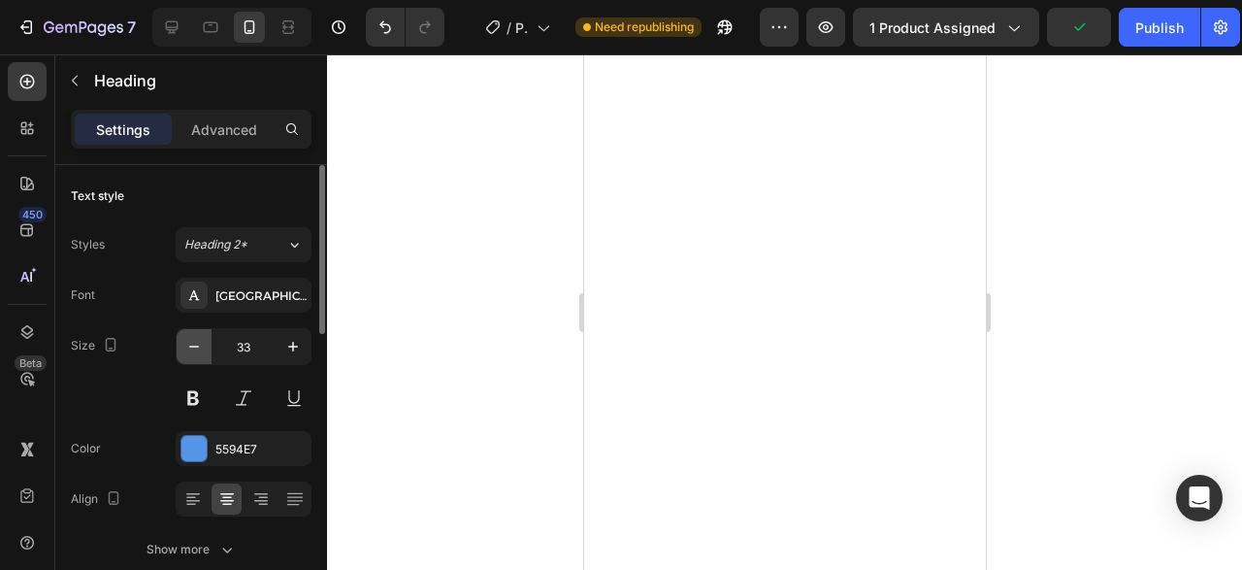
click at [199, 339] on icon "button" at bounding box center [193, 346] width 19 height 19
type input "30"
click at [480, 298] on div at bounding box center [784, 311] width 915 height 515
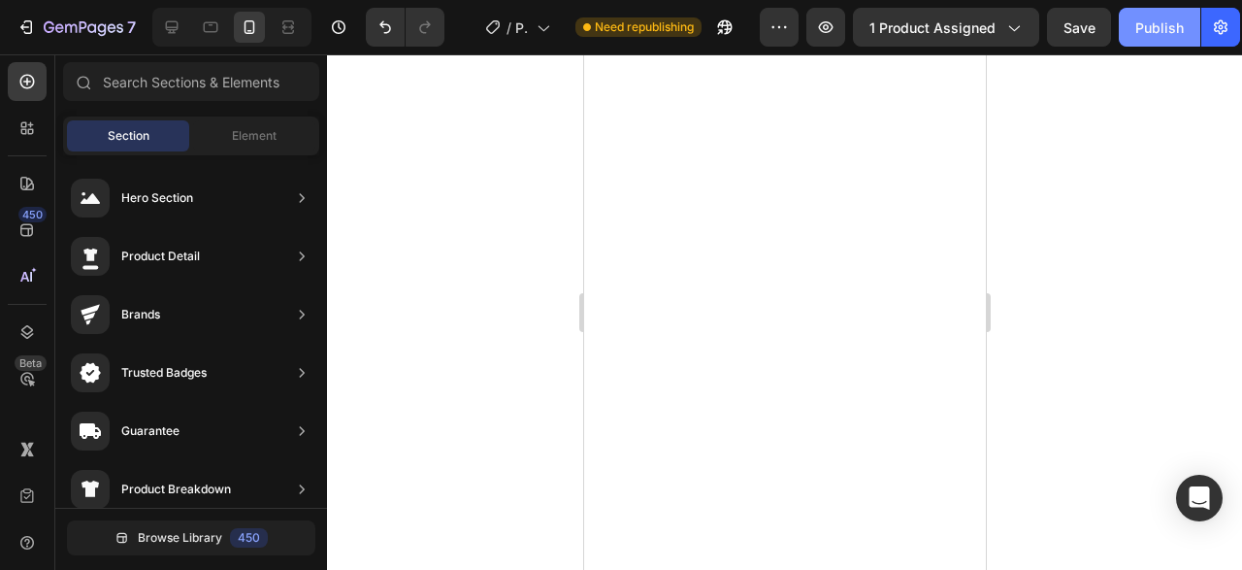
click at [1176, 29] on div "Publish" at bounding box center [1159, 27] width 49 height 20
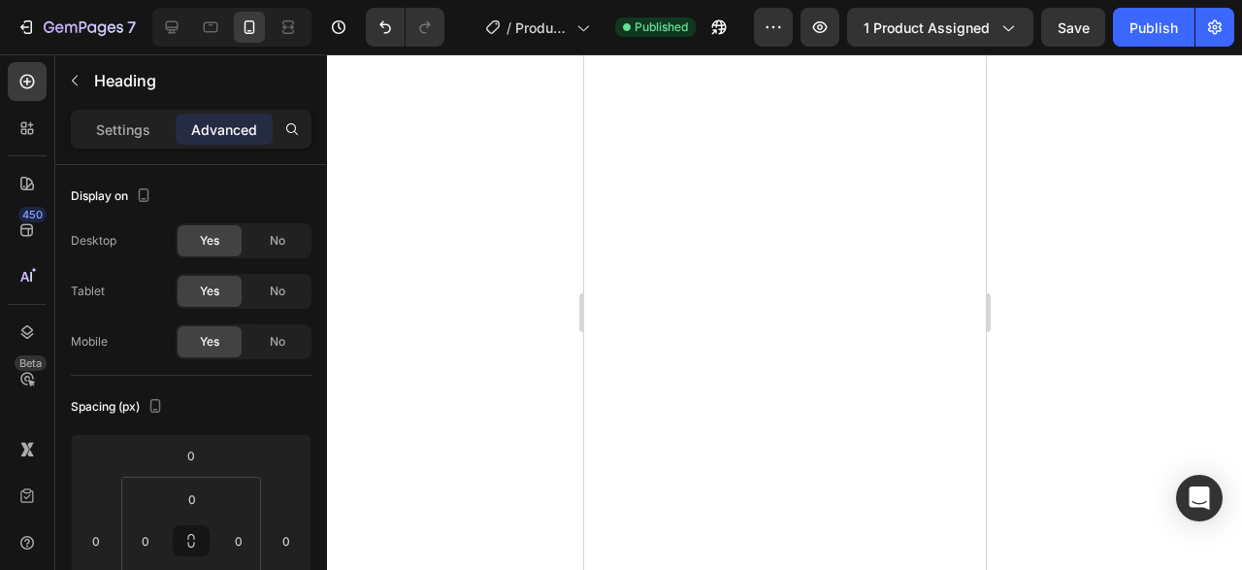
click at [1093, 245] on div at bounding box center [784, 311] width 915 height 515
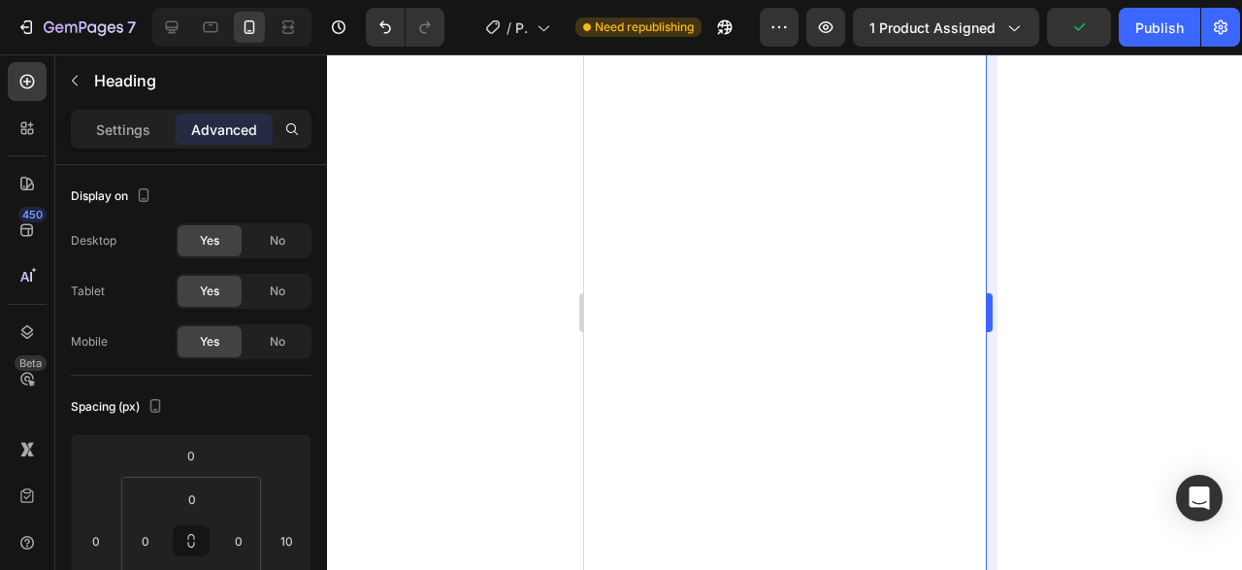
type input "50"
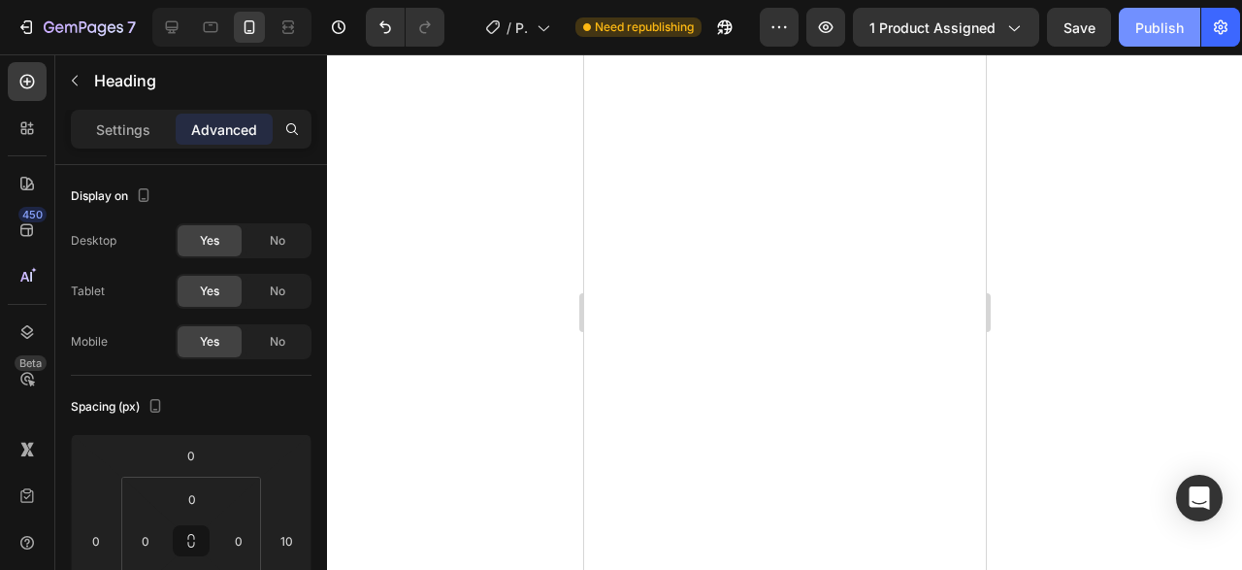
click at [1176, 38] on button "Publish" at bounding box center [1160, 27] width 82 height 39
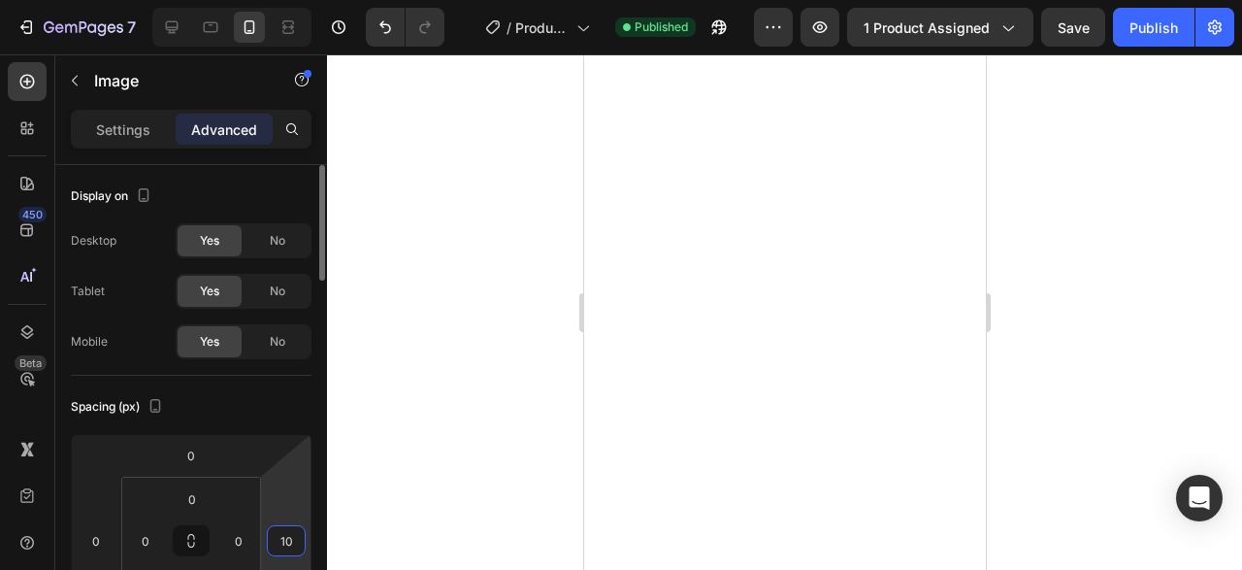
click at [290, 537] on input "10" at bounding box center [286, 540] width 29 height 29
type input "0"
click at [387, 416] on div at bounding box center [784, 311] width 915 height 515
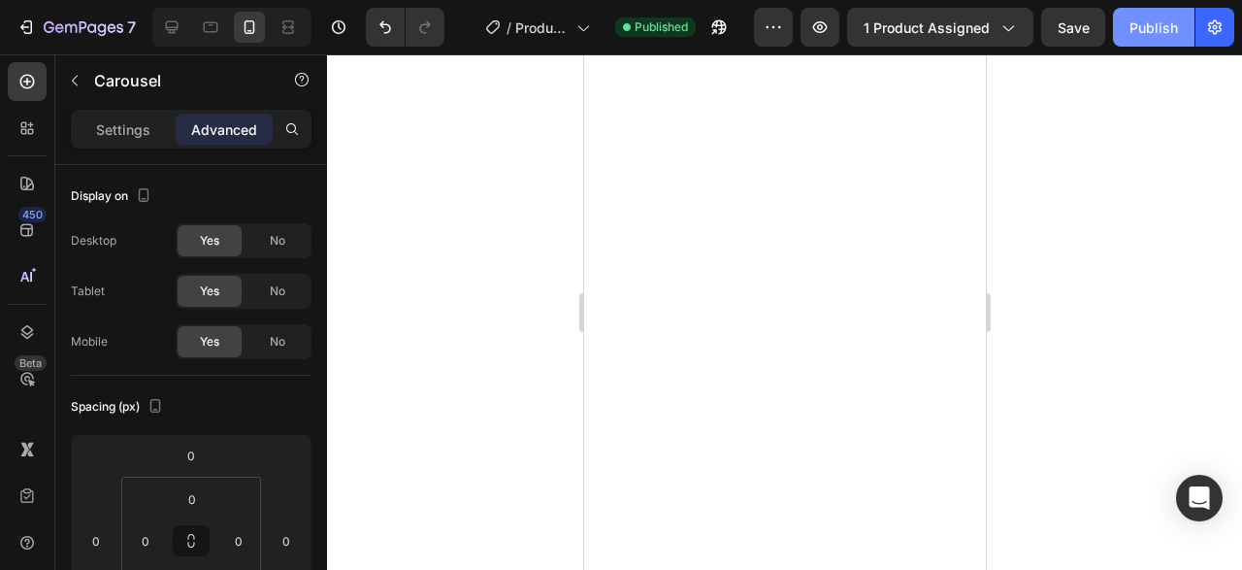
click at [1143, 38] on button "Publish" at bounding box center [1154, 27] width 82 height 39
drag, startPoint x: 324, startPoint y: 228, endPoint x: 321, endPoint y: 196, distance: 32.2
click at [321, 196] on div at bounding box center [319, 222] width 11 height 115
click at [135, 144] on div "Settings" at bounding box center [123, 129] width 97 height 31
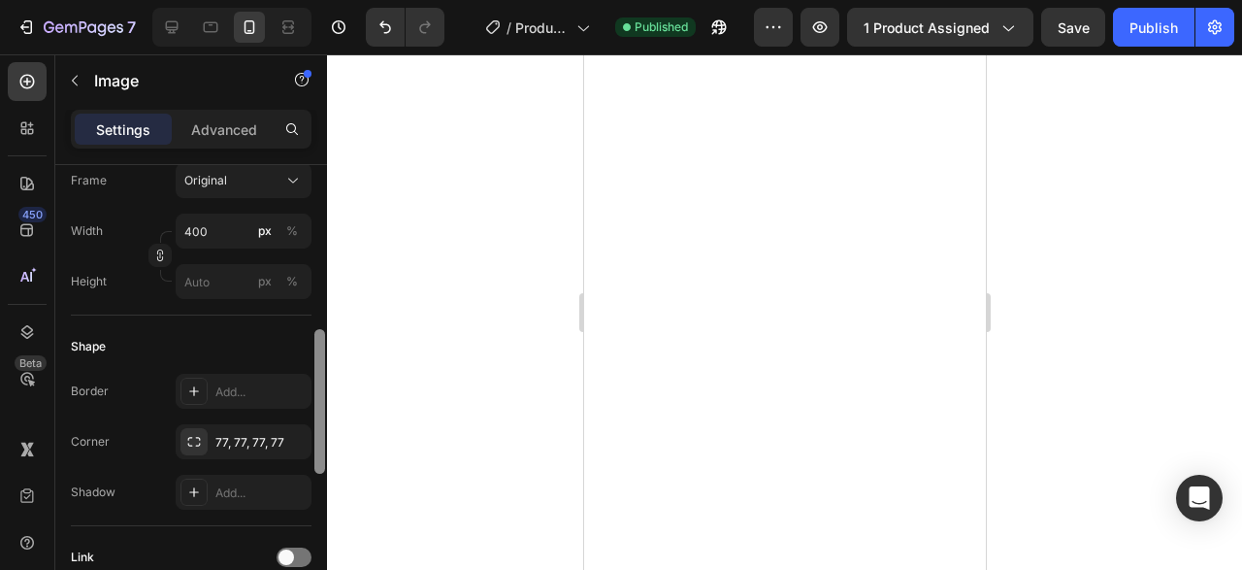
scroll to position [529, 0]
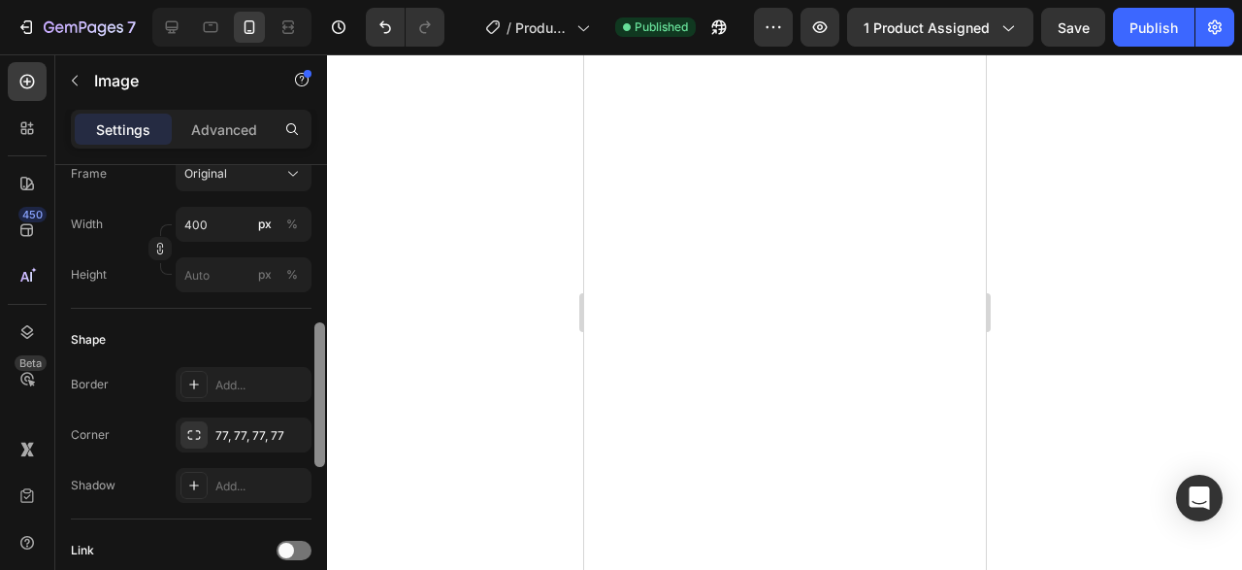
drag, startPoint x: 321, startPoint y: 197, endPoint x: 324, endPoint y: 364, distance: 166.9
click at [324, 364] on div at bounding box center [319, 394] width 11 height 145
click at [247, 436] on div "77, 77, 77, 77" at bounding box center [243, 435] width 56 height 17
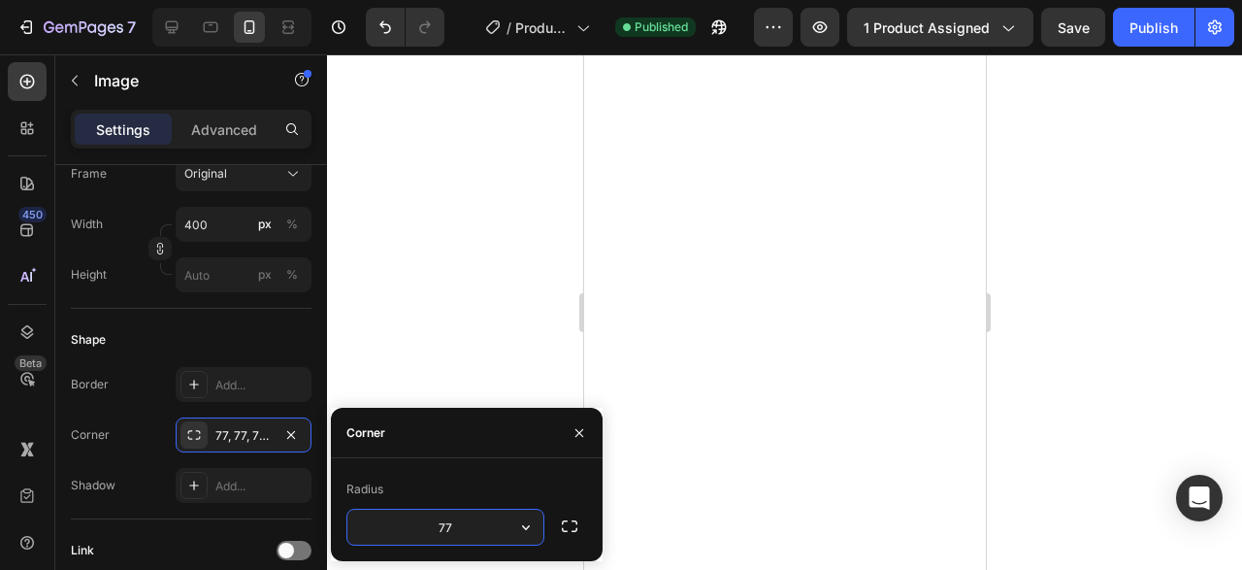
click at [465, 529] on input "77" at bounding box center [445, 526] width 196 height 35
type input "5"
type input "6"
type input "3"
type input "23"
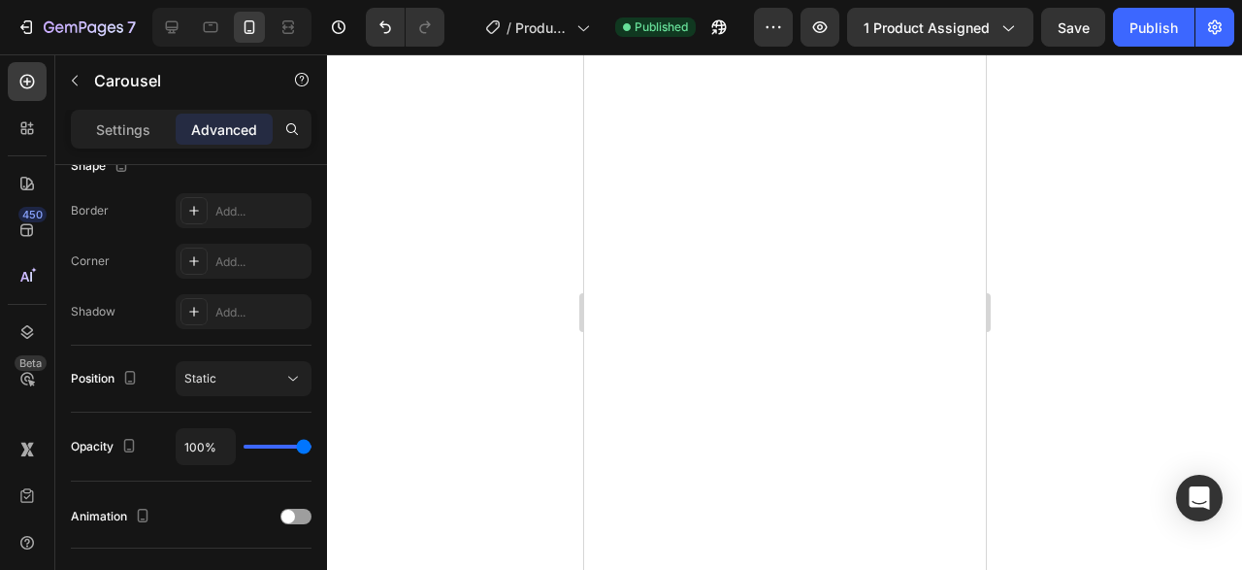
scroll to position [0, 0]
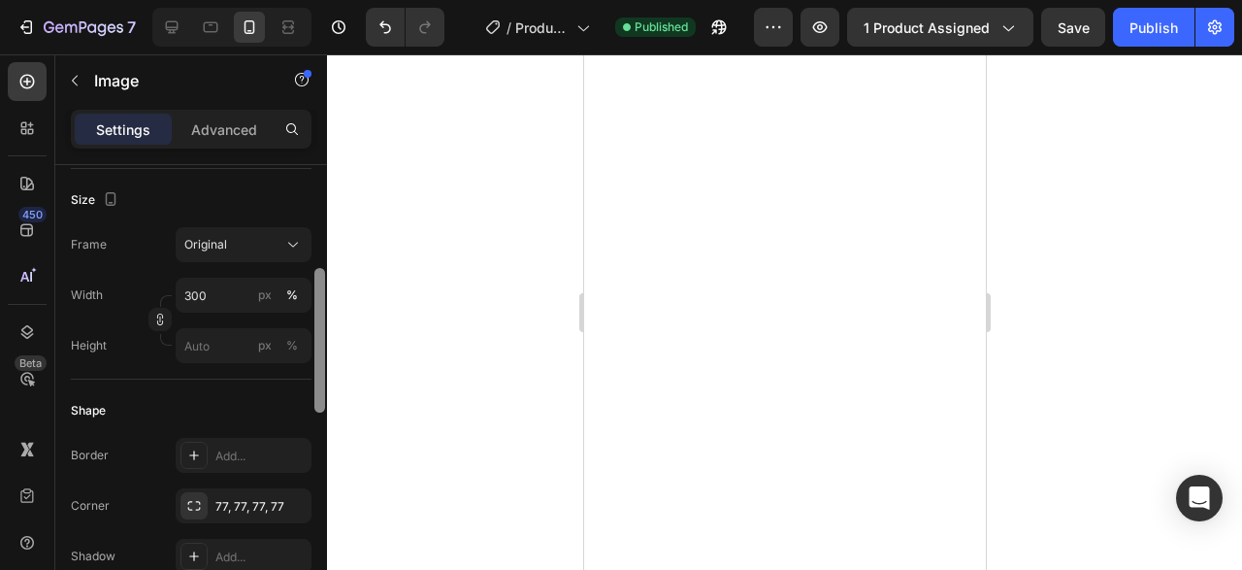
drag, startPoint x: 321, startPoint y: 270, endPoint x: 323, endPoint y: 416, distance: 146.5
click at [323, 412] on div at bounding box center [319, 340] width 11 height 145
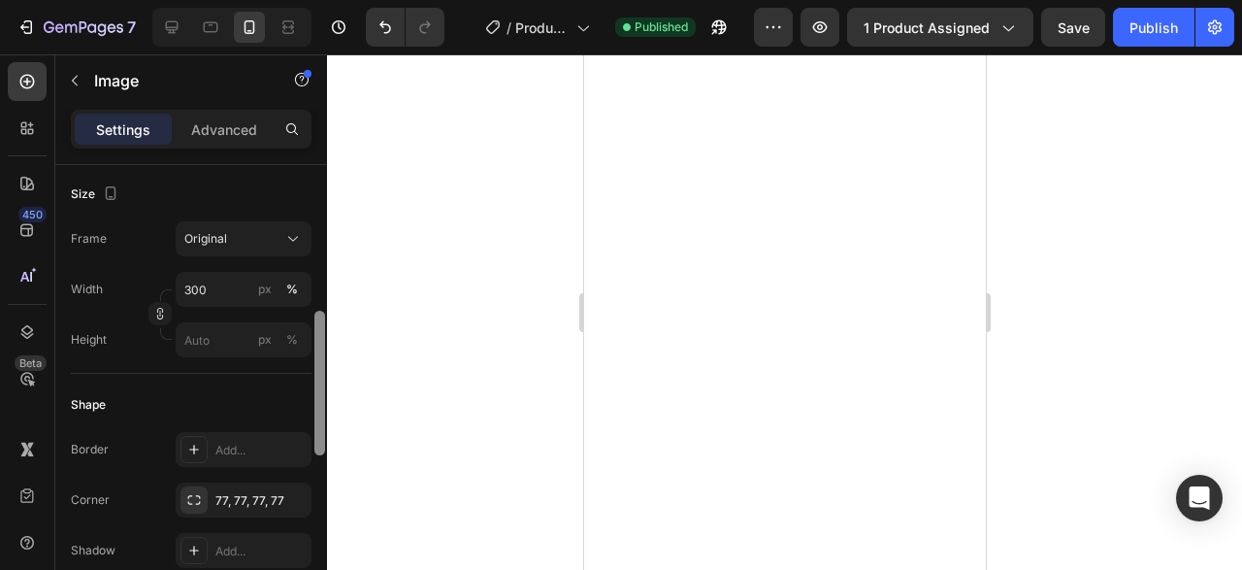
click at [323, 418] on div at bounding box center [319, 383] width 11 height 145
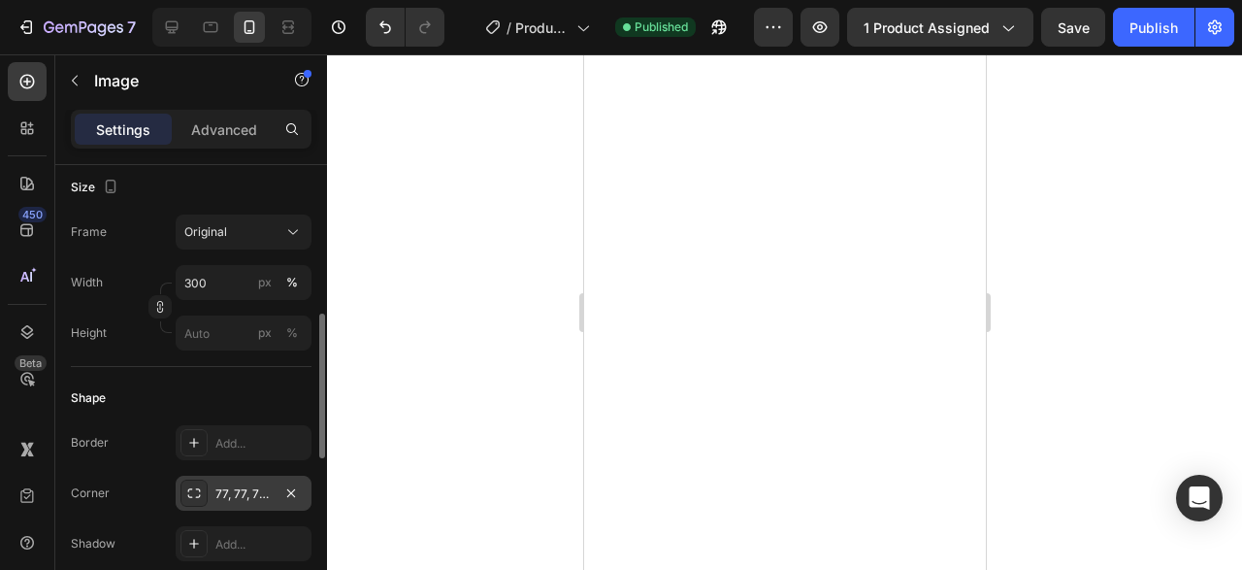
click at [251, 481] on div "77, 77, 77, 77" at bounding box center [244, 492] width 136 height 35
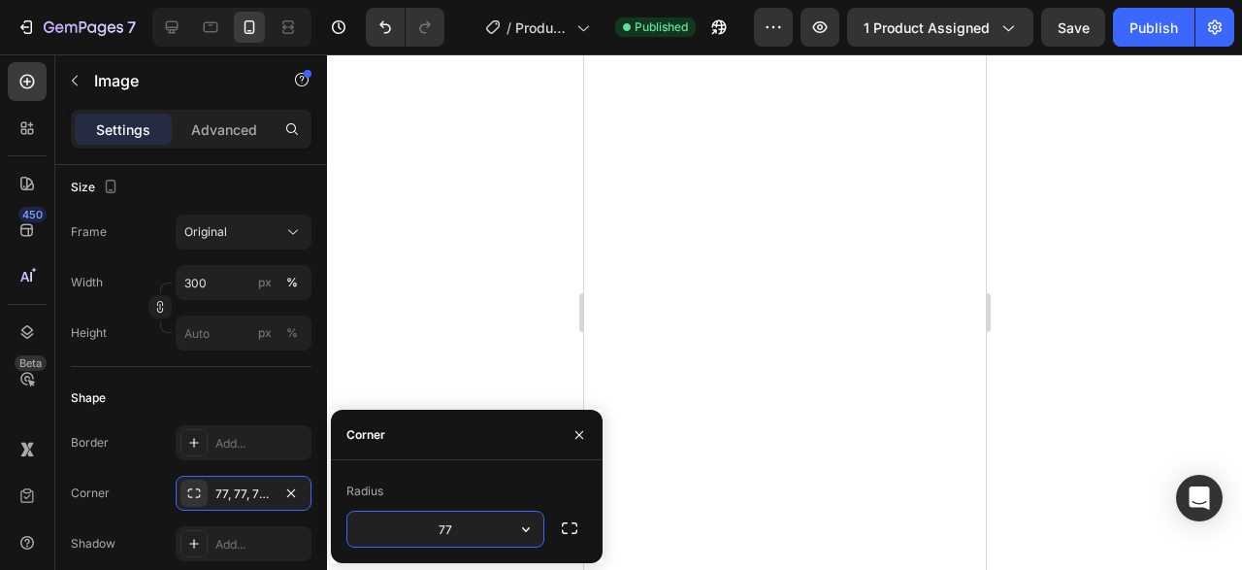
click at [431, 527] on input "77" at bounding box center [445, 528] width 196 height 35
type input "23"
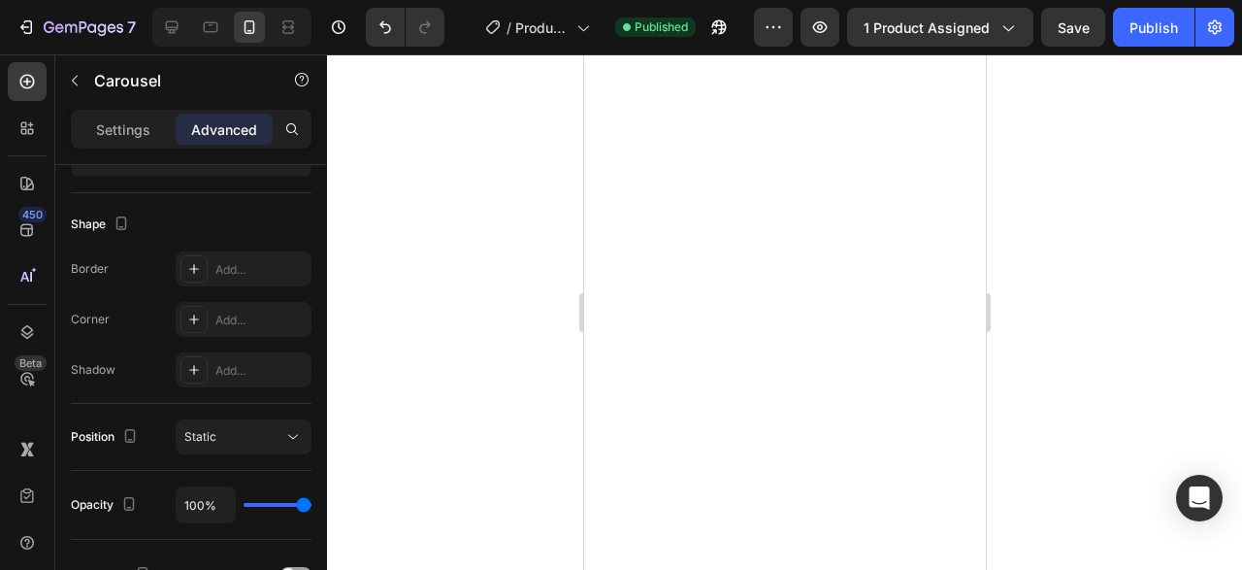
scroll to position [0, 0]
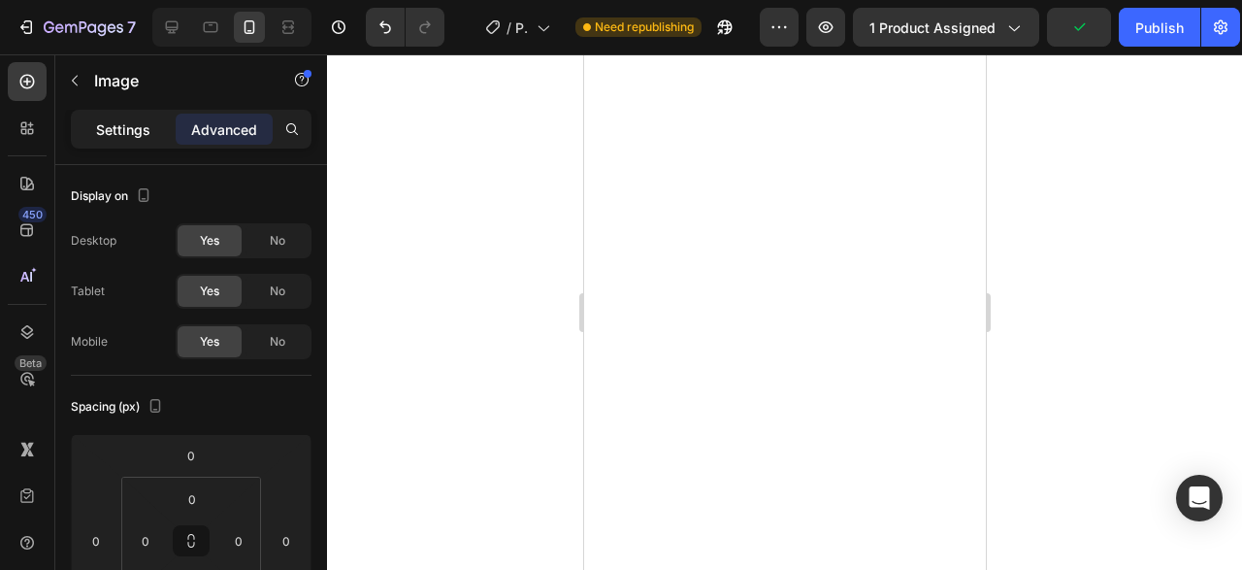
click at [106, 120] on p "Settings" at bounding box center [123, 129] width 54 height 20
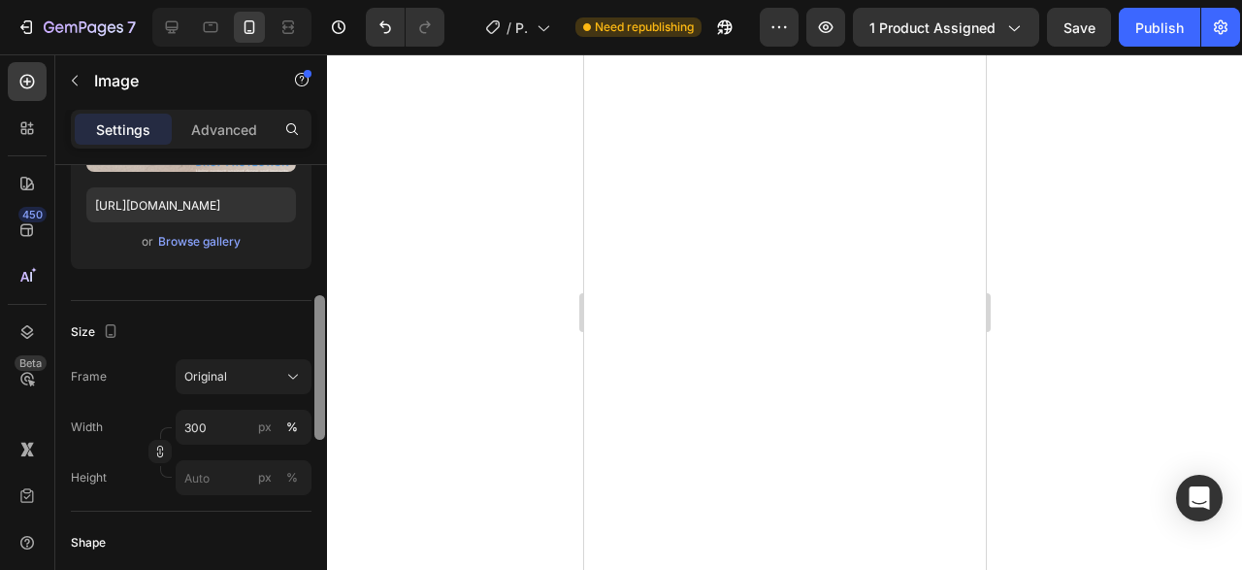
scroll to position [347, 0]
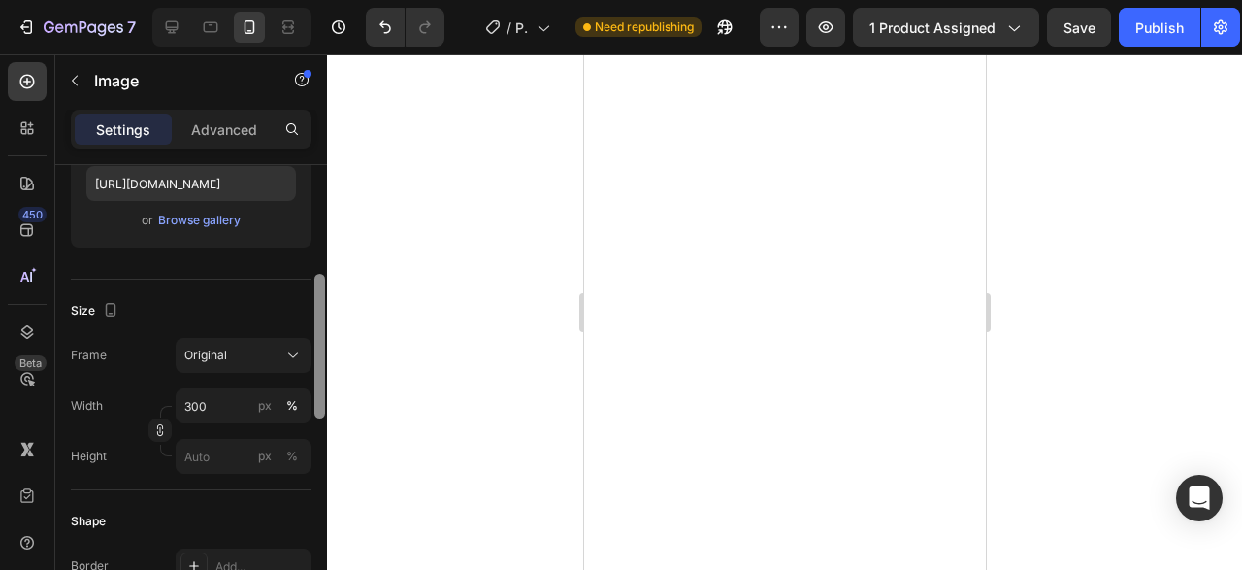
drag, startPoint x: 315, startPoint y: 220, endPoint x: 330, endPoint y: 330, distance: 110.6
click at [330, 0] on div "7 Version history / Product Page - Aug 28, 01:11:15 Need republishing Preview 1…" at bounding box center [621, 0] width 1242 height 0
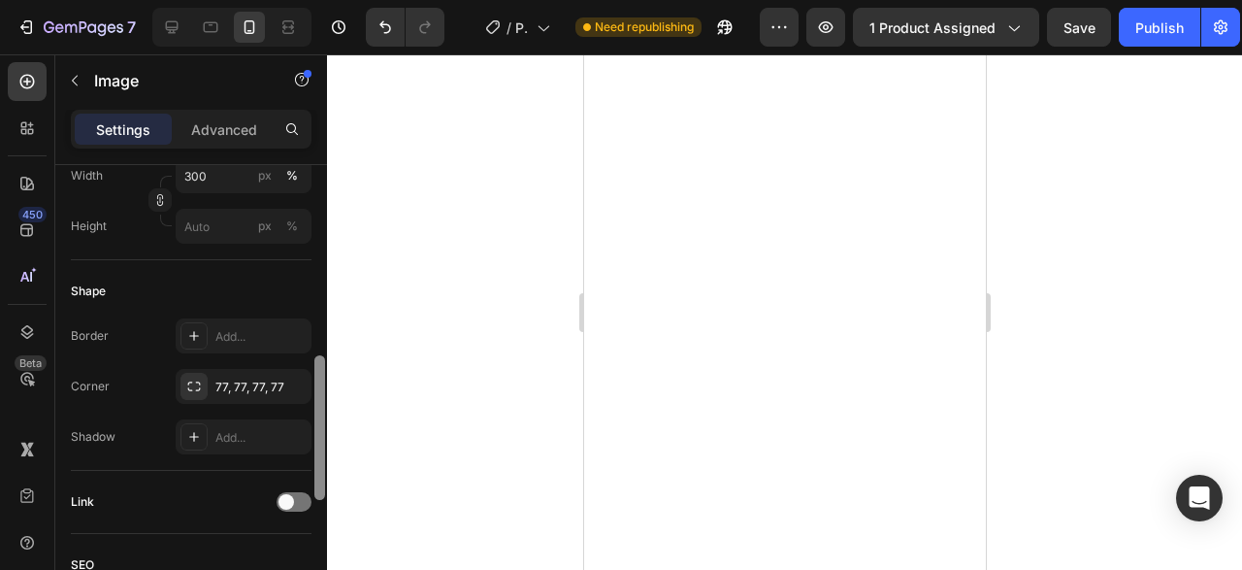
drag, startPoint x: 318, startPoint y: 334, endPoint x: 314, endPoint y: 409, distance: 74.8
click at [314, 409] on div at bounding box center [319, 427] width 11 height 145
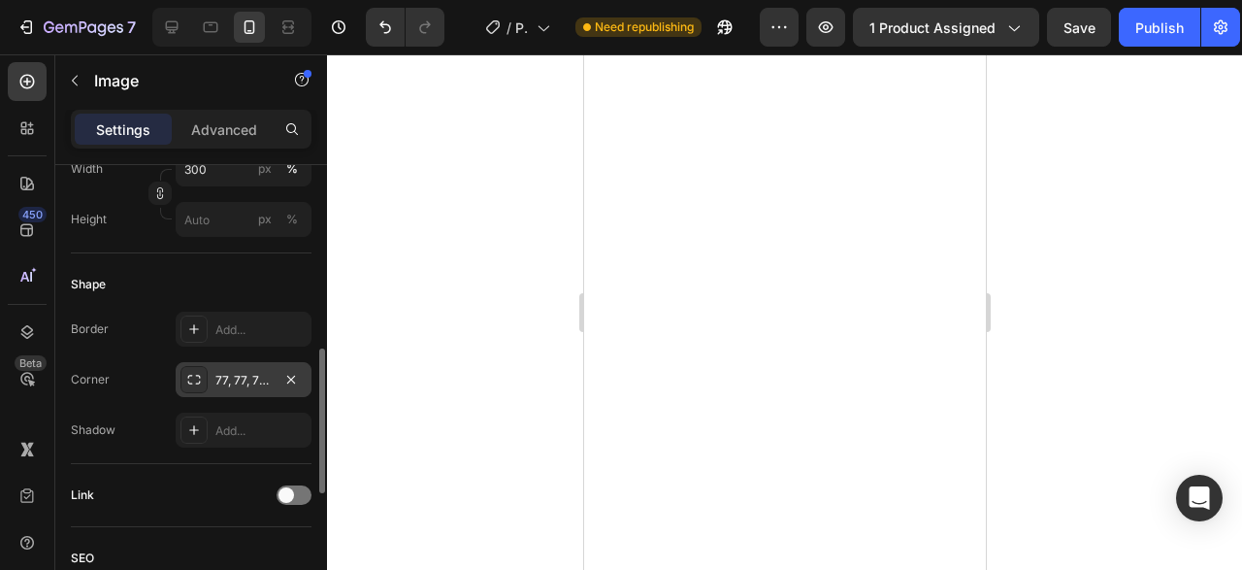
click at [244, 386] on div "77, 77, 77, 77" at bounding box center [243, 380] width 56 height 17
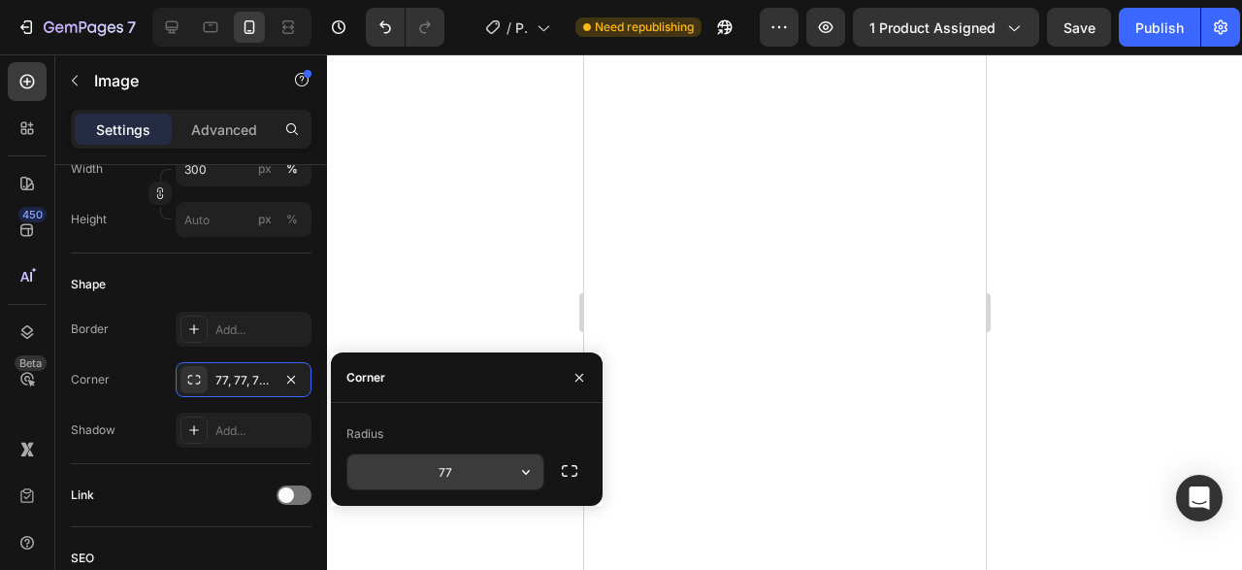
click at [447, 459] on input "77" at bounding box center [445, 471] width 196 height 35
type input "23"
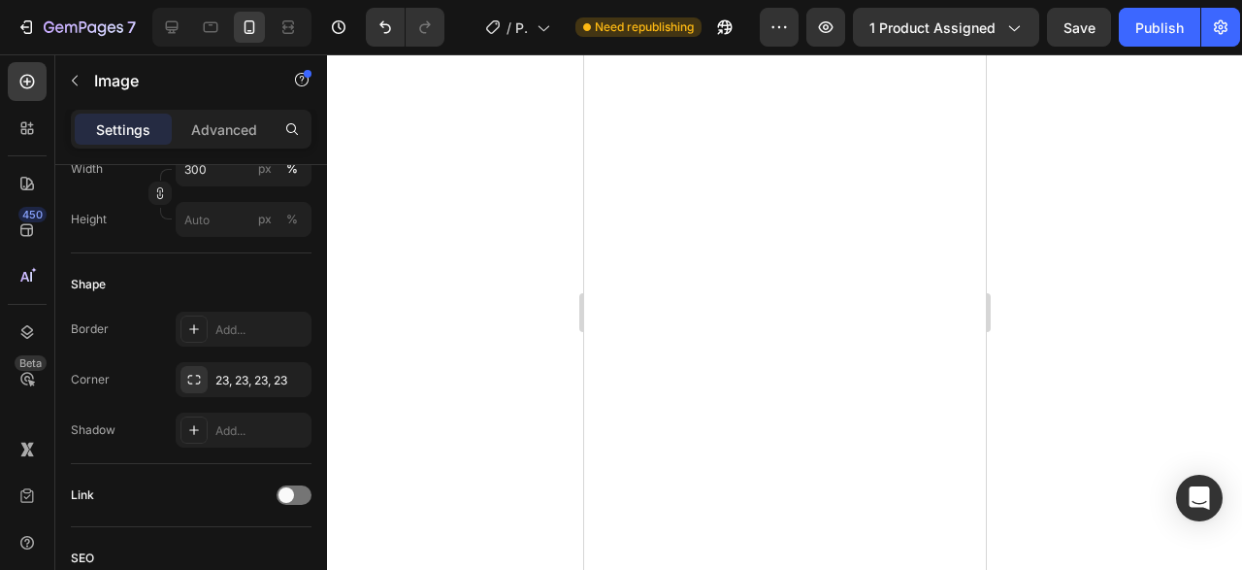
click at [548, 296] on div at bounding box center [784, 311] width 915 height 515
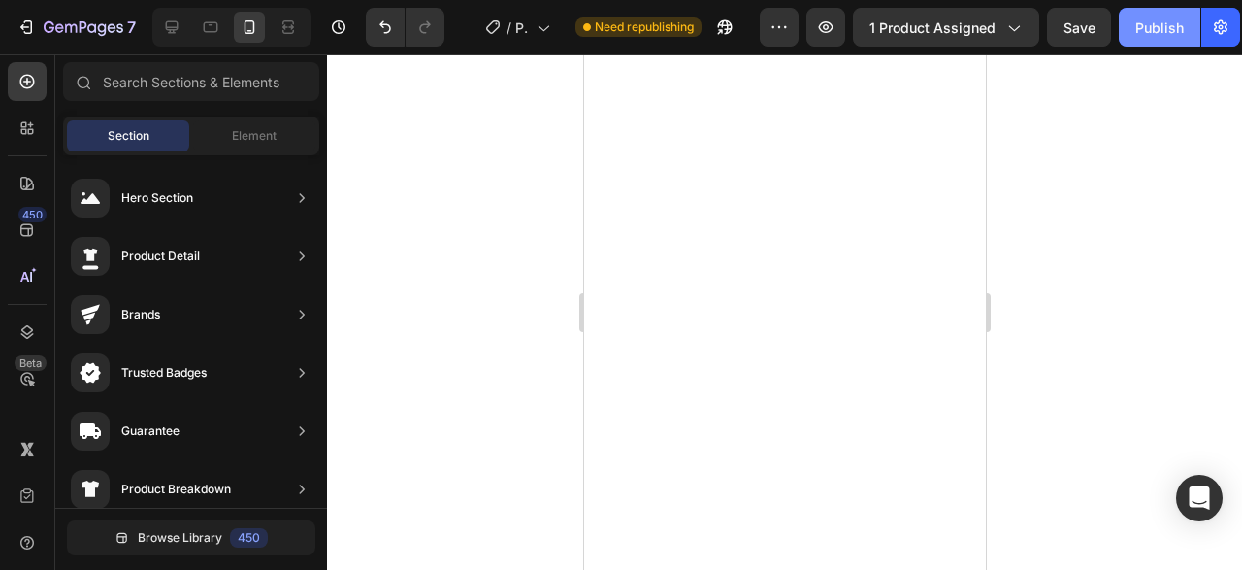
click at [1170, 30] on div "Publish" at bounding box center [1159, 27] width 49 height 20
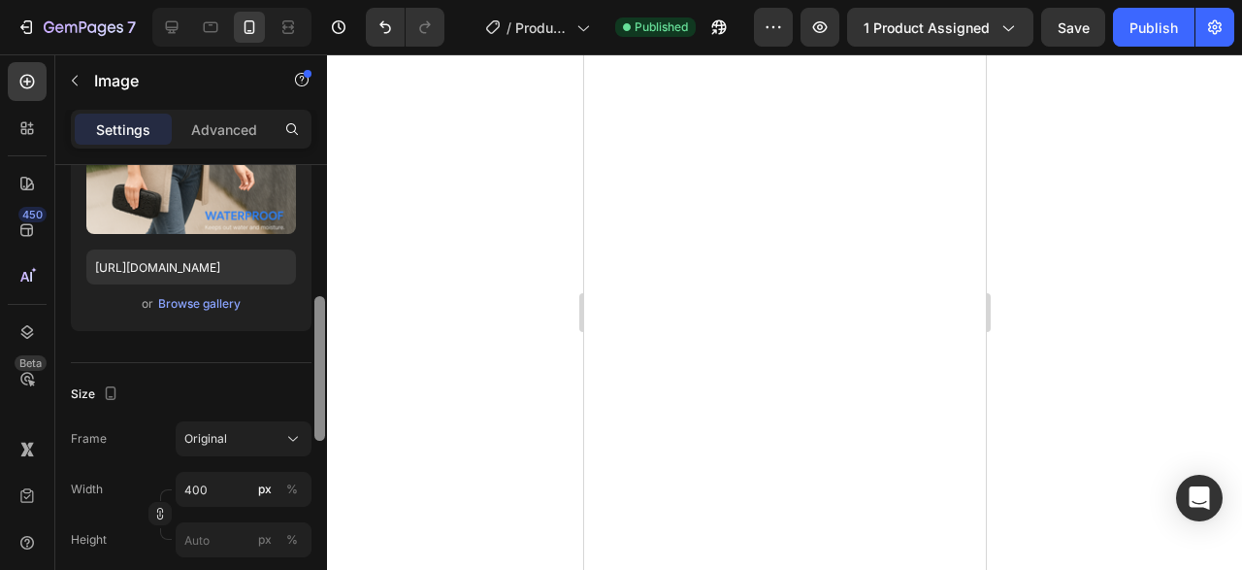
scroll to position [307, 0]
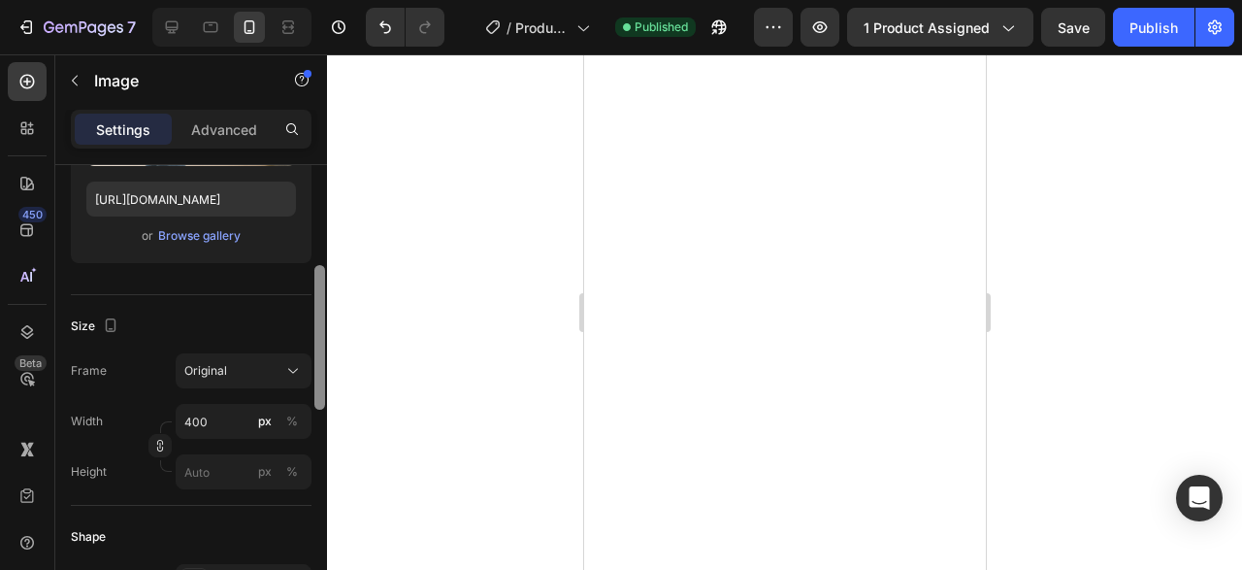
drag, startPoint x: 314, startPoint y: 249, endPoint x: 311, endPoint y: 353, distance: 103.9
click at [311, 353] on div "Style Rectangle Source Upload Image https://cdn.shopify.com/s/files/1/0930/1413…" at bounding box center [191, 395] width 272 height 460
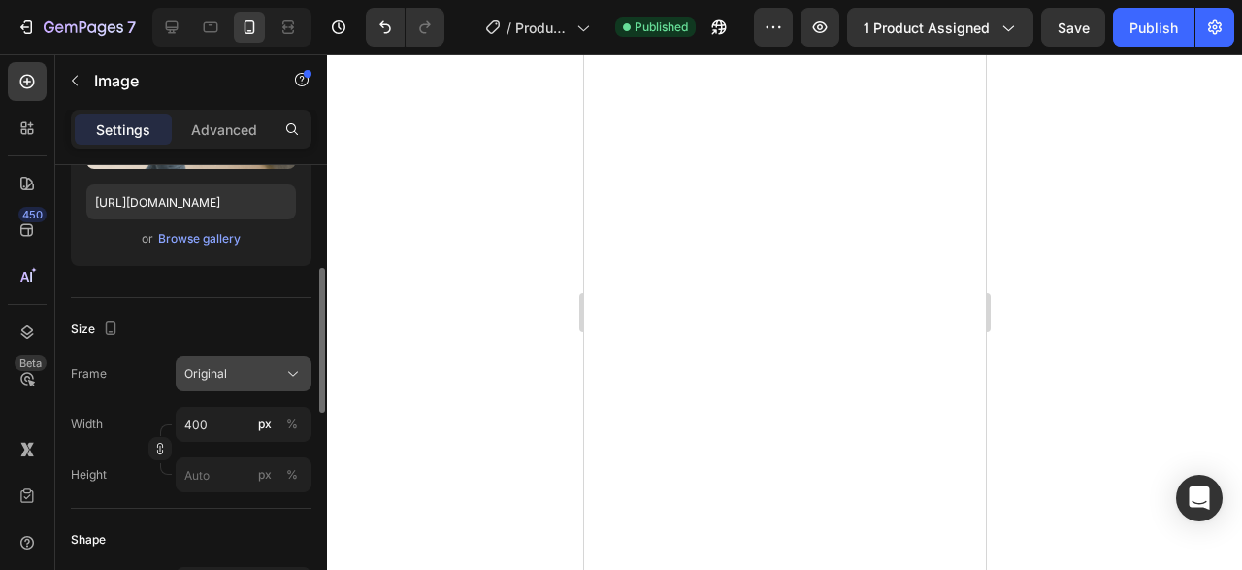
click at [269, 372] on div "Original" at bounding box center [231, 373] width 95 height 17
click at [228, 412] on input "400" at bounding box center [244, 424] width 136 height 35
type input "300"
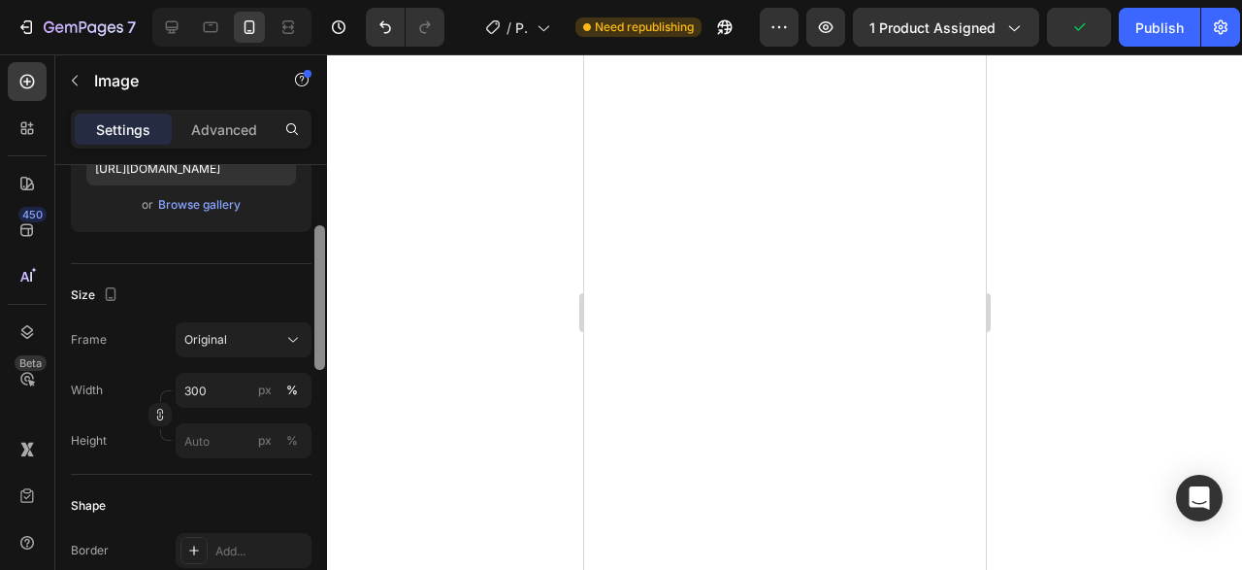
scroll to position [378, 0]
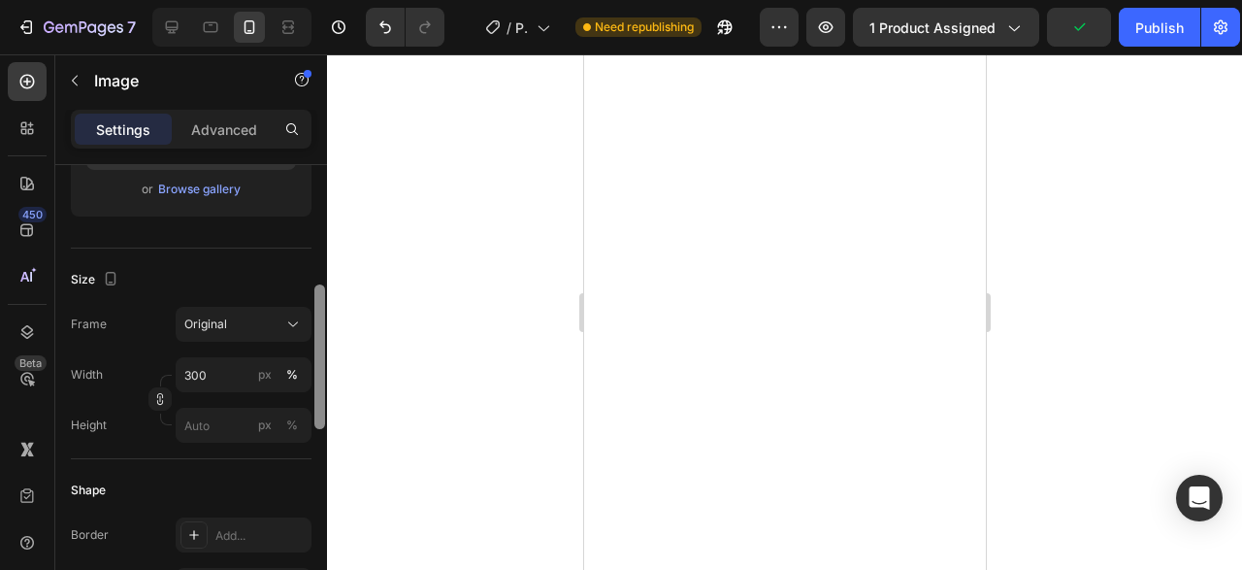
drag, startPoint x: 315, startPoint y: 266, endPoint x: 327, endPoint y: 385, distance: 119.9
click at [327, 385] on div at bounding box center [319, 395] width 15 height 461
click at [229, 377] on input "300" at bounding box center [244, 374] width 136 height 35
type input "3"
type input "290"
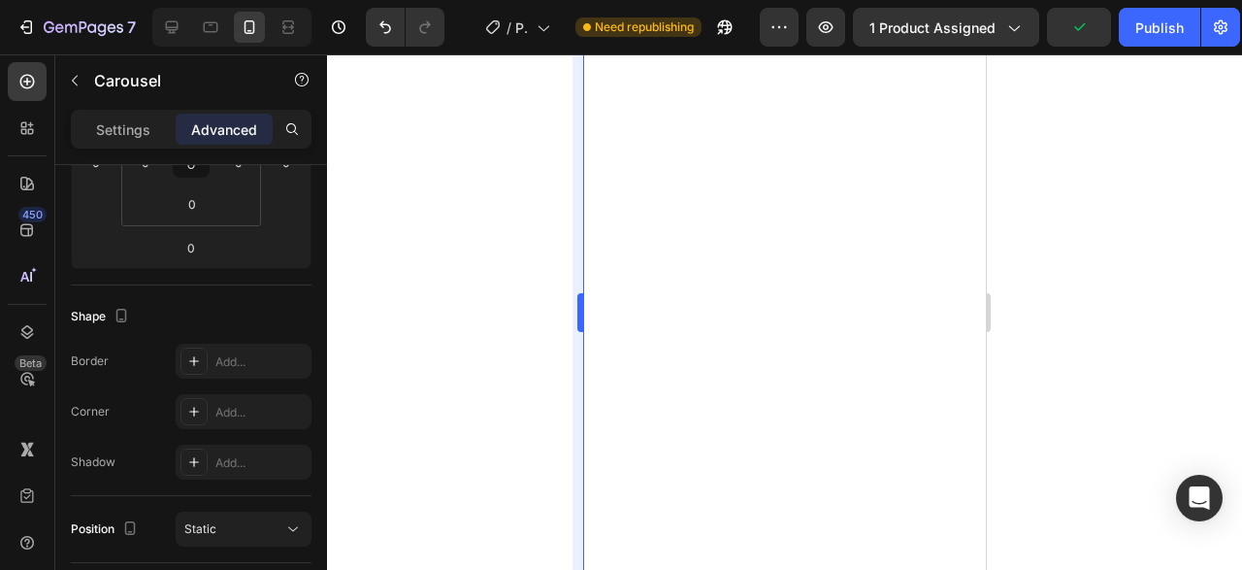
scroll to position [0, 0]
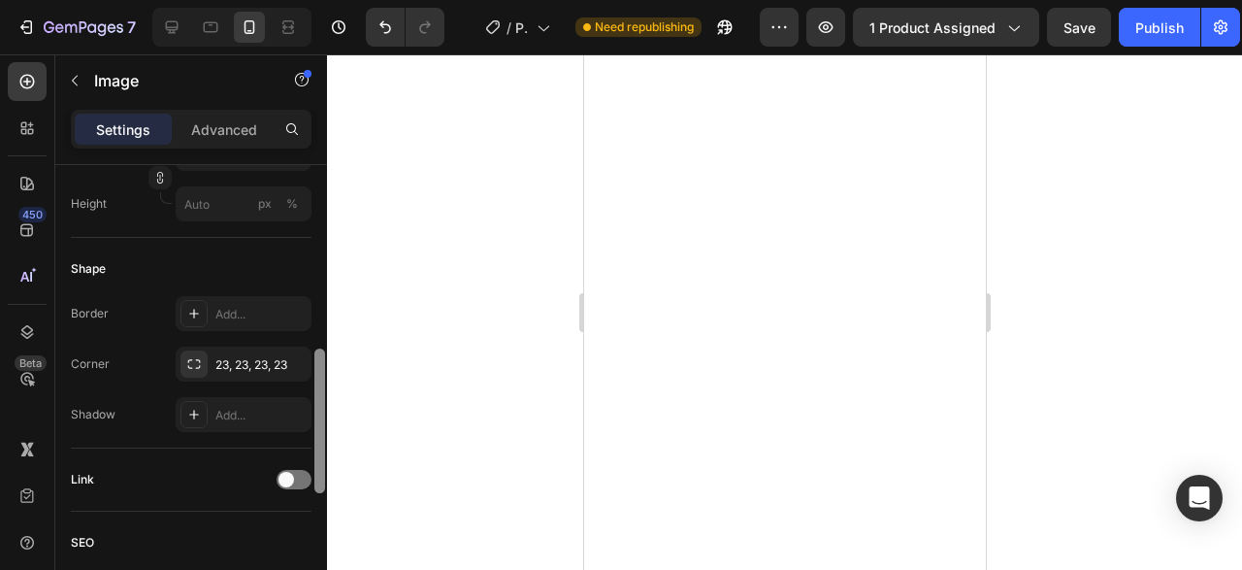
drag, startPoint x: 317, startPoint y: 259, endPoint x: 317, endPoint y: 444, distance: 185.3
click at [317, 444] on div at bounding box center [319, 420] width 11 height 145
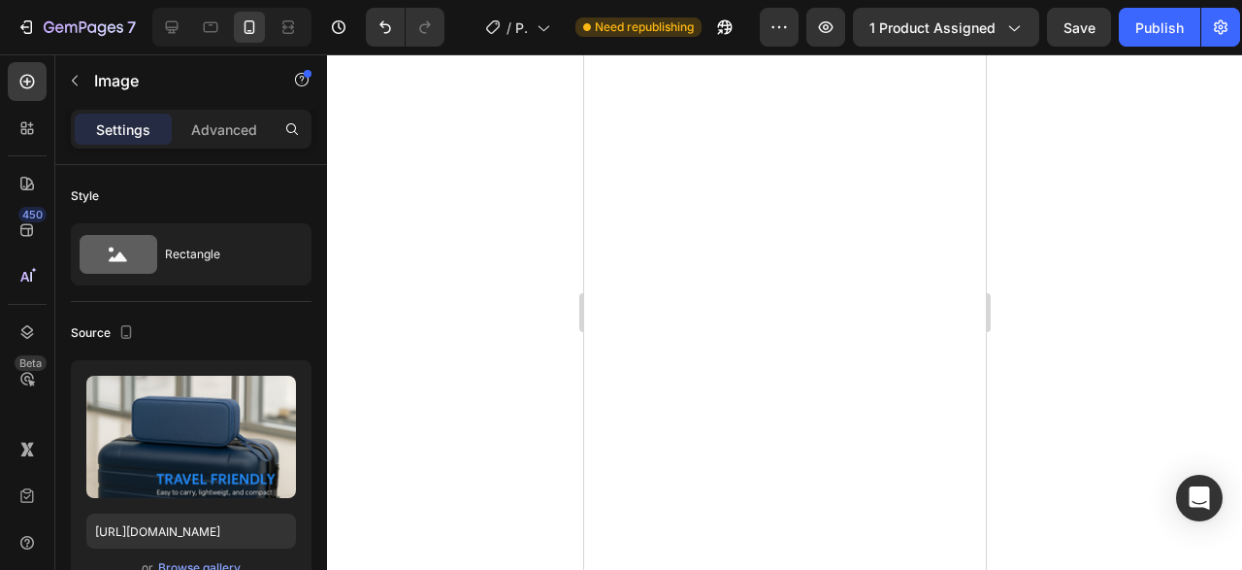
scroll to position [461, 0]
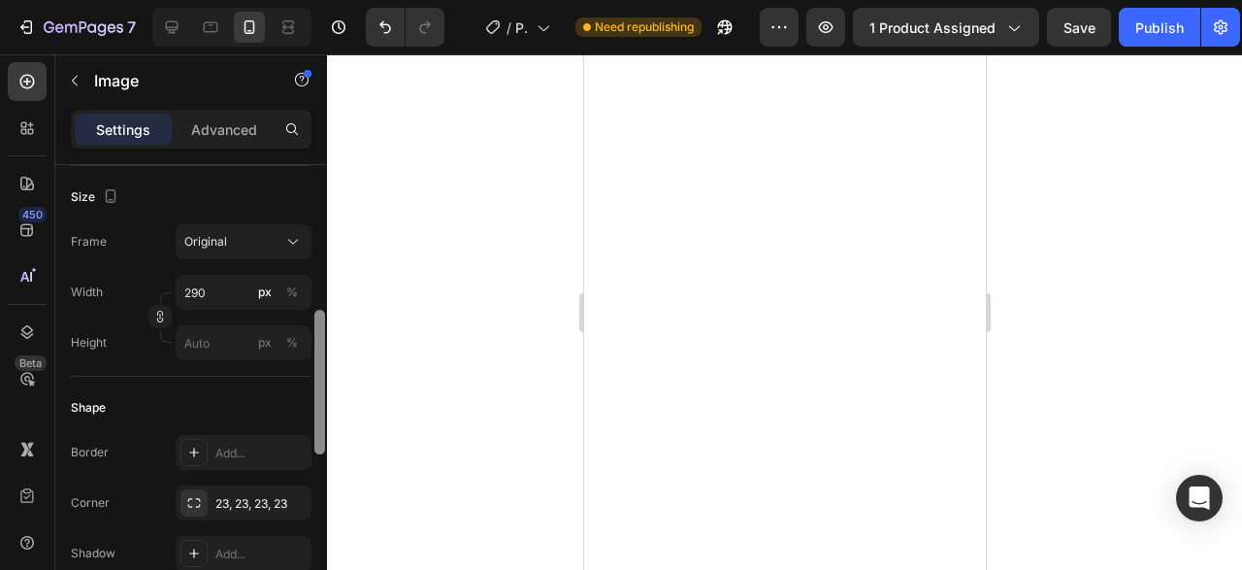
drag, startPoint x: 326, startPoint y: 281, endPoint x: 319, endPoint y: 315, distance: 34.6
click at [319, 315] on div at bounding box center [319, 395] width 15 height 461
click at [213, 294] on input "290" at bounding box center [244, 292] width 136 height 35
type input "300"
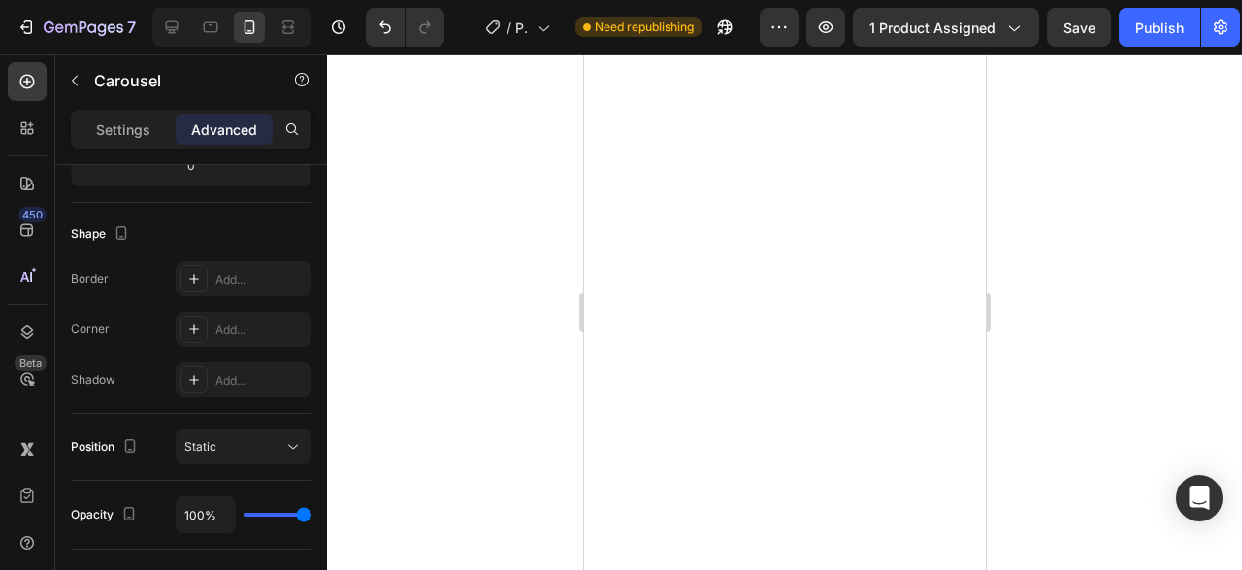
scroll to position [0, 0]
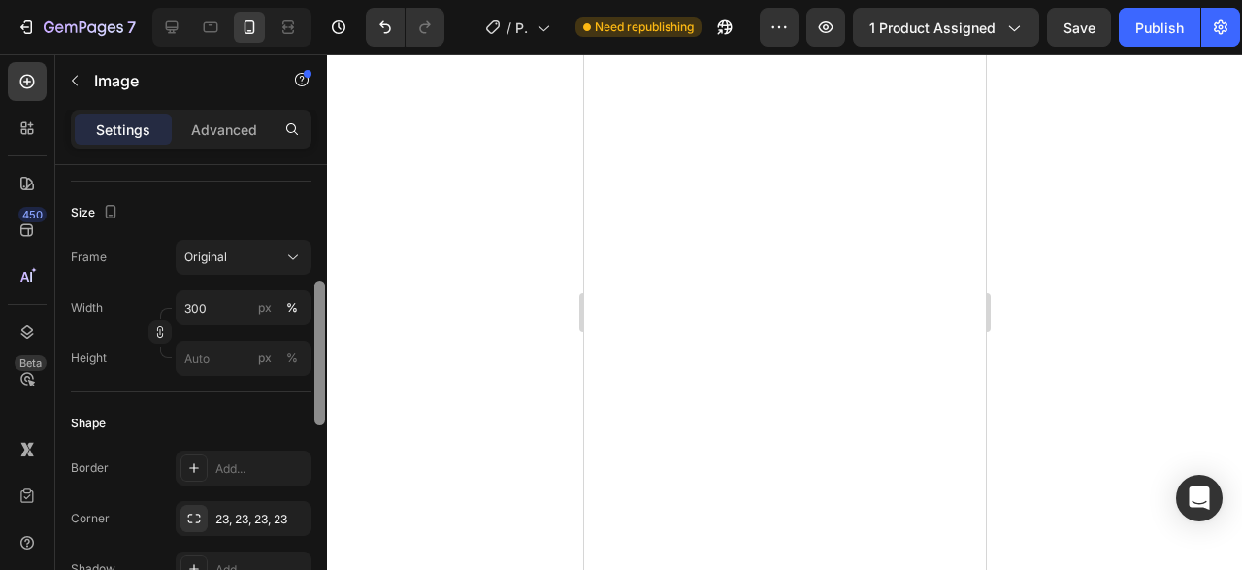
drag, startPoint x: 320, startPoint y: 269, endPoint x: 324, endPoint y: 412, distance: 143.7
click at [324, 412] on div at bounding box center [319, 352] width 11 height 145
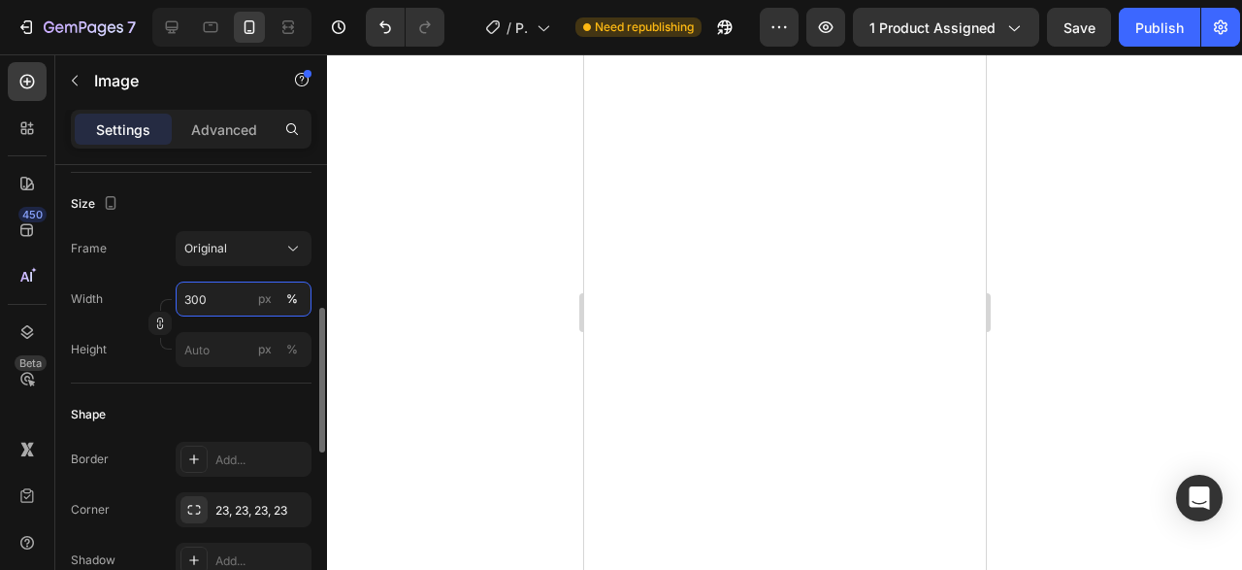
click at [226, 295] on input "300" at bounding box center [244, 298] width 136 height 35
type input "2"
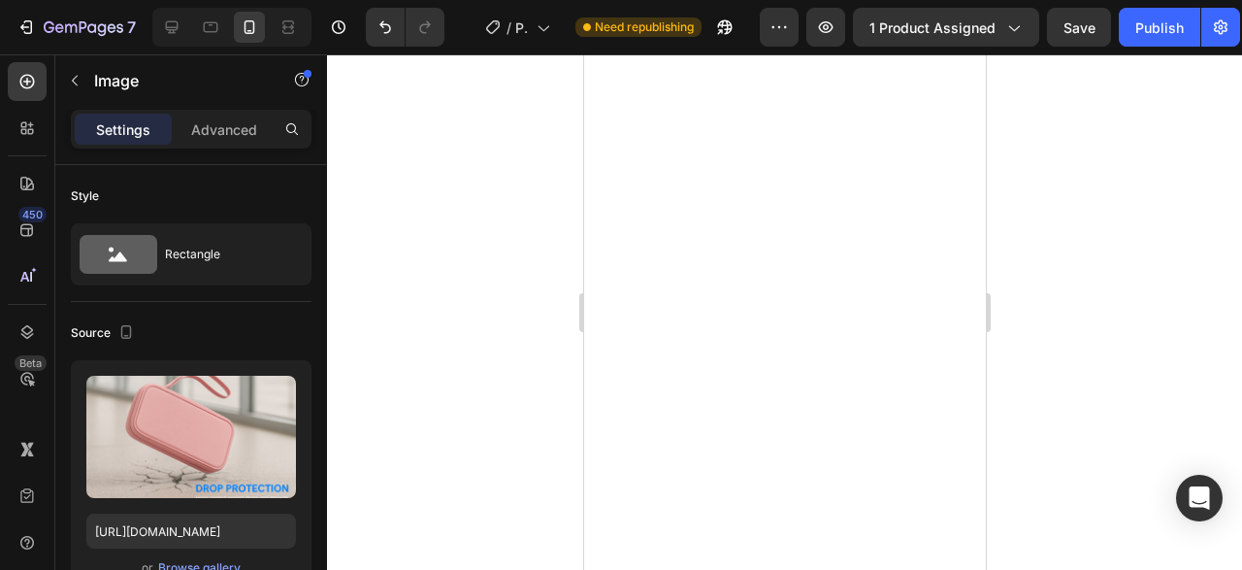
scroll to position [454, 0]
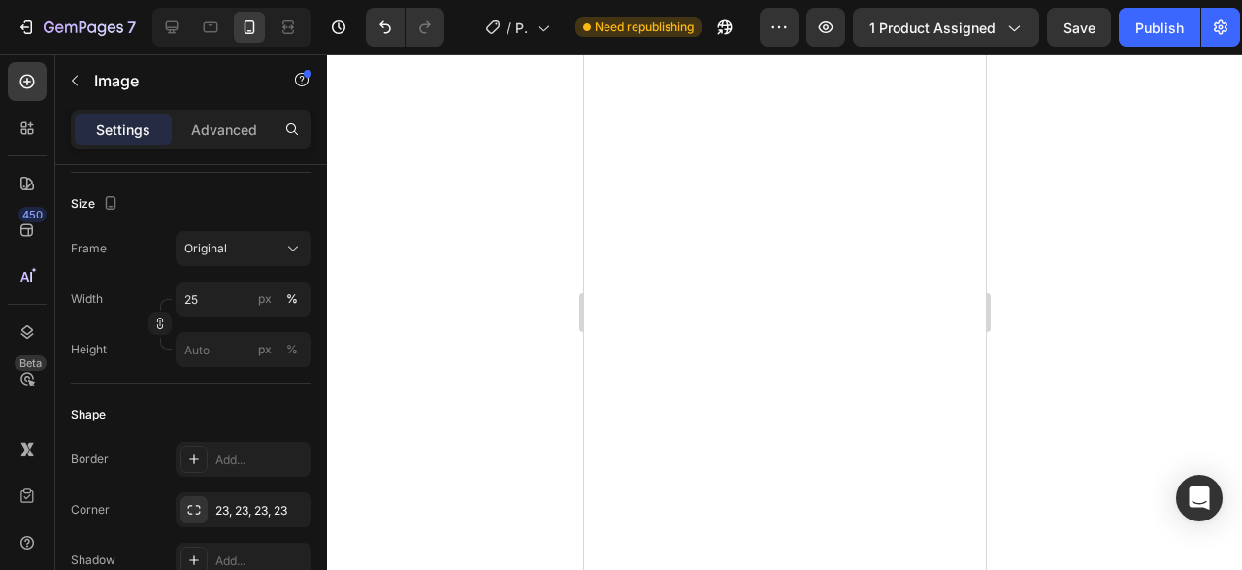
type input "2"
type input "300"
click at [445, 267] on div at bounding box center [784, 311] width 915 height 515
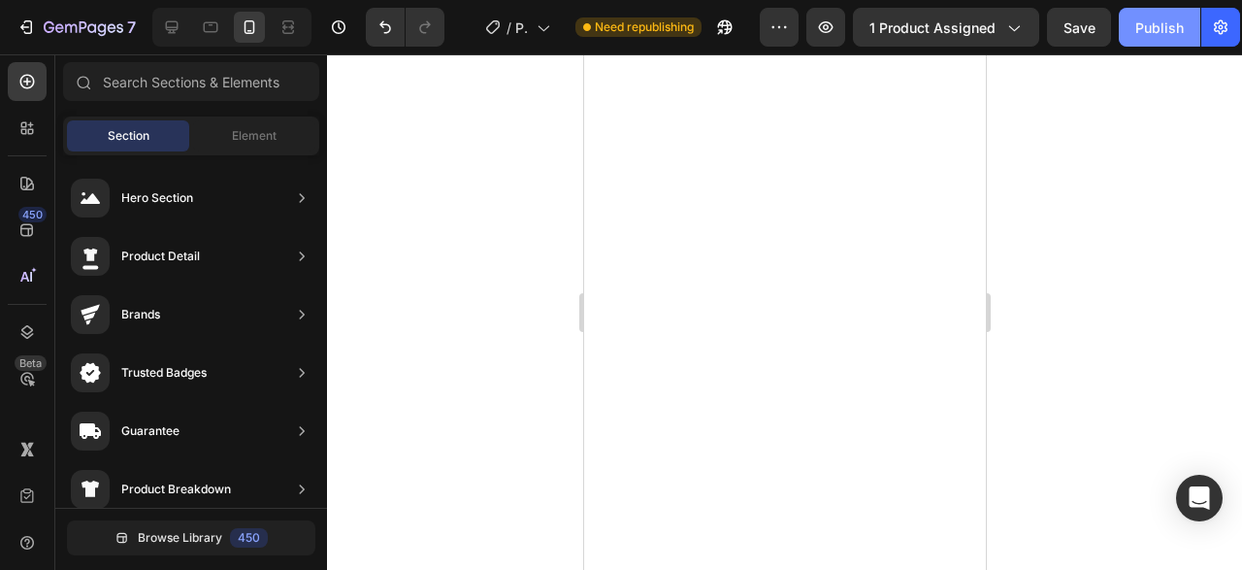
click at [1162, 38] on button "Publish" at bounding box center [1160, 27] width 82 height 39
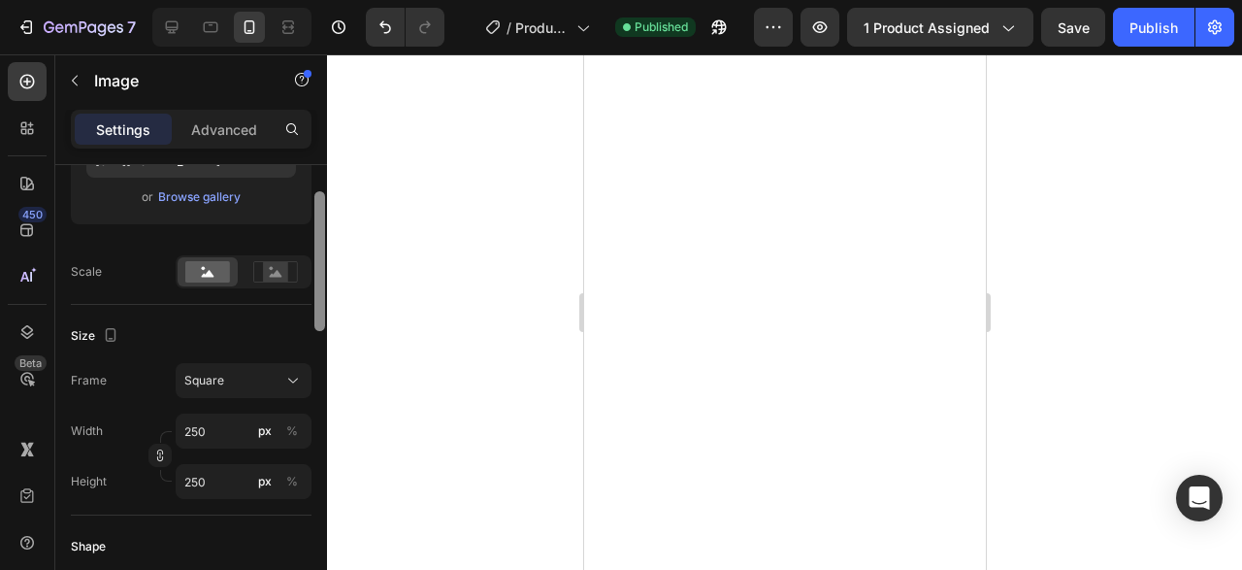
drag, startPoint x: 324, startPoint y: 222, endPoint x: 301, endPoint y: 342, distance: 121.6
click at [301, 342] on div "Style Circle Source Upload Image https://cdn.shopify.com/s/files/1/0930/1413/10…" at bounding box center [191, 395] width 272 height 460
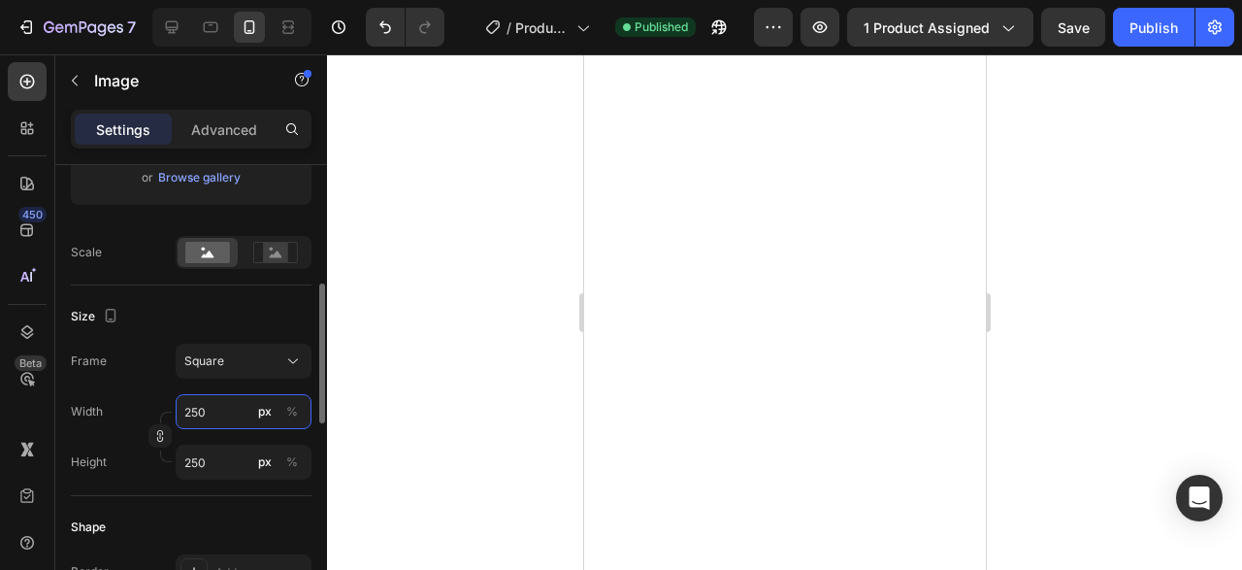
click at [213, 412] on input "250" at bounding box center [244, 411] width 136 height 35
type input "2"
type input "20"
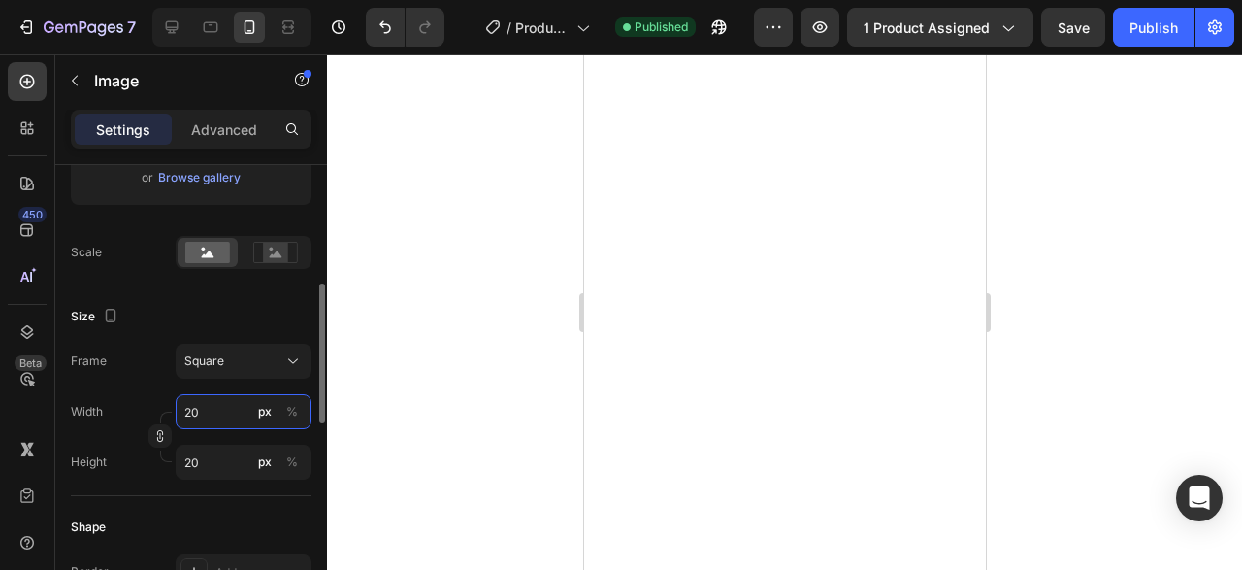
type input "200"
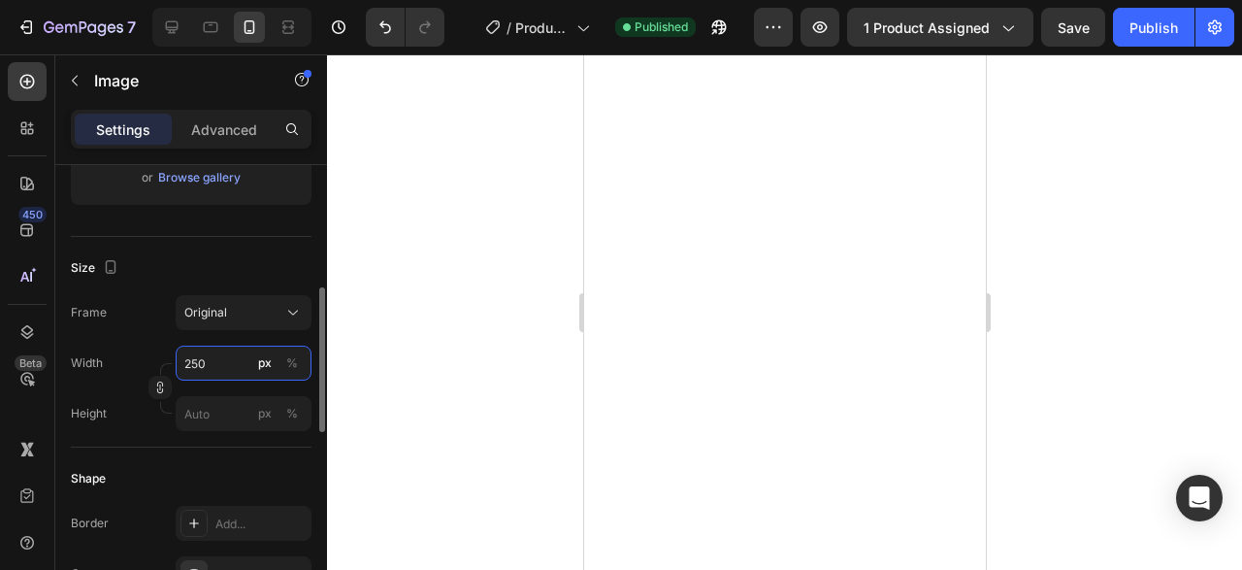
click at [207, 356] on input "250" at bounding box center [244, 362] width 136 height 35
type input "200"
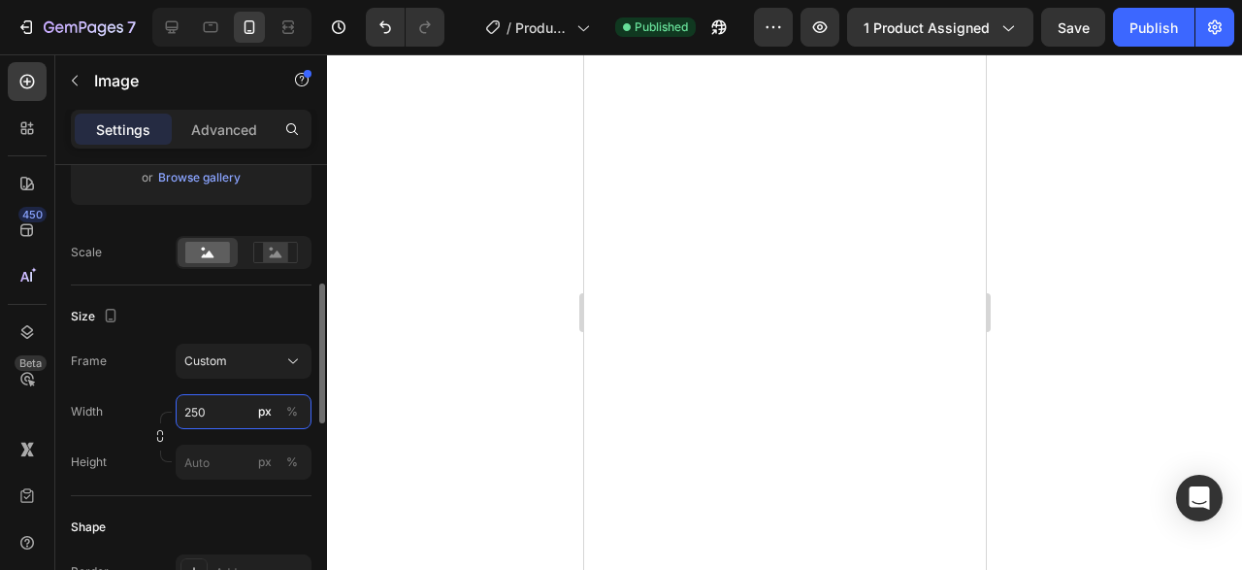
click at [221, 412] on input "250" at bounding box center [244, 411] width 136 height 35
click at [221, 412] on input "2" at bounding box center [244, 411] width 136 height 35
type input "200"
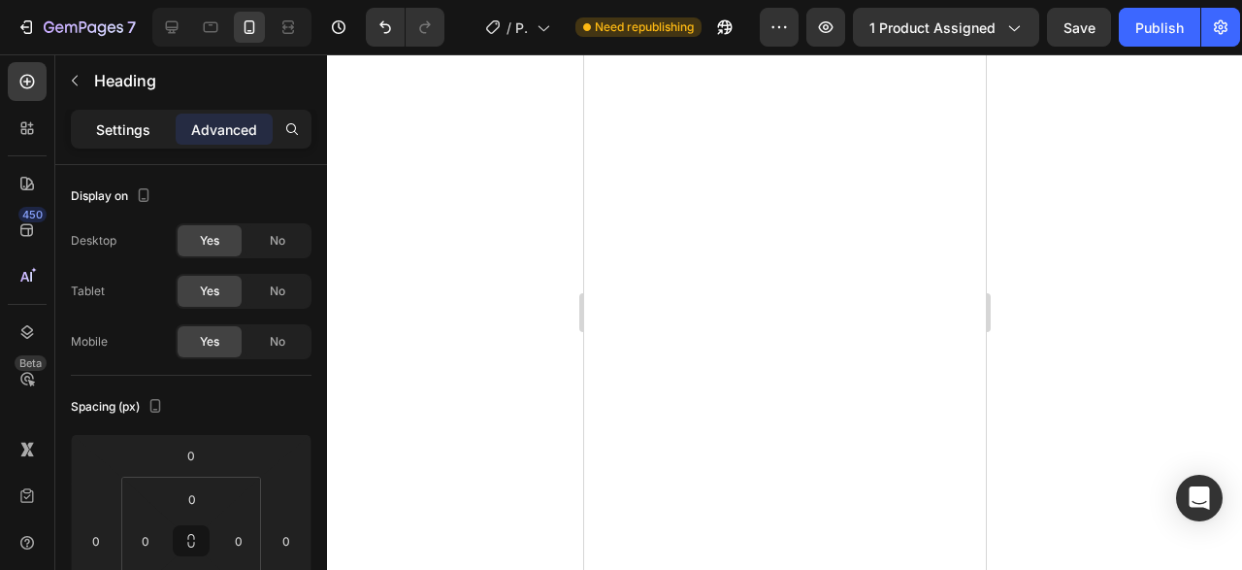
drag, startPoint x: 148, startPoint y: 147, endPoint x: 127, endPoint y: 136, distance: 23.9
click at [127, 136] on div "Settings Advanced" at bounding box center [191, 129] width 241 height 39
click at [127, 136] on p "Settings" at bounding box center [123, 129] width 54 height 20
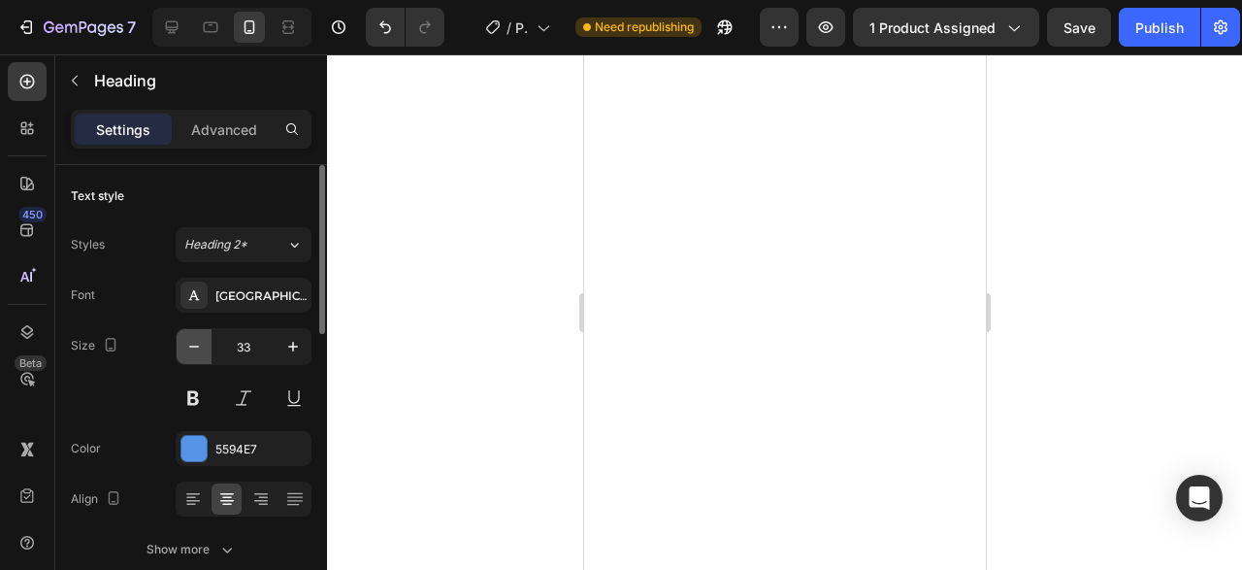
click at [188, 352] on icon "button" at bounding box center [193, 346] width 19 height 19
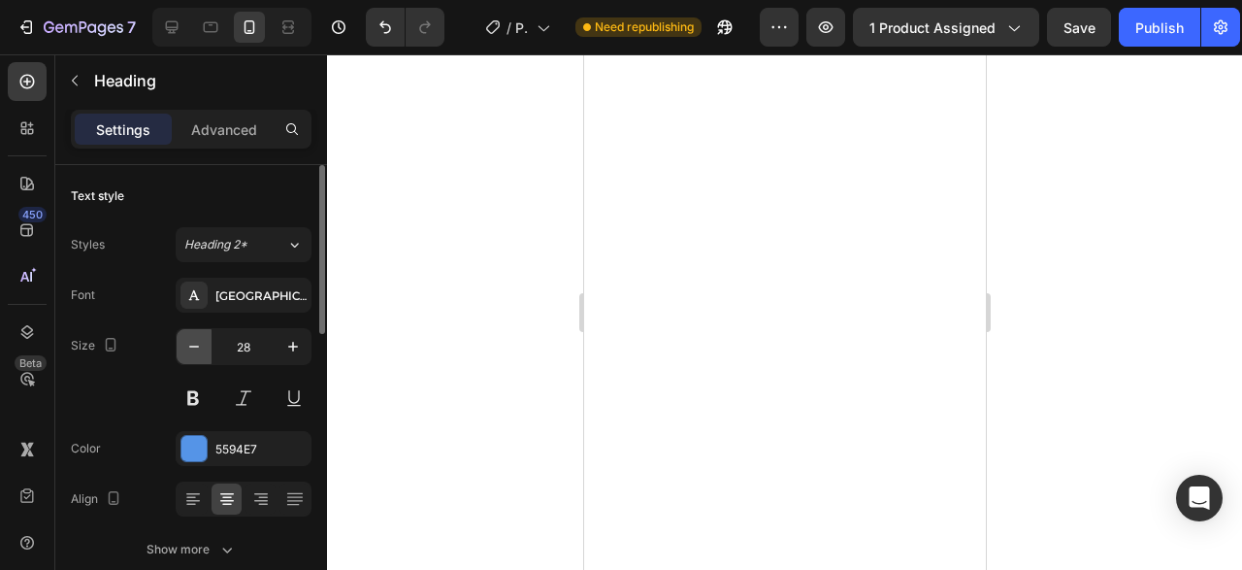
click at [188, 352] on icon "button" at bounding box center [193, 346] width 19 height 19
click at [286, 352] on icon "button" at bounding box center [292, 346] width 19 height 19
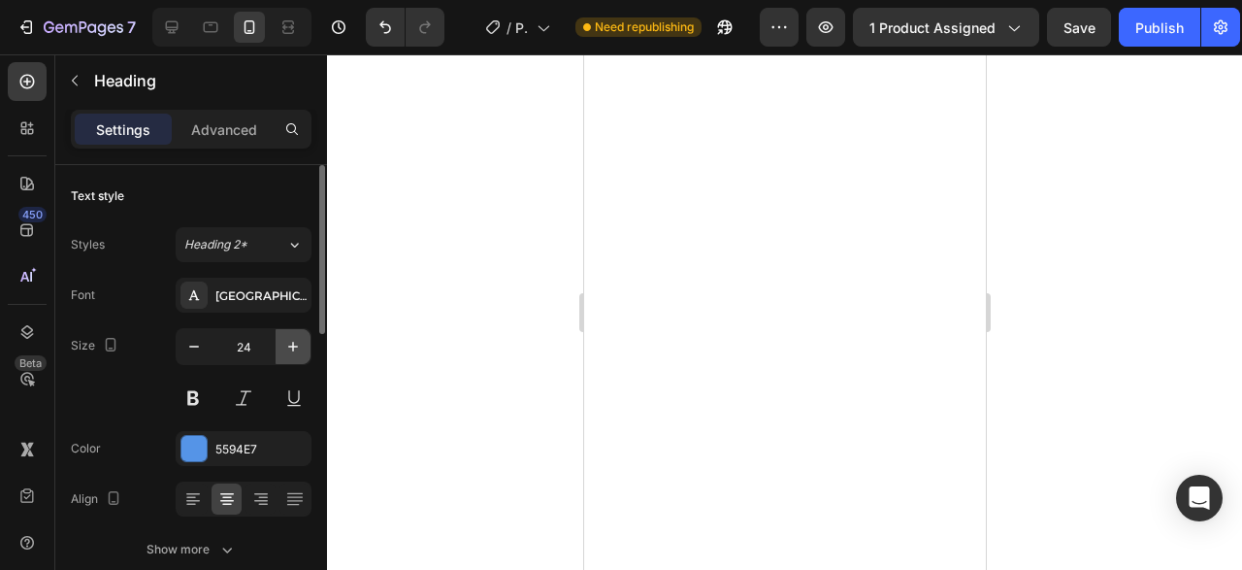
type input "25"
click at [1165, 26] on div "Publish" at bounding box center [1159, 27] width 49 height 20
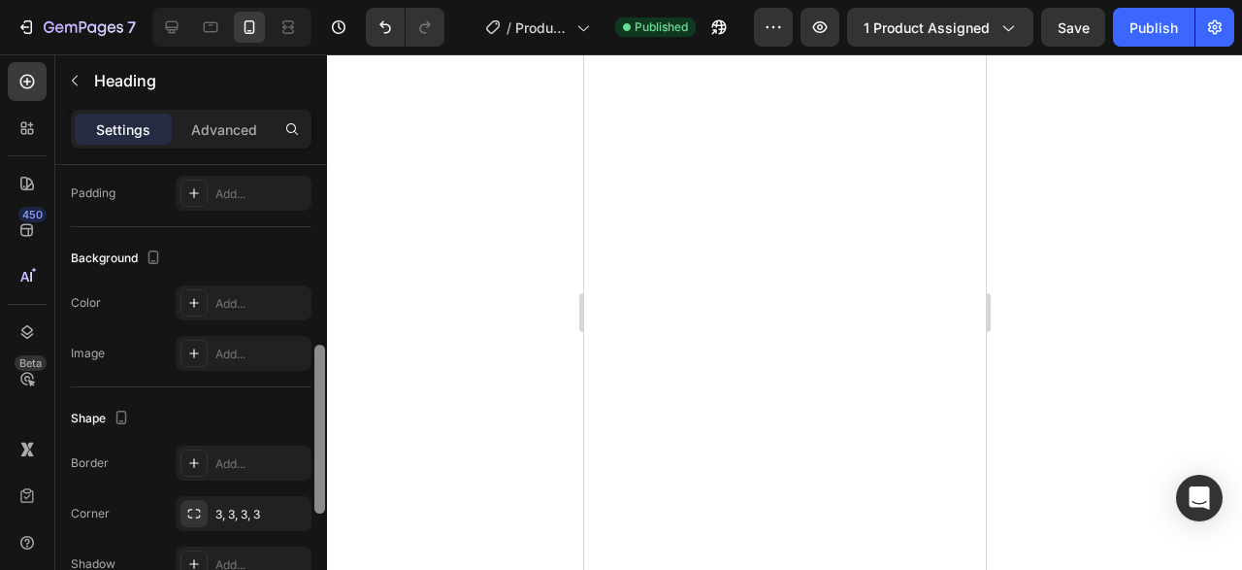
scroll to position [523, 0]
drag, startPoint x: 321, startPoint y: 257, endPoint x: 324, endPoint y: 449, distance: 192.1
click at [324, 449] on div at bounding box center [319, 440] width 11 height 169
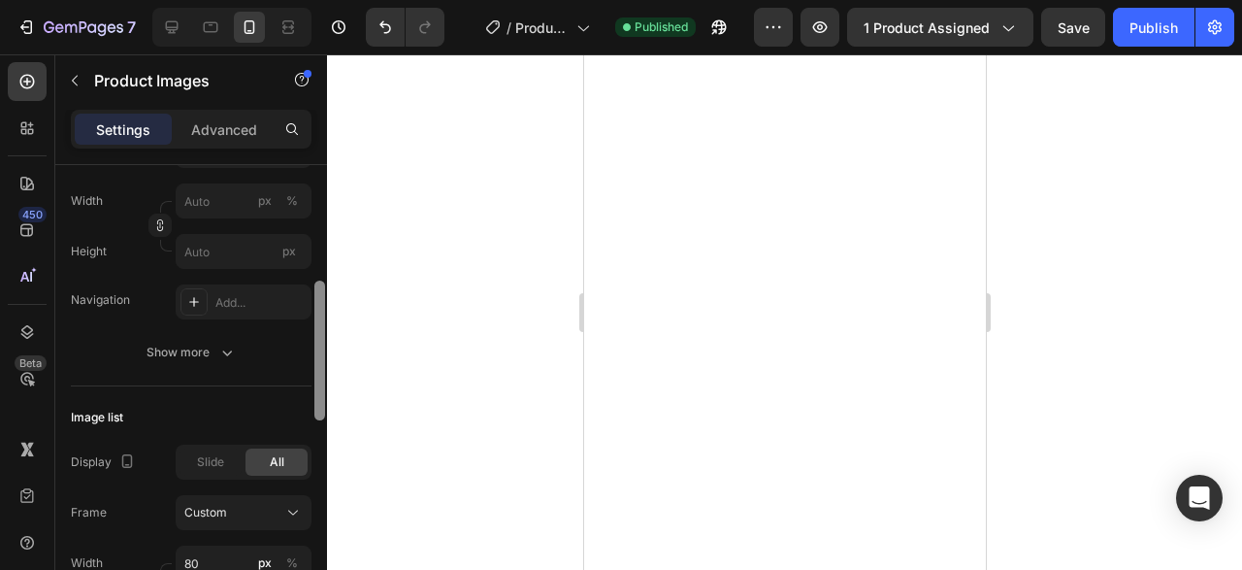
scroll to position [359, 0]
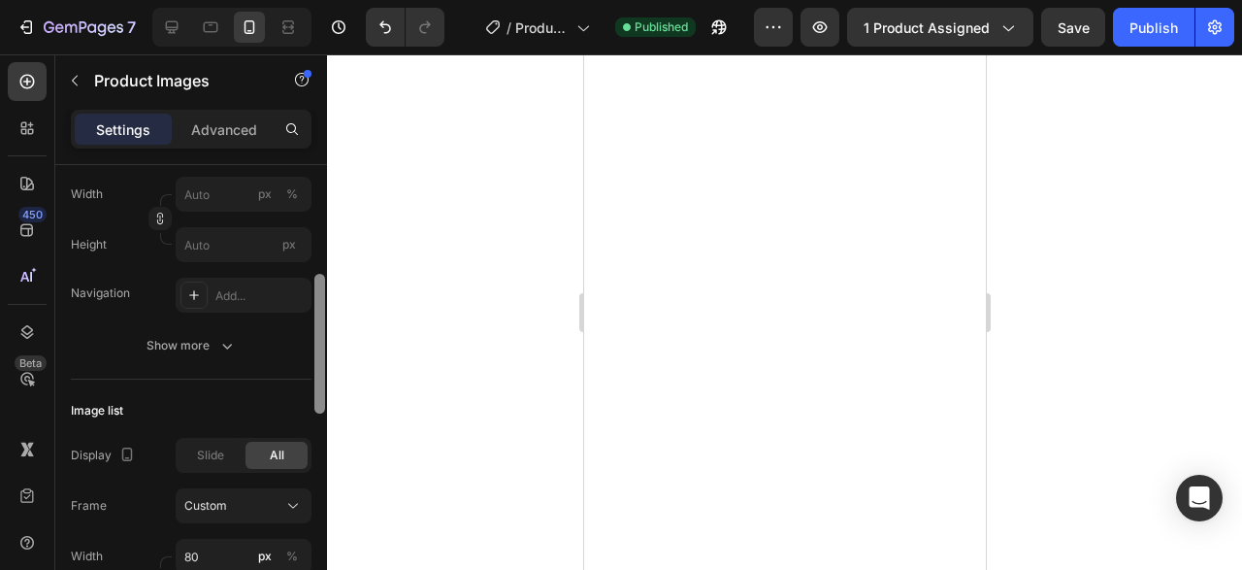
drag, startPoint x: 317, startPoint y: 245, endPoint x: 315, endPoint y: 354, distance: 109.7
click at [315, 354] on div at bounding box center [319, 344] width 11 height 140
click at [210, 455] on span "Slide" at bounding box center [210, 454] width 27 height 17
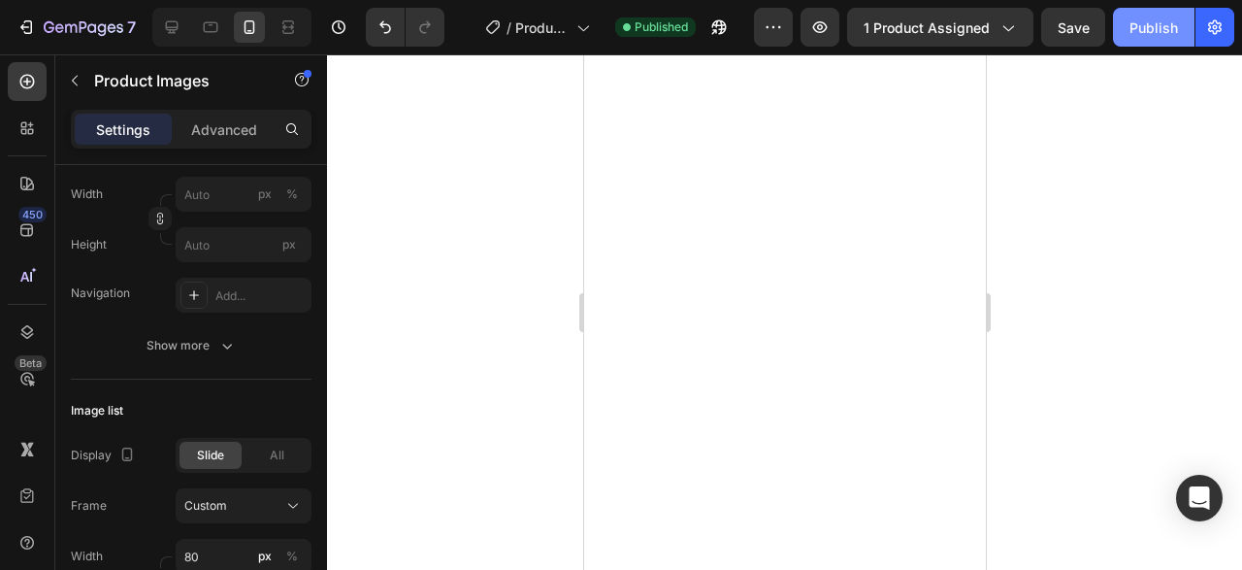
click at [1165, 36] on div "Publish" at bounding box center [1153, 27] width 49 height 20
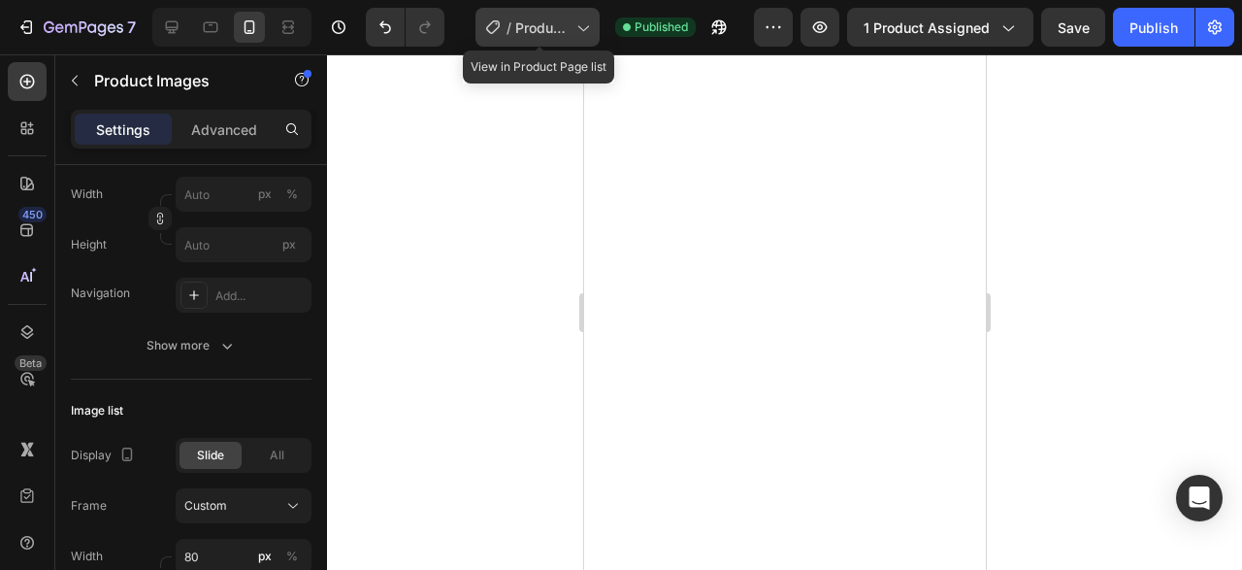
click at [542, 29] on span "Product Page - [DATE] 01:11:15" at bounding box center [541, 27] width 53 height 20
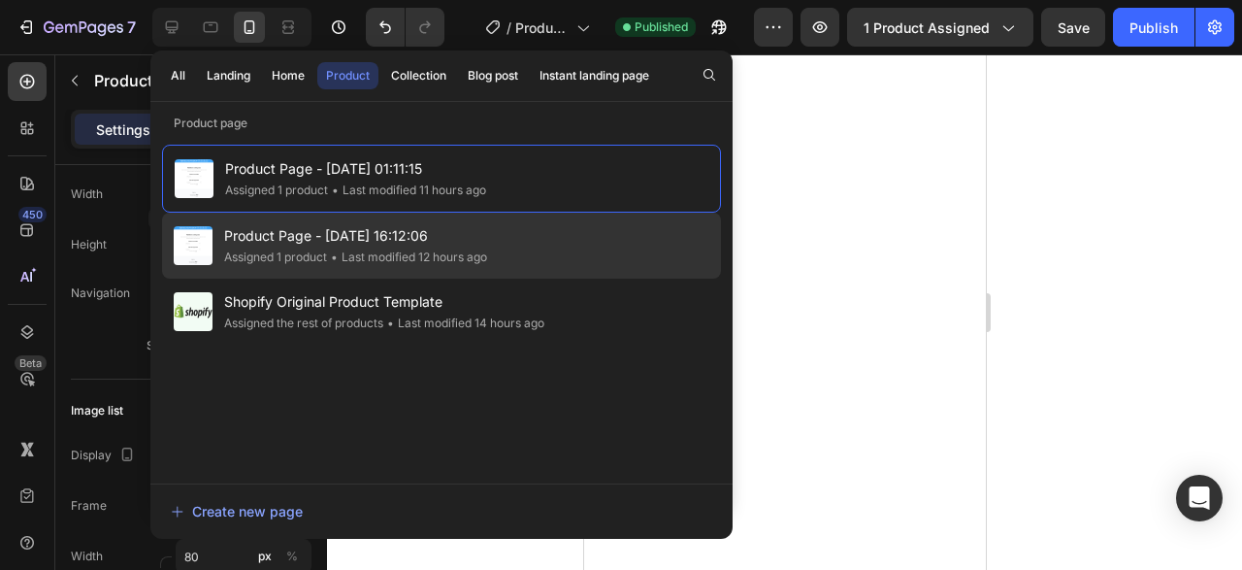
click at [350, 233] on span "Product Page - [DATE] 16:12:06" at bounding box center [355, 235] width 263 height 23
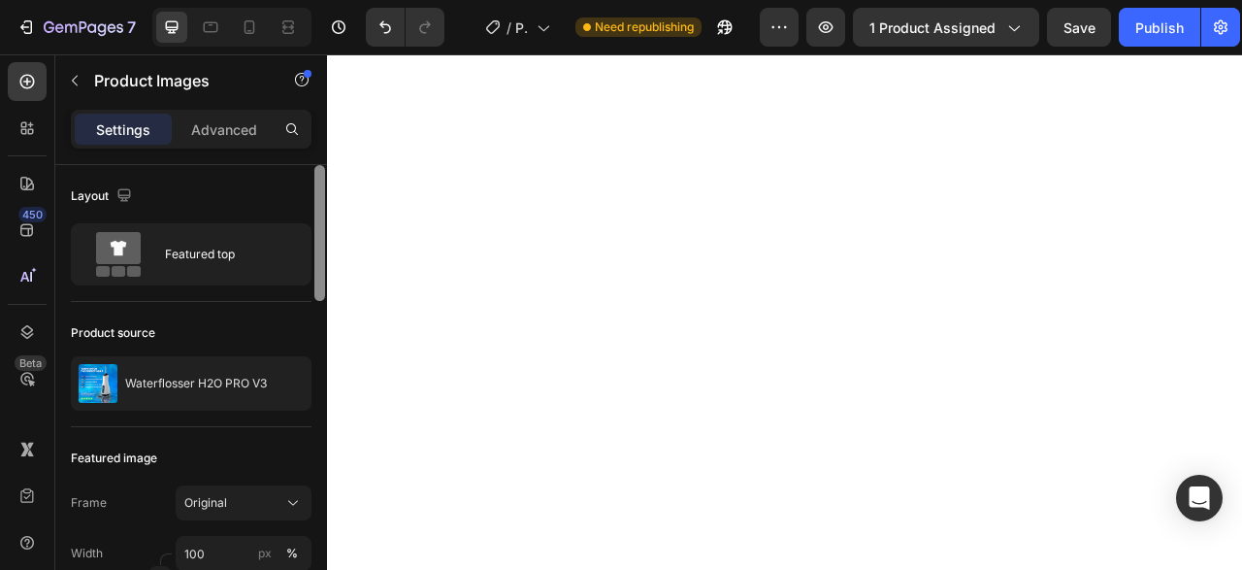
drag, startPoint x: 316, startPoint y: 297, endPoint x: 323, endPoint y: 255, distance: 42.3
click at [319, 301] on div at bounding box center [319, 233] width 11 height 136
drag, startPoint x: 323, startPoint y: 255, endPoint x: 312, endPoint y: 269, distance: 17.3
click at [312, 343] on div at bounding box center [319, 573] width 15 height 461
drag, startPoint x: 312, startPoint y: 269, endPoint x: 315, endPoint y: 298, distance: 29.3
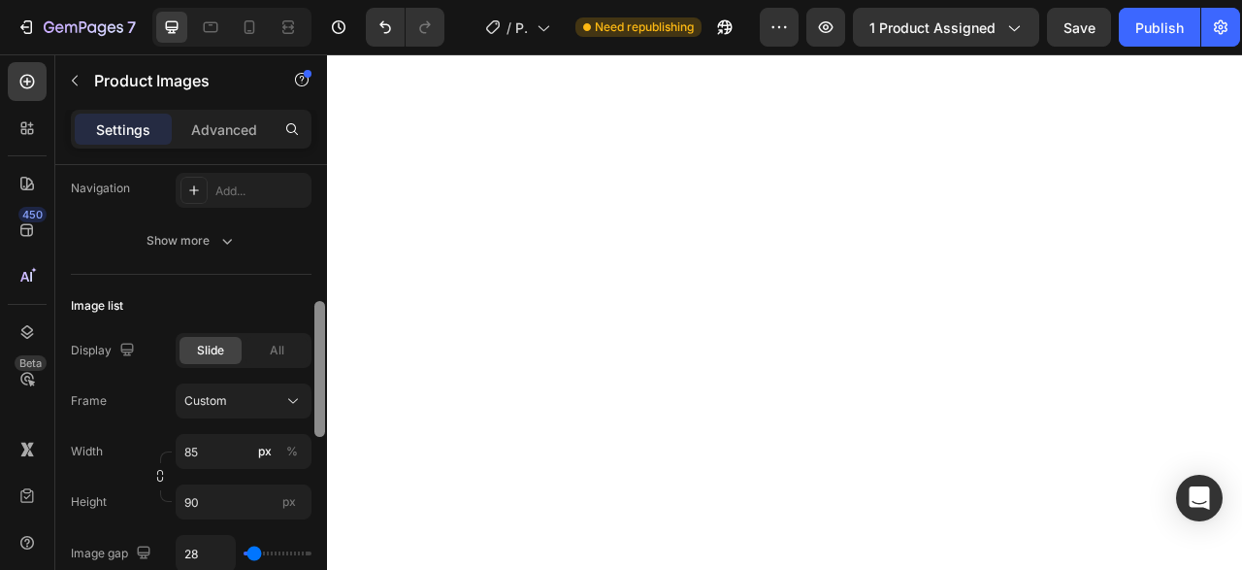
drag, startPoint x: 321, startPoint y: 409, endPoint x: 318, endPoint y: 343, distance: 67.0
click at [318, 343] on div at bounding box center [319, 369] width 11 height 136
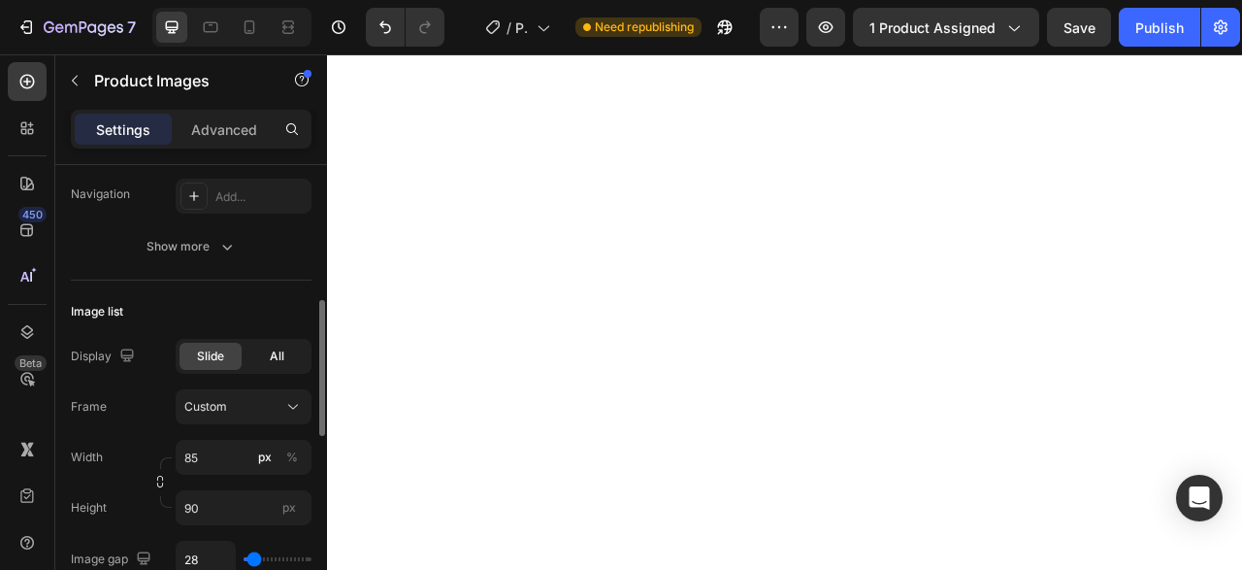
click at [280, 354] on span "All" at bounding box center [277, 355] width 15 height 17
click at [258, 358] on div "All" at bounding box center [276, 356] width 62 height 27
click at [230, 353] on div "Slide" at bounding box center [211, 356] width 62 height 27
click at [269, 352] on div "All" at bounding box center [276, 356] width 62 height 27
click at [220, 343] on div "Slide" at bounding box center [211, 356] width 62 height 27
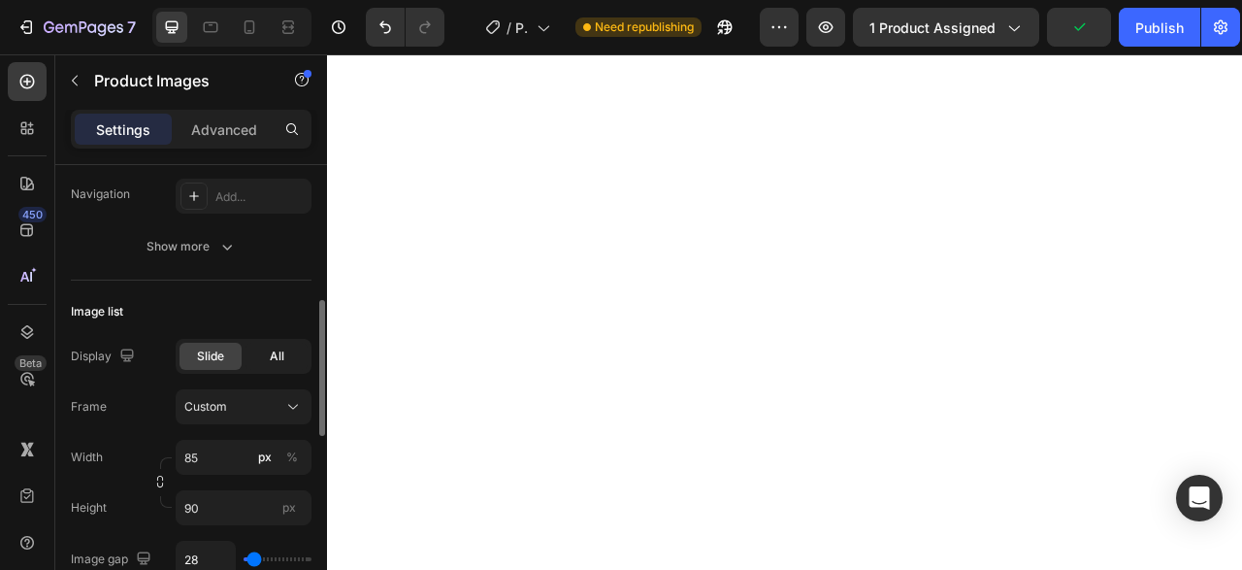
click at [267, 346] on div "All" at bounding box center [276, 356] width 62 height 27
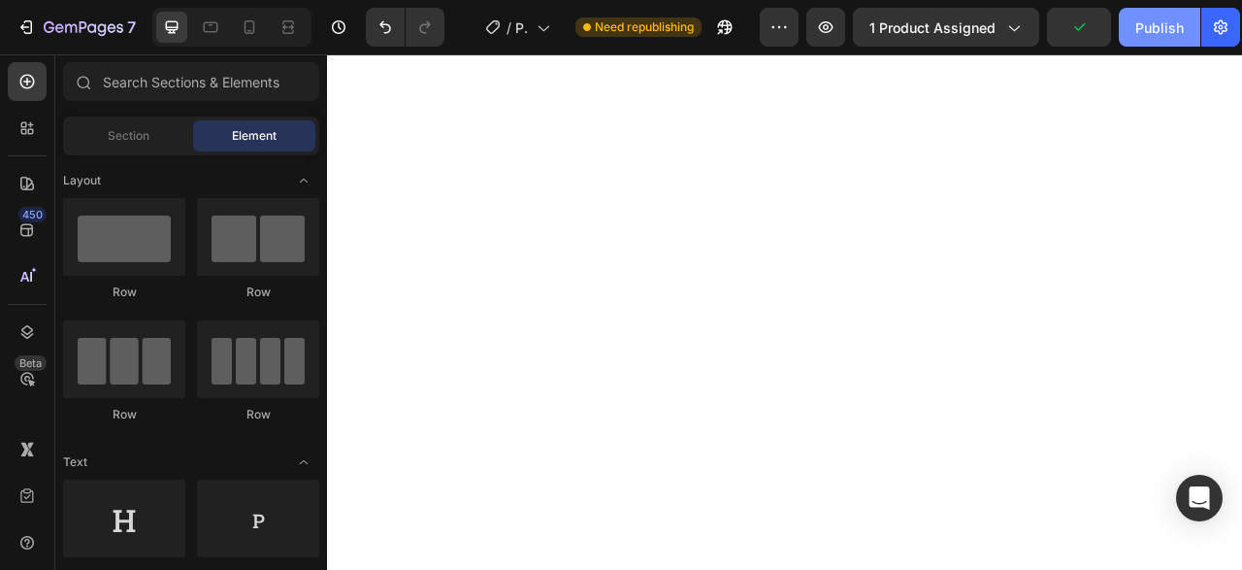
click at [1163, 34] on div "Publish" at bounding box center [1159, 27] width 49 height 20
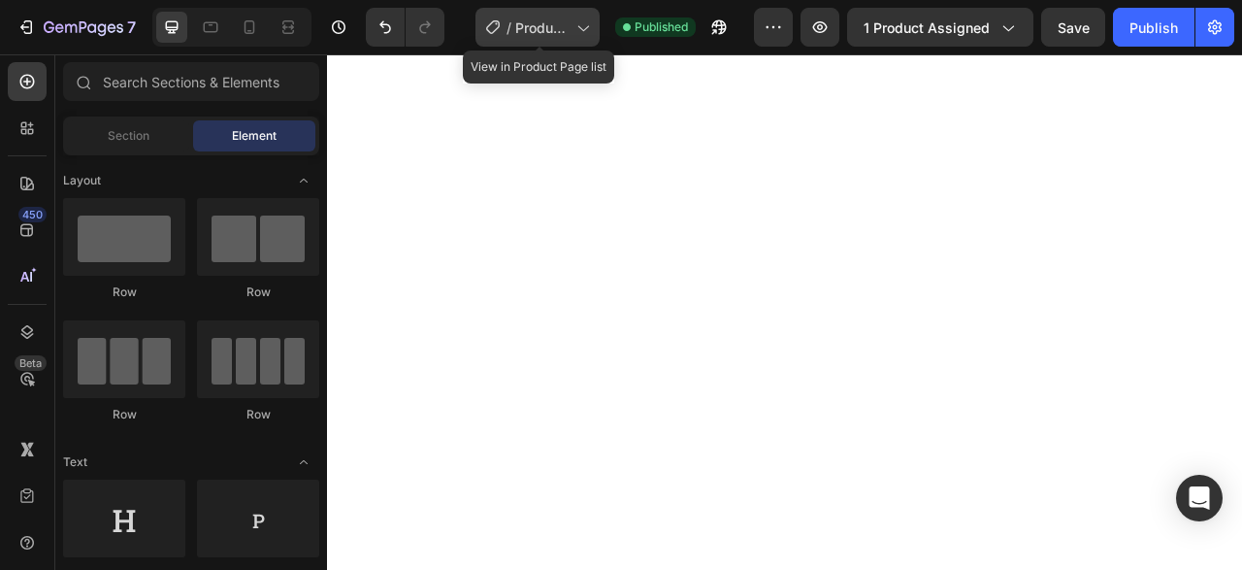
click at [558, 28] on span "Product Page - [DATE] 16:12:06" at bounding box center [541, 27] width 53 height 20
click at [517, 41] on div "/ Product Page - Aug 19, 16:12:06" at bounding box center [537, 27] width 124 height 39
click at [524, 46] on div "/ Product Page - Aug 19, 16:12:06" at bounding box center [537, 27] width 124 height 39
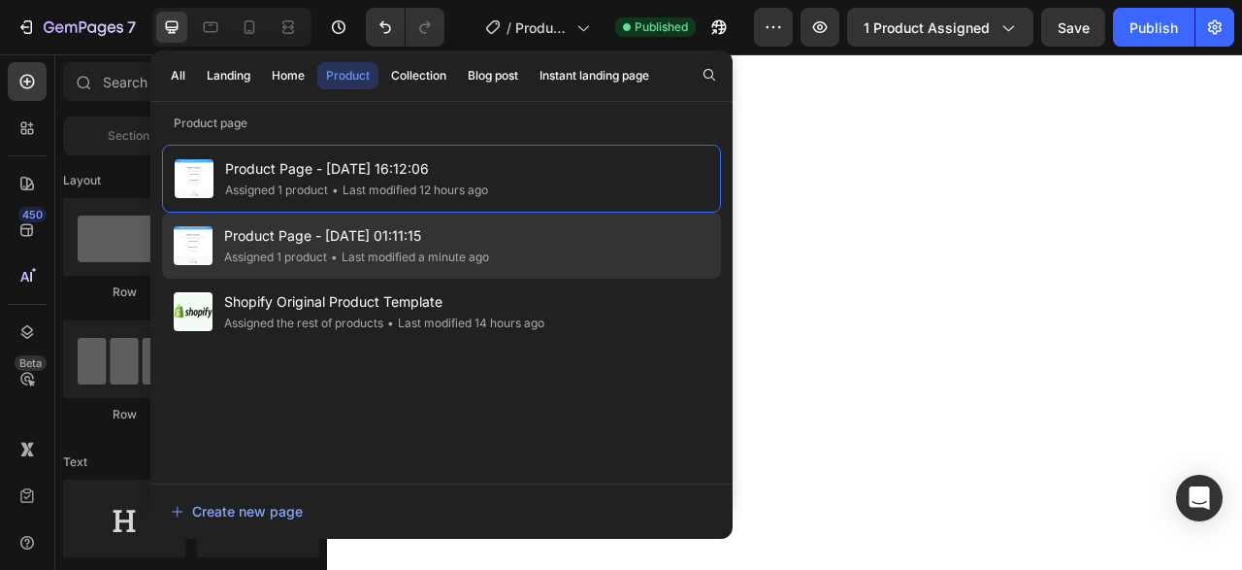
click at [393, 225] on span "Product Page - [DATE] 01:11:15" at bounding box center [356, 235] width 265 height 23
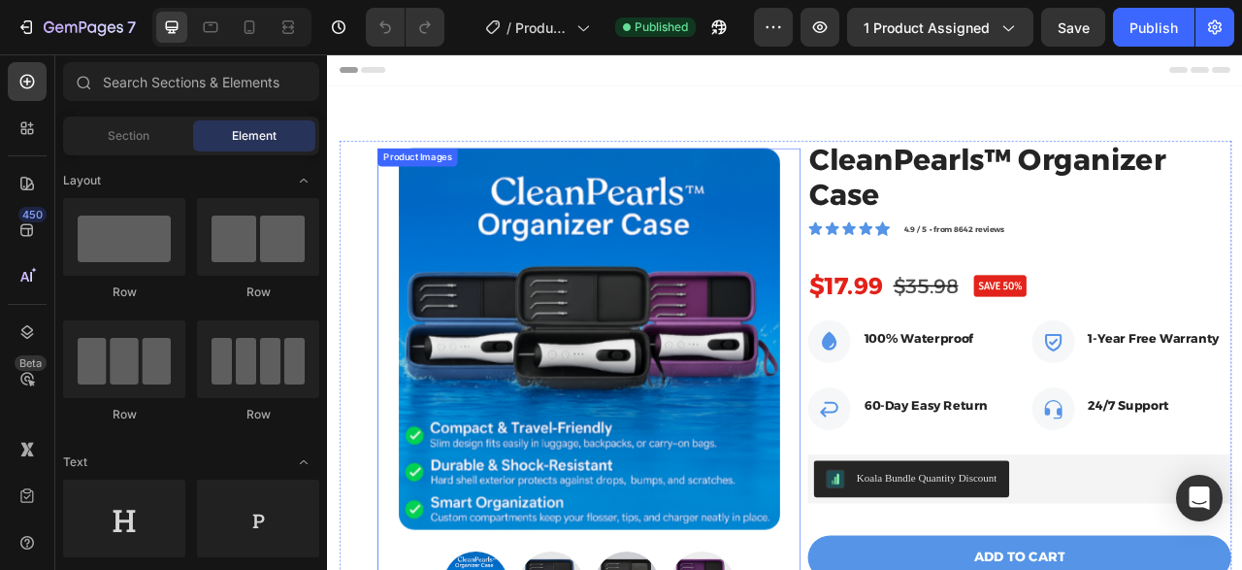
click at [518, 551] on img at bounding box center [659, 416] width 485 height 485
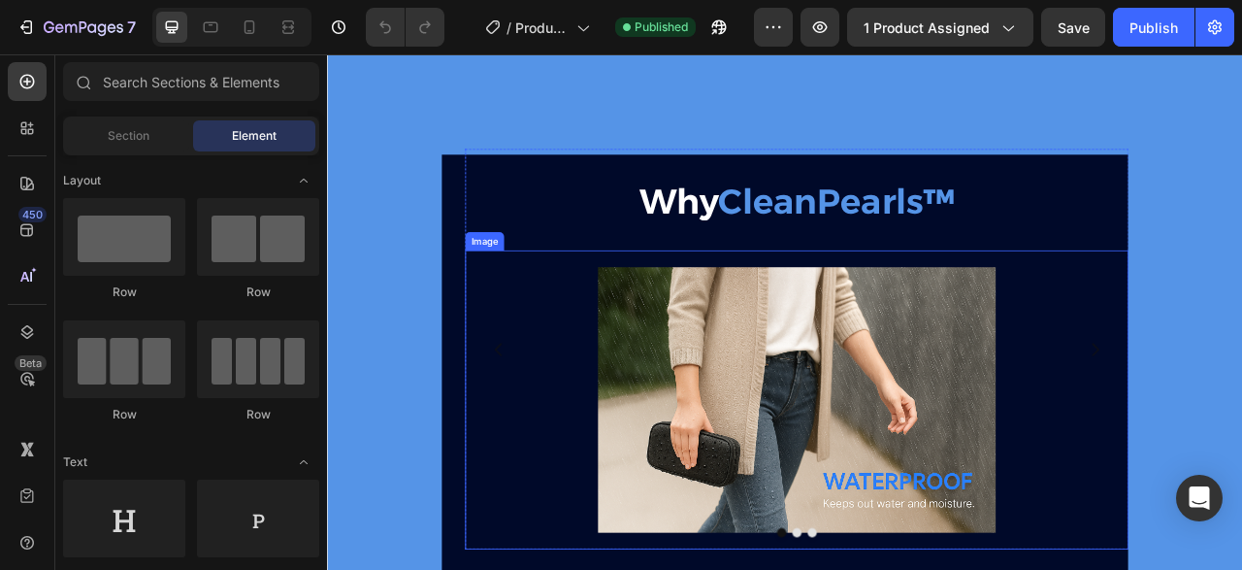
scroll to position [1450, 0]
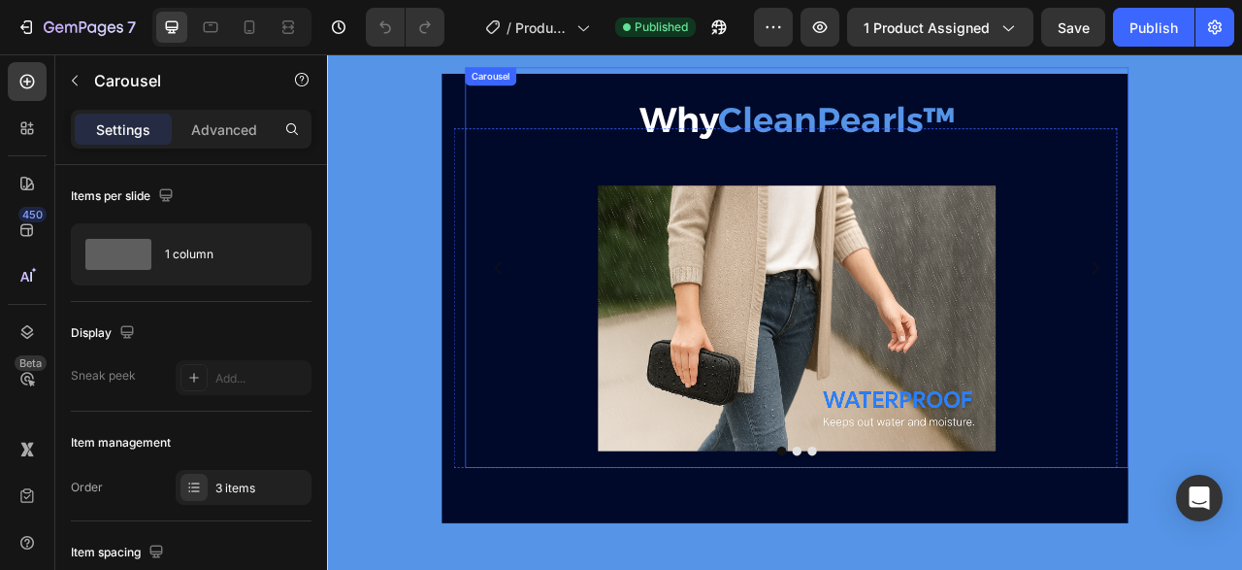
click at [923, 562] on button "Dot" at bounding box center [924, 559] width 12 height 12
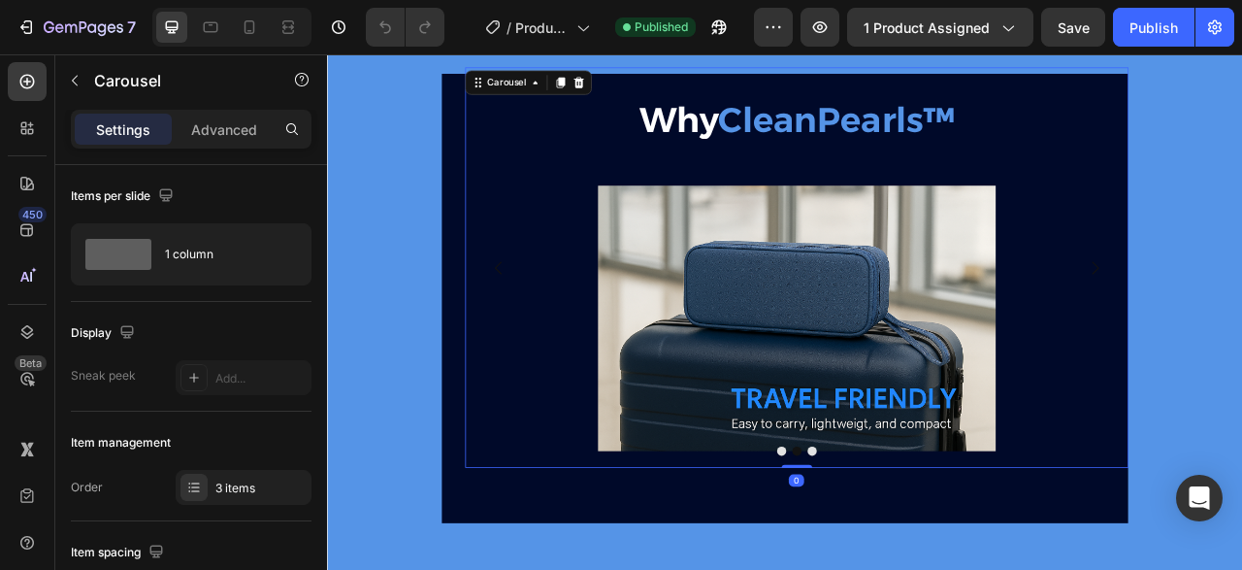
click at [942, 556] on button "Dot" at bounding box center [943, 559] width 12 height 12
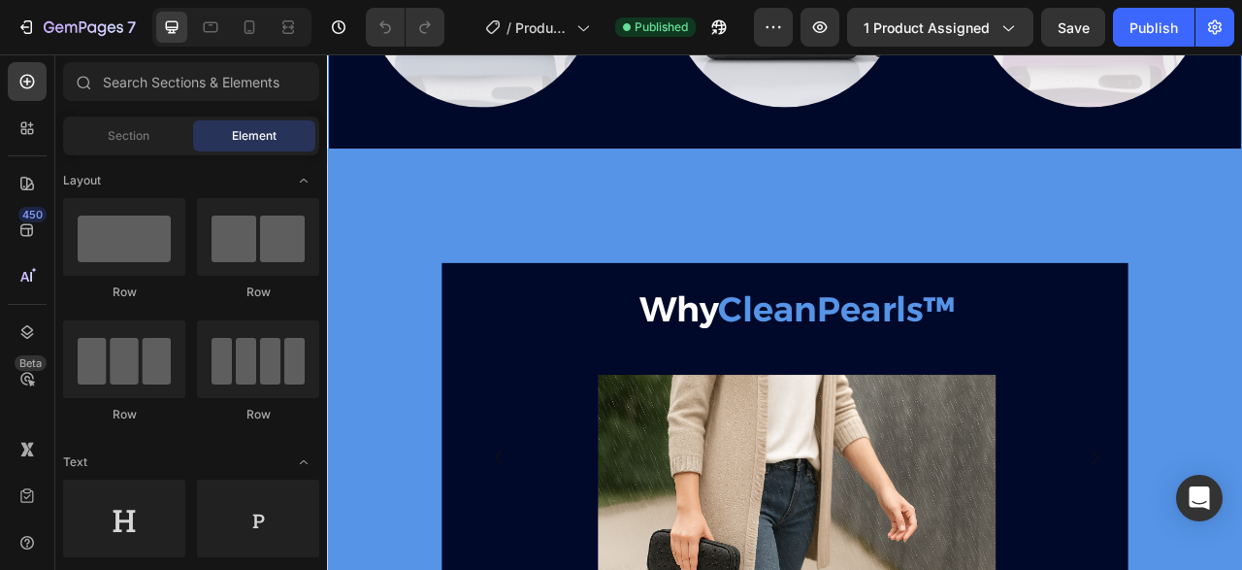
scroll to position [1201, 0]
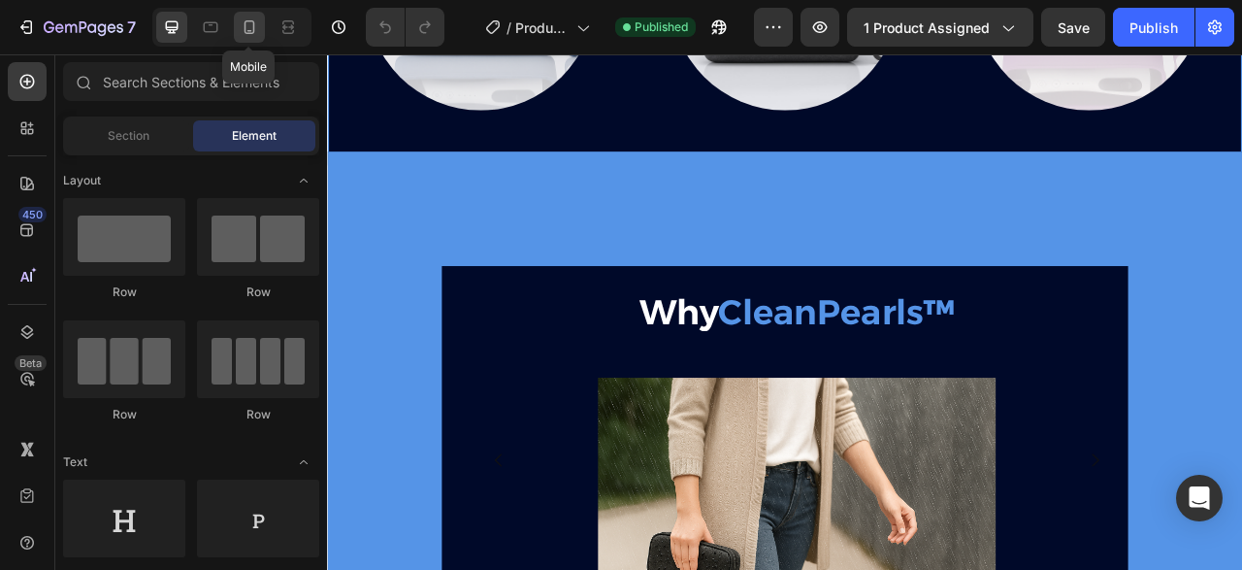
click at [245, 31] on icon at bounding box center [249, 26] width 19 height 19
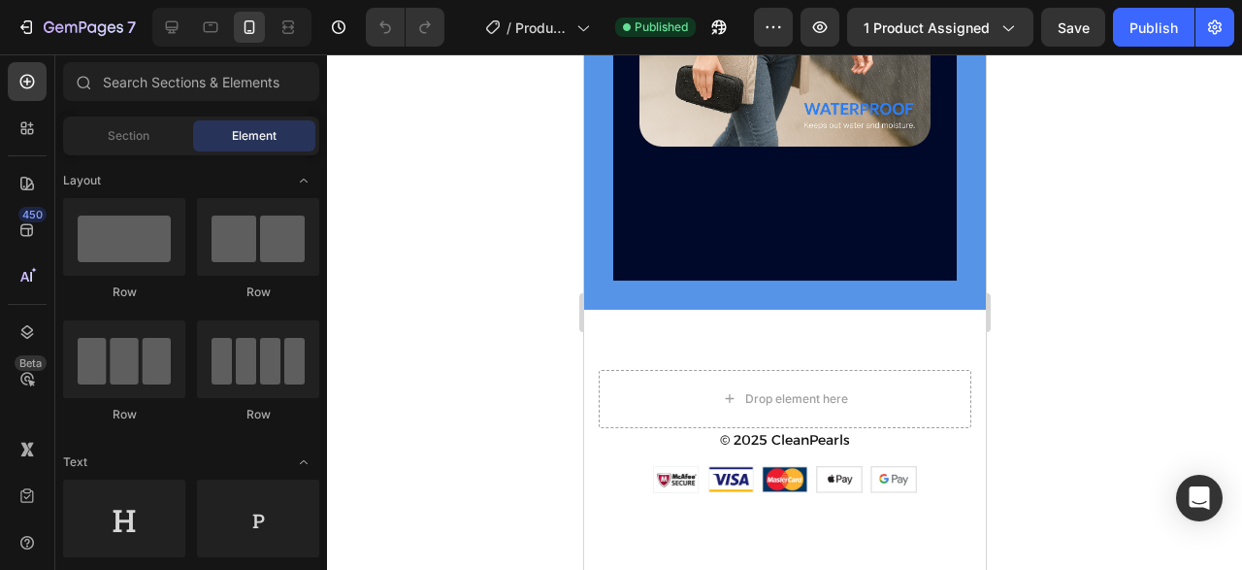
scroll to position [1857, 0]
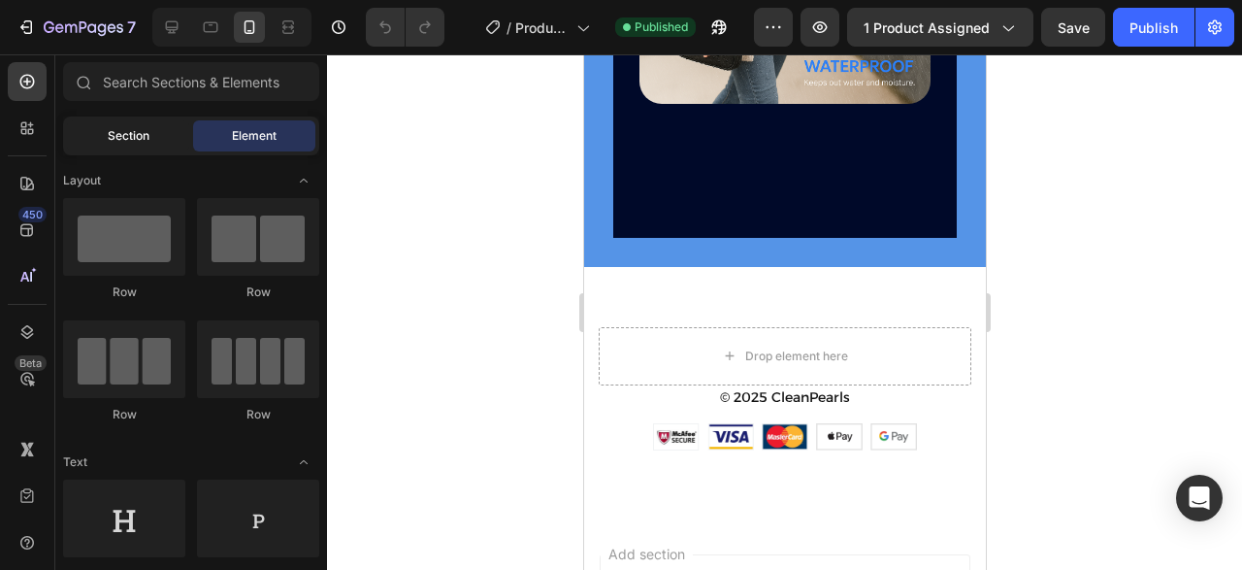
click at [102, 139] on div "Section" at bounding box center [128, 135] width 122 height 31
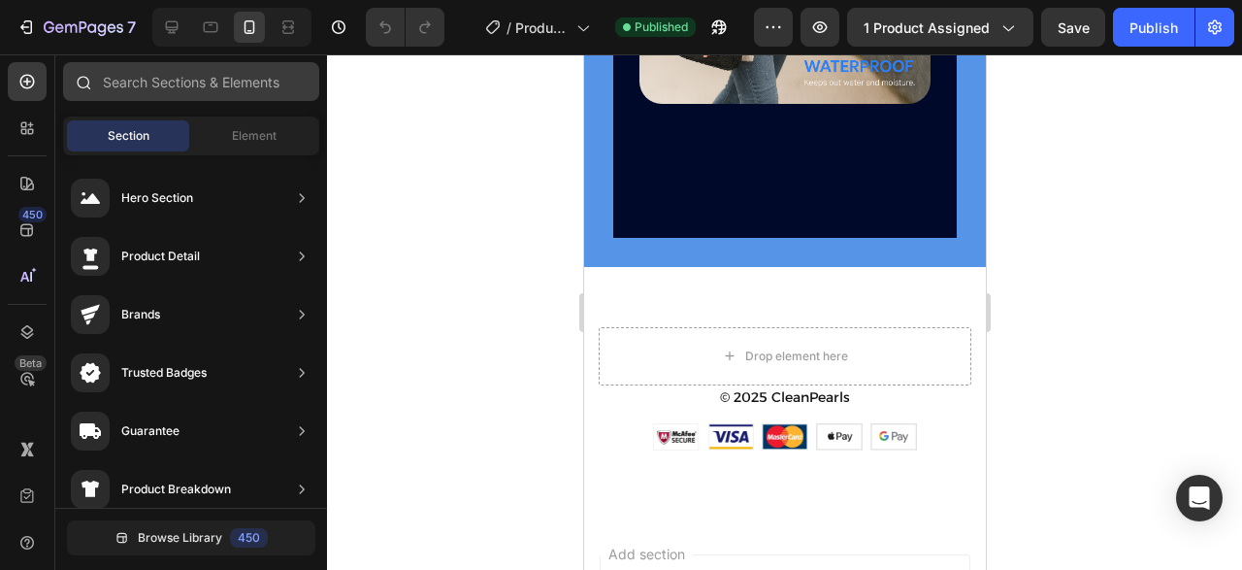
drag, startPoint x: 102, startPoint y: 139, endPoint x: 123, endPoint y: 88, distance: 54.8
click at [139, 130] on div "Section" at bounding box center [128, 135] width 122 height 31
click at [139, 130] on span "Section" at bounding box center [129, 135] width 42 height 17
click at [123, 88] on input "text" at bounding box center [191, 81] width 256 height 39
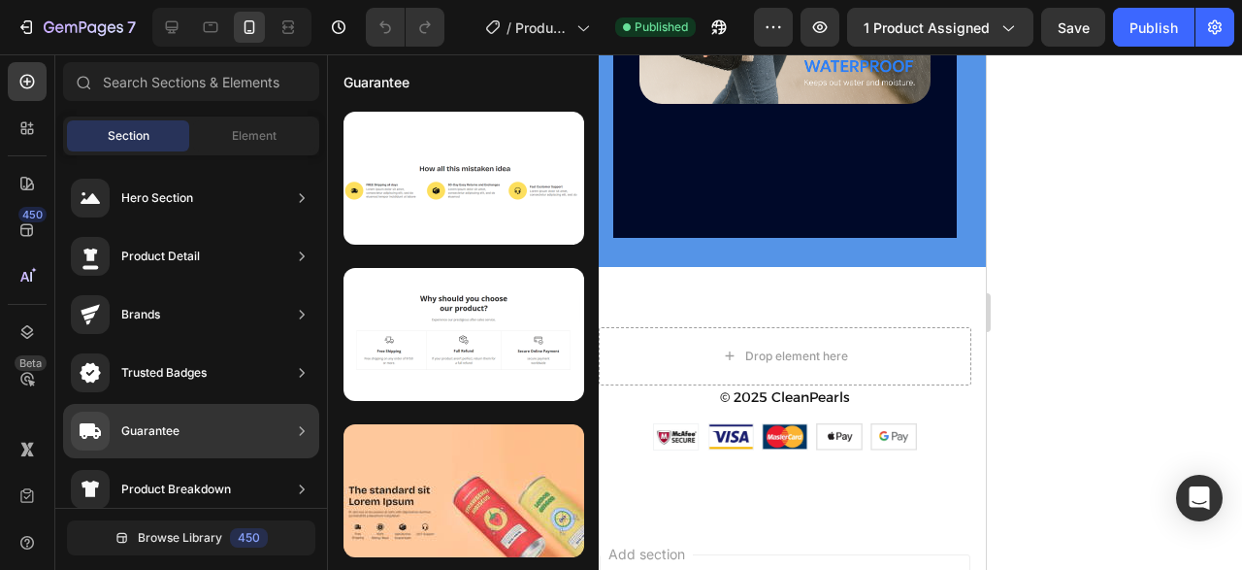
click at [195, 366] on div "Trusted Badges" at bounding box center [163, 372] width 85 height 19
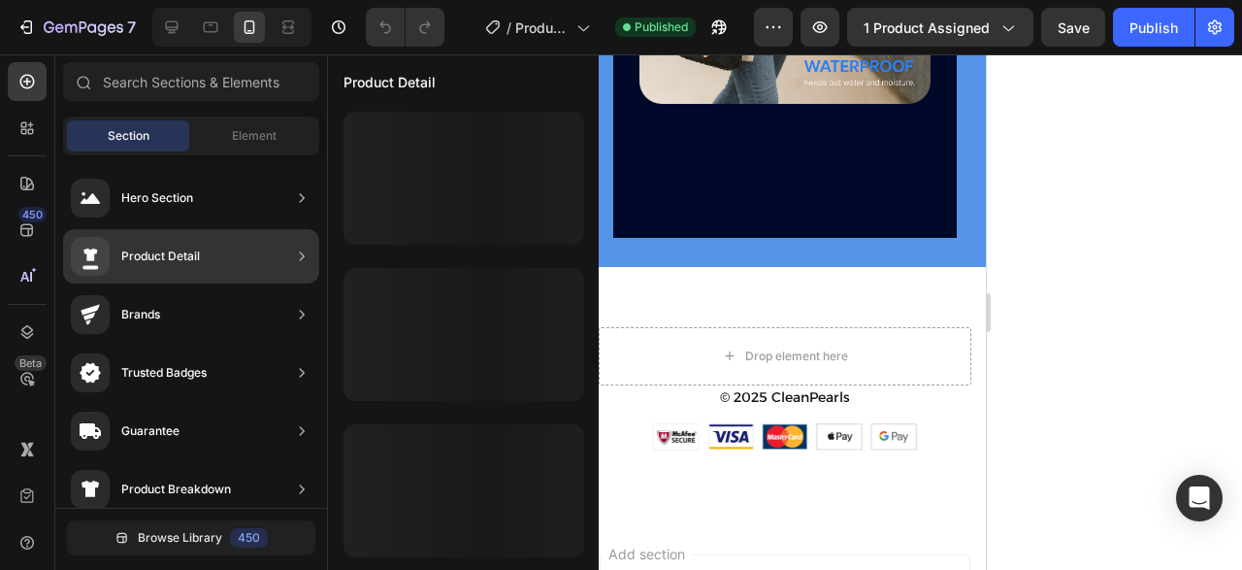
click at [234, 404] on div "Trusted Badges" at bounding box center [191, 431] width 256 height 54
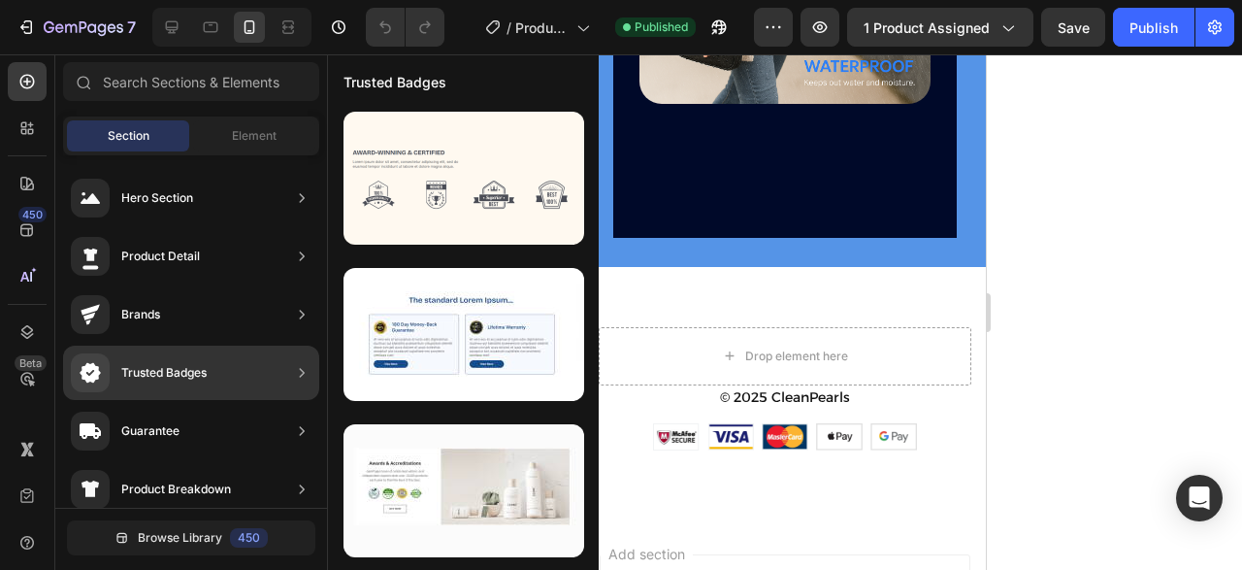
click at [185, 375] on div "Trusted Badges" at bounding box center [163, 372] width 85 height 19
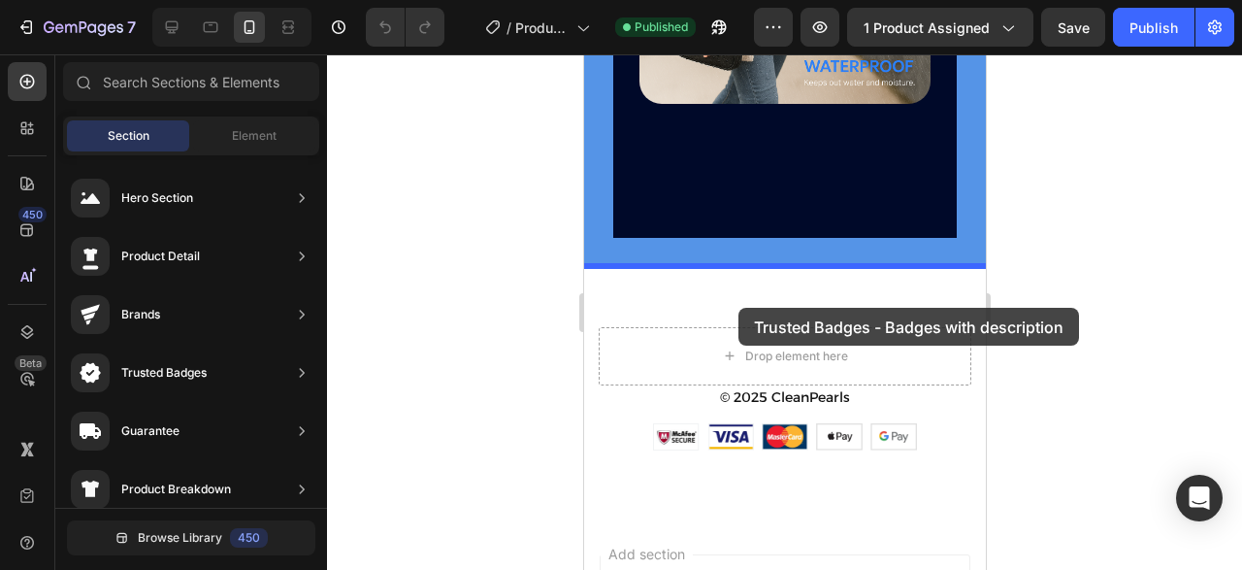
drag, startPoint x: 961, startPoint y: 366, endPoint x: 736, endPoint y: 308, distance: 231.6
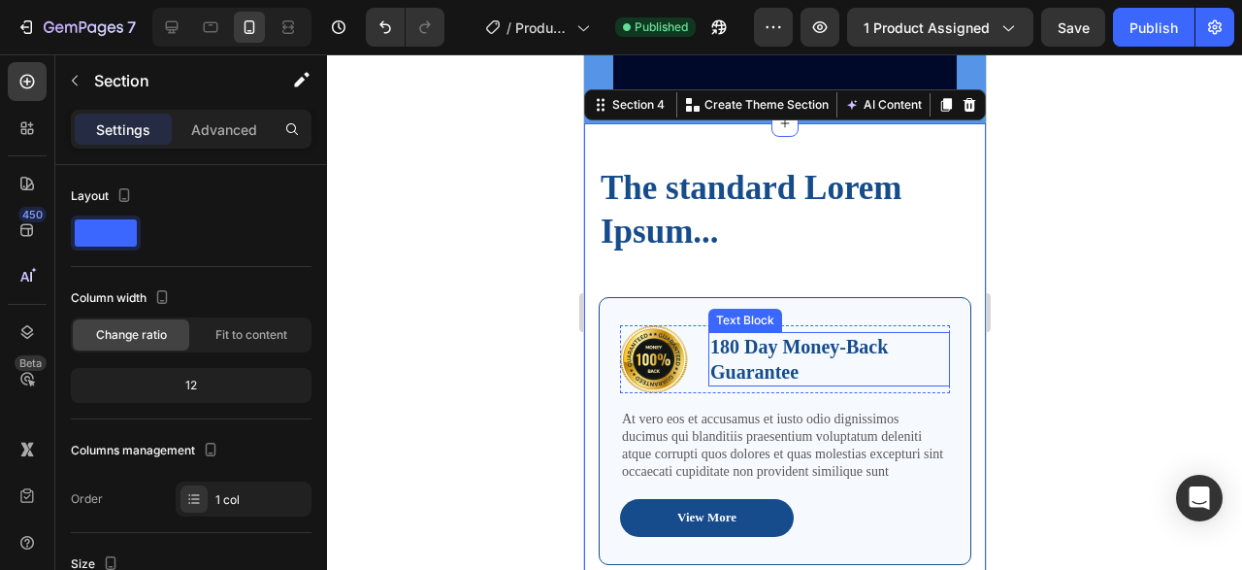
scroll to position [2243, 0]
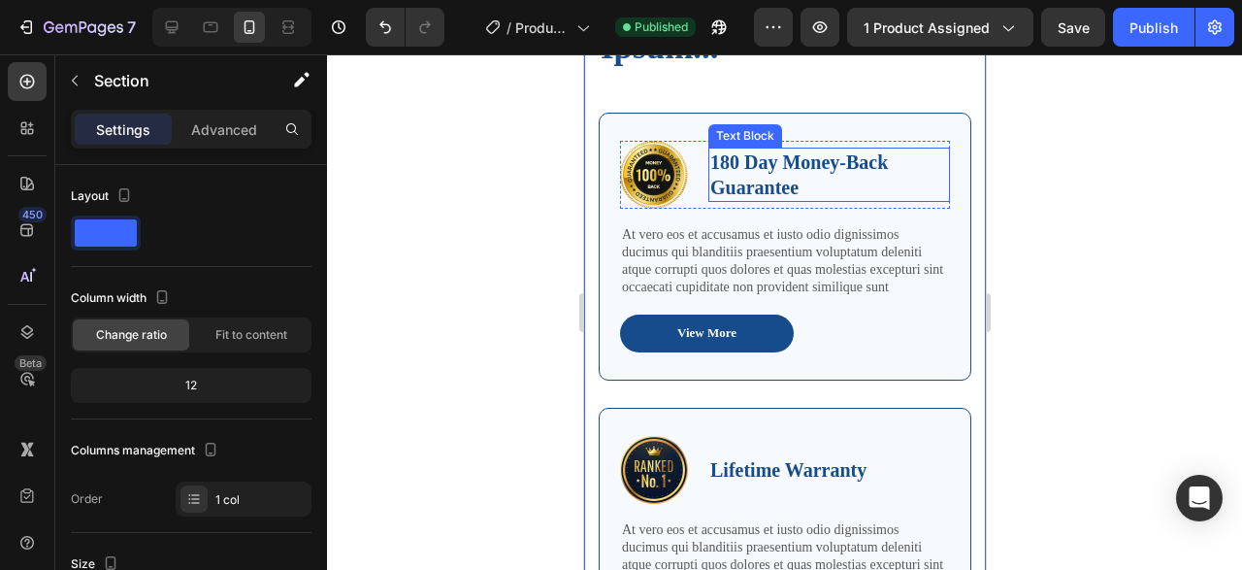
click at [735, 164] on p "180 Day Money-Back Guarantee" at bounding box center [828, 174] width 238 height 50
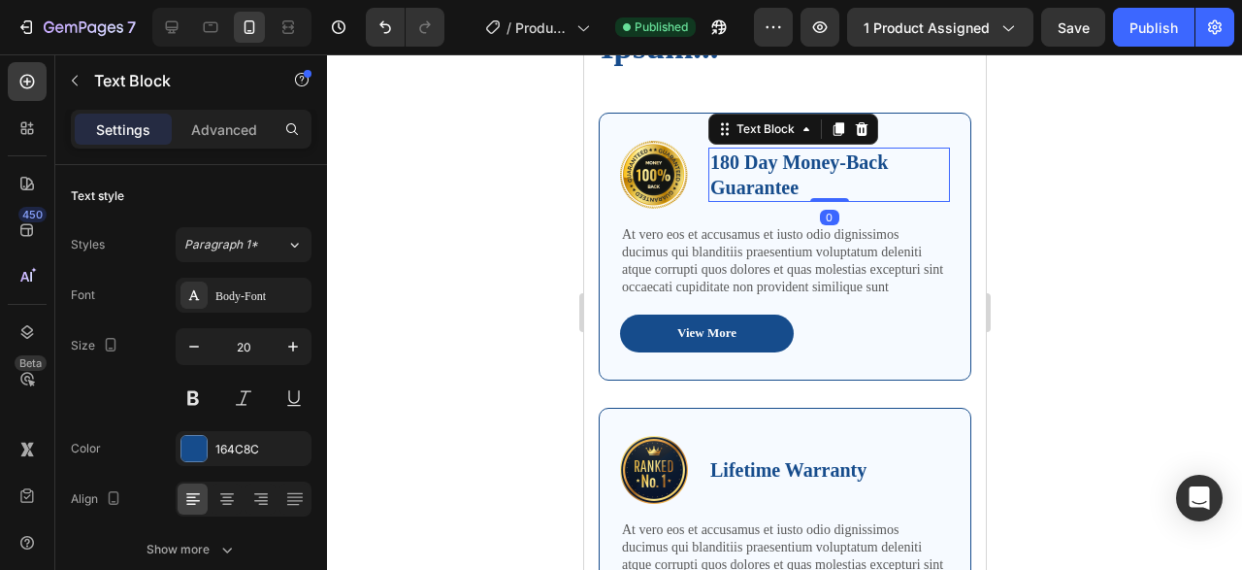
click at [735, 164] on p "180 Day Money-Back Guarantee" at bounding box center [828, 174] width 238 height 50
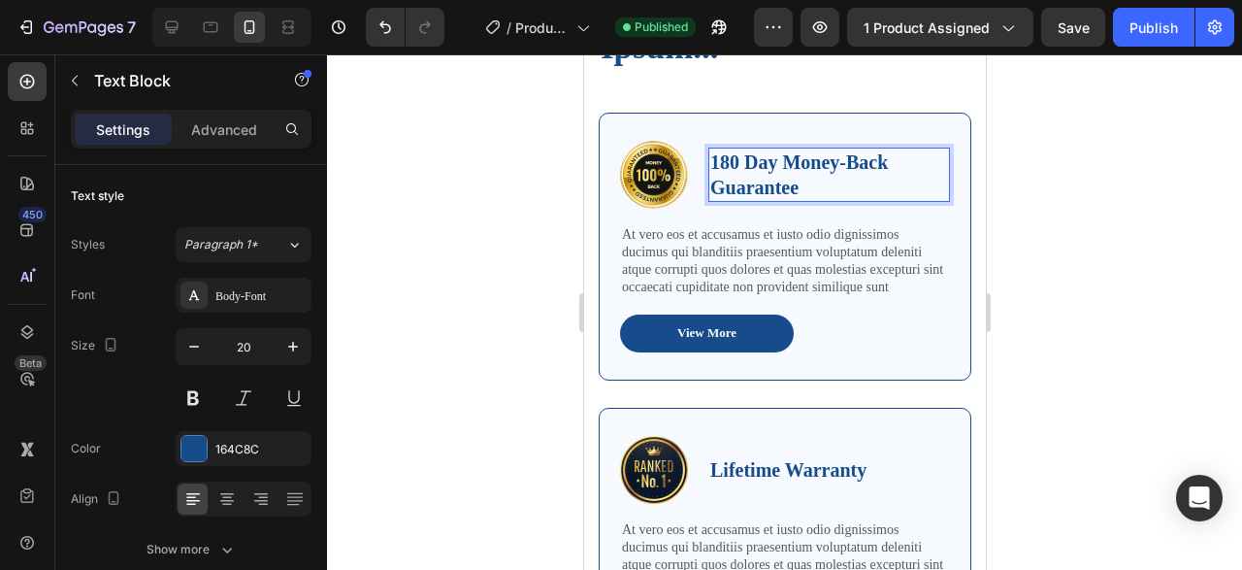
click at [735, 164] on p "180 Day Money-Back Guarantee" at bounding box center [828, 174] width 238 height 50
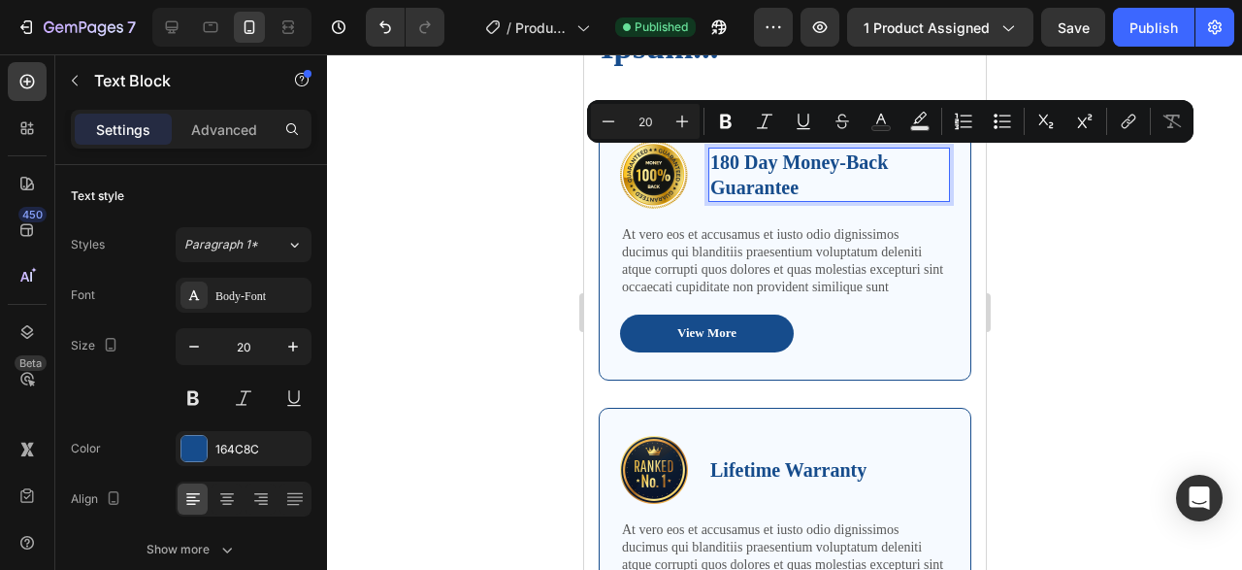
click at [735, 164] on p "180 Day Money-Back Guarantee" at bounding box center [828, 174] width 238 height 50
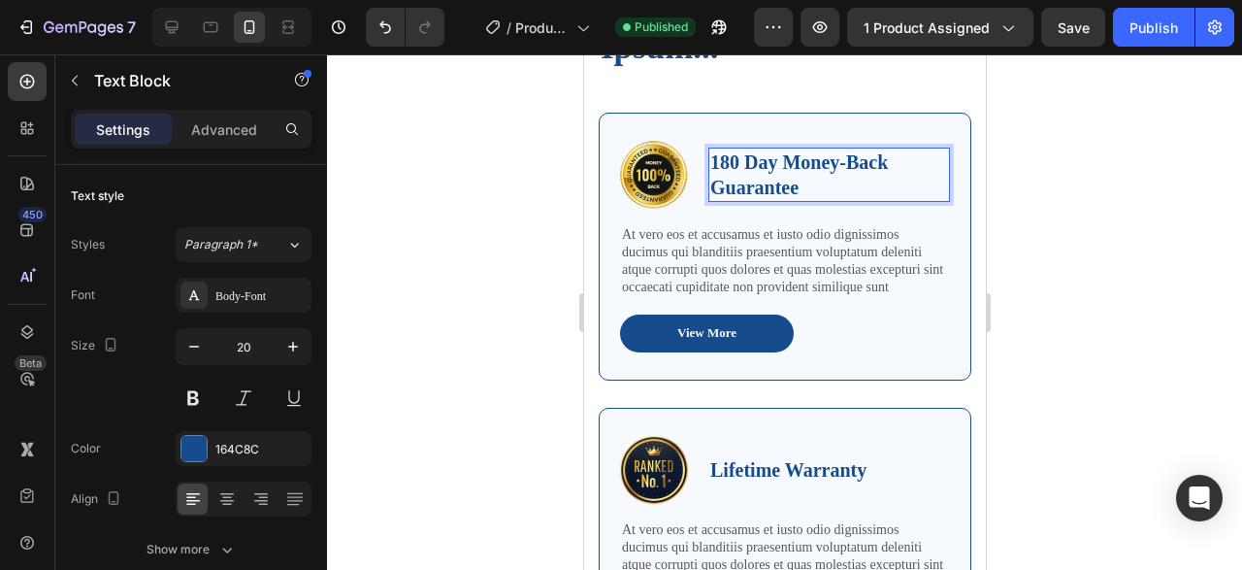
click at [725, 163] on p "180 Day Money-Back Guarantee" at bounding box center [828, 174] width 238 height 50
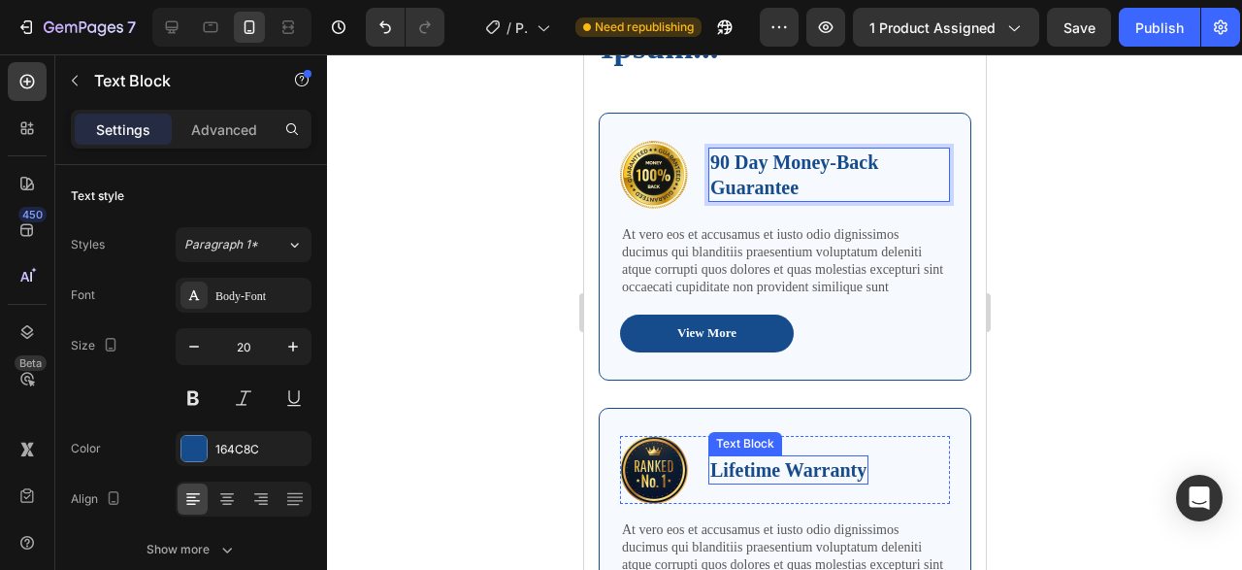
click at [743, 473] on p "Lifetime Warranty" at bounding box center [787, 469] width 156 height 25
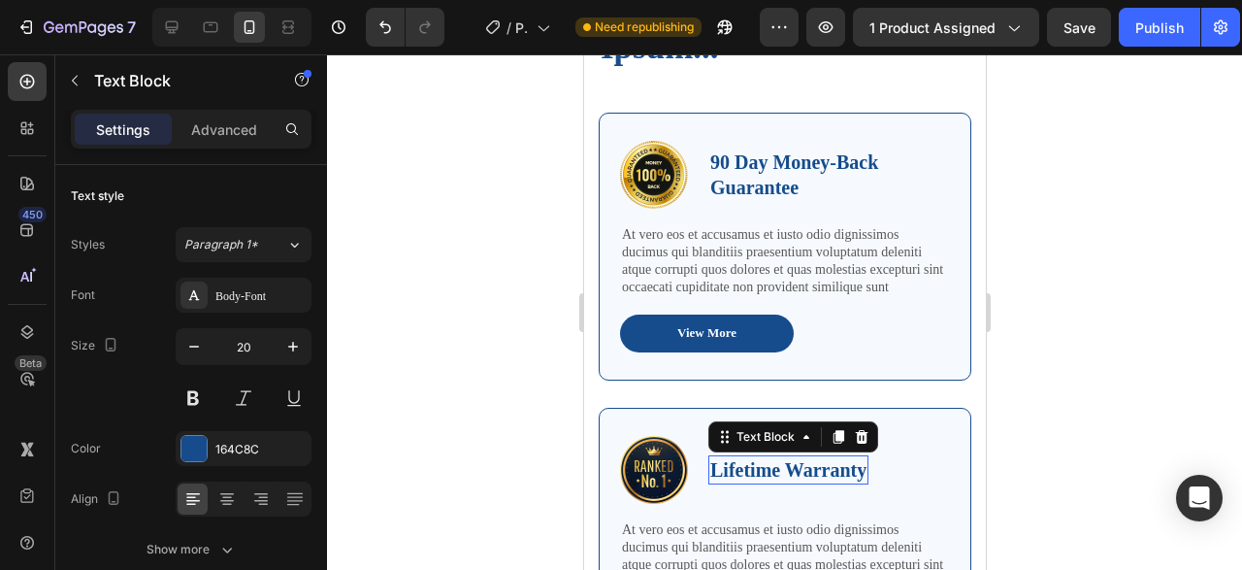
click at [743, 473] on p "Lifetime Warranty" at bounding box center [787, 469] width 156 height 25
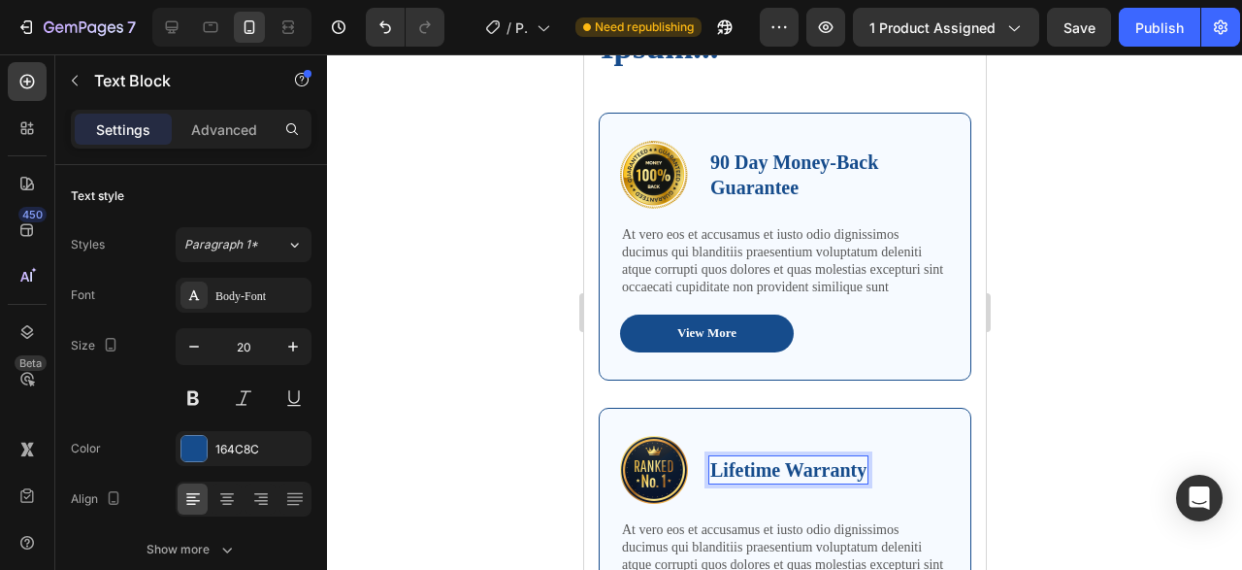
click at [743, 473] on p "Lifetime Warranty" at bounding box center [787, 469] width 156 height 25
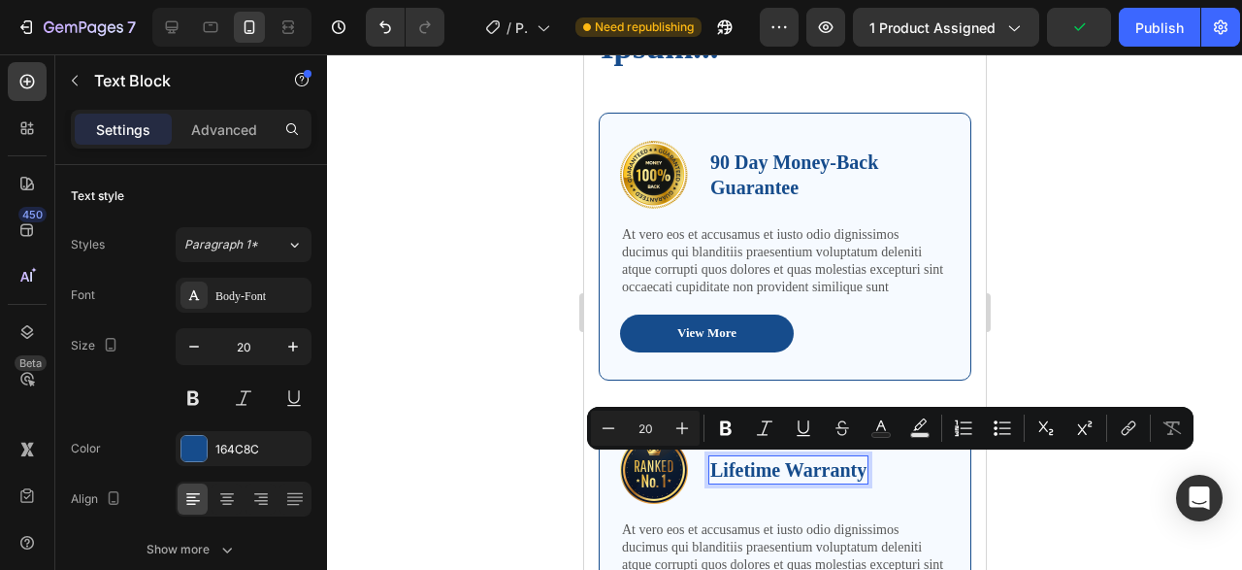
click at [743, 473] on p "Lifetime Warranty" at bounding box center [787, 469] width 156 height 25
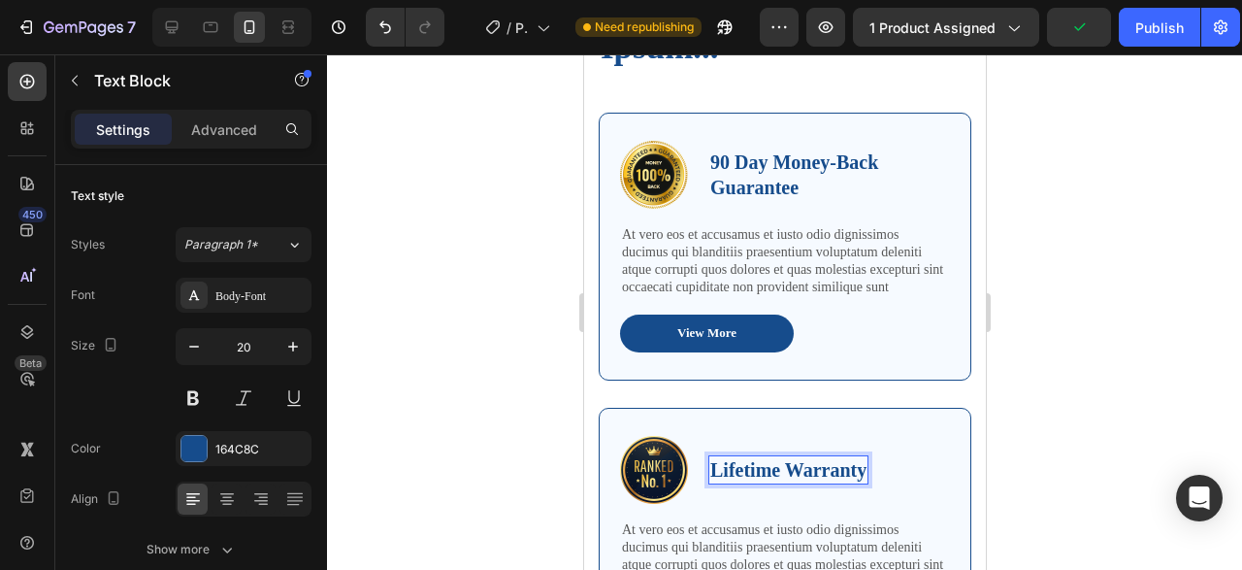
click at [743, 473] on p "Lifetime Warranty" at bounding box center [787, 469] width 156 height 25
click at [948, 384] on div "Image 90 Day Money-Back Guarantee Text Block Row At vero eos et accusamus et iu…" at bounding box center [784, 260] width 373 height 295
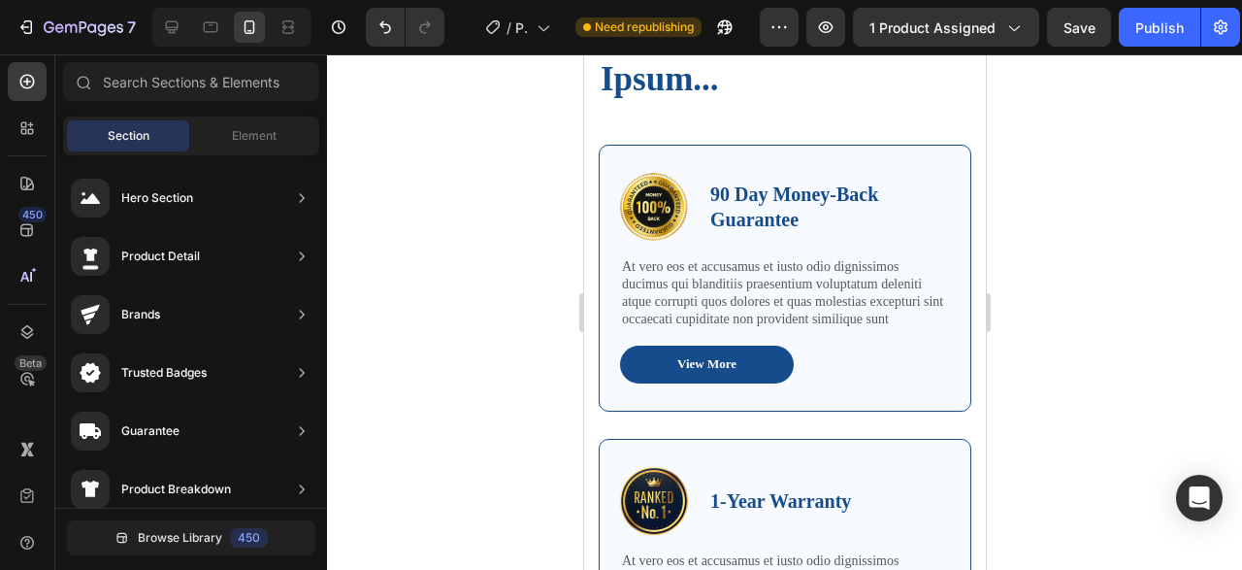
scroll to position [2134, 0]
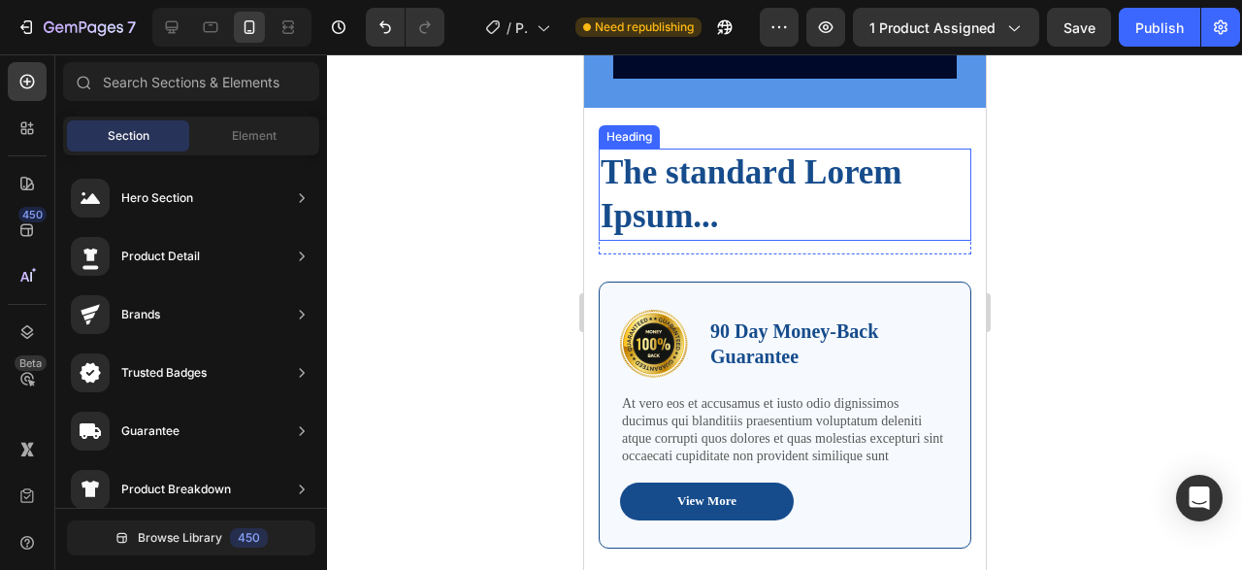
click at [702, 213] on h2 "The standard Lorem Ipsum..." at bounding box center [784, 194] width 373 height 92
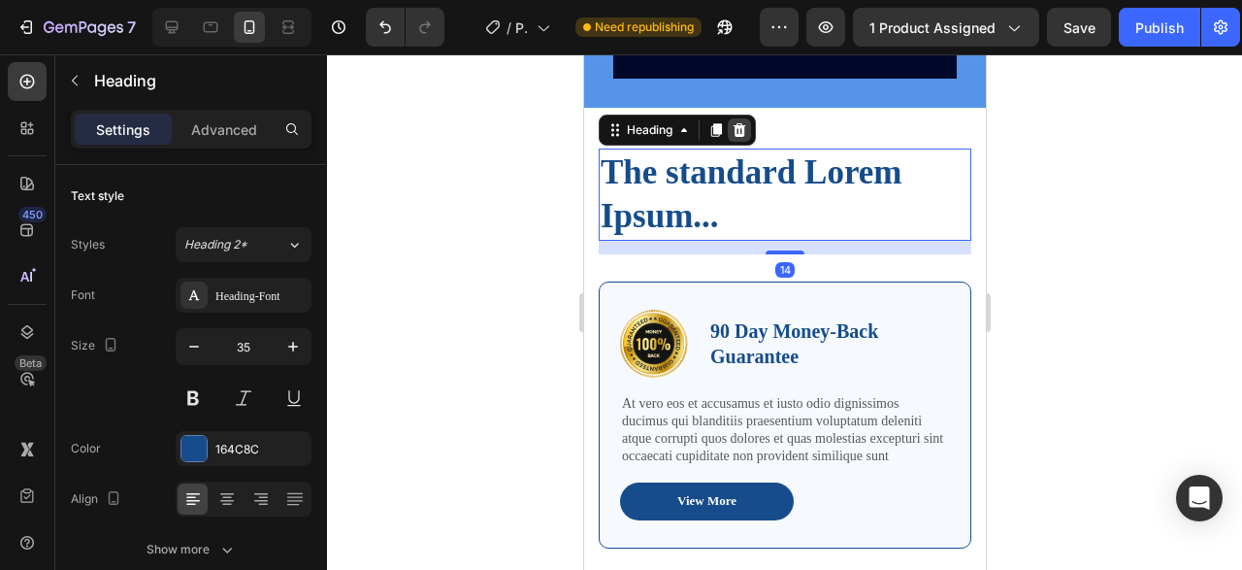
click at [736, 129] on icon at bounding box center [739, 130] width 13 height 14
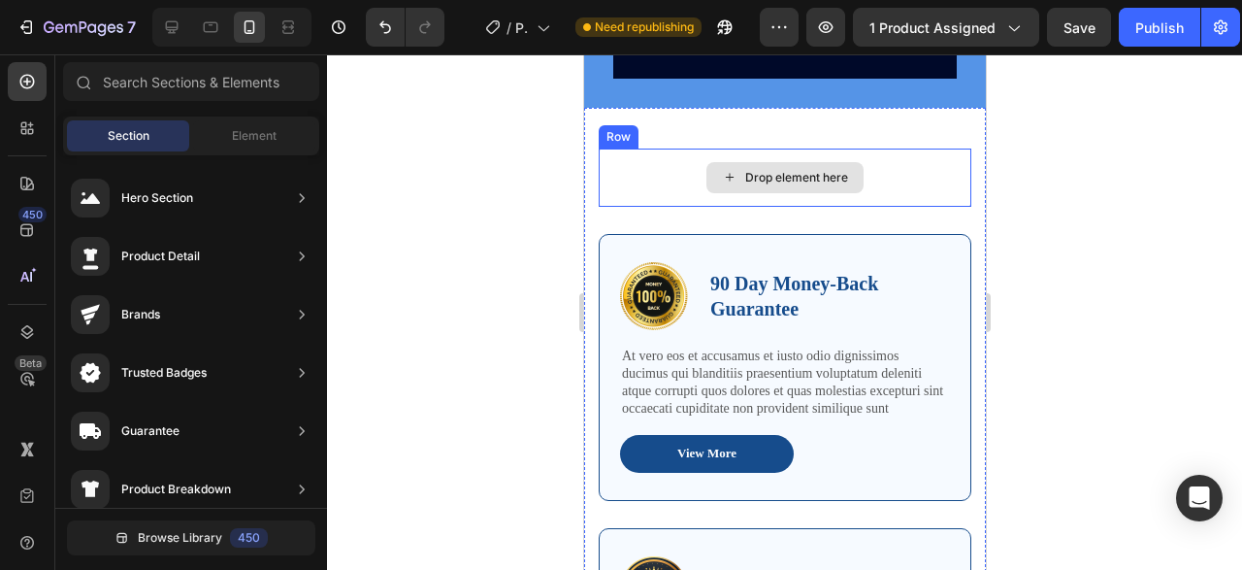
click at [651, 184] on div "Drop element here" at bounding box center [784, 177] width 373 height 58
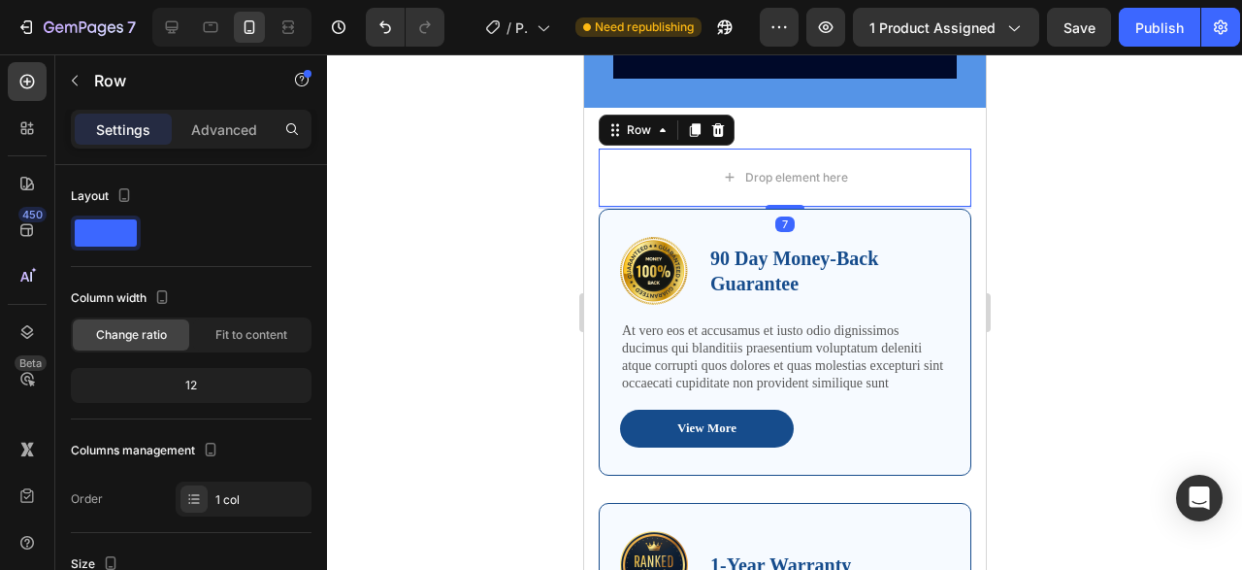
drag, startPoint x: 772, startPoint y: 232, endPoint x: 780, endPoint y: 197, distance: 35.8
click at [780, 197] on div "Drop element here Row 7" at bounding box center [784, 177] width 373 height 58
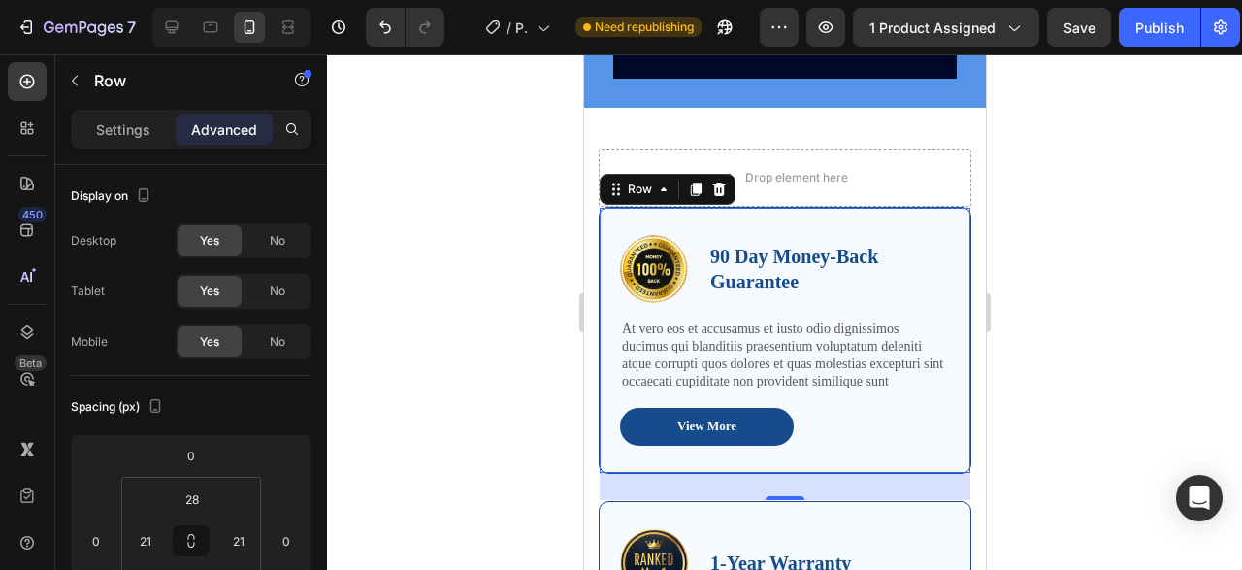
click at [878, 229] on div "Image 90 Day Money-Back Guarantee Text Block Row At vero eos et accusamus et iu…" at bounding box center [784, 341] width 373 height 268
click at [129, 137] on p "Settings" at bounding box center [123, 129] width 54 height 20
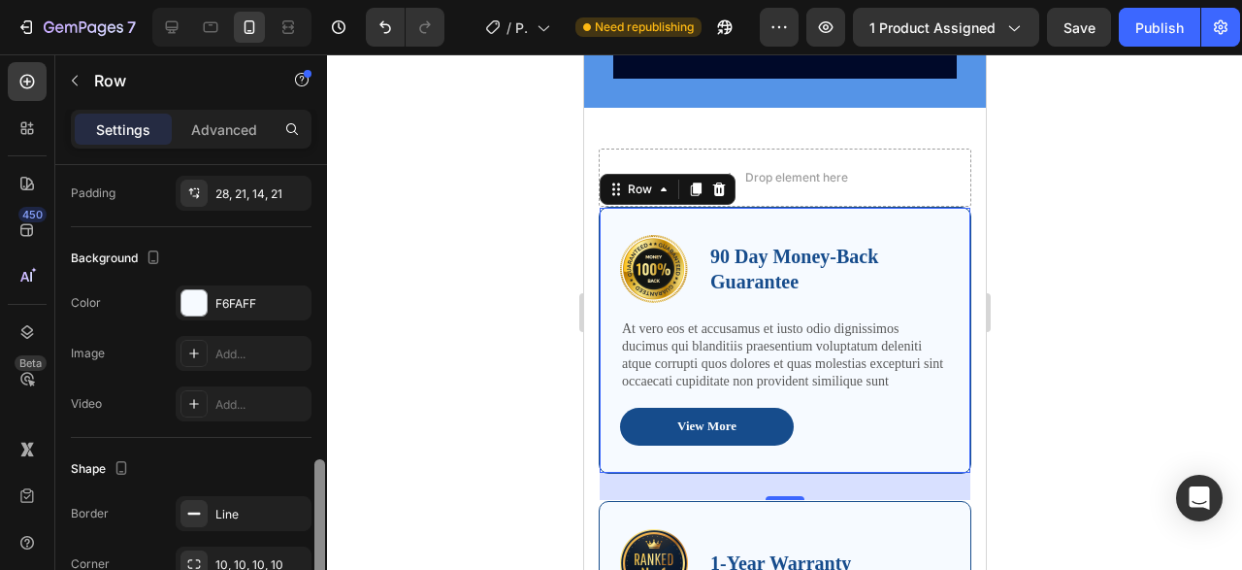
scroll to position [584, 0]
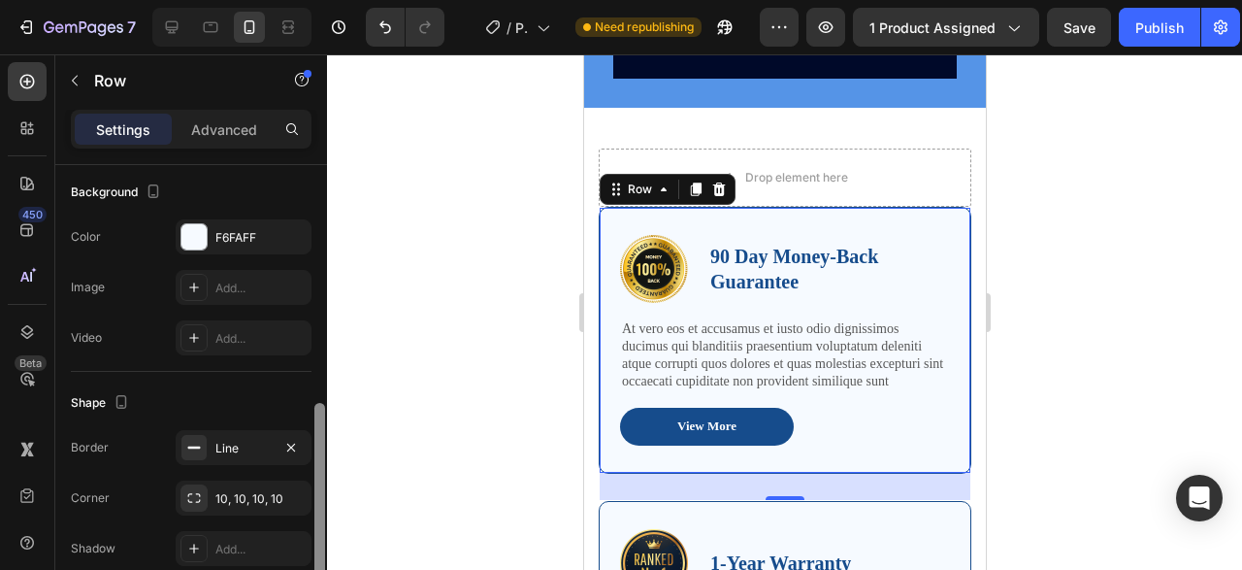
drag, startPoint x: 320, startPoint y: 187, endPoint x: 305, endPoint y: 426, distance: 239.2
click at [305, 426] on div "Layout Column width Change ratio Fit to content 12 Columns management Order 1 c…" at bounding box center [191, 395] width 272 height 460
click at [221, 446] on div "Line" at bounding box center [243, 448] width 56 height 17
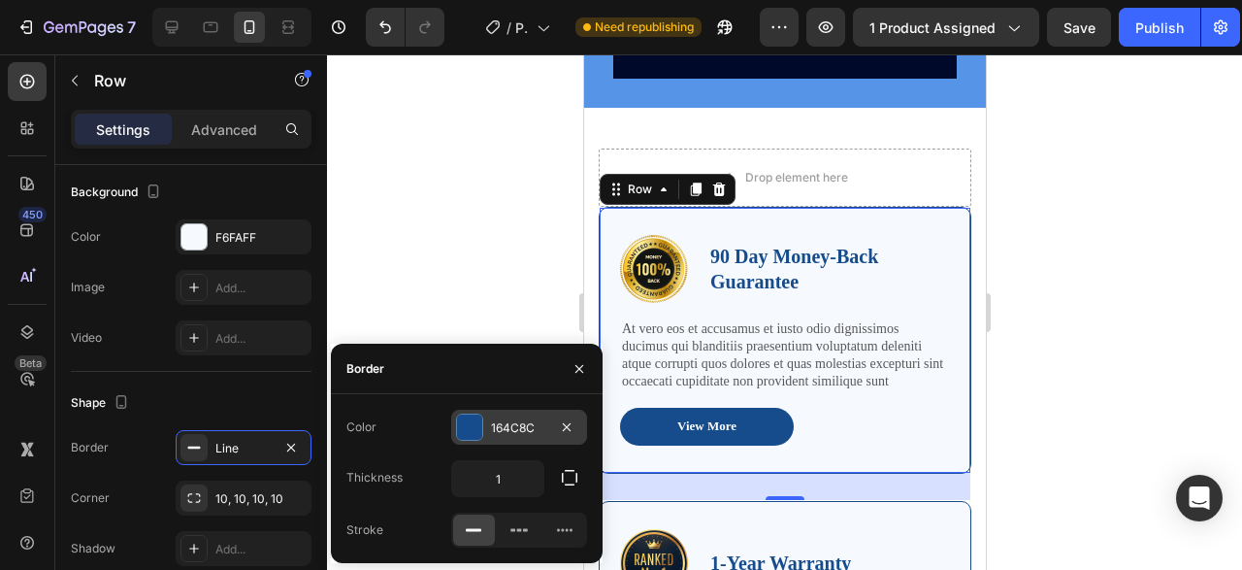
click at [480, 422] on div at bounding box center [469, 426] width 25 height 25
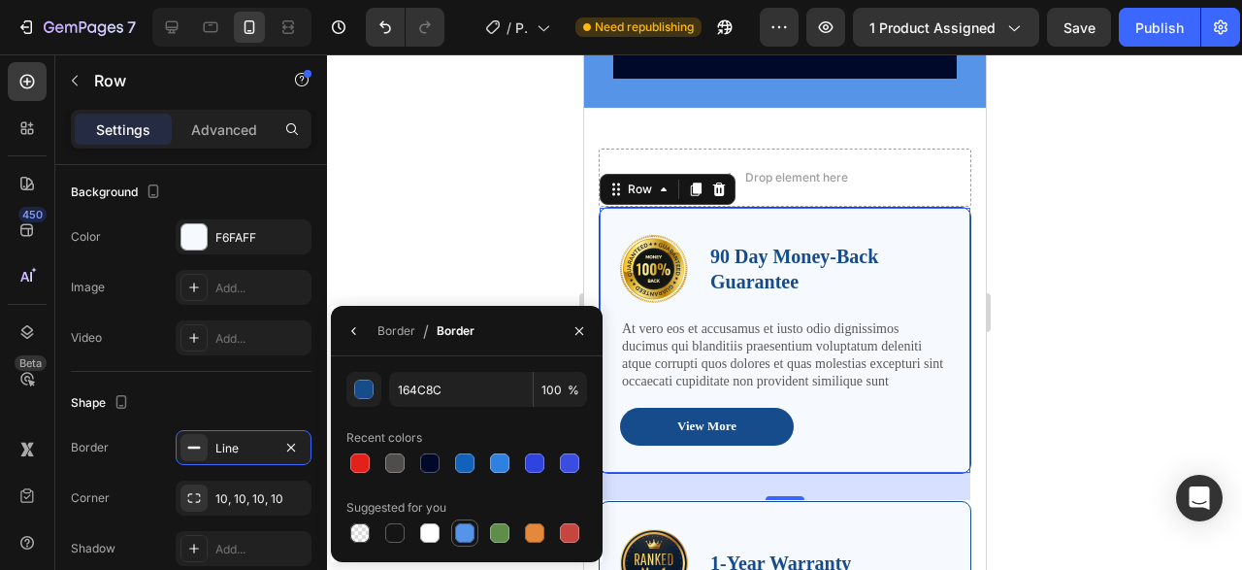
click at [459, 540] on div at bounding box center [464, 532] width 19 height 19
type input "5594E7"
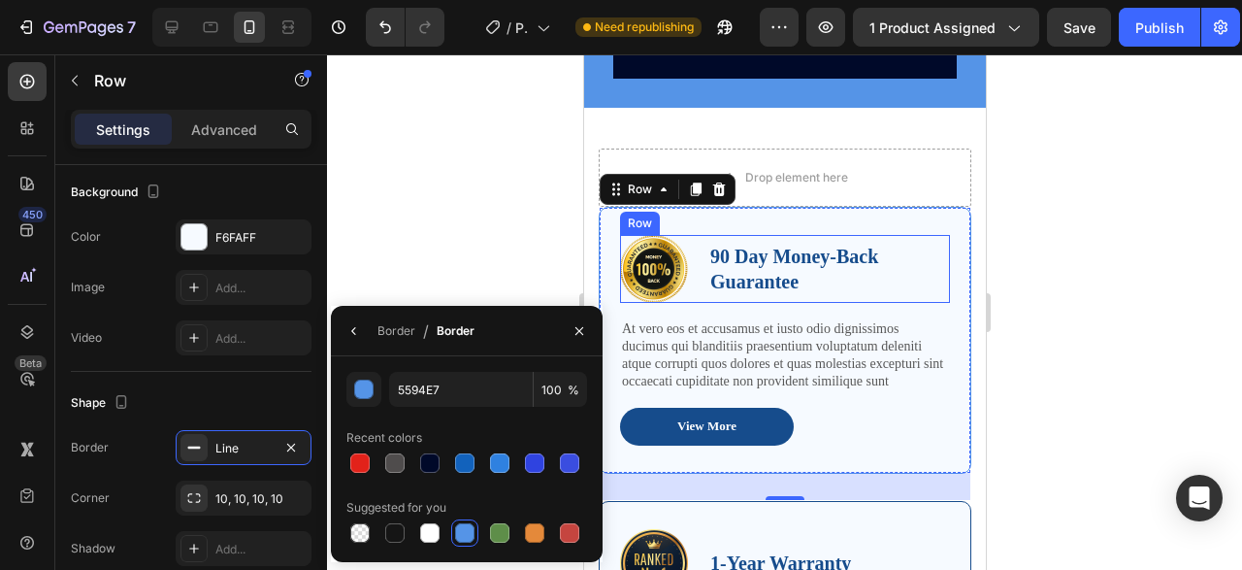
click at [772, 259] on p "90 Day Money-Back Guarantee" at bounding box center [828, 269] width 238 height 50
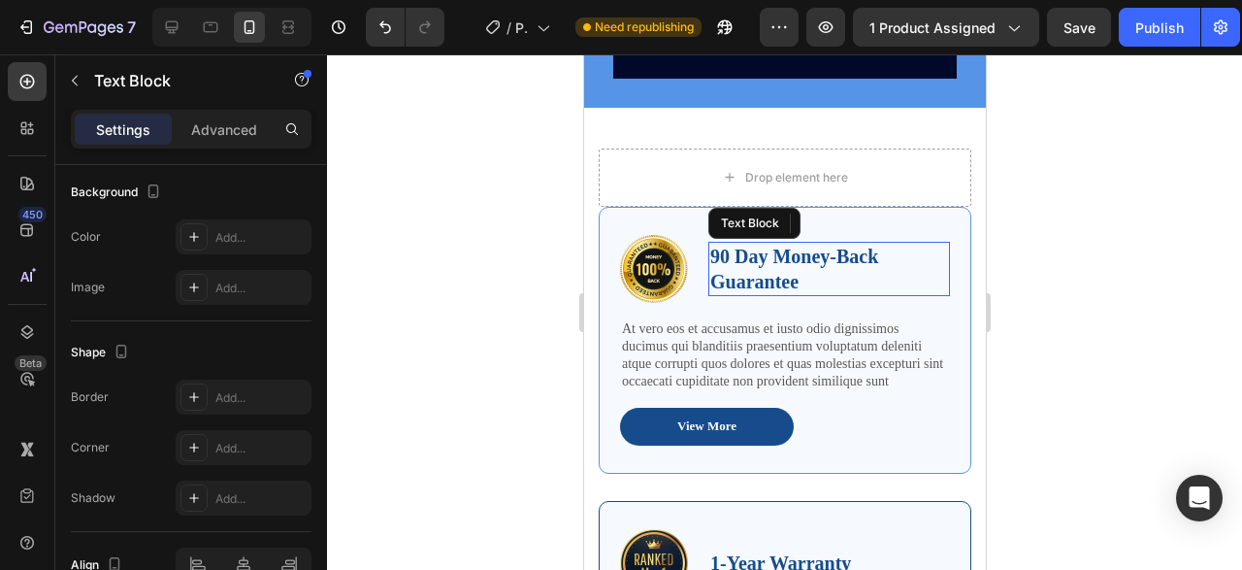
click at [772, 259] on p "90 Day Money-Back Guarantee" at bounding box center [828, 269] width 238 height 50
click at [752, 259] on p "90 Day Money-Back Guarantee" at bounding box center [828, 269] width 238 height 50
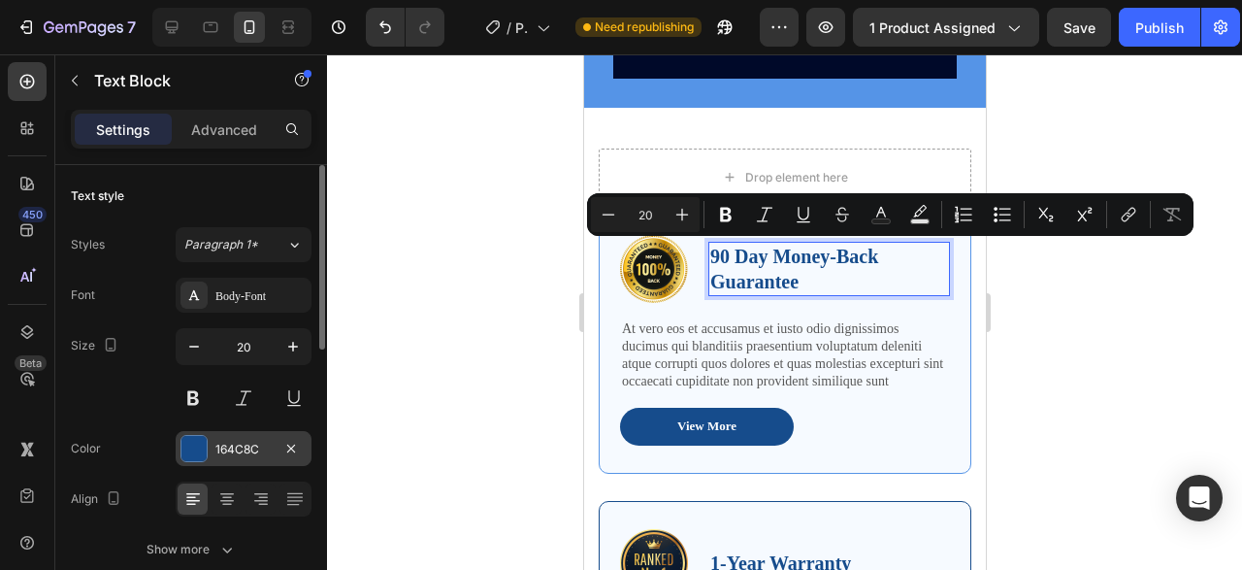
click at [244, 454] on div "164C8C" at bounding box center [243, 449] width 56 height 17
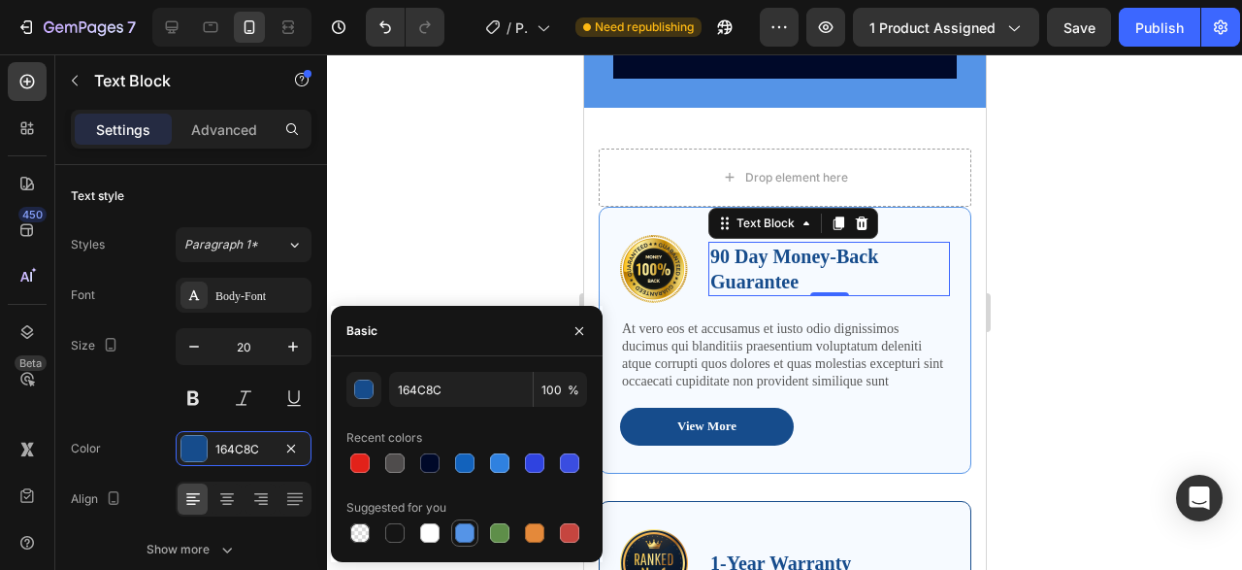
click at [461, 529] on div at bounding box center [464, 532] width 19 height 19
type input "5594E7"
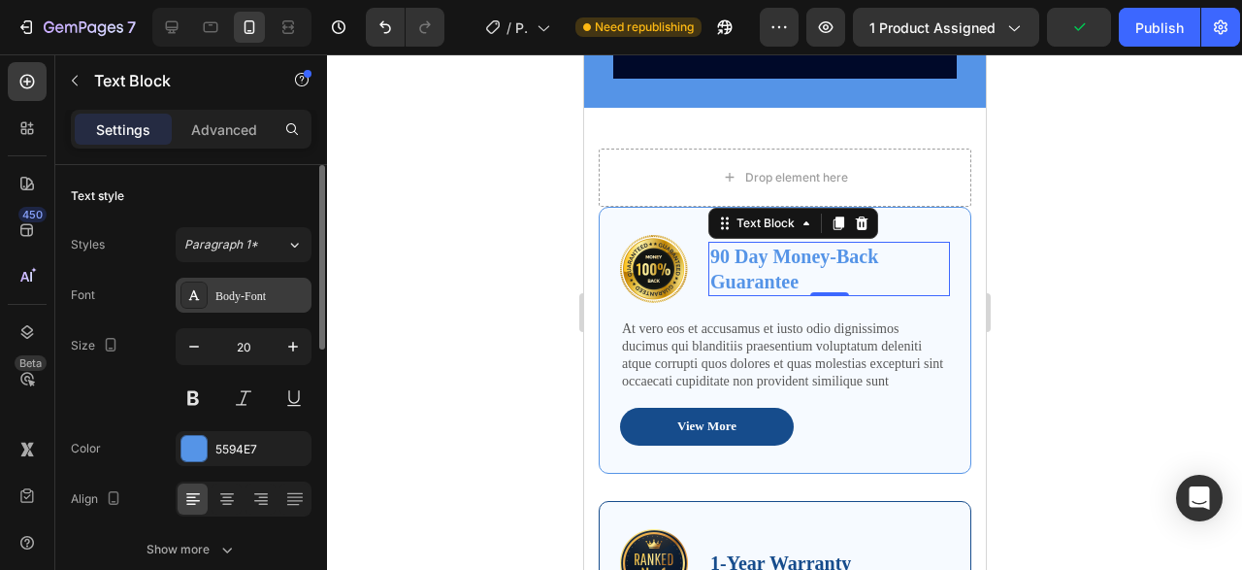
click at [268, 308] on div "Body-Font" at bounding box center [244, 295] width 136 height 35
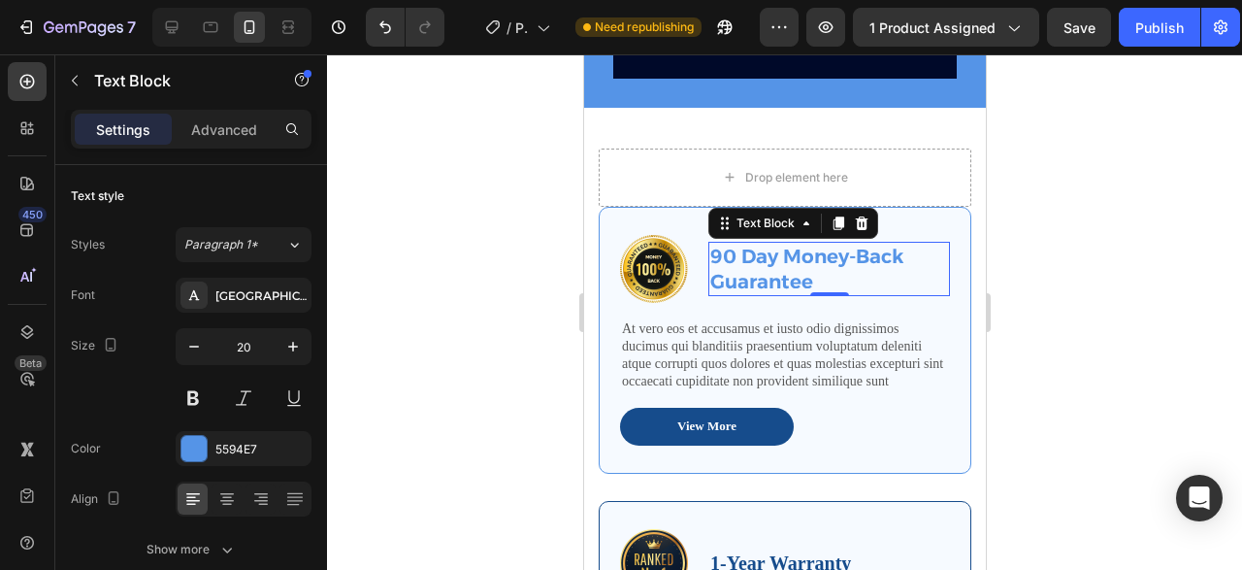
click at [1045, 299] on div at bounding box center [784, 311] width 915 height 515
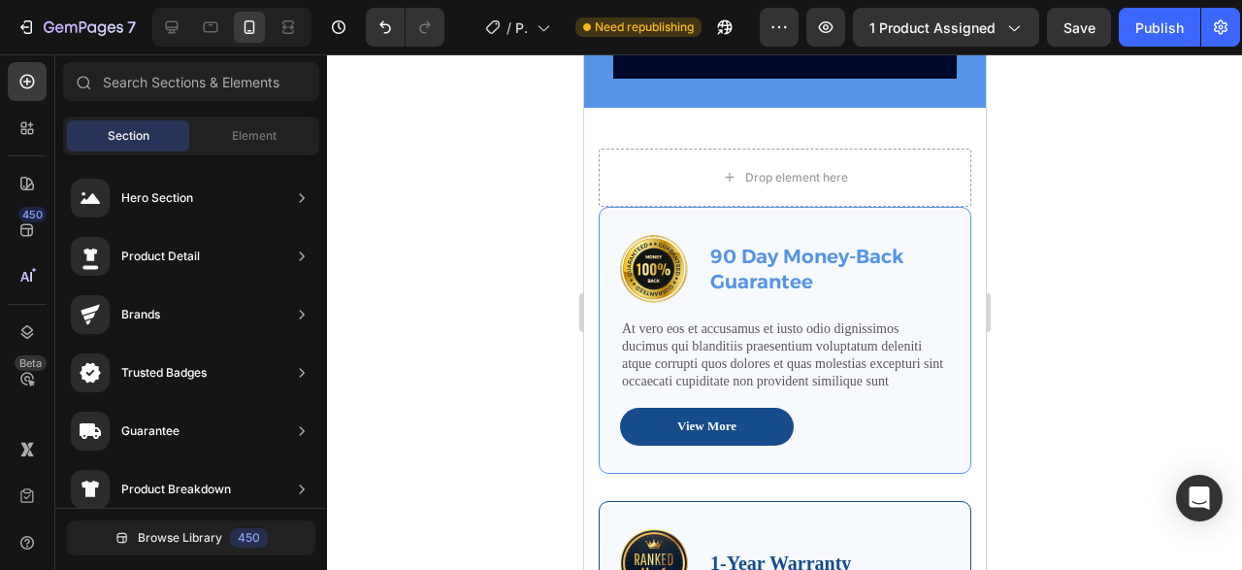
click at [1045, 299] on div at bounding box center [784, 311] width 915 height 515
click at [873, 300] on div "90 Day Money-Back Guarantee Text Block" at bounding box center [828, 269] width 242 height 68
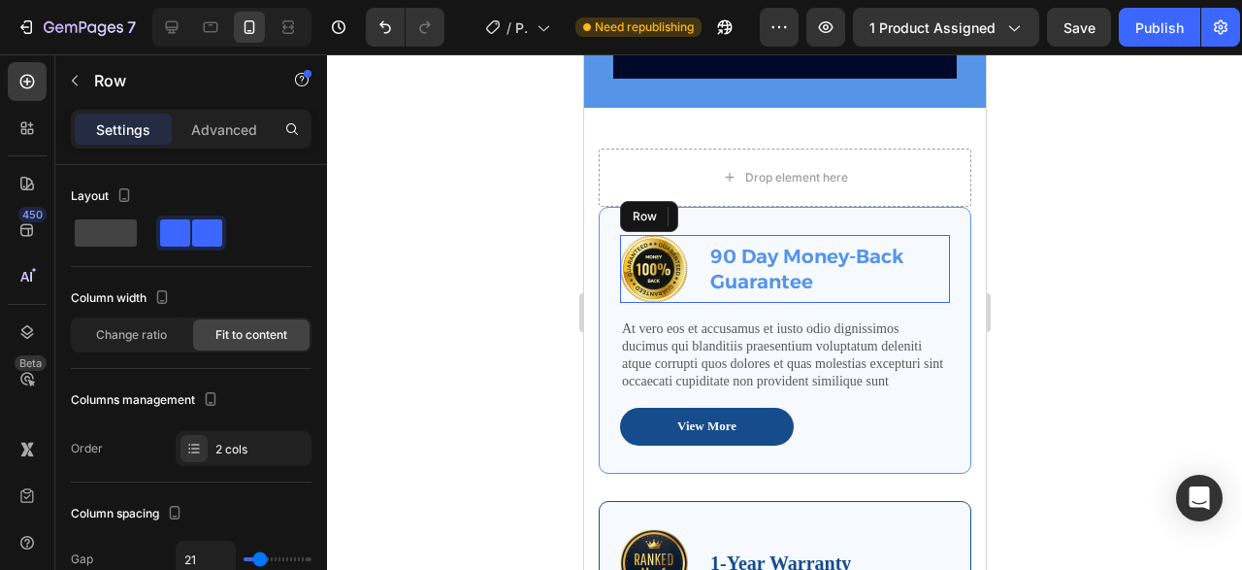
click at [792, 283] on p "90 Day Money-Back Guarantee" at bounding box center [828, 269] width 238 height 50
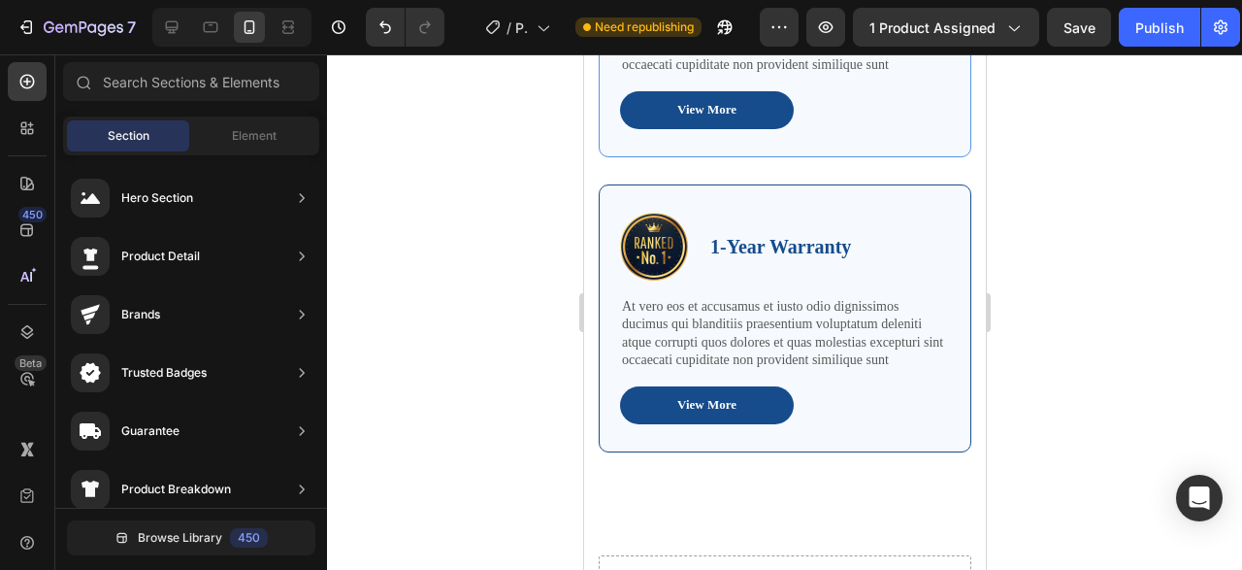
scroll to position [2259, 0]
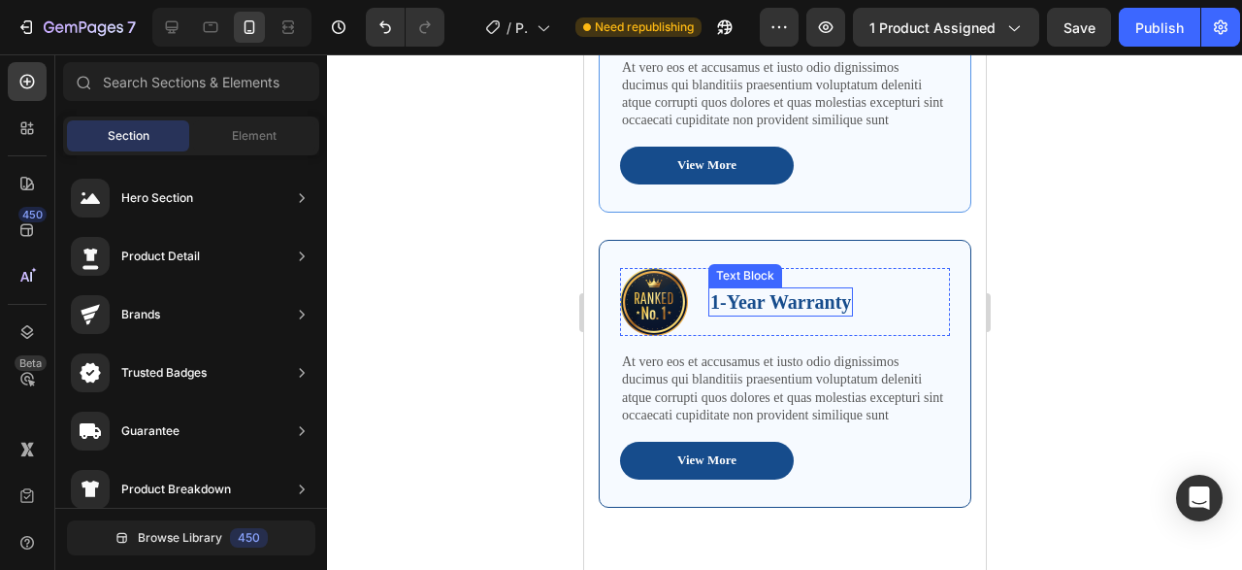
click at [770, 296] on p "1-Year Warranty" at bounding box center [779, 301] width 141 height 25
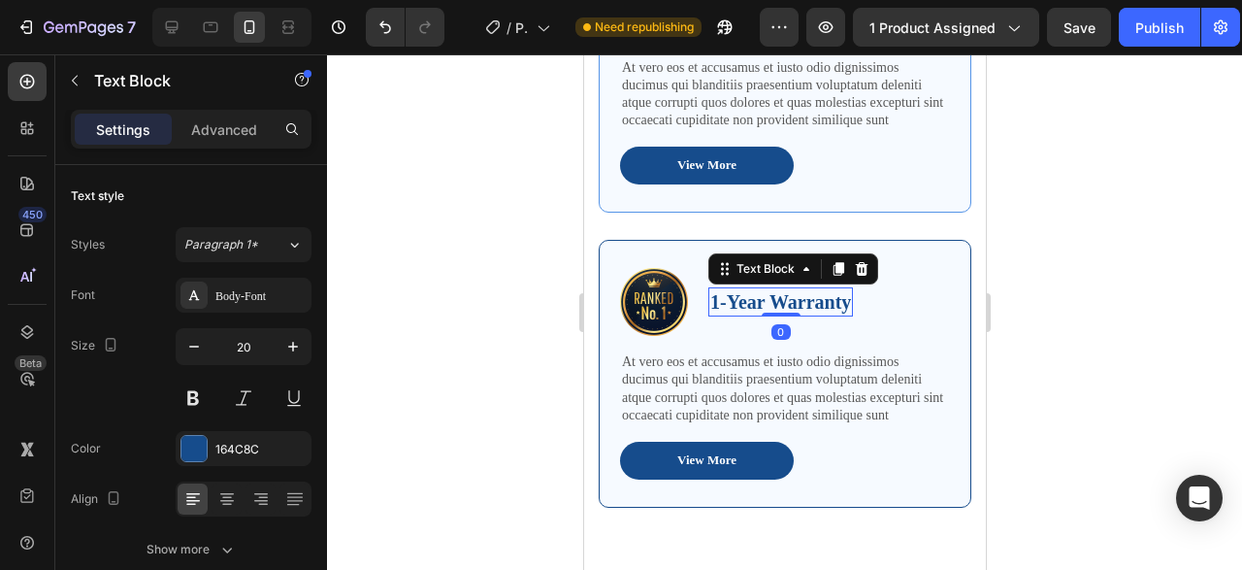
click at [770, 296] on p "1-Year Warranty" at bounding box center [779, 301] width 141 height 25
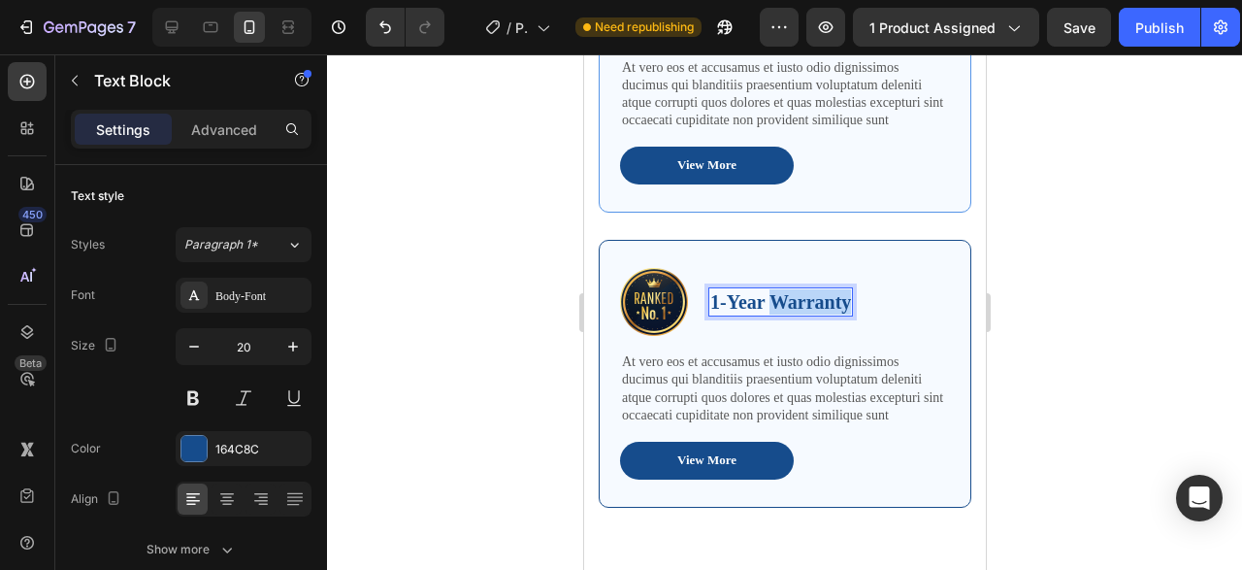
click at [770, 296] on p "1-Year Warranty" at bounding box center [779, 301] width 141 height 25
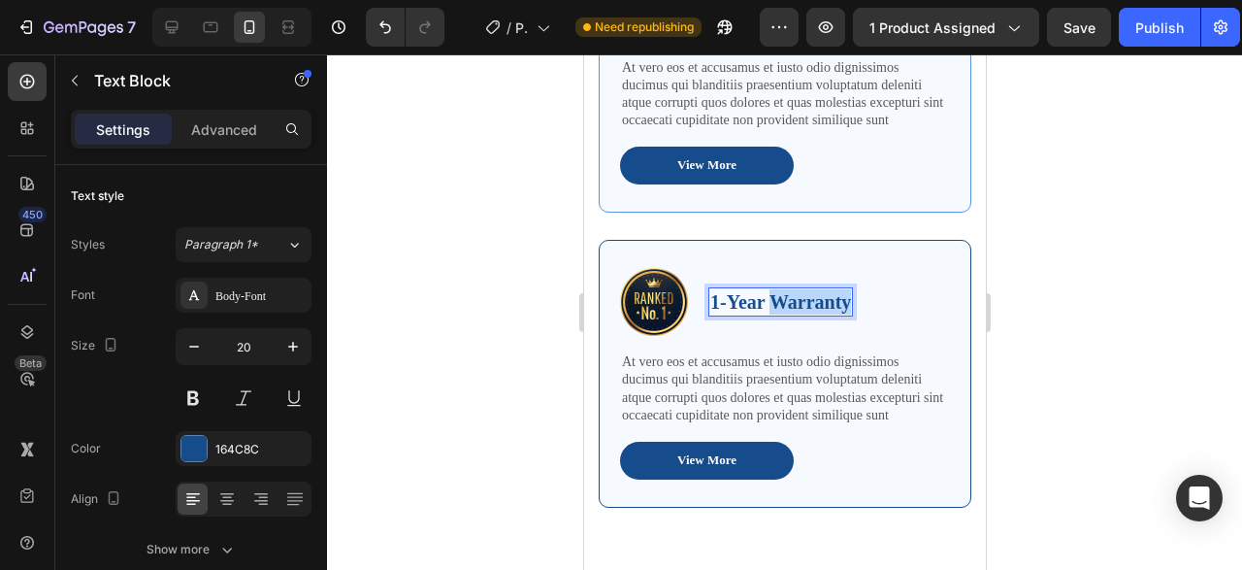
click at [770, 296] on p "1-Year Warranty" at bounding box center [779, 301] width 141 height 25
click at [747, 299] on p "1-Year Warranty" at bounding box center [779, 301] width 141 height 25
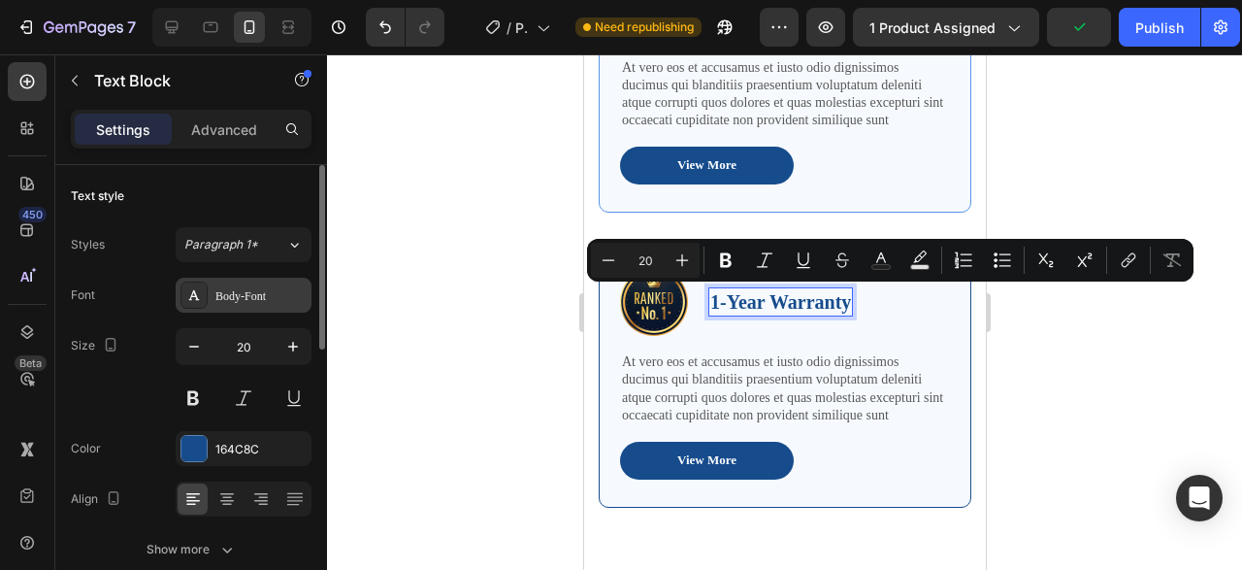
click at [238, 300] on div "Body-Font" at bounding box center [260, 295] width 91 height 17
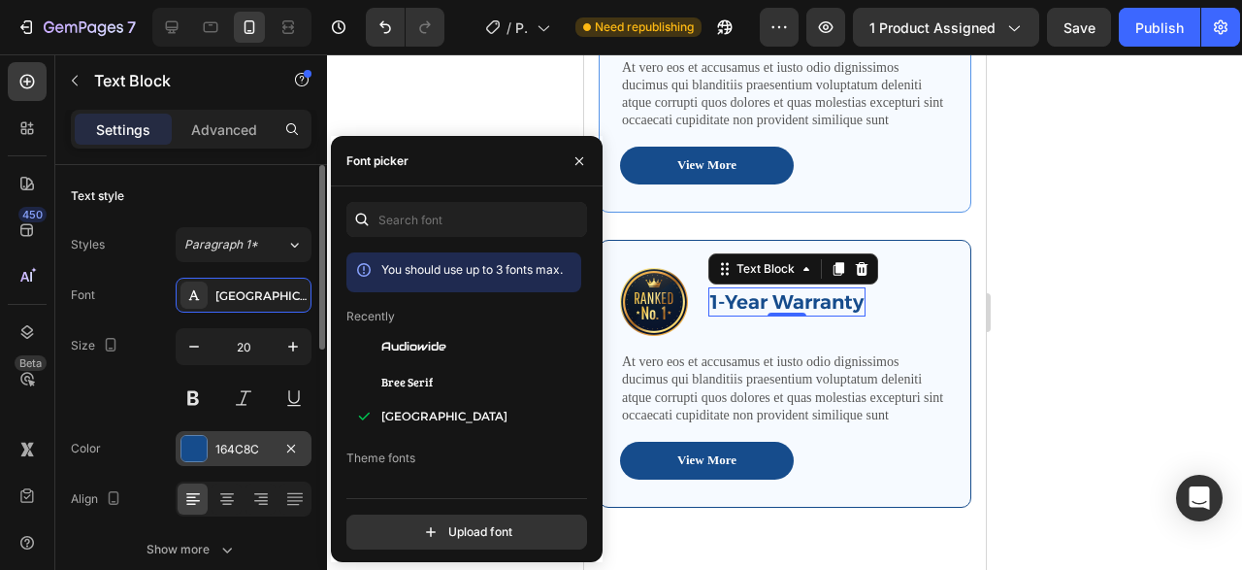
click at [250, 449] on div "164C8C" at bounding box center [243, 449] width 56 height 17
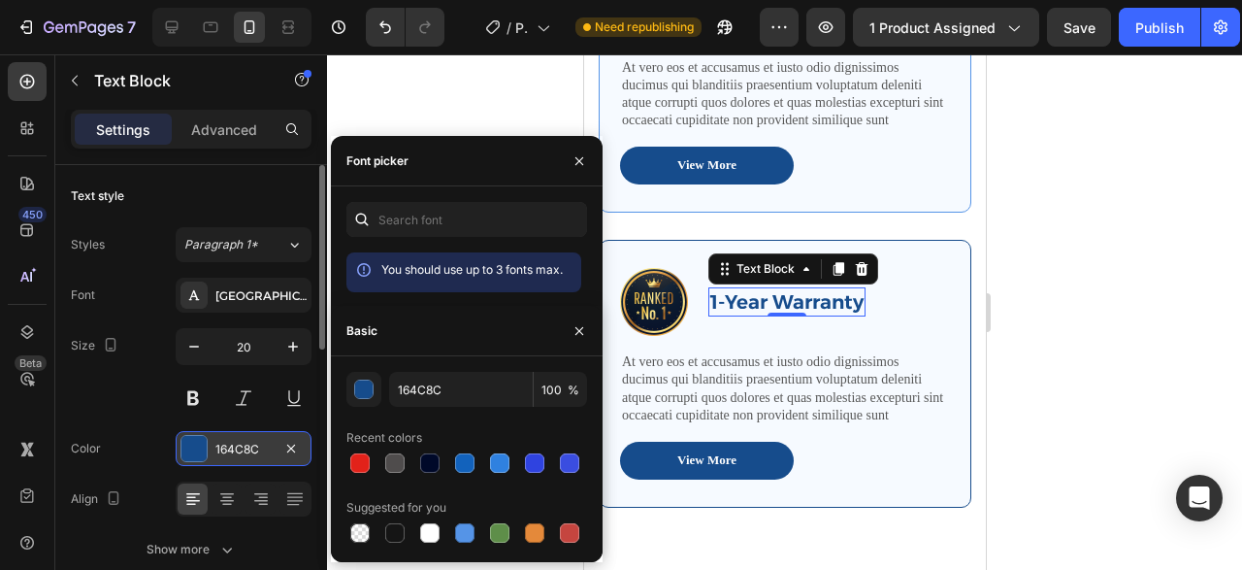
click at [241, 459] on div "164C8C" at bounding box center [244, 448] width 136 height 35
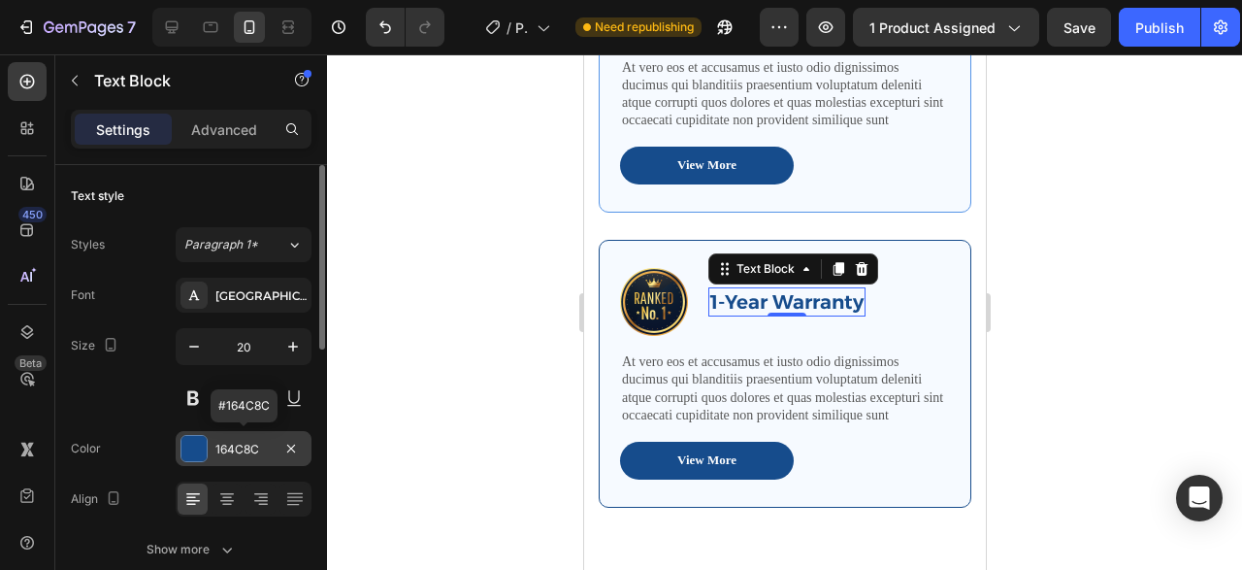
click at [216, 455] on div "164C8C" at bounding box center [243, 449] width 56 height 17
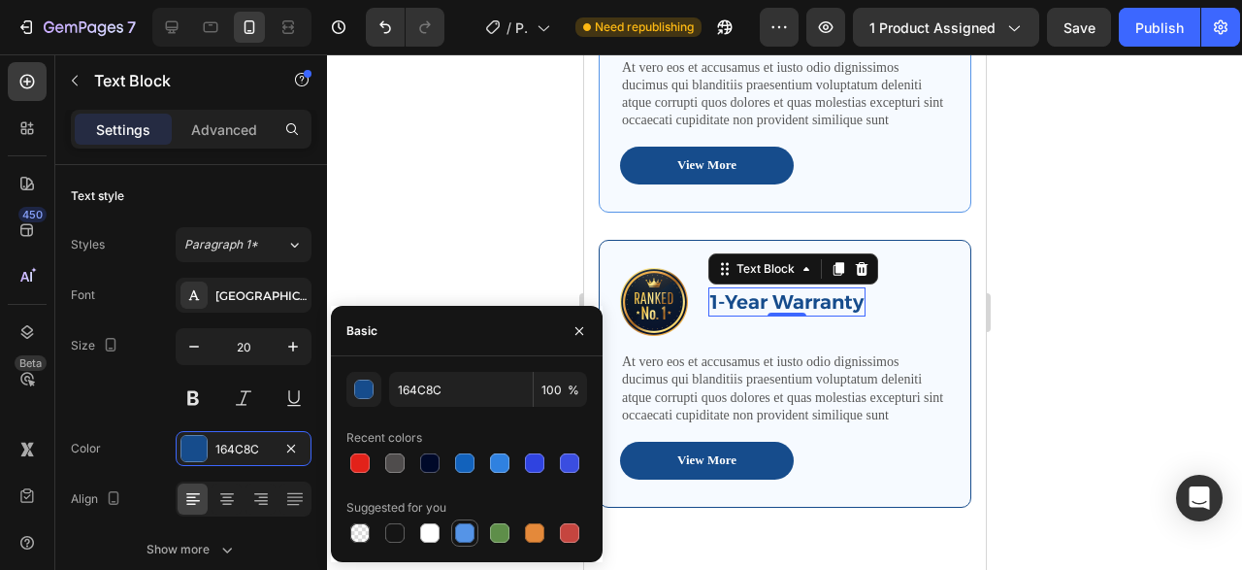
click at [468, 525] on div at bounding box center [464, 532] width 19 height 19
type input "5594E7"
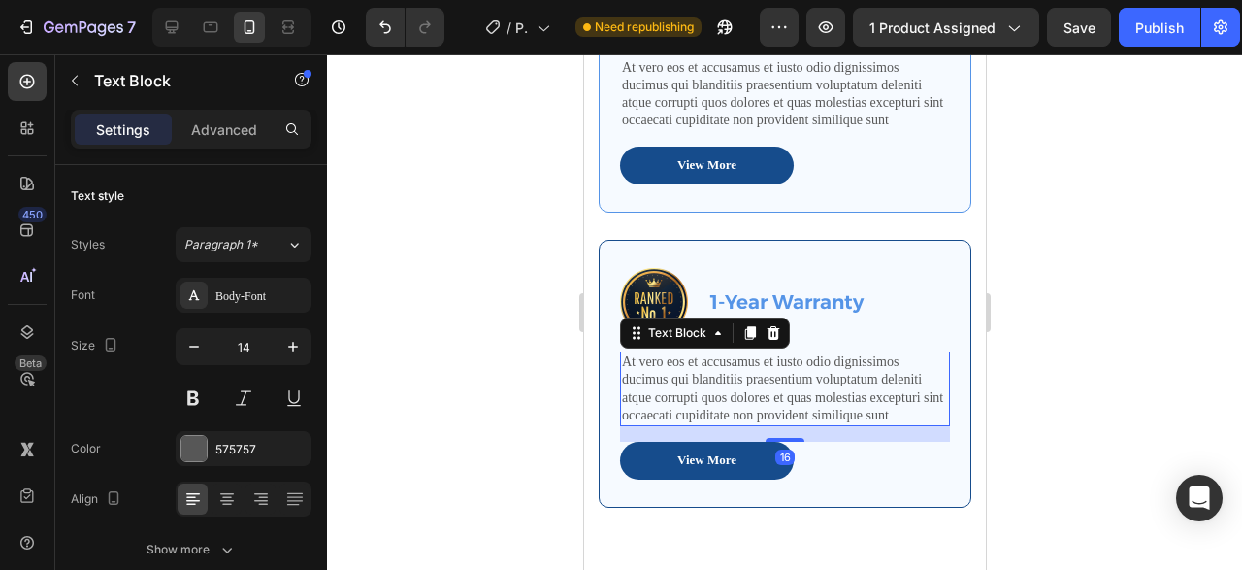
click at [898, 373] on p "At vero eos et accusamus et iusto odio dignissimos ducimus qui blanditiis praes…" at bounding box center [784, 388] width 326 height 71
click at [755, 459] on button "View More" at bounding box center [706, 460] width 174 height 38
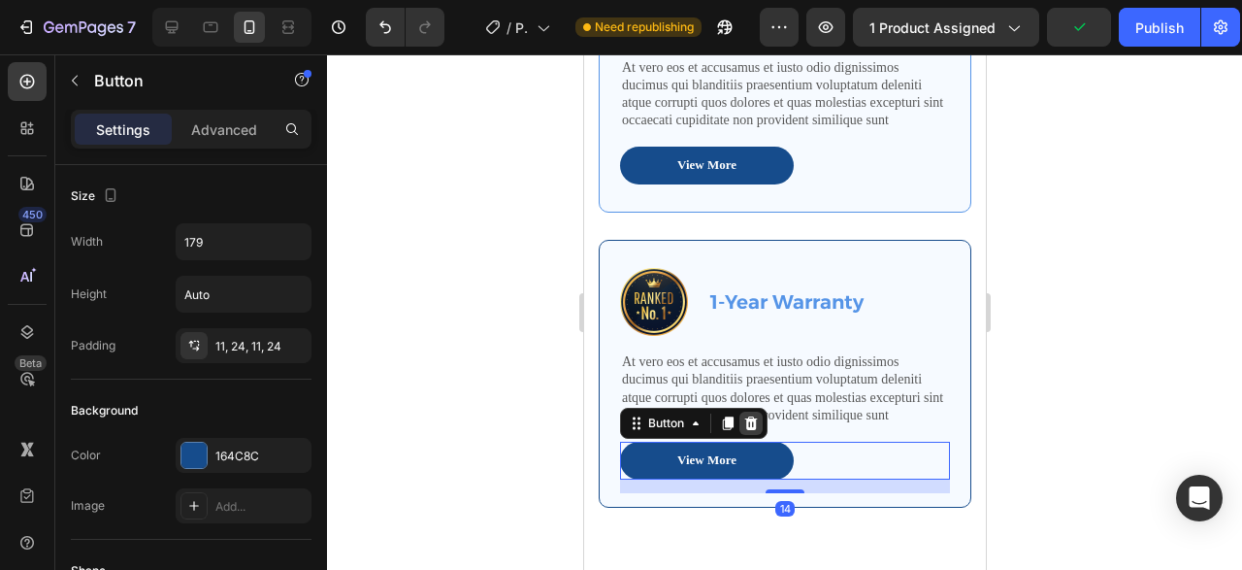
click at [753, 418] on icon at bounding box center [750, 423] width 13 height 14
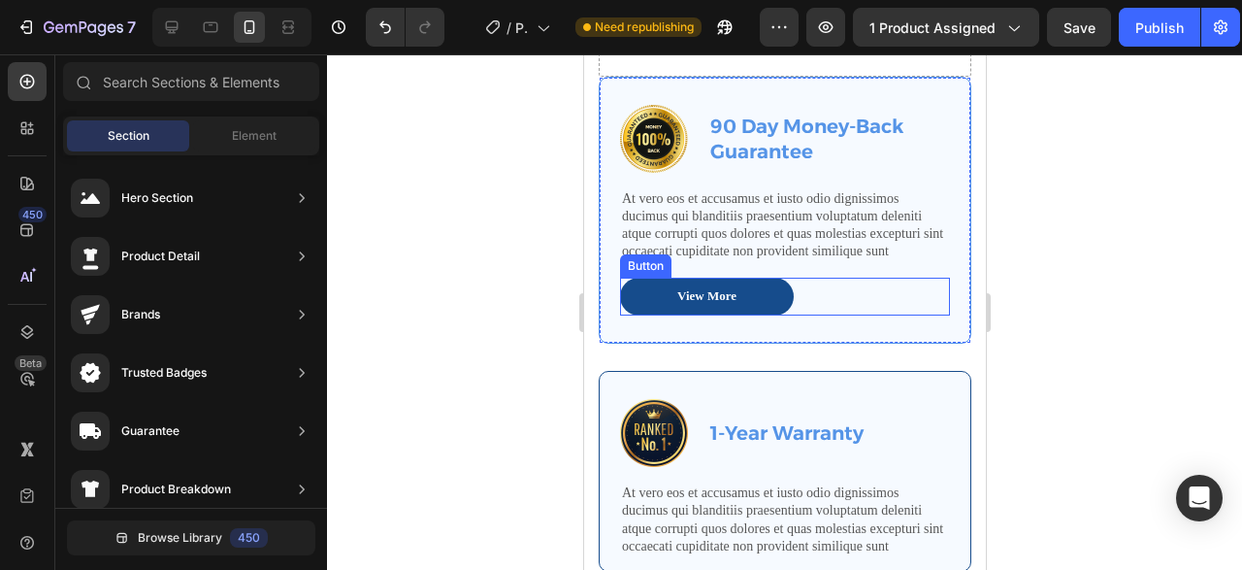
scroll to position [2020, 0]
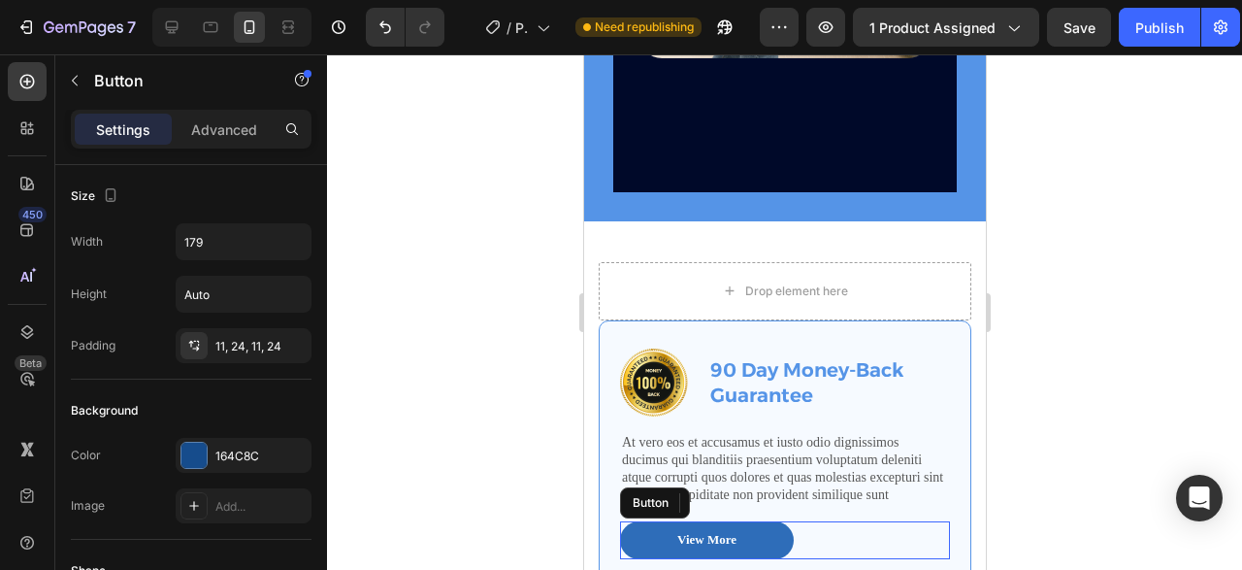
click at [749, 540] on div "View More Button" at bounding box center [784, 546] width 330 height 51
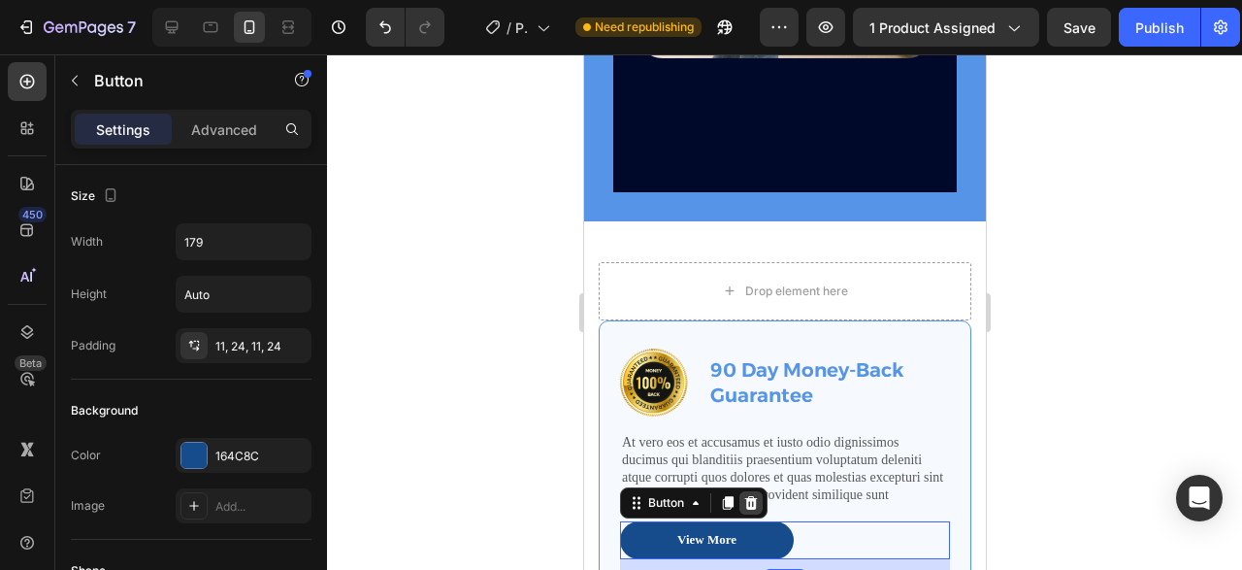
click at [749, 492] on div at bounding box center [749, 502] width 23 height 23
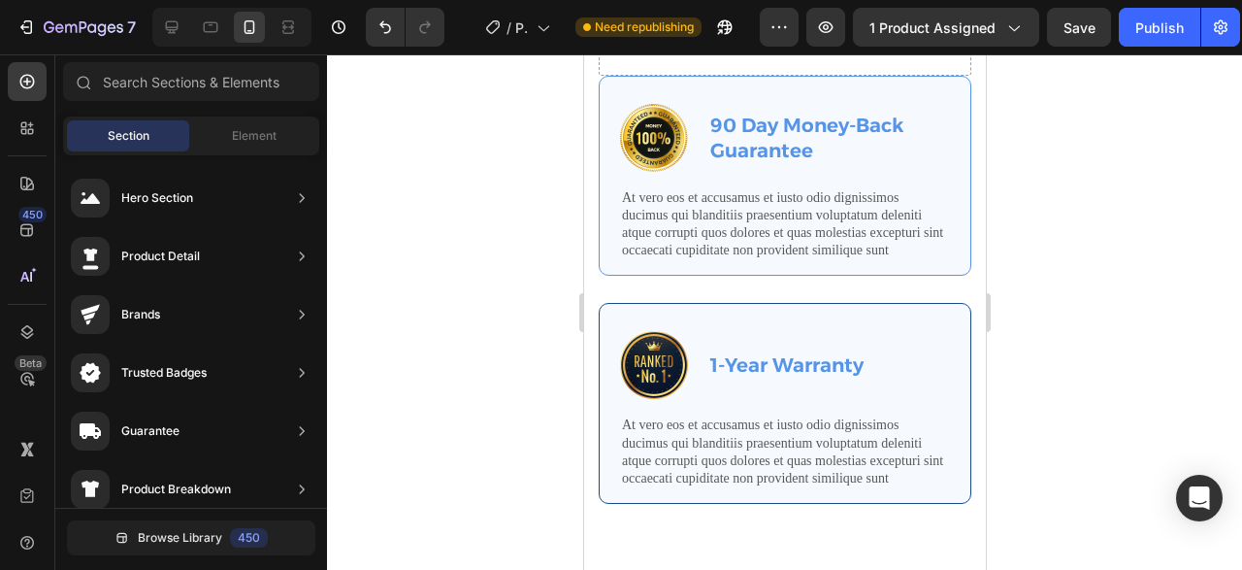
scroll to position [1931, 0]
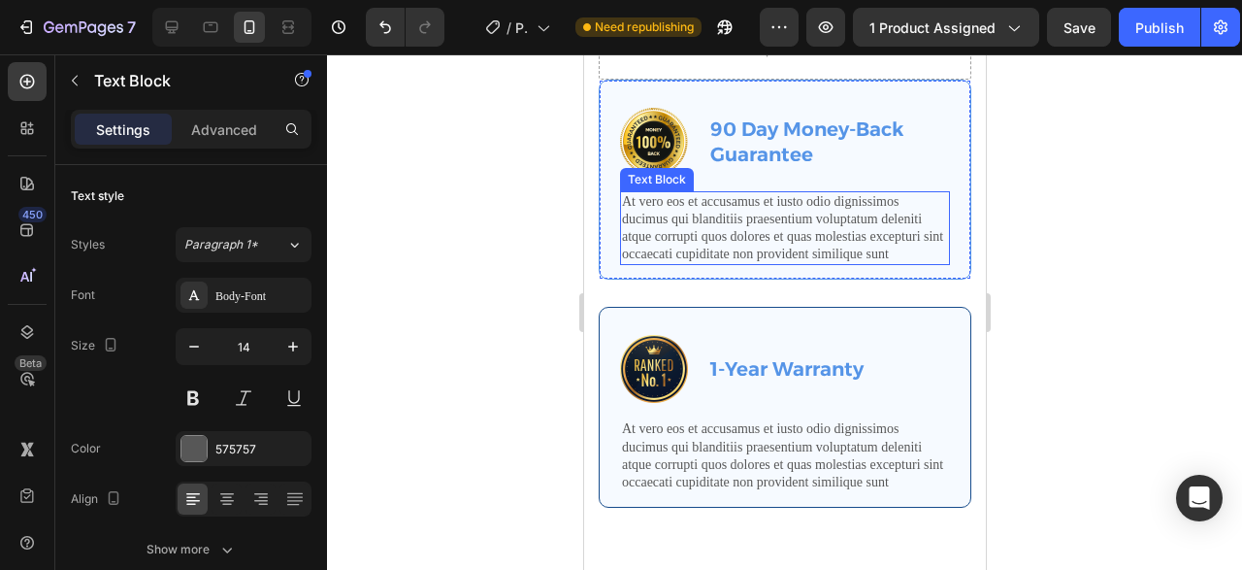
click at [773, 218] on p "At vero eos et accusamus et iusto odio dignissimos ducimus qui blanditiis praes…" at bounding box center [784, 228] width 326 height 71
click at [754, 226] on p "At vero eos et accusamus et iusto odio dignissimos ducimus qui blanditiis praes…" at bounding box center [784, 228] width 326 height 71
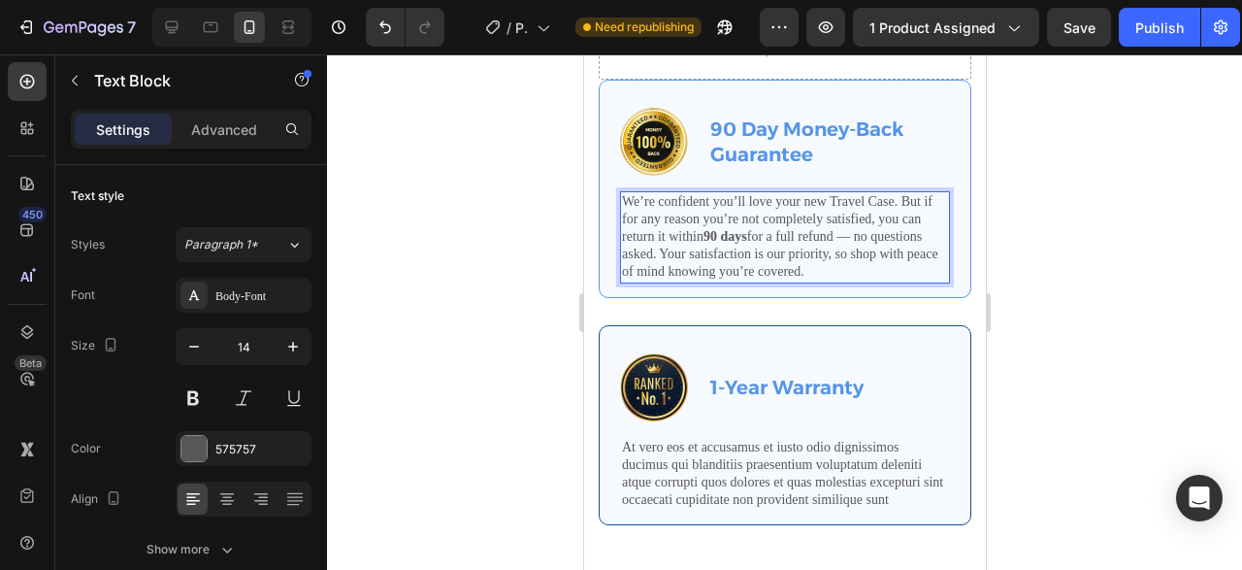
drag, startPoint x: 814, startPoint y: 269, endPoint x: 597, endPoint y: 190, distance: 231.1
click at [619, 191] on div "We’re confident you’ll love your new Travel Case. But if for any reason you’re …" at bounding box center [784, 237] width 330 height 92
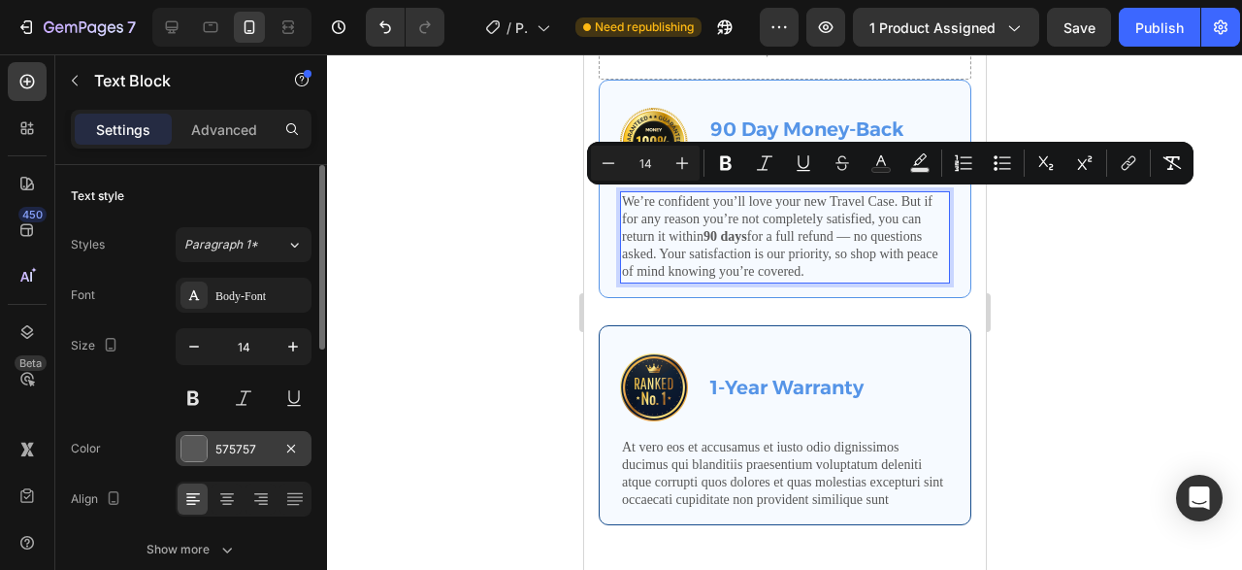
click at [232, 442] on div "575757" at bounding box center [243, 449] width 56 height 17
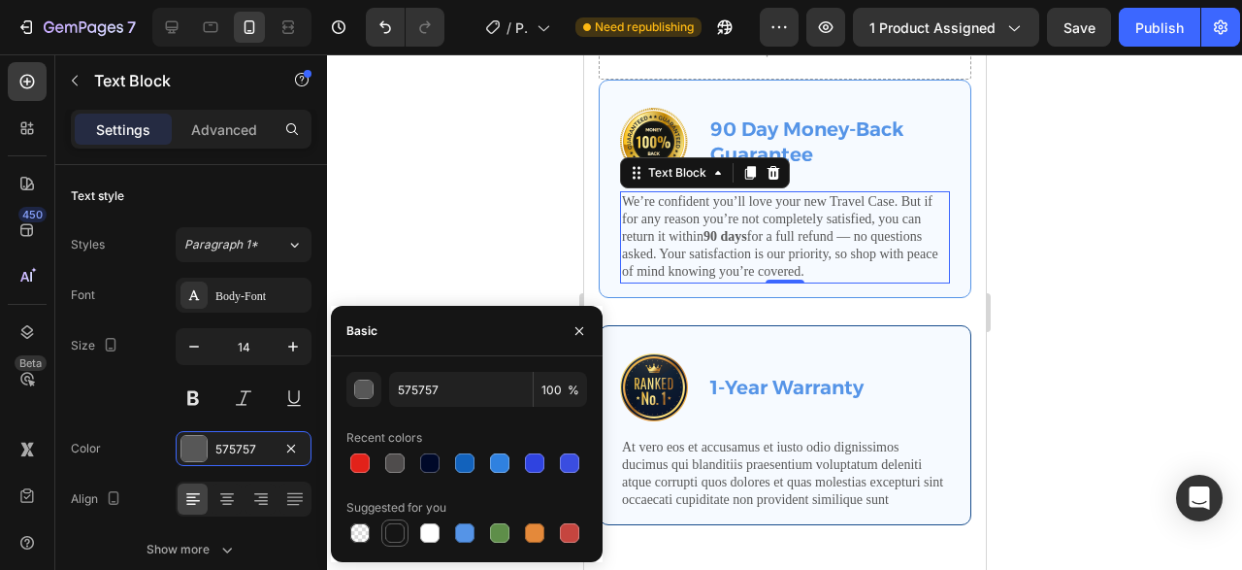
click at [387, 523] on div at bounding box center [394, 532] width 23 height 23
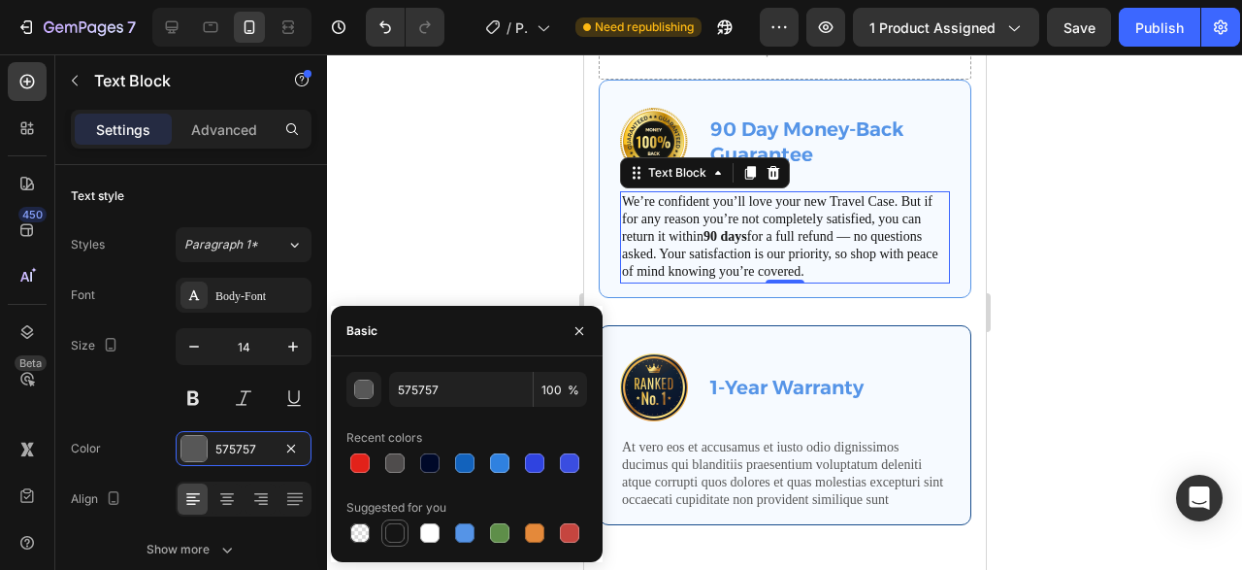
type input "151515"
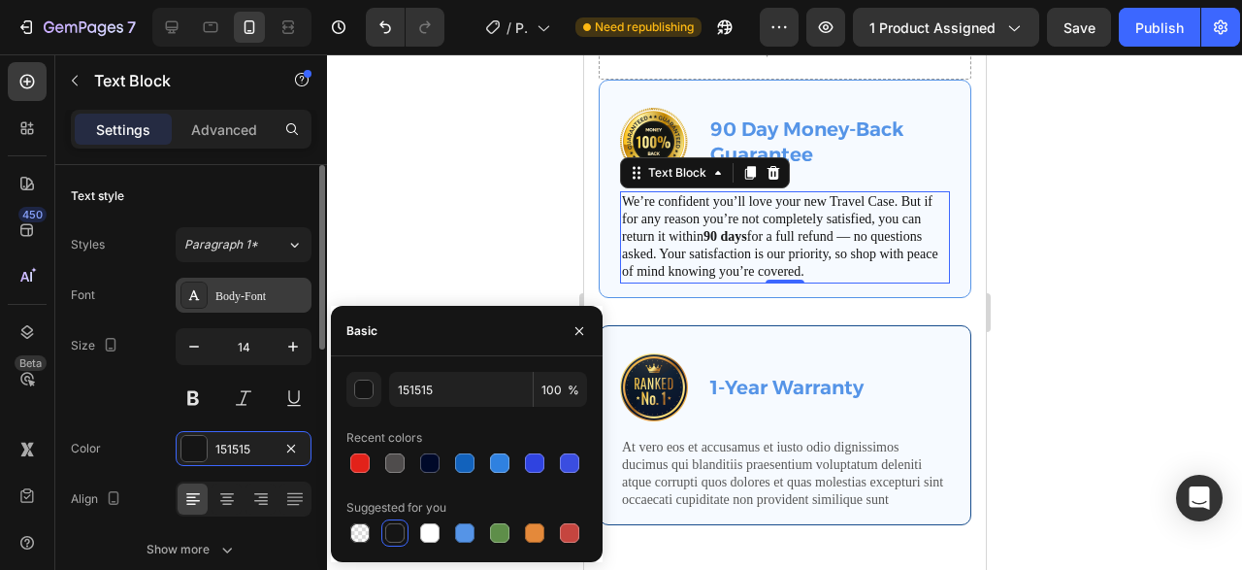
click at [232, 303] on div "Body-Font" at bounding box center [260, 295] width 91 height 17
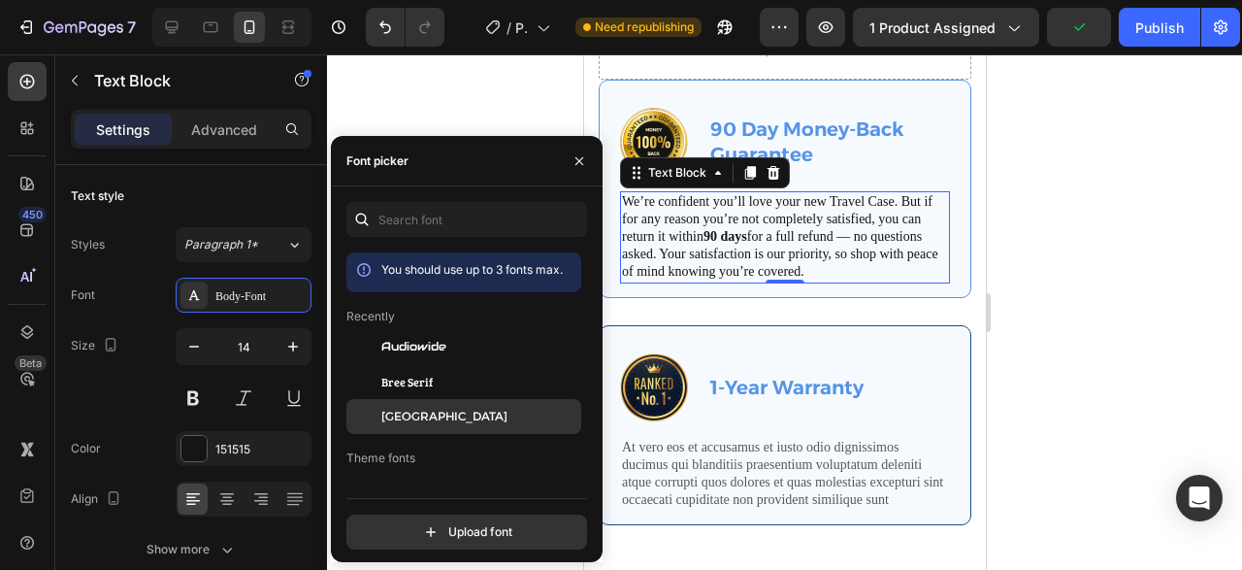
click at [410, 422] on span "[GEOGRAPHIC_DATA]" at bounding box center [444, 416] width 126 height 17
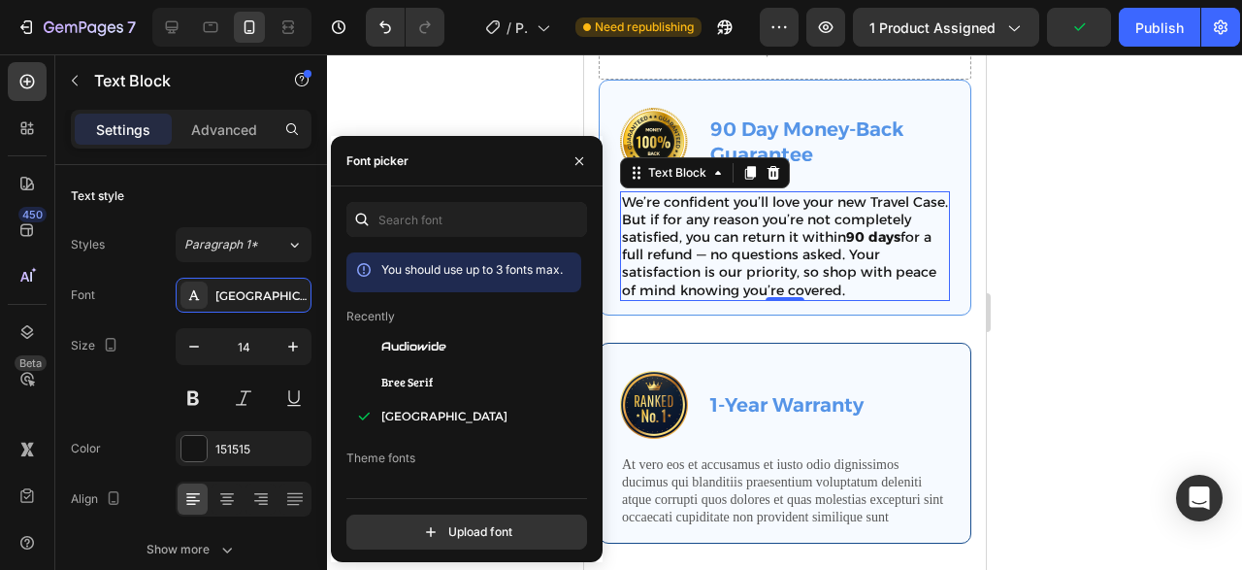
click at [1045, 318] on div at bounding box center [784, 311] width 915 height 515
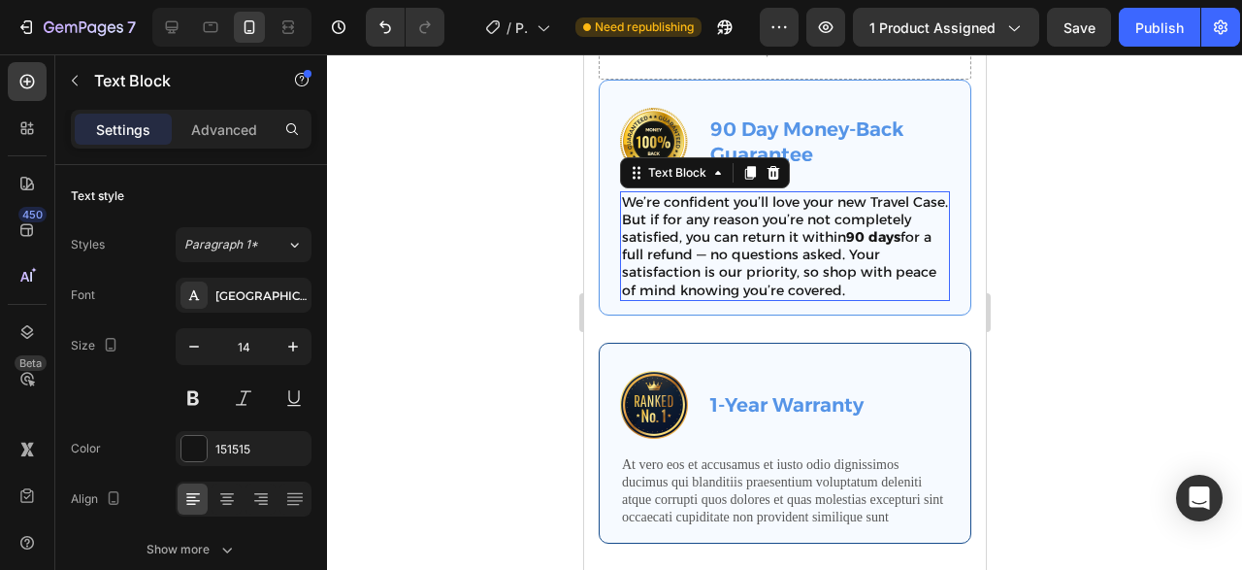
click at [904, 273] on div "Image 90 Day Money-Back Guarantee Text Block Row We’re confident you’ll love yo…" at bounding box center [784, 204] width 330 height 193
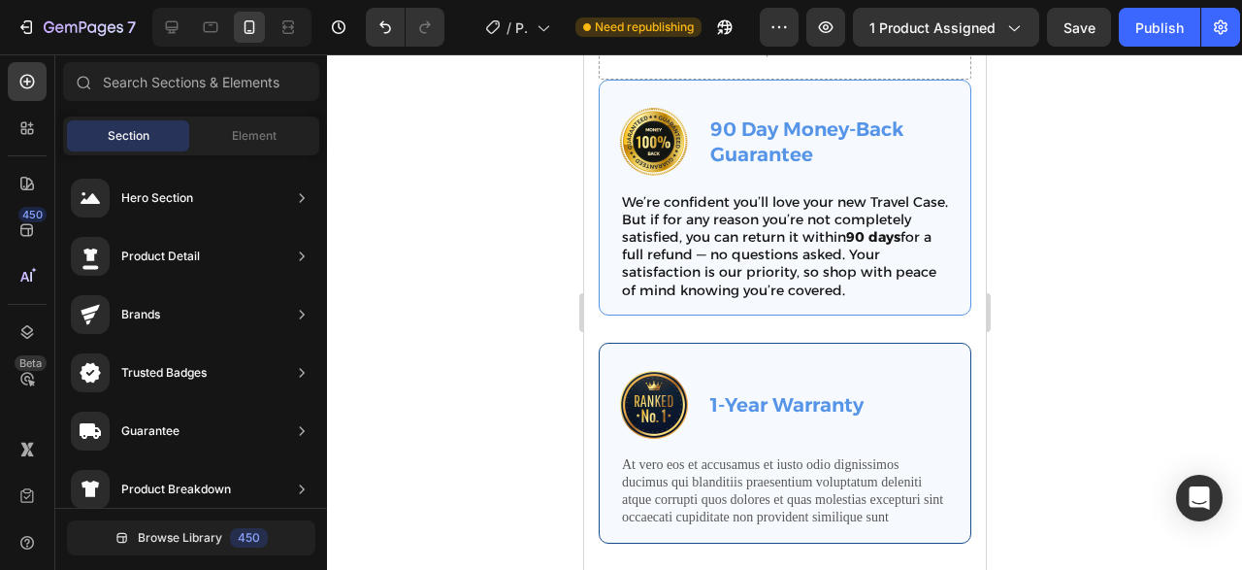
scroll to position [2021, 0]
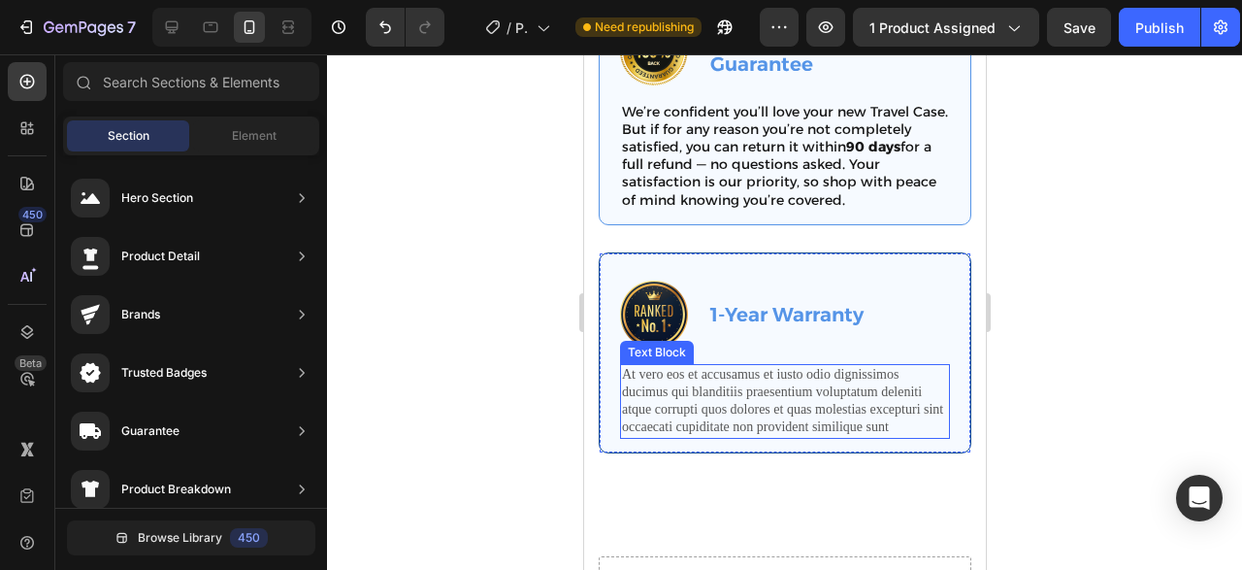
click at [776, 396] on p "At vero eos et accusamus et iusto odio dignissimos ducimus qui blanditiis praes…" at bounding box center [784, 401] width 326 height 71
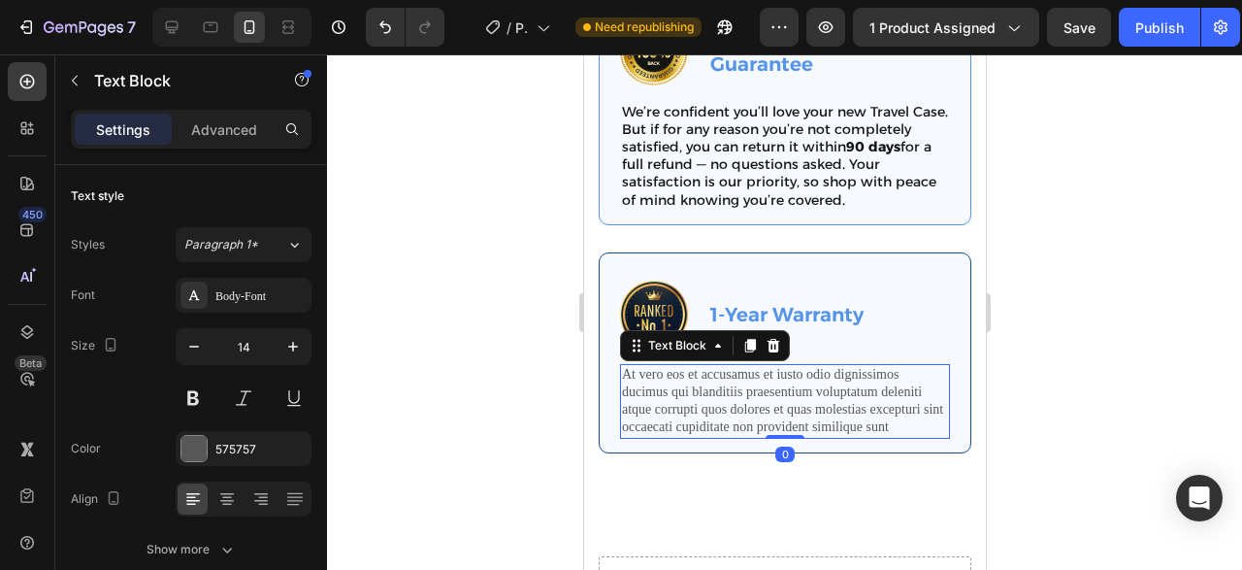
drag, startPoint x: 776, startPoint y: 396, endPoint x: 1306, endPoint y: 68, distance: 623.1
click at [776, 396] on p "At vero eos et accusamus et iusto odio dignissimos ducimus qui blanditiis praes…" at bounding box center [784, 401] width 326 height 71
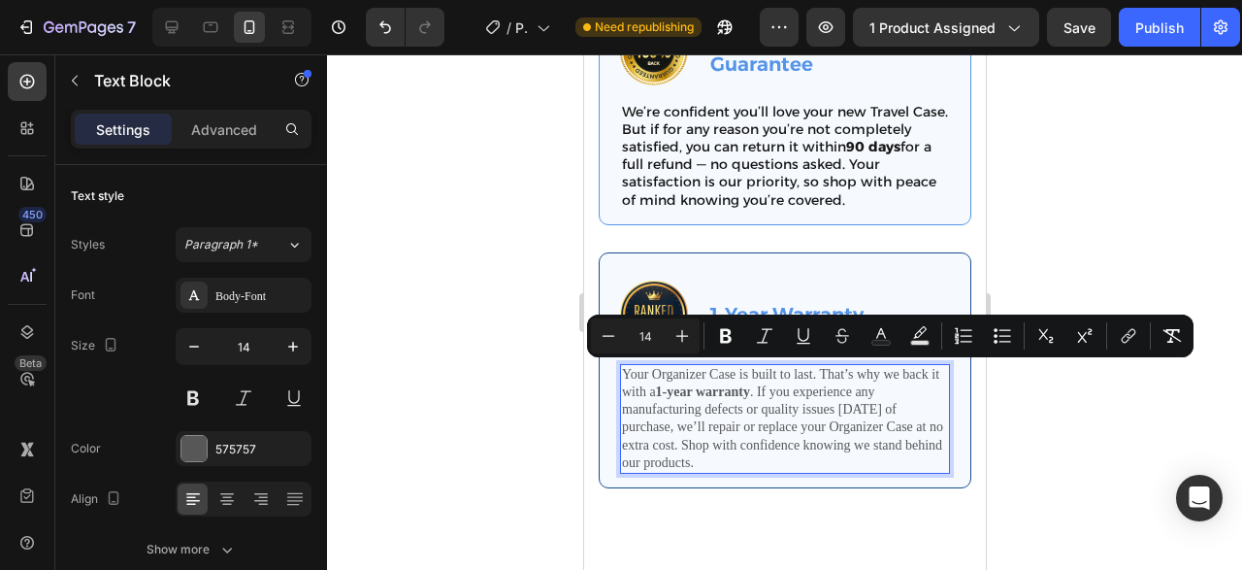
drag, startPoint x: 712, startPoint y: 463, endPoint x: 605, endPoint y: 364, distance: 146.3
click at [619, 364] on div "Your Organizer Case is built to last. That’s why we back it with a 1-year warra…" at bounding box center [784, 419] width 330 height 110
click at [224, 294] on div "Body-Font" at bounding box center [260, 295] width 91 height 17
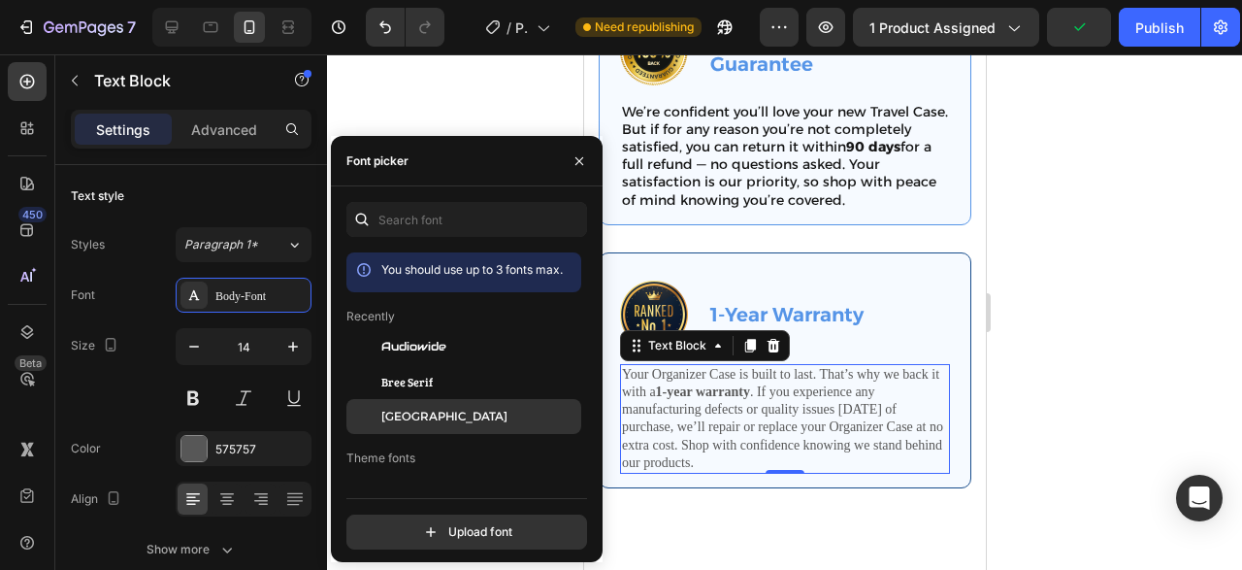
click at [434, 412] on span "[GEOGRAPHIC_DATA]" at bounding box center [444, 416] width 126 height 17
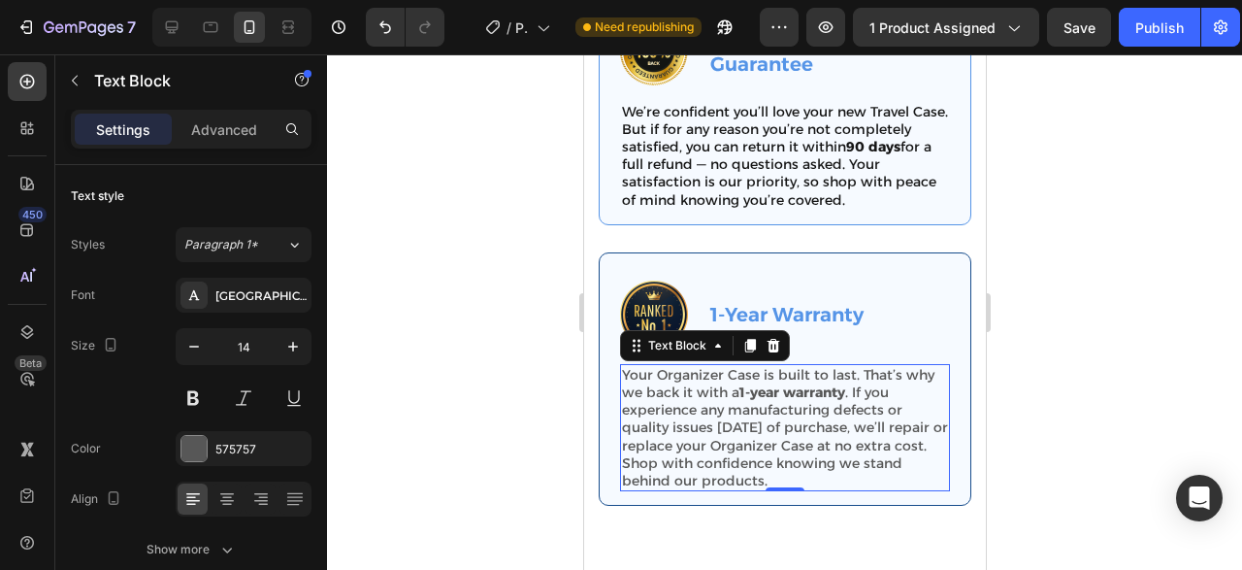
click at [719, 433] on p "Your Organizer Case is built to last. That’s why we back it with a 1-year warra…" at bounding box center [784, 427] width 326 height 123
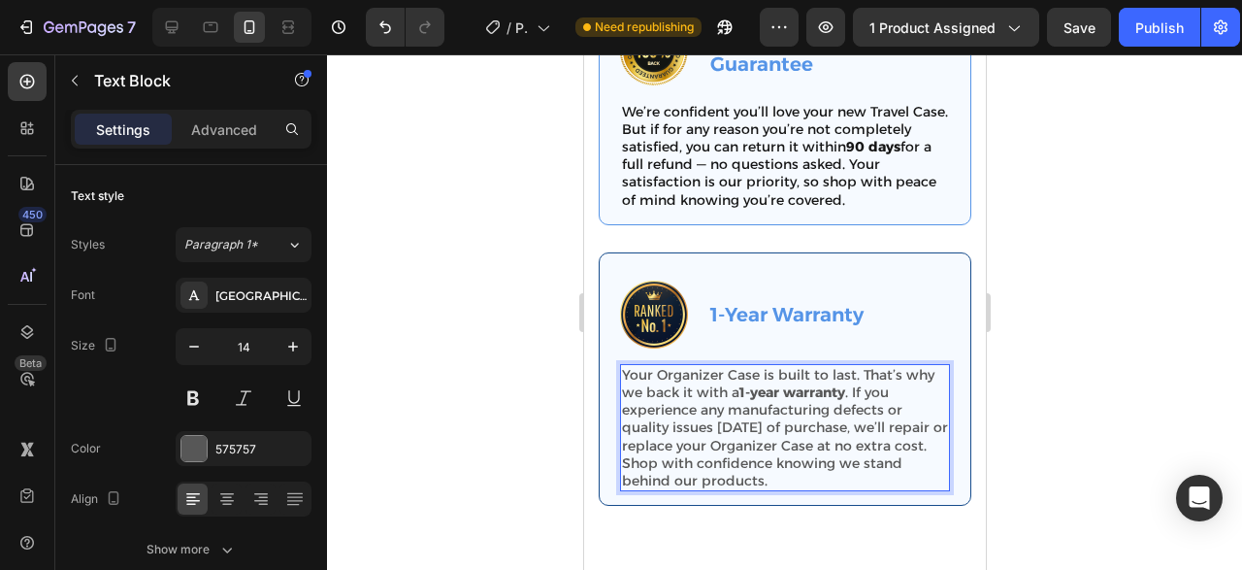
click at [719, 433] on p "Your Organizer Case is built to last. That’s why we back it with a 1-year warra…" at bounding box center [784, 427] width 326 height 123
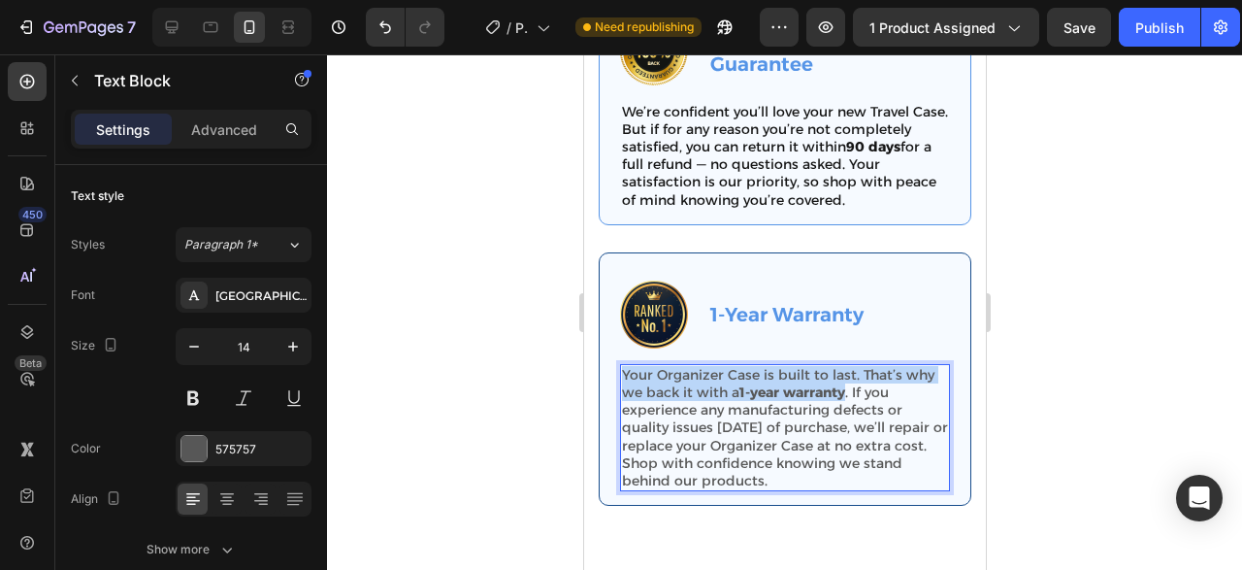
click at [719, 433] on p "Your Organizer Case is built to last. That’s why we back it with a 1-year warra…" at bounding box center [784, 427] width 326 height 123
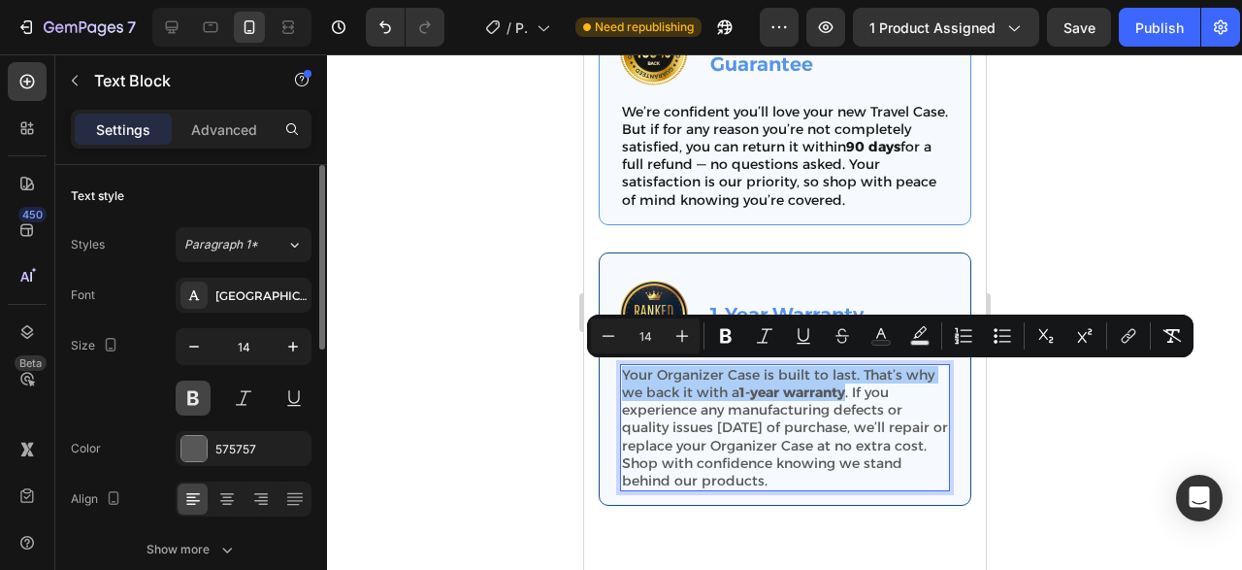
click at [193, 402] on button at bounding box center [193, 397] width 35 height 35
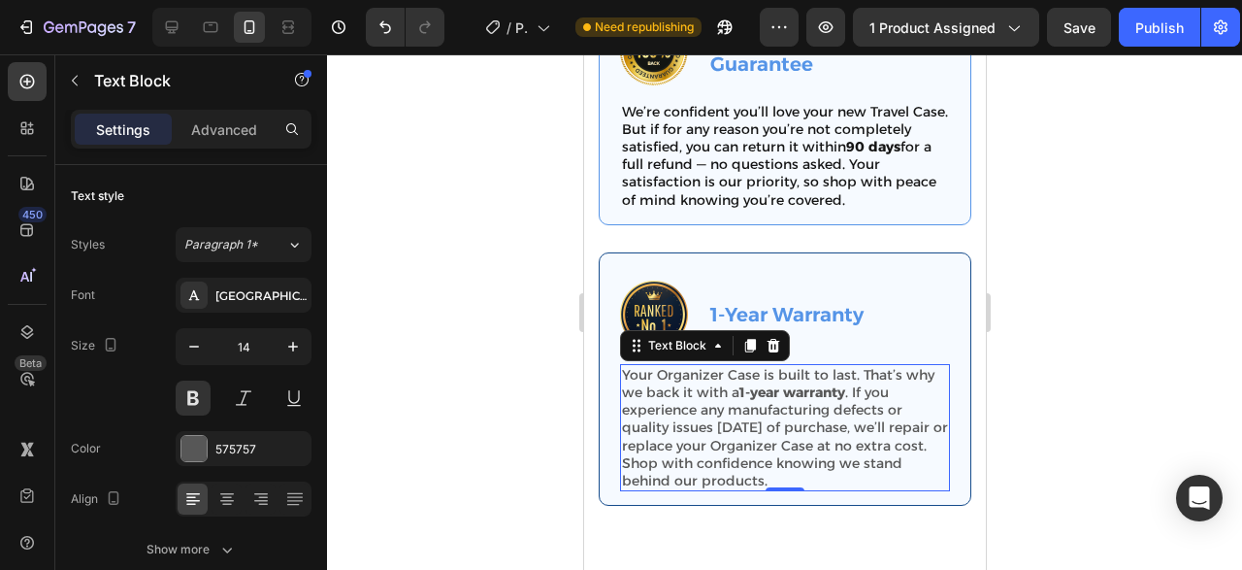
click at [530, 435] on div at bounding box center [784, 311] width 915 height 515
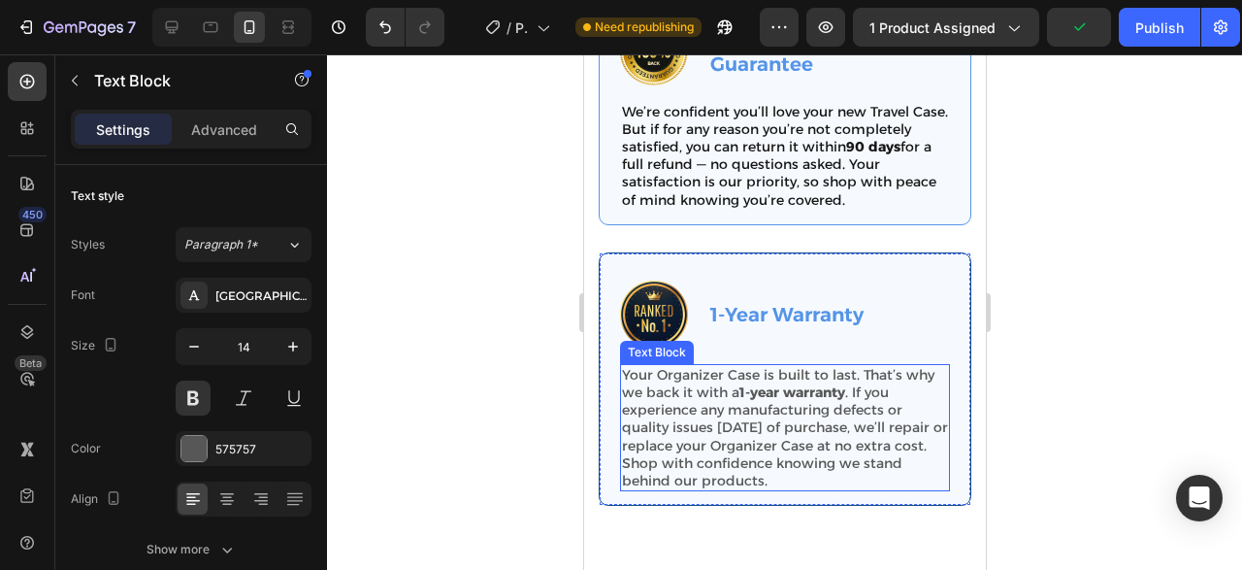
click at [837, 407] on p "Your Organizer Case is built to last. That’s why we back it with a 1-year warra…" at bounding box center [784, 427] width 326 height 123
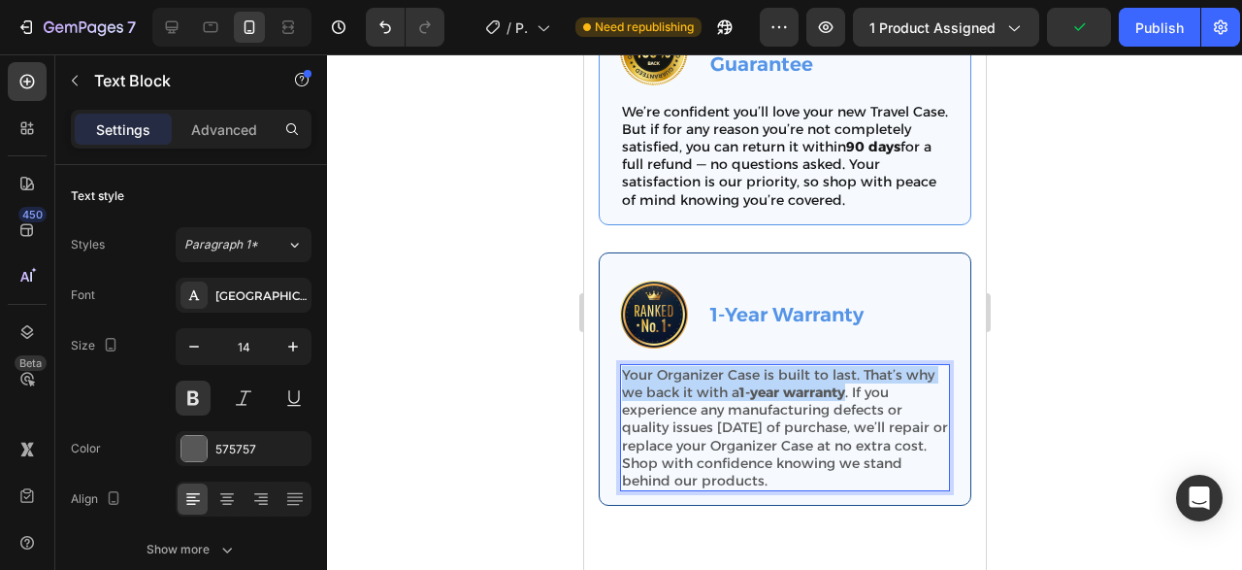
click at [837, 407] on p "Your Organizer Case is built to last. That’s why we back it with a 1-year warra…" at bounding box center [784, 427] width 326 height 123
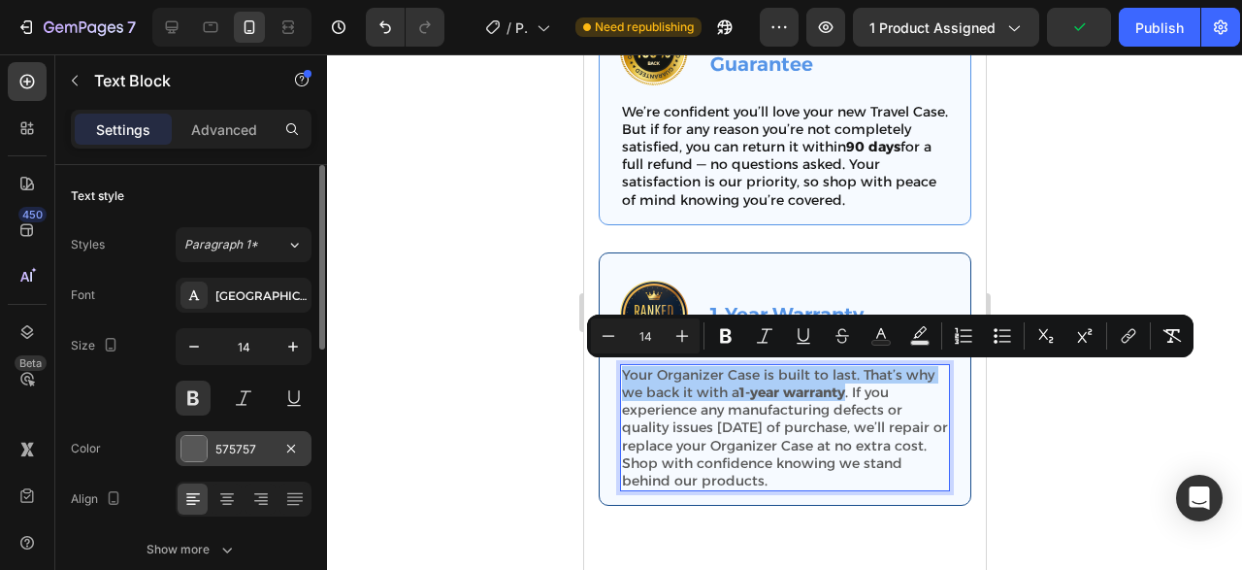
click at [228, 444] on div "575757" at bounding box center [243, 449] width 56 height 17
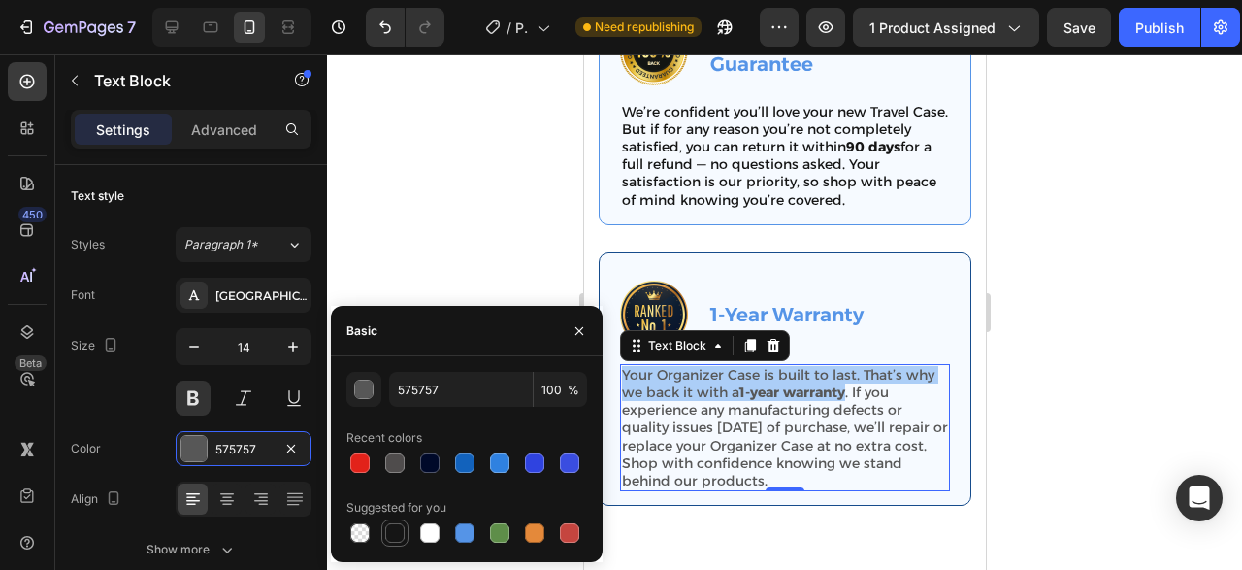
click at [386, 526] on div at bounding box center [394, 532] width 23 height 23
type input "151515"
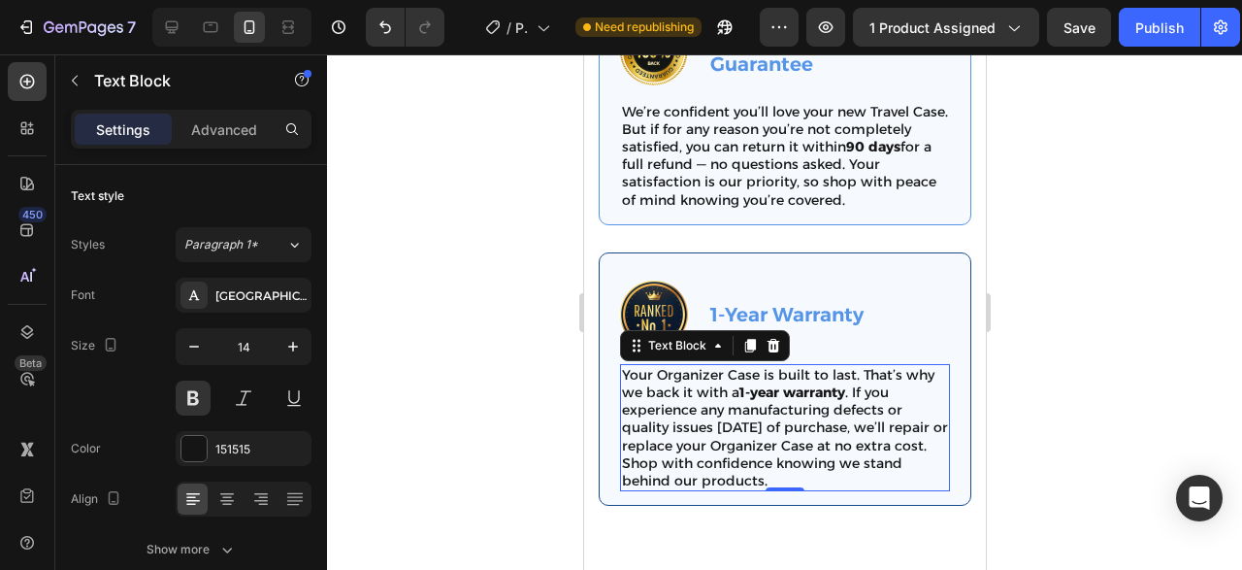
click at [506, 195] on div at bounding box center [784, 311] width 915 height 515
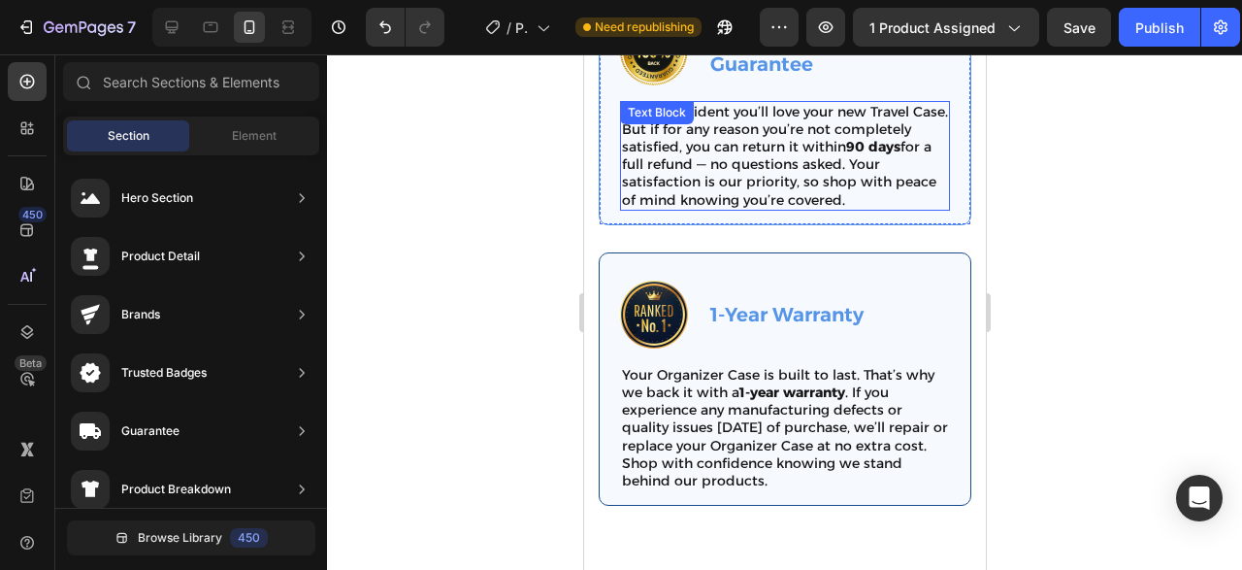
click at [895, 107] on p "We’re confident you’ll love your new Travel Case. But if for any reason you’re …" at bounding box center [784, 156] width 326 height 106
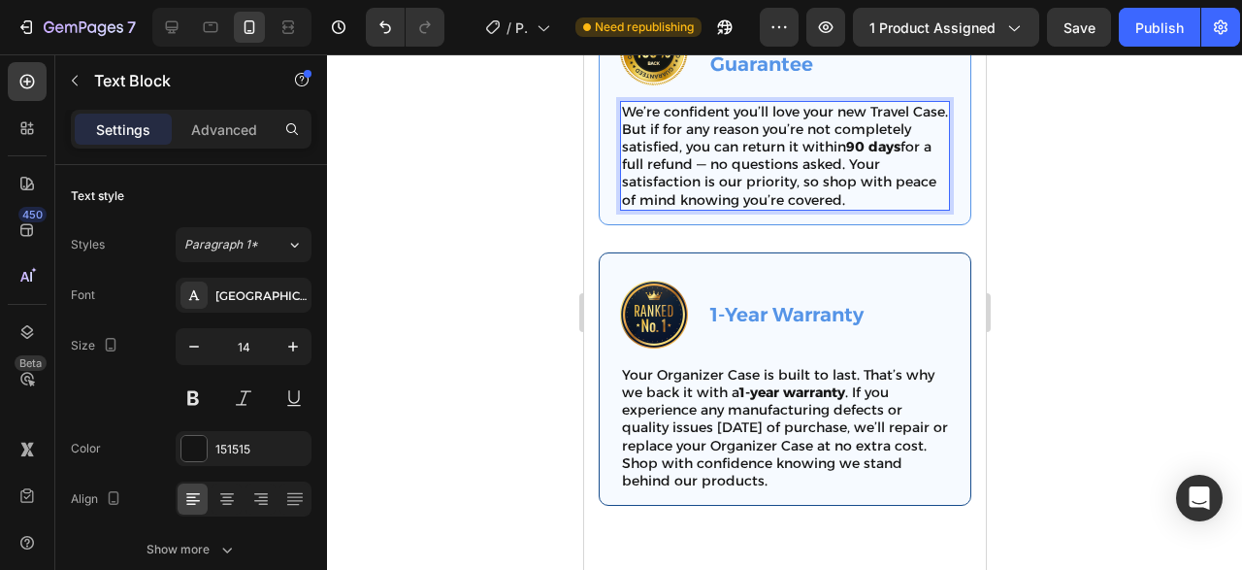
click at [903, 107] on p "We’re confident you’ll love your new Travel Case. But if for any reason you’re …" at bounding box center [784, 156] width 326 height 106
drag, startPoint x: 890, startPoint y: 106, endPoint x: 776, endPoint y: 452, distance: 364.5
click at [890, 106] on p "We’re confident you’ll love your new Organizer Case. But if for any reason you’…" at bounding box center [784, 156] width 326 height 106
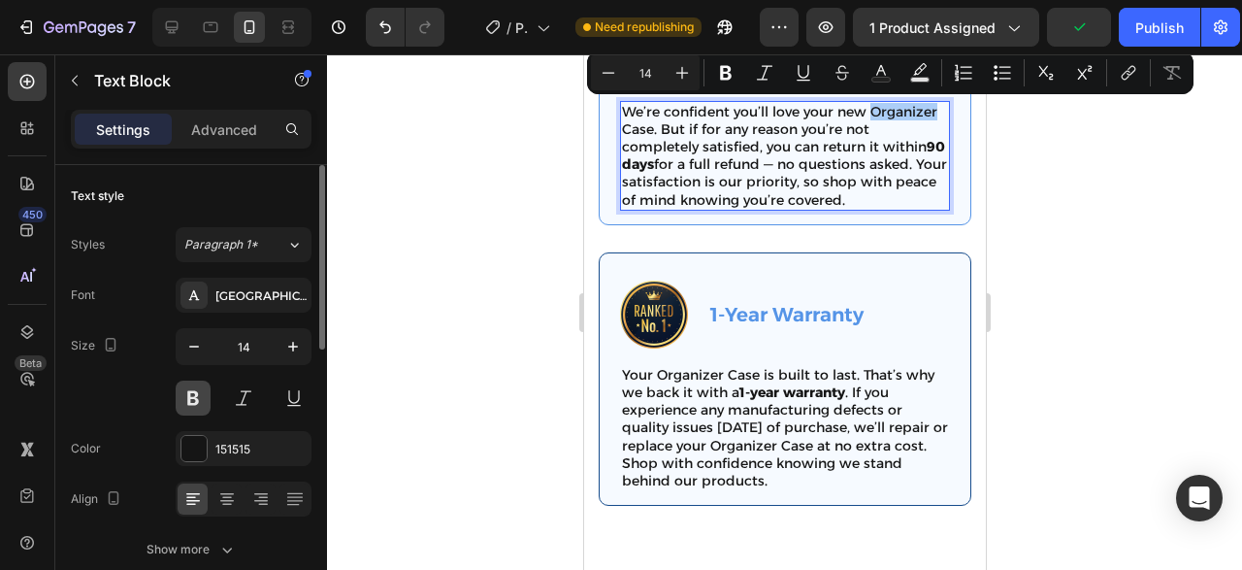
click at [193, 398] on button at bounding box center [193, 397] width 35 height 35
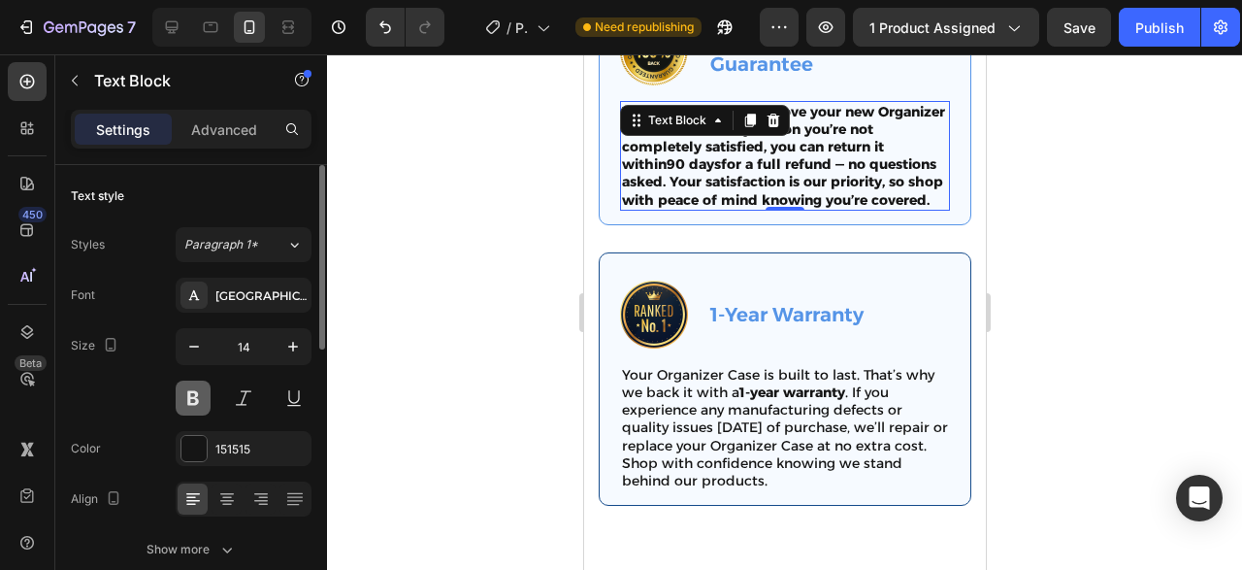
click at [193, 398] on button at bounding box center [193, 397] width 35 height 35
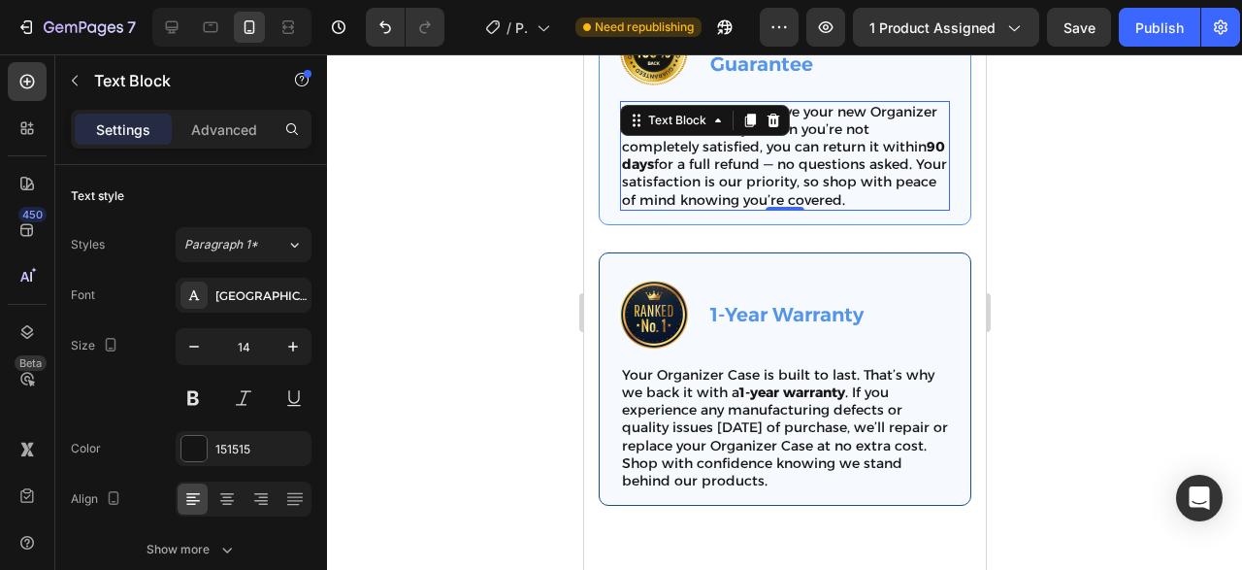
click at [901, 111] on p "We’re confident you’ll love your new Organizer Case. But if for any reason you’…" at bounding box center [784, 156] width 326 height 106
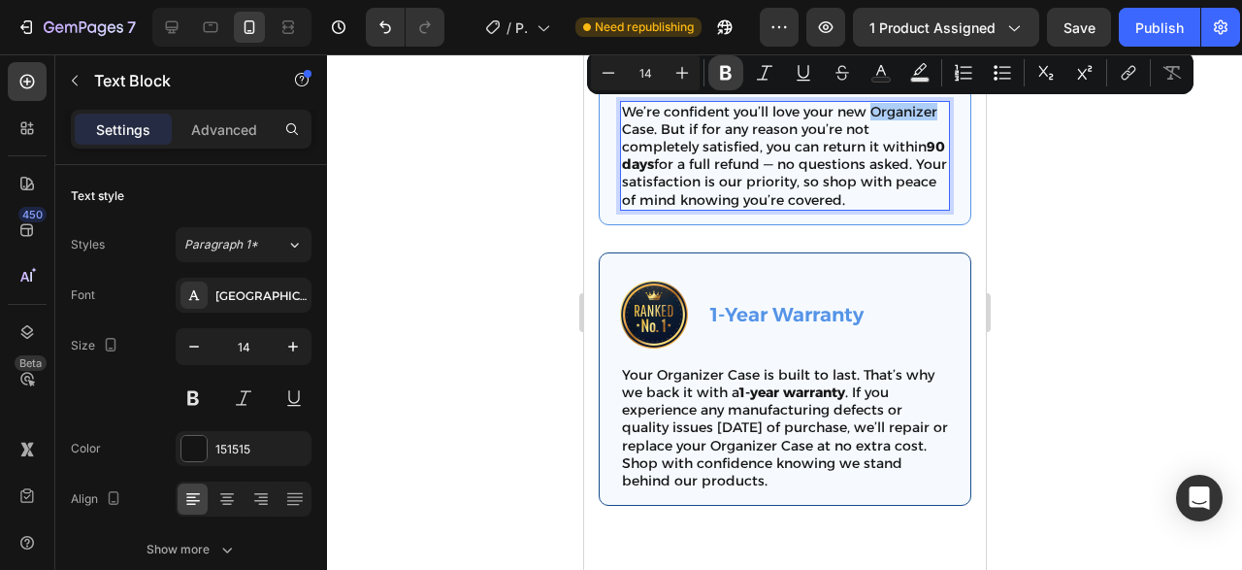
click at [717, 71] on icon "Editor contextual toolbar" at bounding box center [725, 72] width 19 height 19
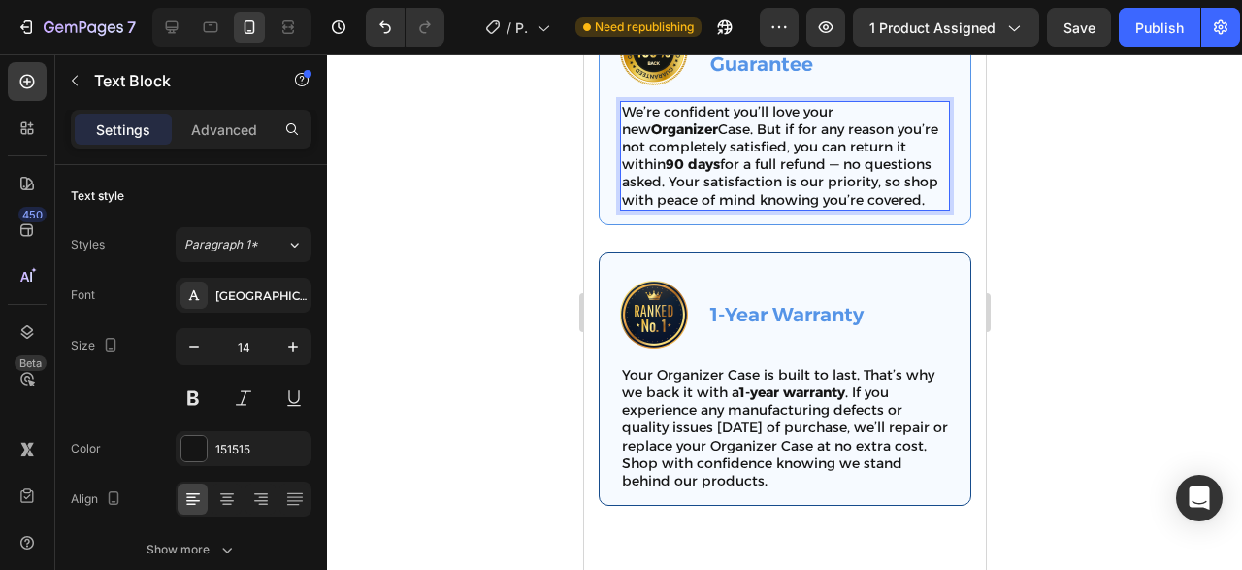
click at [638, 127] on p "We’re confident you’ll love your new Organizer Case. But if for any reason you’…" at bounding box center [784, 156] width 326 height 106
click at [699, 137] on p "We’re confident you’ll love your new Organizer Case. But if for any reason you’…" at bounding box center [784, 156] width 326 height 106
click at [637, 132] on p "We’re confident you’ll love your new Organizer Case. But if for any reason you’…" at bounding box center [784, 156] width 326 height 106
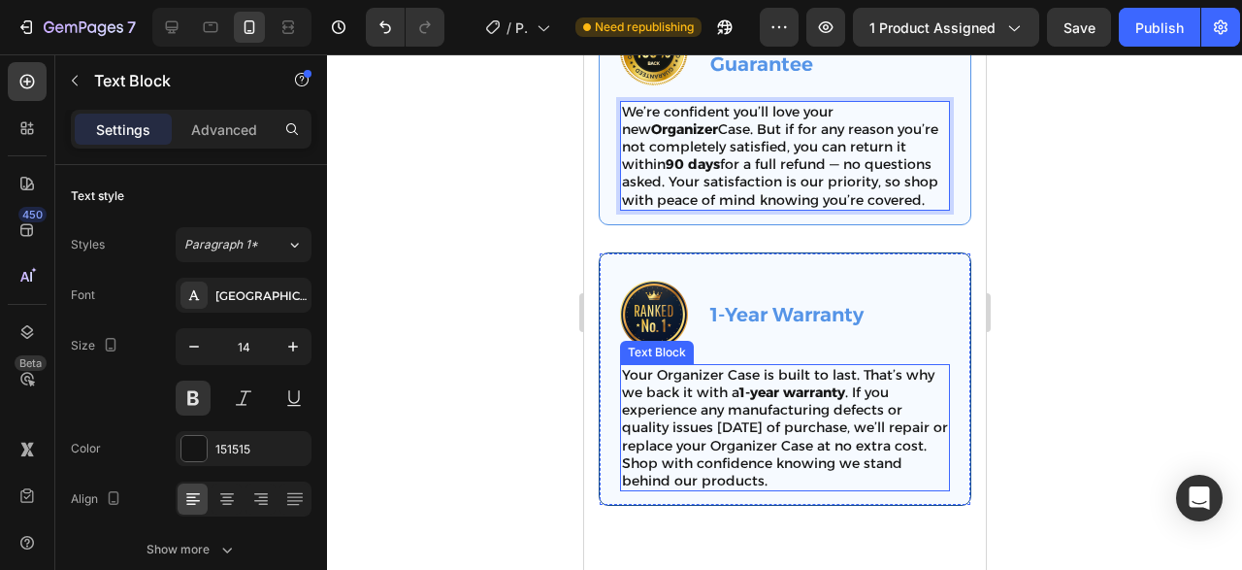
click at [831, 444] on p "Your Organizer Case is built to last. That’s why we back it with a 1-year warra…" at bounding box center [784, 427] width 326 height 123
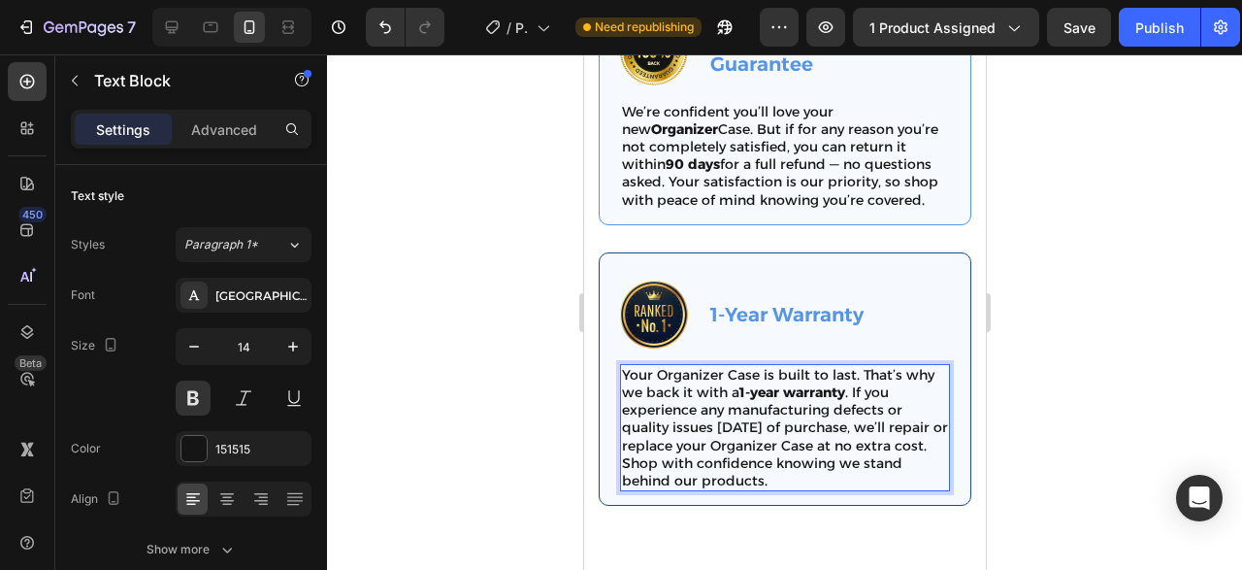
click at [831, 444] on p "Your Organizer Case is built to last. That’s why we back it with a 1-year warra…" at bounding box center [784, 427] width 326 height 123
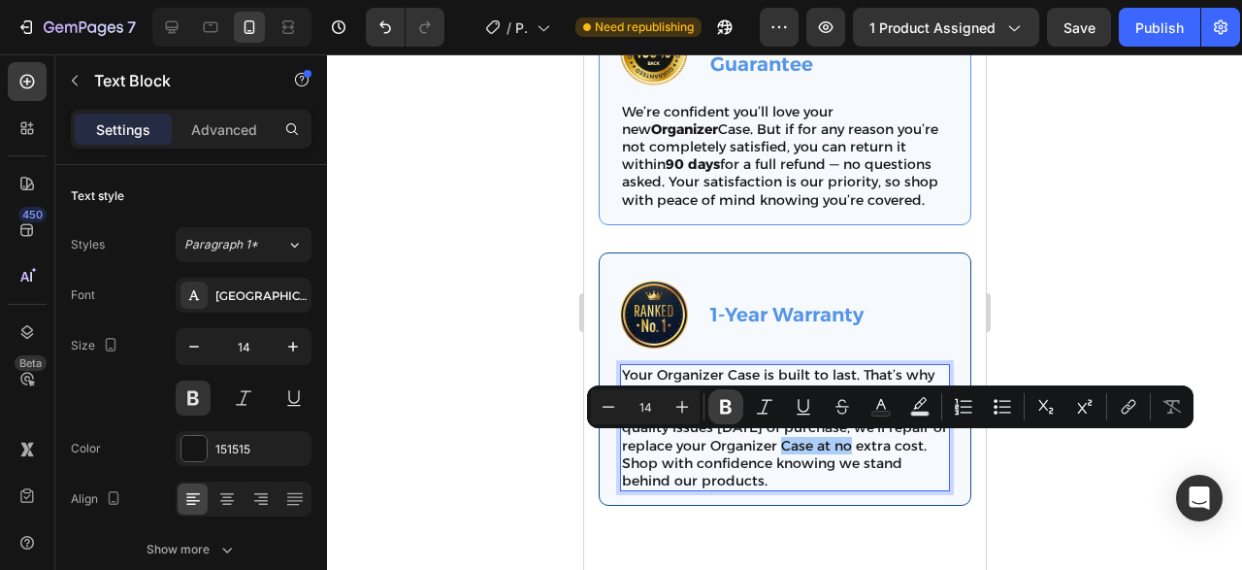
click at [725, 407] on icon "Editor contextual toolbar" at bounding box center [726, 407] width 12 height 15
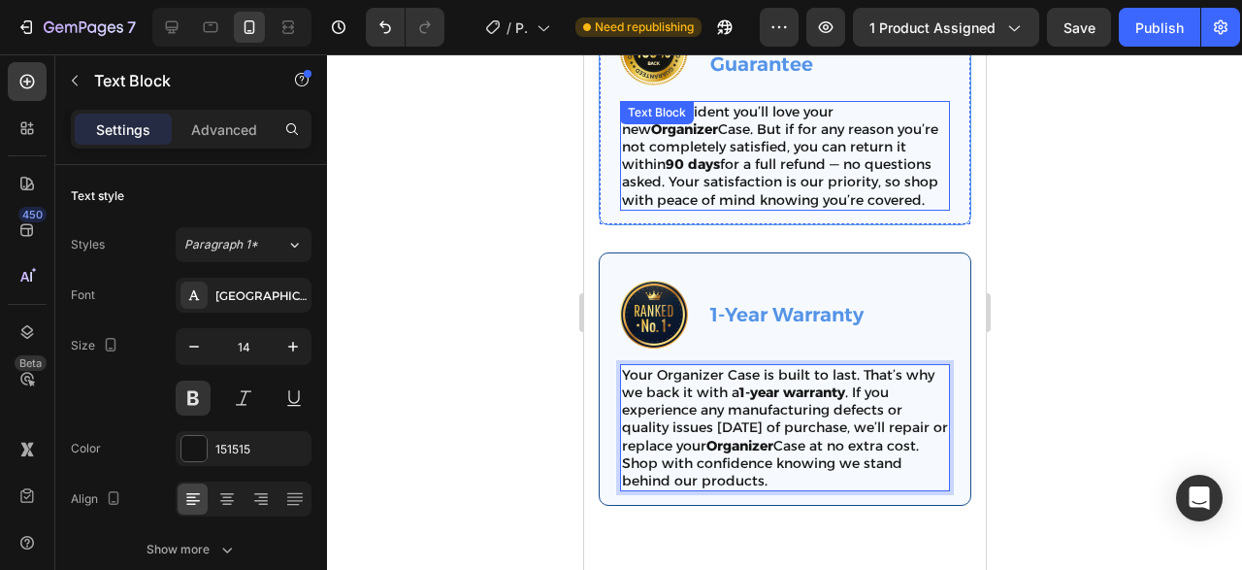
click at [640, 130] on div "We’re confident you’ll love your new Organizer Case. But if for any reason you’…" at bounding box center [784, 156] width 330 height 110
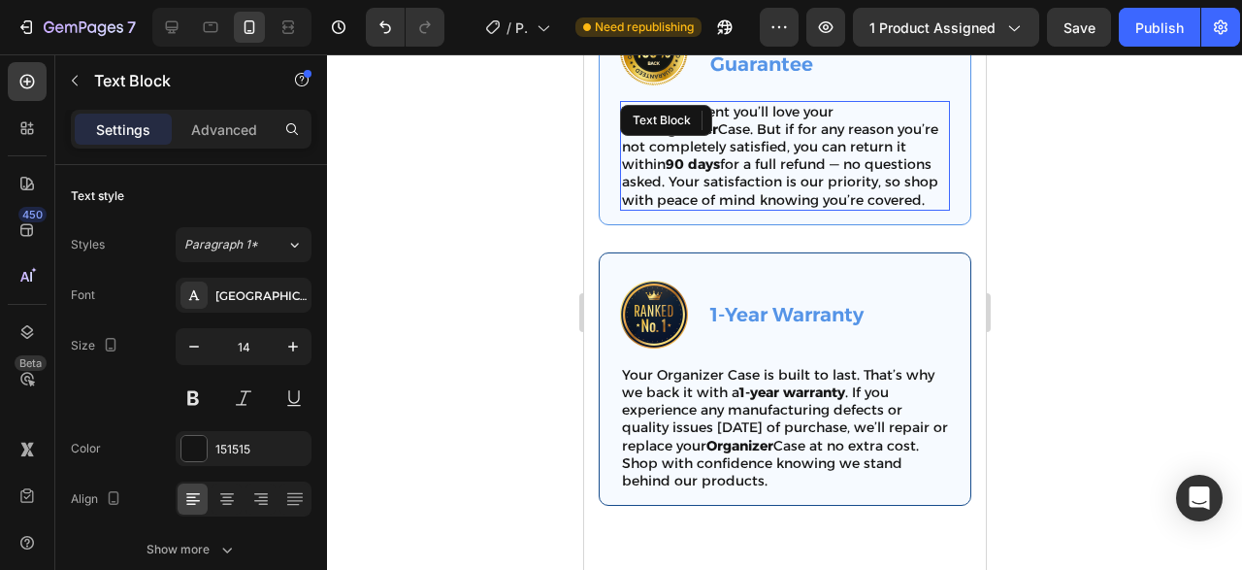
click at [640, 130] on div "Text Block" at bounding box center [661, 120] width 74 height 23
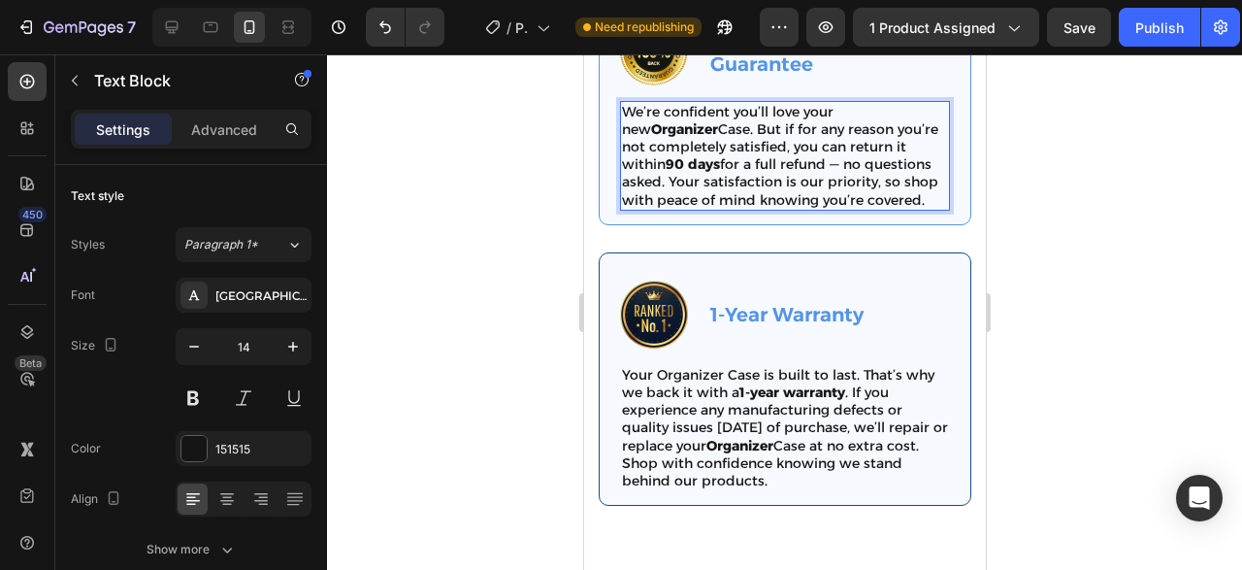
click at [634, 123] on p "We’re confident you’ll love your new Organizer Case. But if for any reason you’…" at bounding box center [784, 156] width 326 height 106
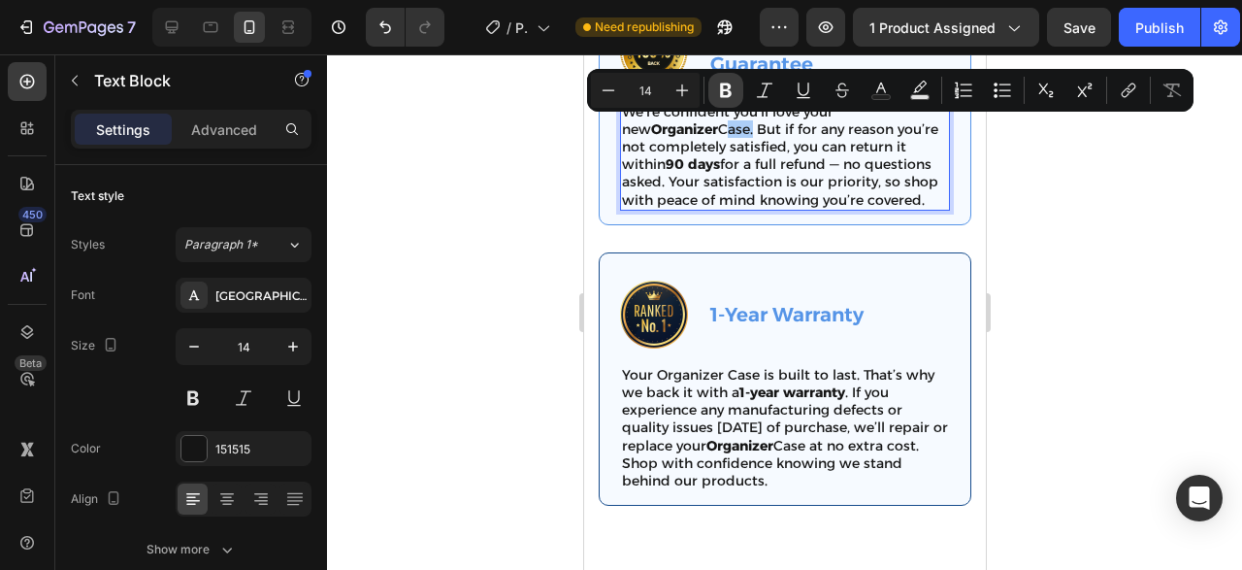
click at [733, 96] on icon "Editor contextual toolbar" at bounding box center [725, 90] width 19 height 19
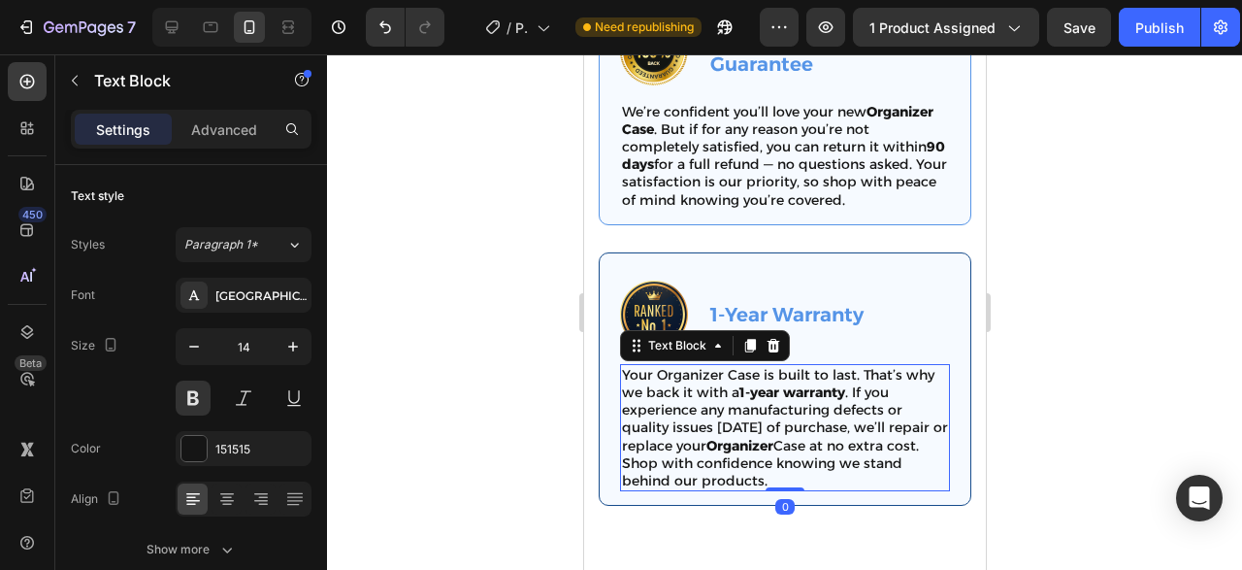
click at [891, 441] on p "Your Organizer Case is built to last. That’s why we back it with a 1-year warra…" at bounding box center [784, 427] width 326 height 123
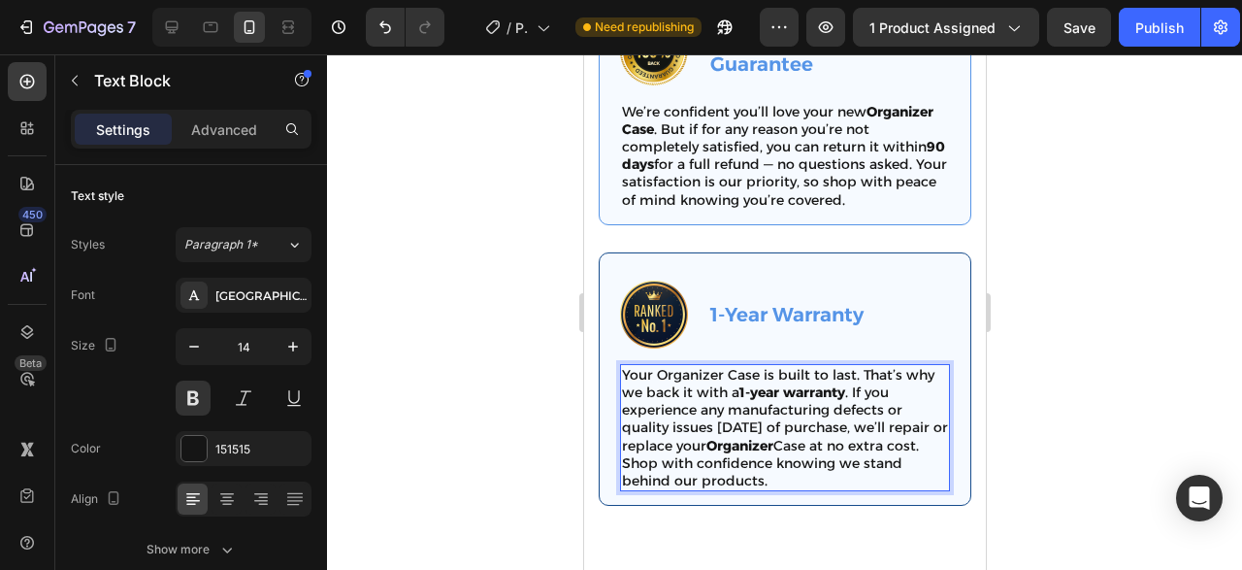
click at [891, 441] on p "Your Organizer Case is built to last. That’s why we back it with a 1-year warra…" at bounding box center [784, 427] width 326 height 123
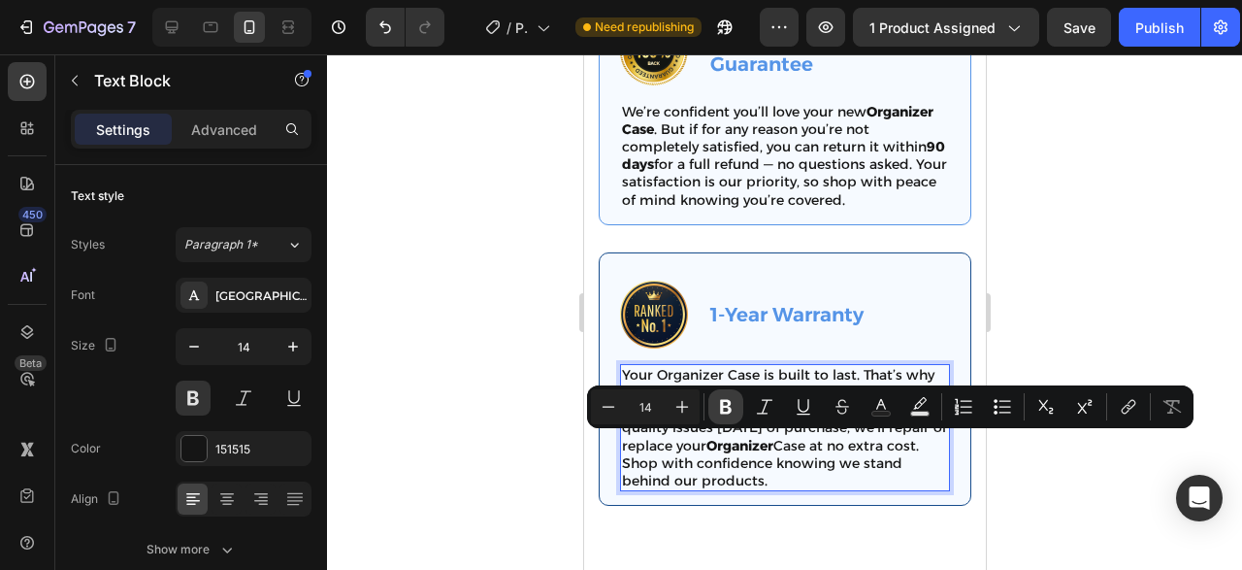
click at [729, 411] on icon "Editor contextual toolbar" at bounding box center [726, 407] width 12 height 15
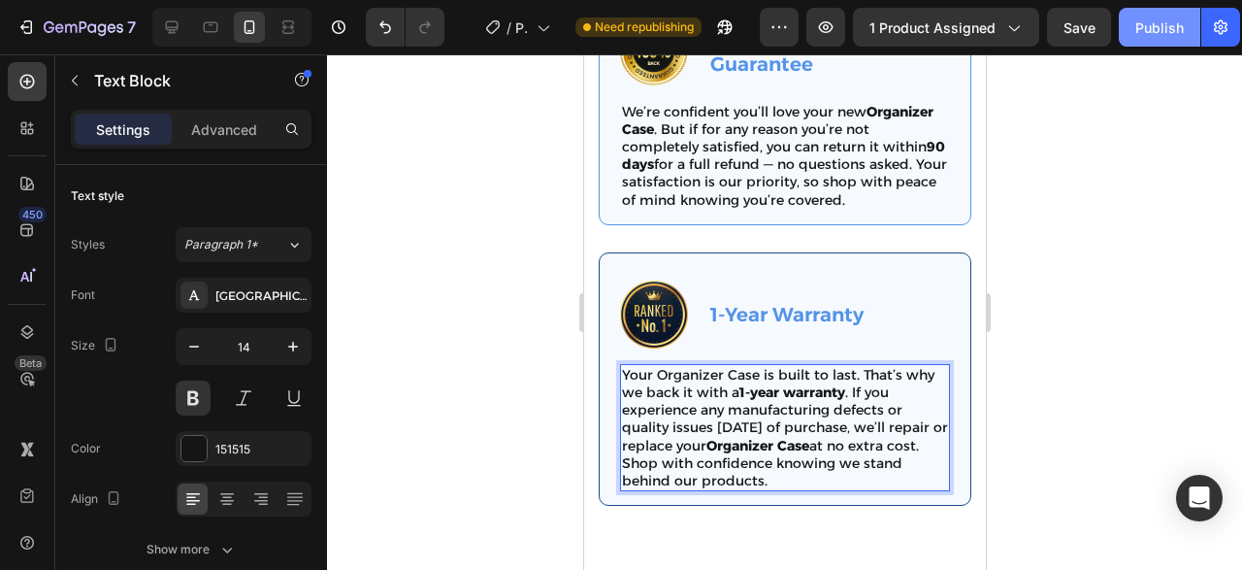
click at [1134, 41] on button "Publish" at bounding box center [1160, 27] width 82 height 39
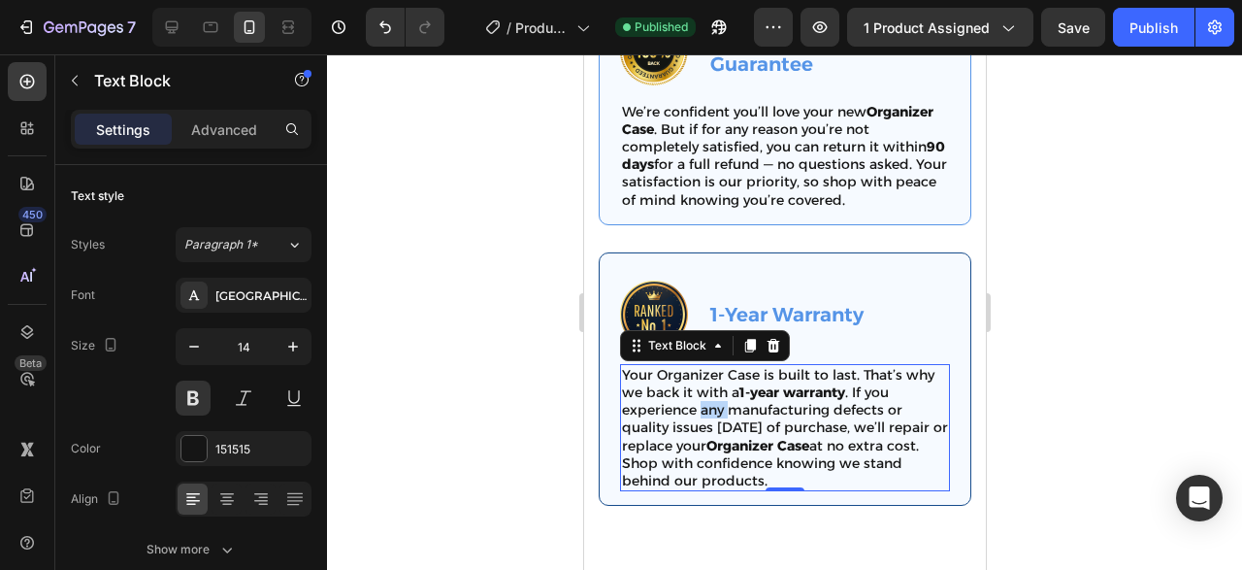
click at [721, 409] on p "Your Organizer Case is built to last. That’s why we back it with a 1-year warra…" at bounding box center [784, 427] width 326 height 123
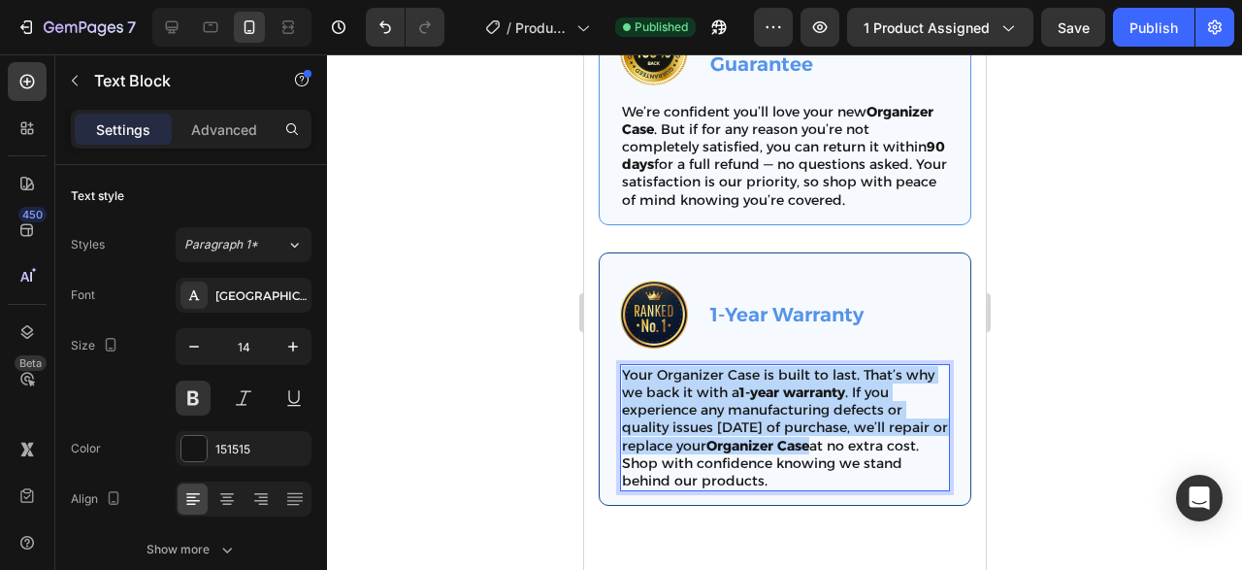
click at [721, 409] on p "Your Organizer Case is built to last. That’s why we back it with a 1-year warra…" at bounding box center [784, 427] width 326 height 123
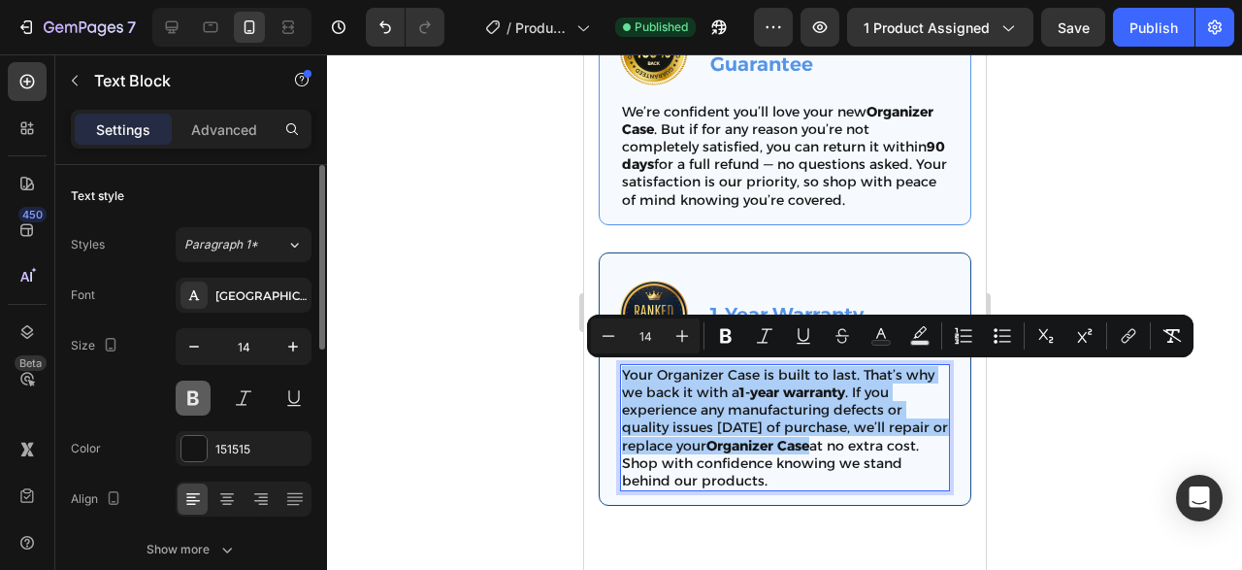
click at [185, 388] on button at bounding box center [193, 397] width 35 height 35
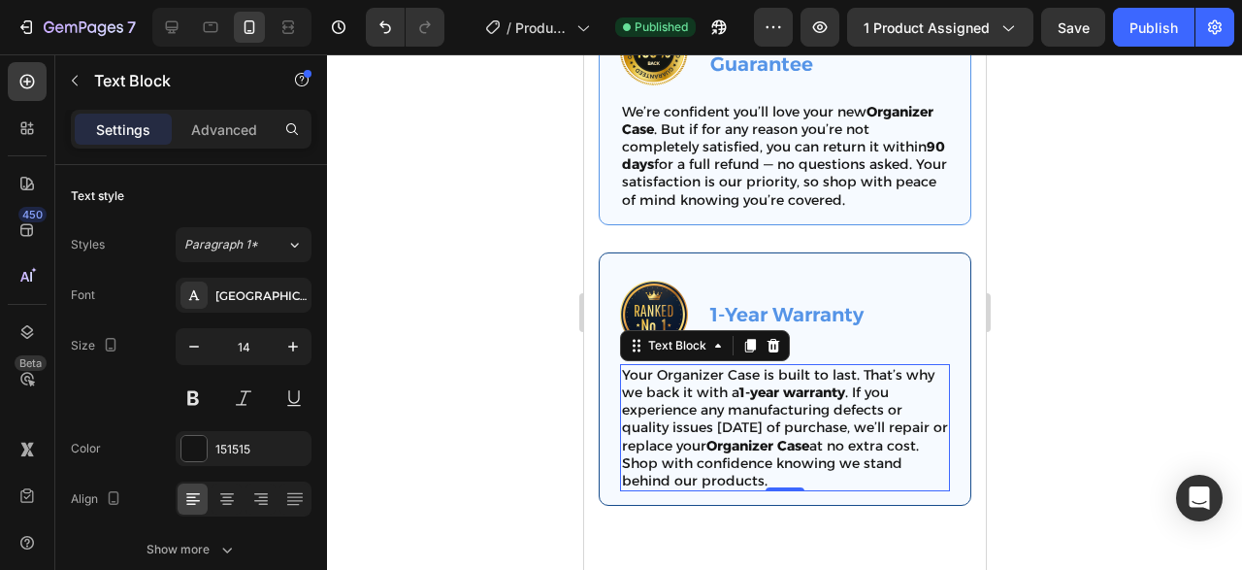
click at [461, 401] on div at bounding box center [784, 311] width 915 height 515
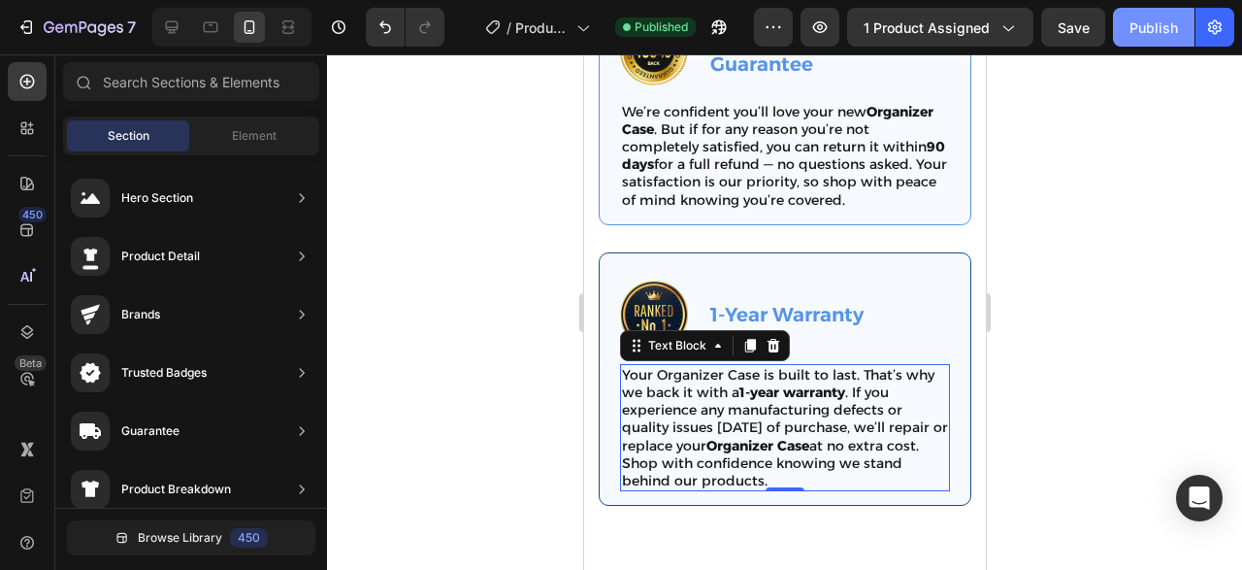
click at [1157, 20] on div "Publish" at bounding box center [1153, 27] width 49 height 20
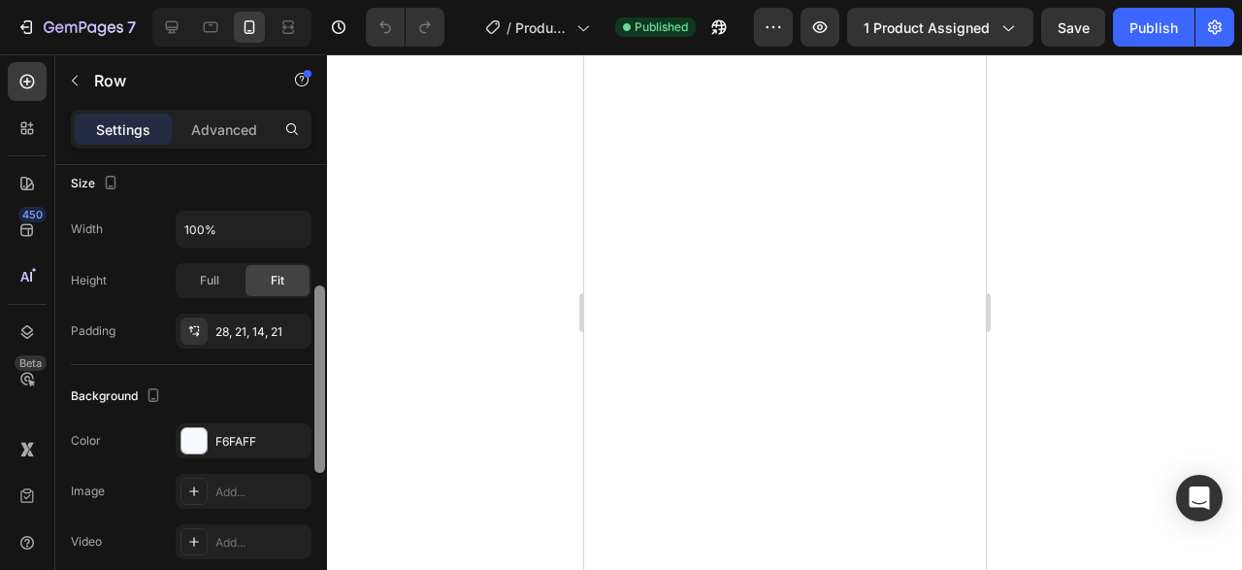
drag, startPoint x: 318, startPoint y: 203, endPoint x: 313, endPoint y: 360, distance: 157.3
click at [313, 360] on div at bounding box center [319, 371] width 15 height 461
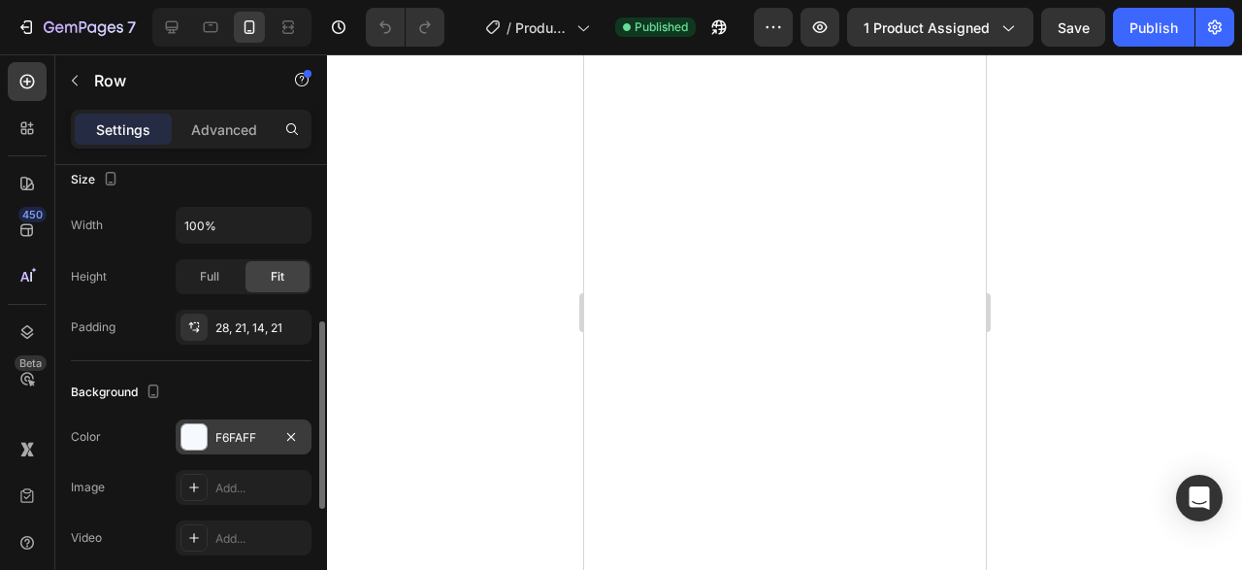
click at [236, 443] on div "F6FAFF" at bounding box center [244, 436] width 136 height 35
click at [191, 376] on div "Background" at bounding box center [191, 391] width 241 height 31
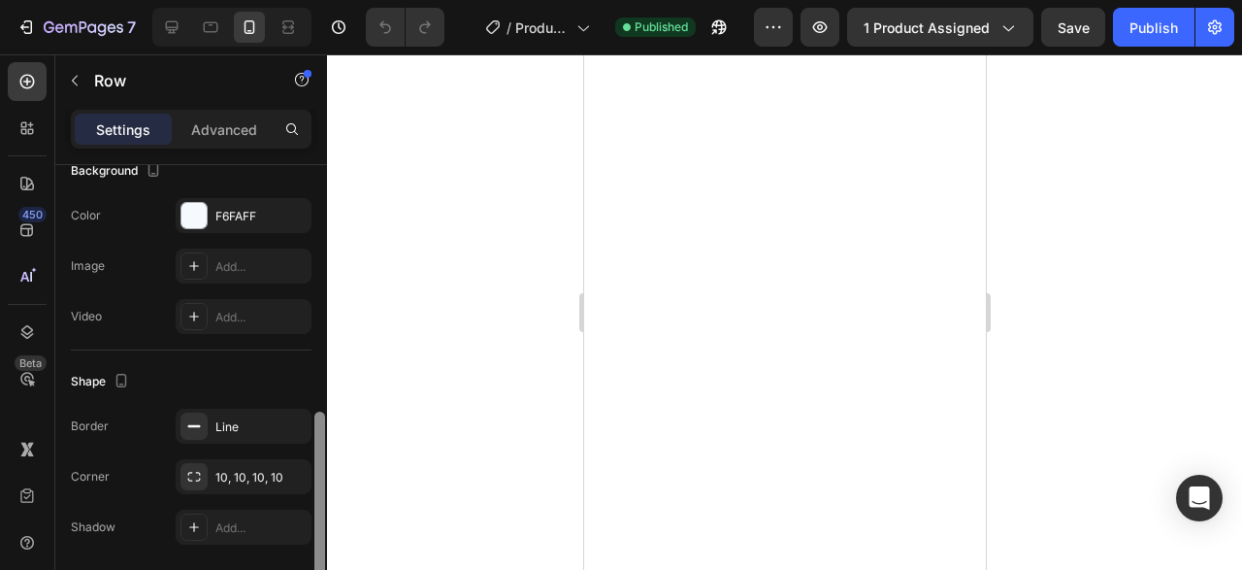
drag, startPoint x: 318, startPoint y: 341, endPoint x: 332, endPoint y: 430, distance: 90.3
click at [332, 0] on div "7 Version history / Product Page - [DATE] 01:11:15 Published Preview 1 product …" at bounding box center [621, 0] width 1242 height 0
click at [240, 434] on div "Line" at bounding box center [243, 428] width 56 height 17
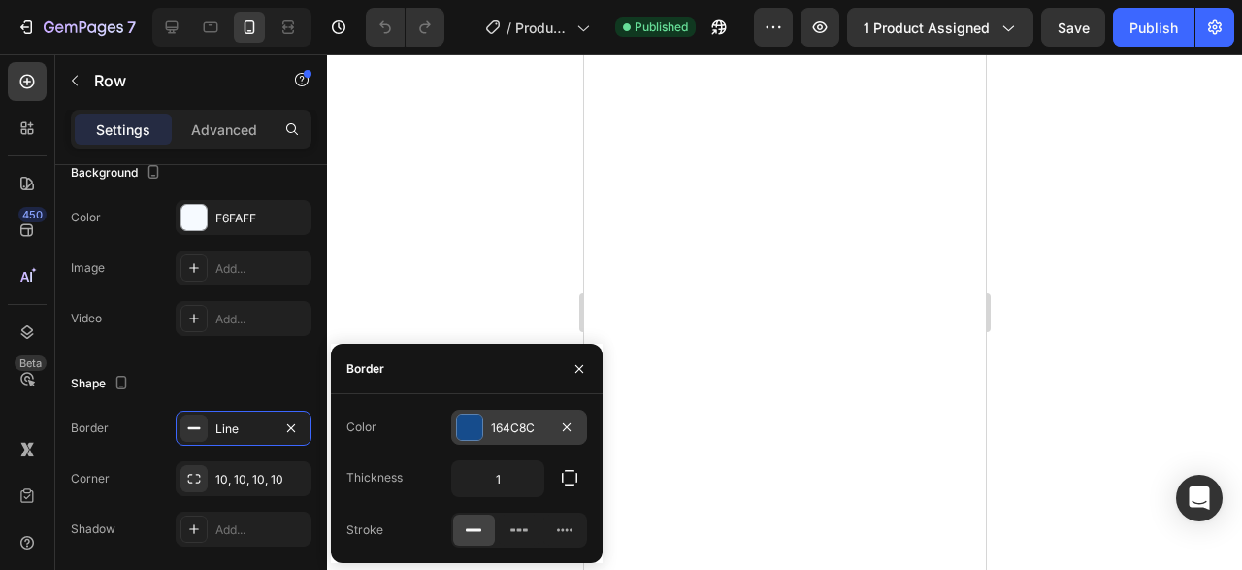
click at [471, 418] on div at bounding box center [469, 426] width 25 height 25
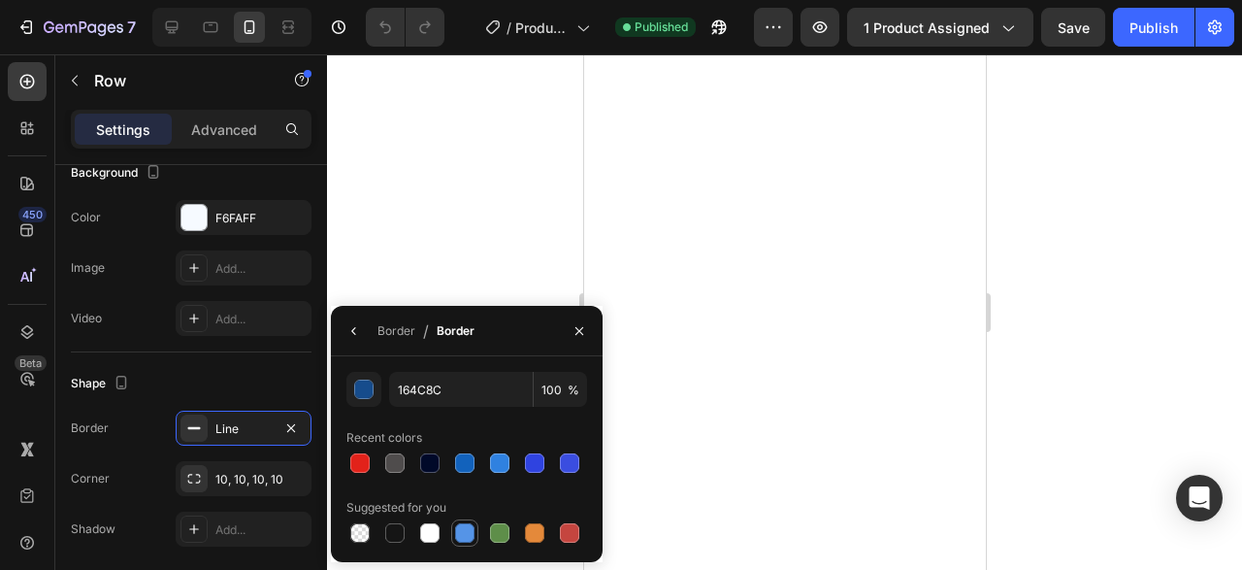
click at [473, 525] on div at bounding box center [464, 532] width 19 height 19
type input "5594E7"
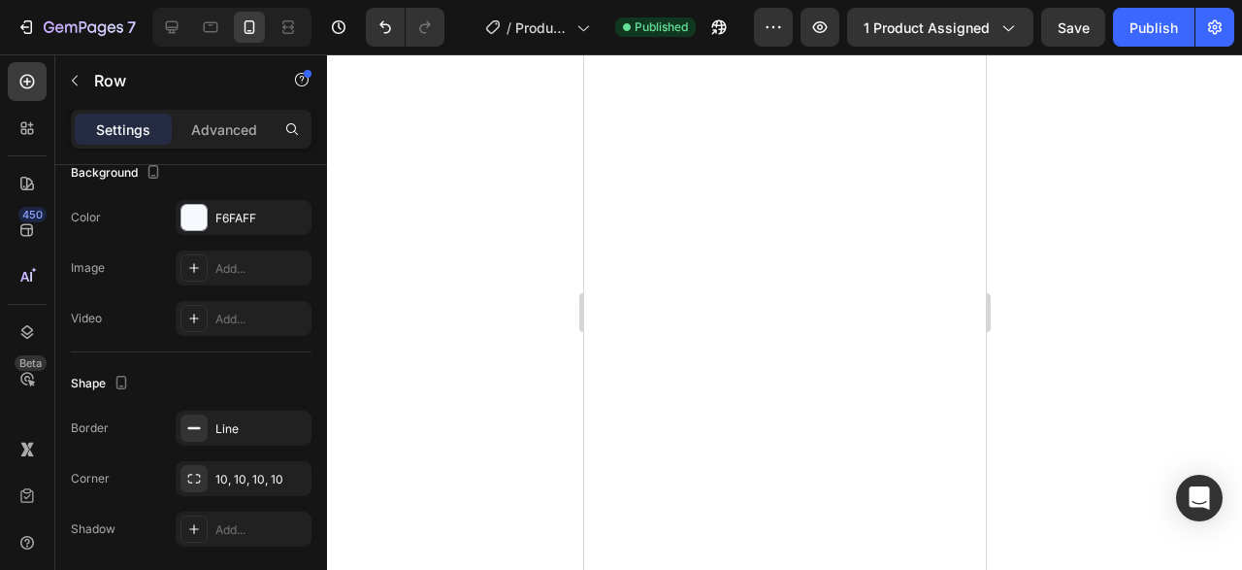
click at [513, 238] on div at bounding box center [784, 311] width 915 height 515
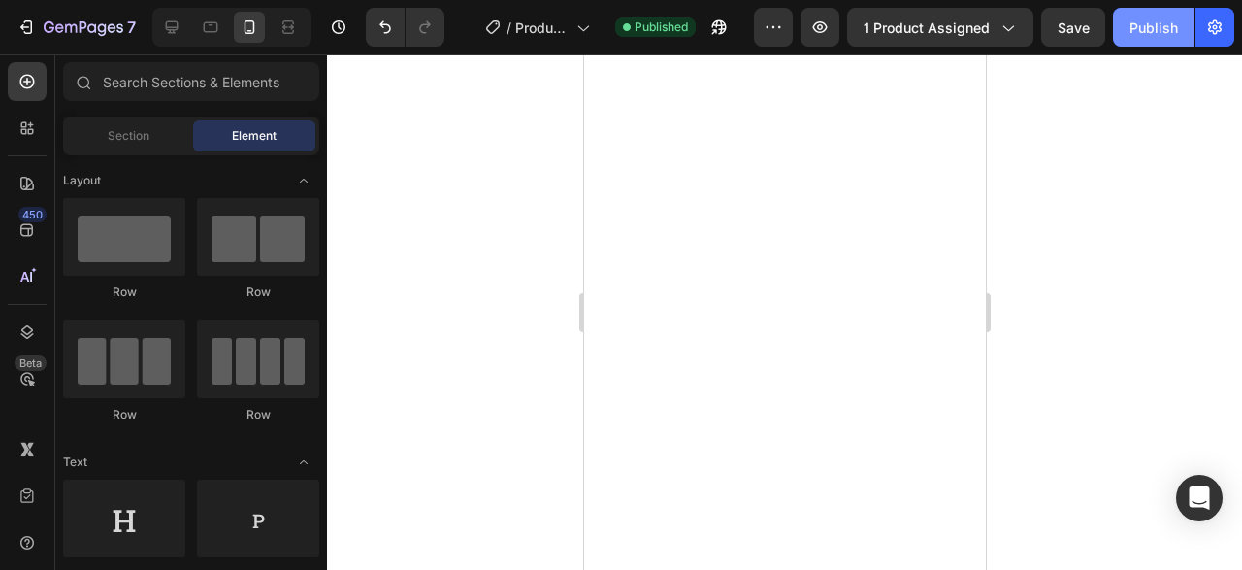
click at [1150, 40] on button "Publish" at bounding box center [1154, 27] width 82 height 39
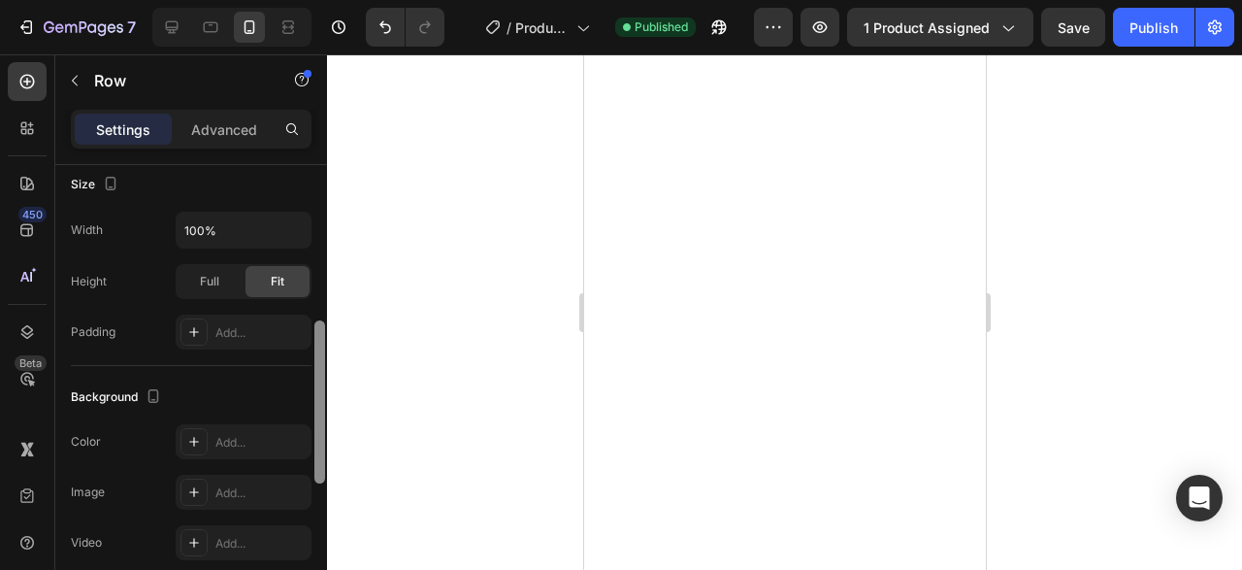
scroll to position [468, 0]
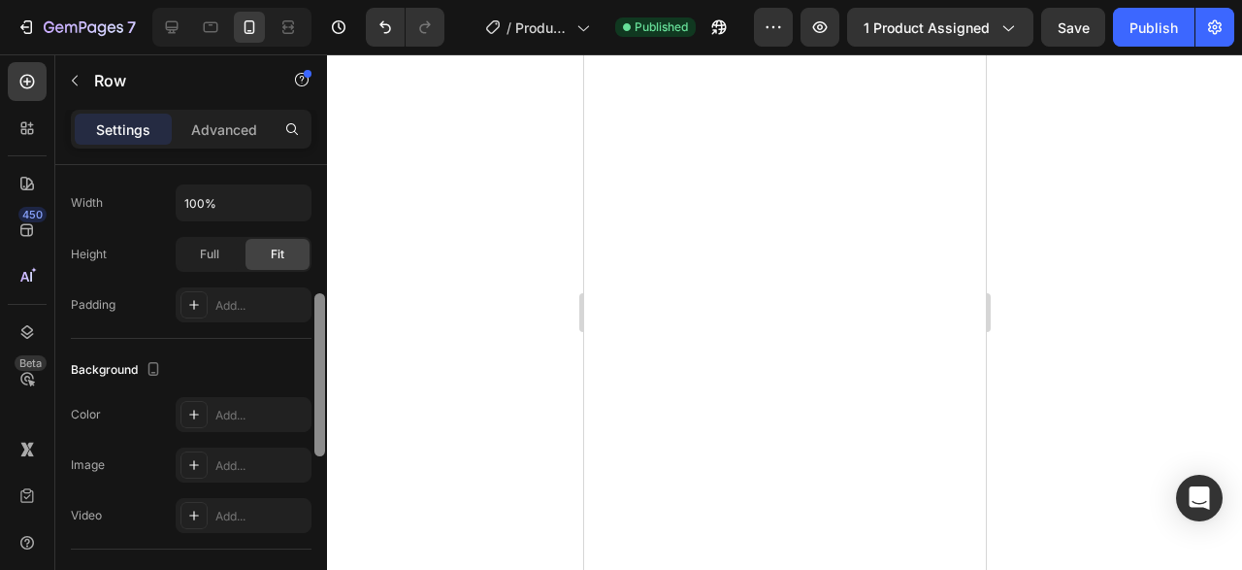
drag, startPoint x: 316, startPoint y: 227, endPoint x: 316, endPoint y: 393, distance: 165.9
click at [316, 393] on div at bounding box center [319, 374] width 11 height 163
click at [232, 407] on div "Add..." at bounding box center [260, 415] width 91 height 17
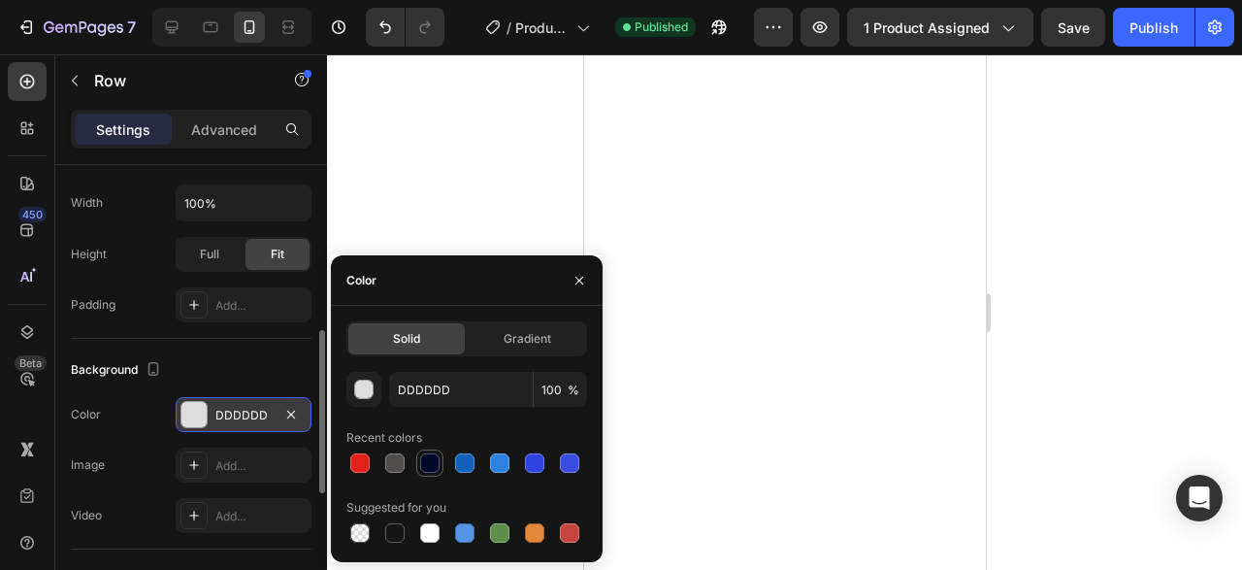
click at [422, 467] on div at bounding box center [429, 462] width 19 height 19
type input "000929"
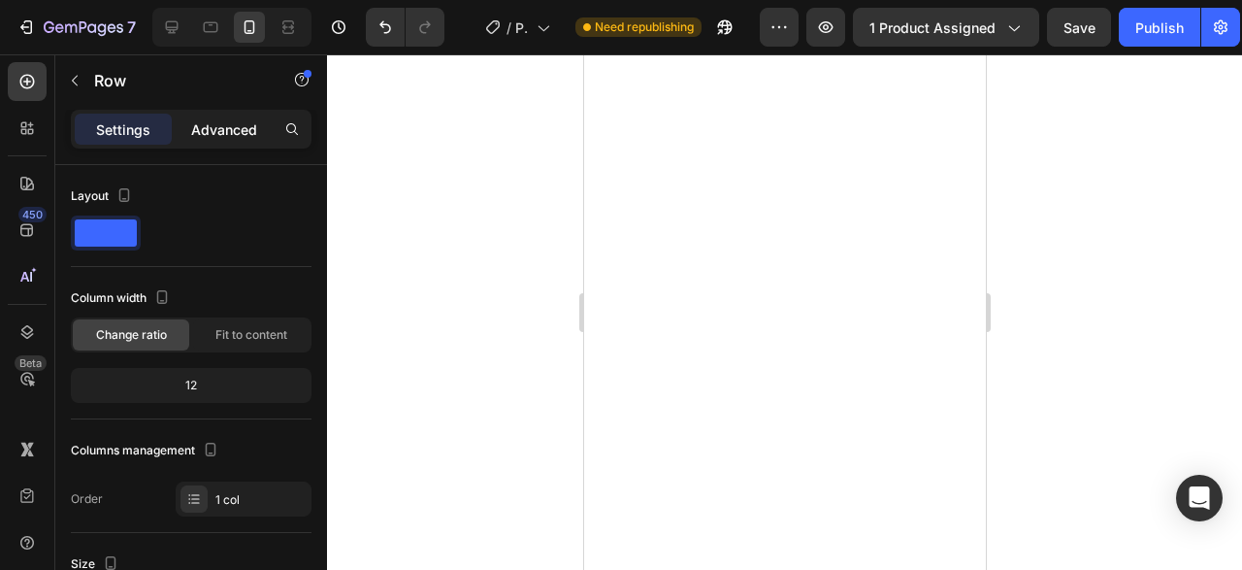
click at [218, 141] on div "Advanced" at bounding box center [224, 129] width 97 height 31
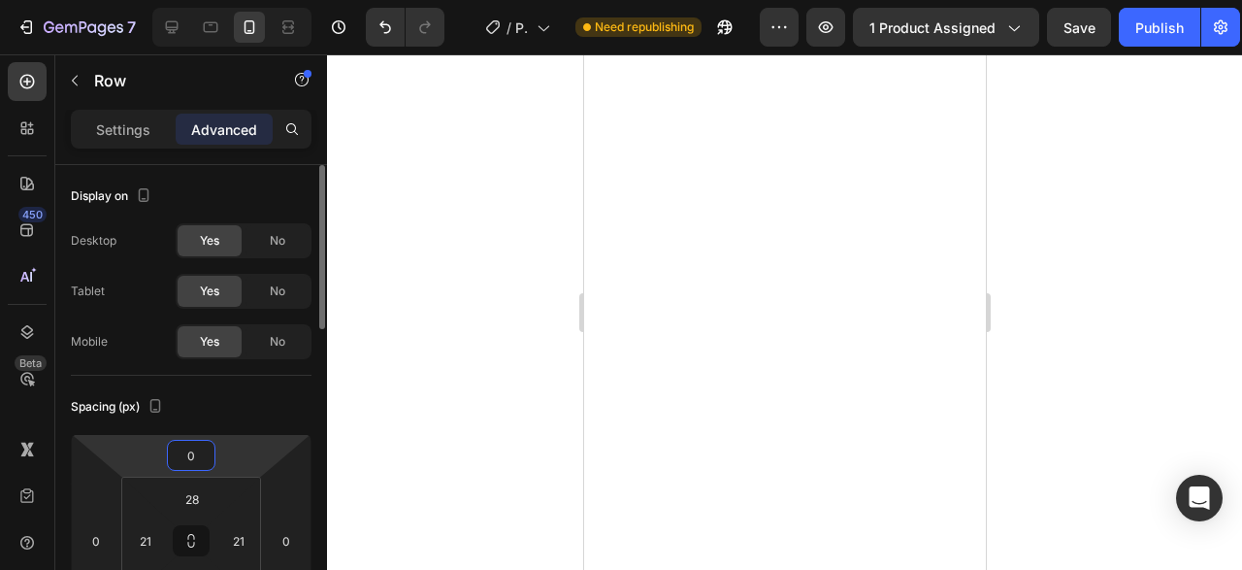
click at [193, 457] on input "0" at bounding box center [191, 455] width 39 height 29
type input "20"
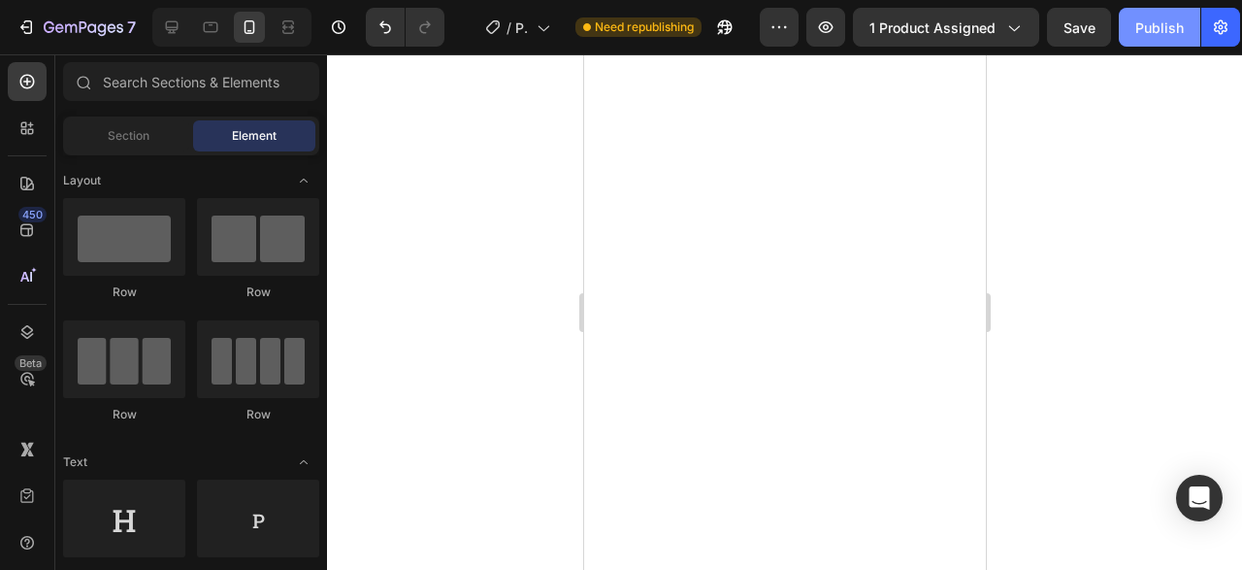
click at [1159, 44] on button "Publish" at bounding box center [1160, 27] width 82 height 39
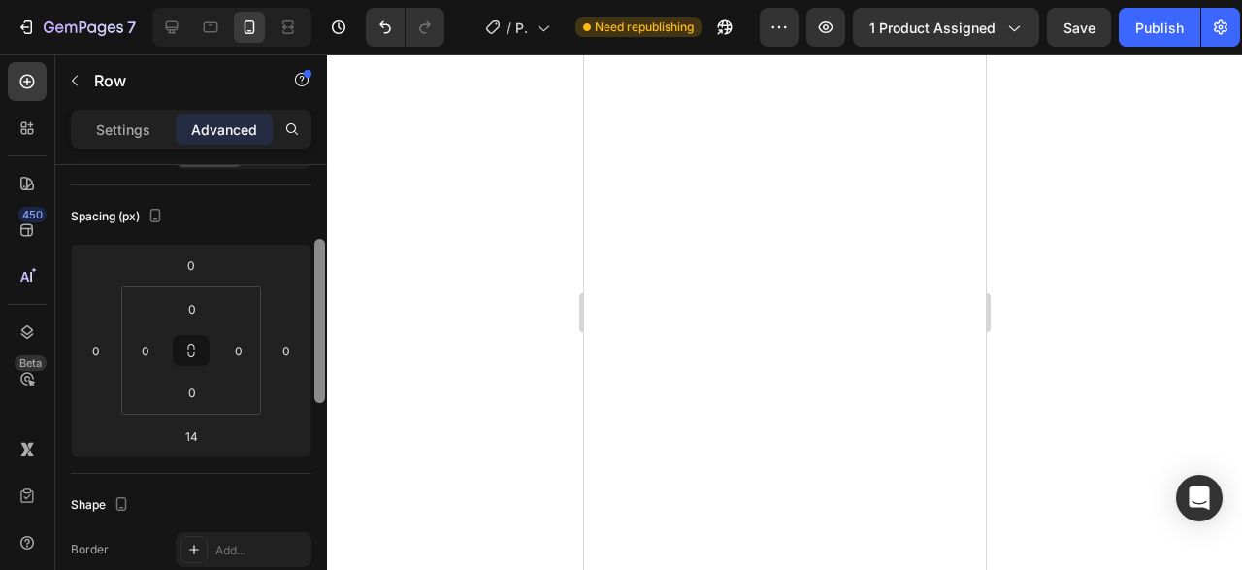
scroll to position [195, 0]
drag, startPoint x: 320, startPoint y: 278, endPoint x: 323, endPoint y: 347, distance: 69.9
click at [323, 347] on div at bounding box center [319, 316] width 11 height 164
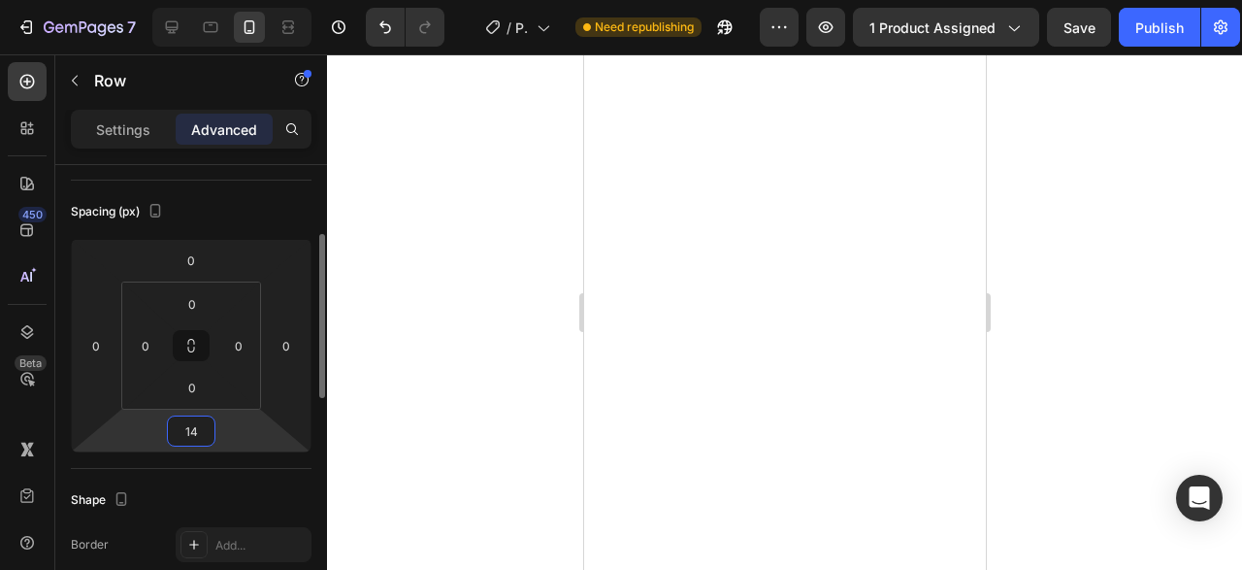
click at [207, 426] on input "14" at bounding box center [191, 430] width 39 height 29
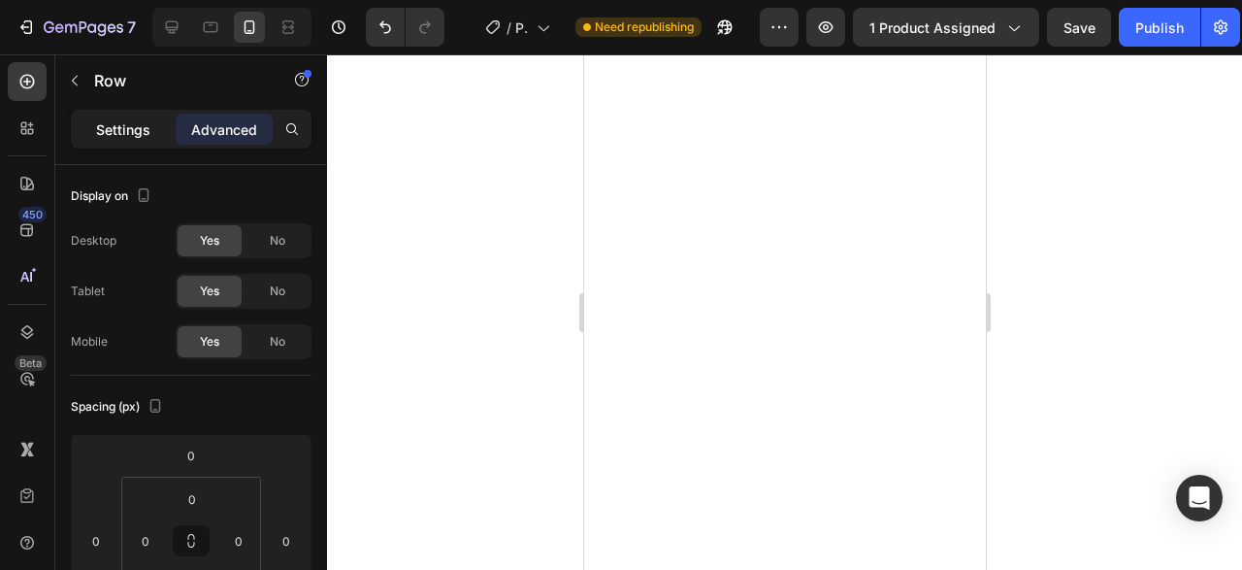
click at [166, 123] on div "Settings" at bounding box center [123, 129] width 97 height 31
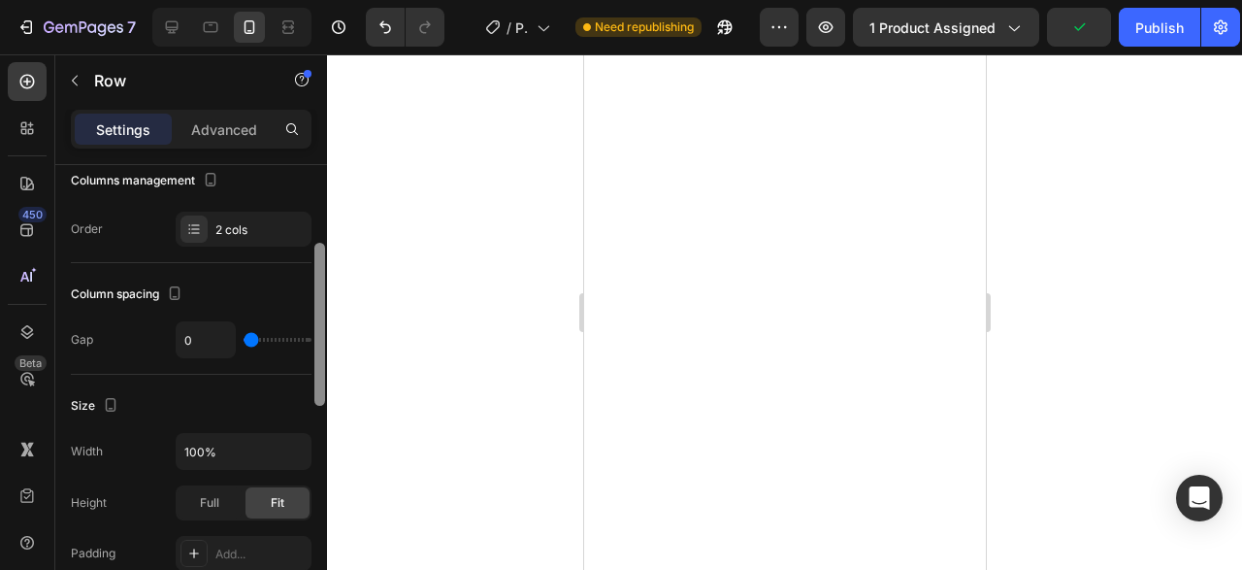
drag, startPoint x: 317, startPoint y: 211, endPoint x: 317, endPoint y: 290, distance: 79.6
click at [317, 290] on div at bounding box center [319, 324] width 11 height 163
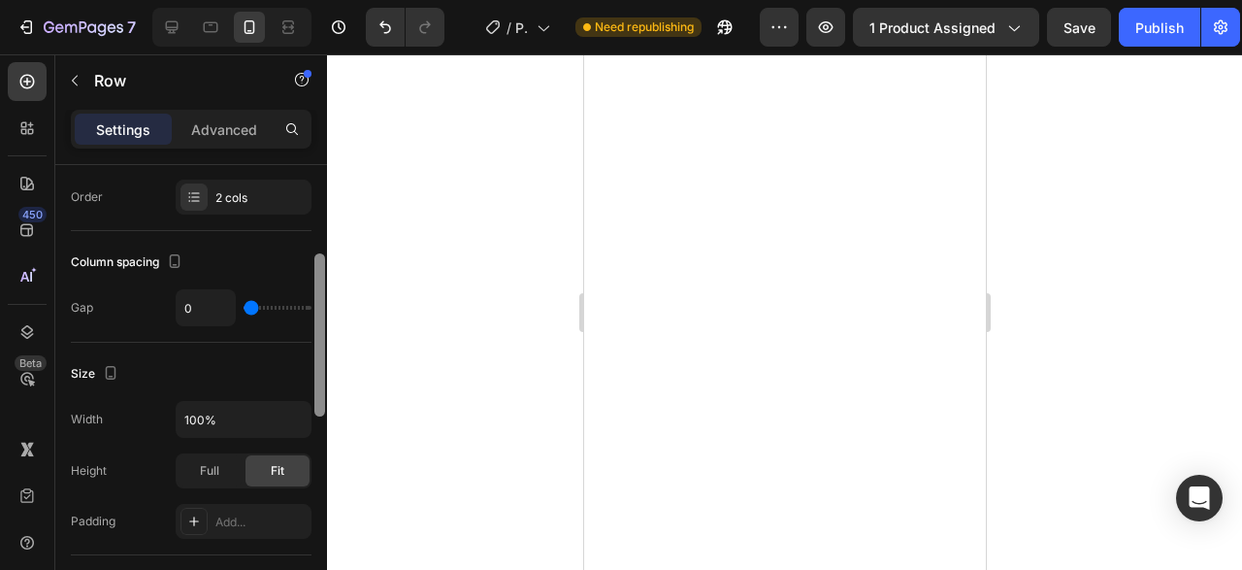
drag, startPoint x: 317, startPoint y: 290, endPoint x: 317, endPoint y: 302, distance: 11.6
click at [317, 302] on div at bounding box center [319, 334] width 11 height 163
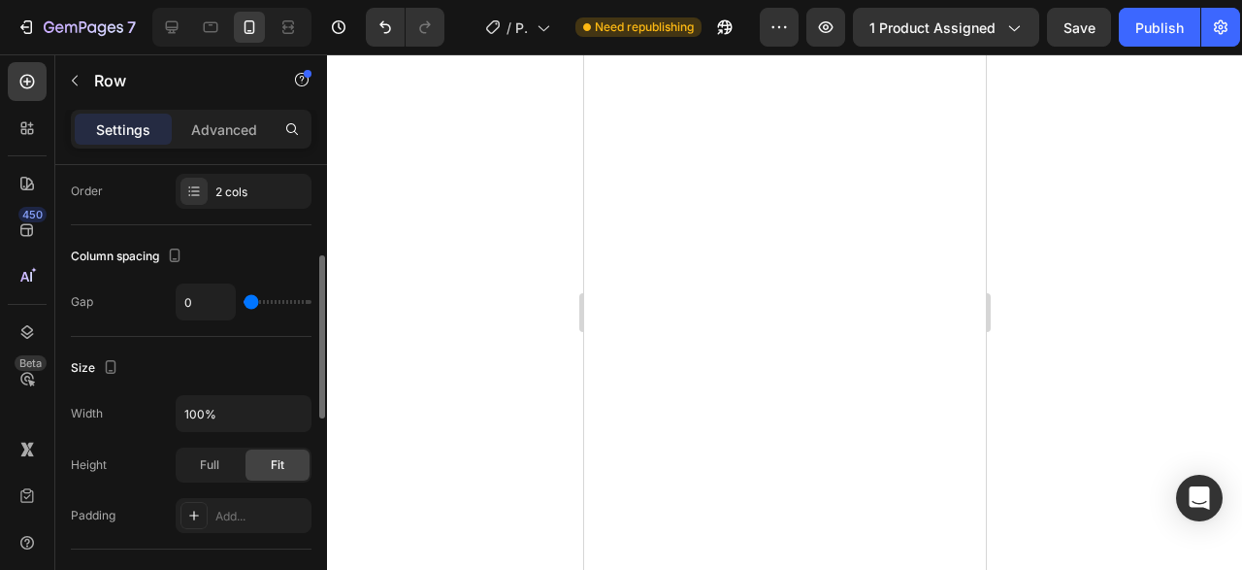
type input "1"
type input "4"
type input "11"
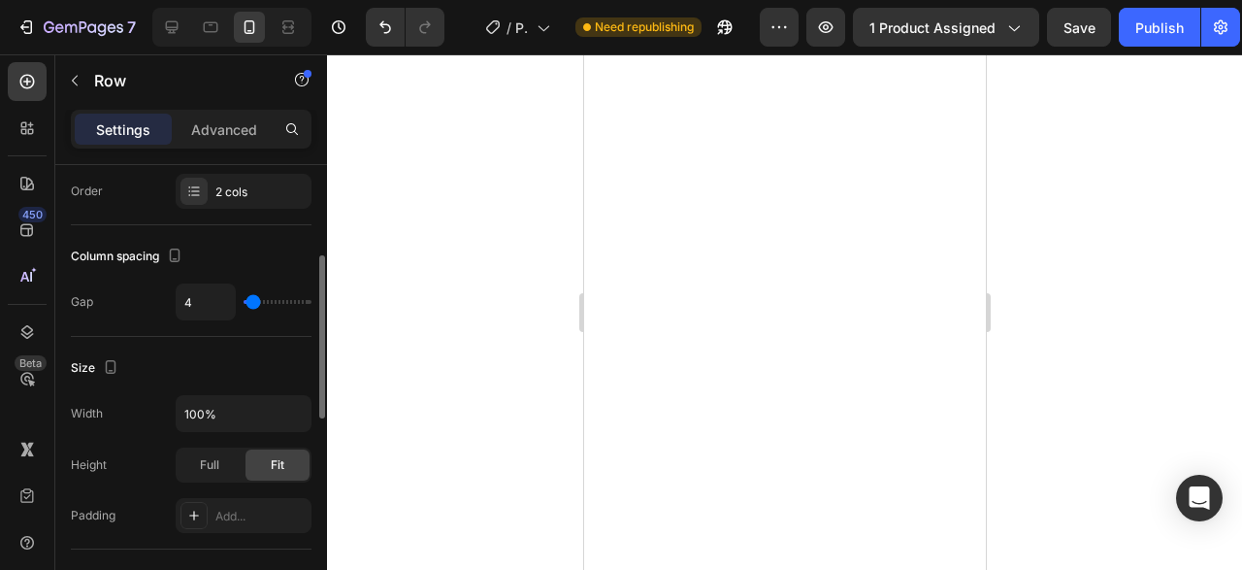
type input "11"
type input "14"
type input "17"
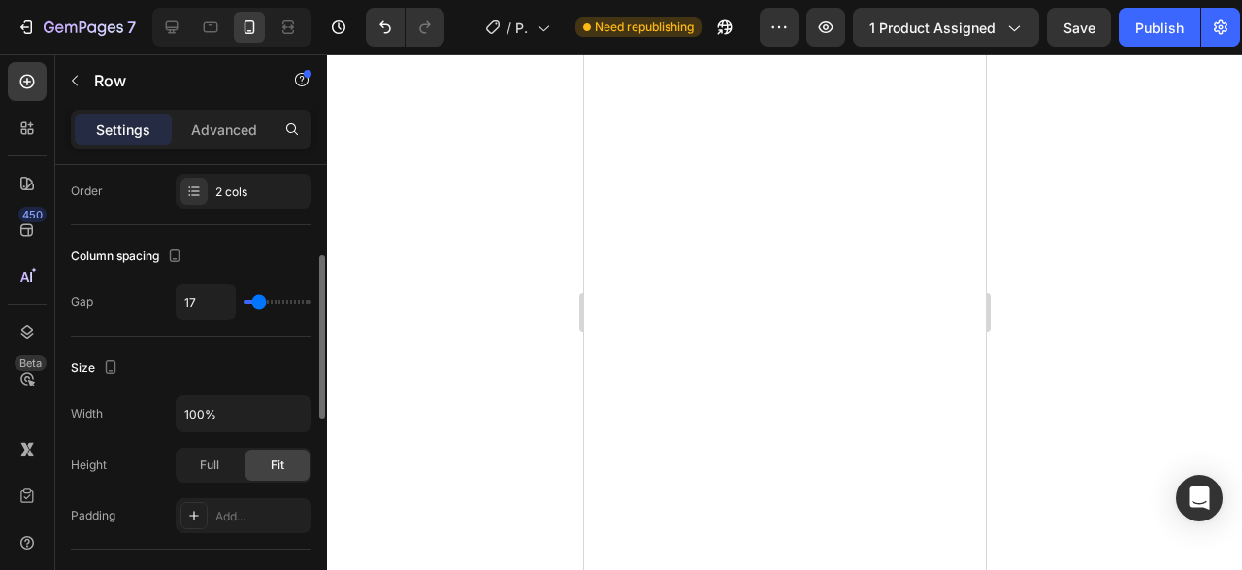
type input "19"
type input "21"
type input "22"
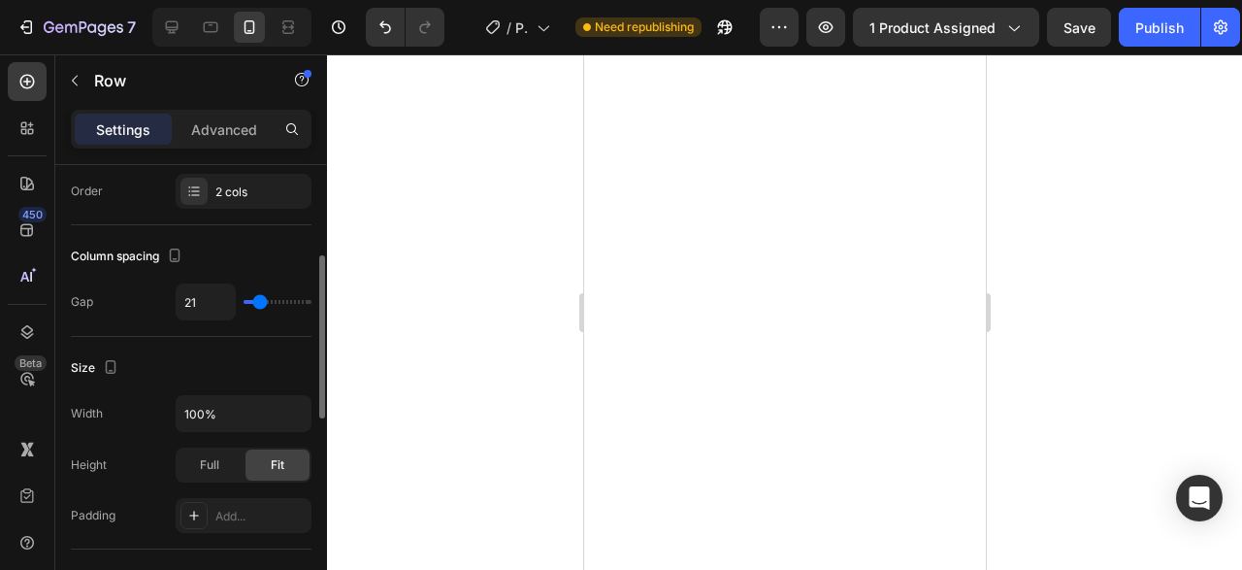
type input "22"
type input "21"
type input "19"
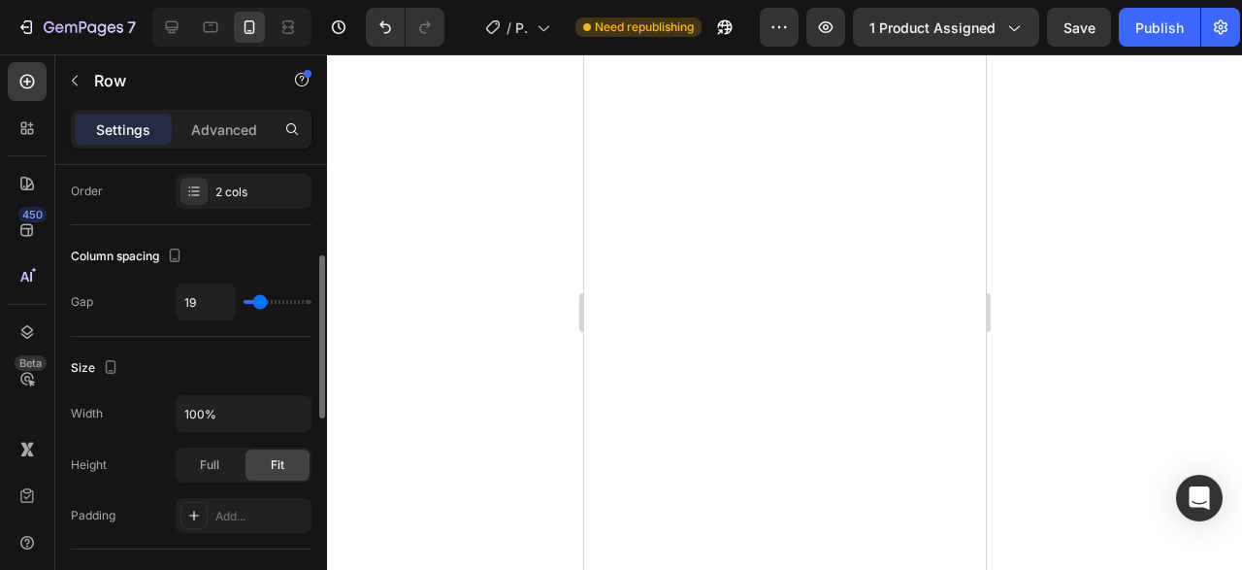
type input "17"
type input "16"
type input "14"
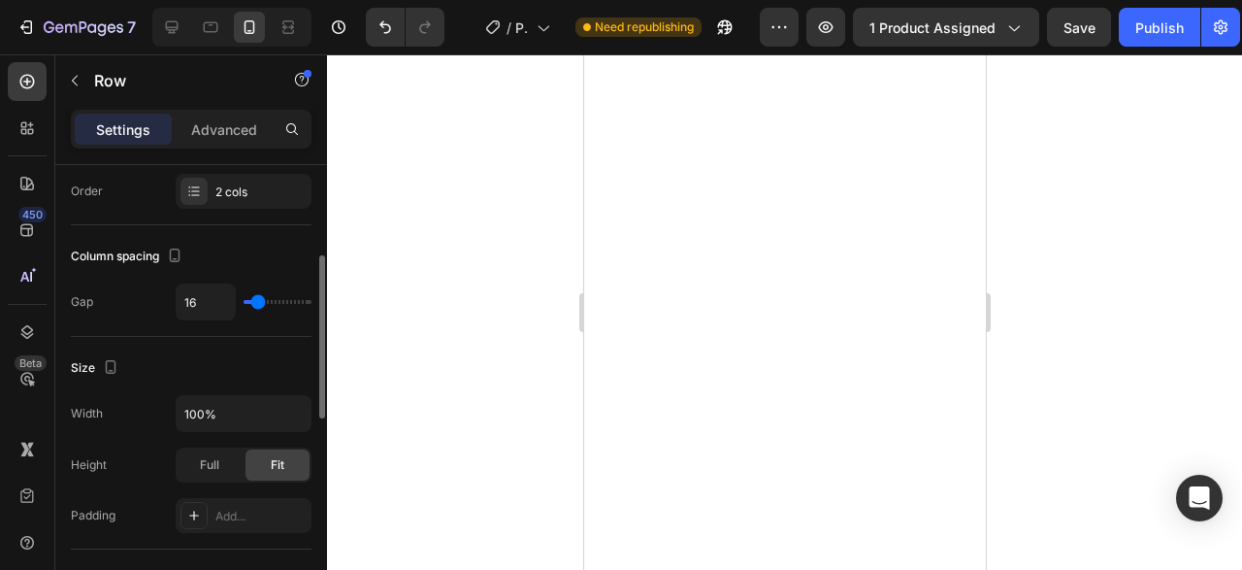
type input "14"
type input "13"
type input "11"
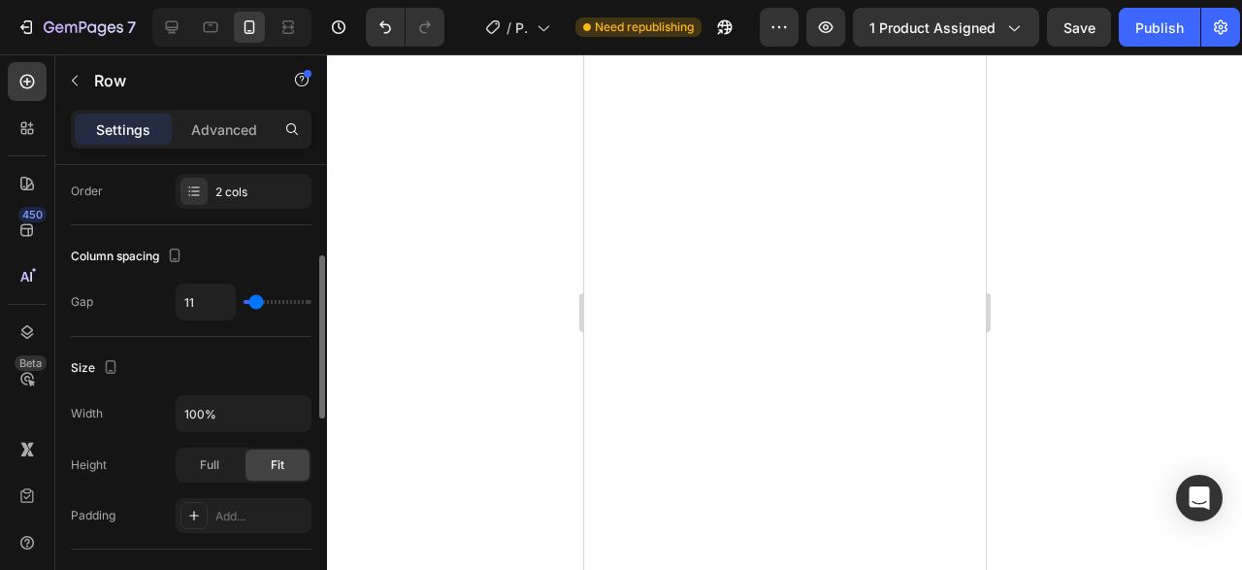
type input "10"
drag, startPoint x: 246, startPoint y: 301, endPoint x: 256, endPoint y: 298, distance: 10.1
type input "10"
click at [256, 300] on input "range" at bounding box center [278, 302] width 68 height 4
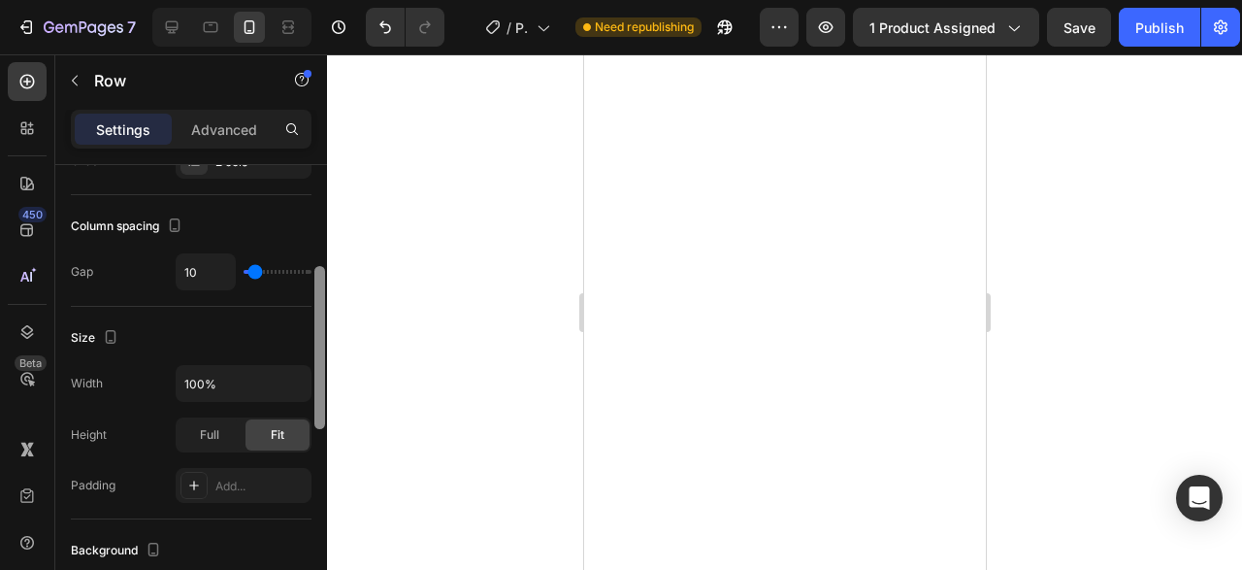
scroll to position [298, 0]
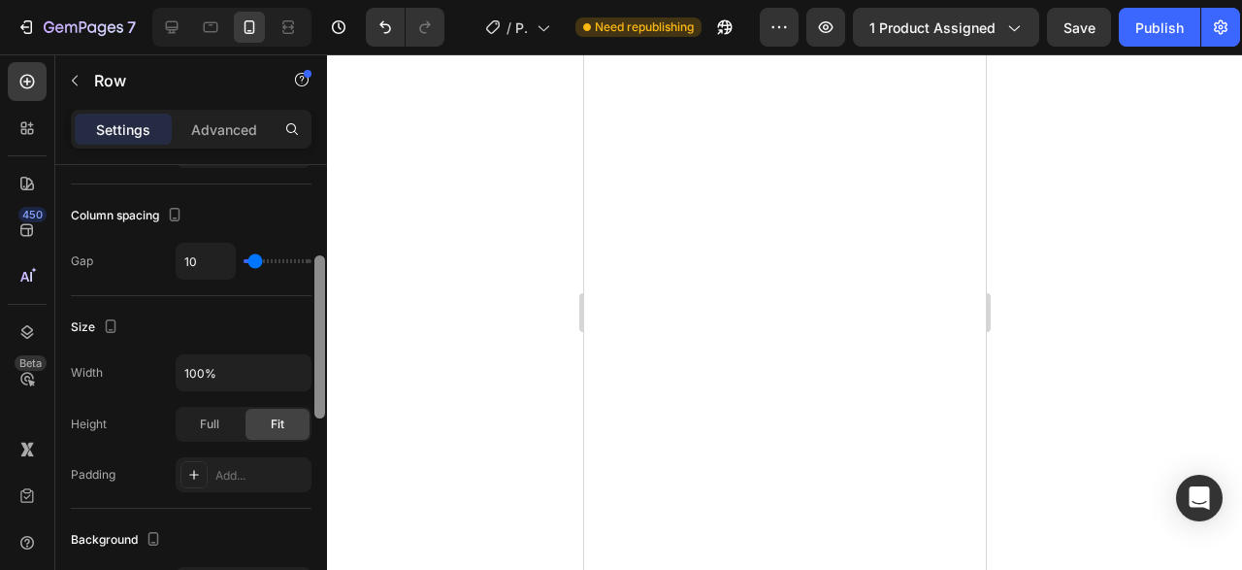
drag, startPoint x: 322, startPoint y: 309, endPoint x: 319, endPoint y: 323, distance: 14.8
click at [319, 323] on div at bounding box center [319, 336] width 11 height 163
click at [227, 425] on div "Full" at bounding box center [210, 424] width 64 height 31
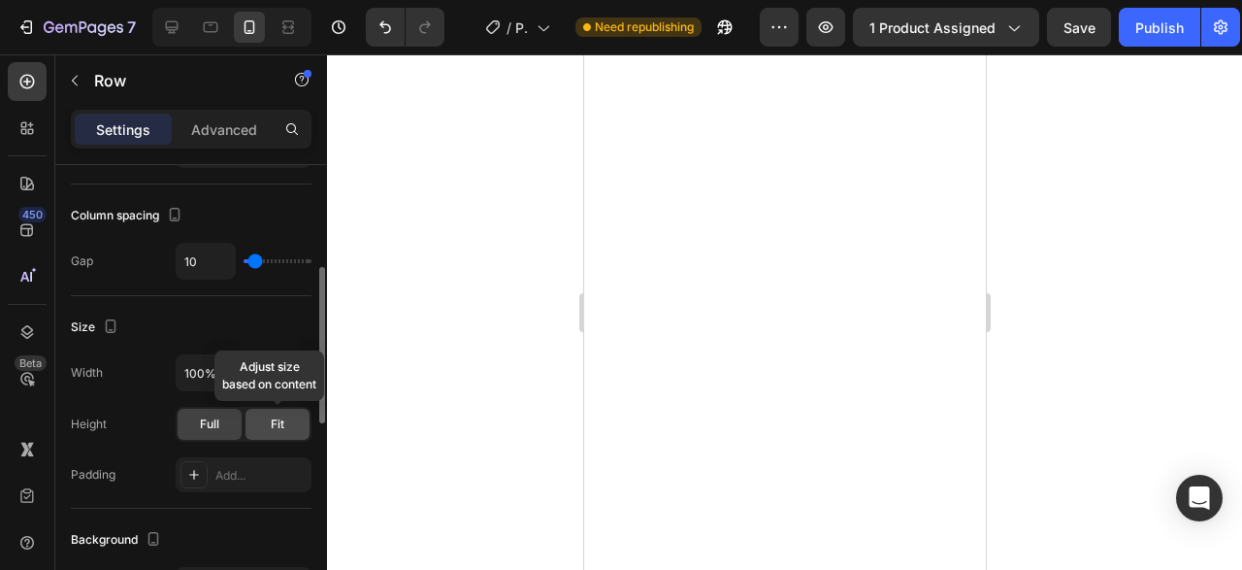
click at [280, 424] on span "Fit" at bounding box center [278, 423] width 14 height 17
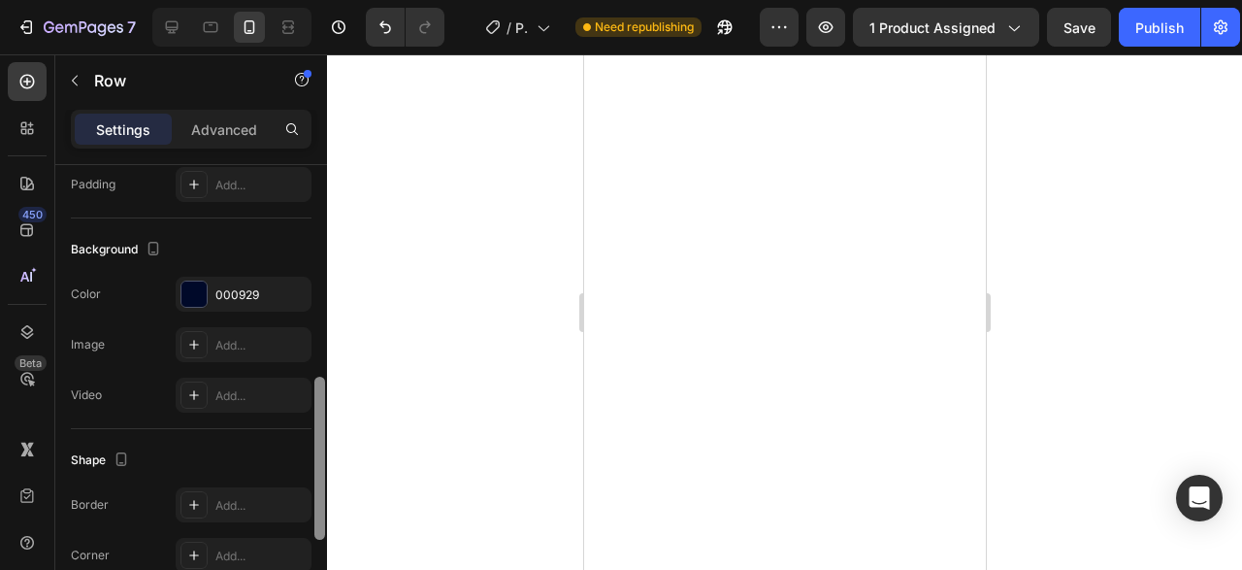
scroll to position [577, 0]
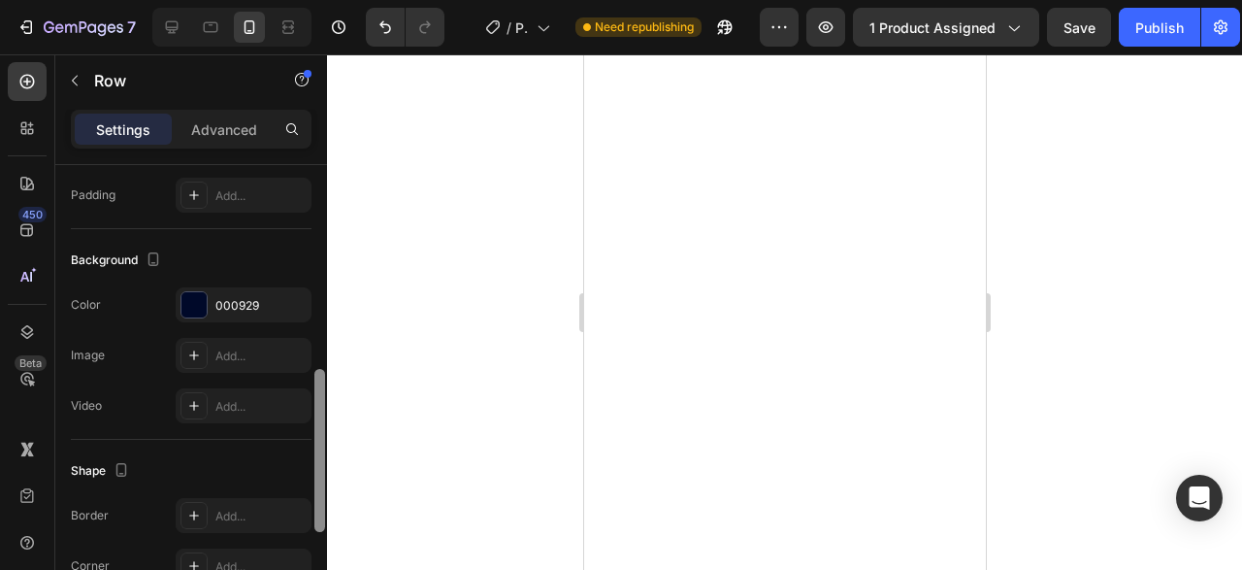
drag, startPoint x: 320, startPoint y: 403, endPoint x: 313, endPoint y: 502, distance: 99.2
click at [313, 502] on div at bounding box center [319, 395] width 15 height 461
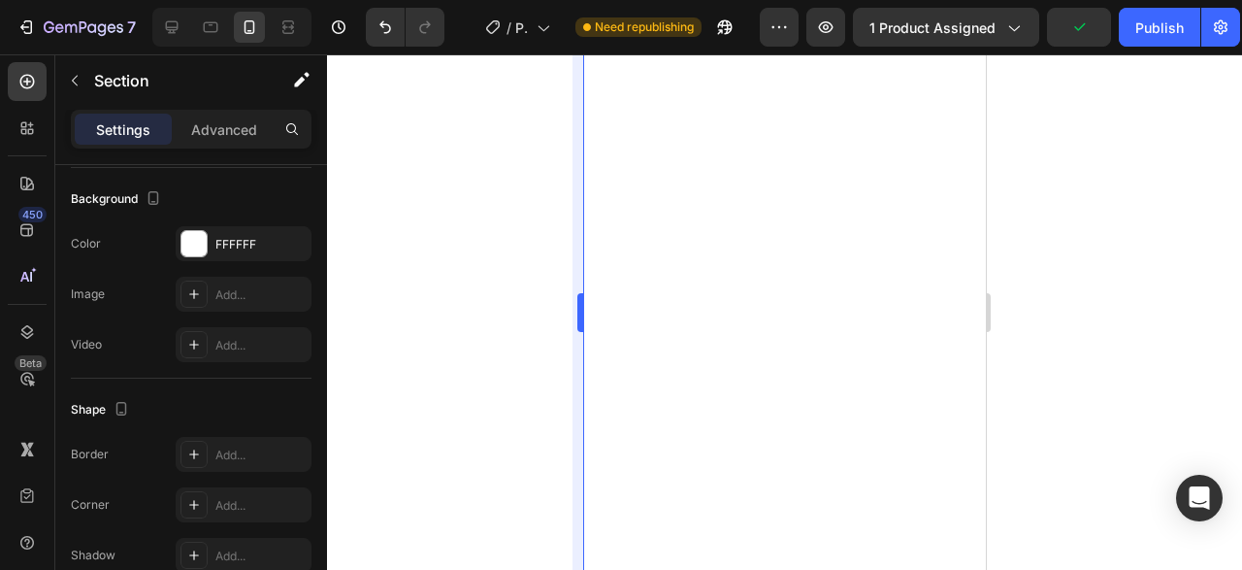
scroll to position [0, 0]
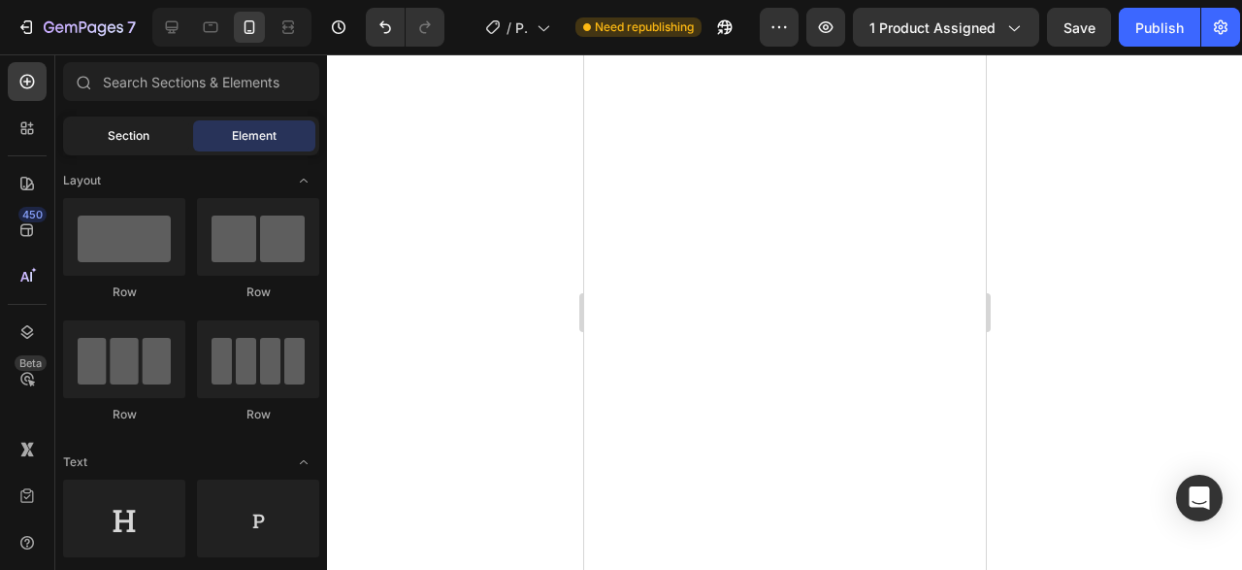
click at [154, 145] on div "Section" at bounding box center [128, 135] width 122 height 31
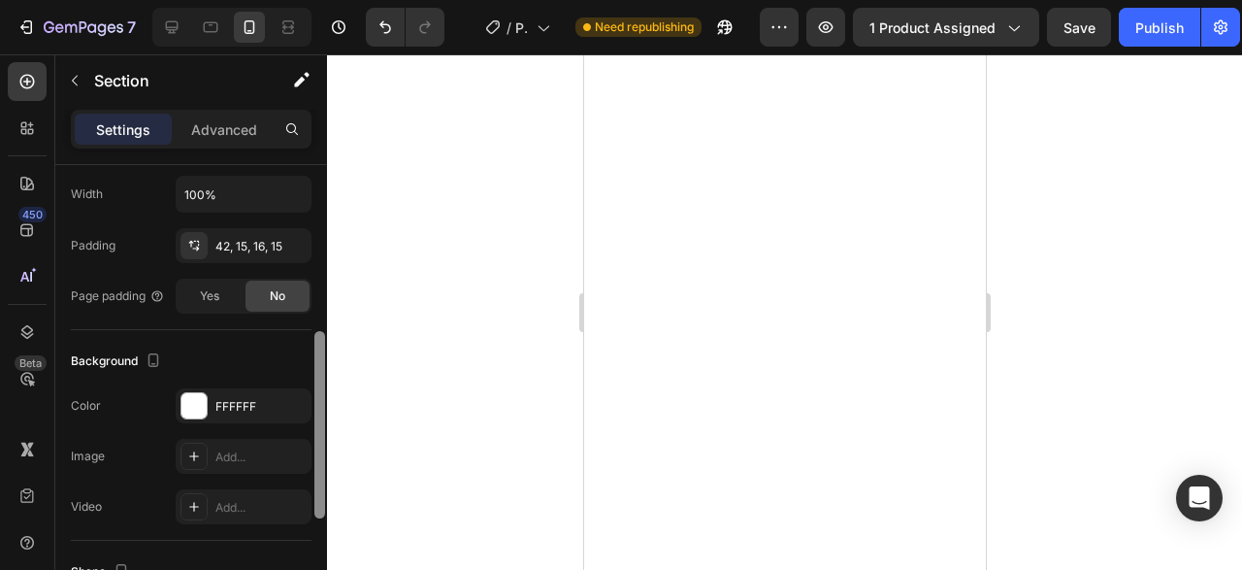
drag, startPoint x: 317, startPoint y: 252, endPoint x: 313, endPoint y: 422, distance: 169.9
click at [313, 422] on div at bounding box center [319, 393] width 15 height 461
click at [226, 388] on div "FFFFFF" at bounding box center [244, 405] width 136 height 35
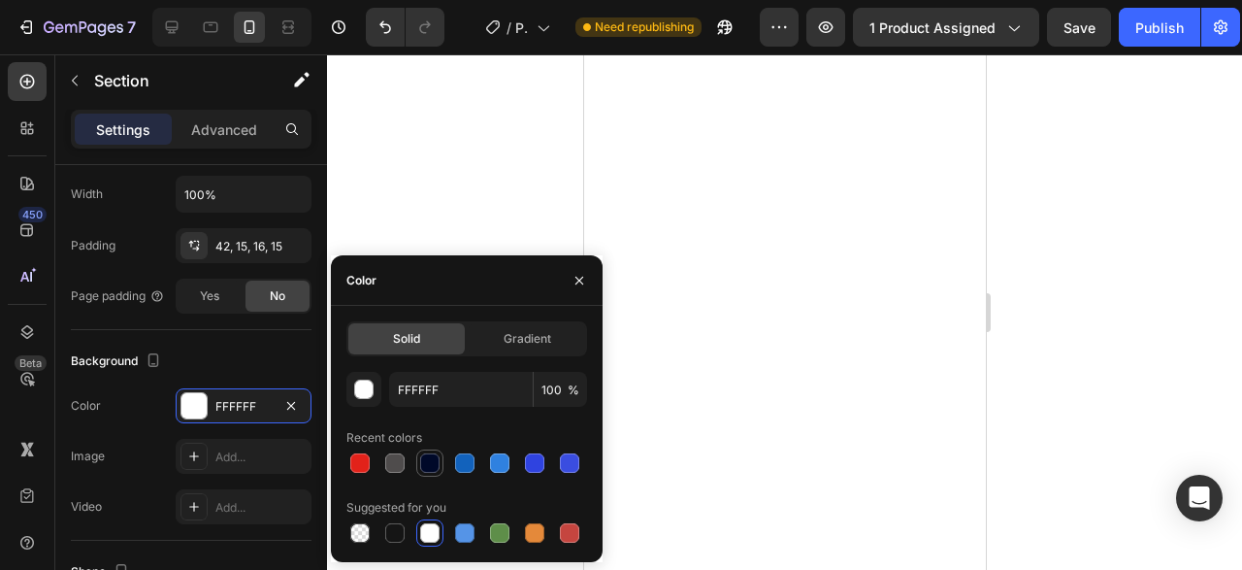
click at [431, 452] on div at bounding box center [429, 462] width 23 height 23
type input "000929"
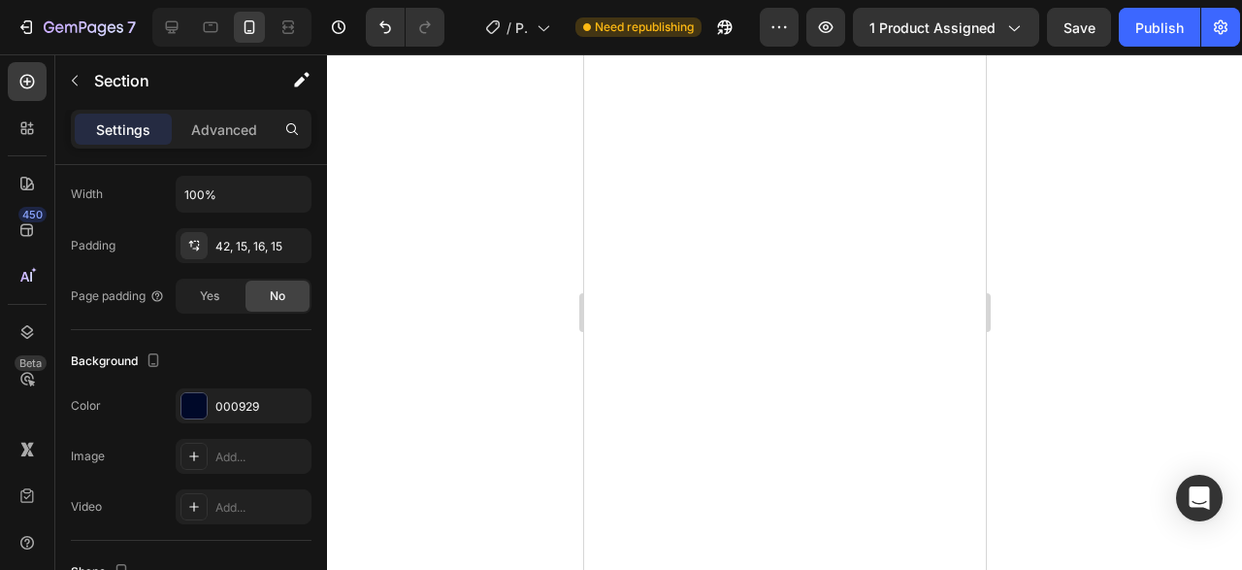
click at [1061, 306] on div at bounding box center [784, 311] width 915 height 515
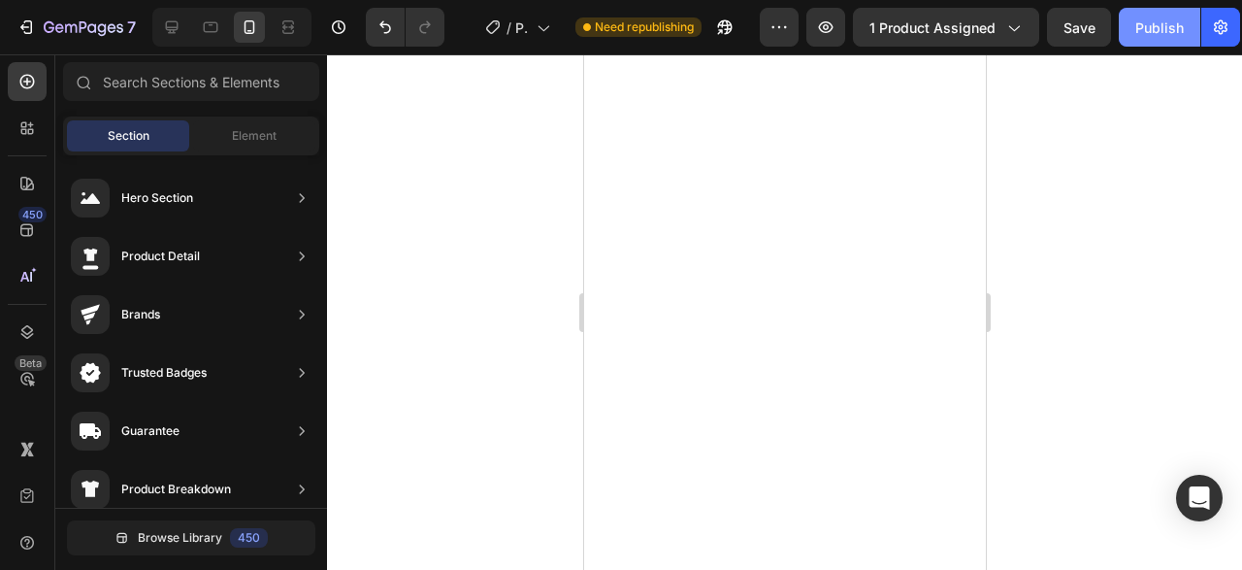
click at [1159, 39] on button "Publish" at bounding box center [1160, 27] width 82 height 39
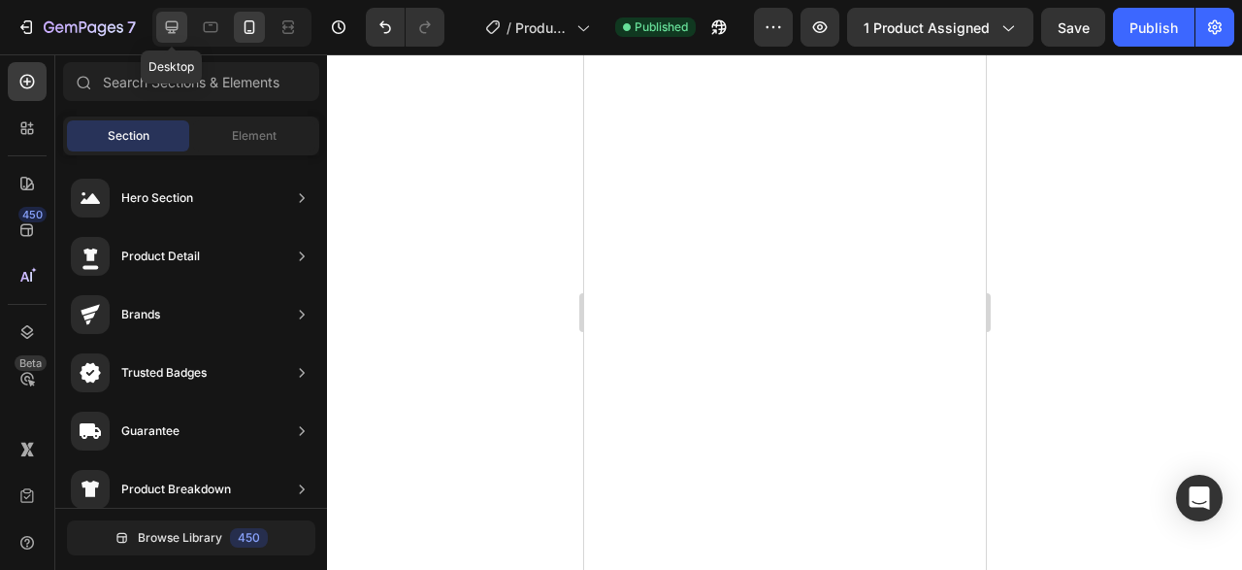
click at [183, 28] on div at bounding box center [171, 27] width 31 height 31
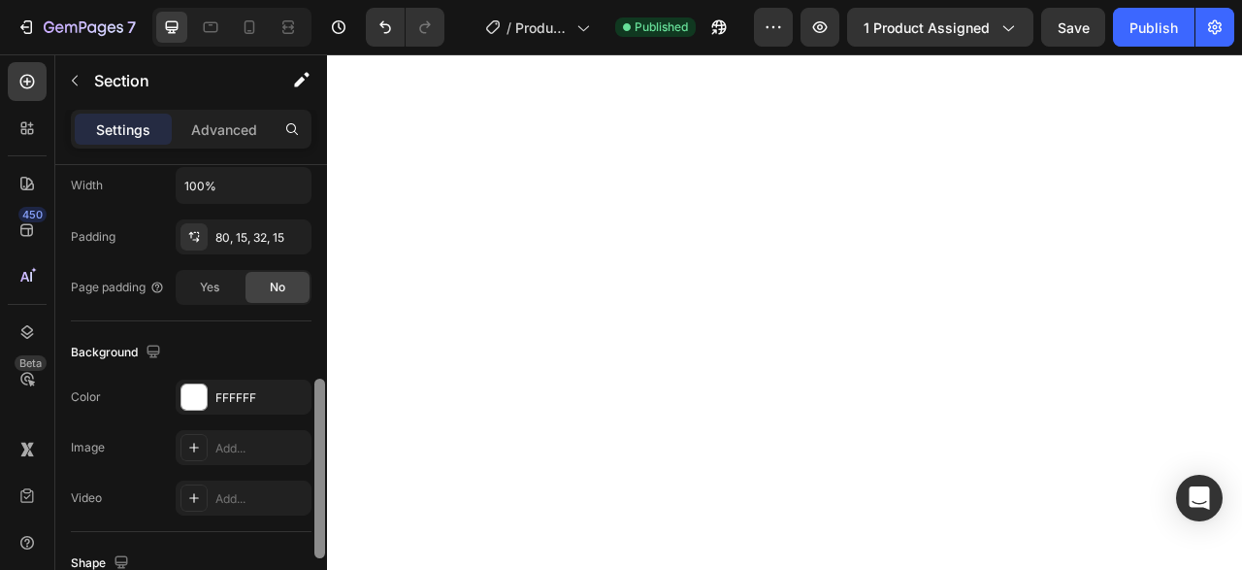
scroll to position [497, 0]
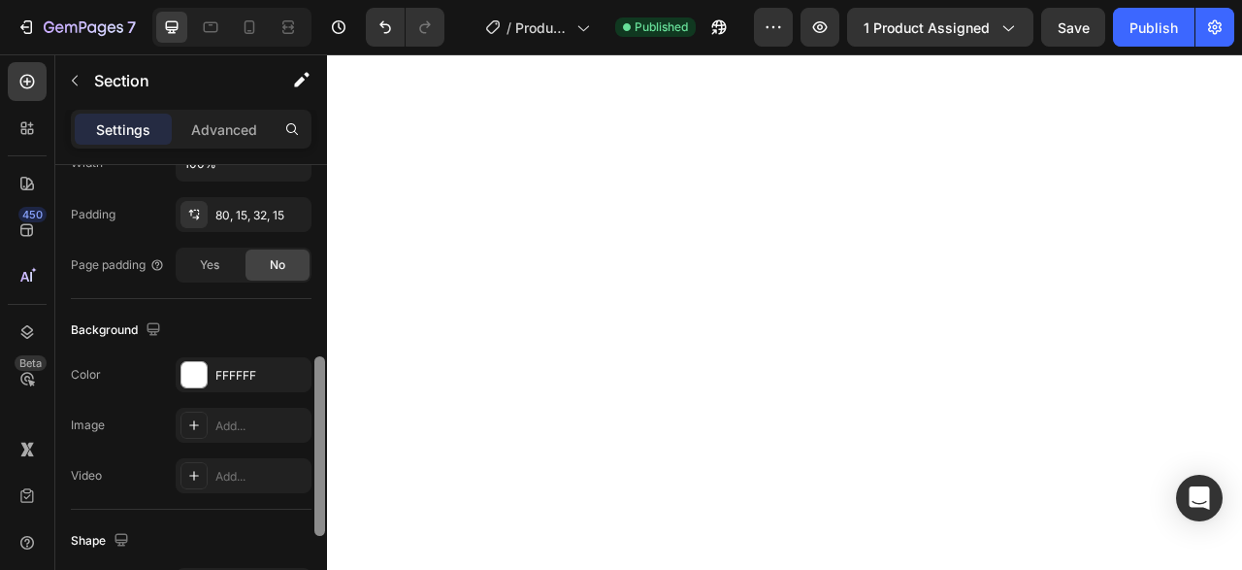
drag, startPoint x: 318, startPoint y: 217, endPoint x: 318, endPoint y: 411, distance: 194.1
click at [318, 411] on div at bounding box center [319, 446] width 11 height 180
click at [244, 376] on div "FFFFFF" at bounding box center [243, 375] width 56 height 17
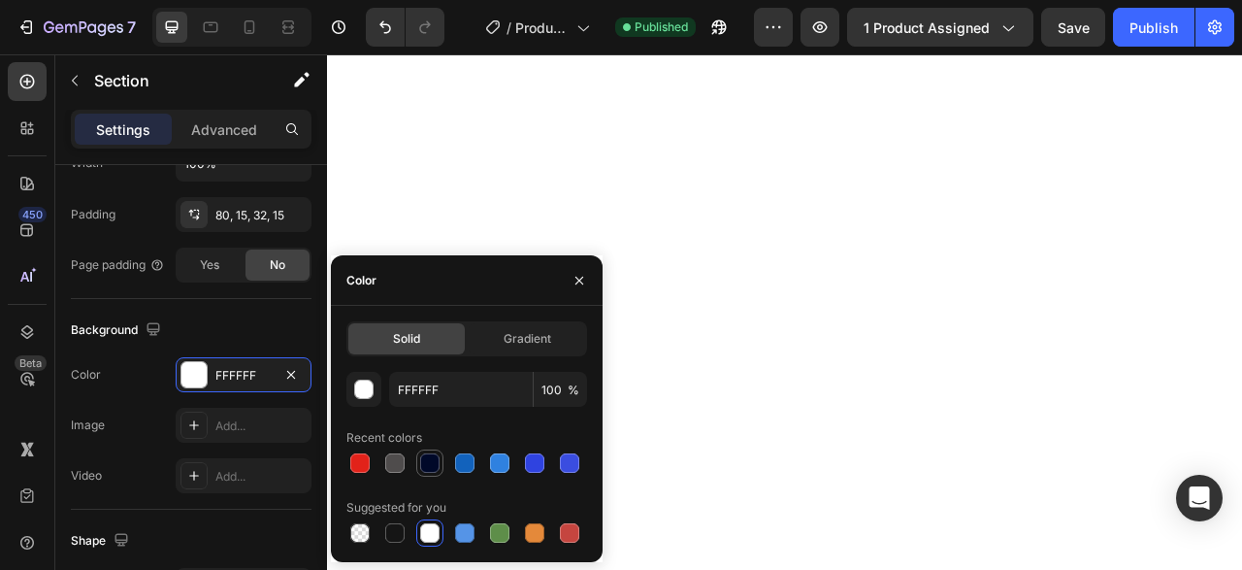
click at [424, 459] on div at bounding box center [429, 462] width 19 height 19
type input "000929"
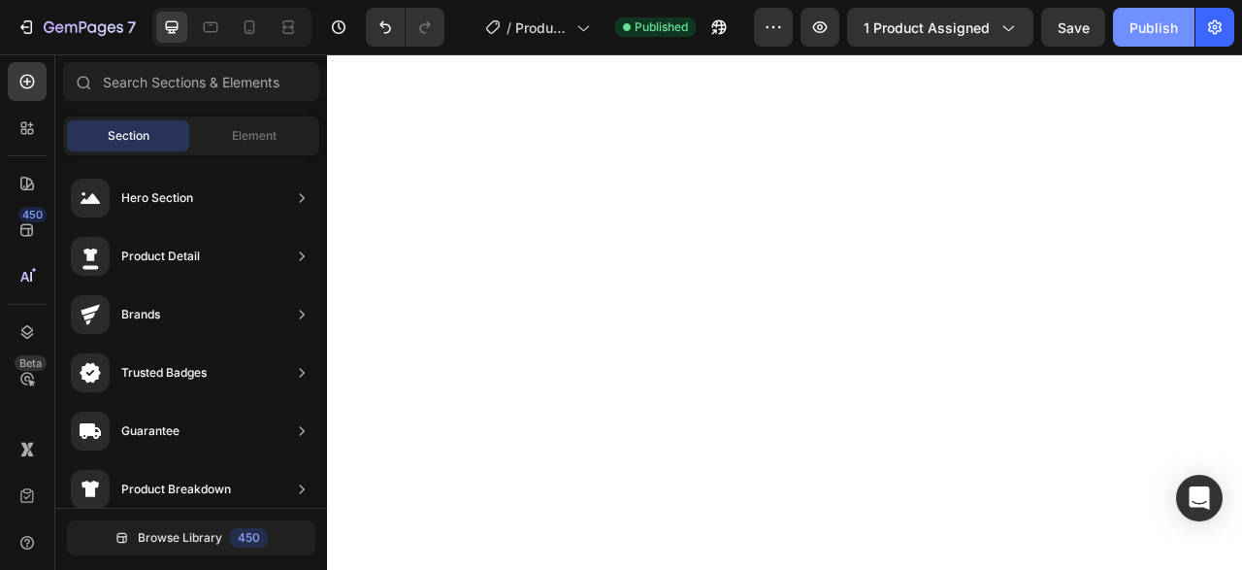
click at [1163, 33] on div "Publish" at bounding box center [1153, 27] width 49 height 20
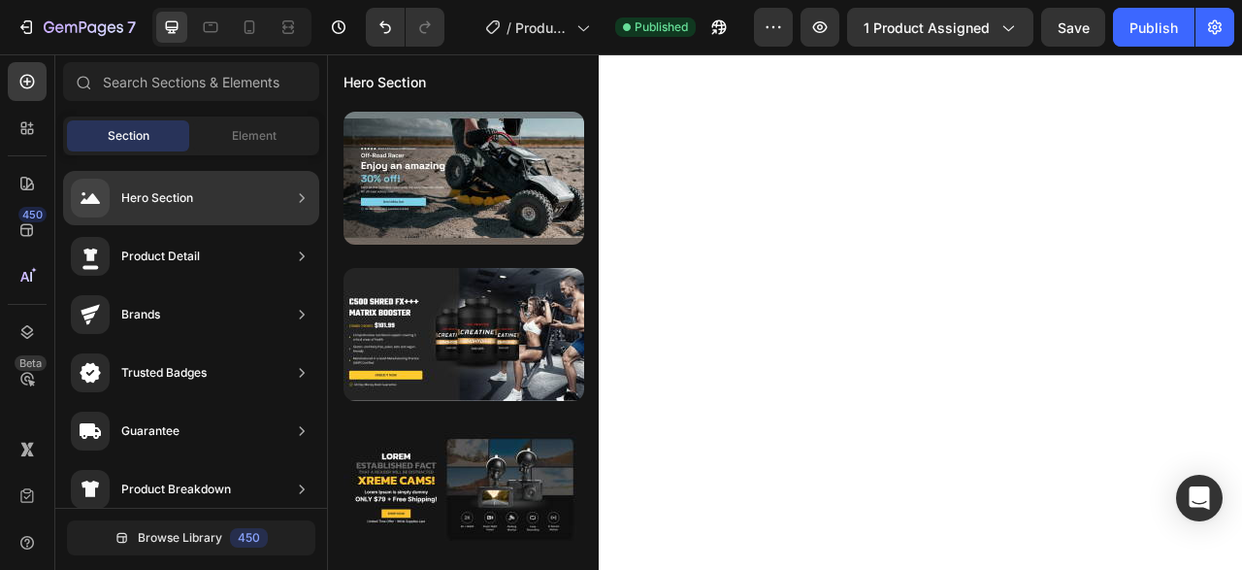
click at [112, 441] on div "Guarantee" at bounding box center [125, 430] width 109 height 39
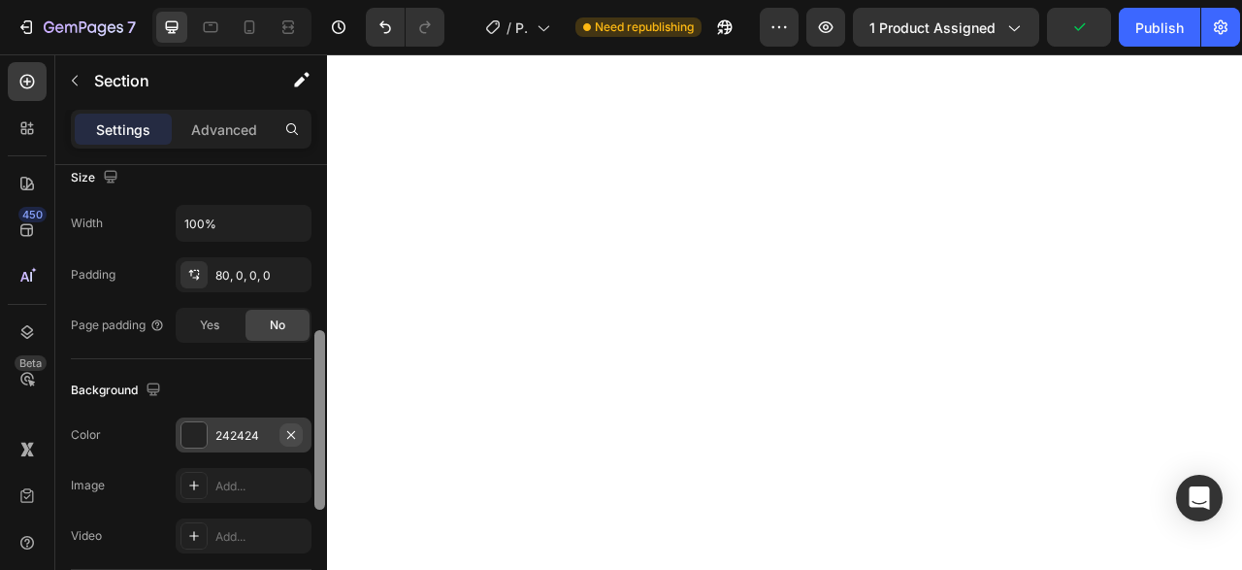
scroll to position [444, 0]
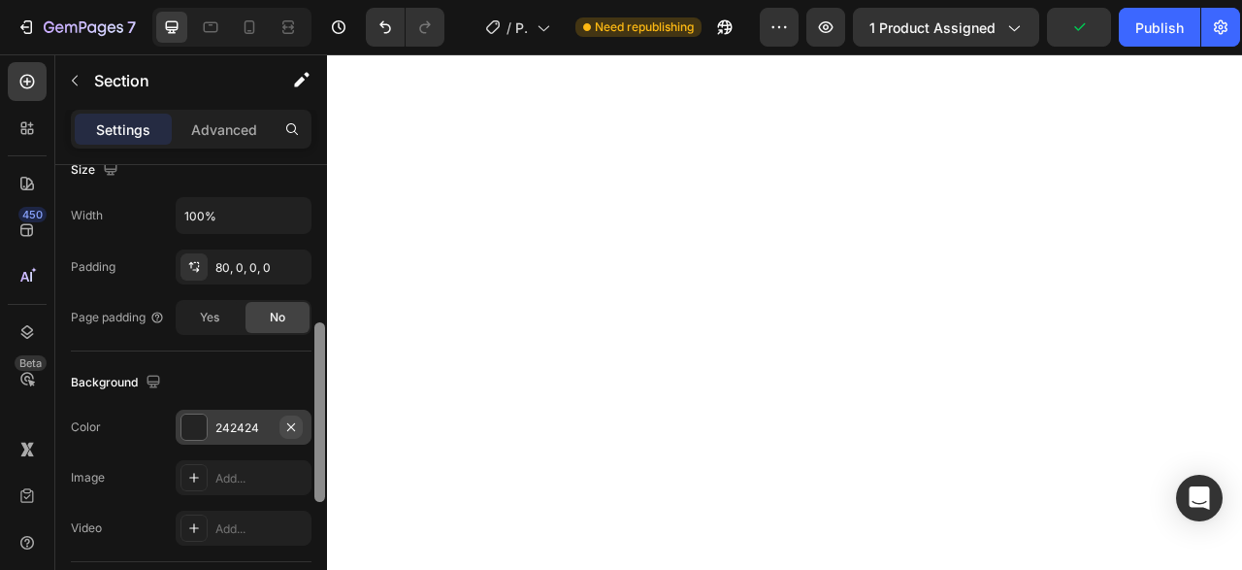
drag, startPoint x: 317, startPoint y: 253, endPoint x: 303, endPoint y: 427, distance: 174.3
click at [303, 427] on div "Layout Column width Change ratio Fit to content 12 Columns management Order 1 c…" at bounding box center [191, 395] width 272 height 460
click at [253, 422] on div "242424" at bounding box center [243, 427] width 56 height 17
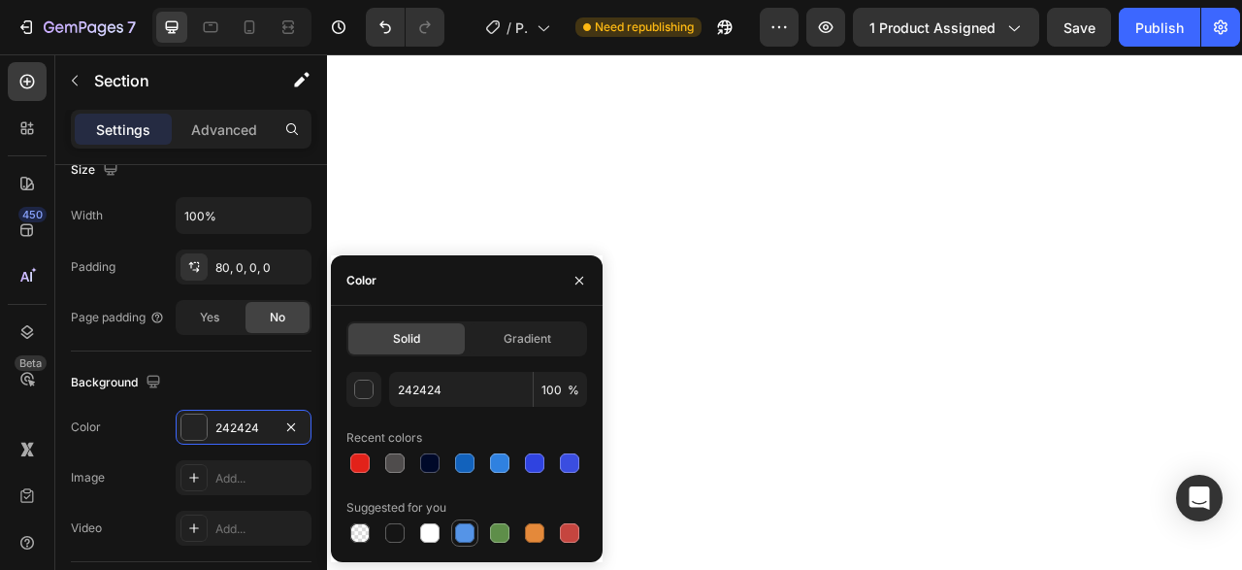
click at [465, 529] on div at bounding box center [464, 532] width 19 height 19
click at [473, 466] on div at bounding box center [464, 462] width 19 height 19
click at [498, 474] on div at bounding box center [499, 462] width 27 height 27
click at [473, 523] on div at bounding box center [464, 532] width 23 height 23
type input "5594E7"
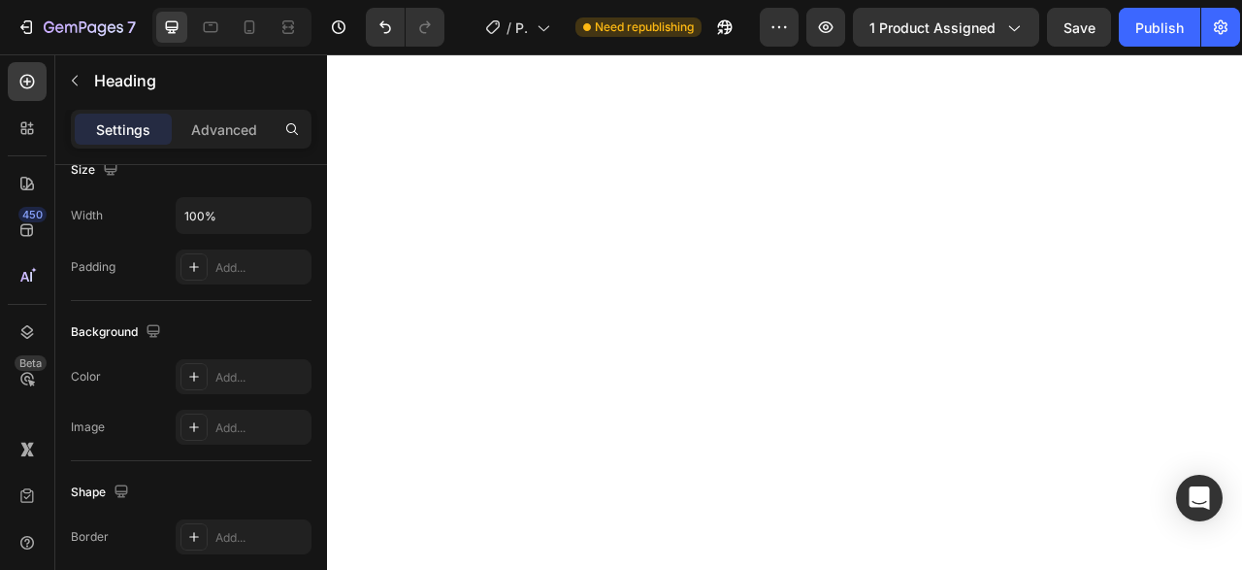
scroll to position [0, 0]
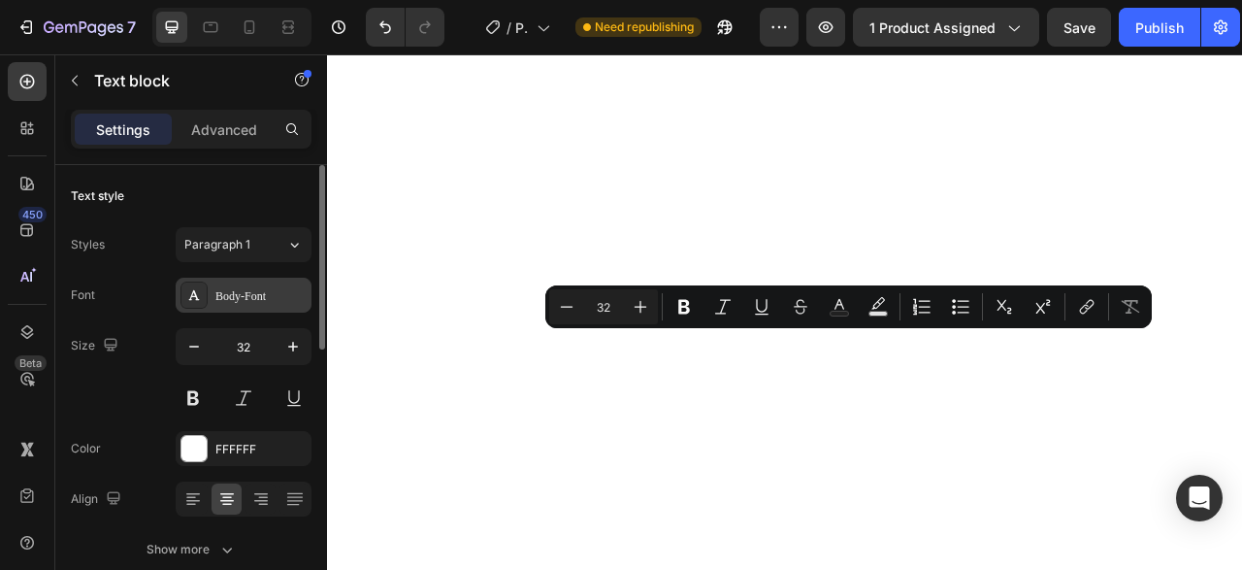
click at [245, 301] on div "Body-Font" at bounding box center [260, 295] width 91 height 17
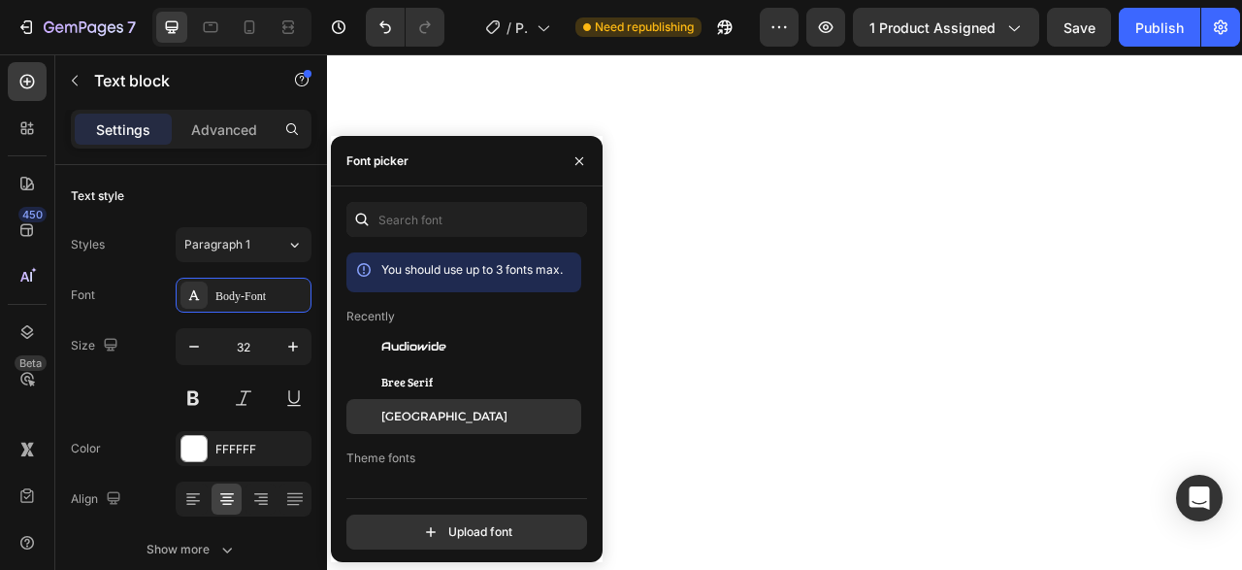
click at [410, 418] on span "[GEOGRAPHIC_DATA]" at bounding box center [444, 416] width 126 height 17
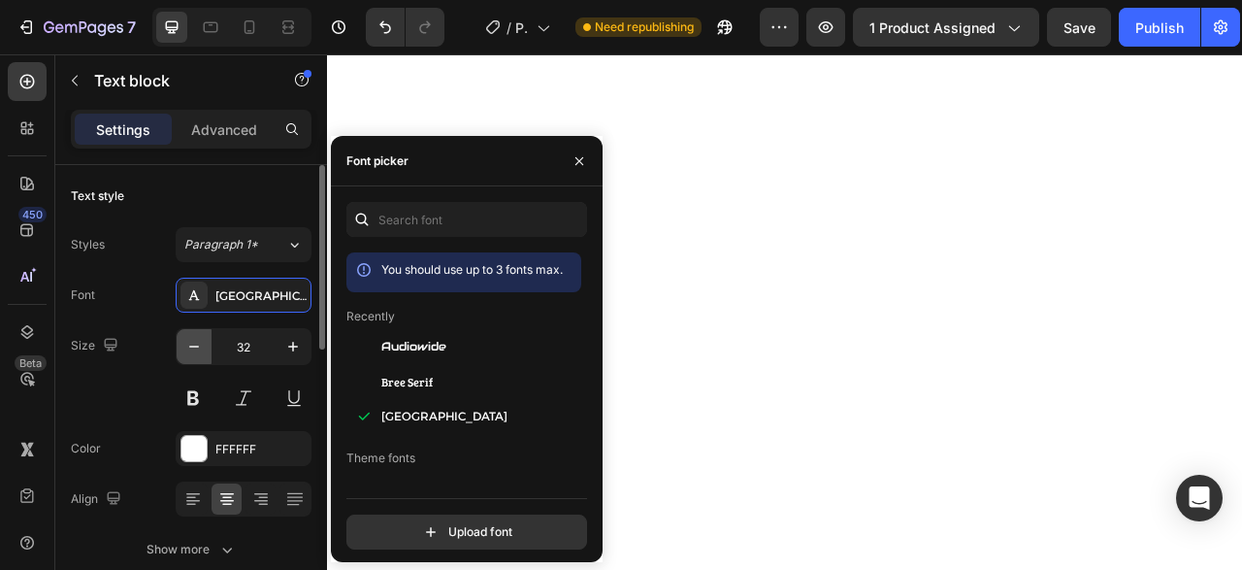
click at [195, 359] on button "button" at bounding box center [194, 346] width 35 height 35
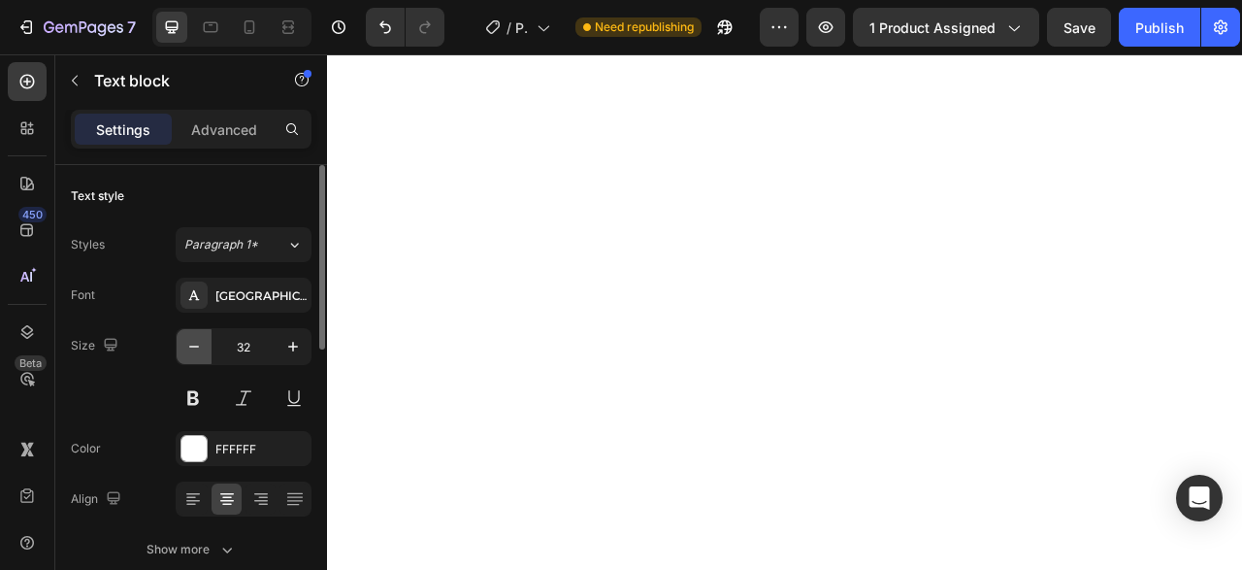
click at [195, 359] on button "button" at bounding box center [194, 346] width 35 height 35
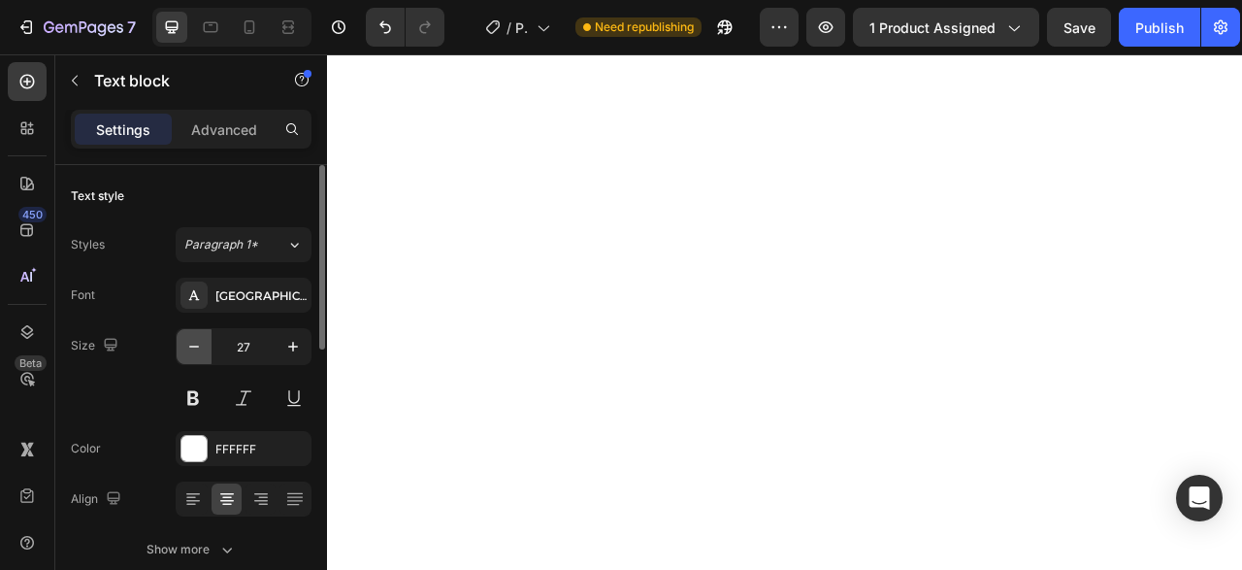
click at [195, 359] on button "button" at bounding box center [194, 346] width 35 height 35
type input "24"
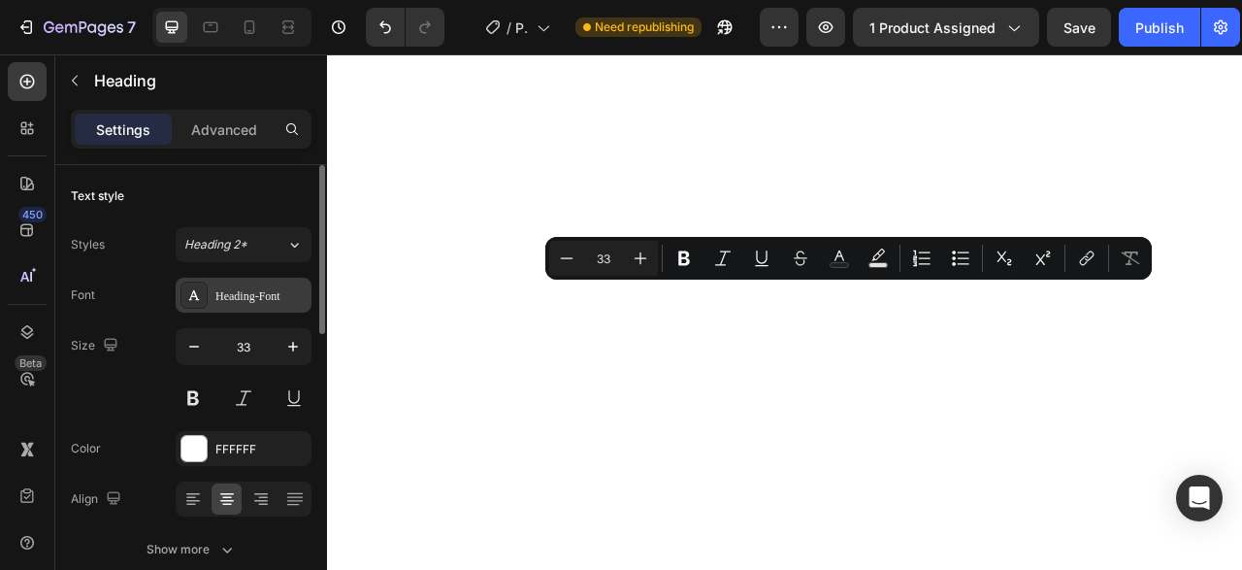
click at [233, 286] on div "Heading-Font" at bounding box center [244, 295] width 136 height 35
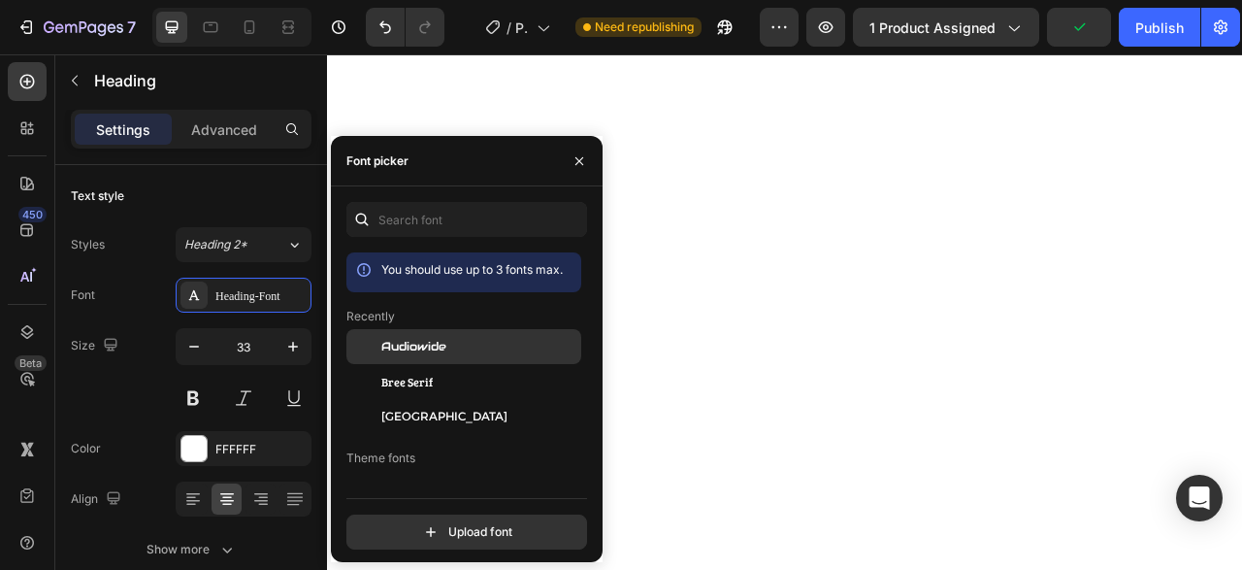
click at [436, 348] on span "Audiowide" at bounding box center [413, 346] width 65 height 17
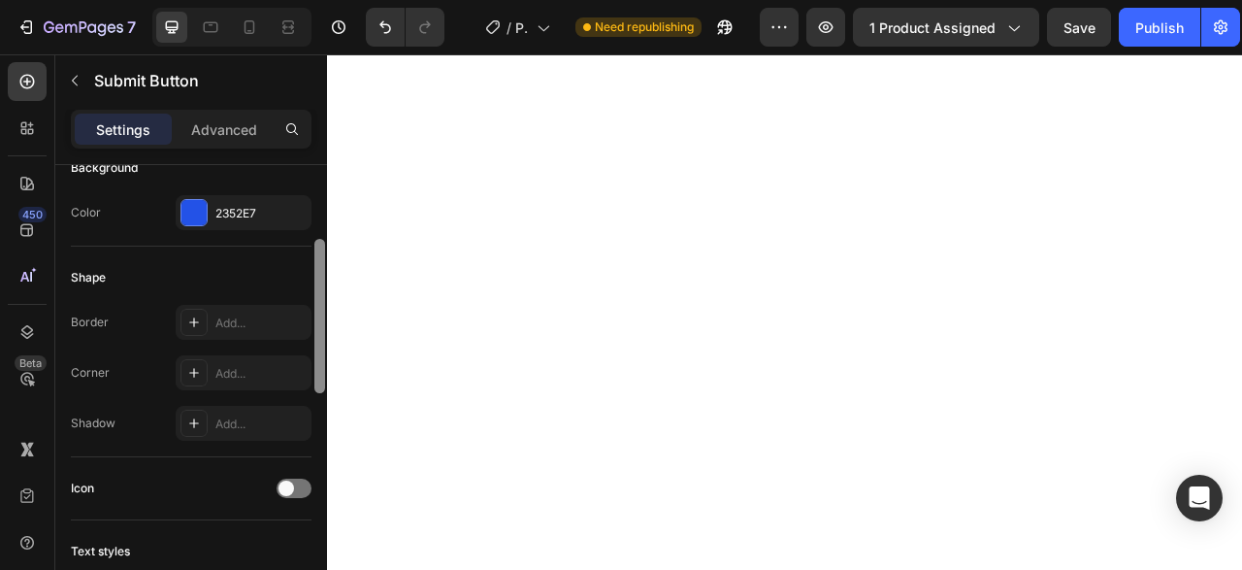
drag, startPoint x: 315, startPoint y: 240, endPoint x: 322, endPoint y: 357, distance: 117.6
click at [322, 357] on div at bounding box center [319, 316] width 11 height 154
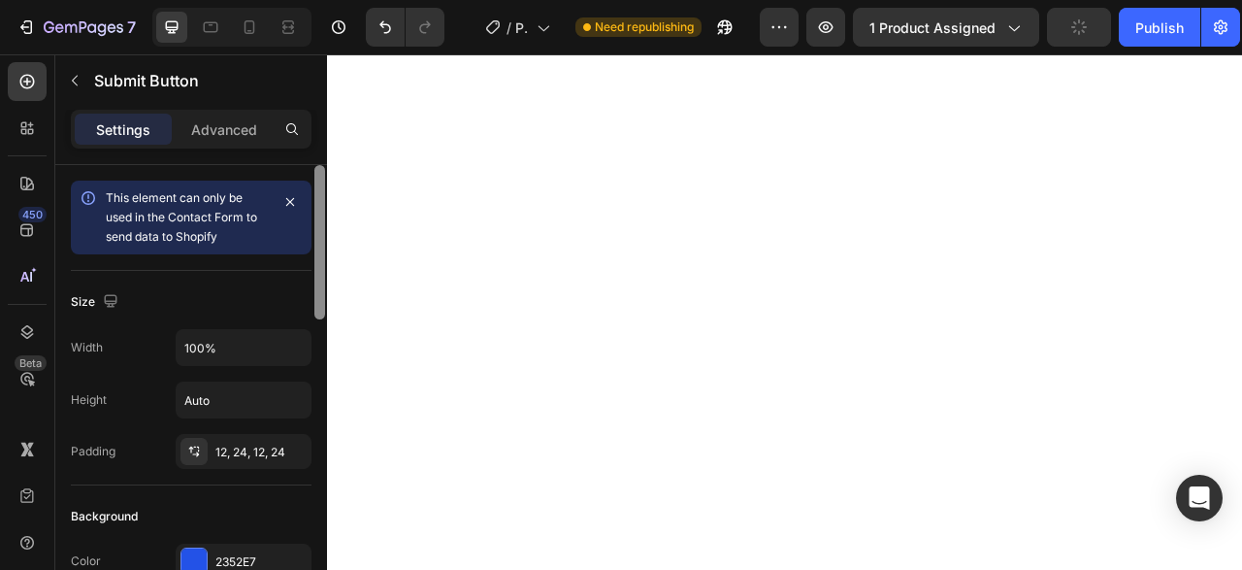
drag, startPoint x: 322, startPoint y: 357, endPoint x: 315, endPoint y: 203, distance: 154.4
click at [315, 203] on div at bounding box center [319, 242] width 11 height 154
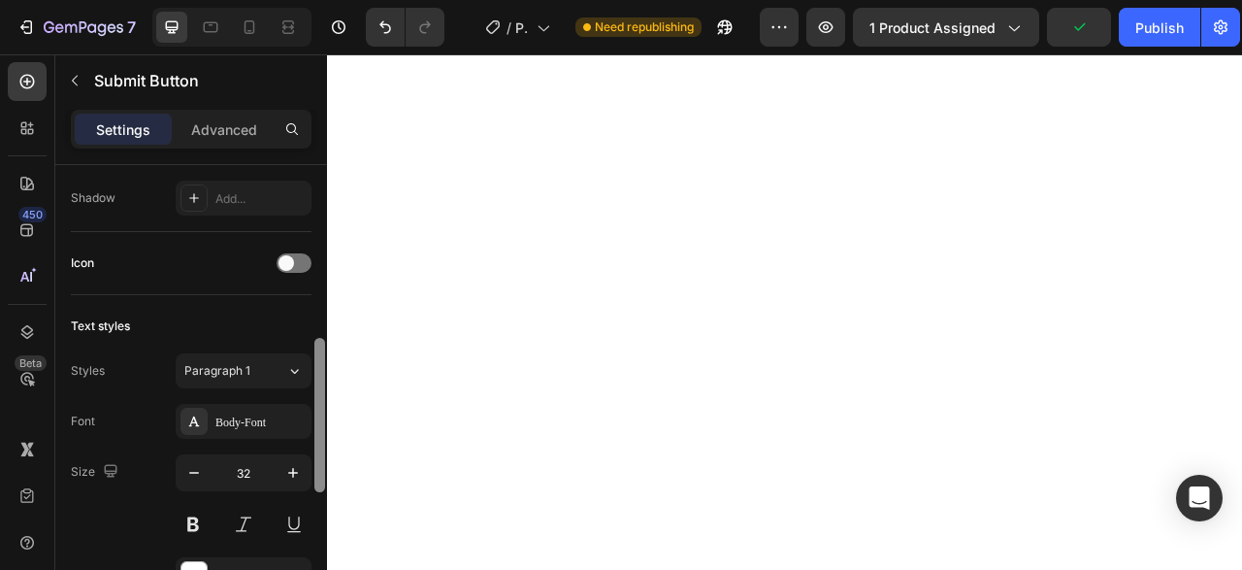
drag, startPoint x: 315, startPoint y: 205, endPoint x: 322, endPoint y: 401, distance: 196.1
click at [322, 401] on div at bounding box center [319, 415] width 11 height 154
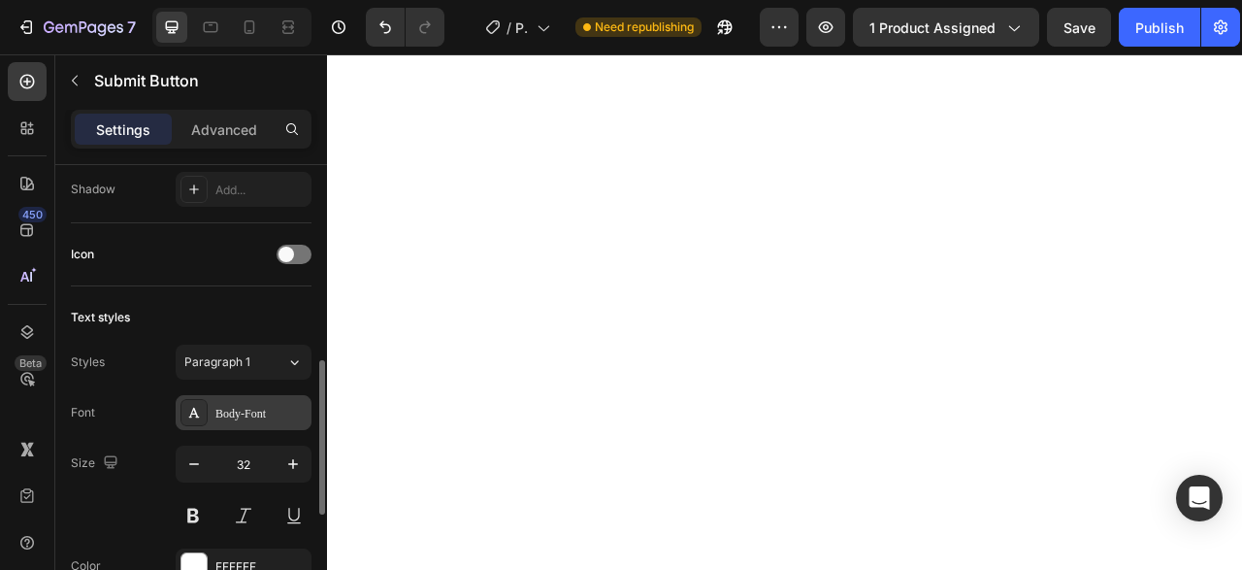
click at [261, 418] on div "Body-Font" at bounding box center [260, 413] width 91 height 17
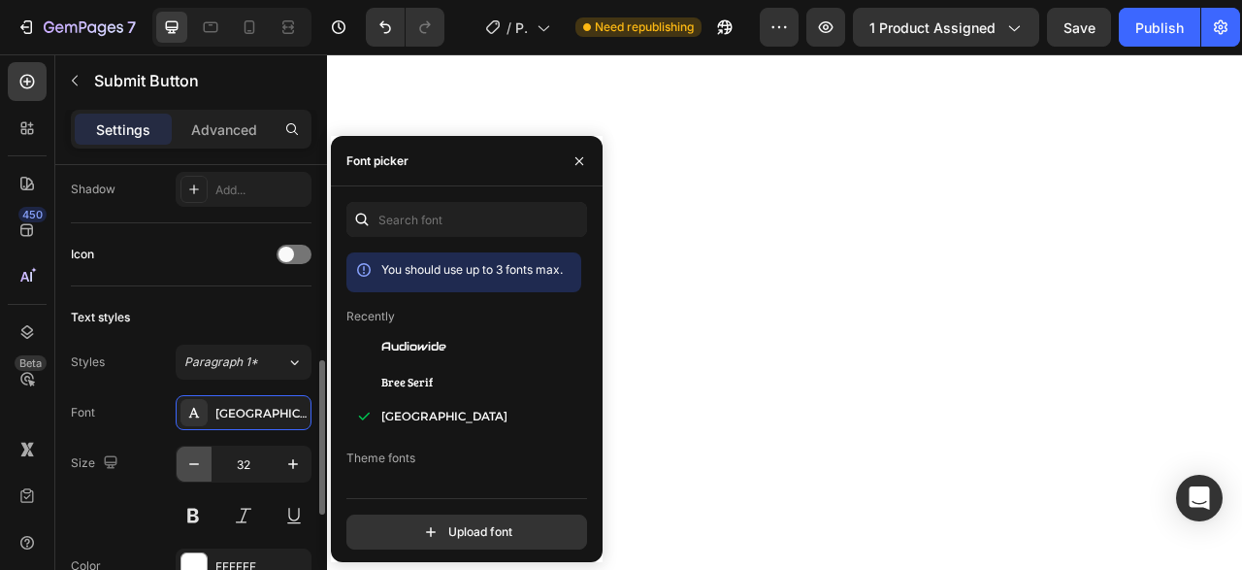
click at [196, 454] on icon "button" at bounding box center [193, 463] width 19 height 19
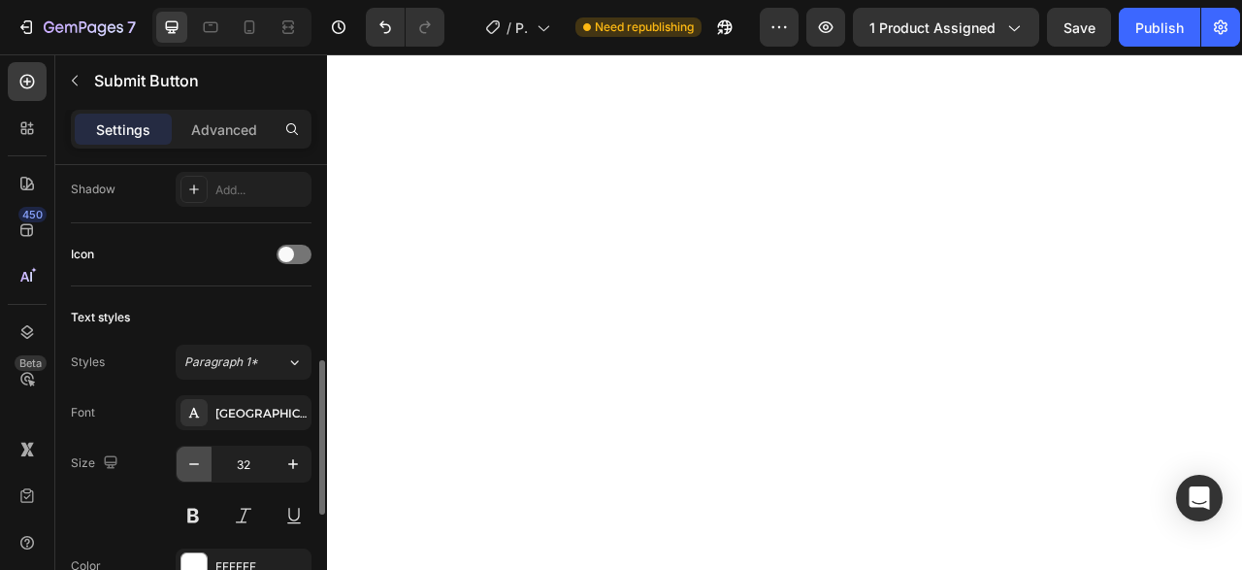
click at [196, 454] on icon "button" at bounding box center [193, 463] width 19 height 19
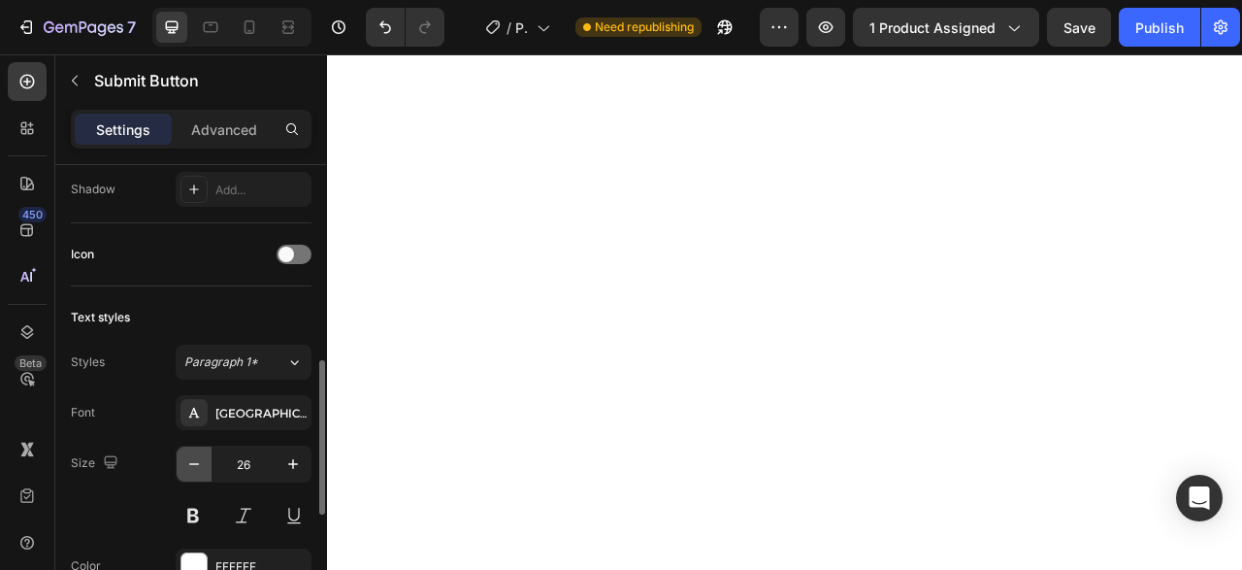
click at [196, 454] on icon "button" at bounding box center [193, 463] width 19 height 19
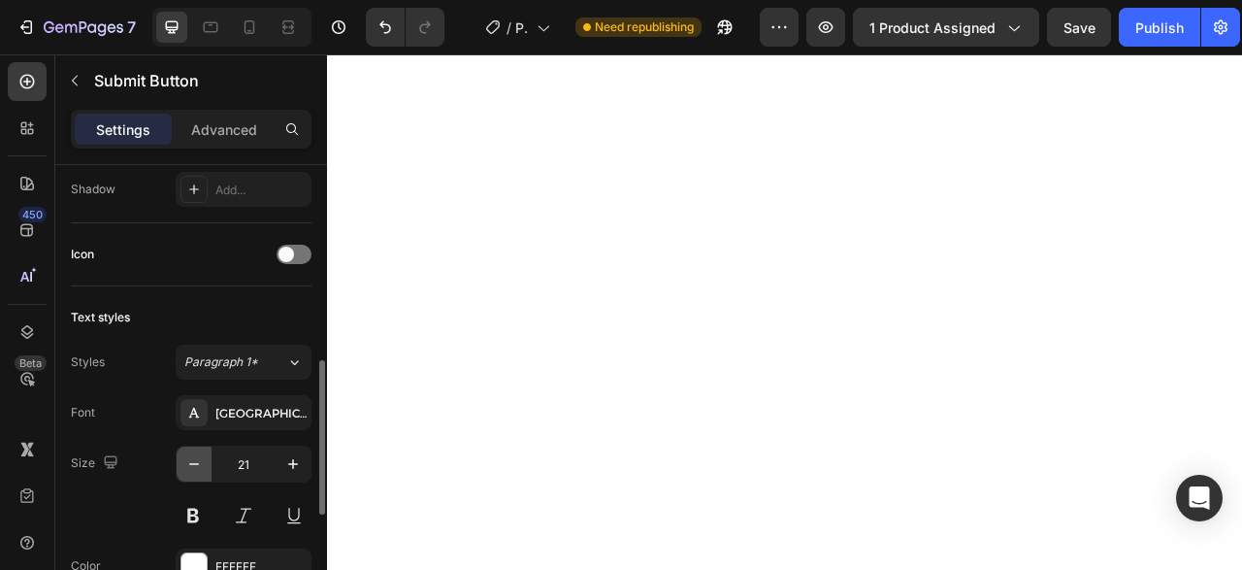
click at [196, 454] on icon "button" at bounding box center [193, 463] width 19 height 19
type input "20"
click at [292, 462] on icon "button" at bounding box center [292, 463] width 19 height 19
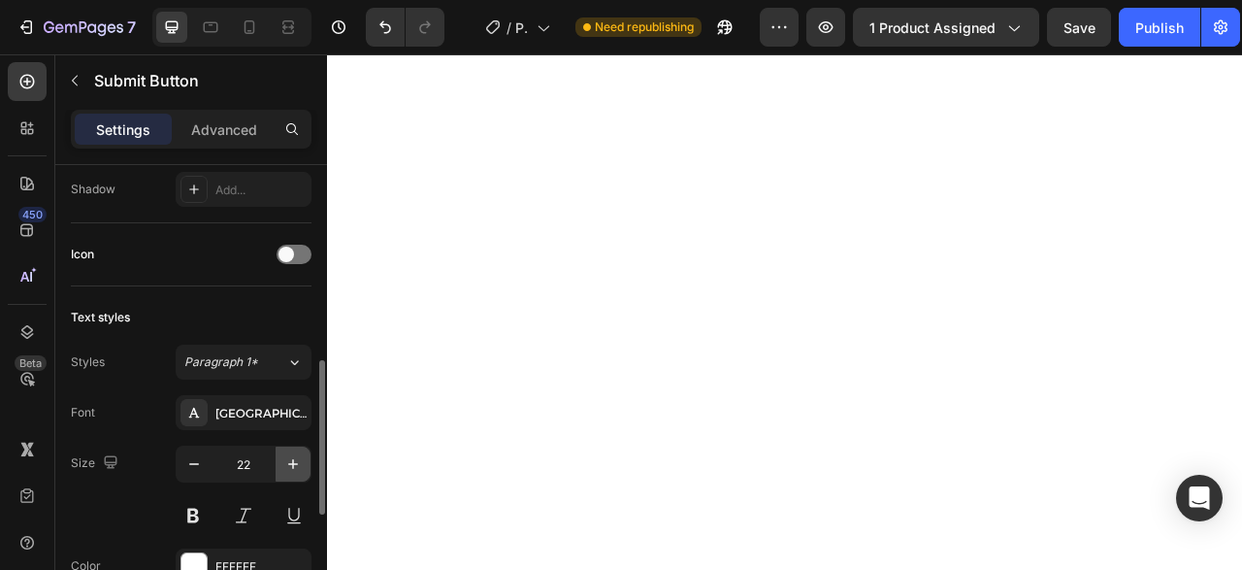
click at [292, 462] on icon "button" at bounding box center [292, 463] width 19 height 19
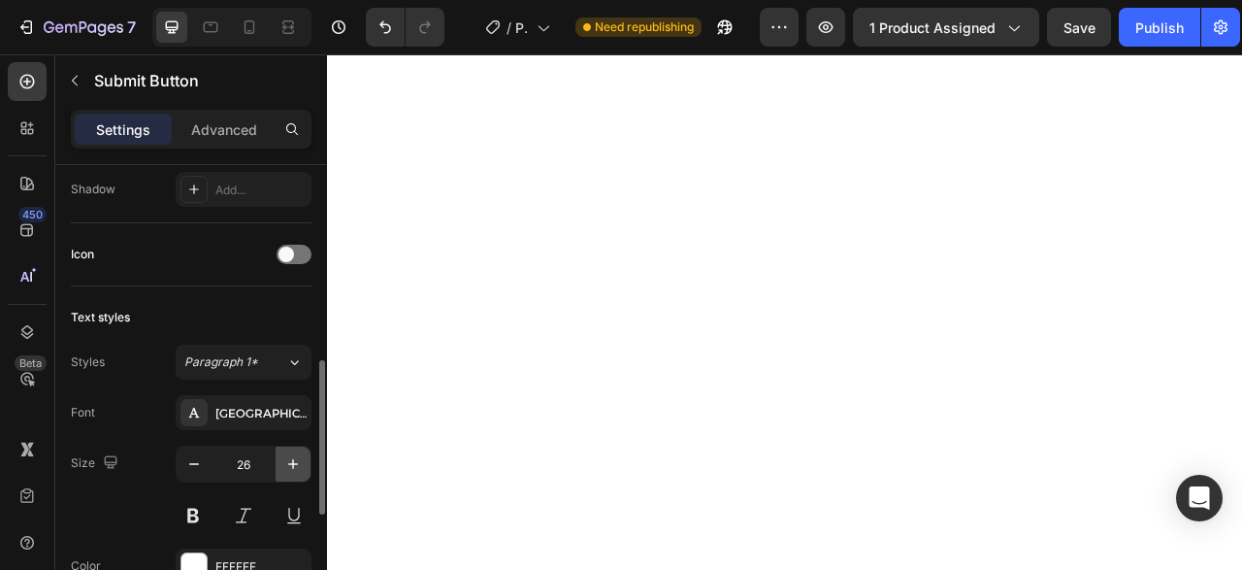
click at [292, 462] on icon "button" at bounding box center [292, 463] width 19 height 19
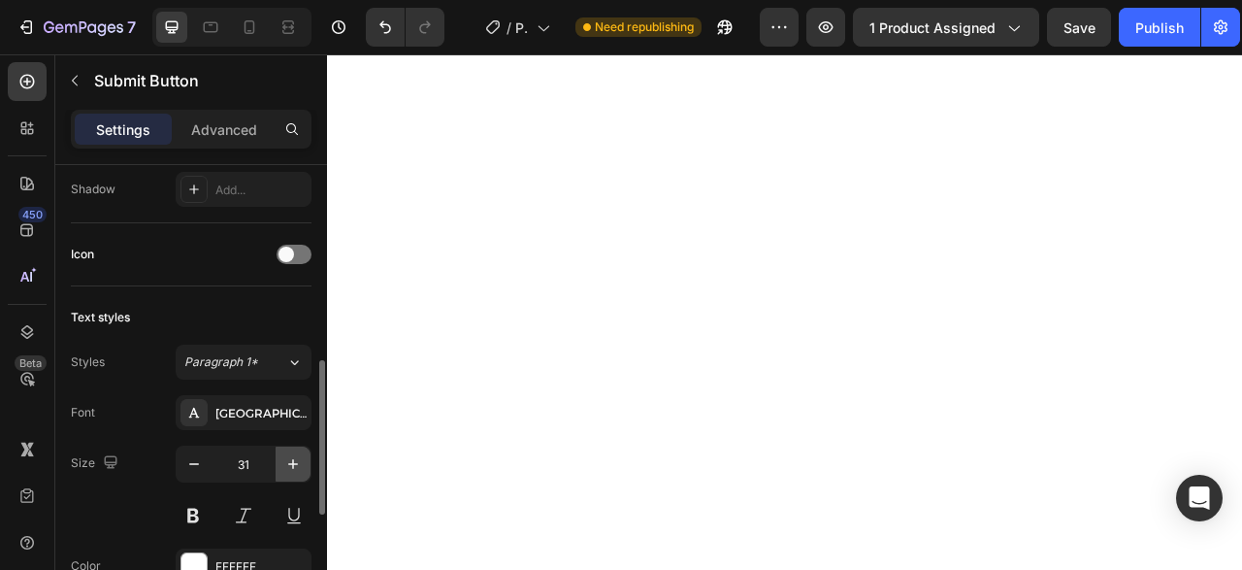
type input "32"
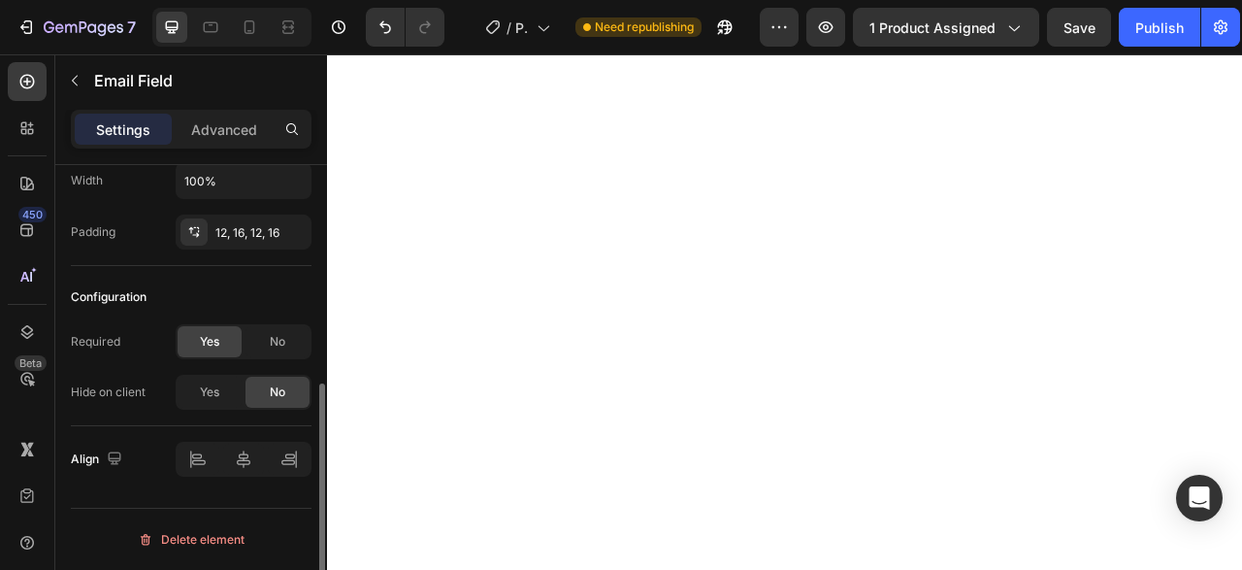
scroll to position [0, 0]
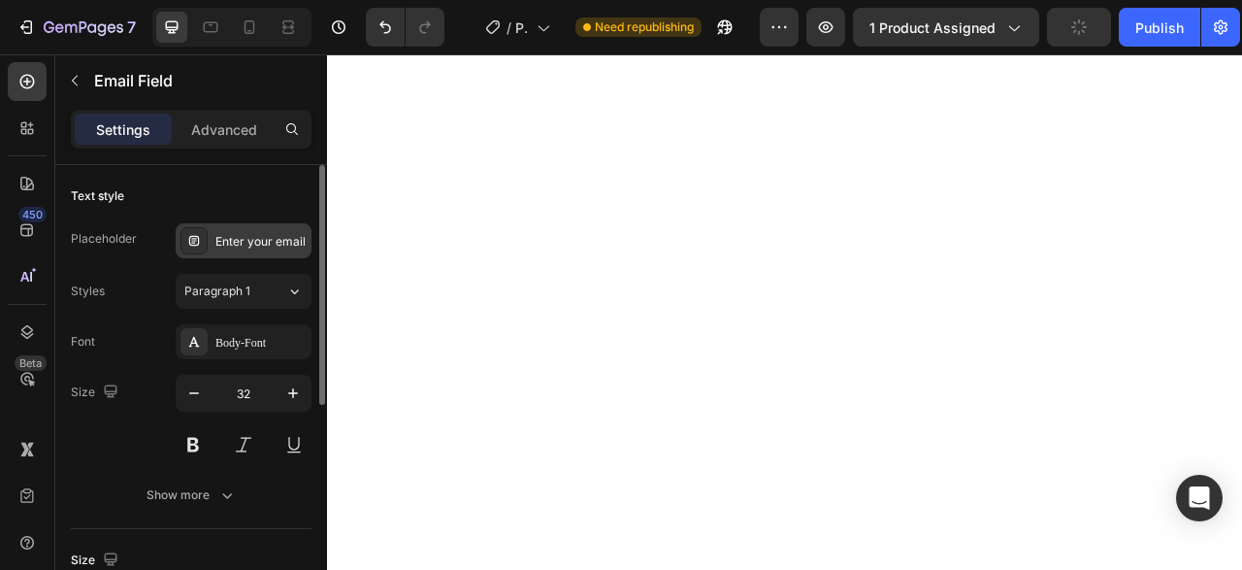
click at [265, 242] on div "Enter your email" at bounding box center [260, 241] width 91 height 17
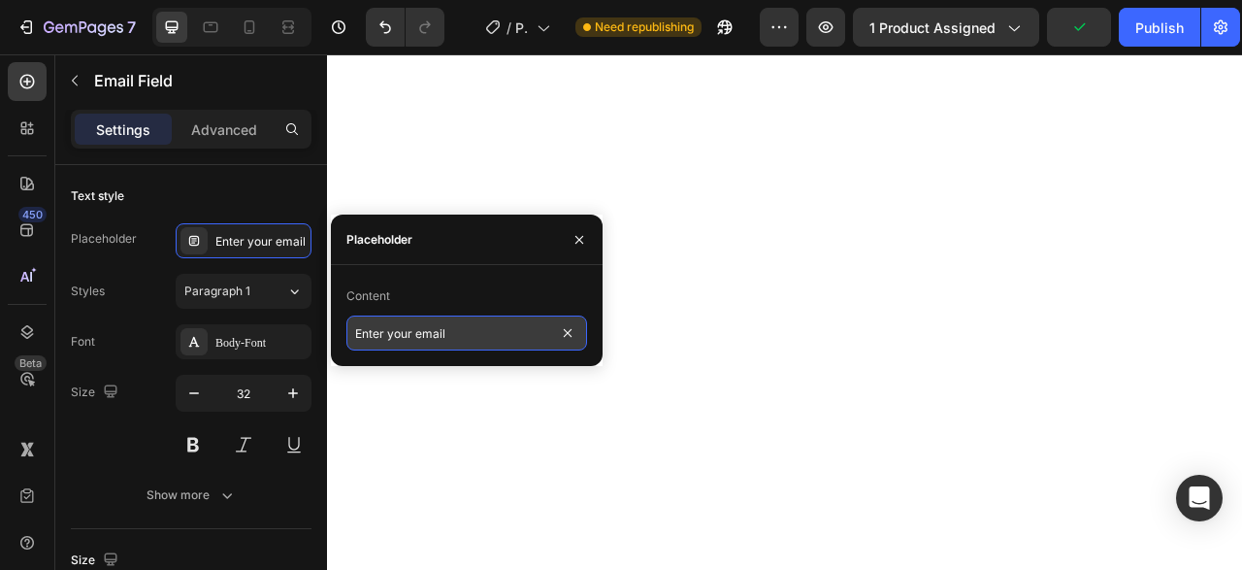
click at [407, 331] on input "Enter your email" at bounding box center [466, 332] width 241 height 35
type input "E-mail"
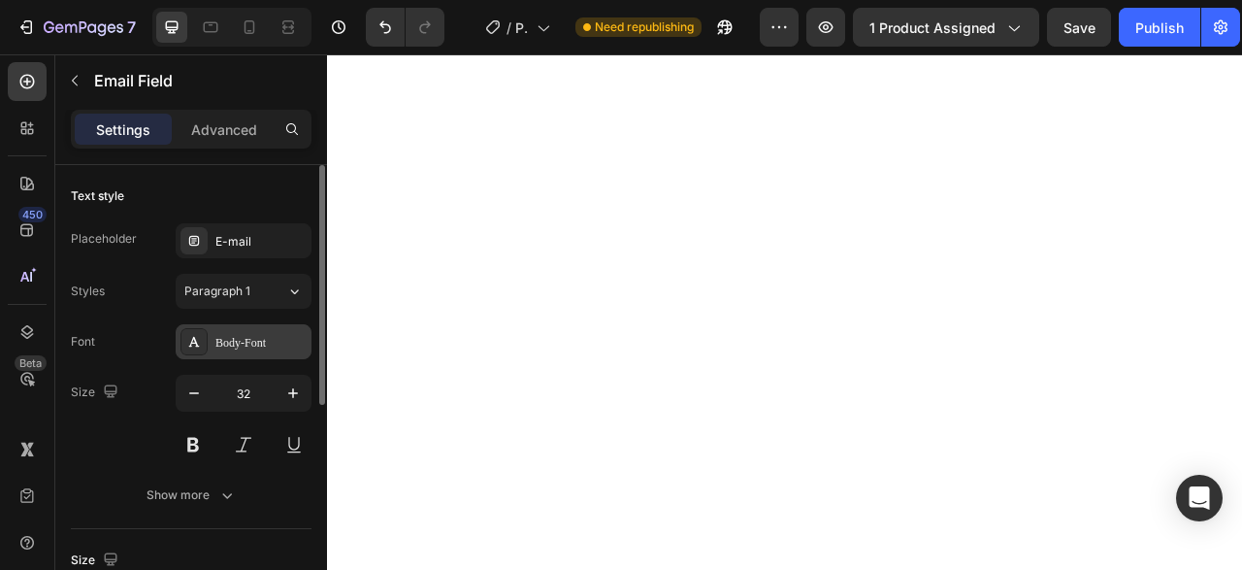
click at [264, 350] on div "Body-Font" at bounding box center [260, 342] width 91 height 17
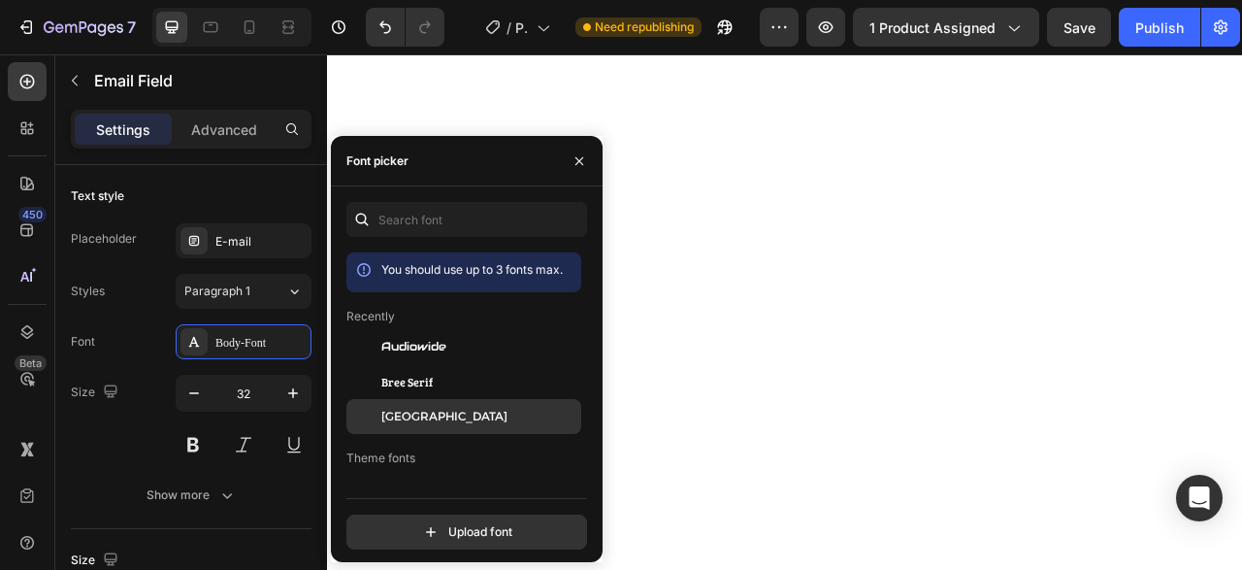
click at [407, 409] on span "[GEOGRAPHIC_DATA]" at bounding box center [444, 416] width 126 height 17
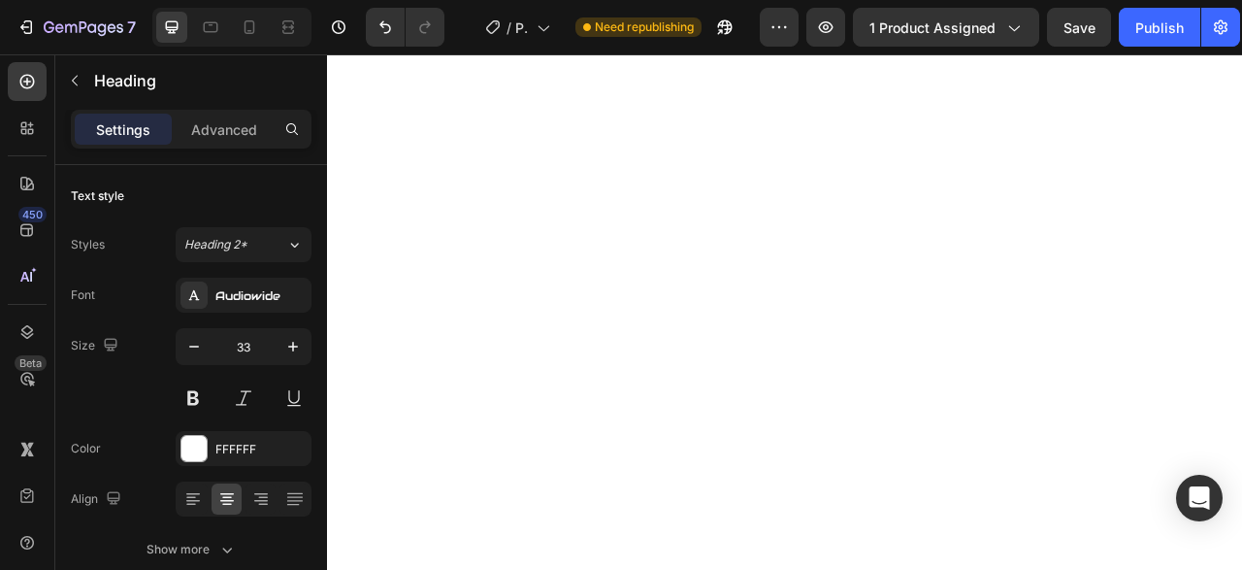
scroll to position [772, 0]
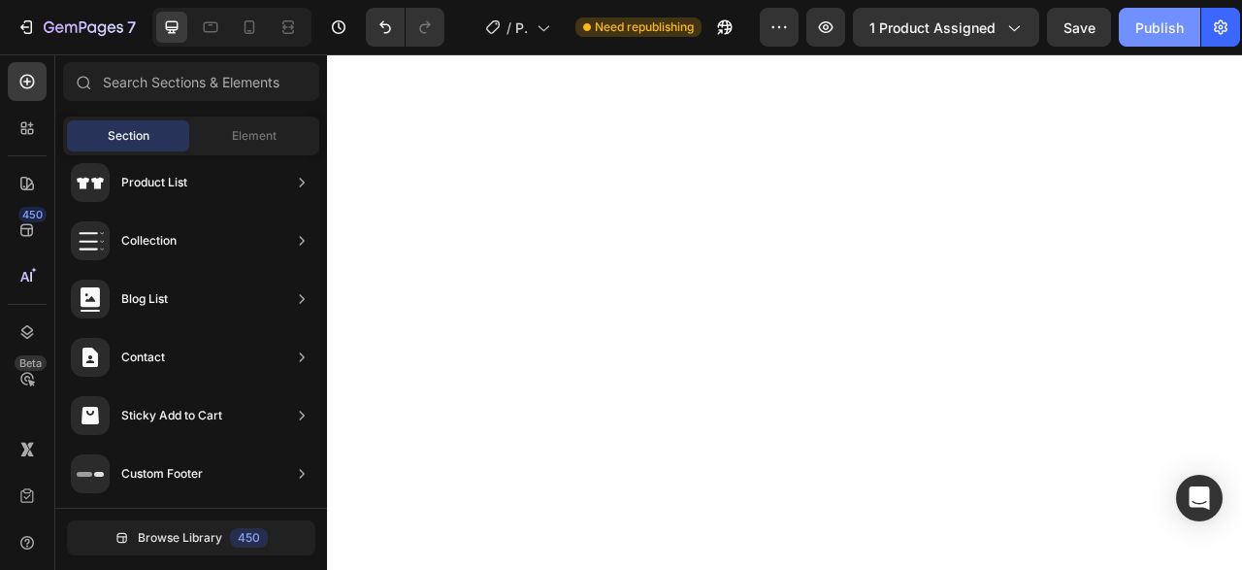
click at [1179, 28] on div "Publish" at bounding box center [1159, 27] width 49 height 20
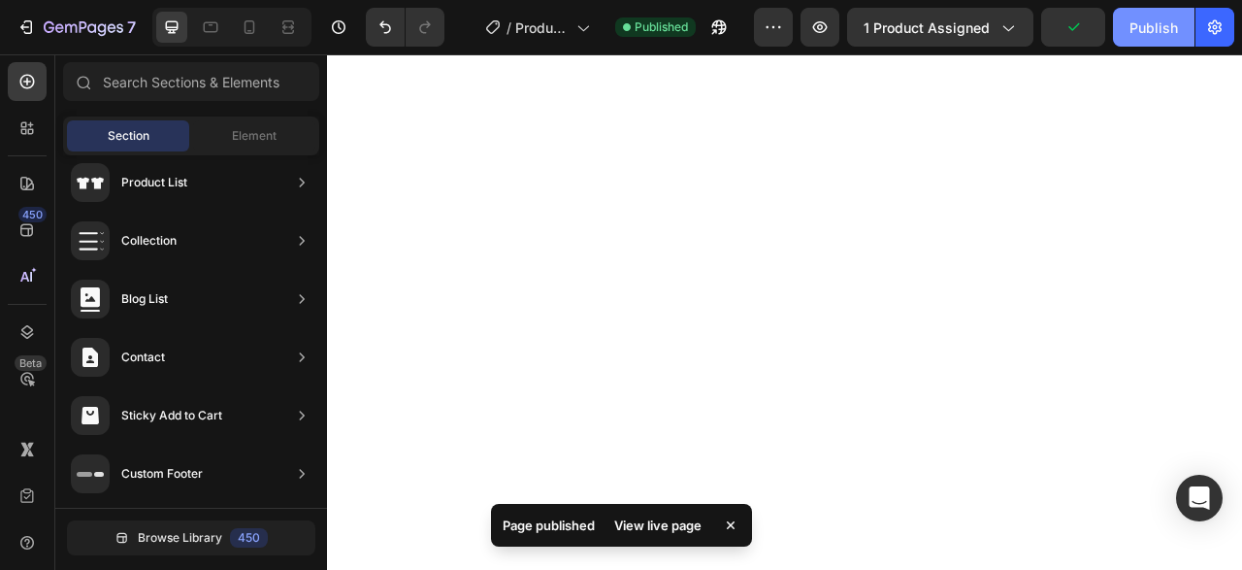
click at [1161, 44] on button "Publish" at bounding box center [1154, 27] width 82 height 39
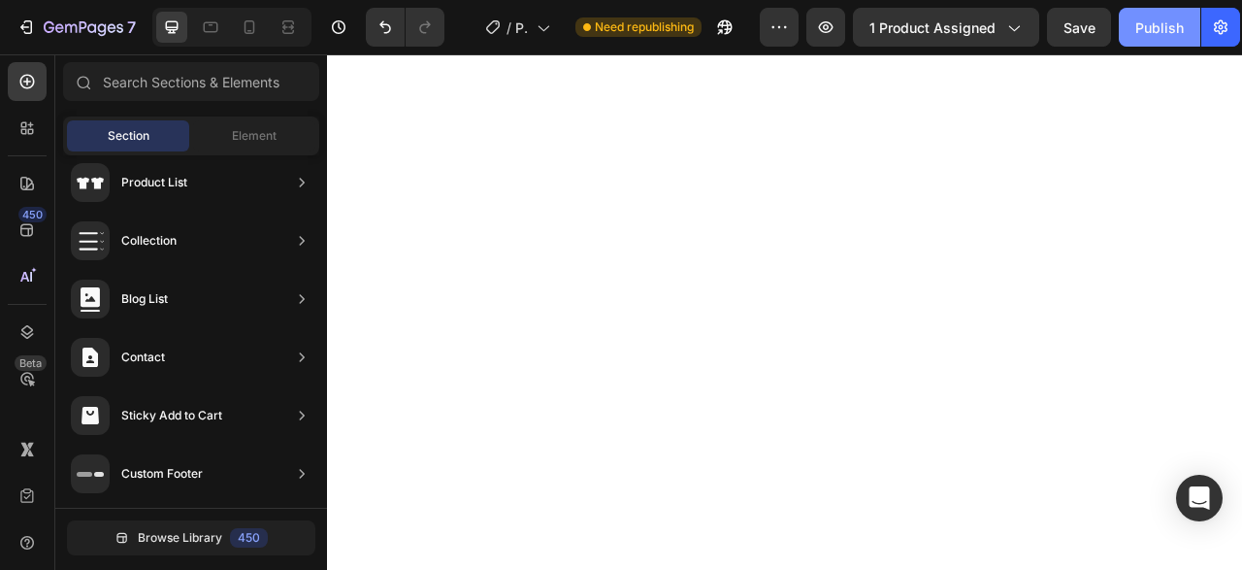
click at [1151, 9] on button "Publish" at bounding box center [1160, 27] width 82 height 39
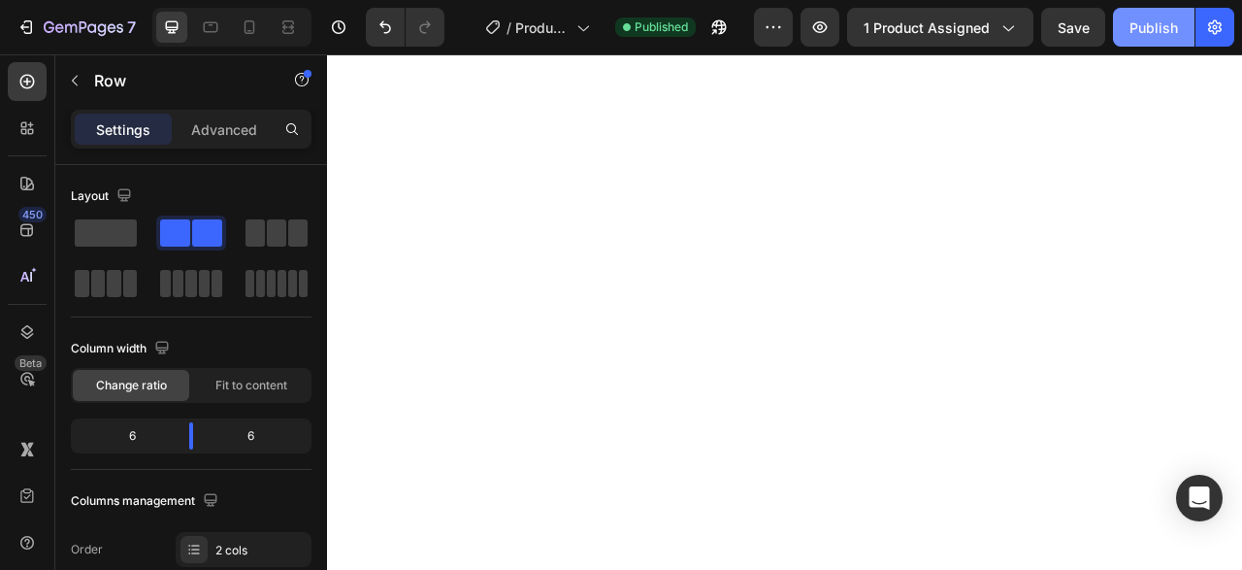
click at [1156, 36] on div "Publish" at bounding box center [1153, 27] width 49 height 20
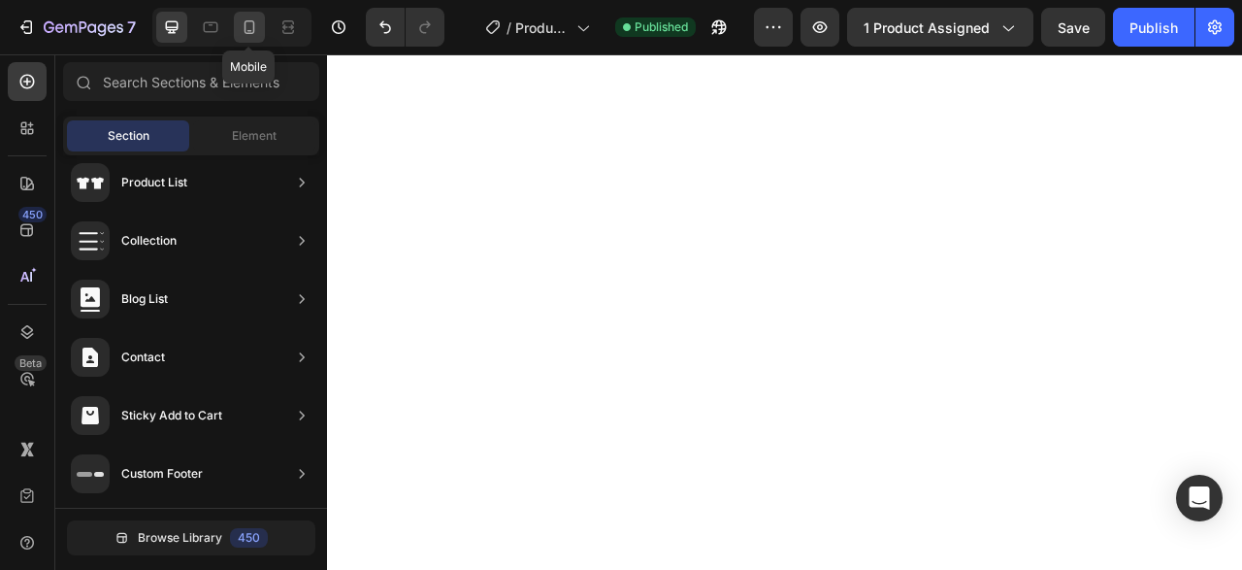
click at [246, 22] on icon at bounding box center [249, 26] width 19 height 19
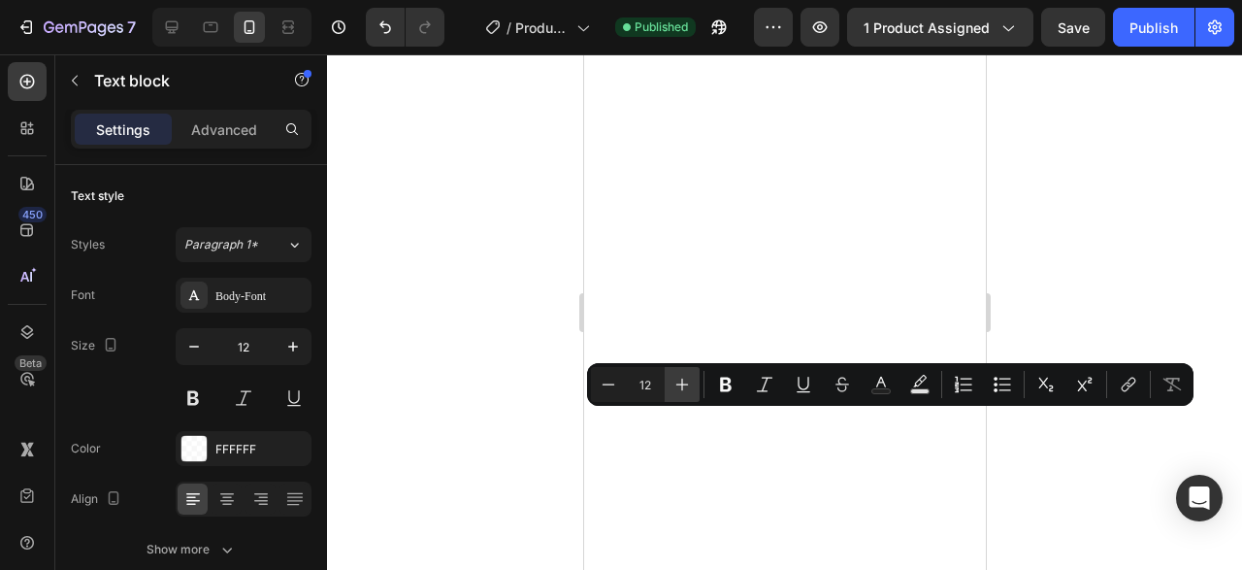
click at [669, 375] on button "Plus" at bounding box center [682, 384] width 35 height 35
type input "16"
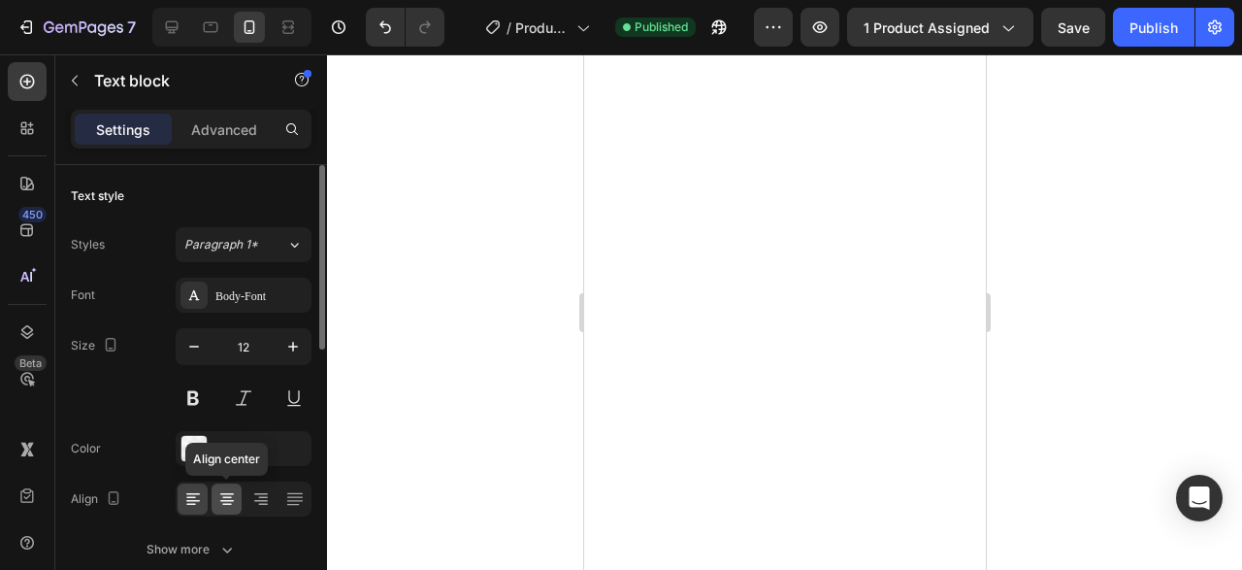
click at [236, 502] on icon at bounding box center [226, 498] width 19 height 19
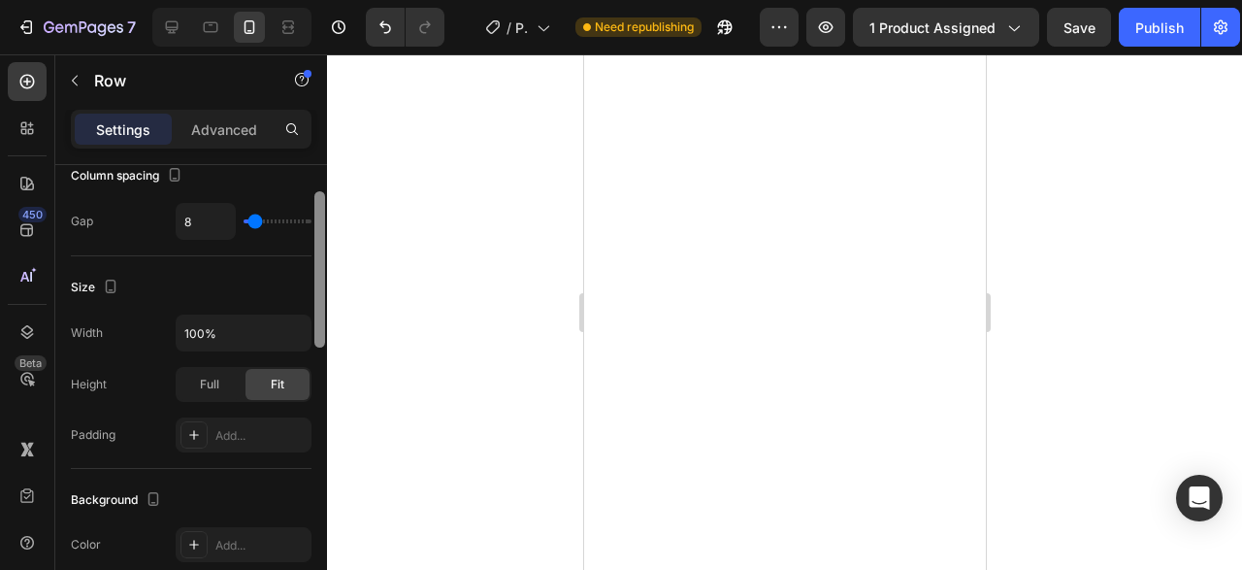
drag, startPoint x: 321, startPoint y: 288, endPoint x: 323, endPoint y: 410, distance: 122.3
click at [323, 347] on div at bounding box center [319, 269] width 11 height 156
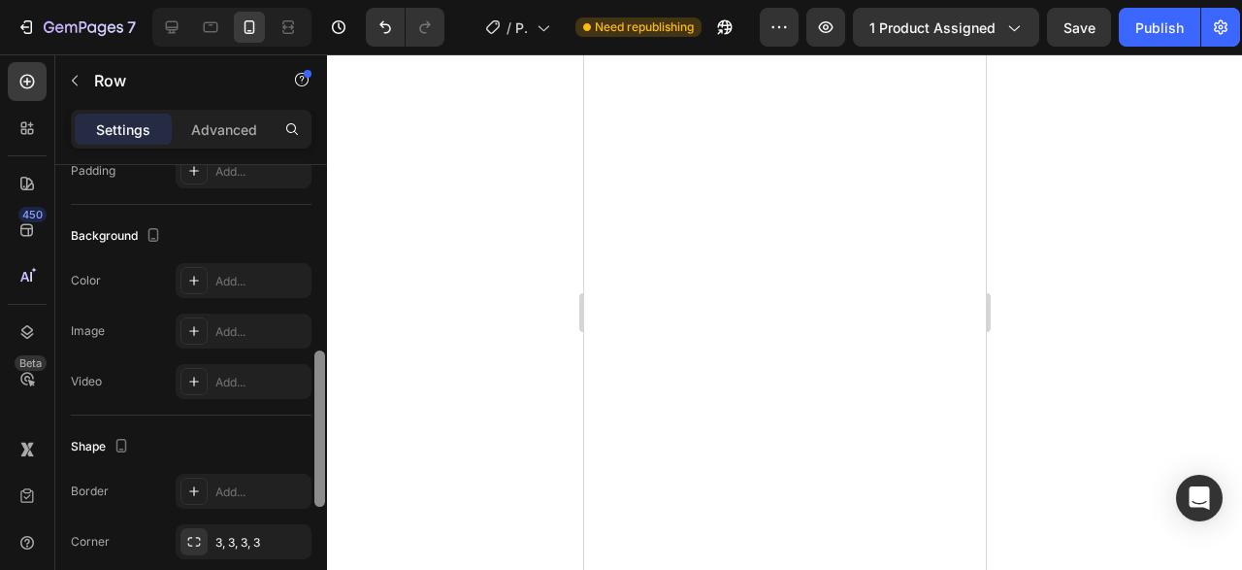
drag, startPoint x: 323, startPoint y: 410, endPoint x: 325, endPoint y: 498, distance: 87.4
click at [325, 498] on div at bounding box center [319, 428] width 11 height 156
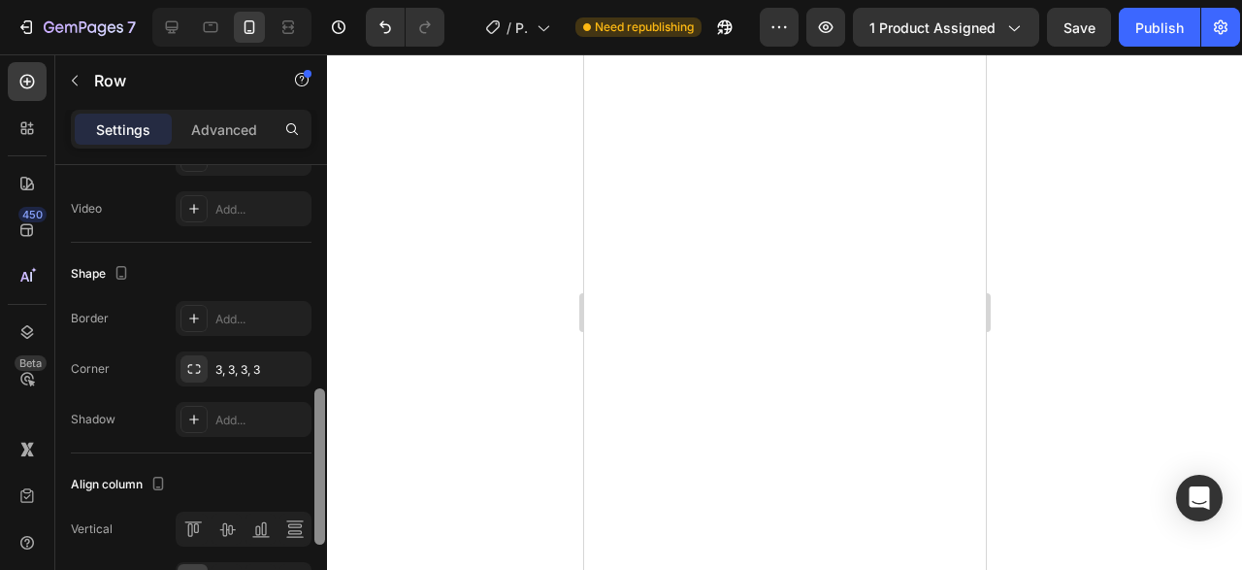
scroll to position [777, 0]
drag, startPoint x: 325, startPoint y: 498, endPoint x: 327, endPoint y: 554, distance: 56.3
click at [327, 554] on div at bounding box center [319, 361] width 15 height 461
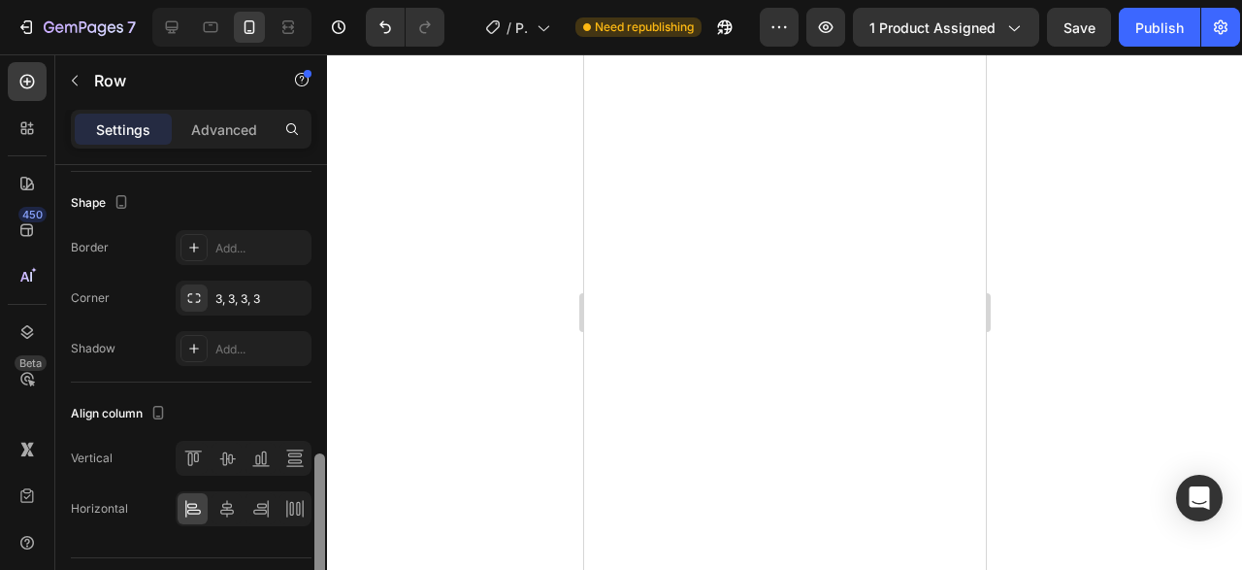
drag, startPoint x: 320, startPoint y: 476, endPoint x: 319, endPoint y: 503, distance: 26.2
click at [319, 503] on div at bounding box center [319, 531] width 11 height 156
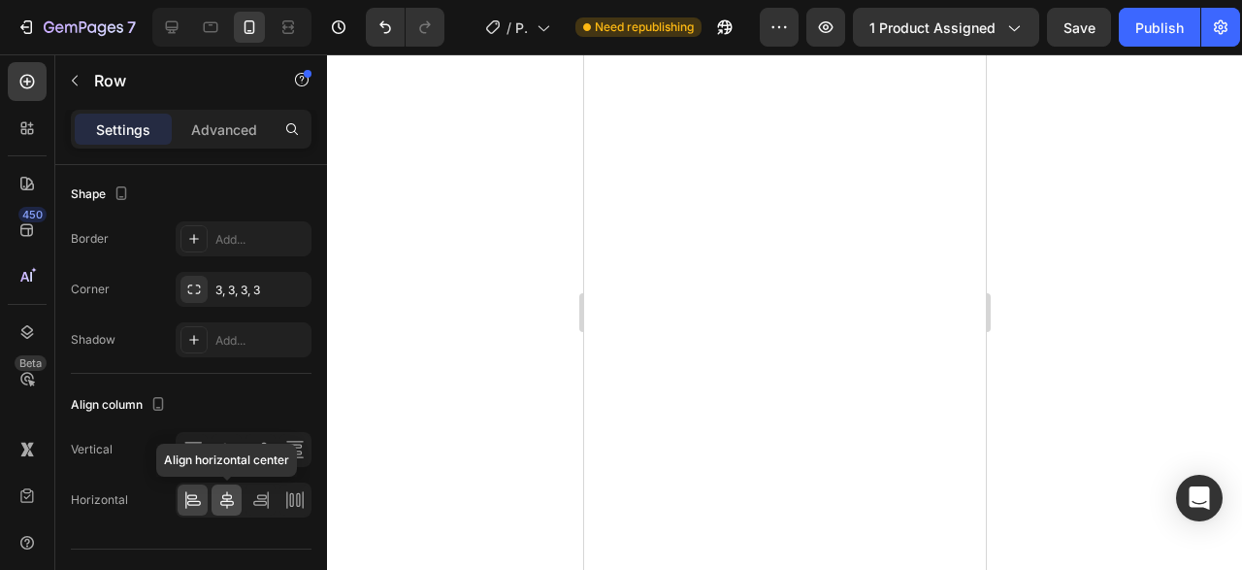
click at [232, 501] on icon at bounding box center [227, 499] width 14 height 17
click at [528, 331] on div at bounding box center [784, 311] width 915 height 515
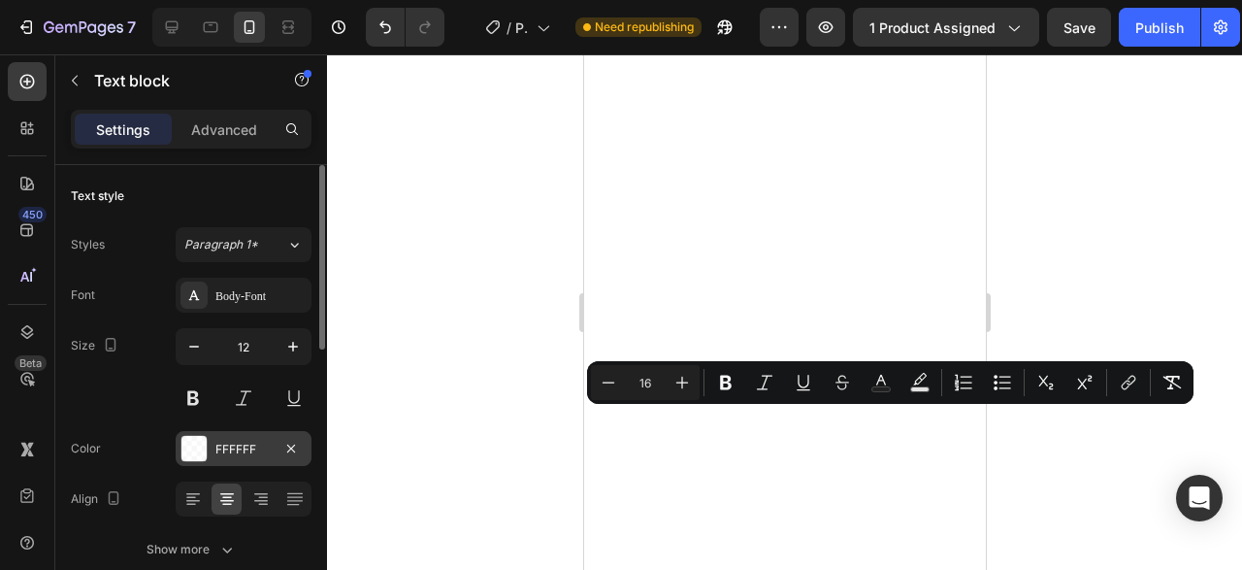
click at [240, 451] on div "FFFFFF" at bounding box center [243, 449] width 56 height 17
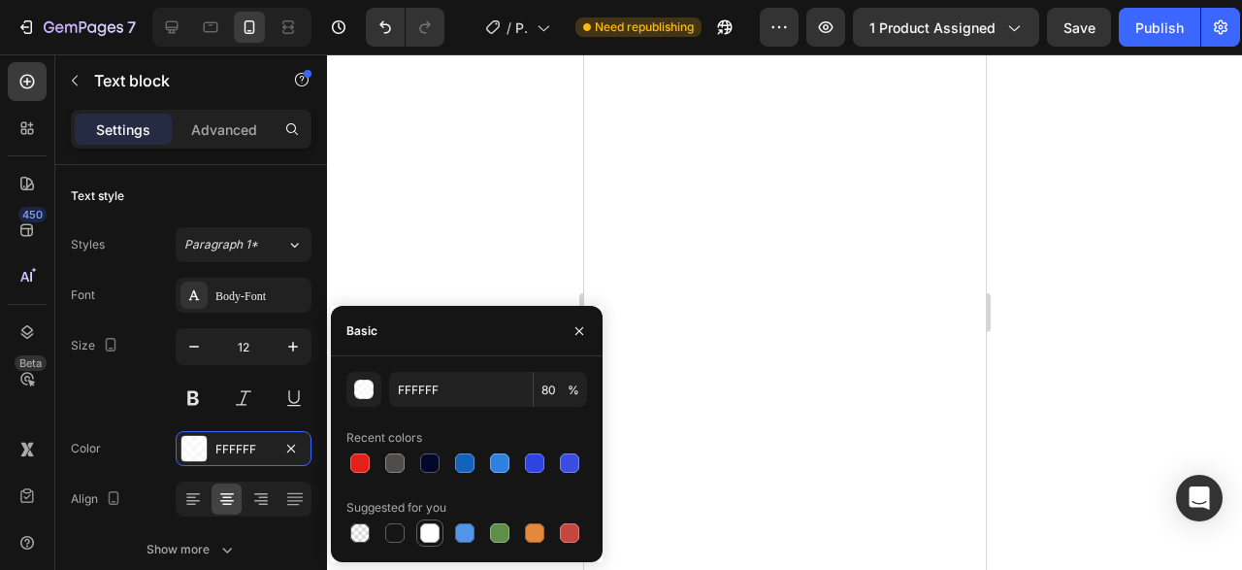
click at [423, 529] on div at bounding box center [429, 532] width 19 height 19
type input "100"
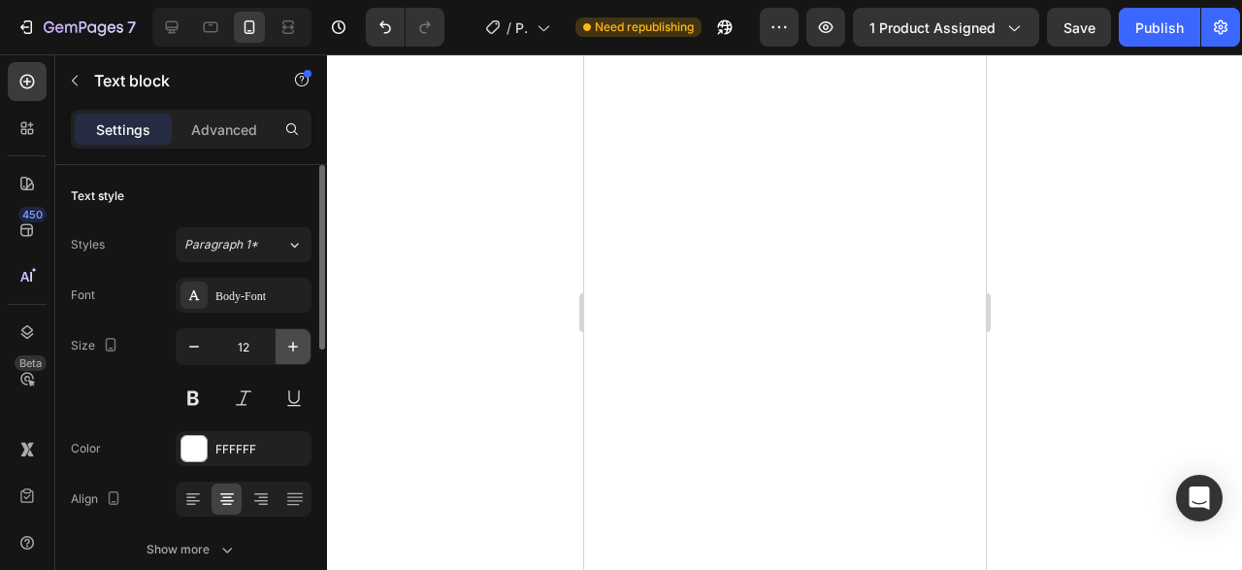
click at [294, 344] on icon "button" at bounding box center [293, 347] width 10 height 10
click at [207, 352] on button "button" at bounding box center [194, 346] width 35 height 35
type input "12"
click at [235, 288] on div "Body-Font" at bounding box center [260, 295] width 91 height 17
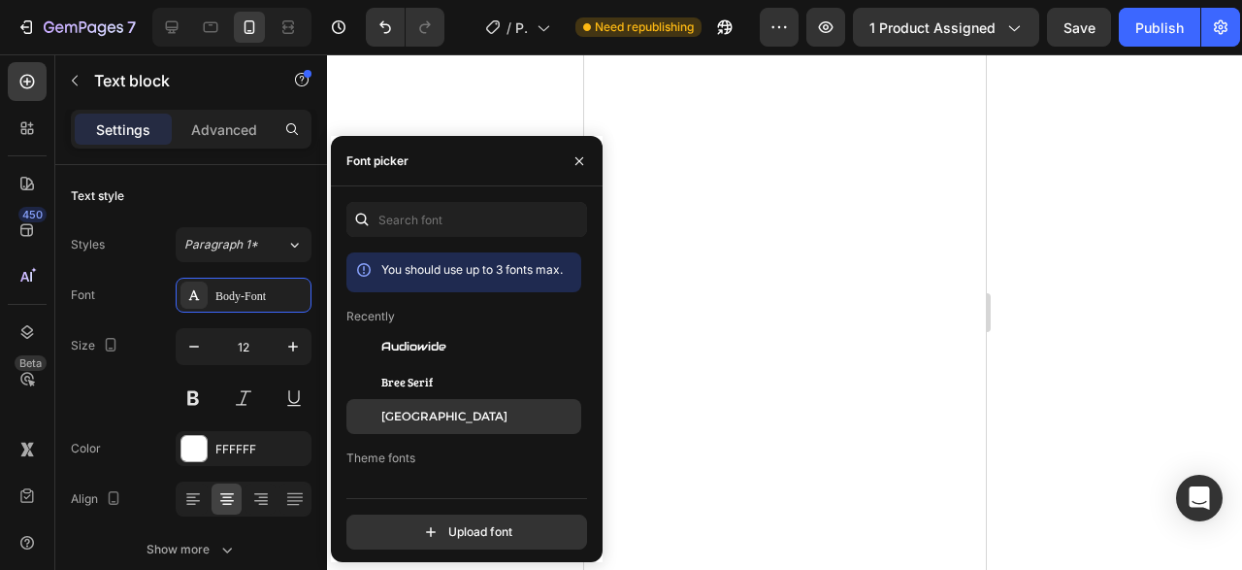
click at [392, 412] on span "[GEOGRAPHIC_DATA]" at bounding box center [444, 416] width 126 height 17
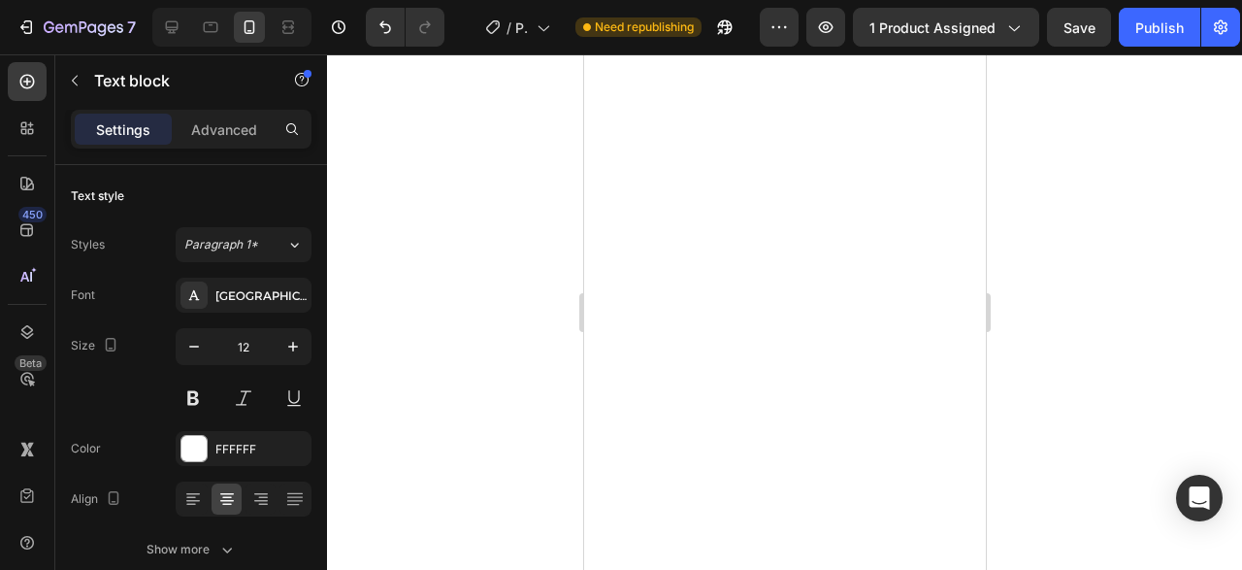
click at [1061, 364] on div at bounding box center [784, 311] width 915 height 515
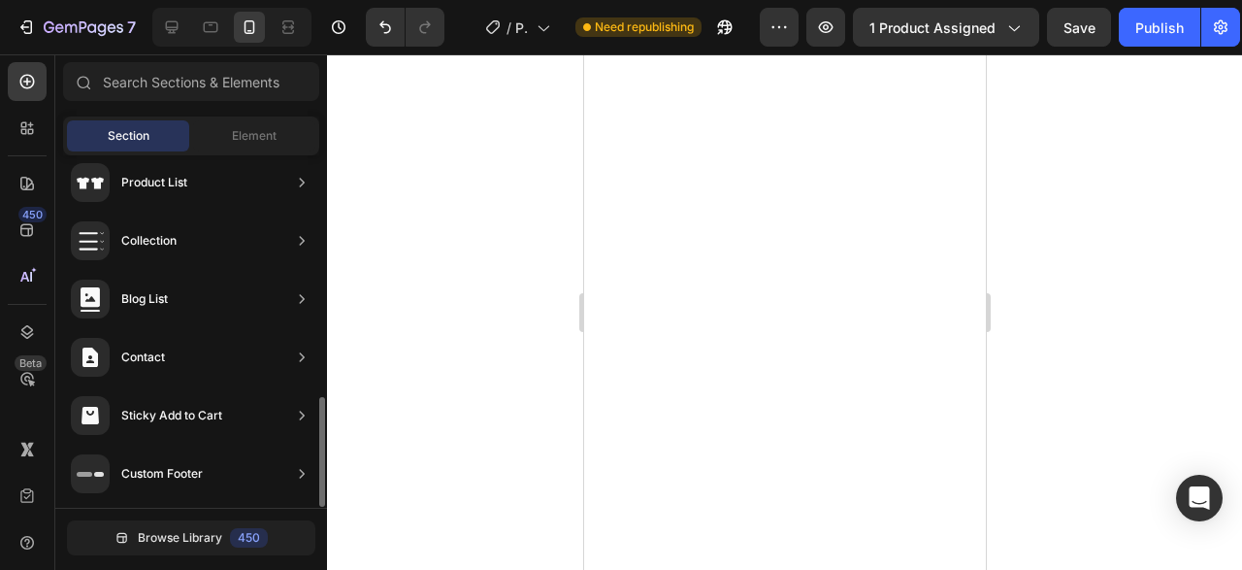
click at [1061, 364] on div at bounding box center [784, 311] width 915 height 515
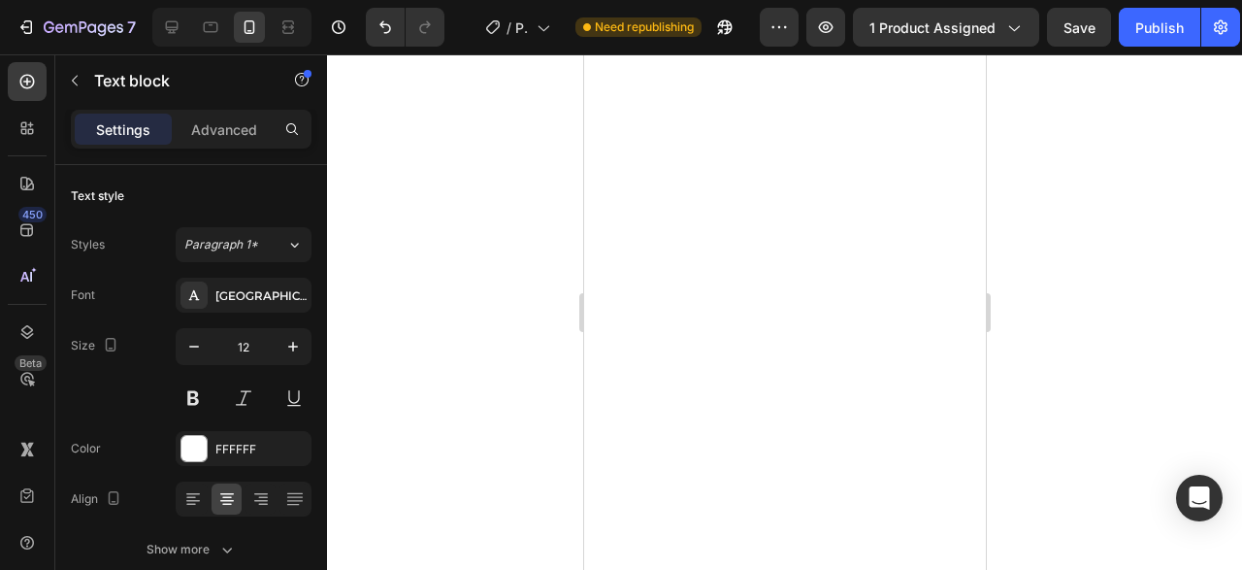
click at [1054, 409] on div at bounding box center [784, 311] width 915 height 515
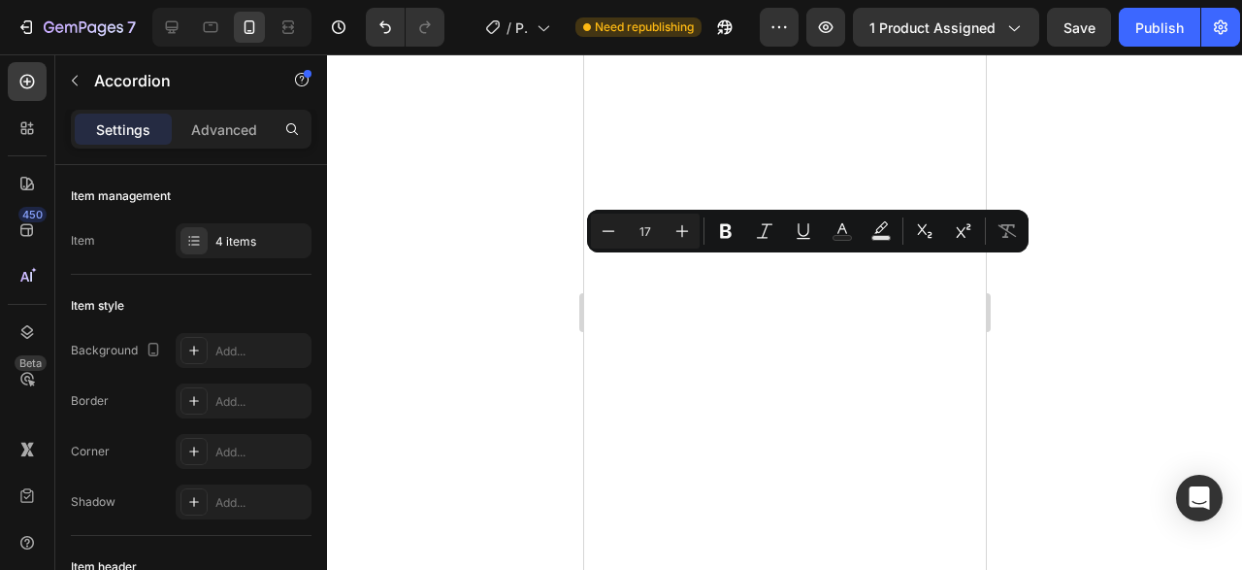
click at [1154, 193] on div at bounding box center [784, 311] width 915 height 515
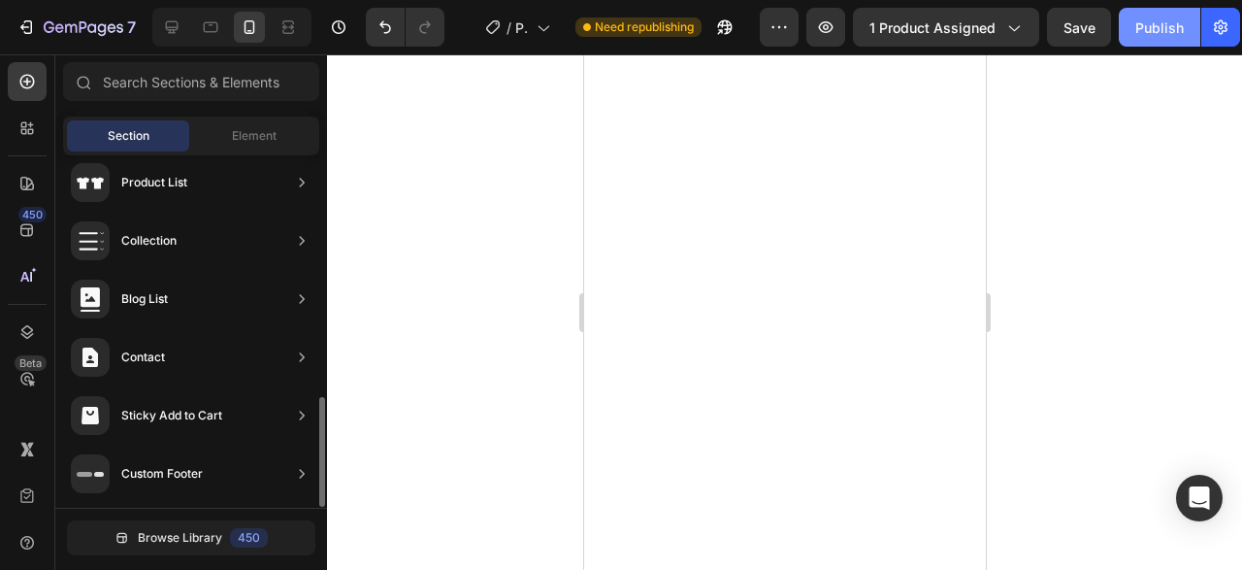
click at [1171, 19] on div "Publish" at bounding box center [1159, 27] width 49 height 20
